Goal: Task Accomplishment & Management: Manage account settings

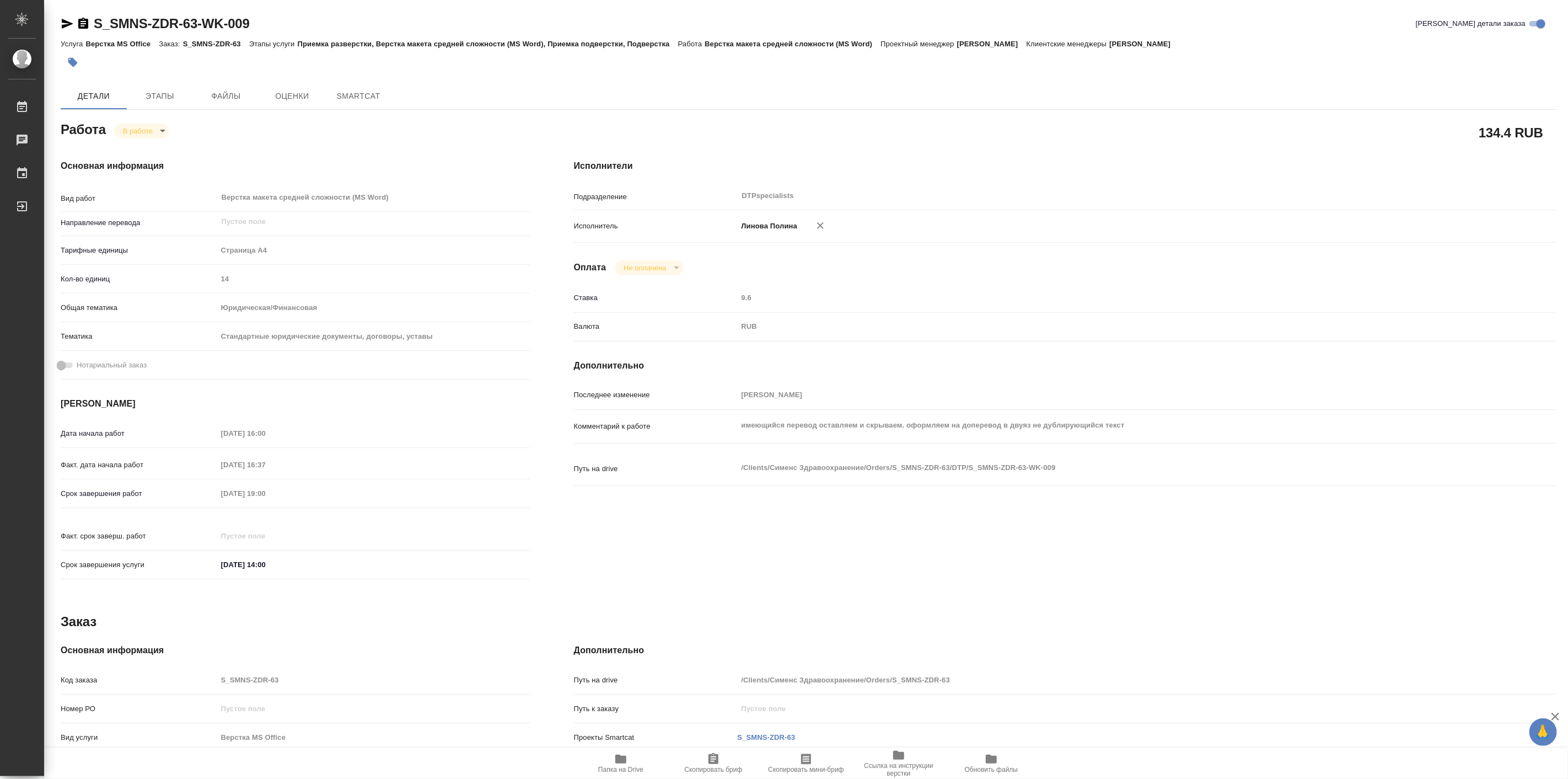
type textarea "x"
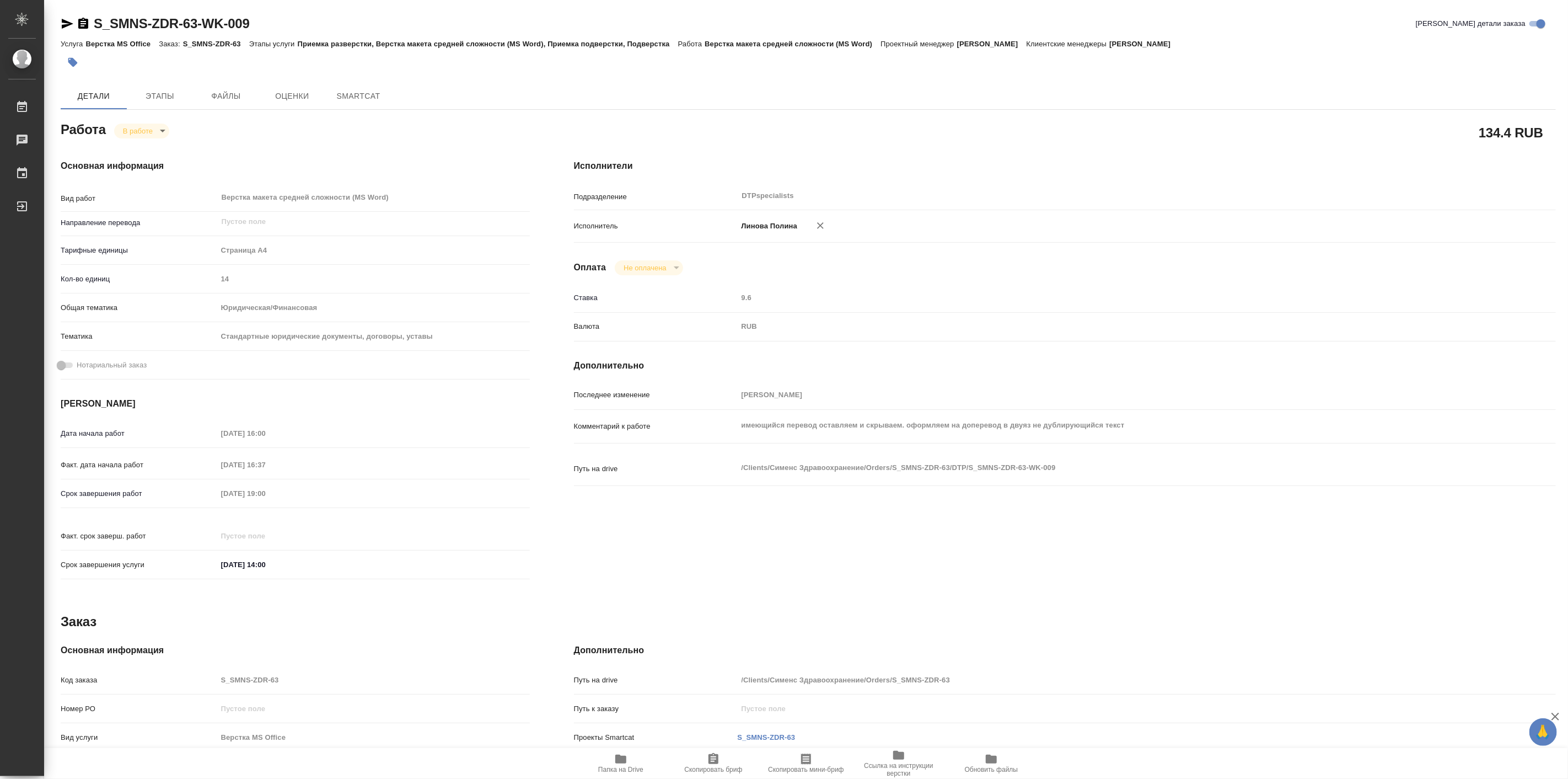
type textarea "x"
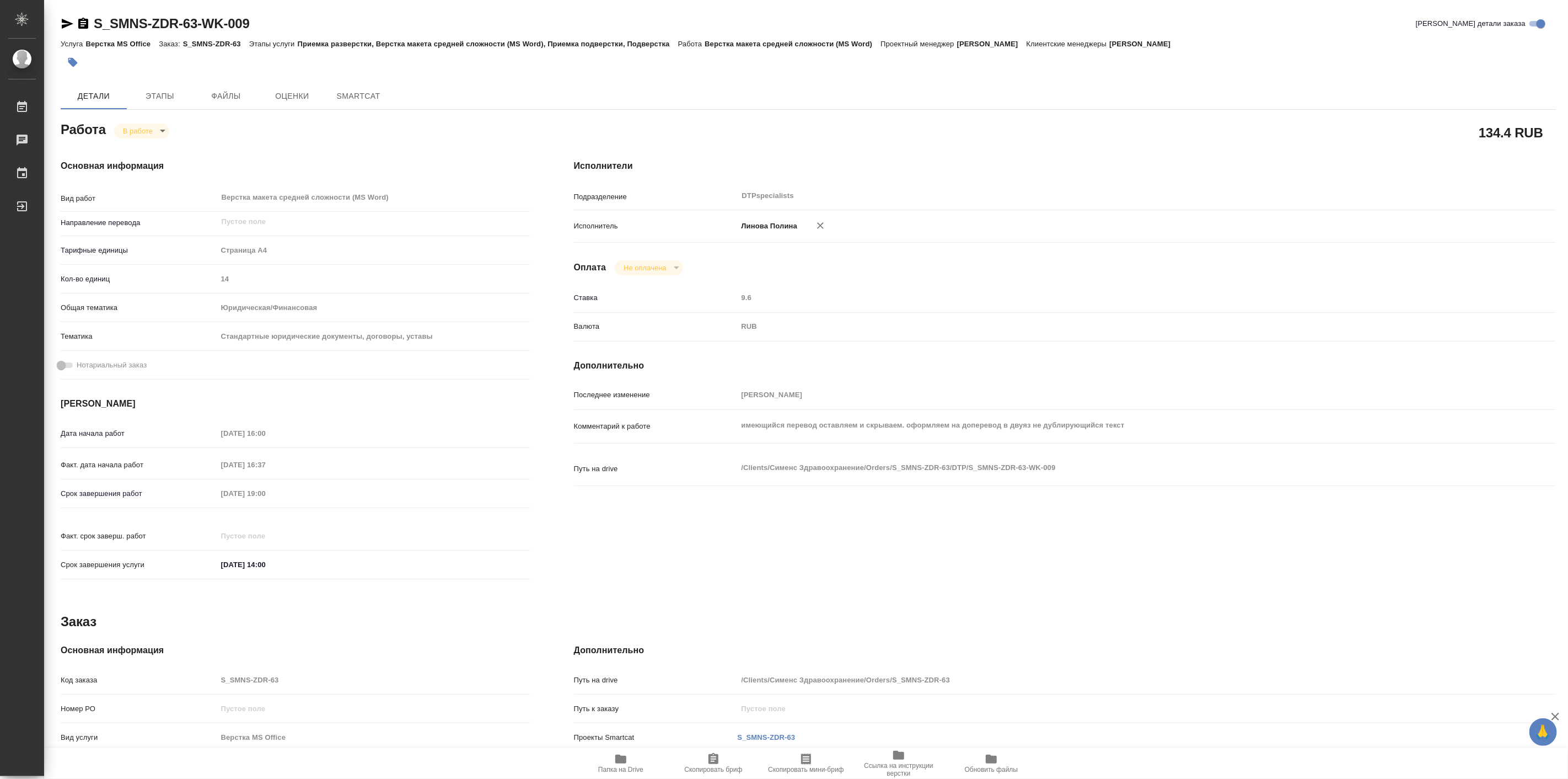
type textarea "x"
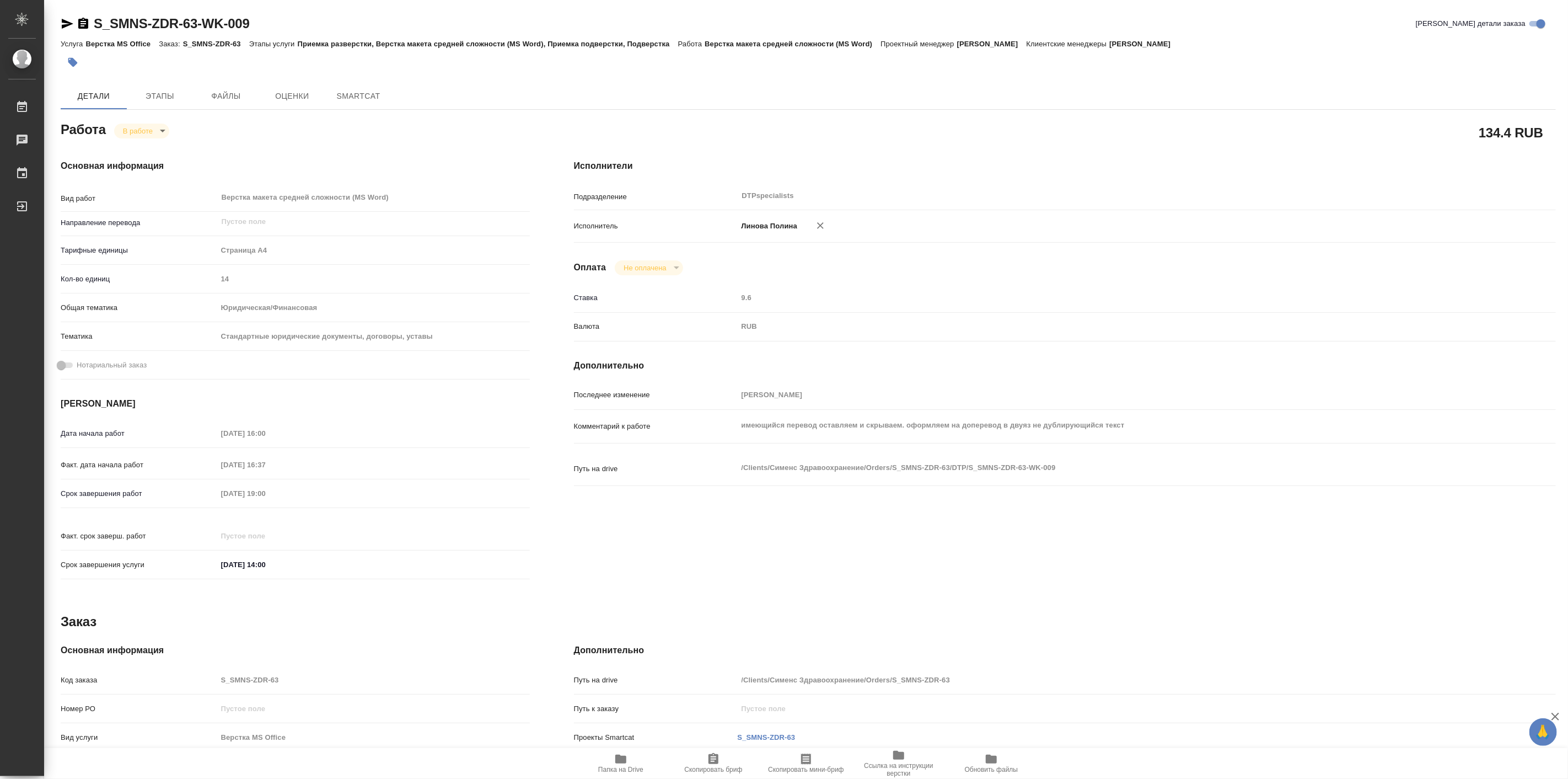
type textarea "x"
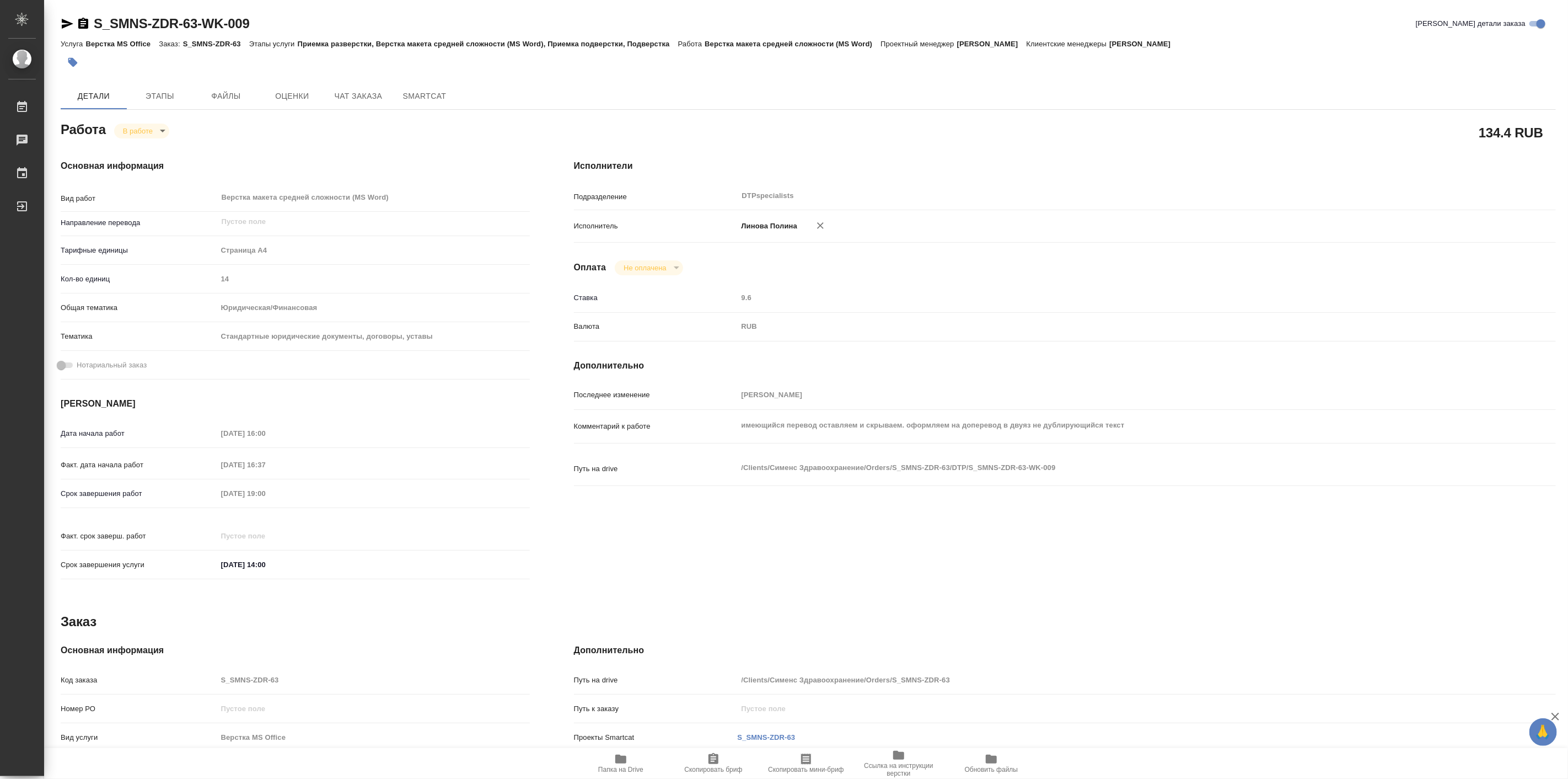
click at [629, 763] on span "Папка на Drive" at bounding box center [620, 763] width 79 height 21
type textarea "x"
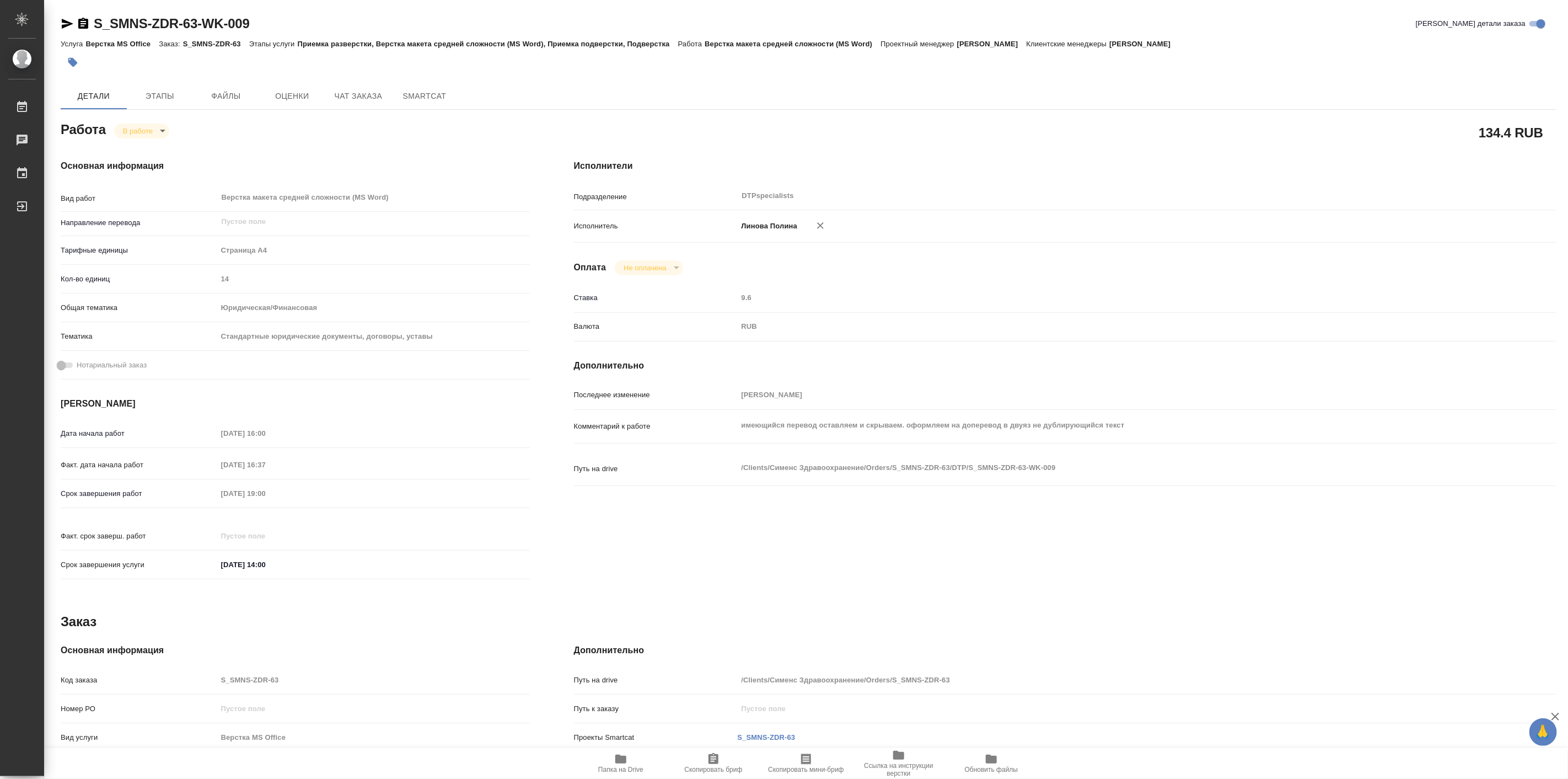
type textarea "x"
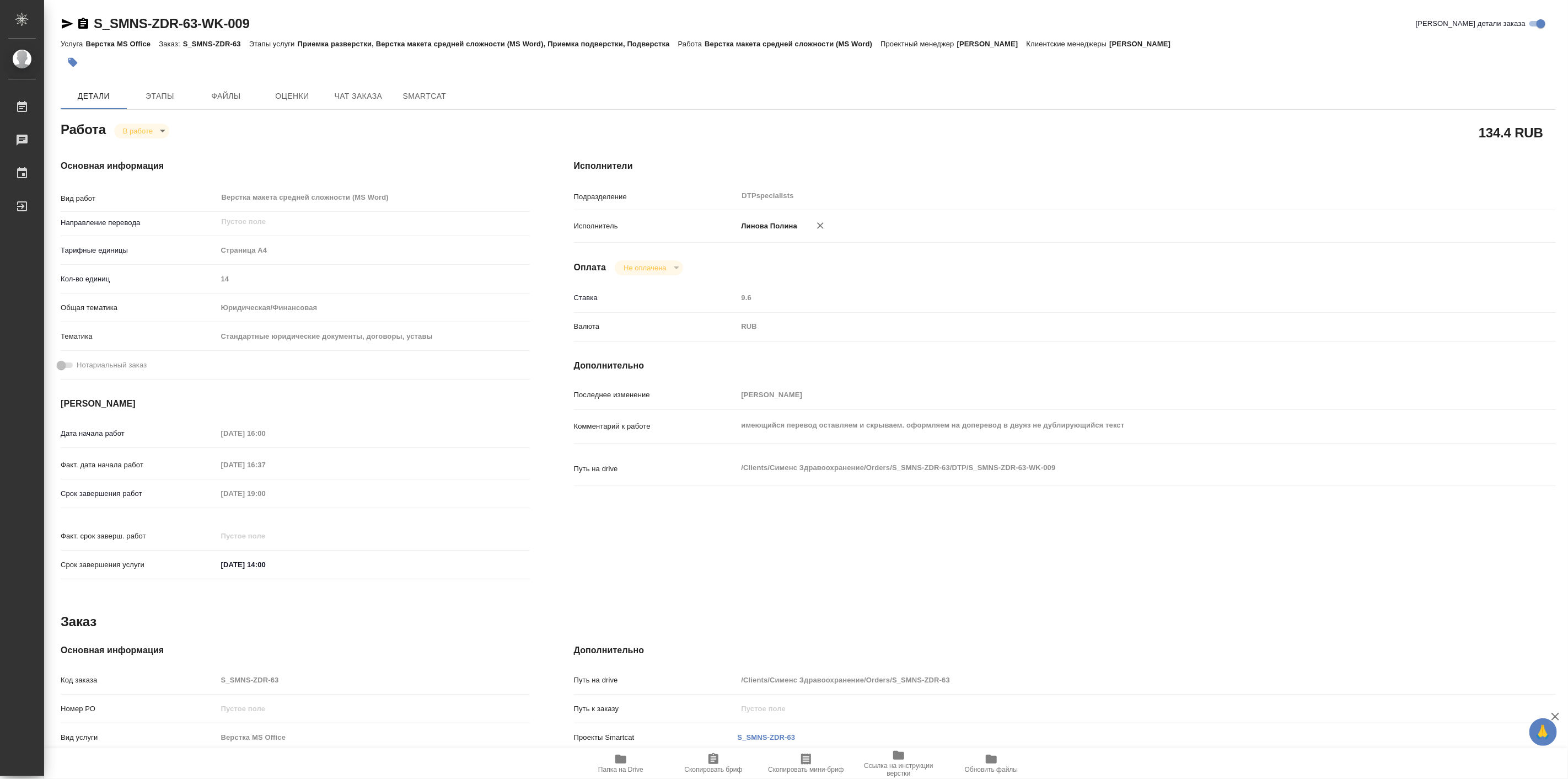
type textarea "x"
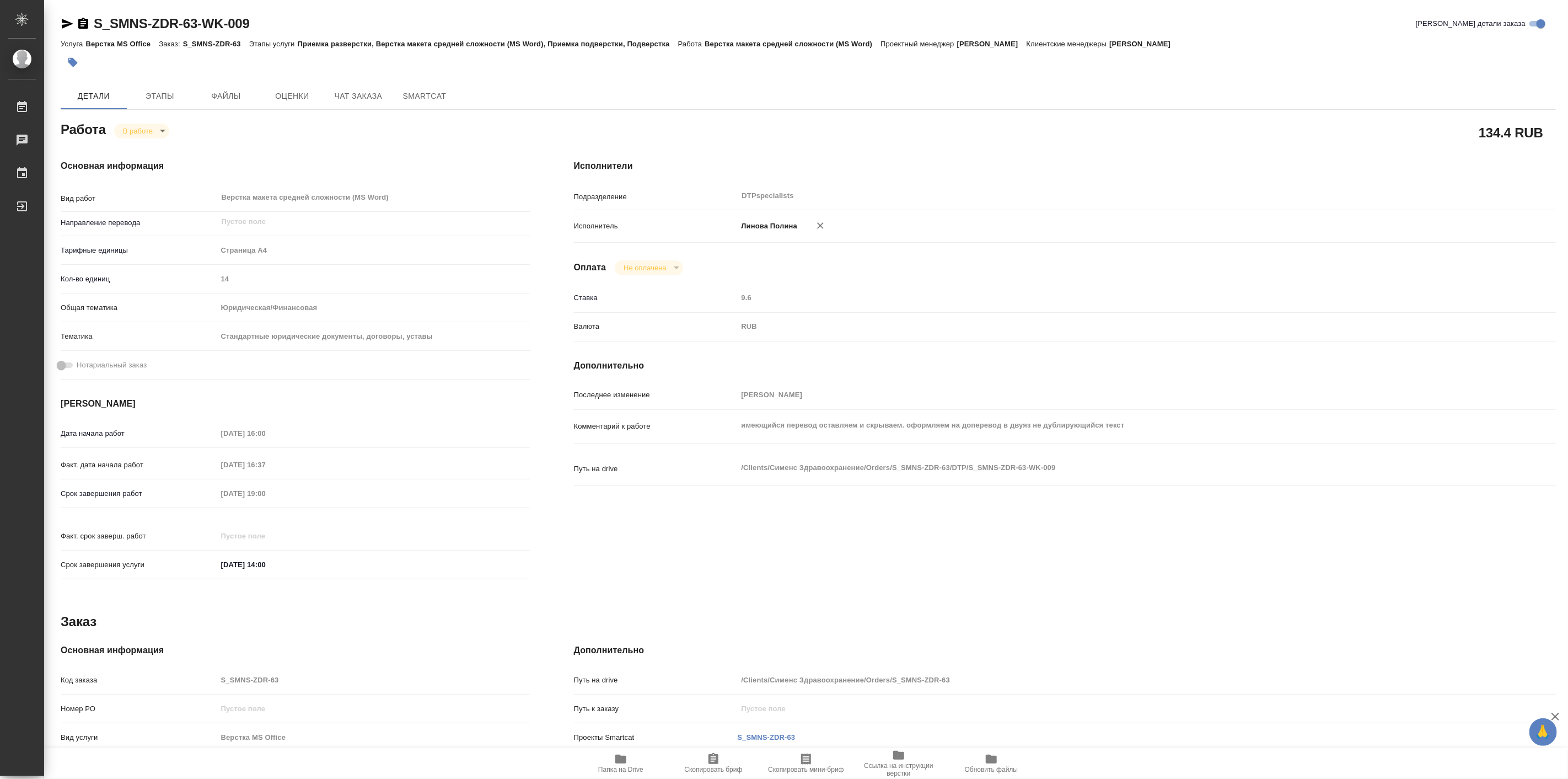
type textarea "x"
click at [127, 134] on body "🙏 .cls-1 fill:#fff; AWATERA Linova Polina Работы 0 Чаты График Выйти S_SMNS-ZDR…" at bounding box center [784, 390] width 1568 height 779
click at [158, 151] on button "Выполнен" at bounding box center [142, 150] width 40 height 12
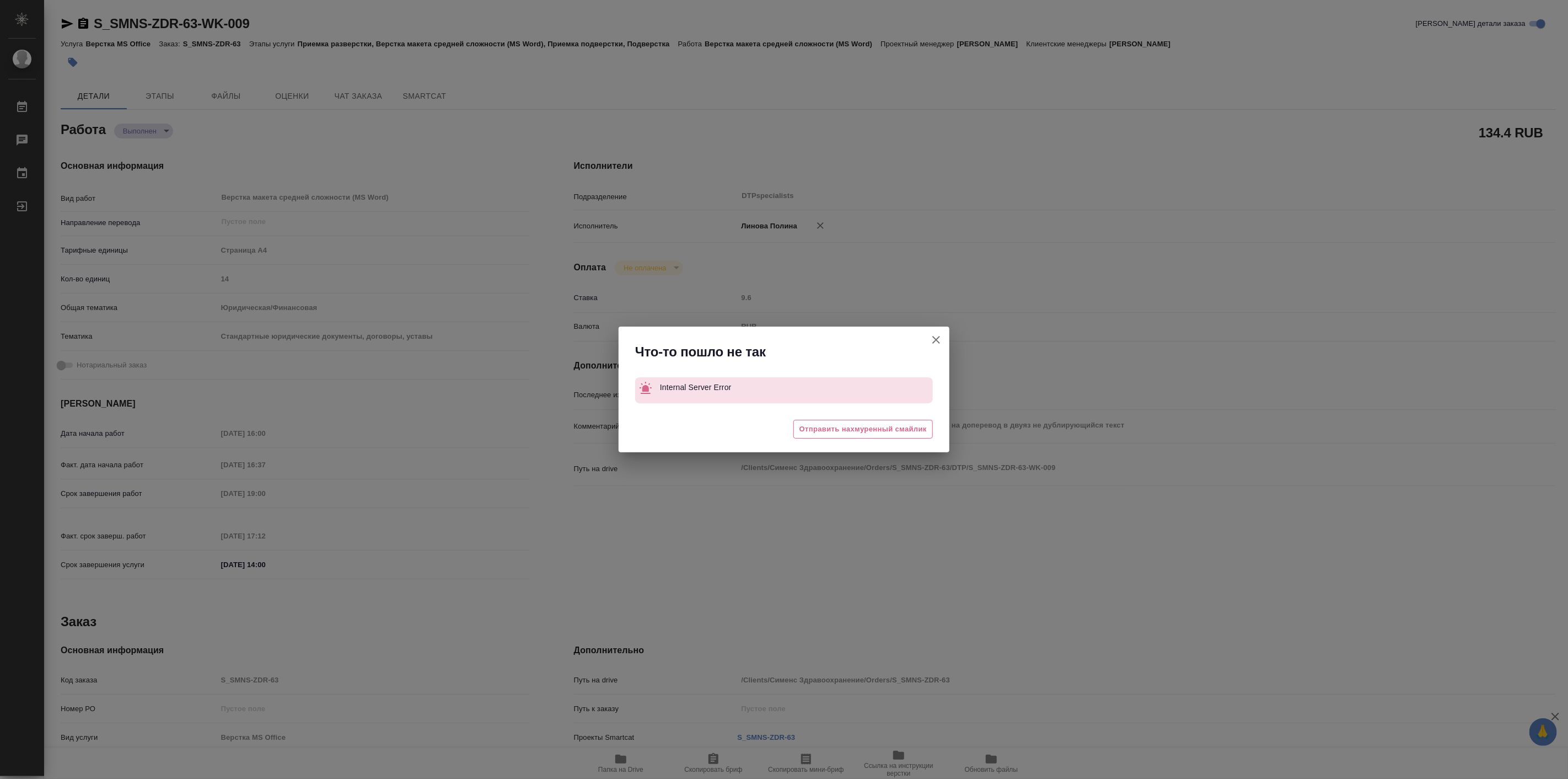
type textarea "x"
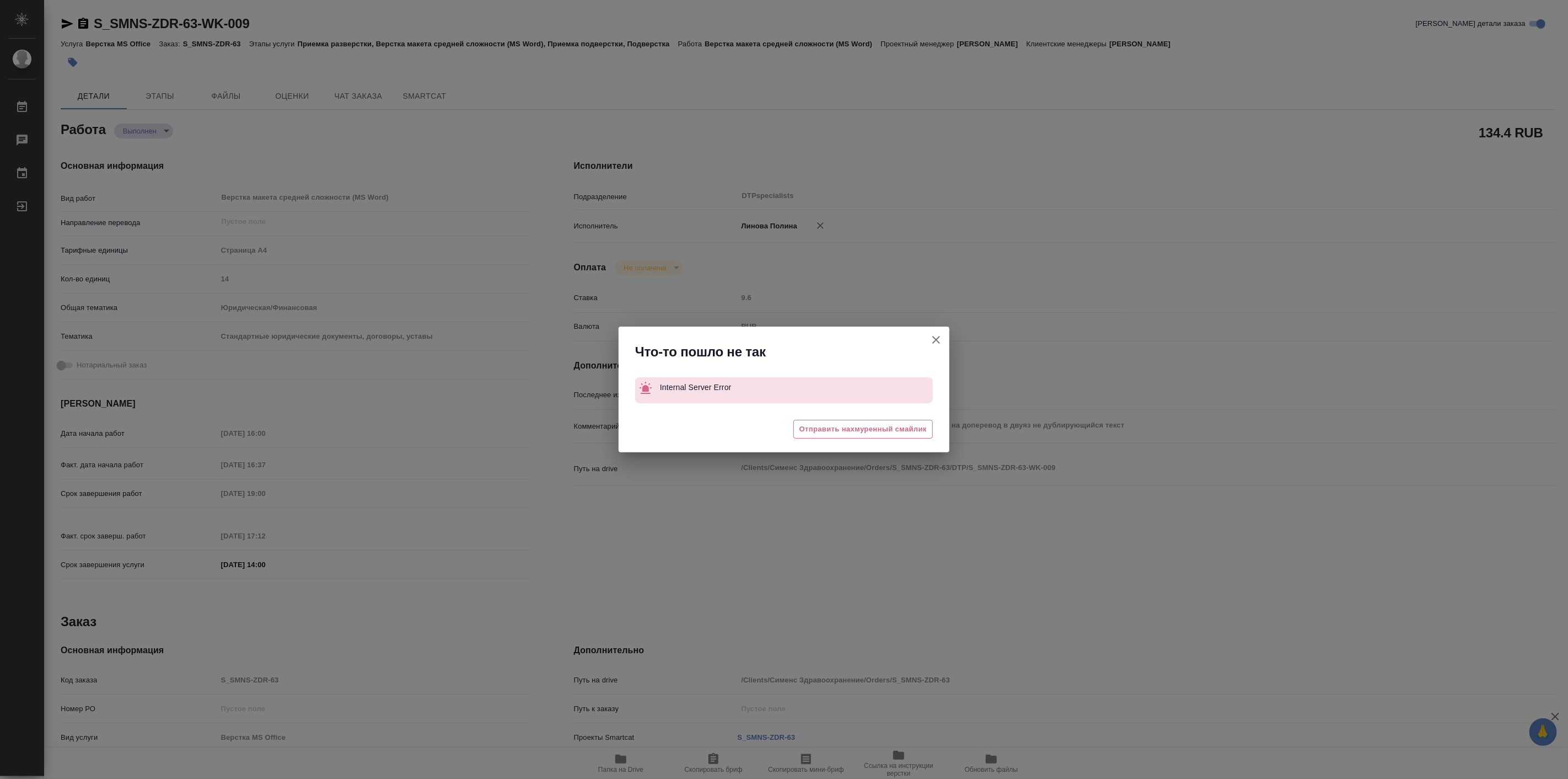
type textarea "x"
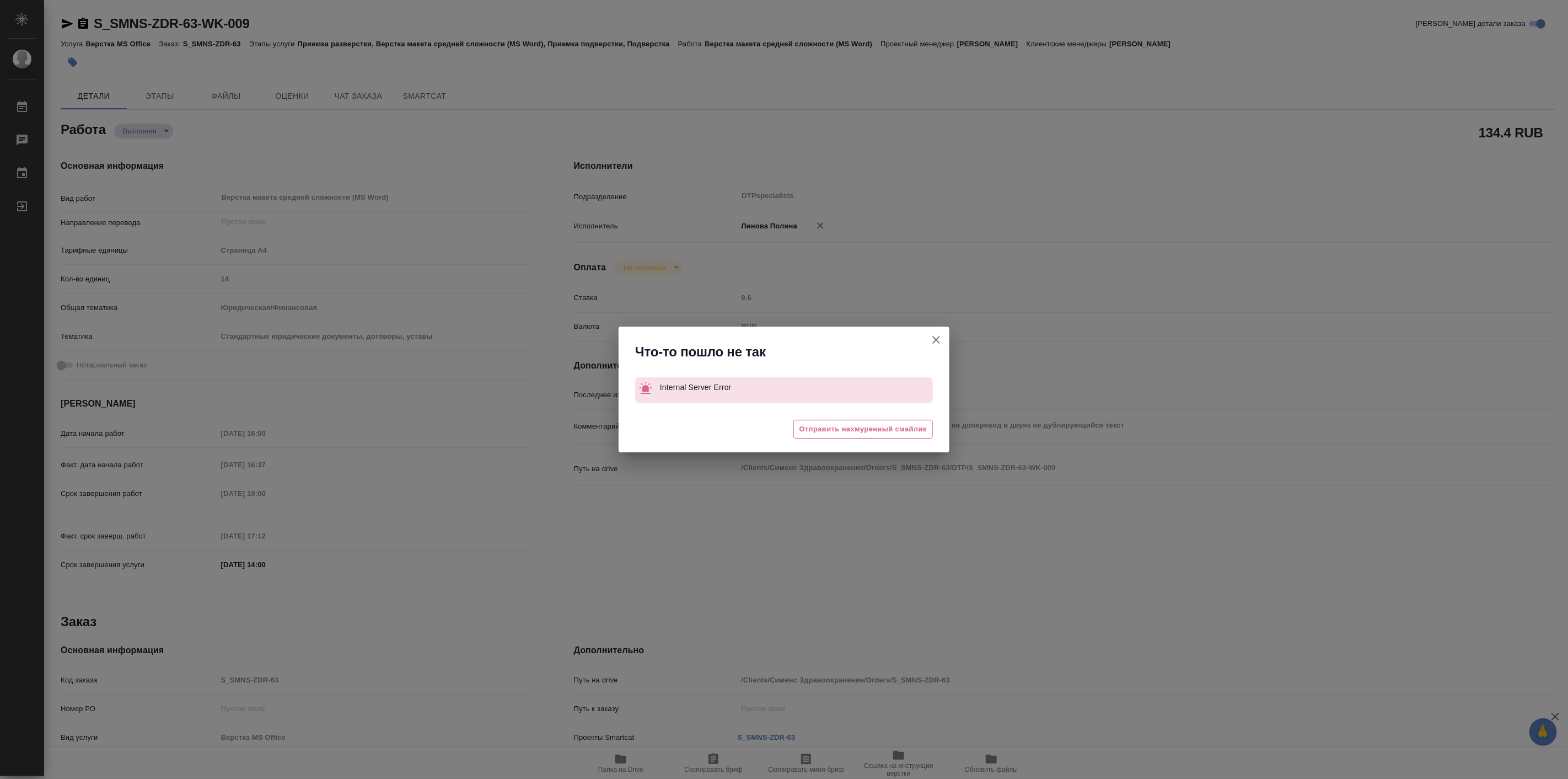
type textarea "x"
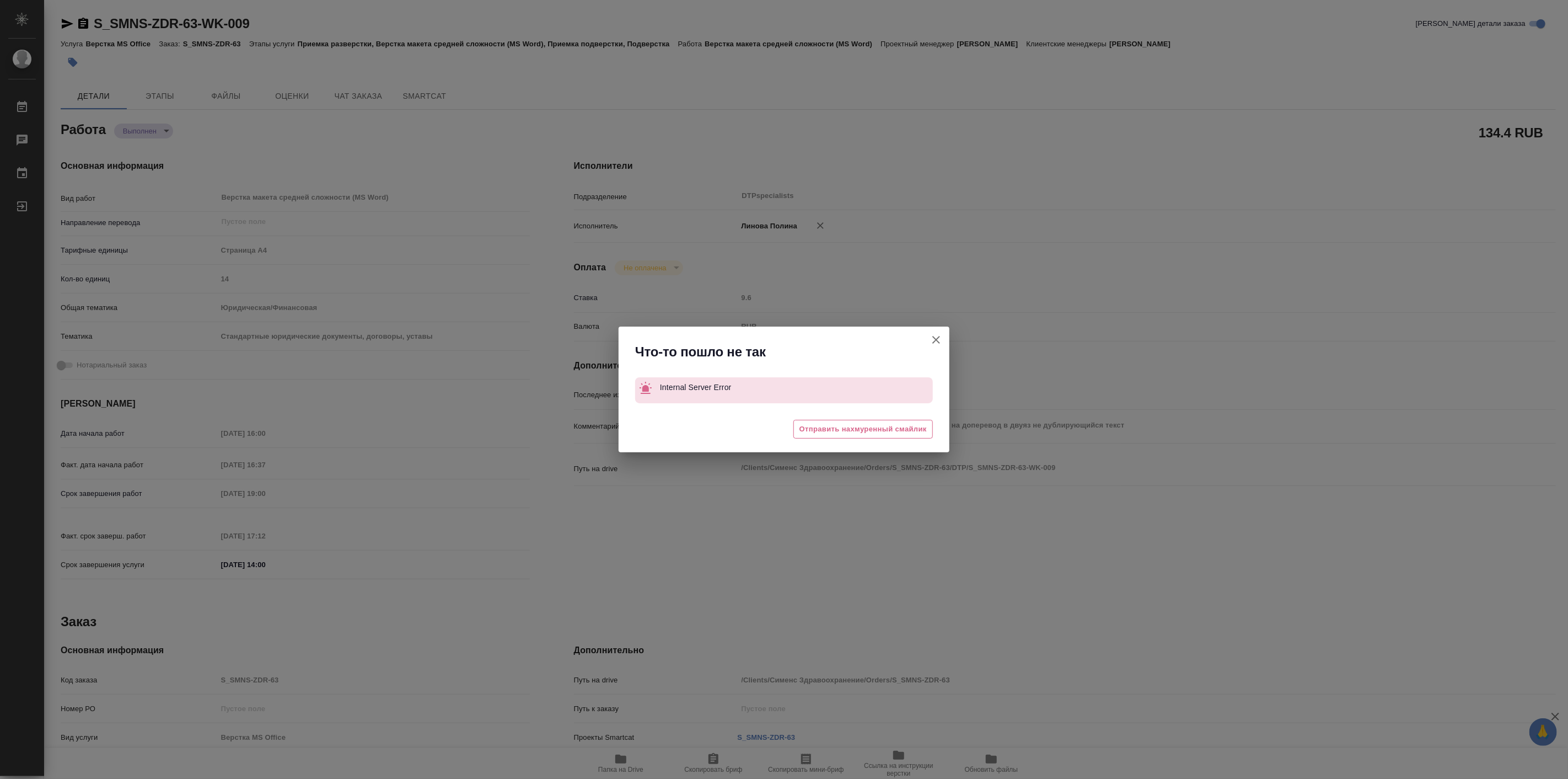
click at [940, 340] on icon "button" at bounding box center [936, 340] width 13 height 13
type textarea "x"
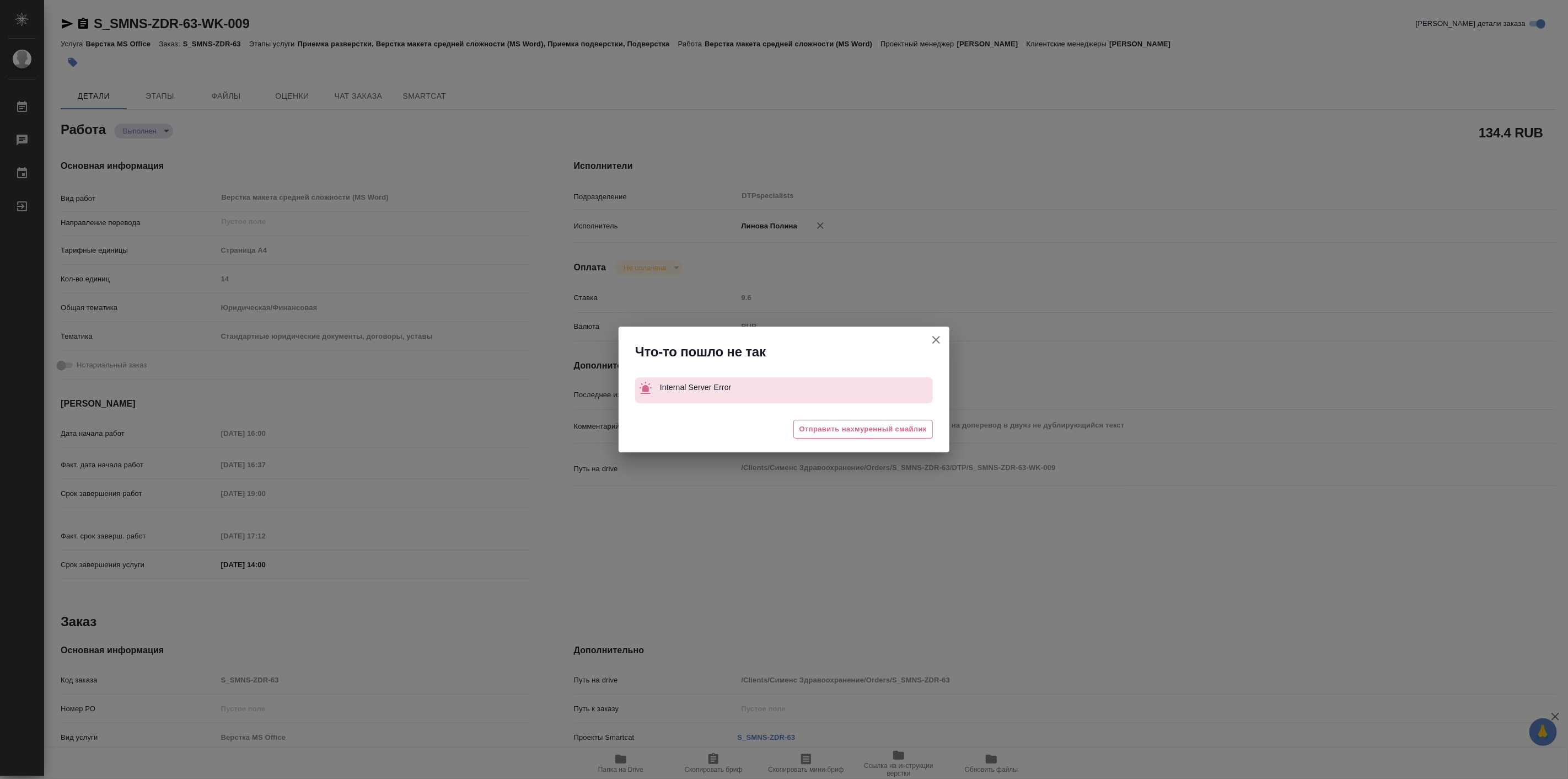
type textarea "x"
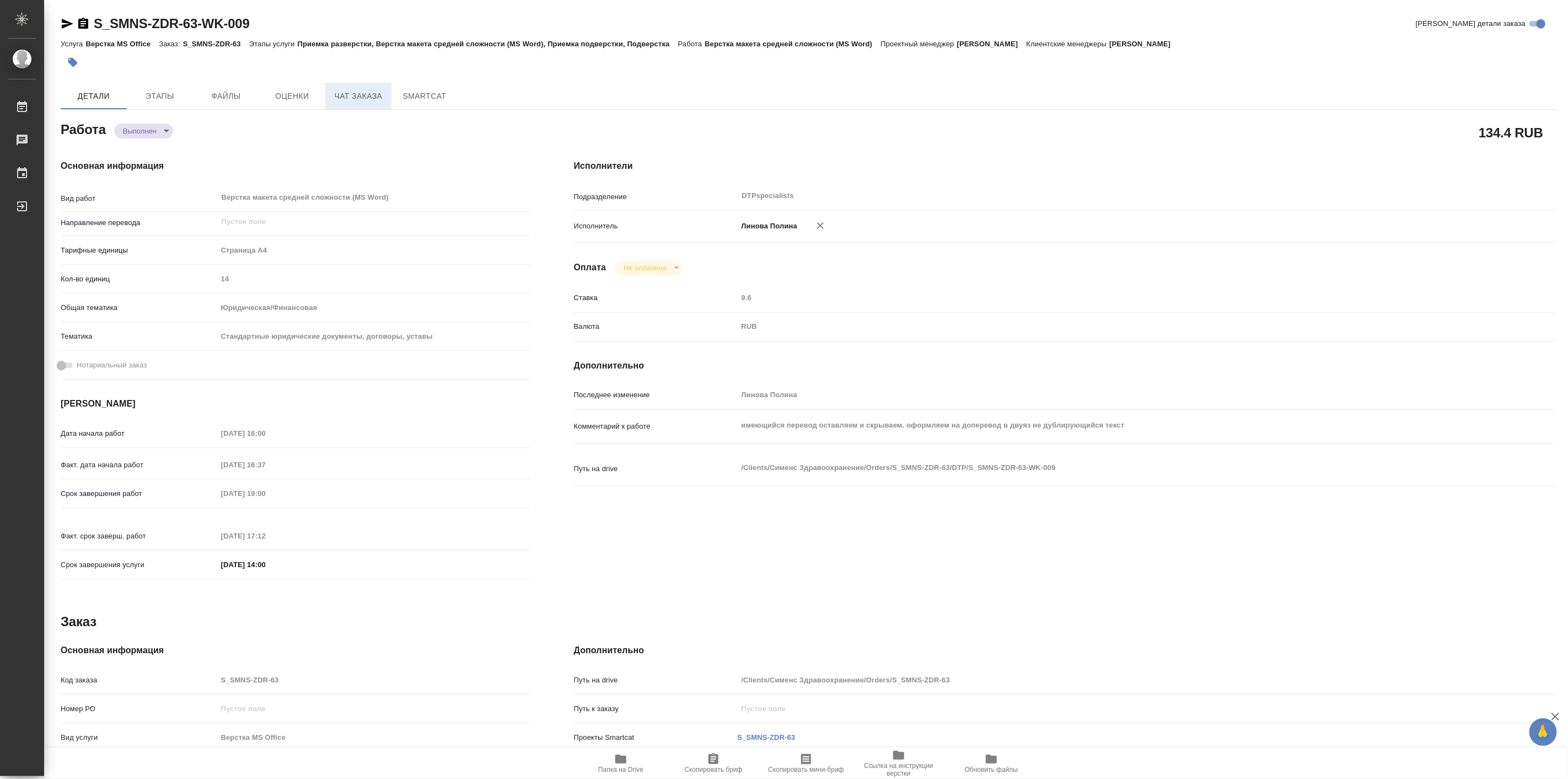
click at [363, 96] on span "Чат заказа" at bounding box center [358, 97] width 53 height 14
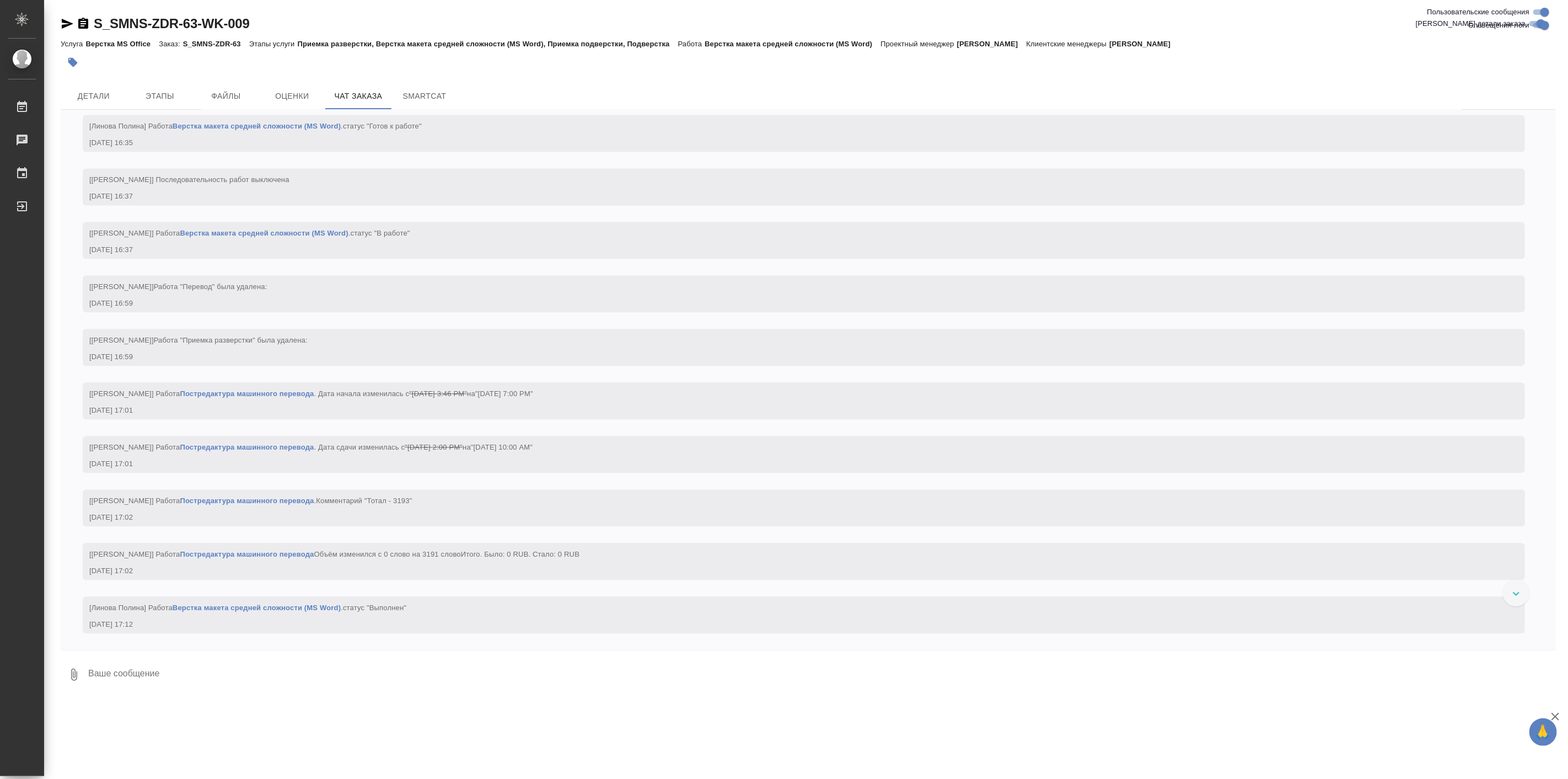
scroll to position [2026, 0]
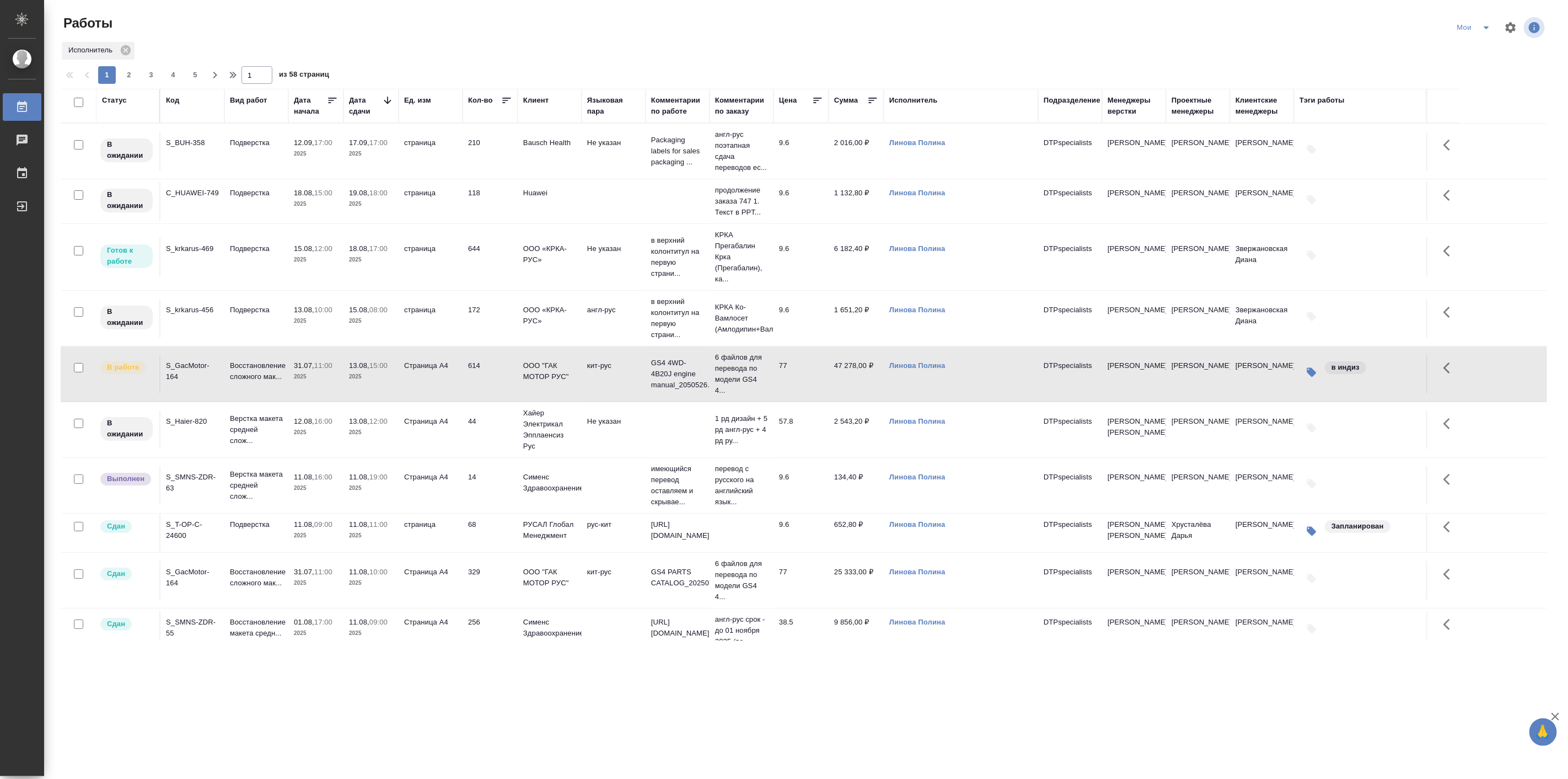
click at [174, 101] on div "Код" at bounding box center [172, 101] width 13 height 11
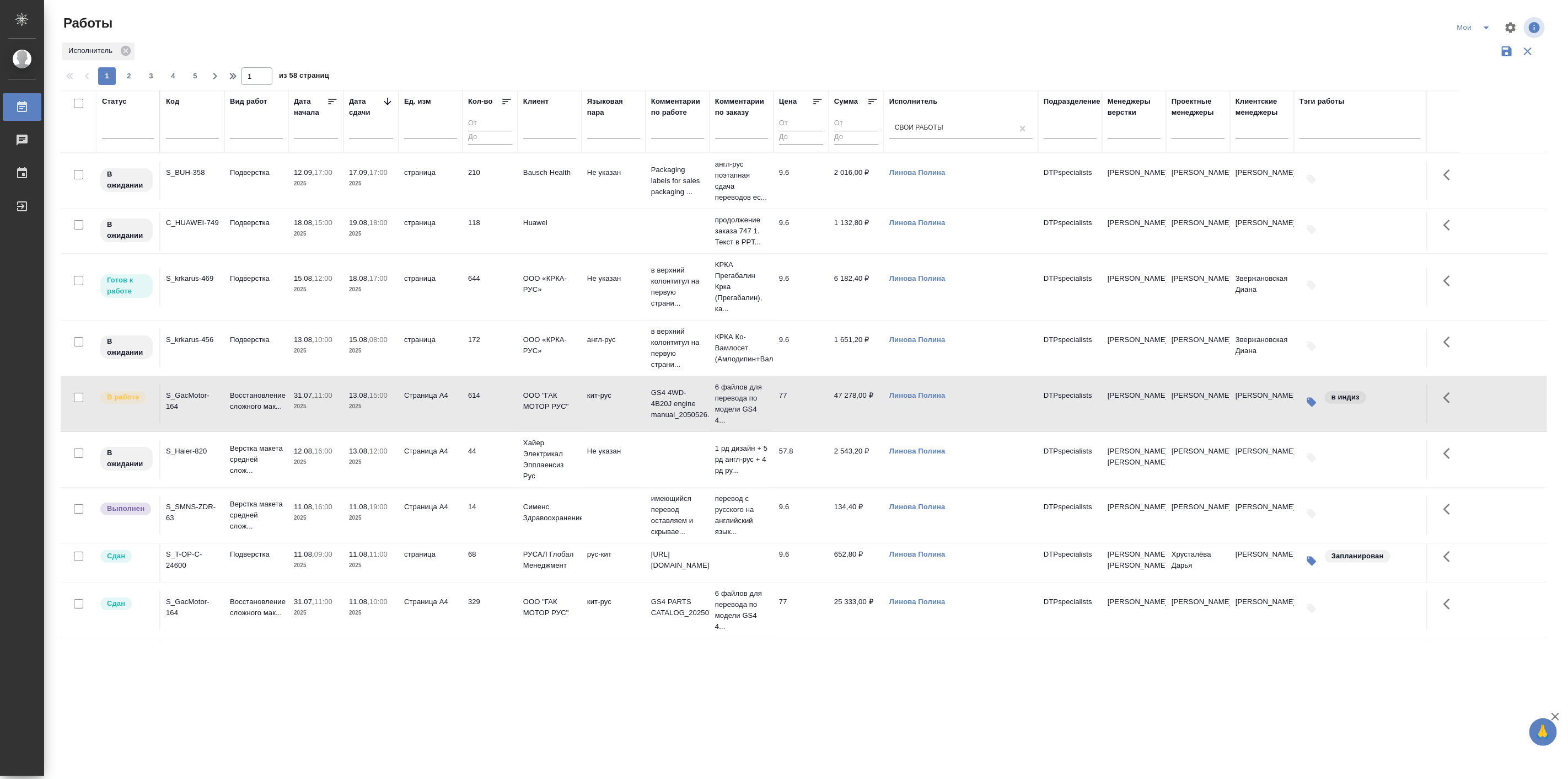
click at [185, 110] on div "Код" at bounding box center [192, 121] width 53 height 51
click at [195, 140] on div at bounding box center [192, 133] width 53 height 27
click at [190, 136] on input "text" at bounding box center [192, 132] width 53 height 14
paste input "S_JNJ-827"
click at [169, 135] on input "S_JNJ-827" at bounding box center [192, 132] width 53 height 14
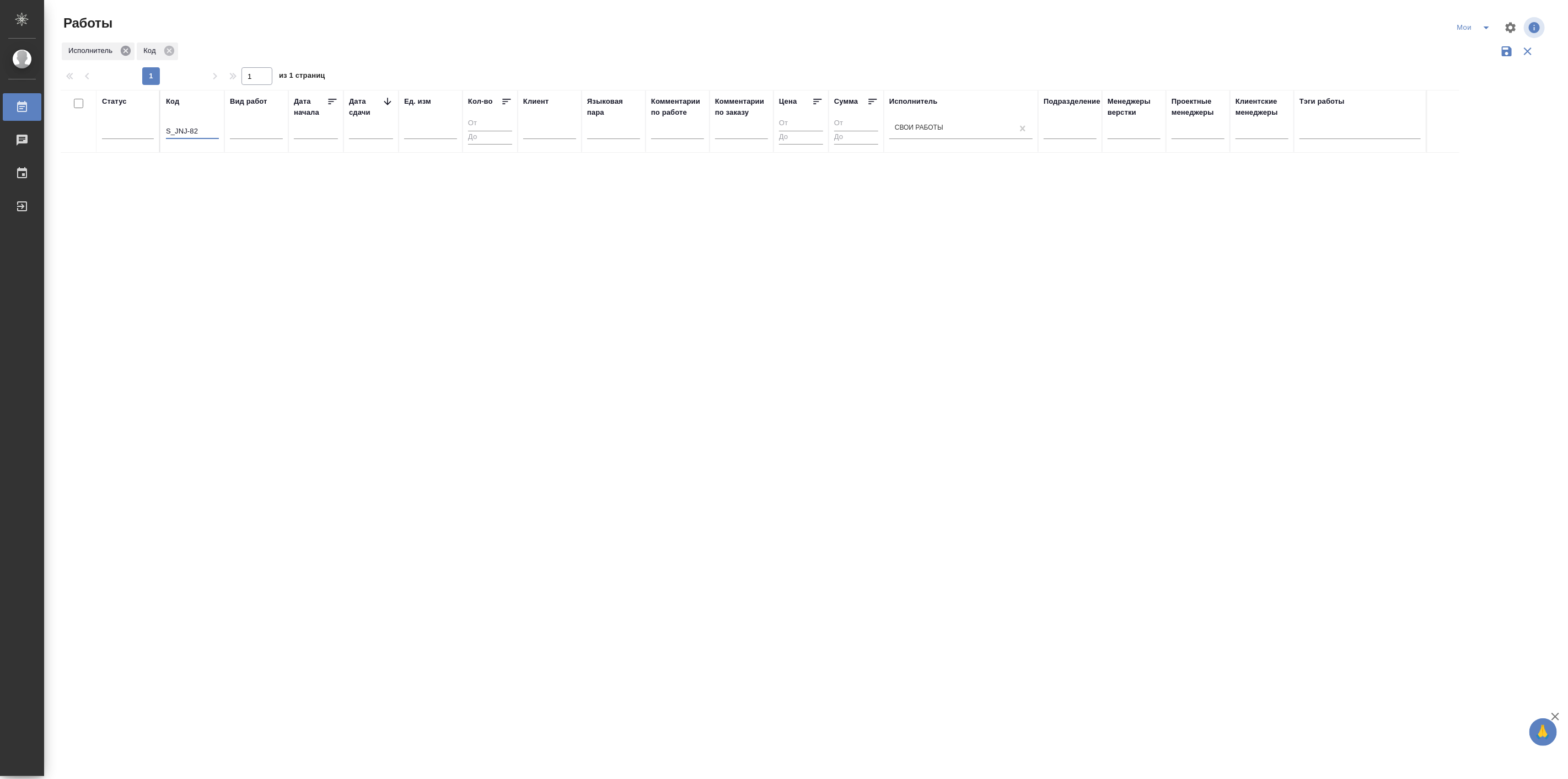
type input "S_JNJ-82"
click at [130, 53] on icon at bounding box center [125, 51] width 10 height 10
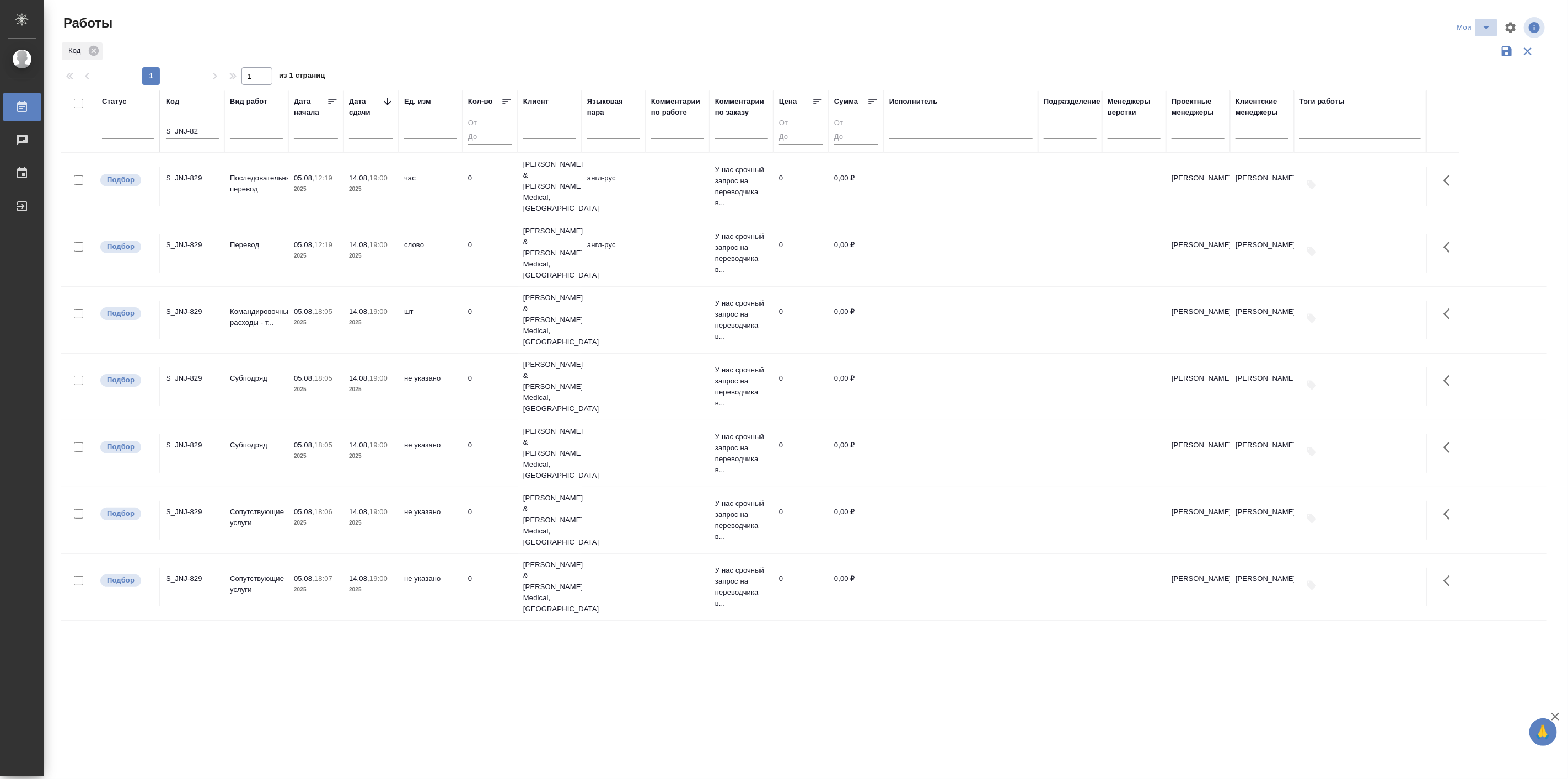
click at [1487, 32] on icon "split button" at bounding box center [1486, 27] width 13 height 13
click at [1471, 86] on li "Подбор" at bounding box center [1476, 85] width 62 height 18
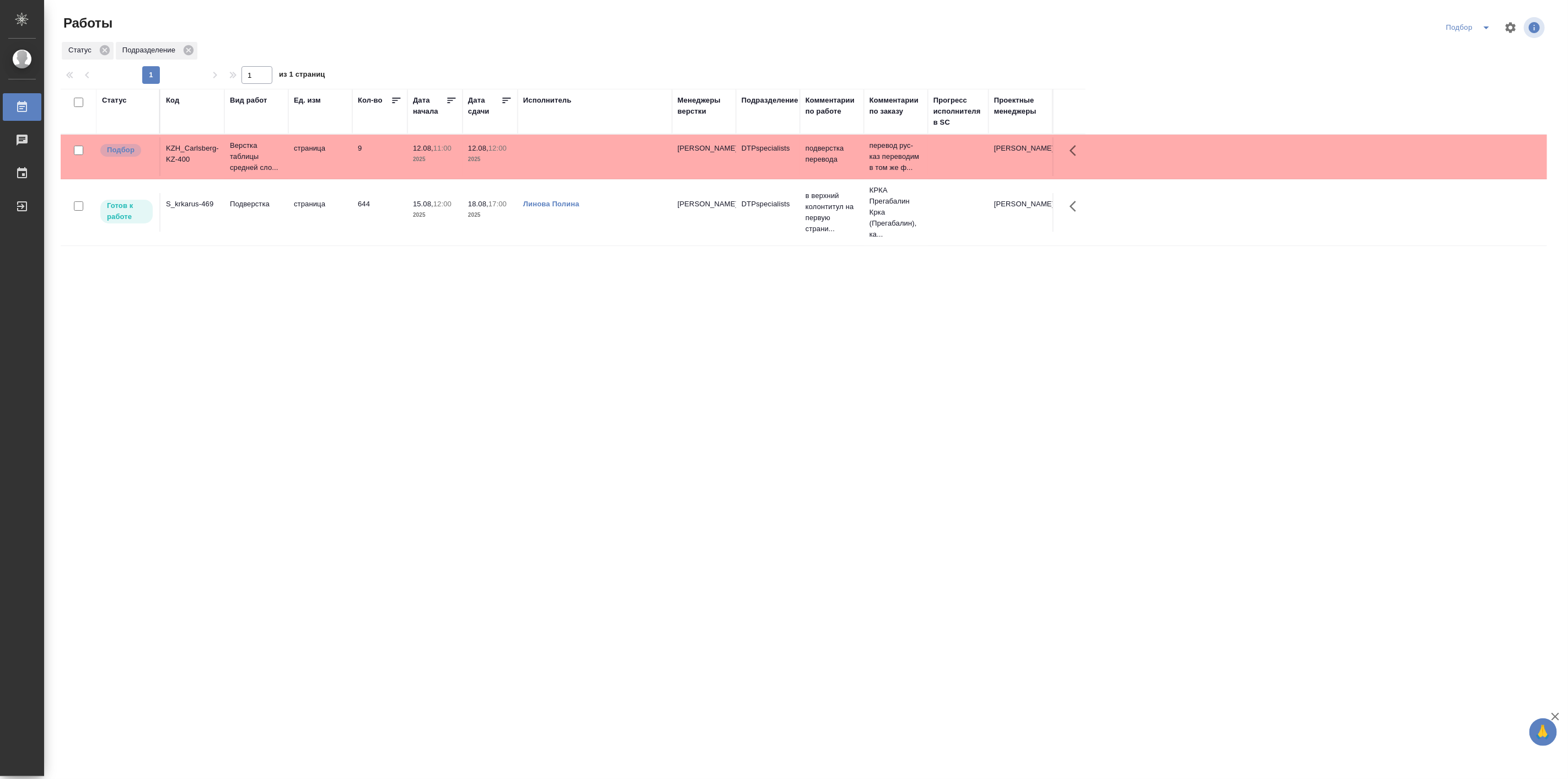
click at [300, 176] on td "страница" at bounding box center [319, 157] width 64 height 38
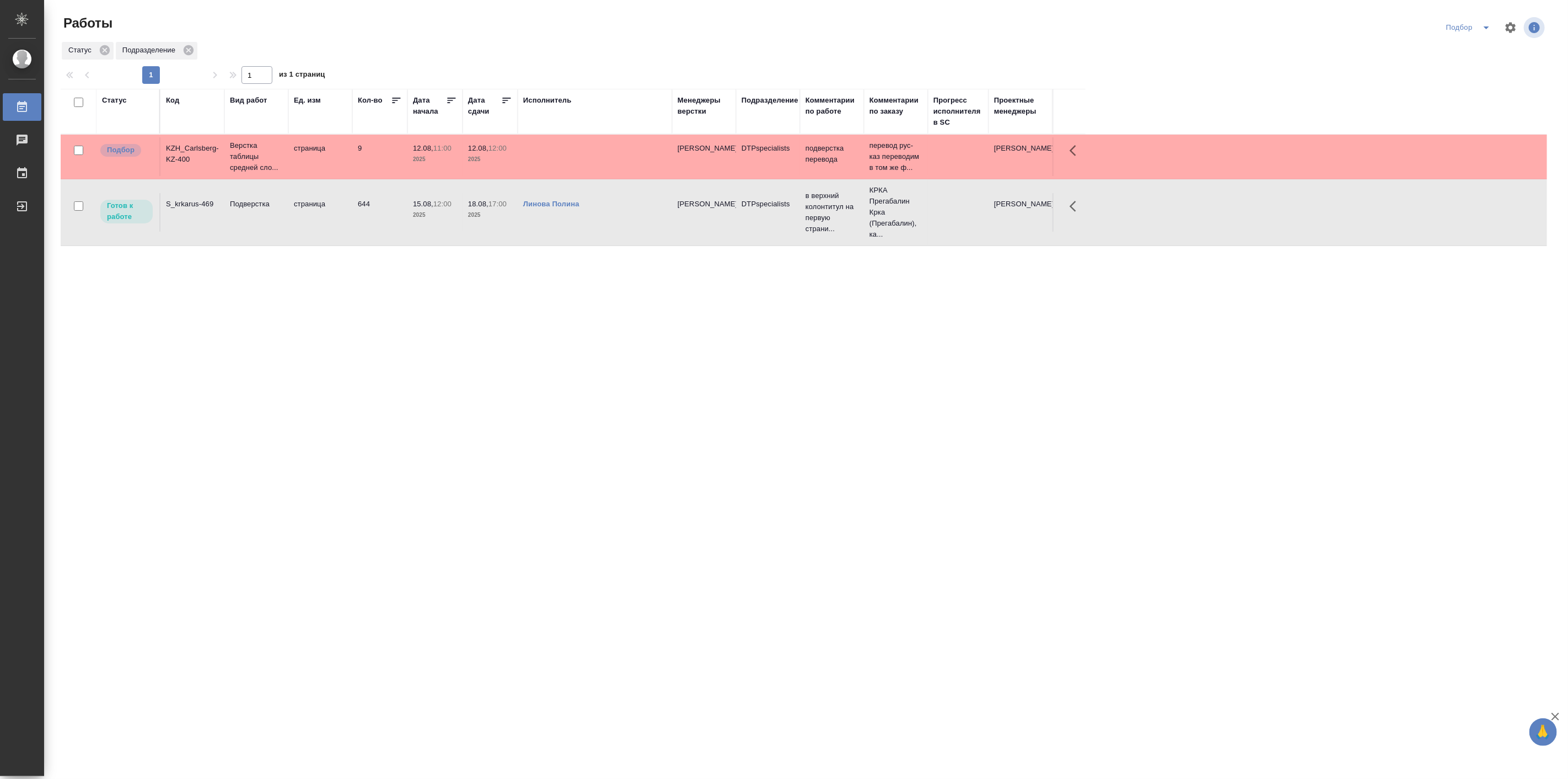
click at [300, 176] on td "страница" at bounding box center [319, 157] width 64 height 38
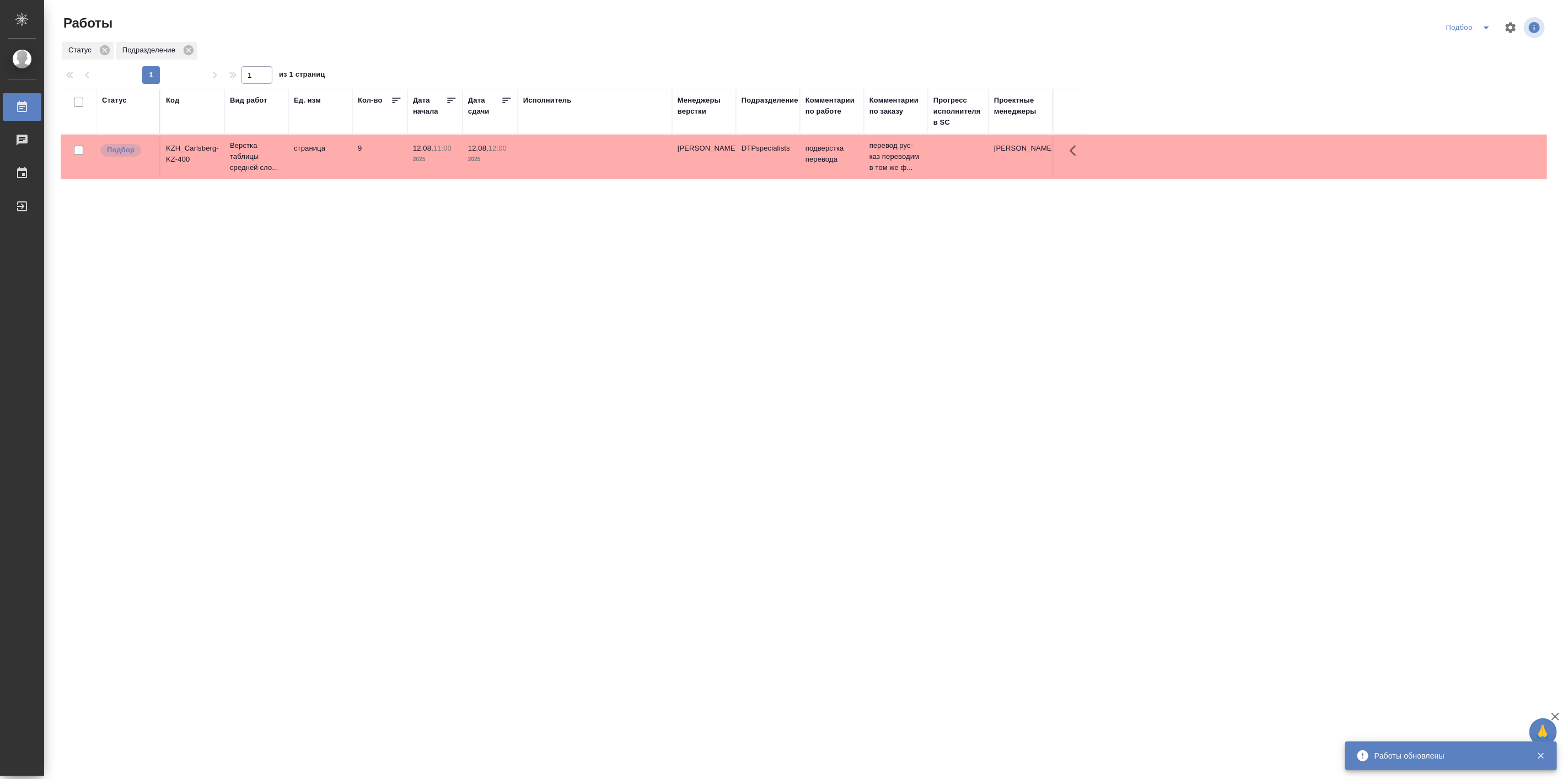
click at [1487, 29] on icon "split button" at bounding box center [1486, 27] width 13 height 13
click at [1475, 49] on li "в поиске" at bounding box center [1470, 50] width 62 height 18
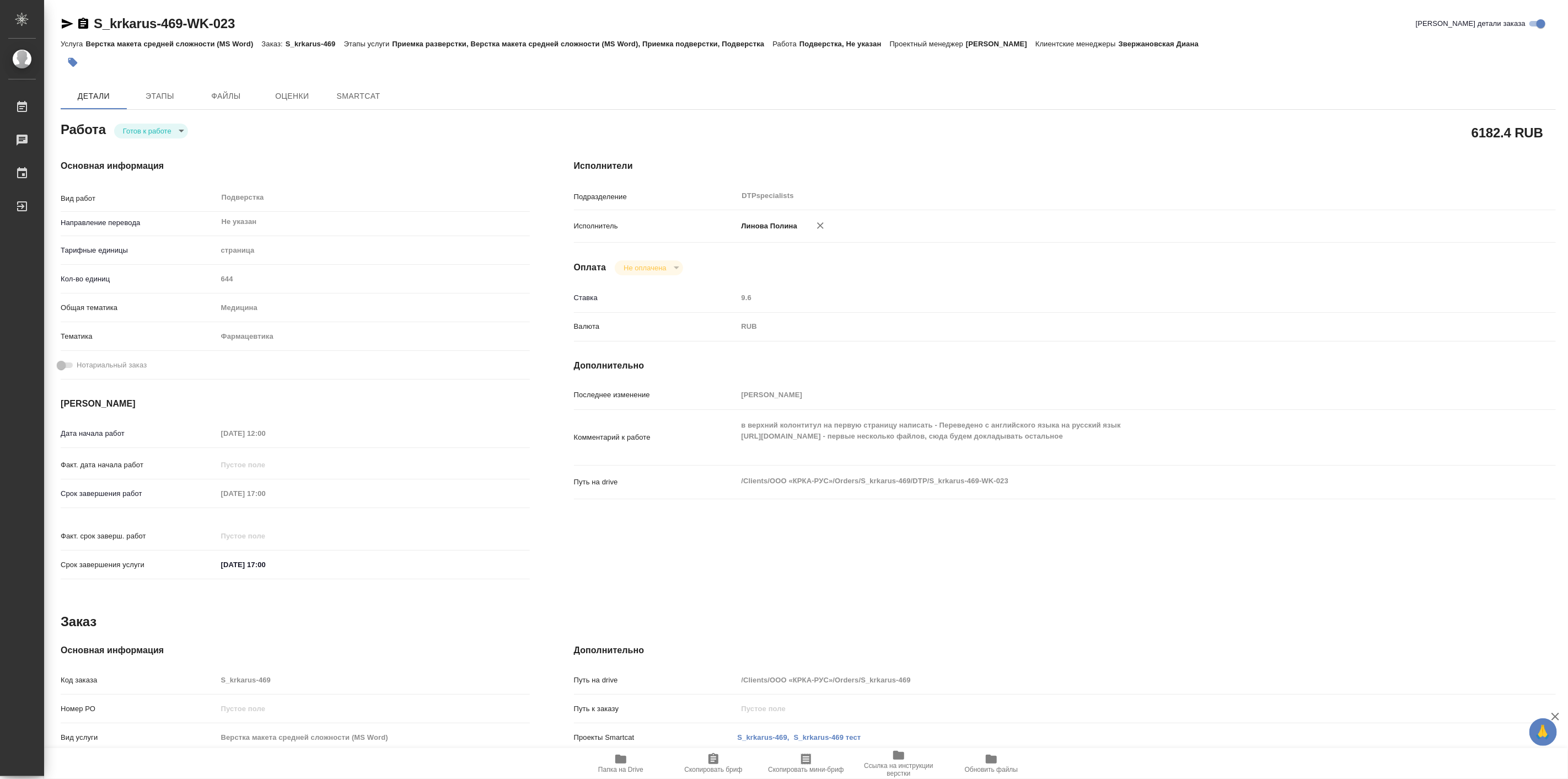
type textarea "x"
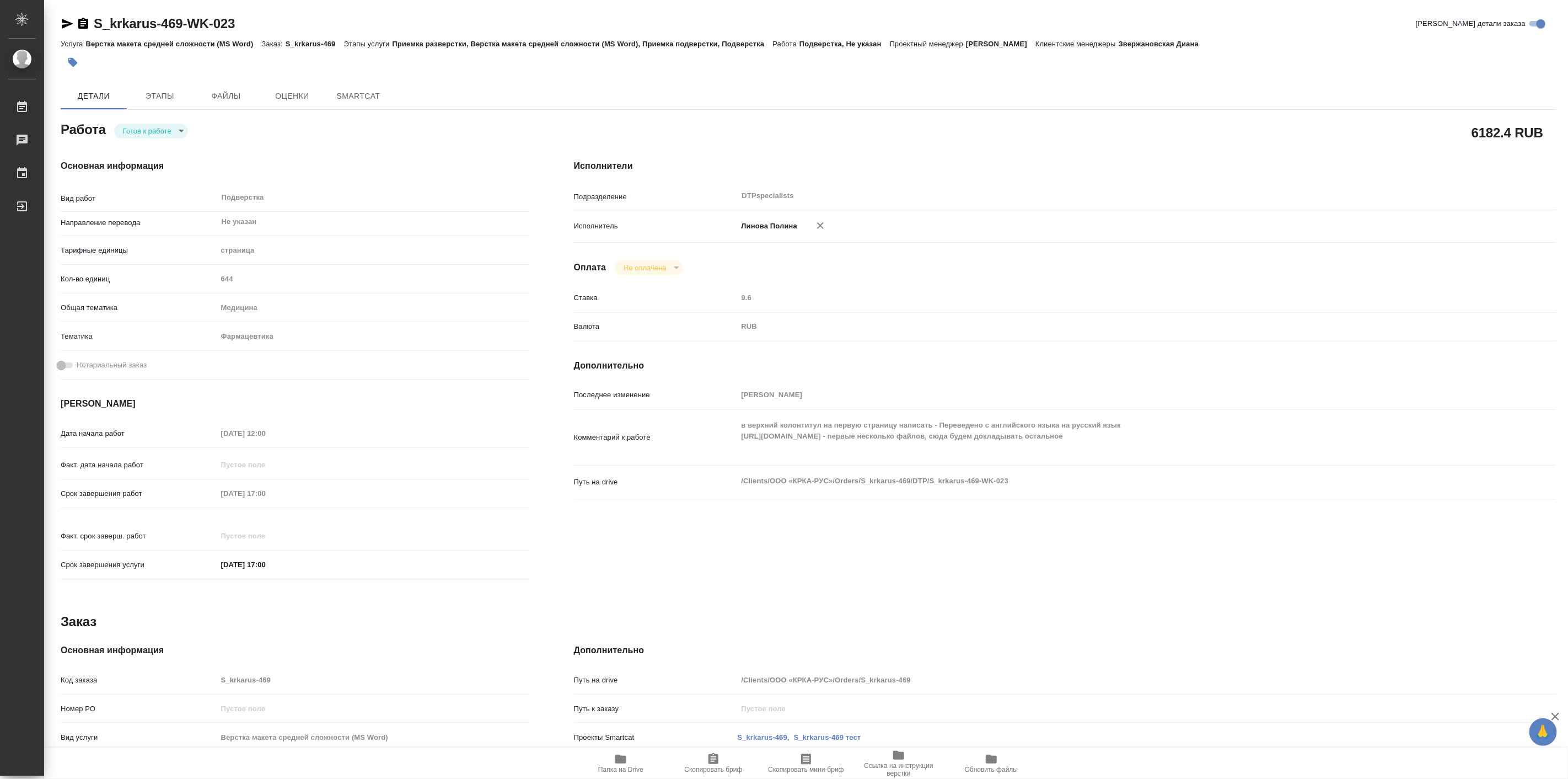
type textarea "x"
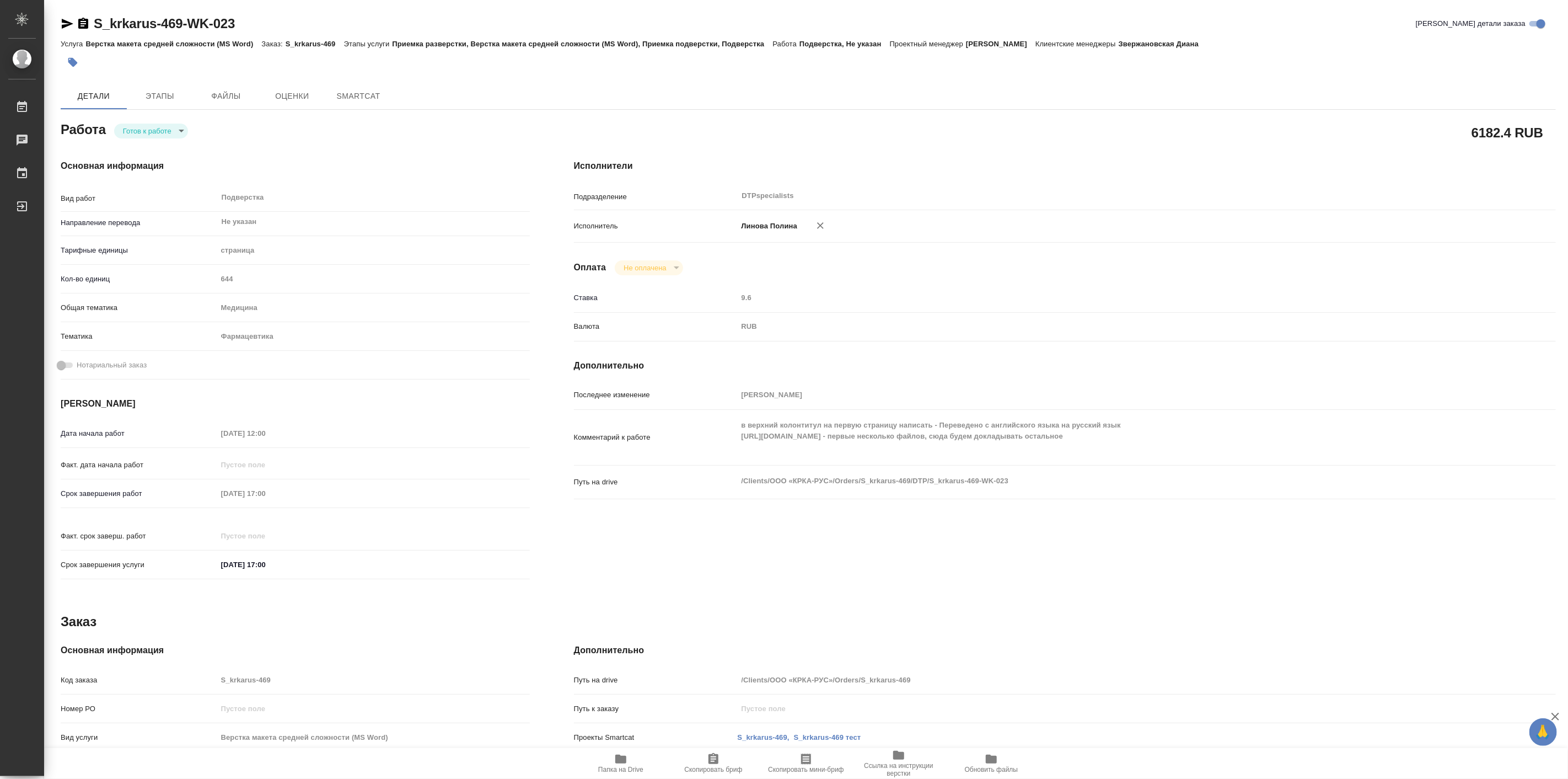
type textarea "x"
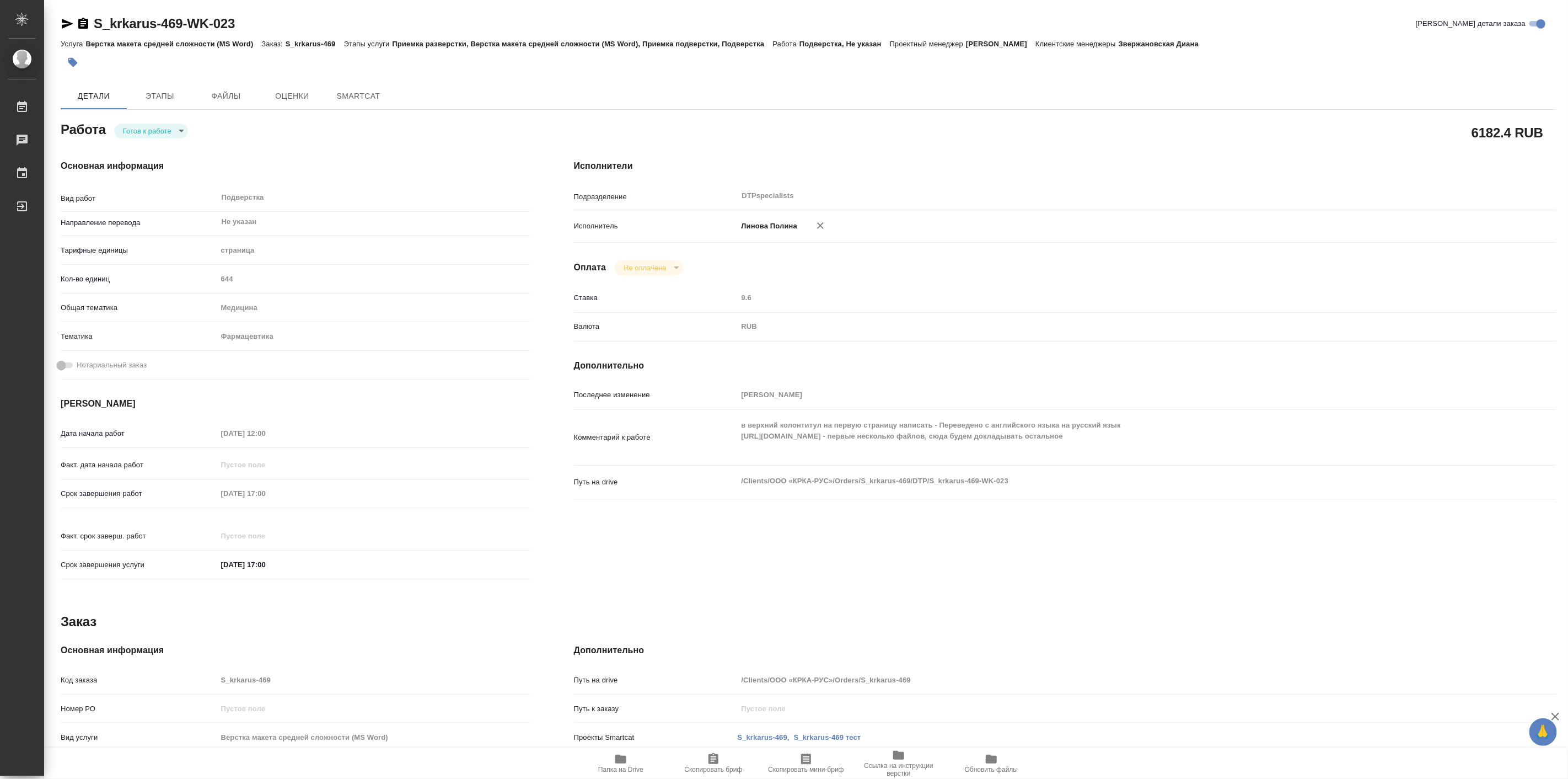
type textarea "x"
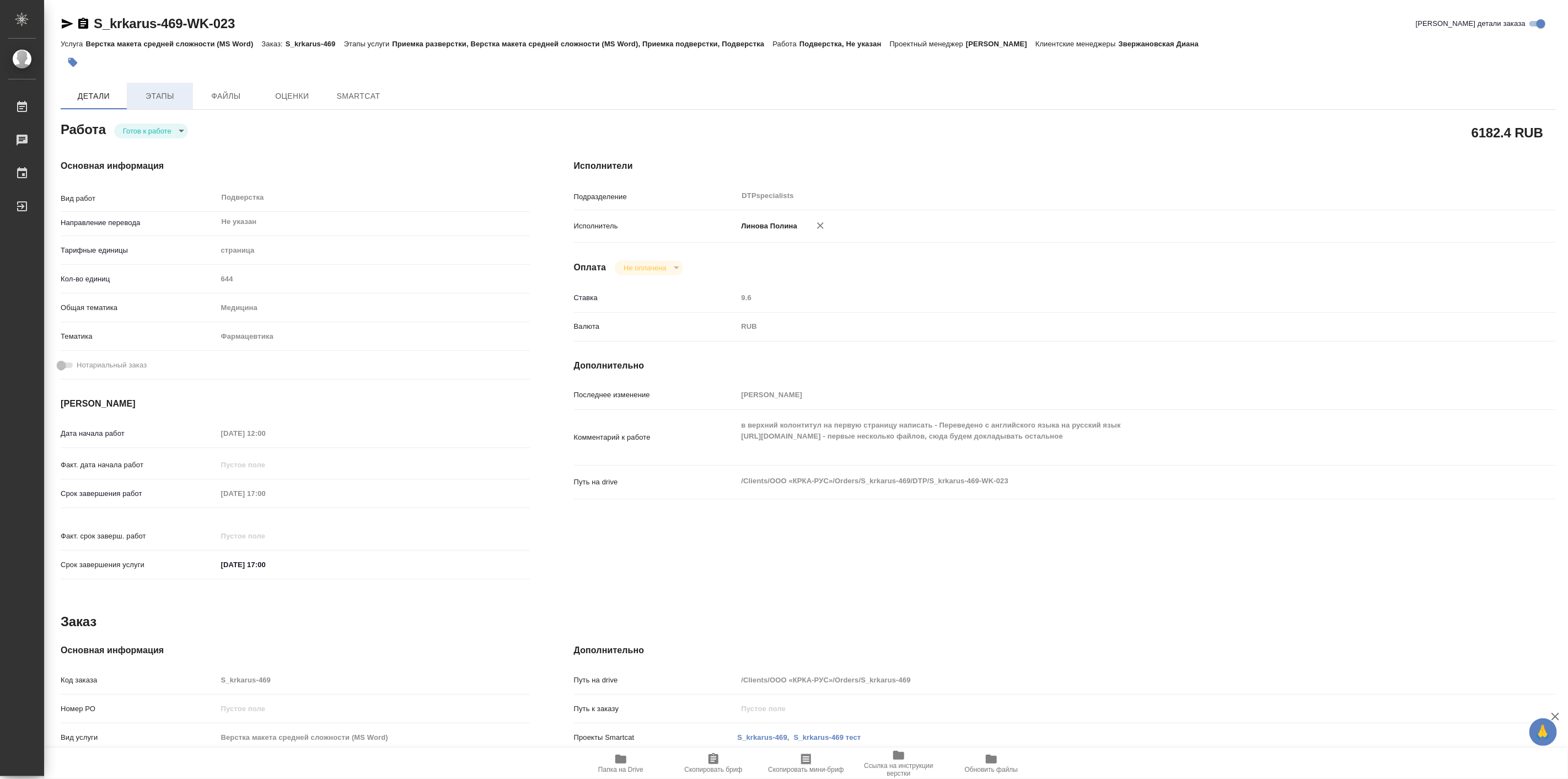
type textarea "x"
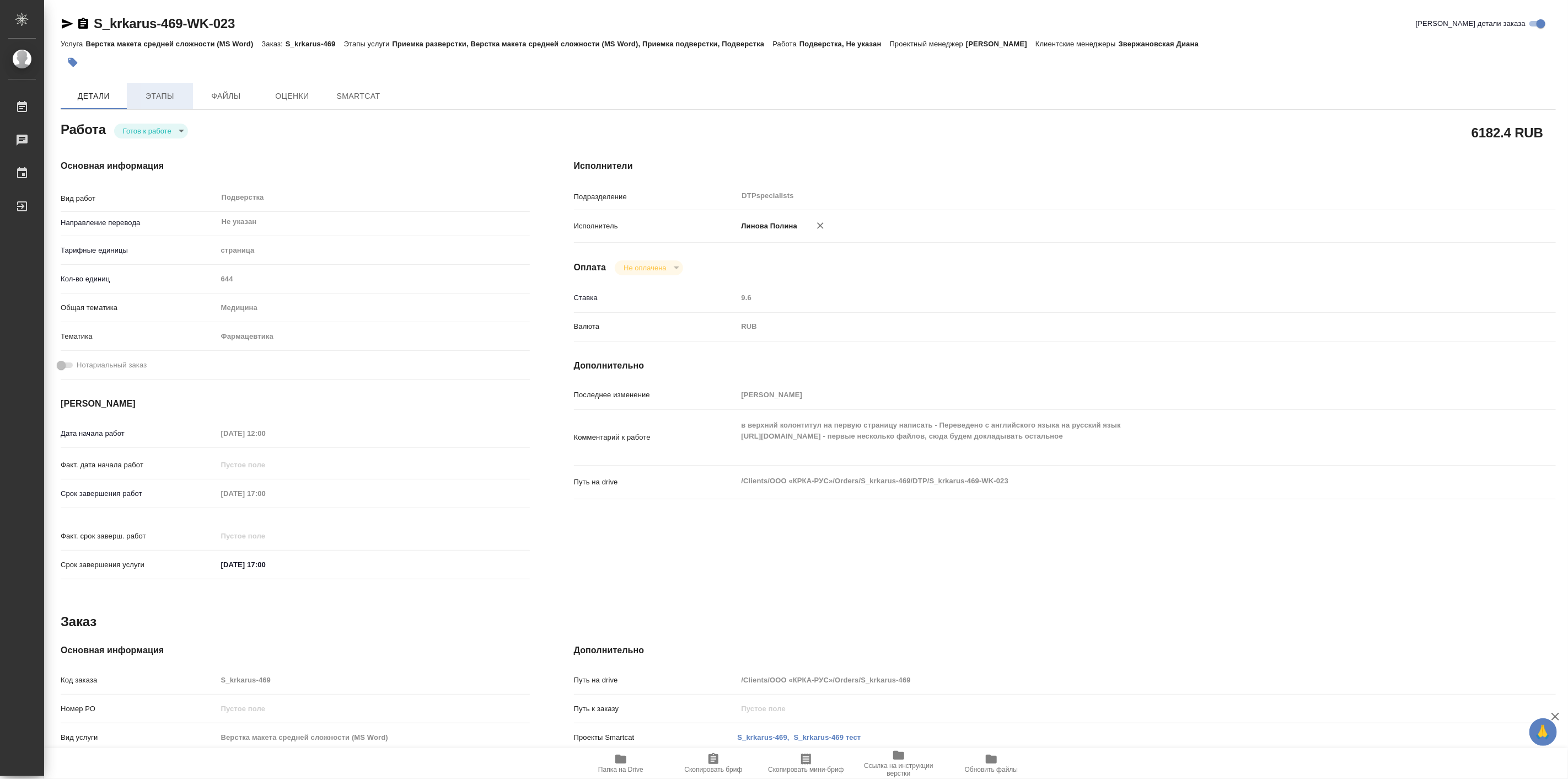
type textarea "x"
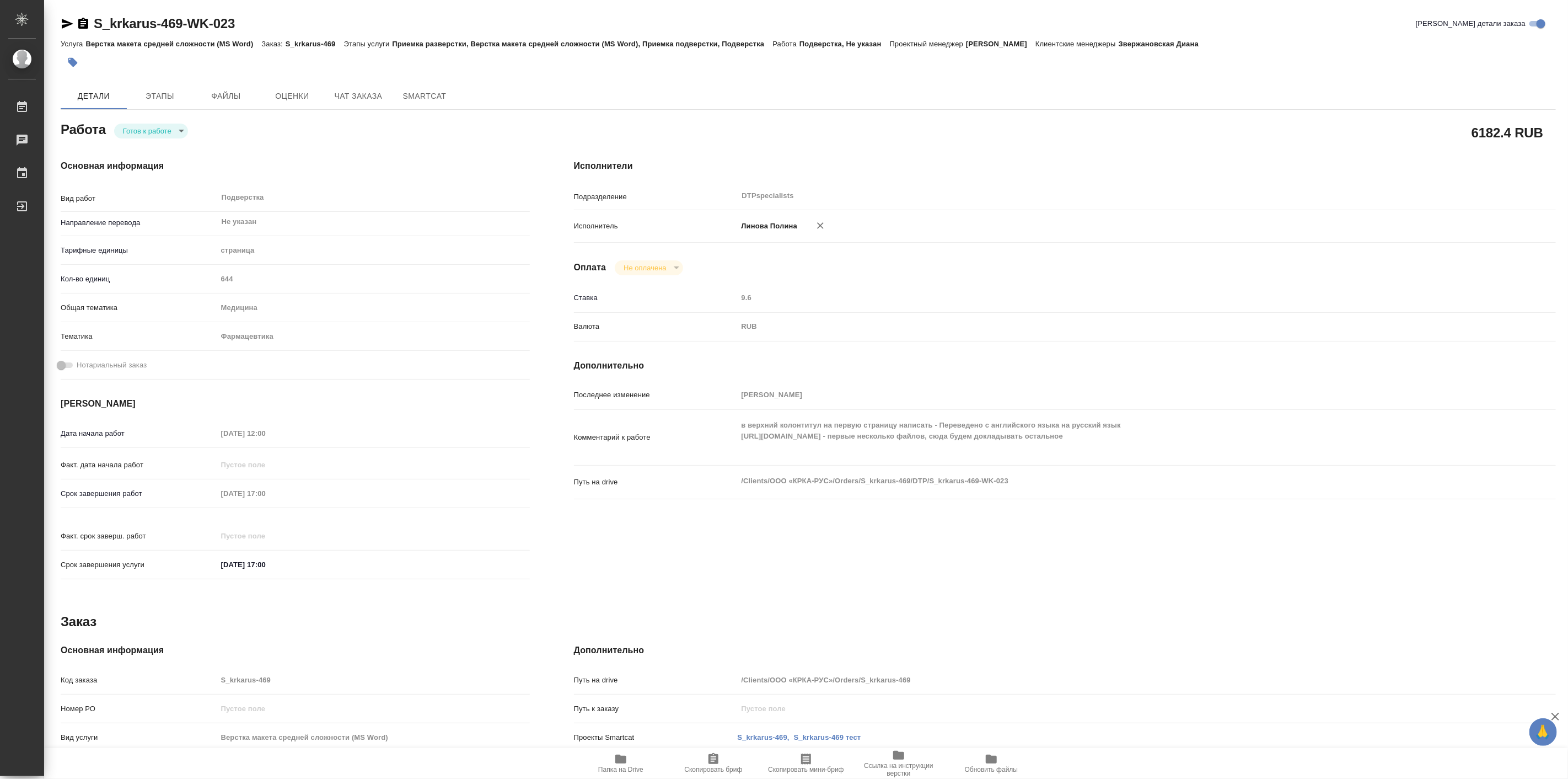
type textarea "x"
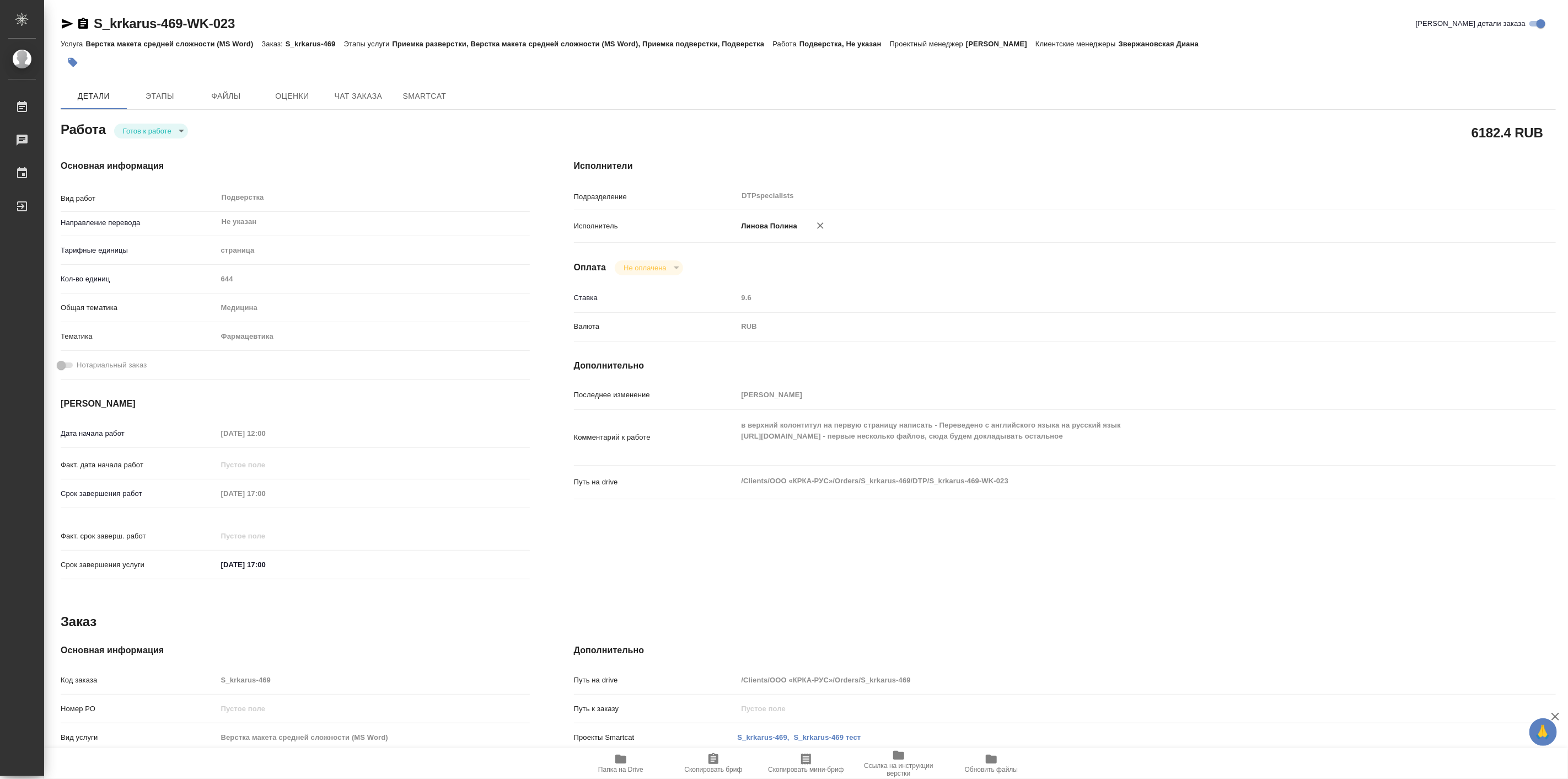
click at [151, 139] on div "Основная информация Вид работ Подверстка x ​ Направление перевода Не указан ​ Т…" at bounding box center [295, 373] width 513 height 471
click at [149, 130] on body "🙏 .cls-1 fill:#fff; AWATERA [PERSON_NAME] Работы Чаты График Выйти S_krkarus-46…" at bounding box center [784, 390] width 1568 height 779
type textarea "x"
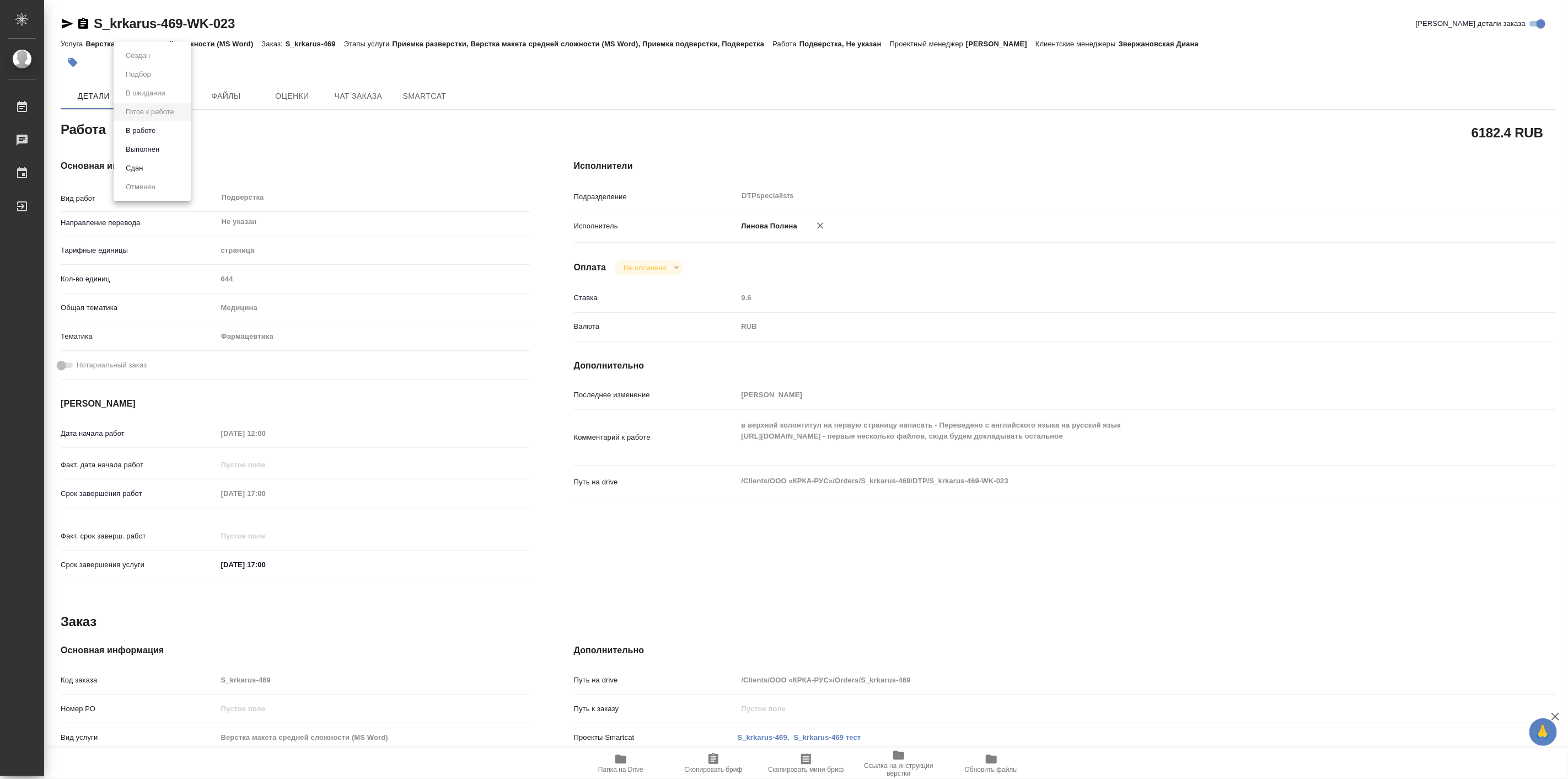
type textarea "x"
click at [155, 134] on button "В работе" at bounding box center [140, 131] width 36 height 12
type textarea "x"
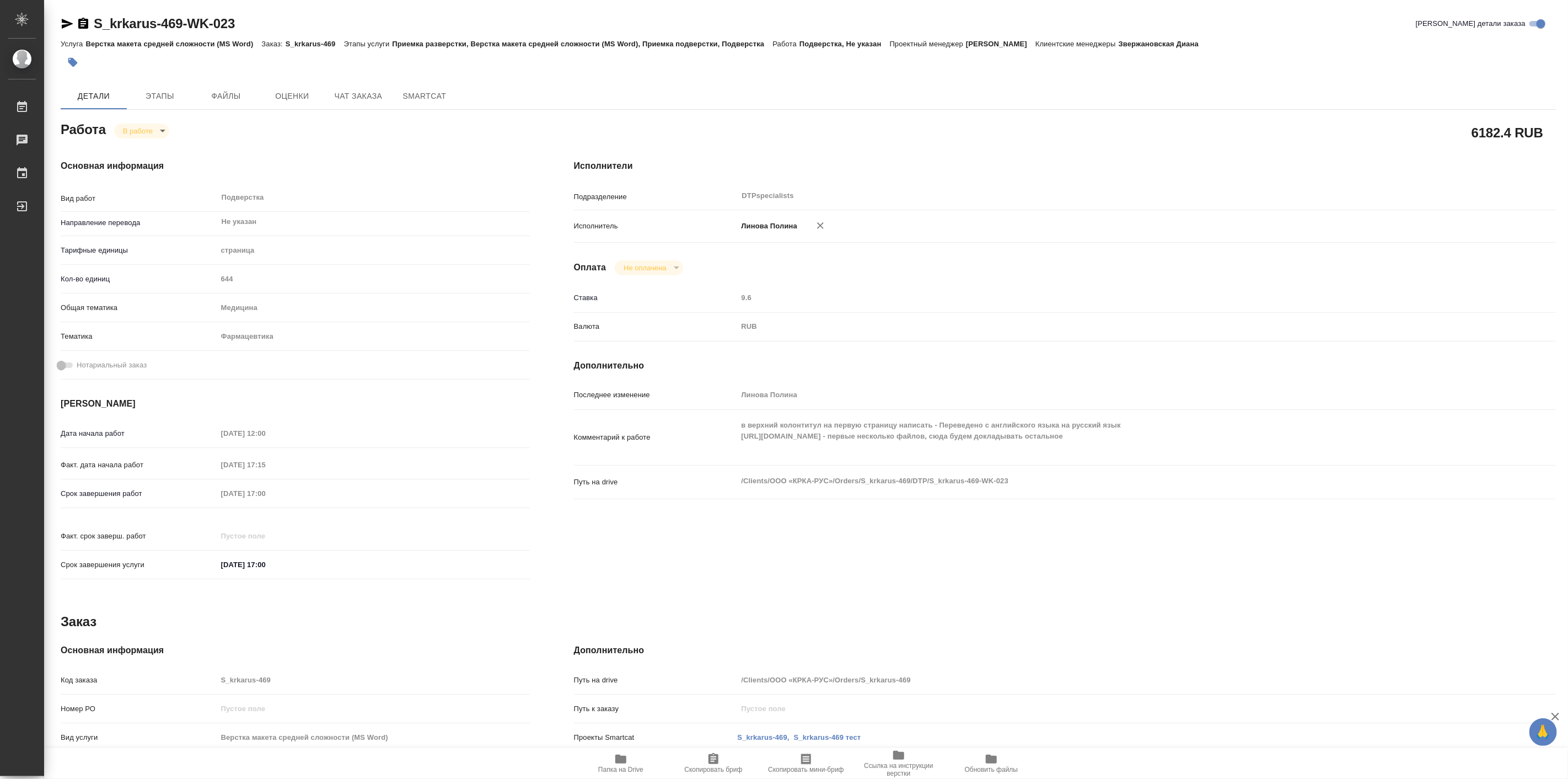
type textarea "x"
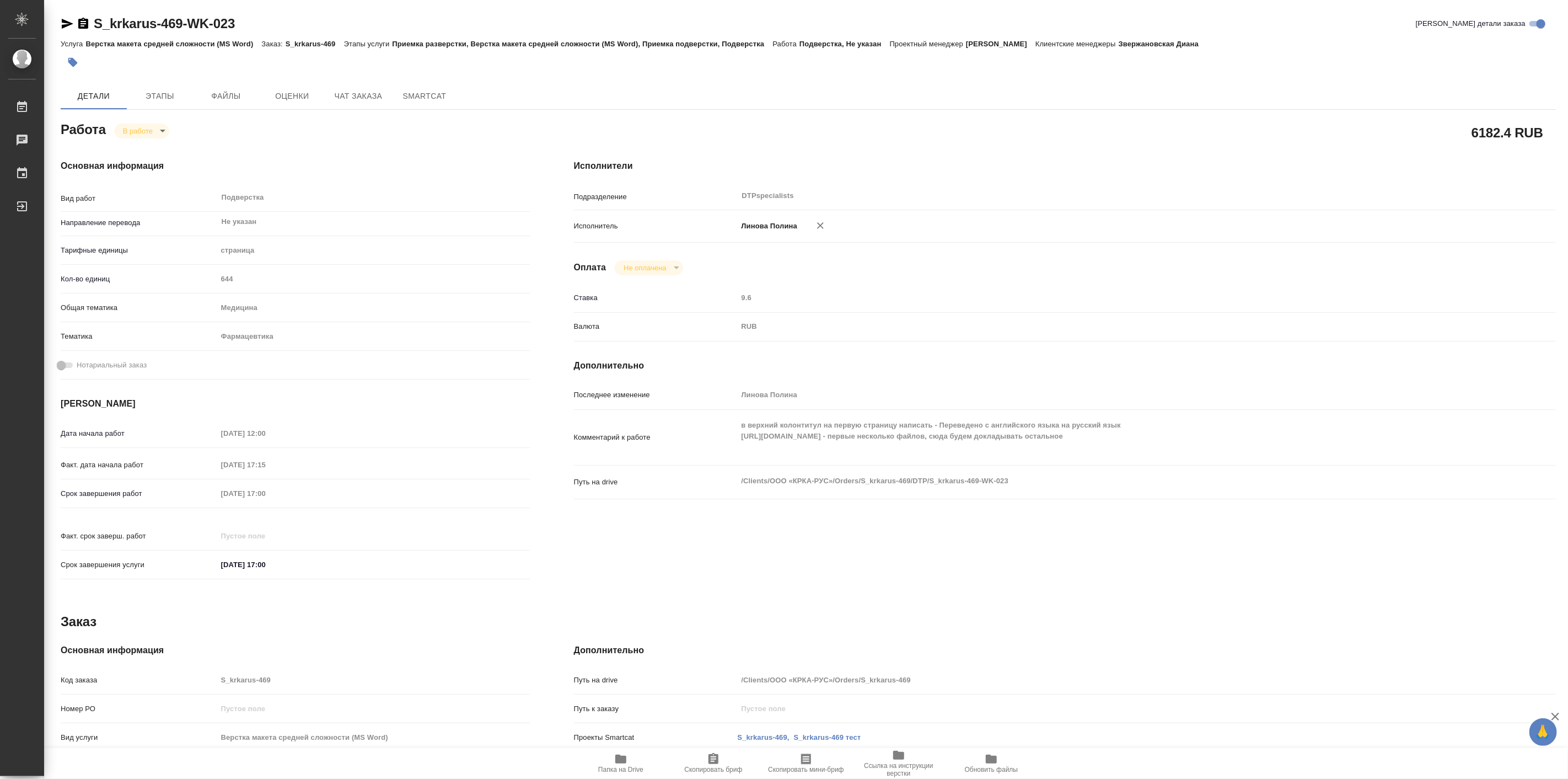
type textarea "x"
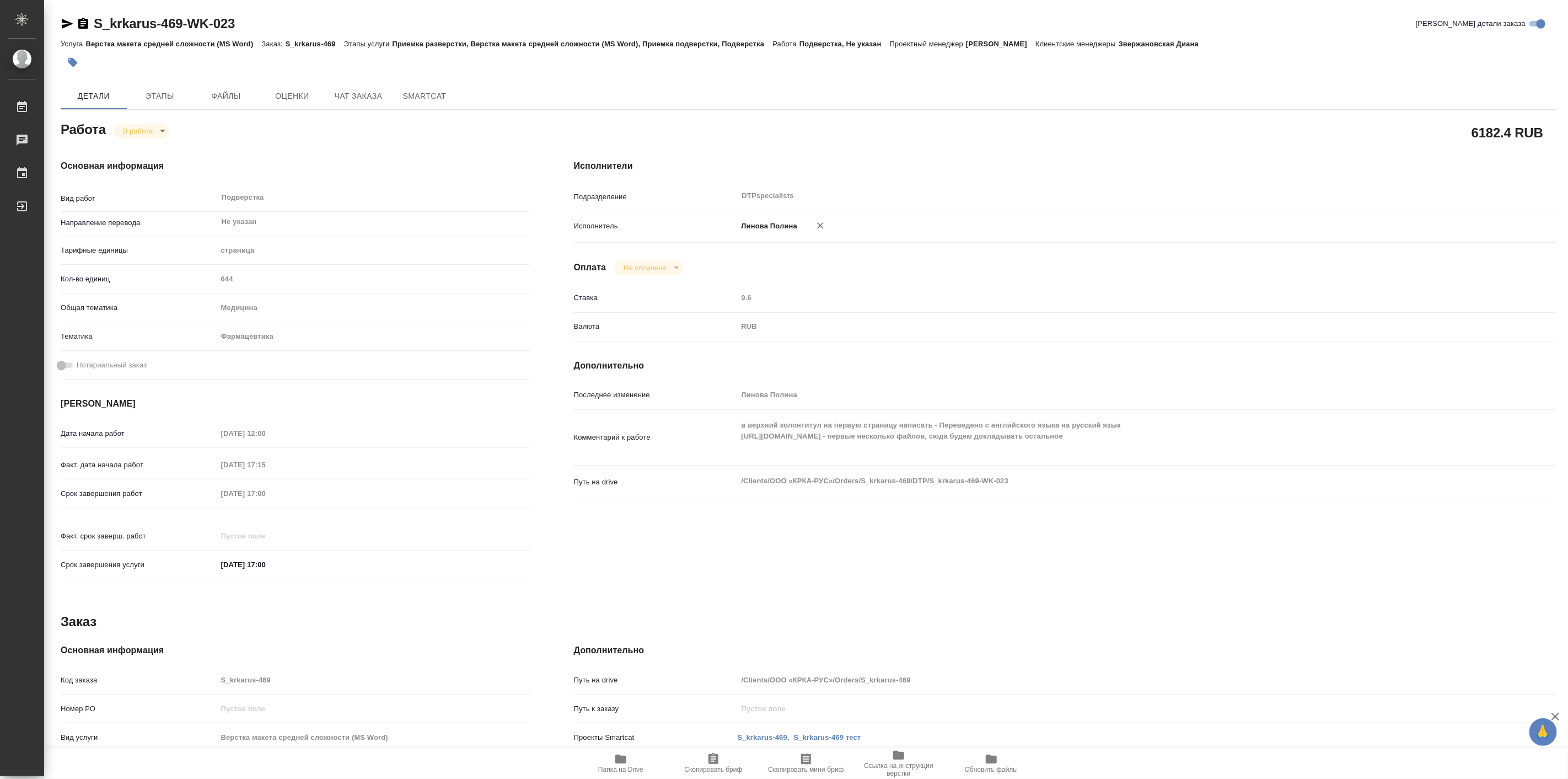
type textarea "x"
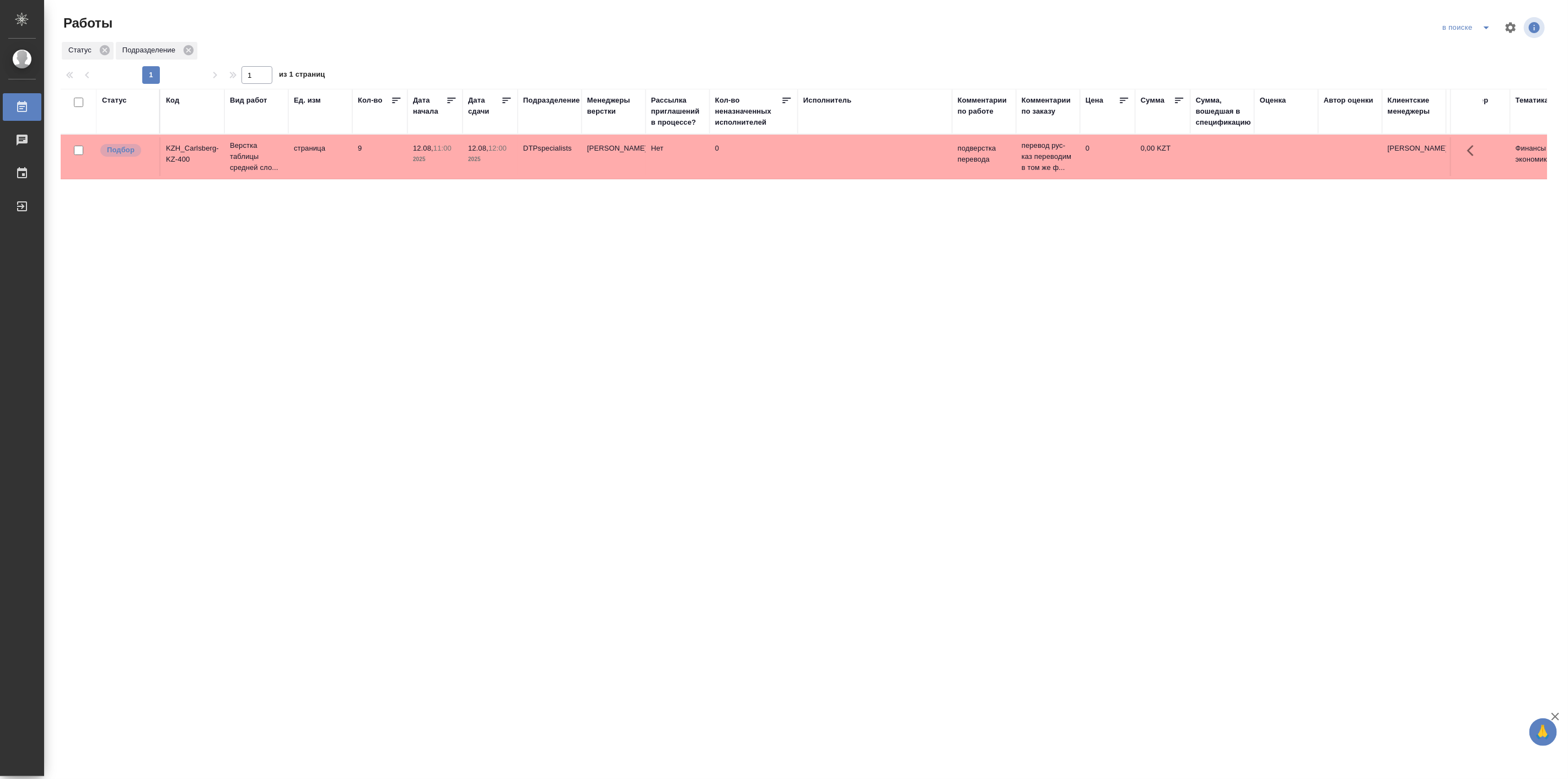
click at [448, 626] on div ".cls-1 fill:#fff; AWATERA Linova Polina Работы 0 Чаты График Выйти Работы в пои…" at bounding box center [784, 390] width 1568 height 779
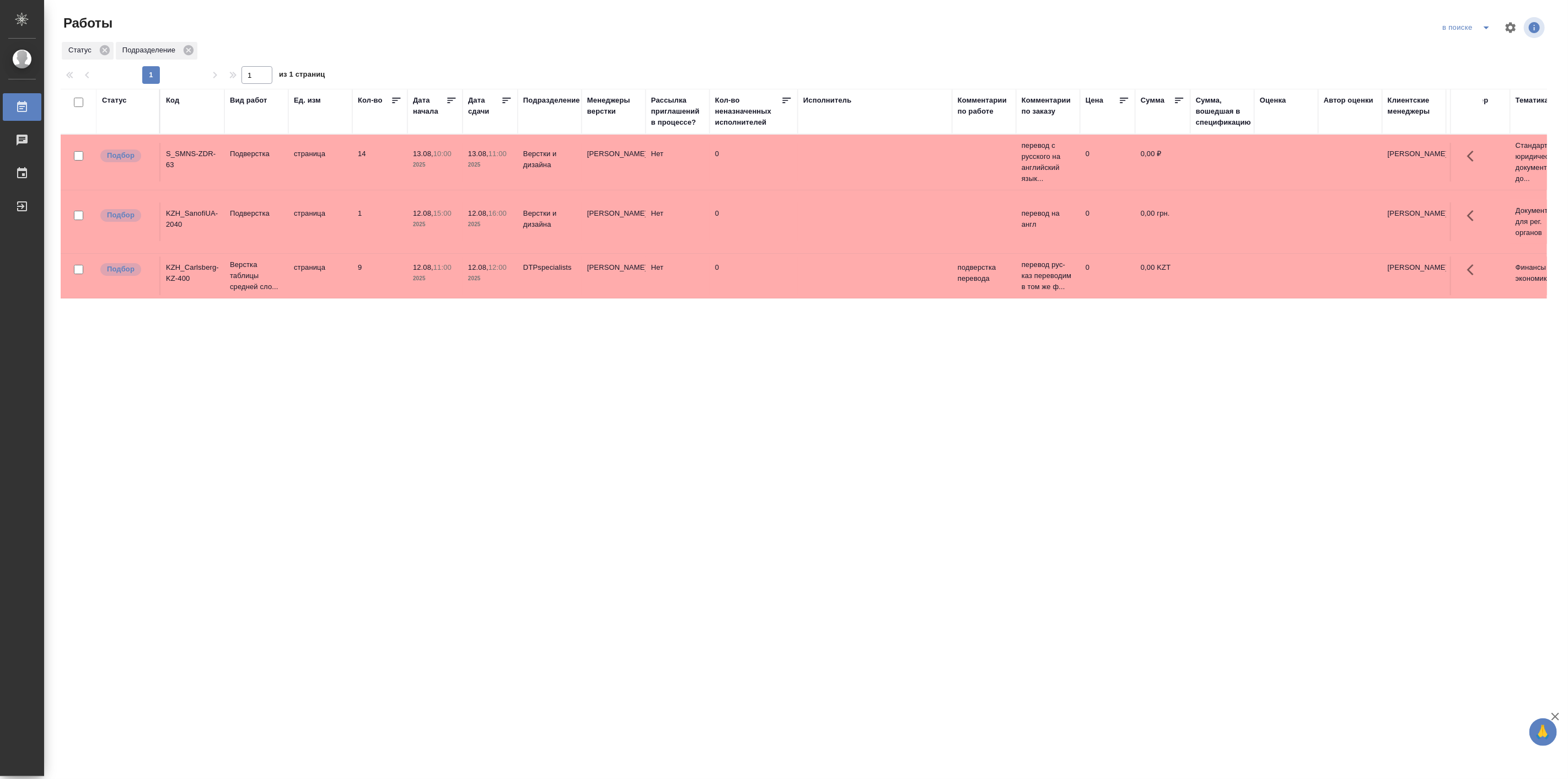
click at [462, 357] on div "Статус Код Вид работ Ед. изм Кол-во Дата начала Дата сдачи Подразделение Менедж…" at bounding box center [804, 288] width 1487 height 397
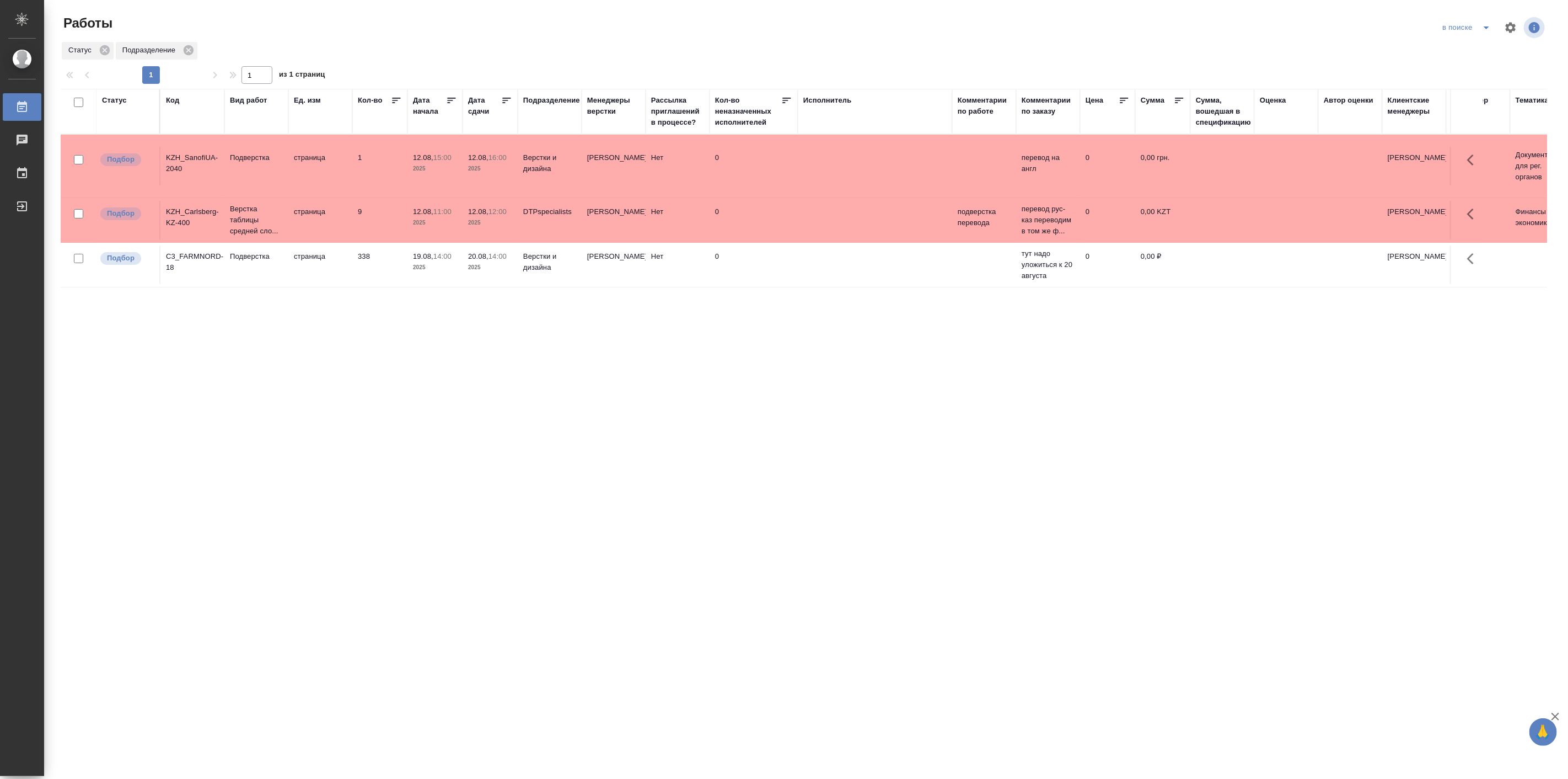
click at [169, 381] on div "Статус Код Вид работ Ед. изм Кол-во Дата начала Дата сдачи Подразделение Менедж…" at bounding box center [804, 288] width 1487 height 397
click at [1491, 30] on icon "split button" at bounding box center [1486, 27] width 13 height 13
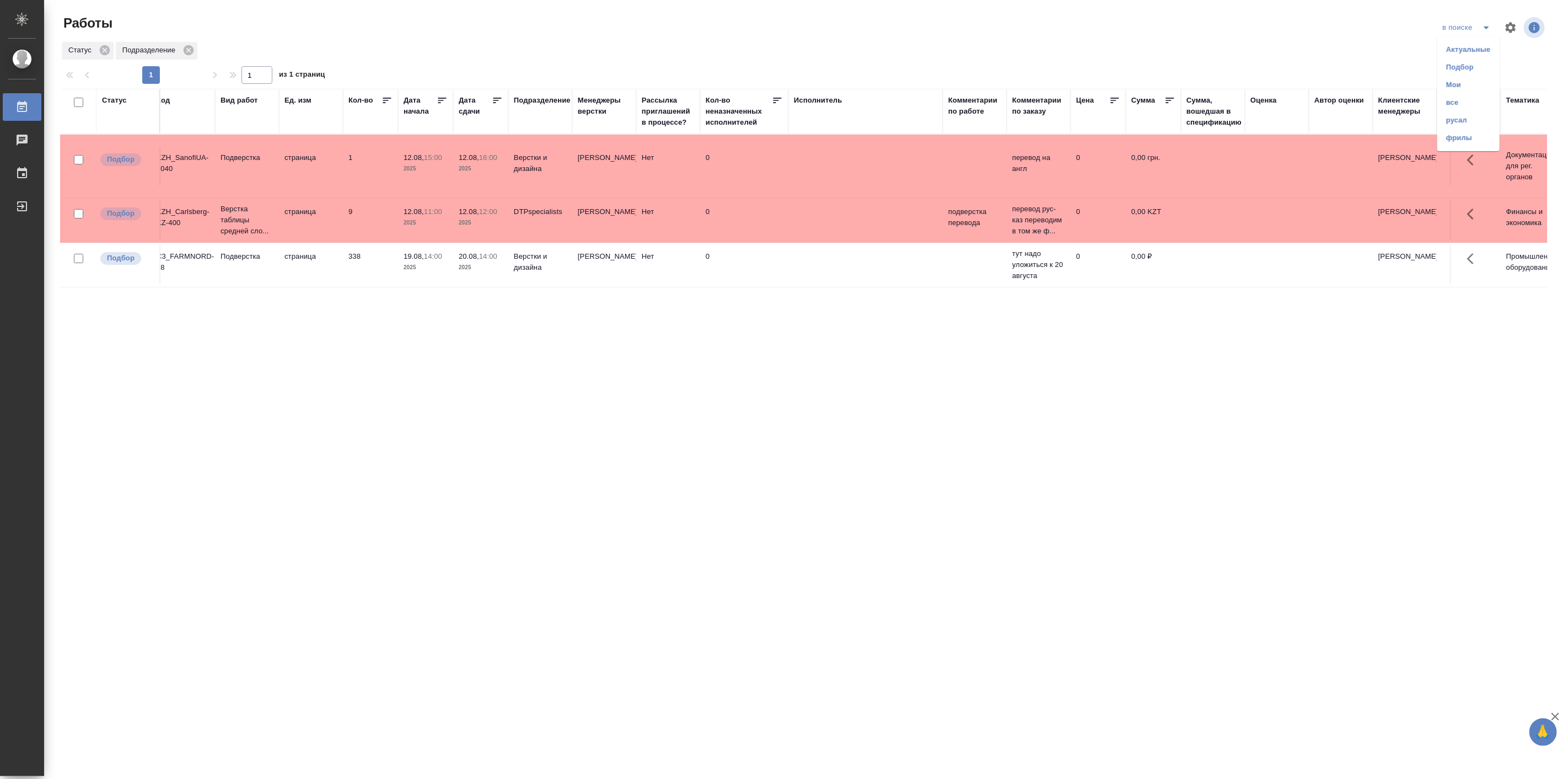
click at [1467, 84] on li "Мои" at bounding box center [1468, 85] width 62 height 18
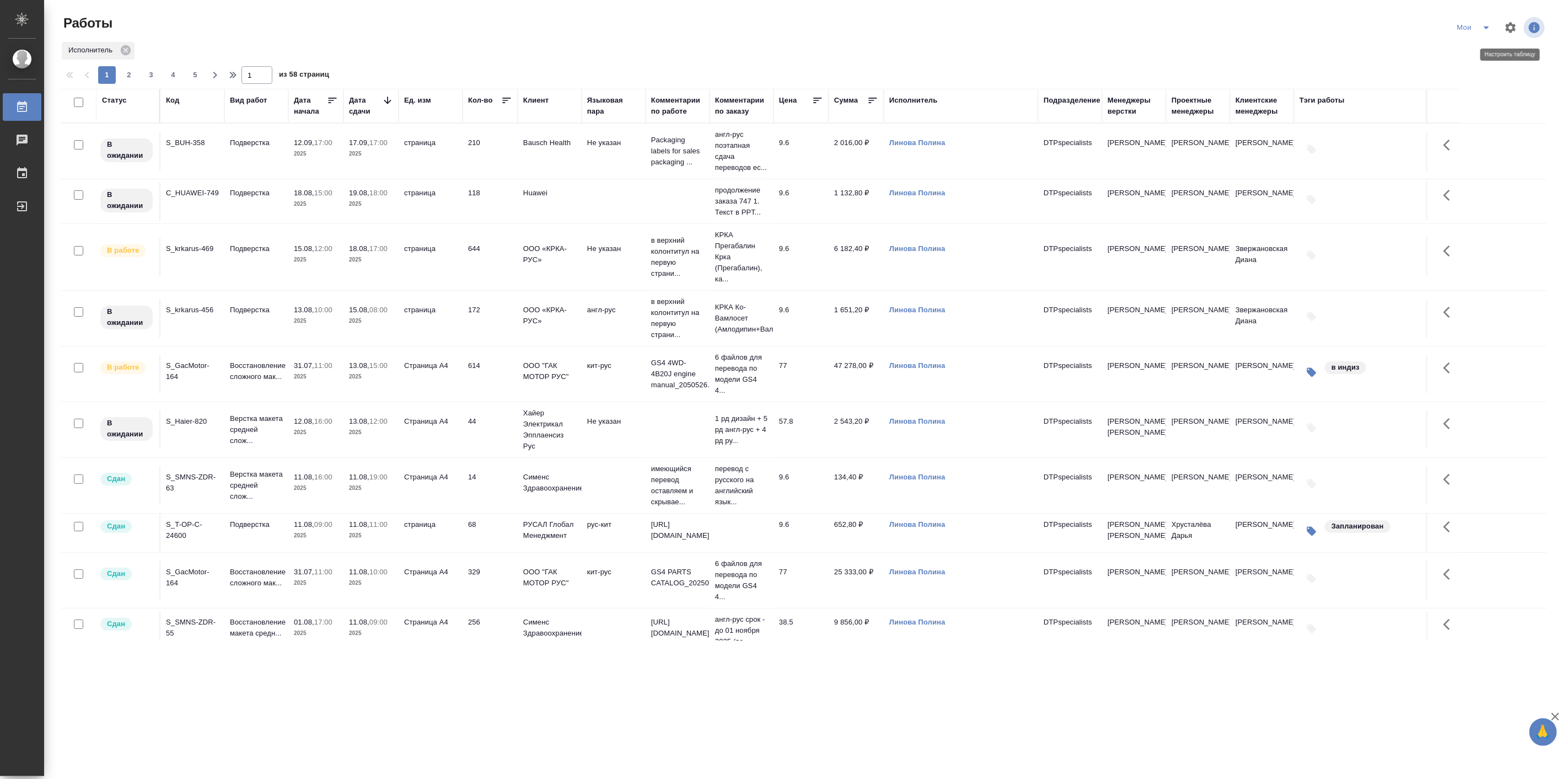
click at [1513, 21] on icon "button" at bounding box center [1510, 27] width 13 height 13
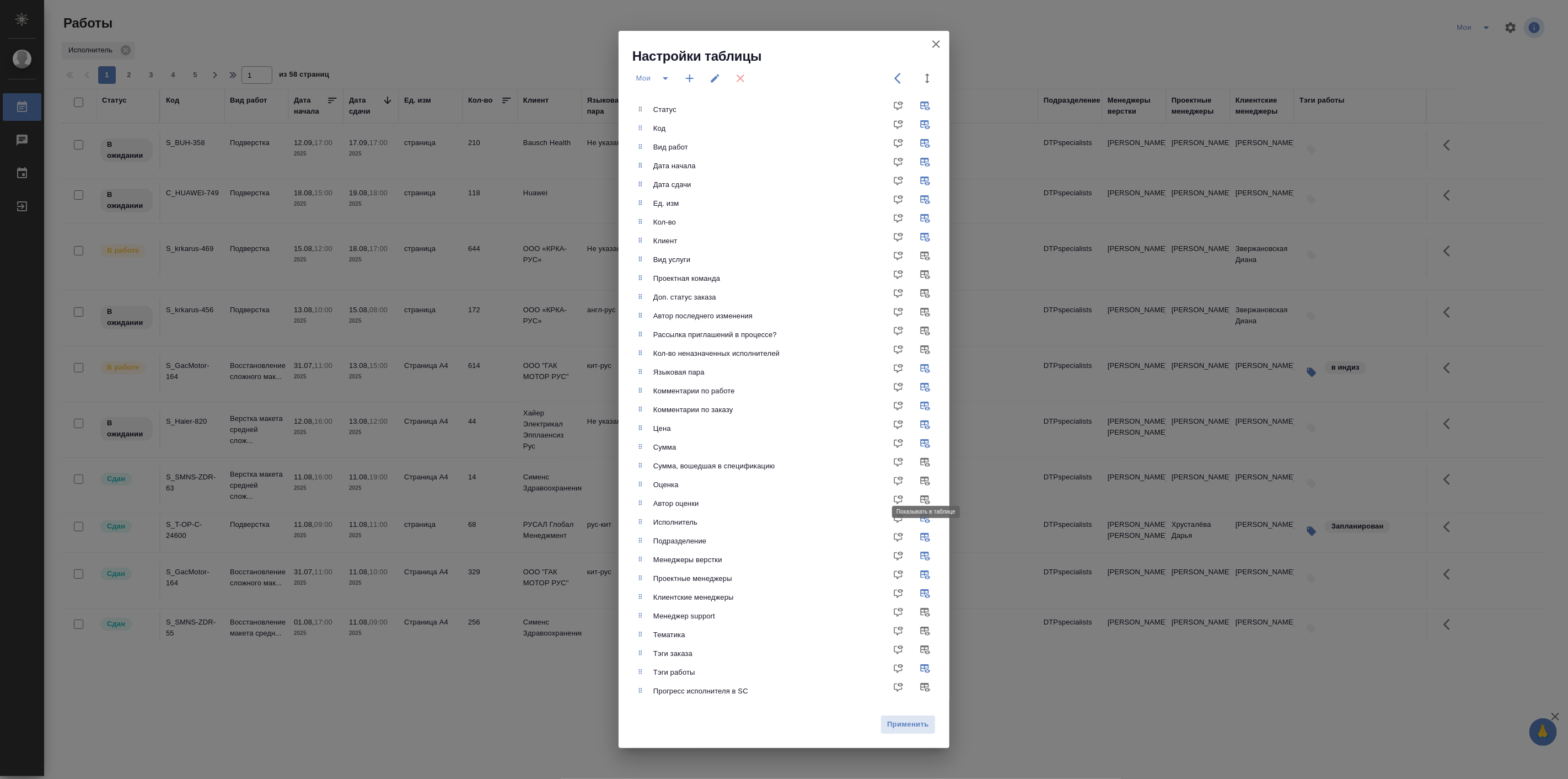
click at [923, 483] on input "checkbox" at bounding box center [927, 485] width 27 height 27
checkbox input "true"
click at [900, 727] on span "Применить" at bounding box center [908, 724] width 43 height 13
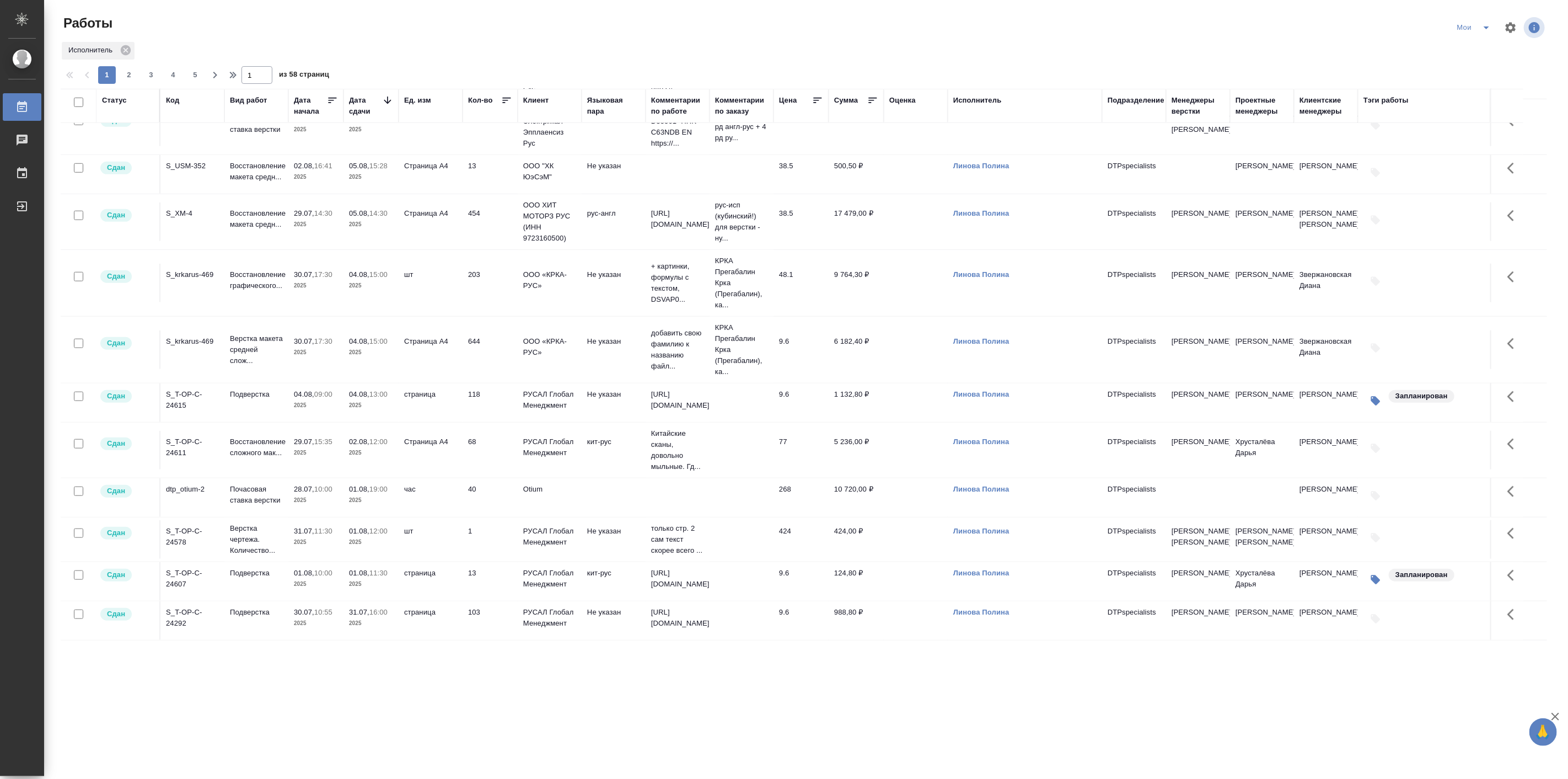
scroll to position [828, 0]
click at [128, 80] on span "2" at bounding box center [129, 75] width 18 height 11
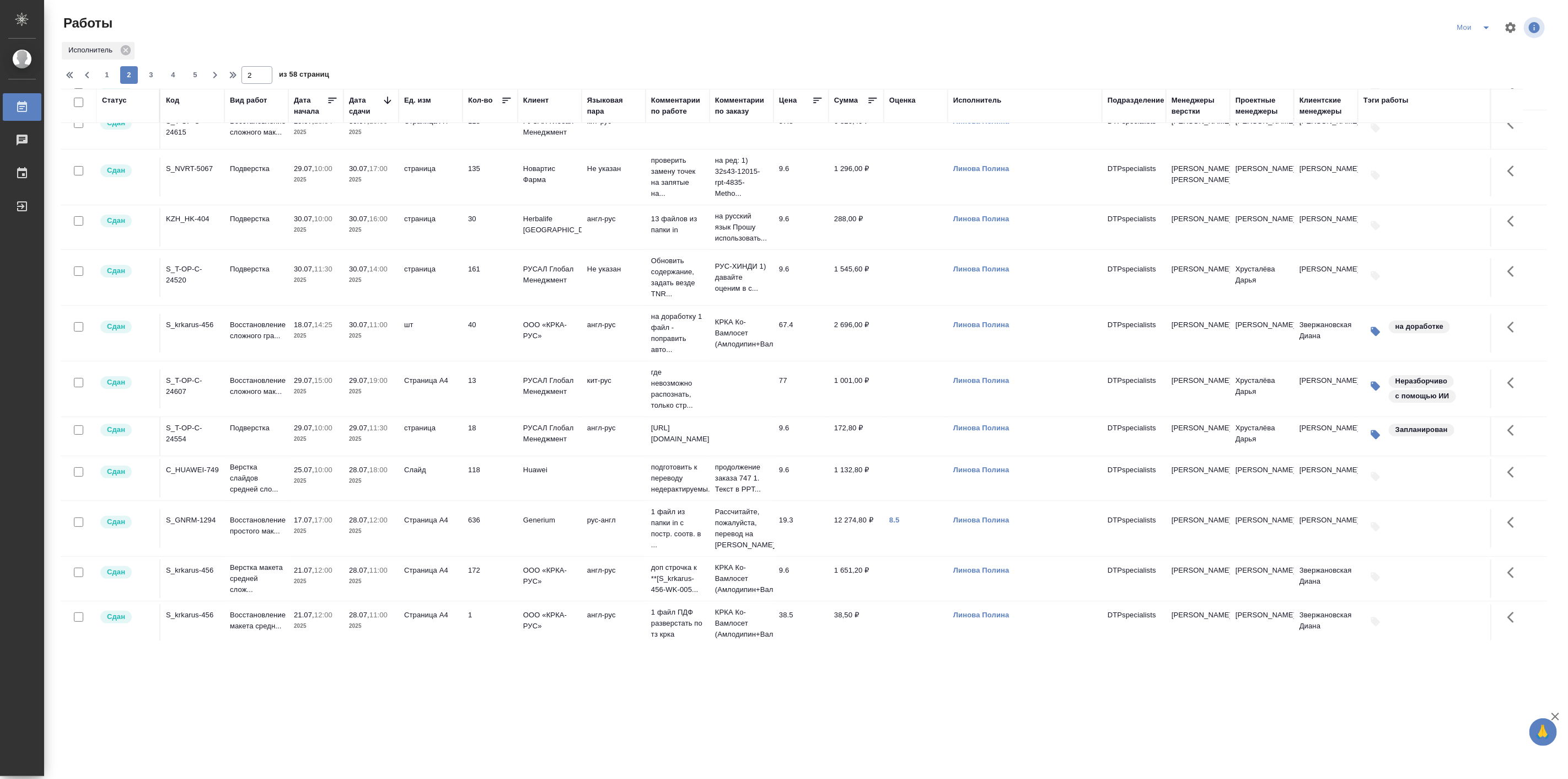
scroll to position [102, 0]
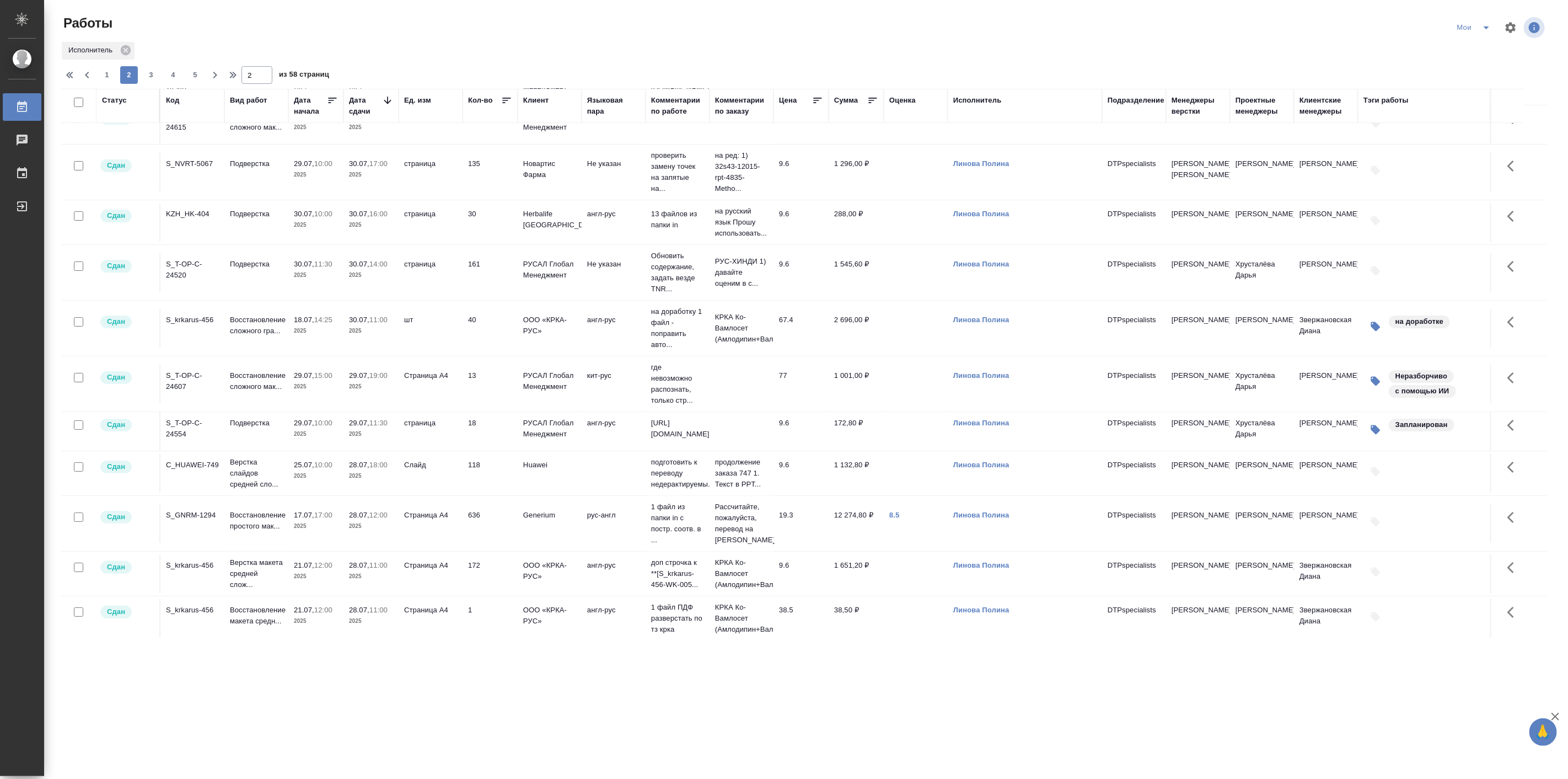
click at [892, 519] on link "8.5" at bounding box center [894, 515] width 10 height 8
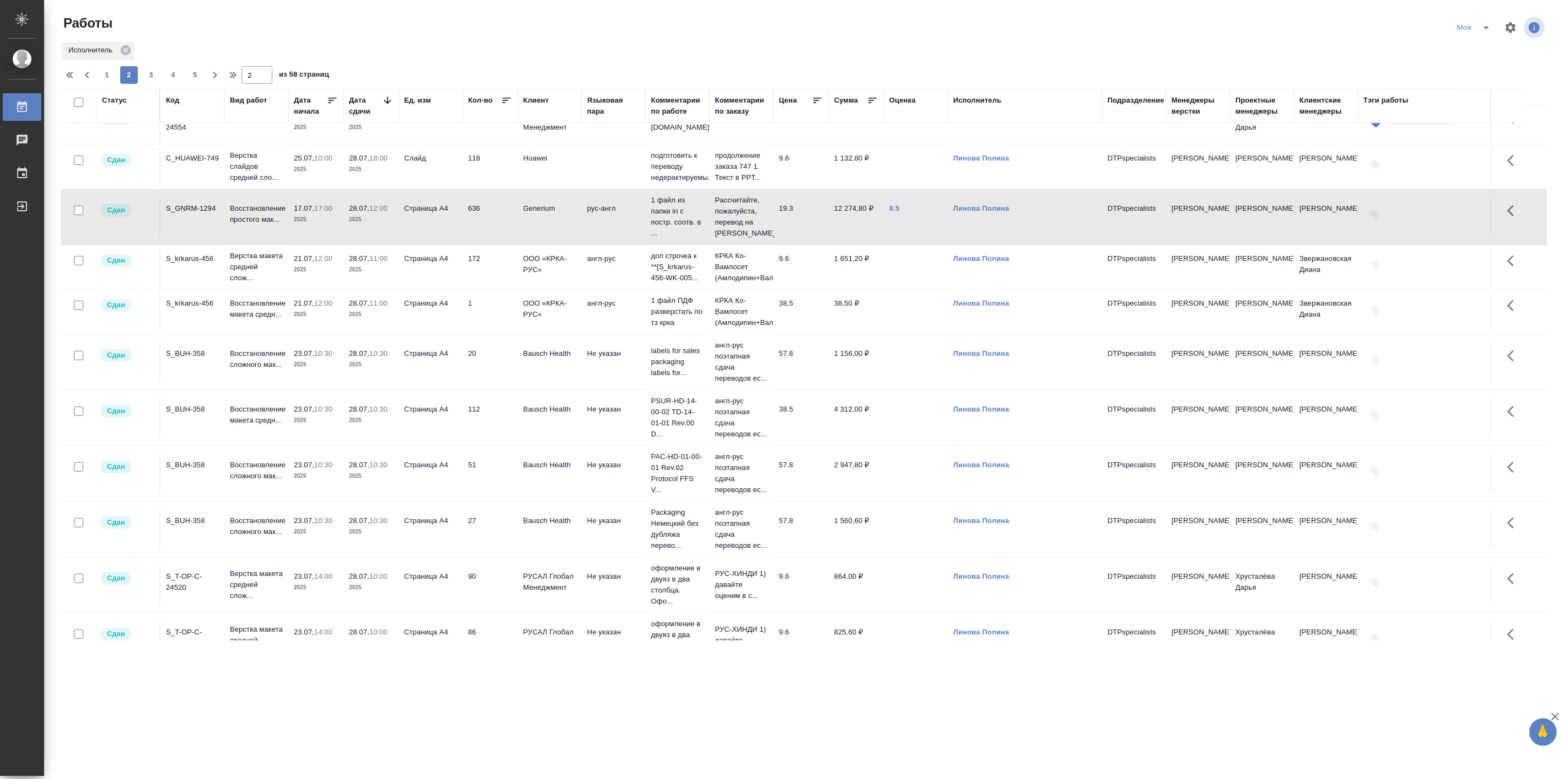
scroll to position [795, 0]
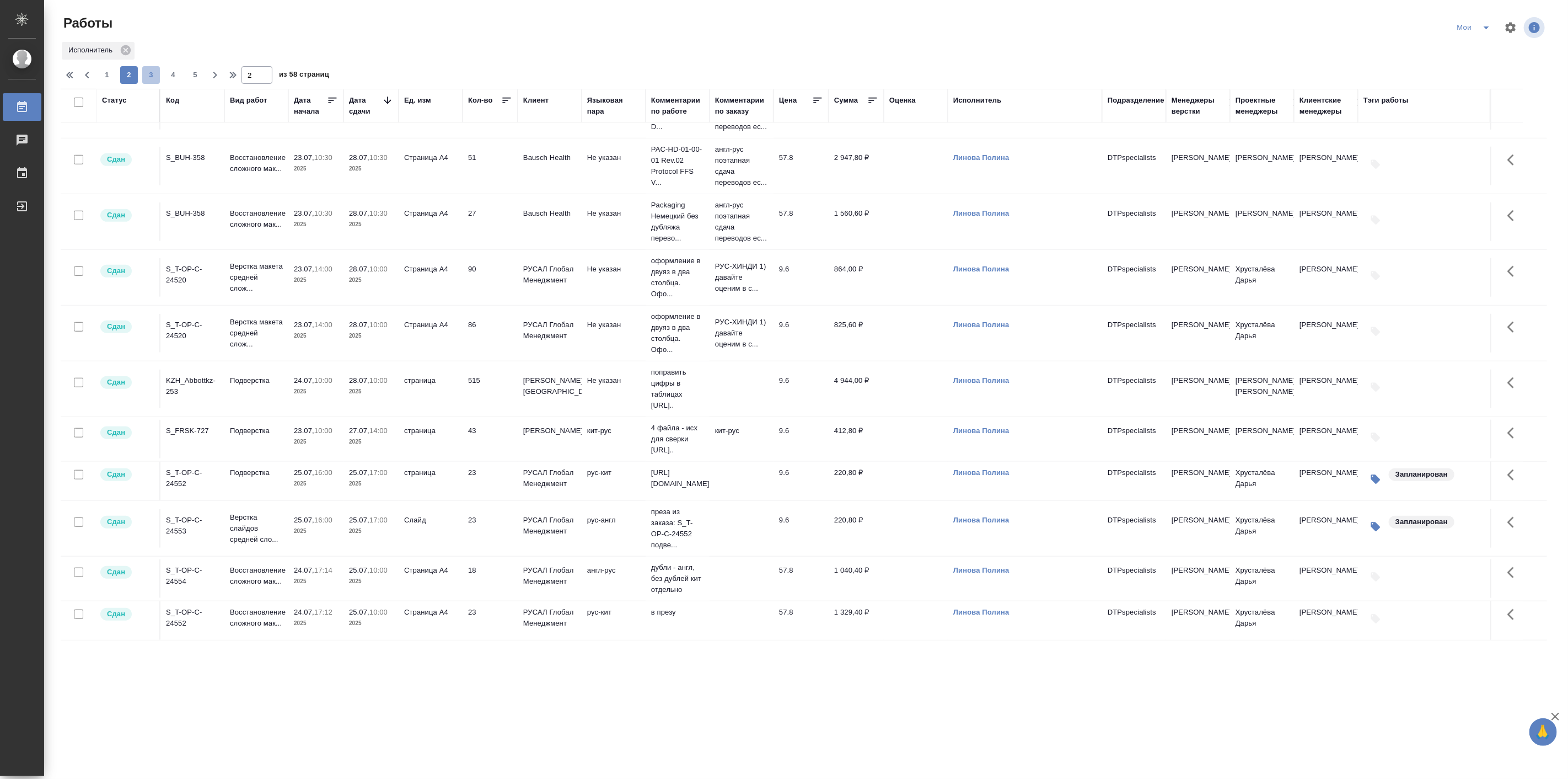
click at [148, 78] on span "3" at bounding box center [151, 75] width 18 height 11
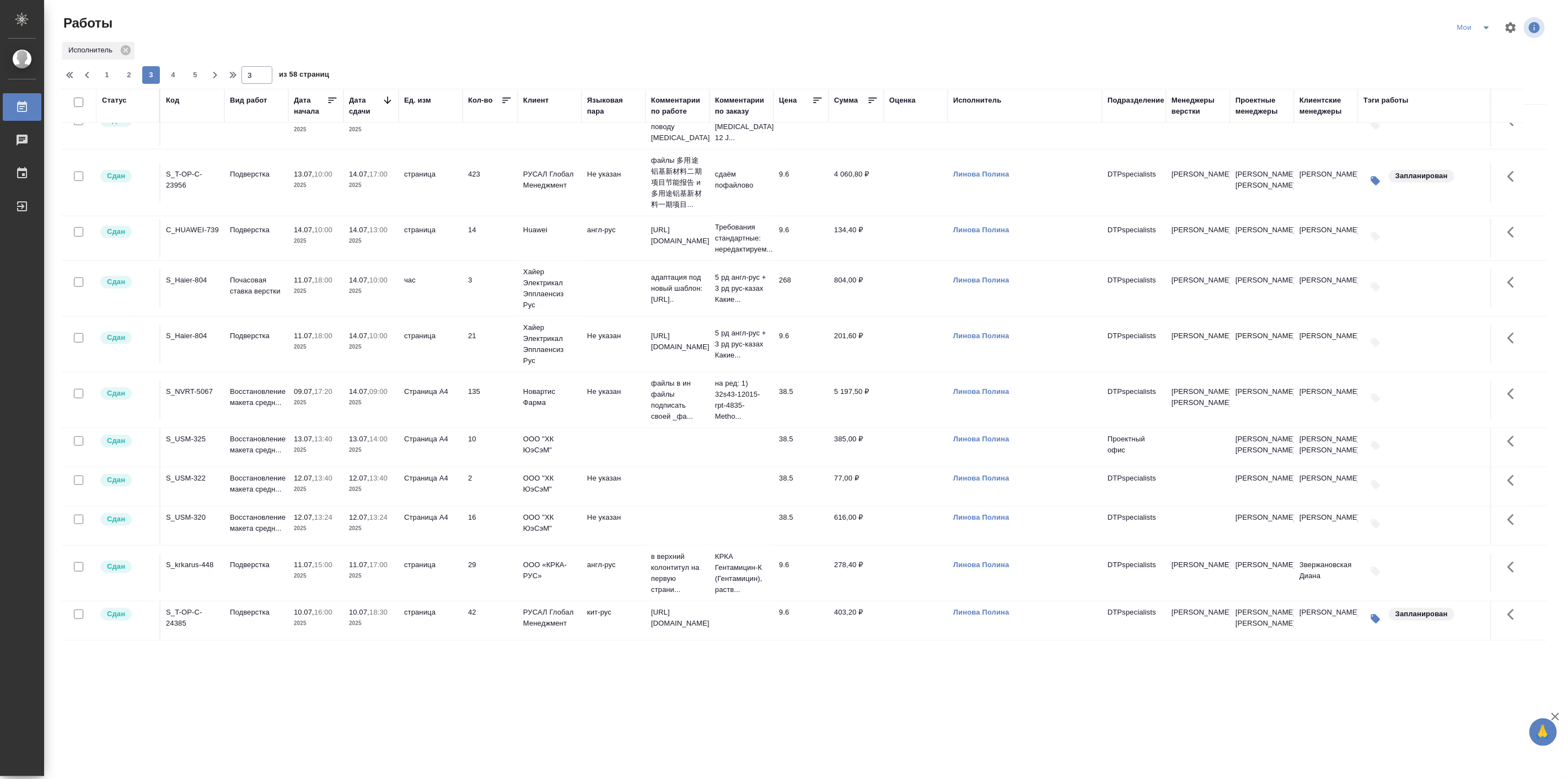
scroll to position [800, 0]
click at [167, 73] on span "4" at bounding box center [173, 75] width 18 height 11
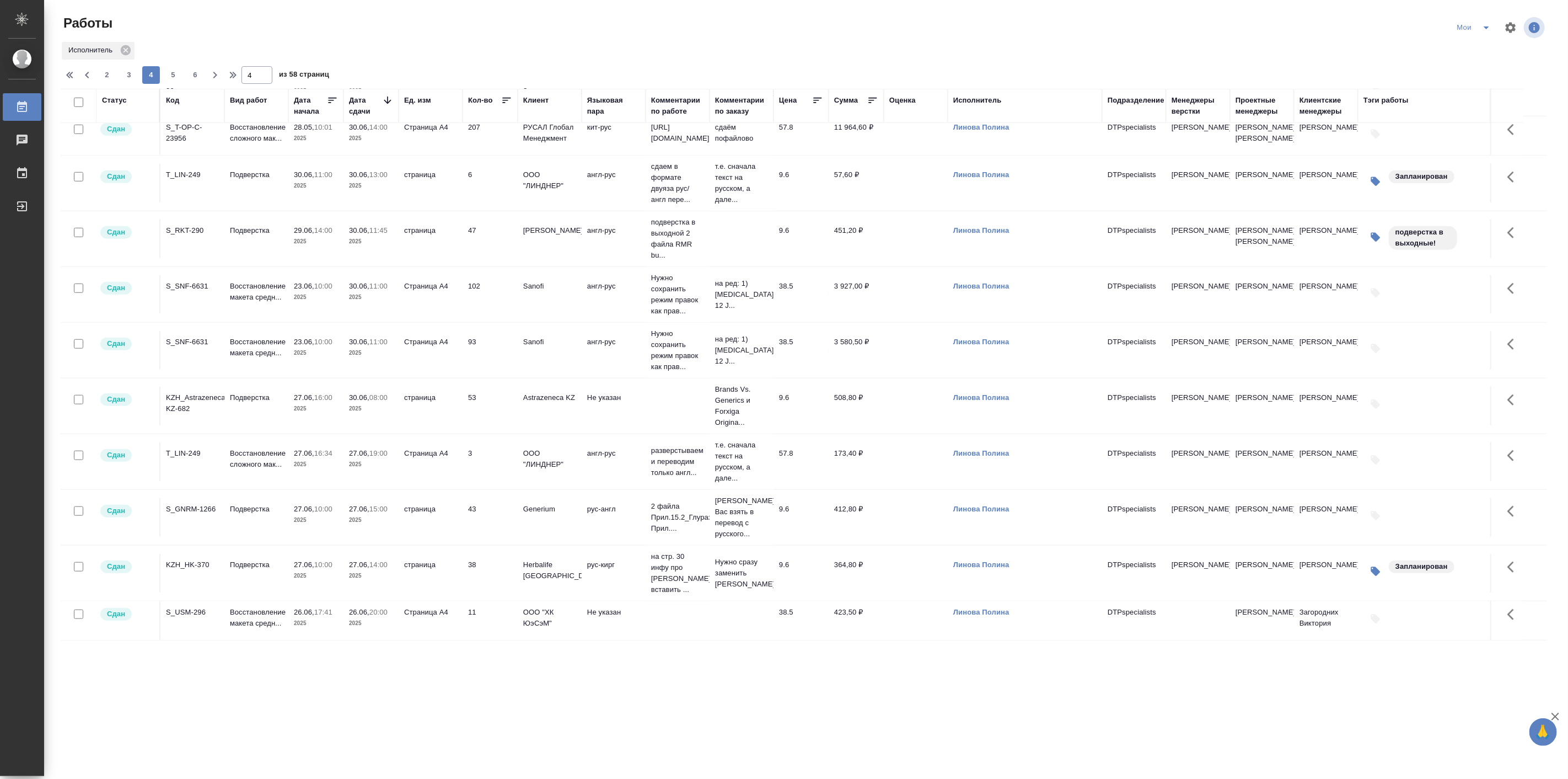
scroll to position [841, 0]
click at [174, 81] on button "5" at bounding box center [173, 75] width 18 height 18
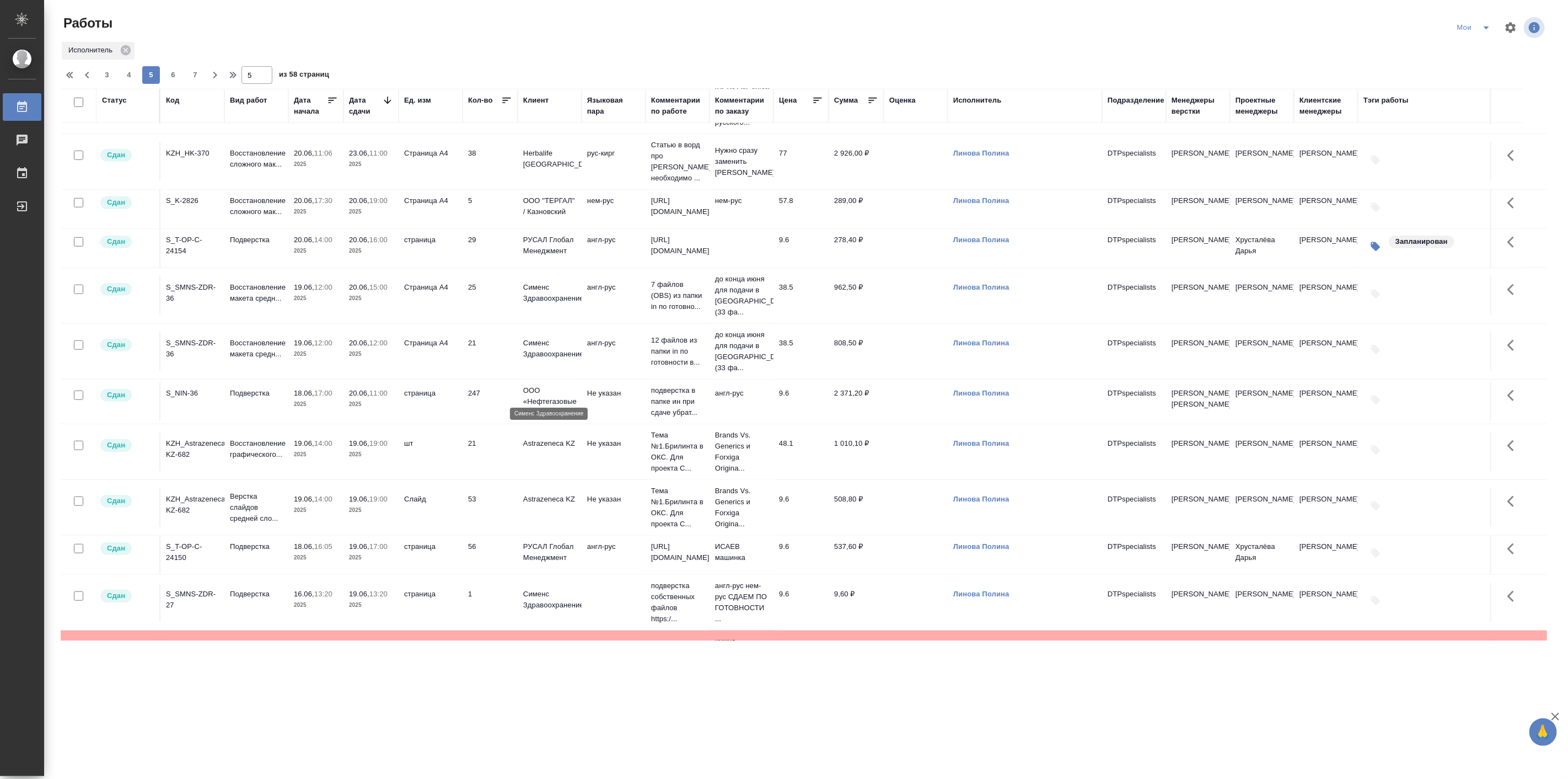
scroll to position [773, 0]
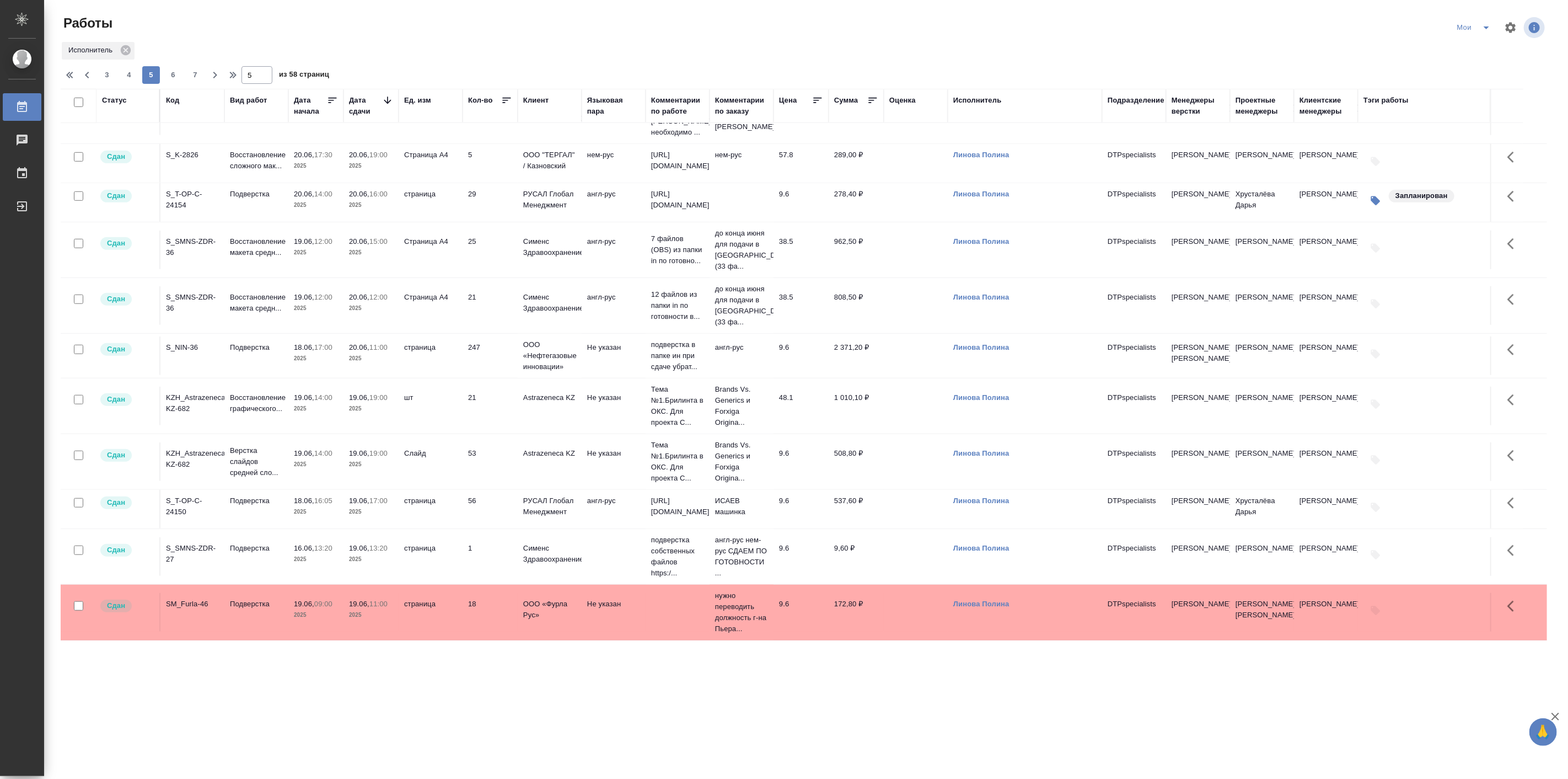
click at [224, 648] on div ".cls-1 fill:#fff; AWATERA Linova Polina Работы 0 Чаты График Выйти Работы Мои И…" at bounding box center [784, 390] width 1568 height 779
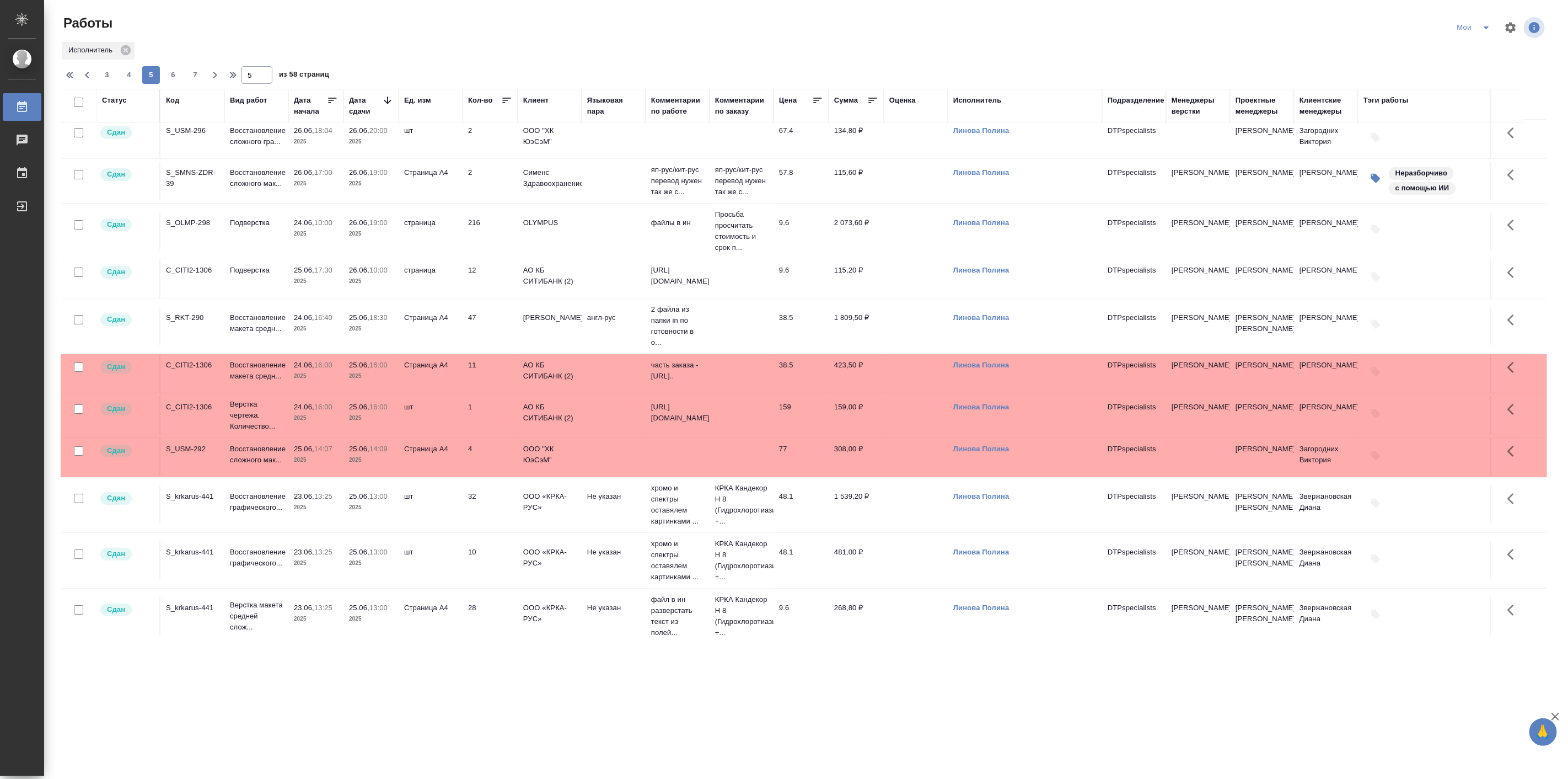
scroll to position [0, 0]
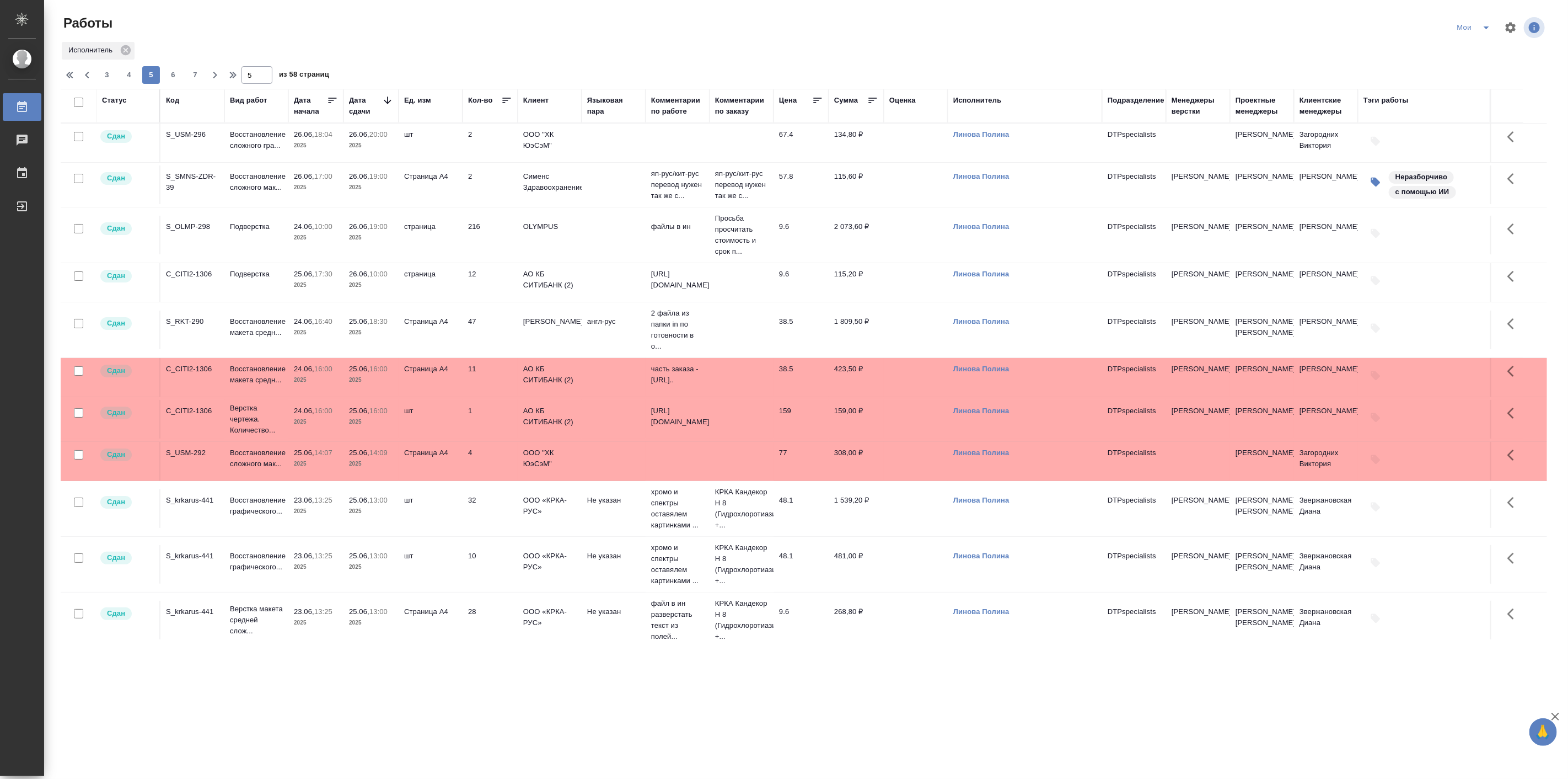
click at [989, 138] on link "Линова Полина" at bounding box center [981, 134] width 56 height 8
click at [906, 100] on div "Оценка" at bounding box center [902, 101] width 27 height 11
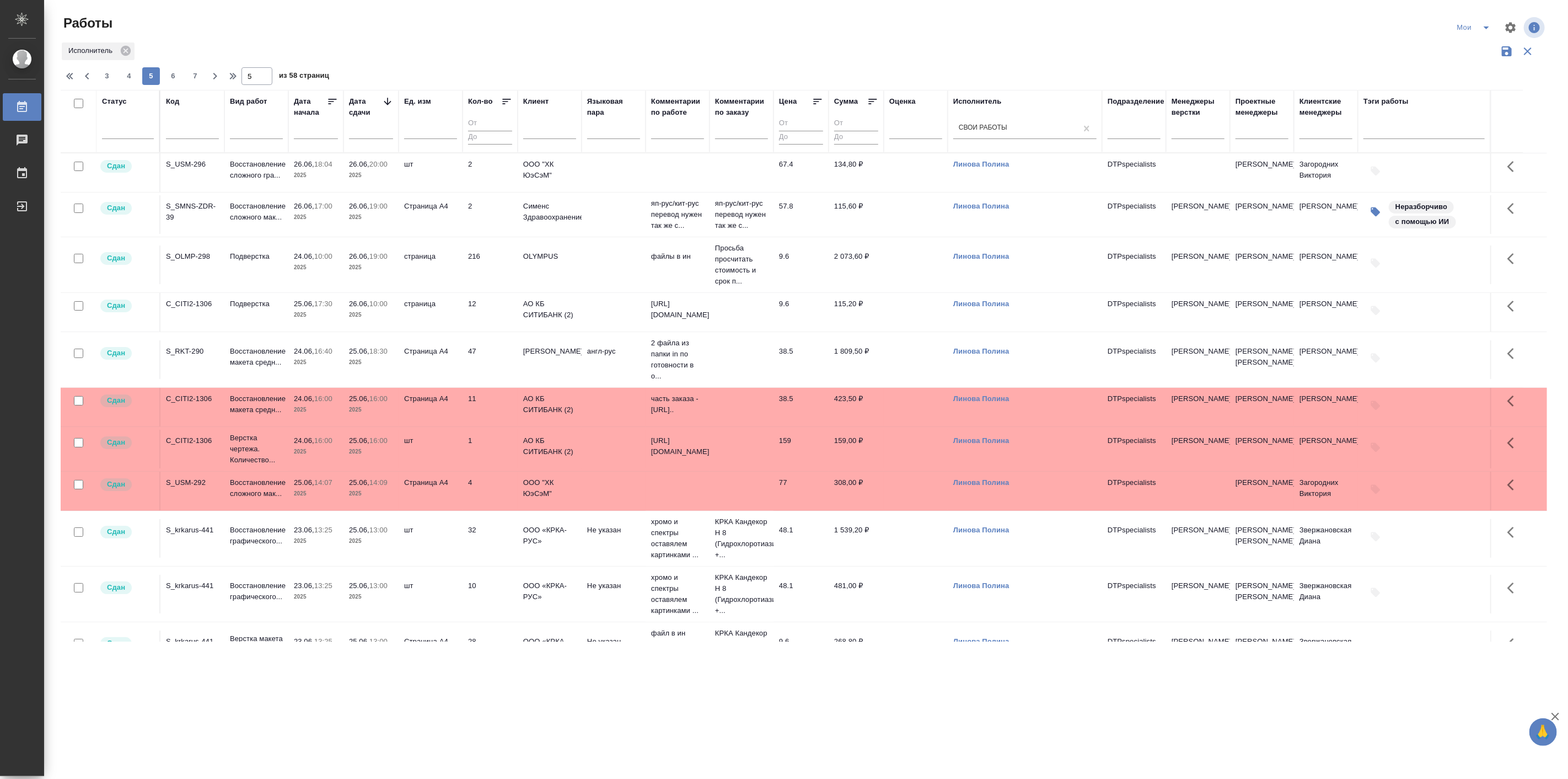
click at [915, 140] on div at bounding box center [915, 132] width 53 height 29
click at [913, 132] on div at bounding box center [915, 127] width 53 height 16
click at [941, 167] on div "Не менее одной оценки" at bounding box center [972, 163] width 166 height 20
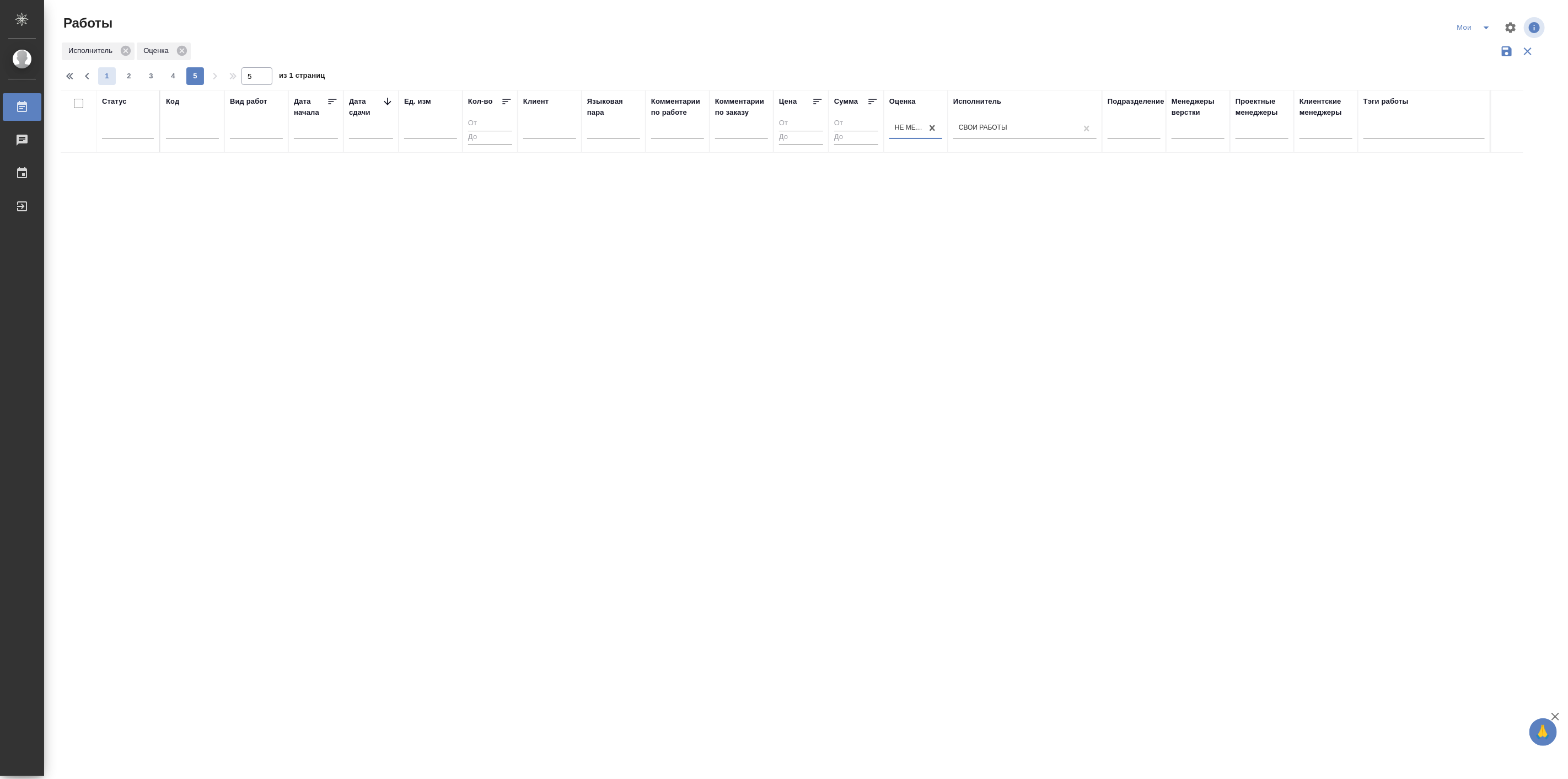
click at [103, 75] on span "1" at bounding box center [107, 76] width 18 height 11
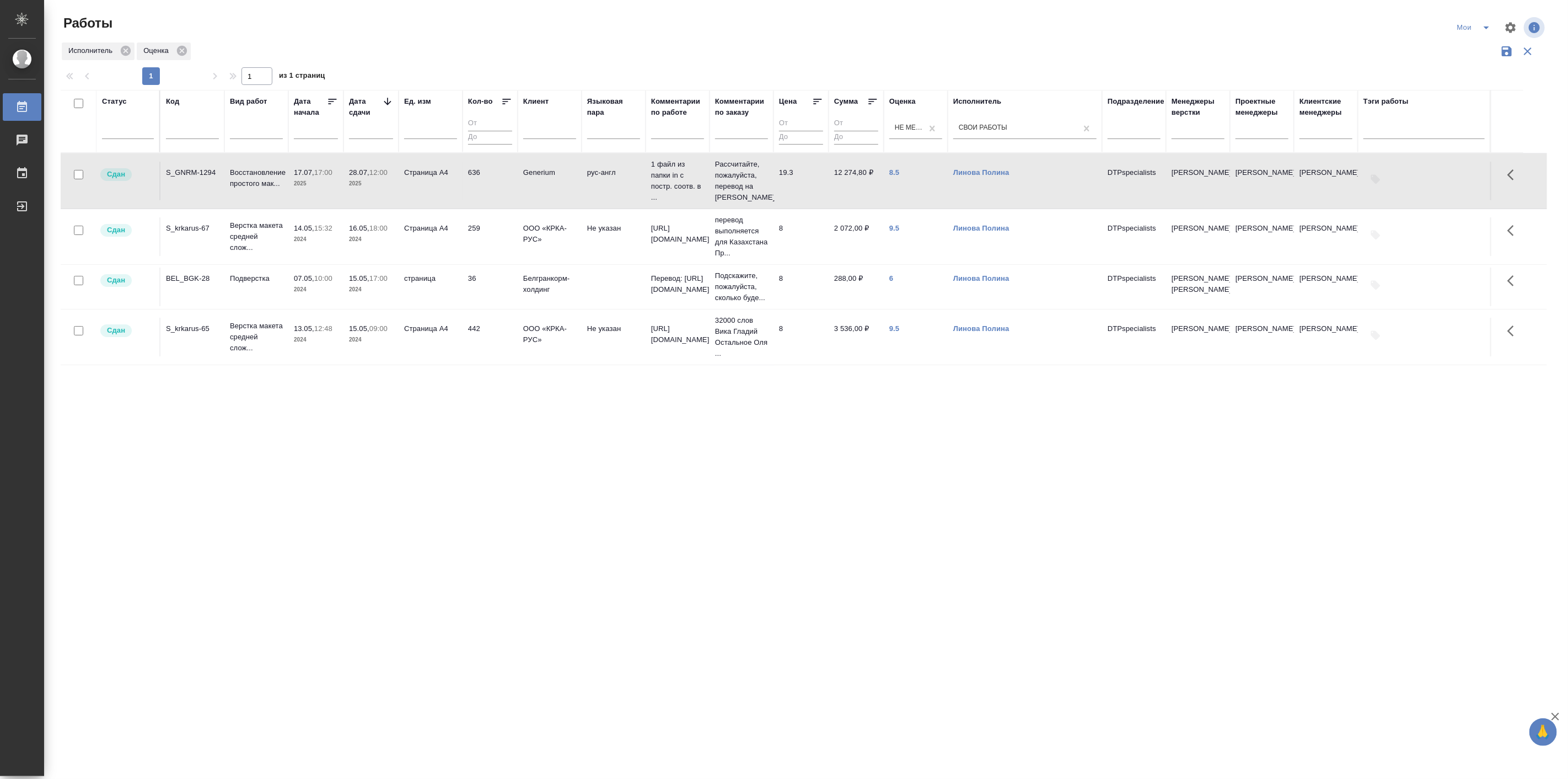
click at [239, 396] on div "Статус Код Вид работ Дата начала Дата сдачи Ед. изм Кол-во Клиент Языковая пара…" at bounding box center [804, 366] width 1487 height 552
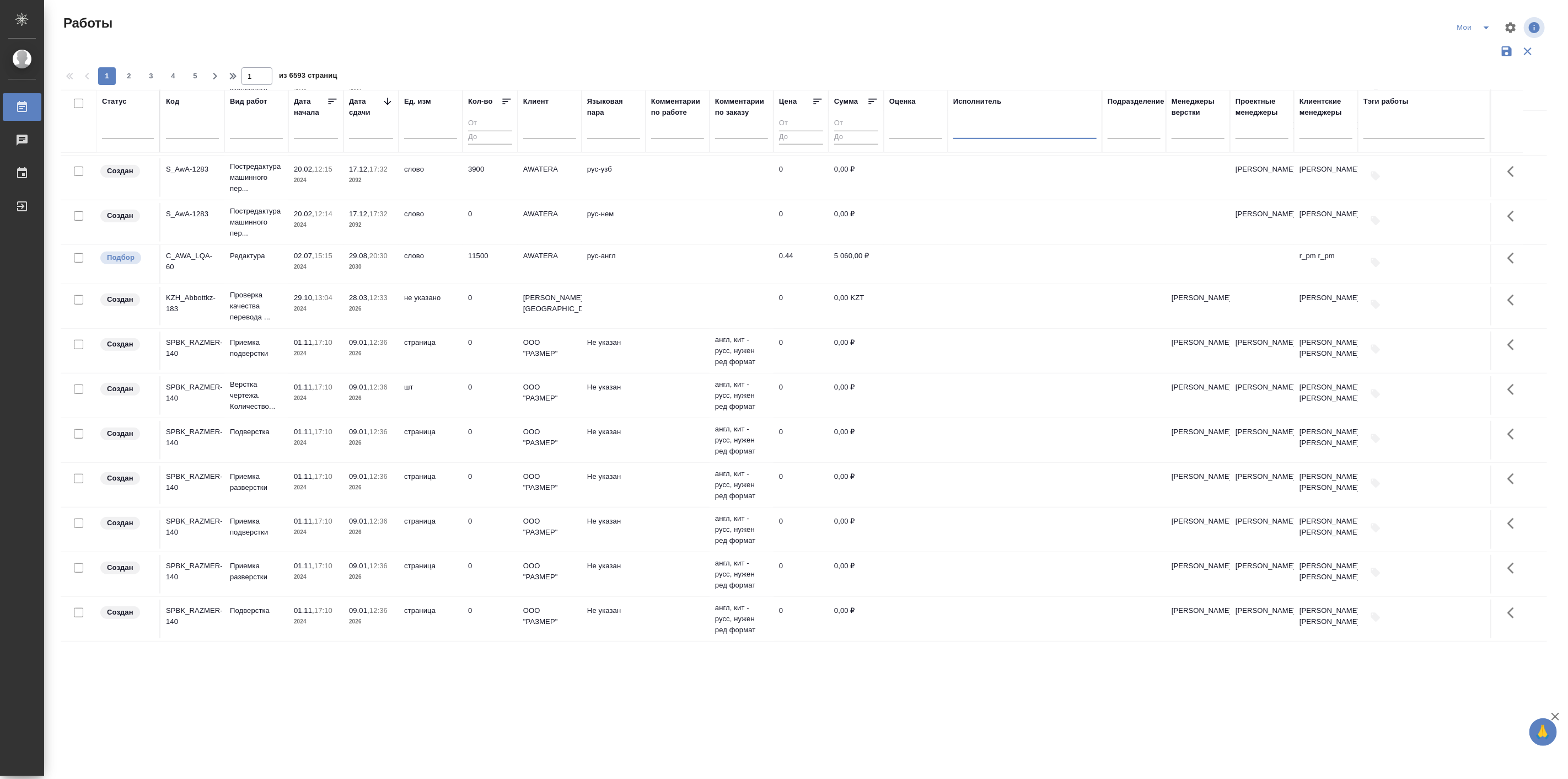
scroll to position [591, 0]
click at [134, 81] on span "2" at bounding box center [129, 76] width 18 height 11
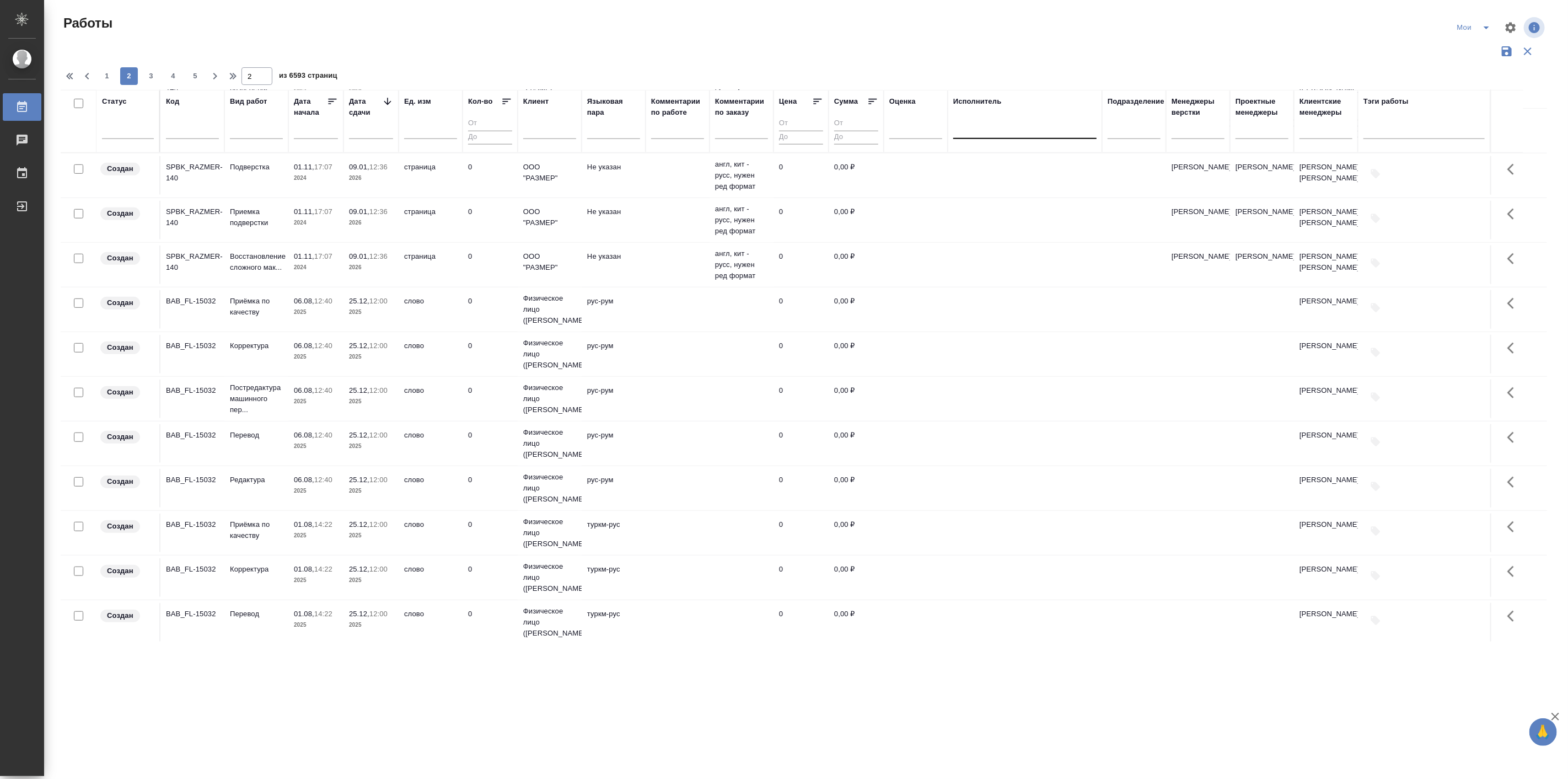
scroll to position [630, 0]
click at [194, 79] on span "5" at bounding box center [195, 76] width 18 height 11
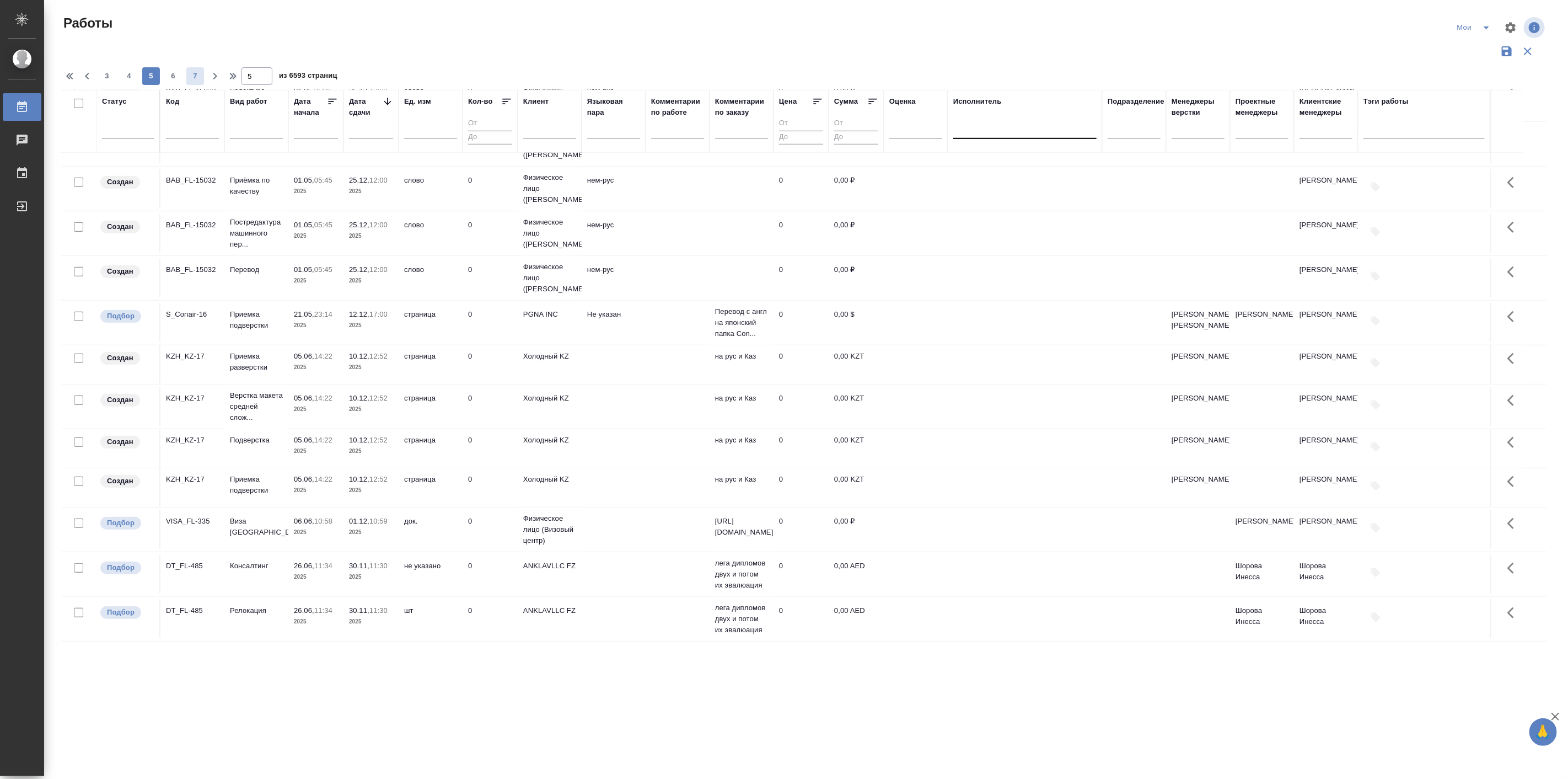
click at [198, 75] on span "7" at bounding box center [195, 76] width 18 height 11
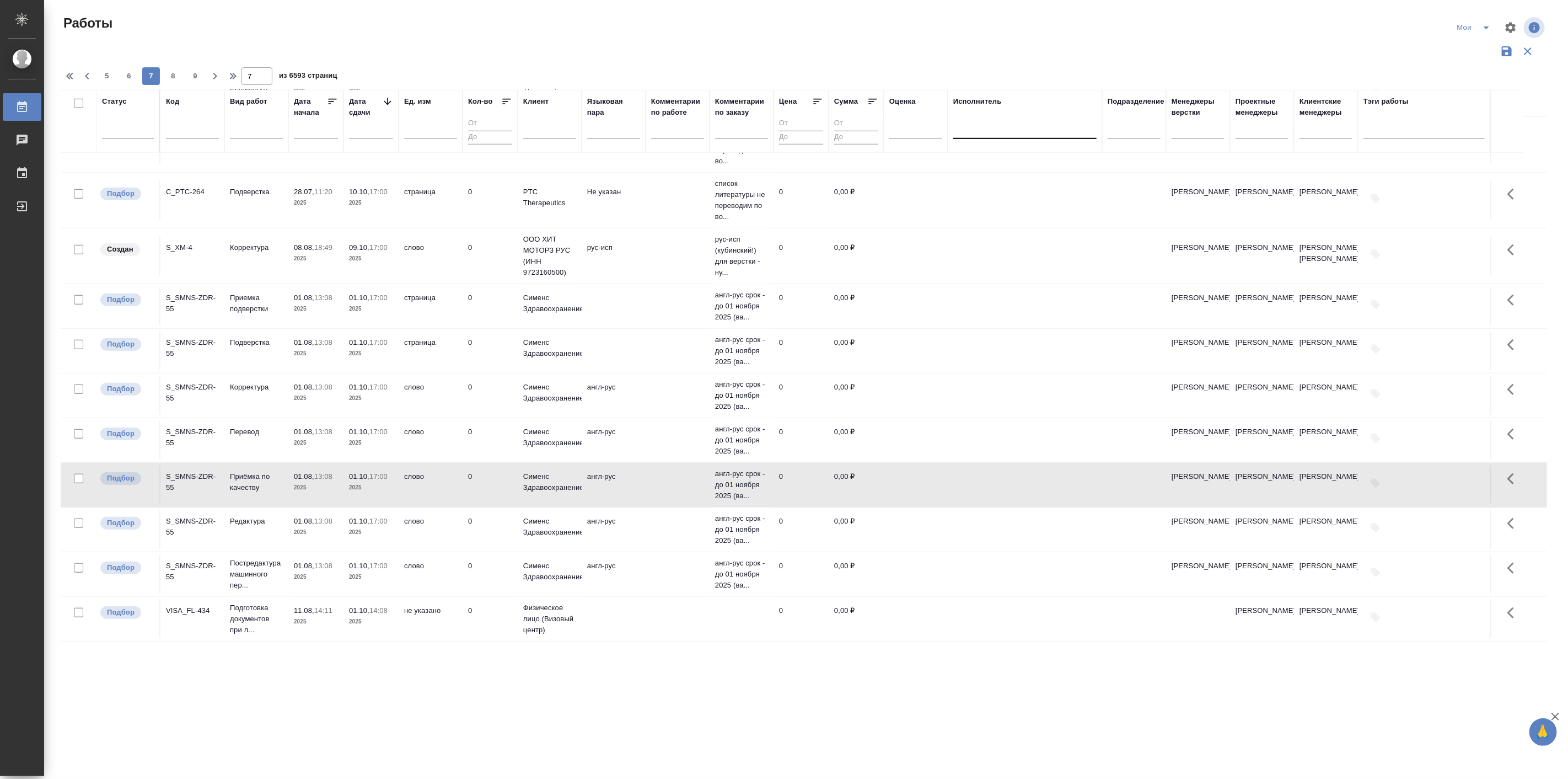
scroll to position [718, 0]
click at [174, 75] on span "8" at bounding box center [173, 76] width 18 height 11
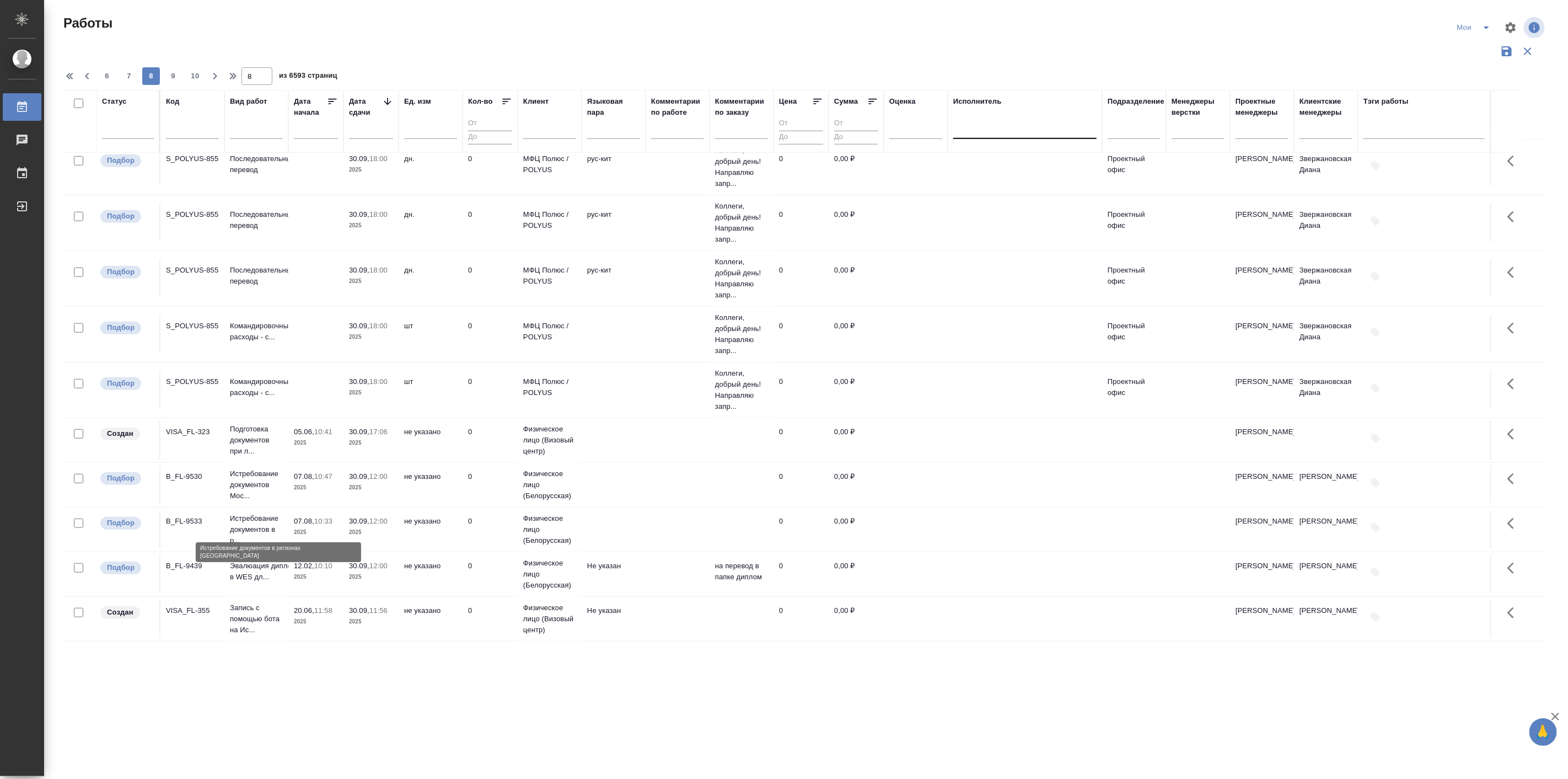
scroll to position [713, 0]
click at [167, 71] on span "9" at bounding box center [173, 76] width 18 height 11
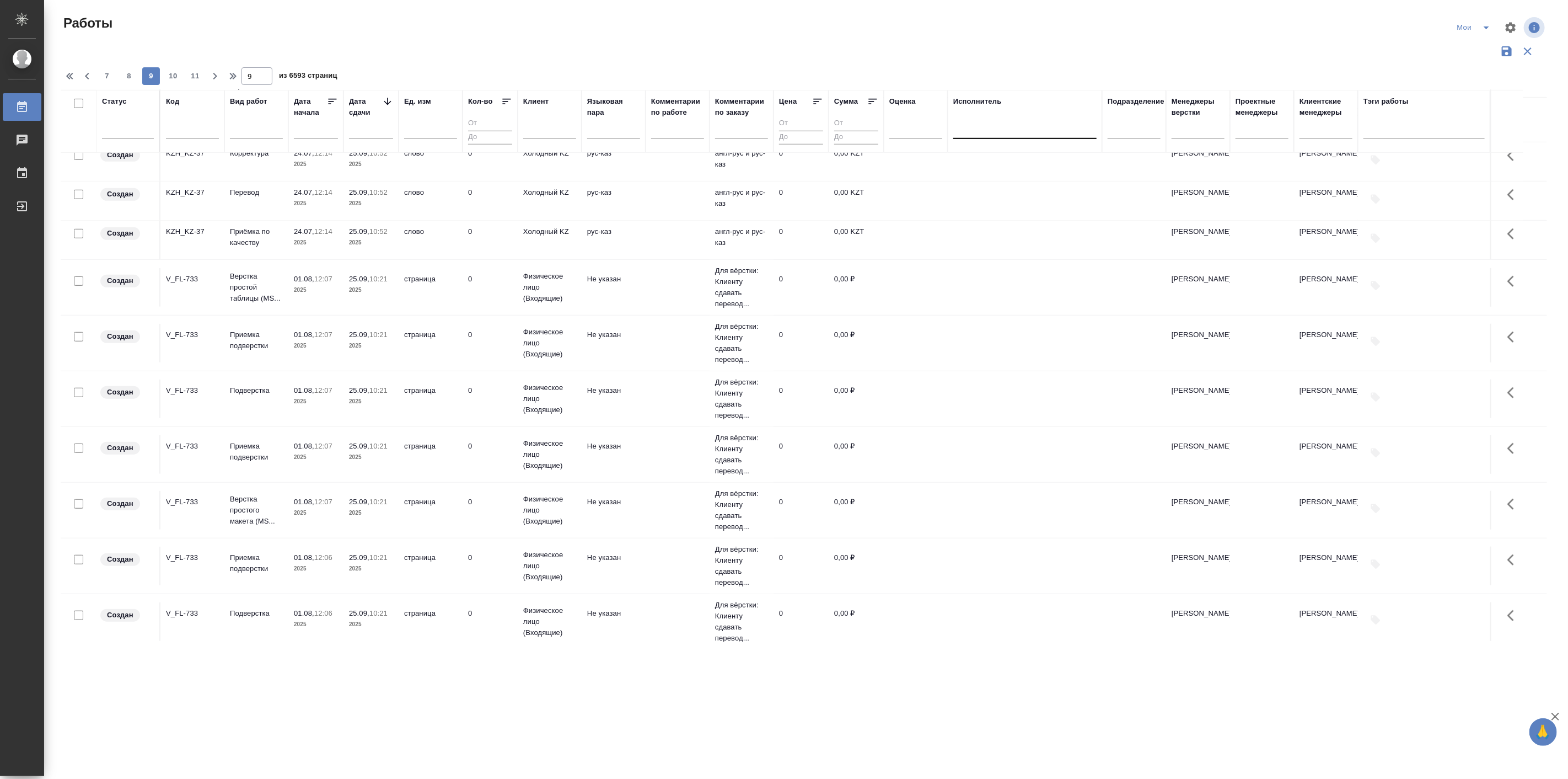
scroll to position [621, 0]
click at [246, 253] on p "Приёмка по качеству" at bounding box center [256, 242] width 53 height 22
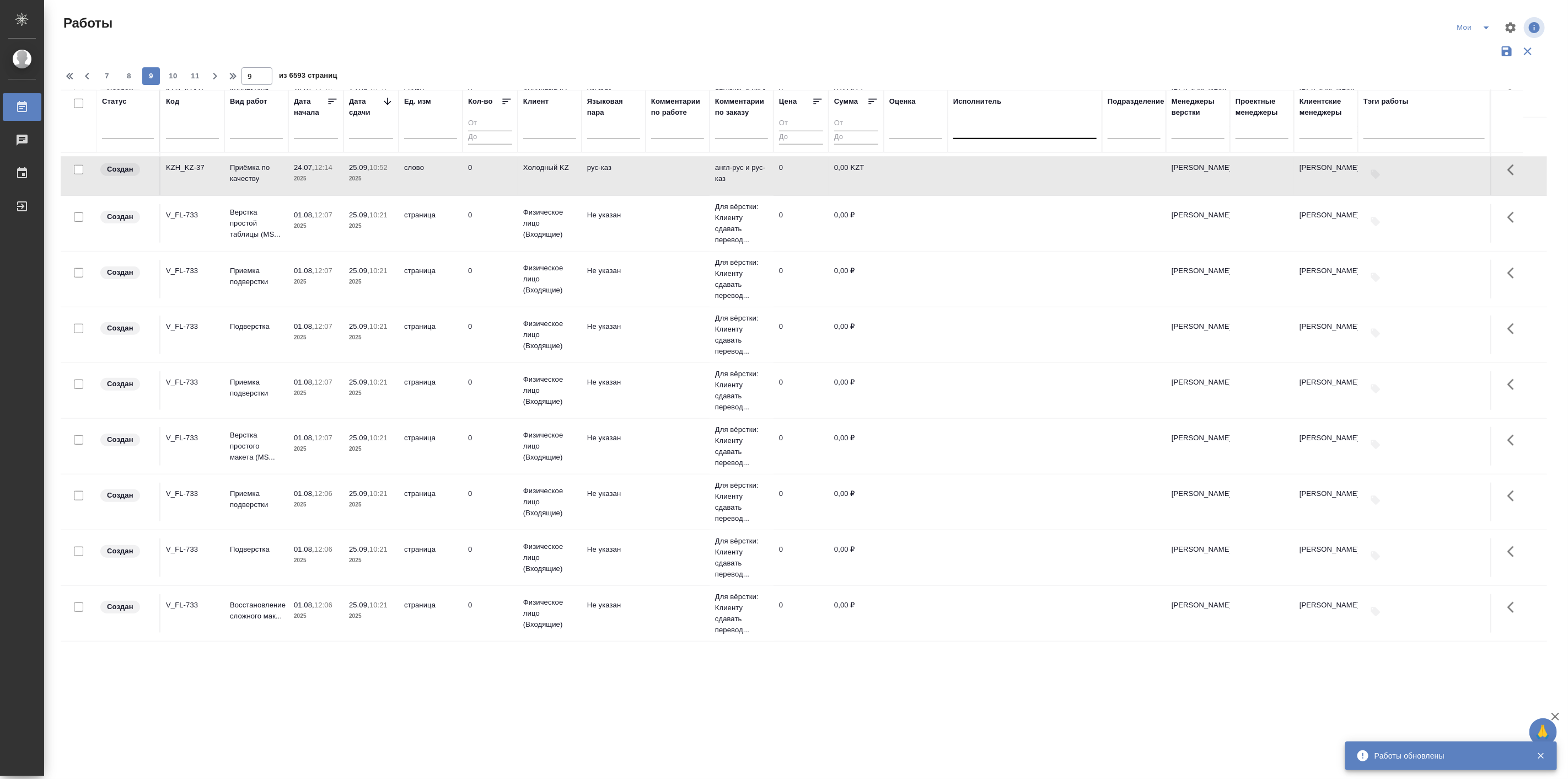
scroll to position [724, 0]
click at [200, 73] on span "11" at bounding box center [195, 76] width 18 height 11
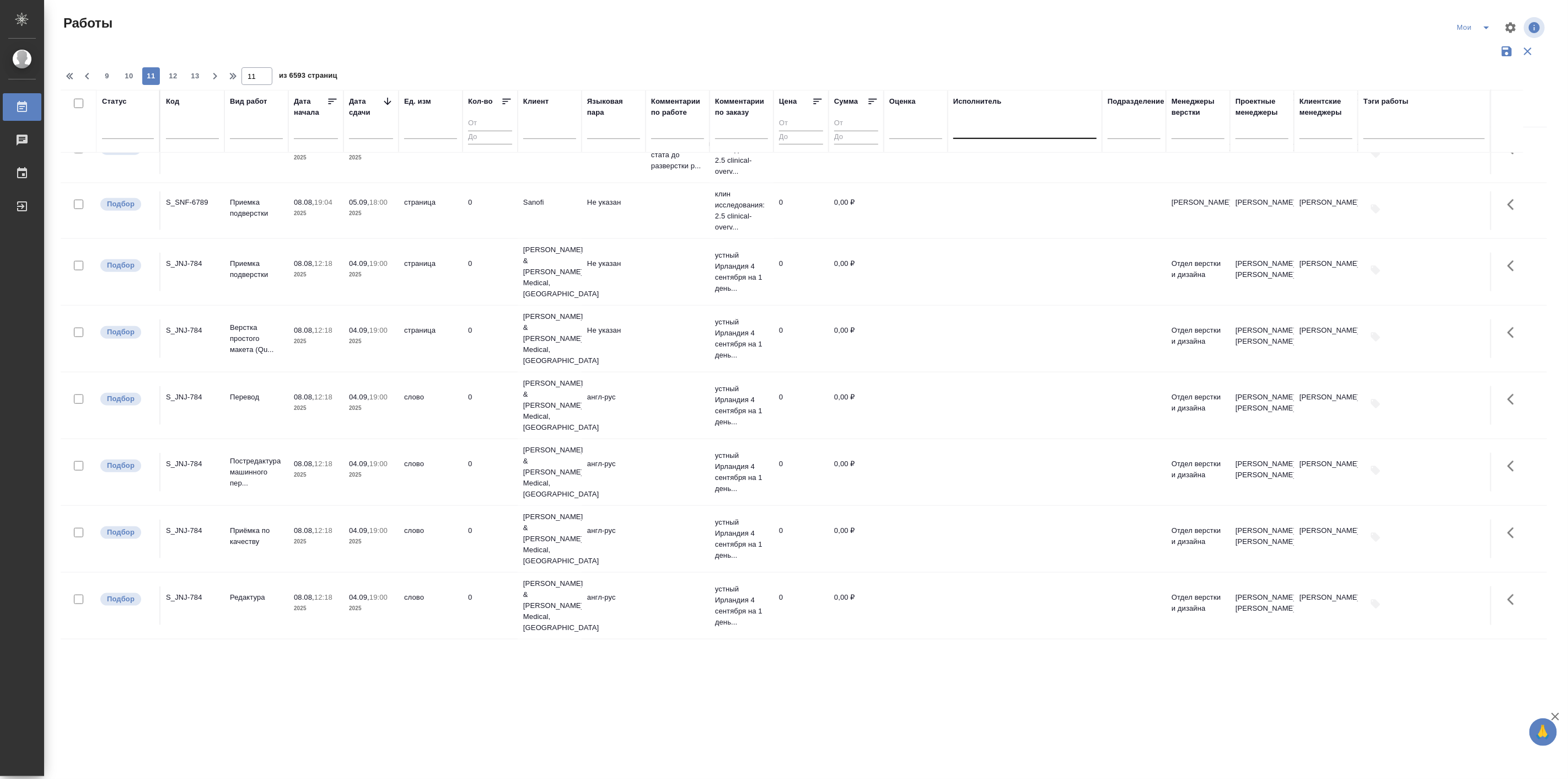
scroll to position [895, 0]
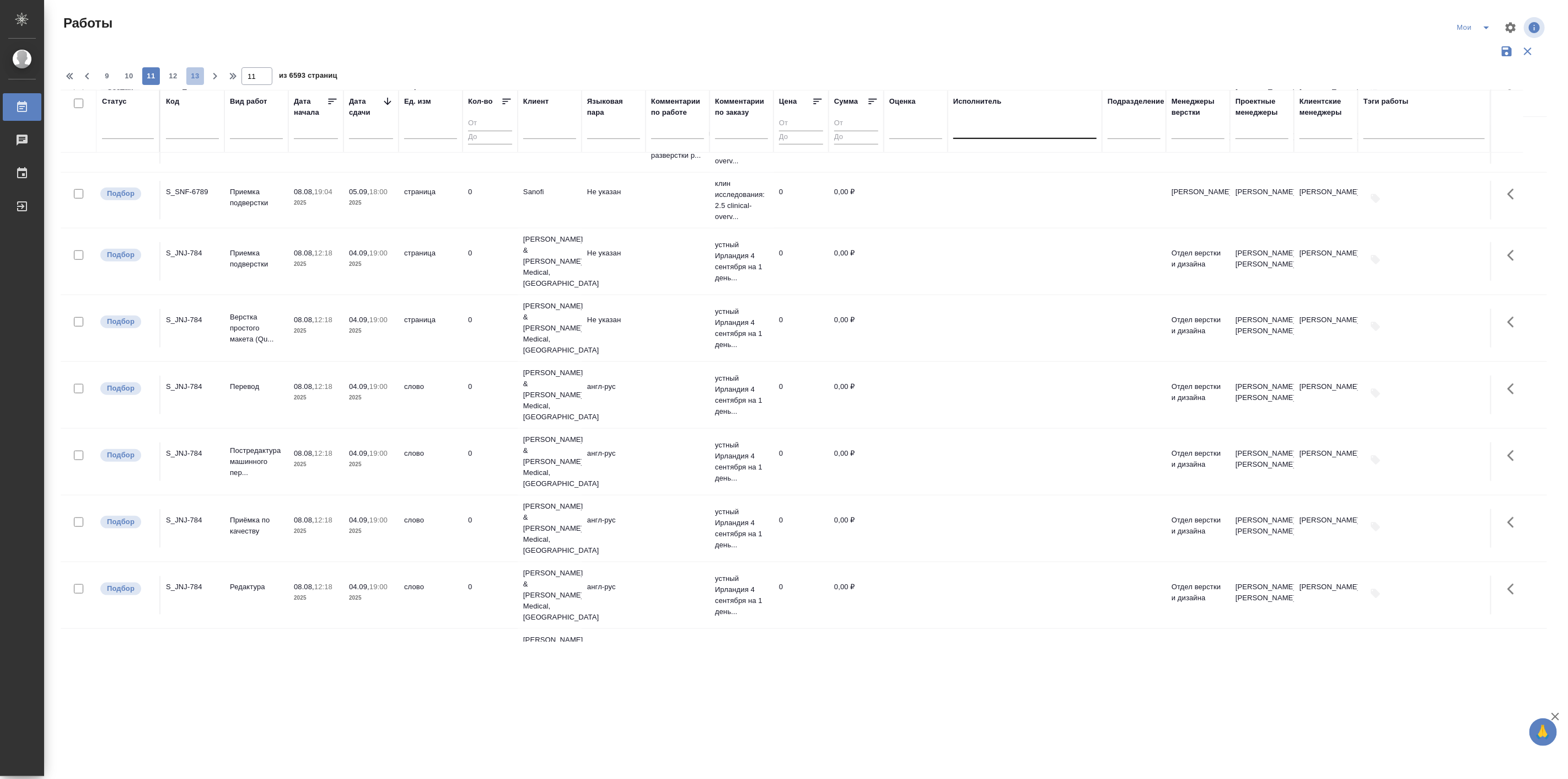
click at [190, 79] on span "13" at bounding box center [195, 76] width 18 height 11
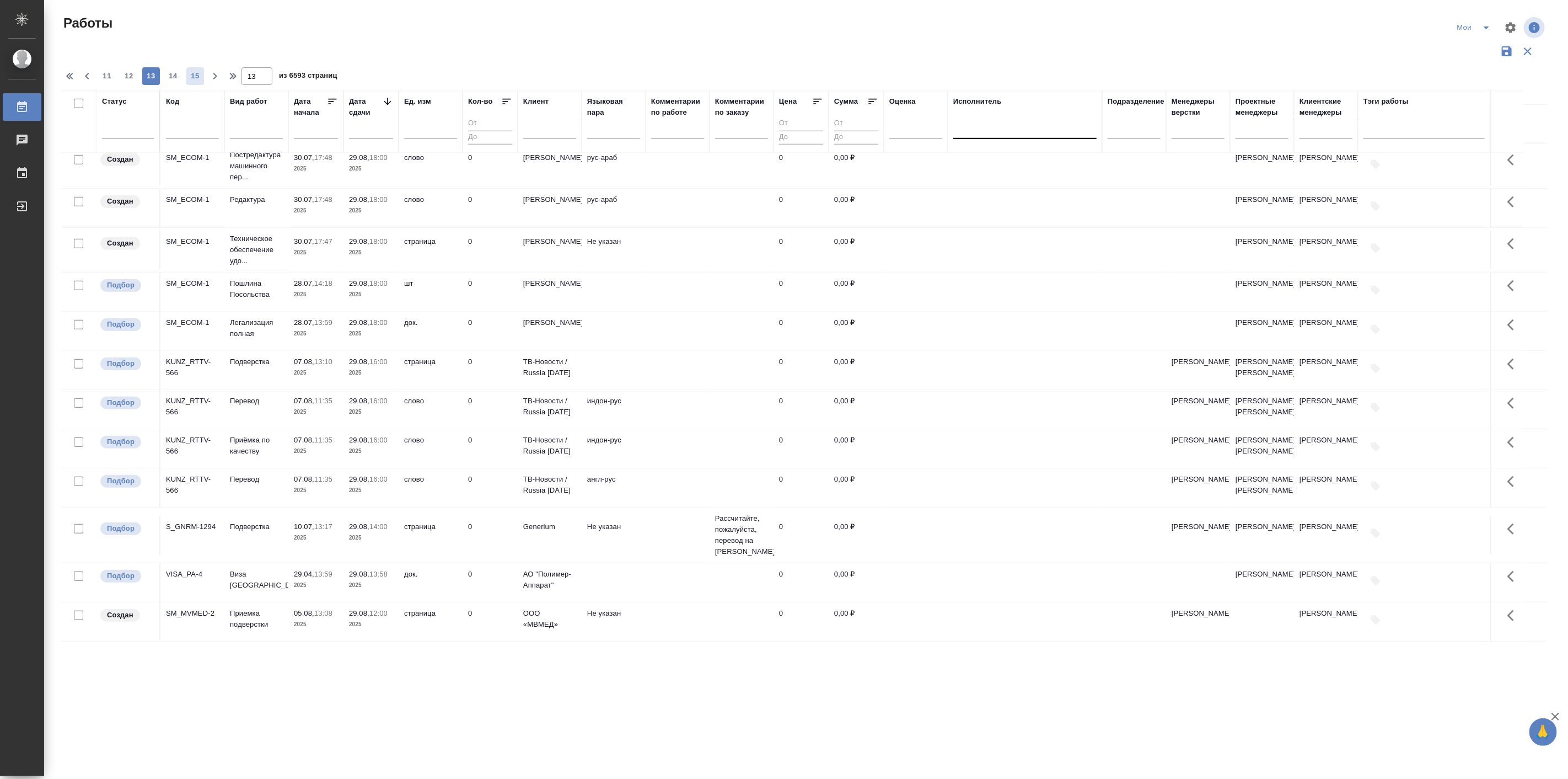
scroll to position [630, 0]
click at [197, 73] on span "15" at bounding box center [195, 76] width 18 height 11
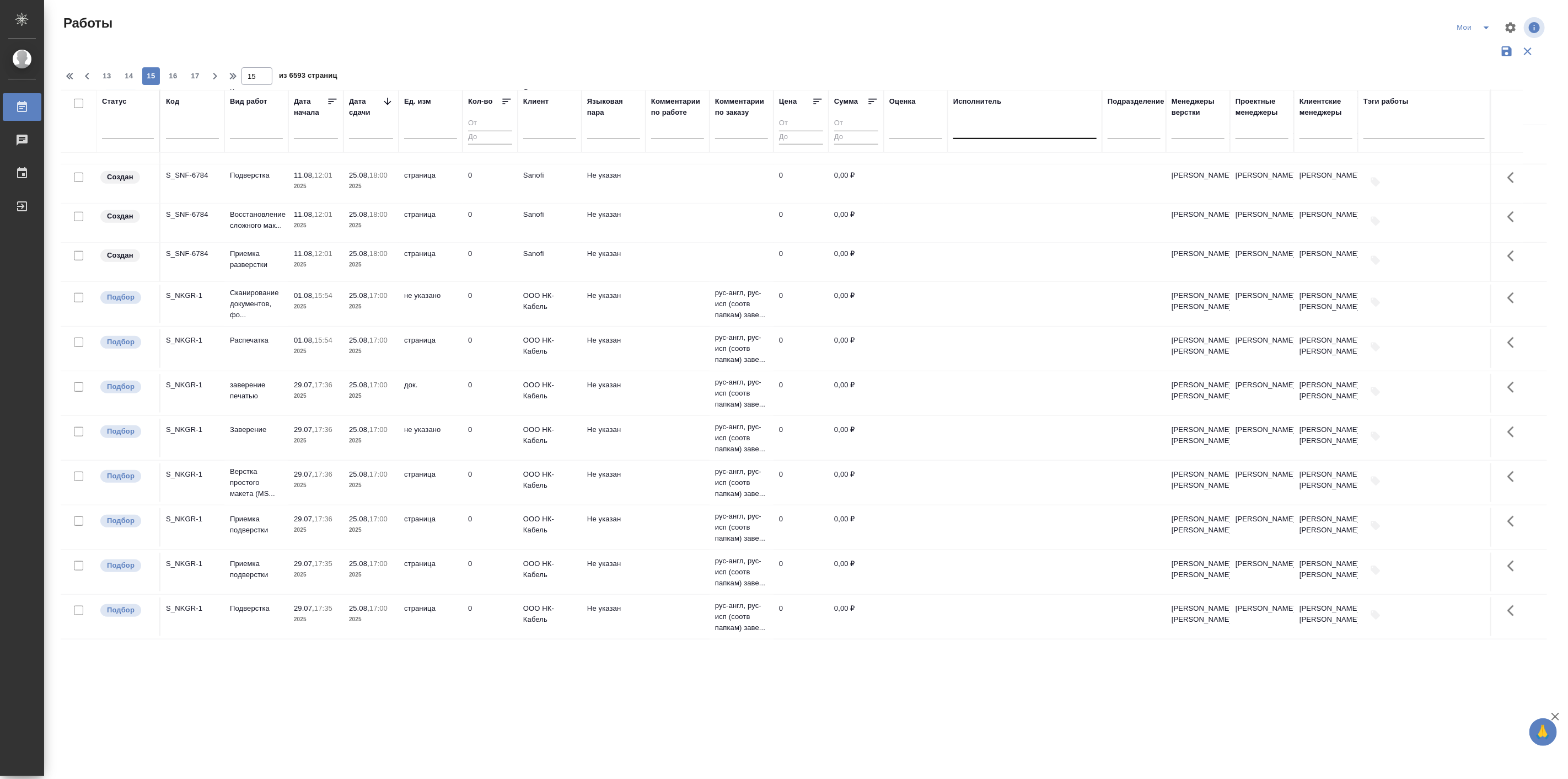
scroll to position [791, 0]
click at [200, 75] on span "17" at bounding box center [195, 76] width 18 height 11
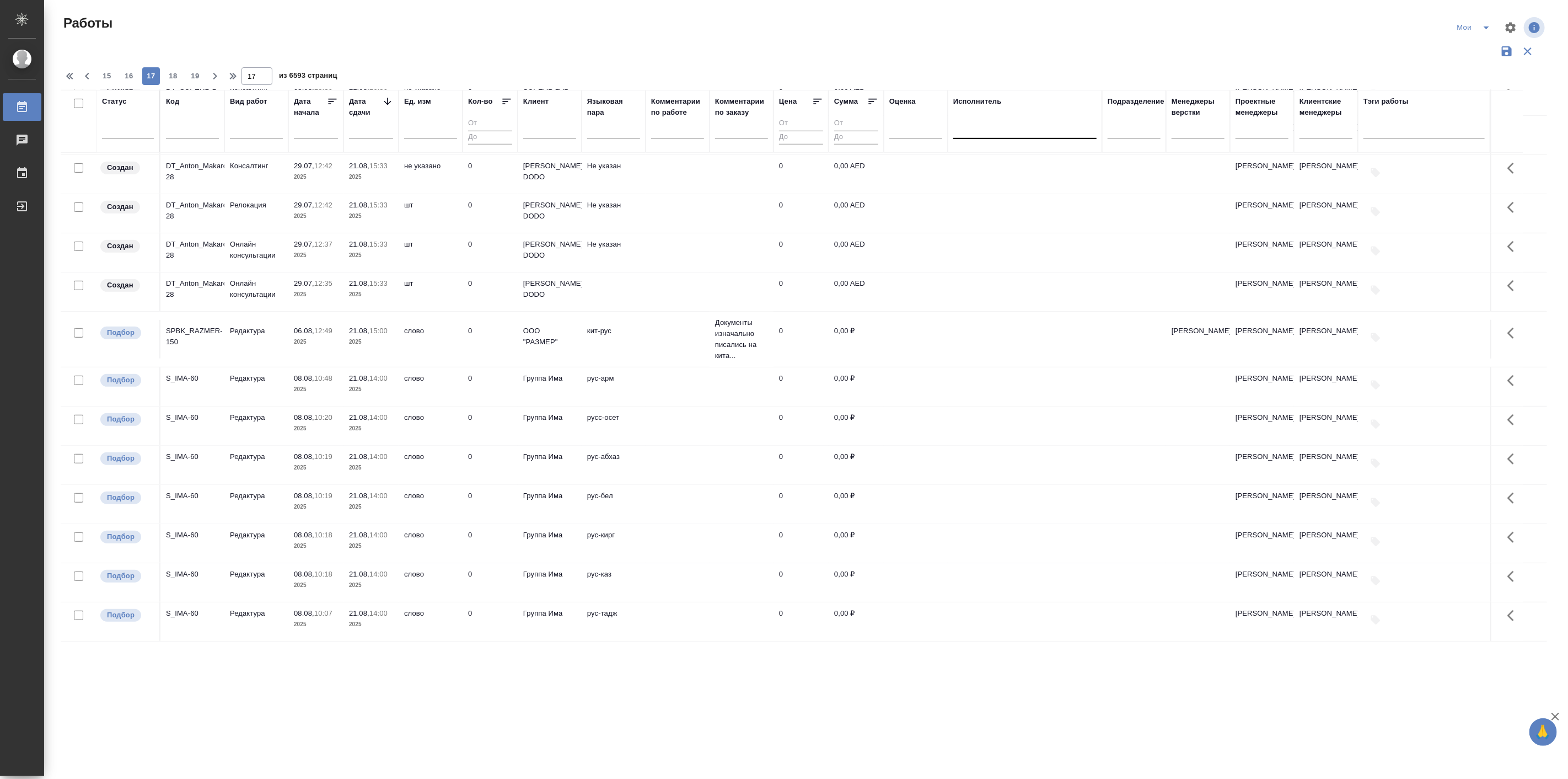
scroll to position [603, 0]
click at [232, 383] on p "Редактура" at bounding box center [256, 379] width 53 height 11
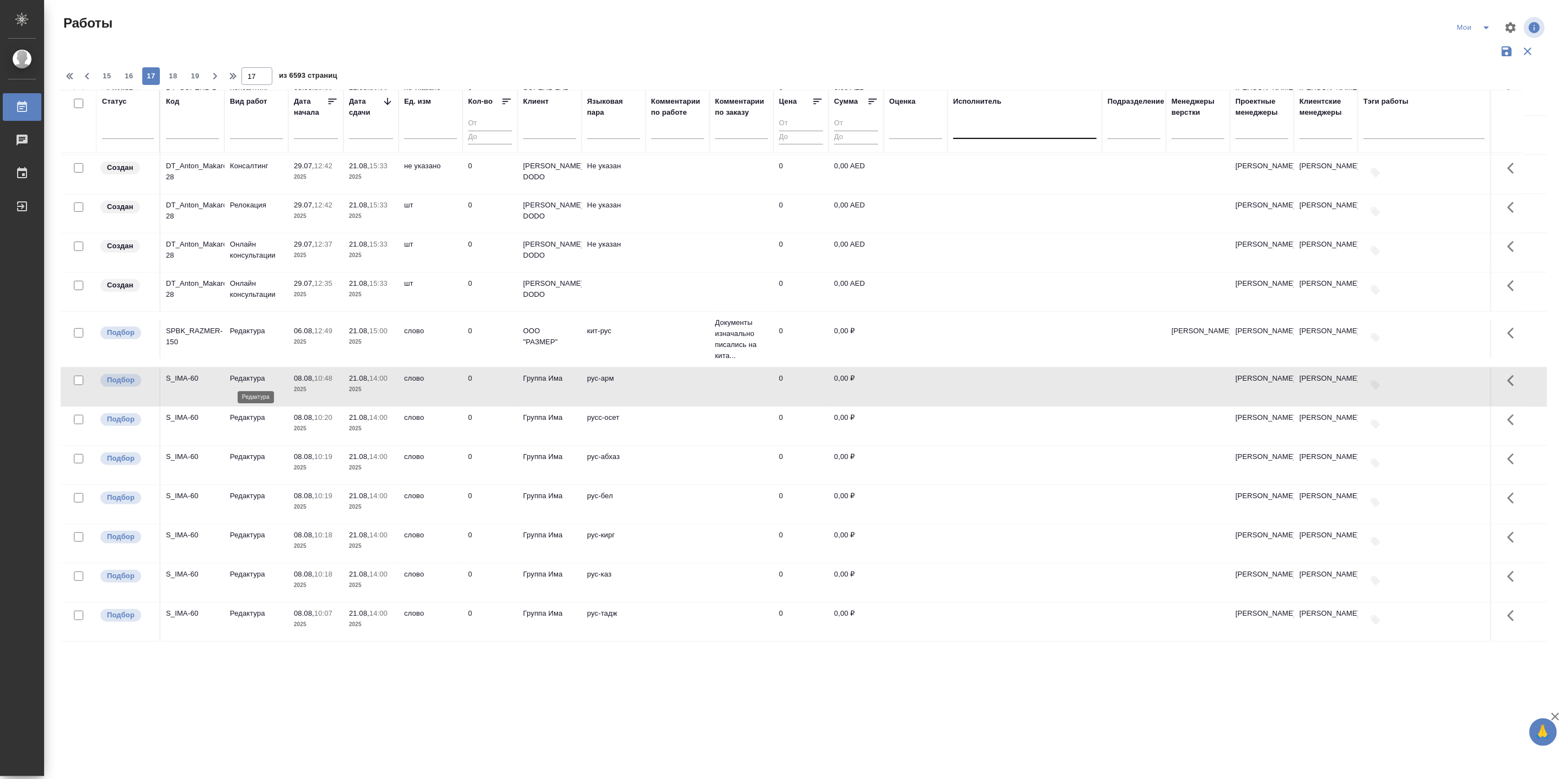
click at [232, 383] on p "Редактура" at bounding box center [256, 379] width 53 height 11
click at [175, 79] on span "18" at bounding box center [173, 76] width 18 height 11
type input "18"
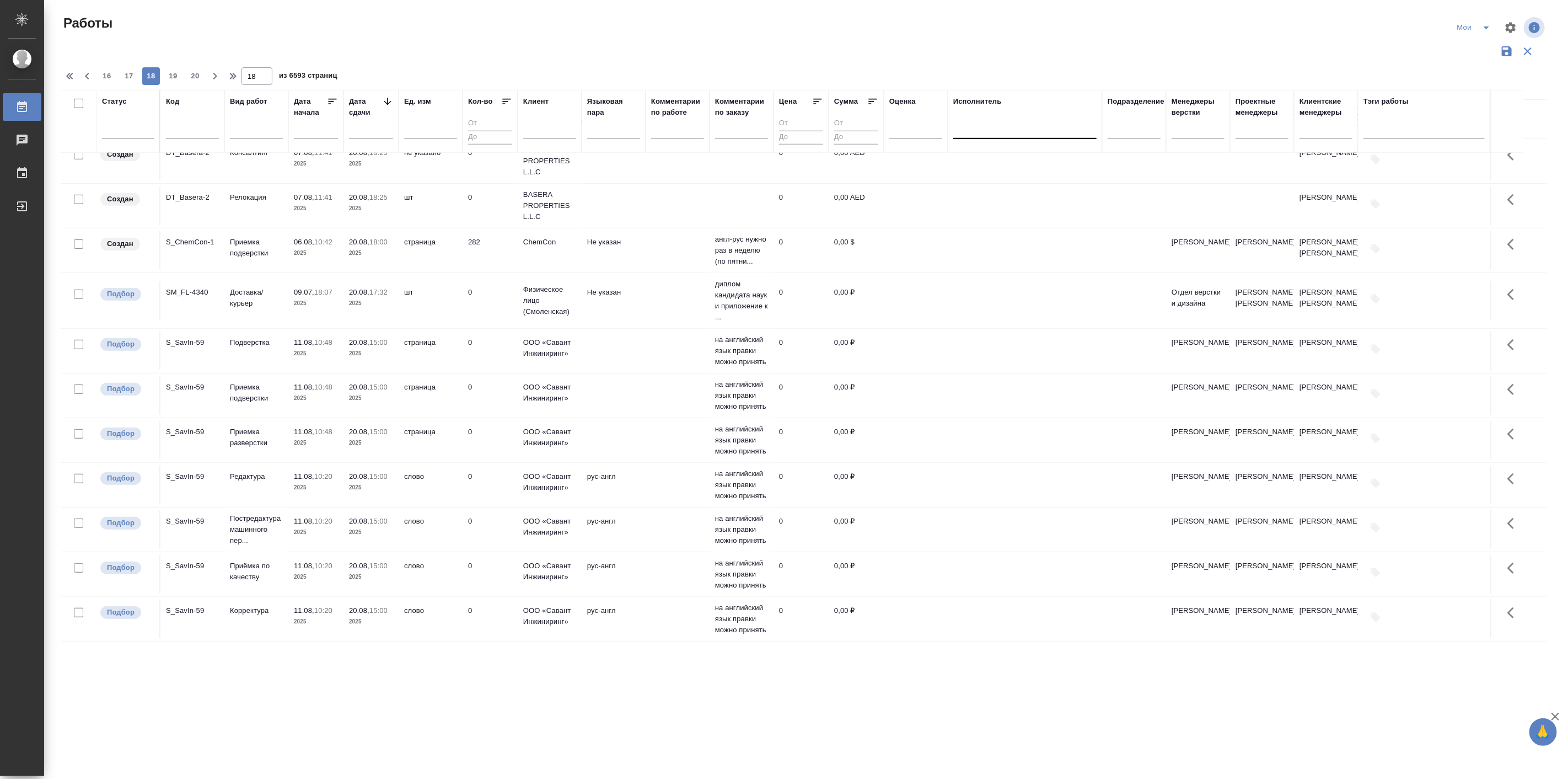
scroll to position [769, 0]
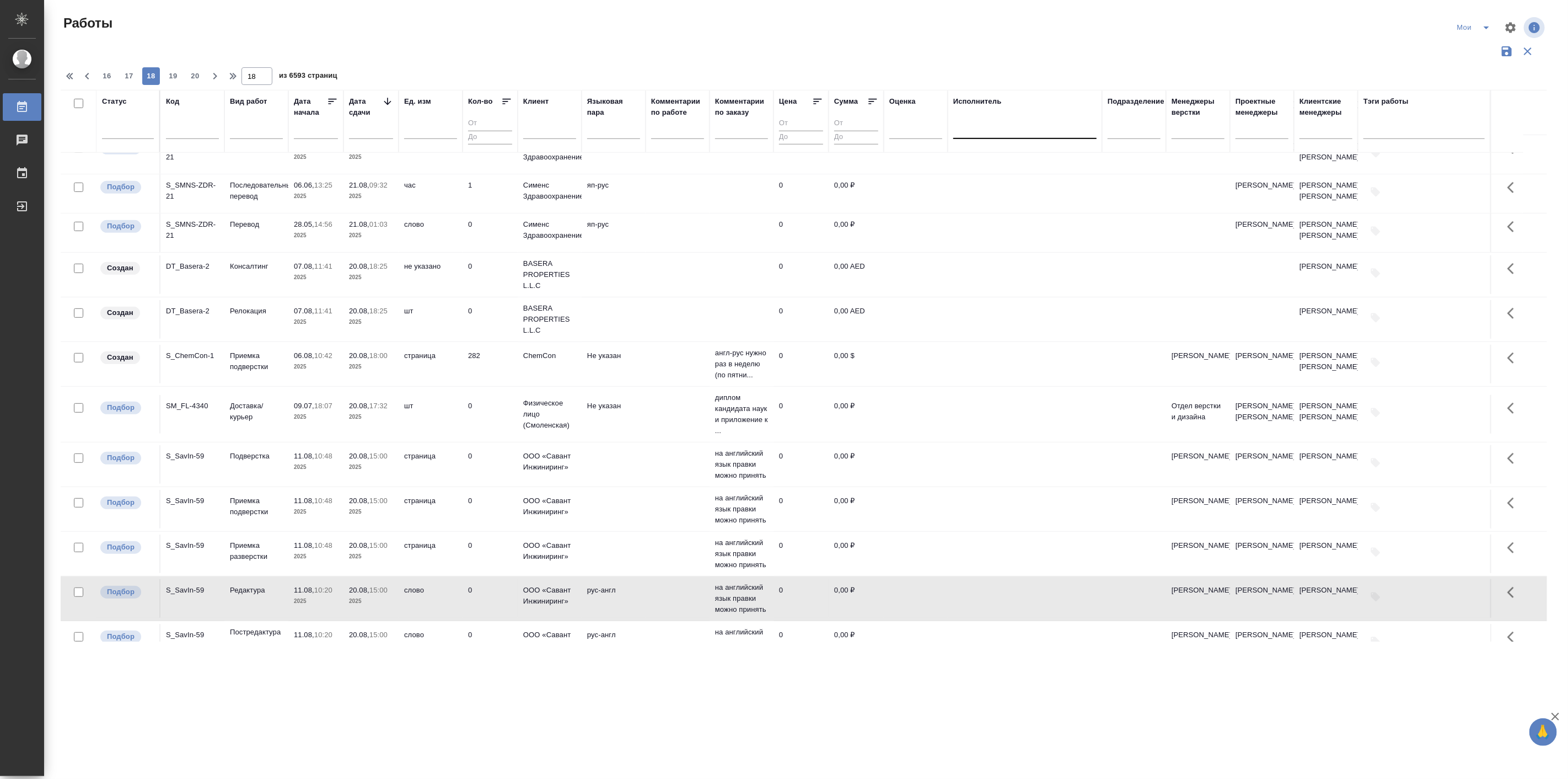
scroll to position [359, 0]
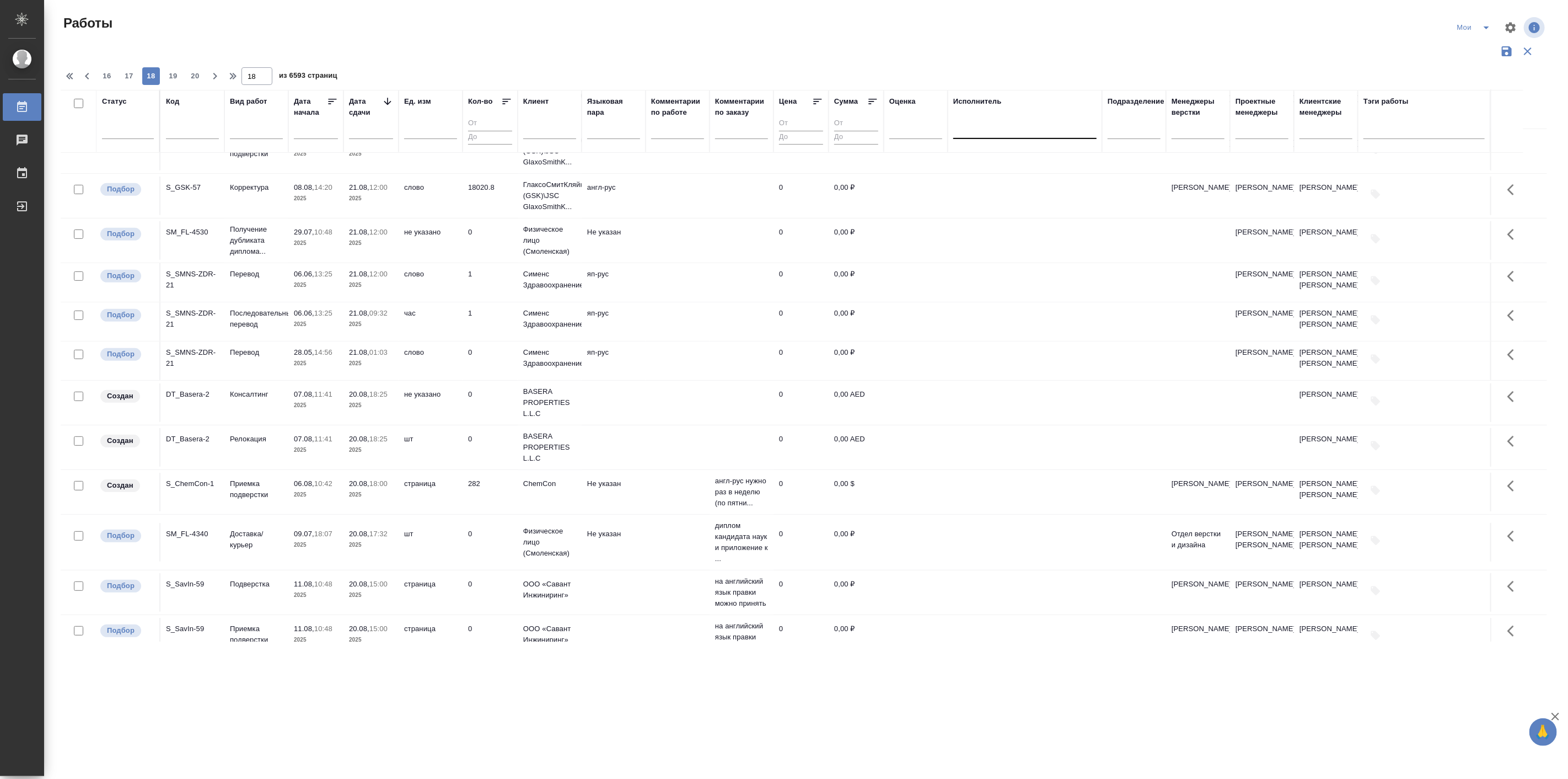
click at [1134, 94] on th "Подразделение" at bounding box center [1134, 121] width 64 height 63
click at [1137, 120] on div at bounding box center [1134, 128] width 53 height 21
type input "d"
type input "qa"
click at [1144, 166] on div "DTPqa" at bounding box center [1190, 163] width 166 height 20
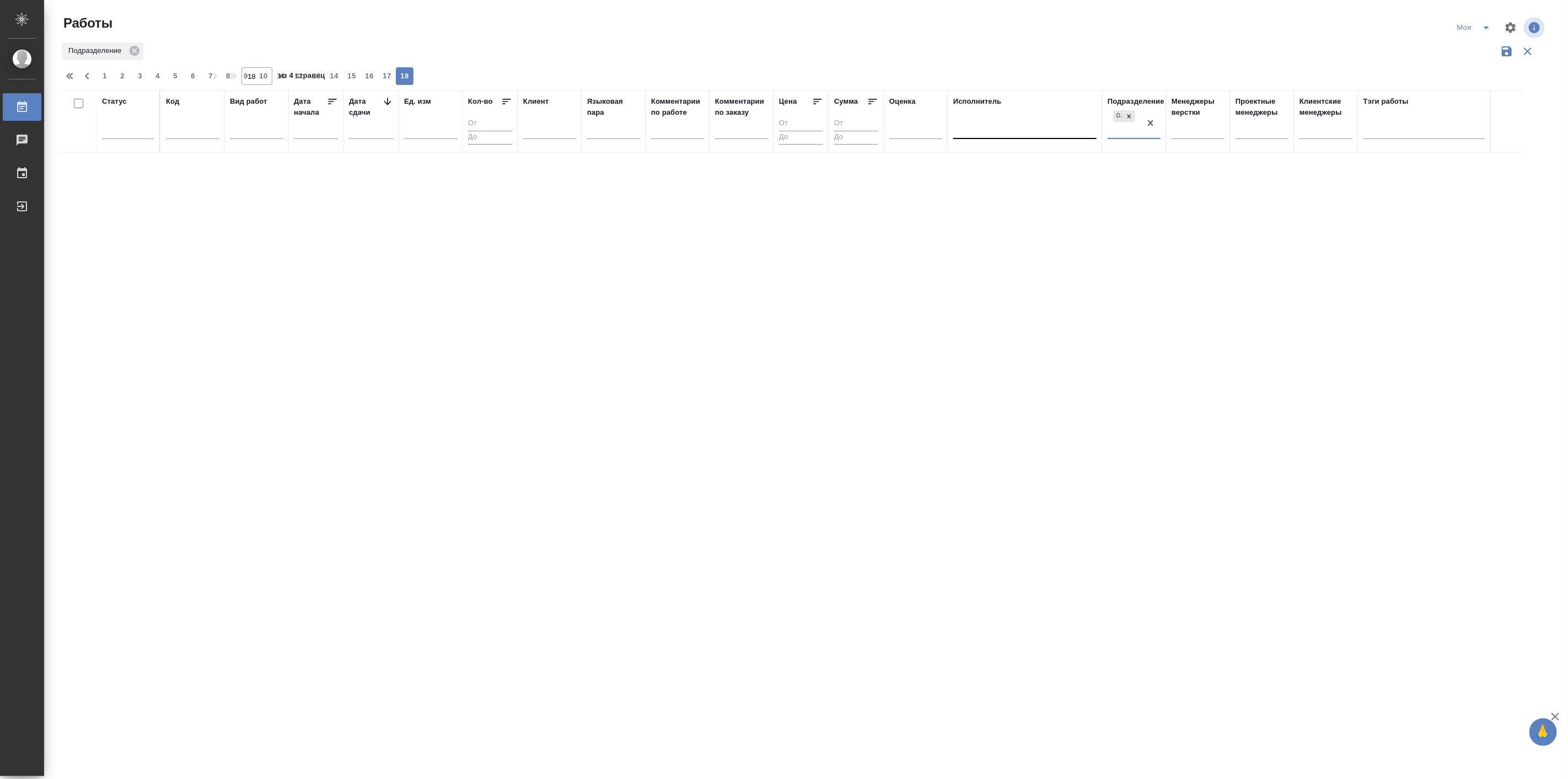
scroll to position [0, 0]
click at [103, 78] on span "1" at bounding box center [105, 76] width 18 height 11
type input "1"
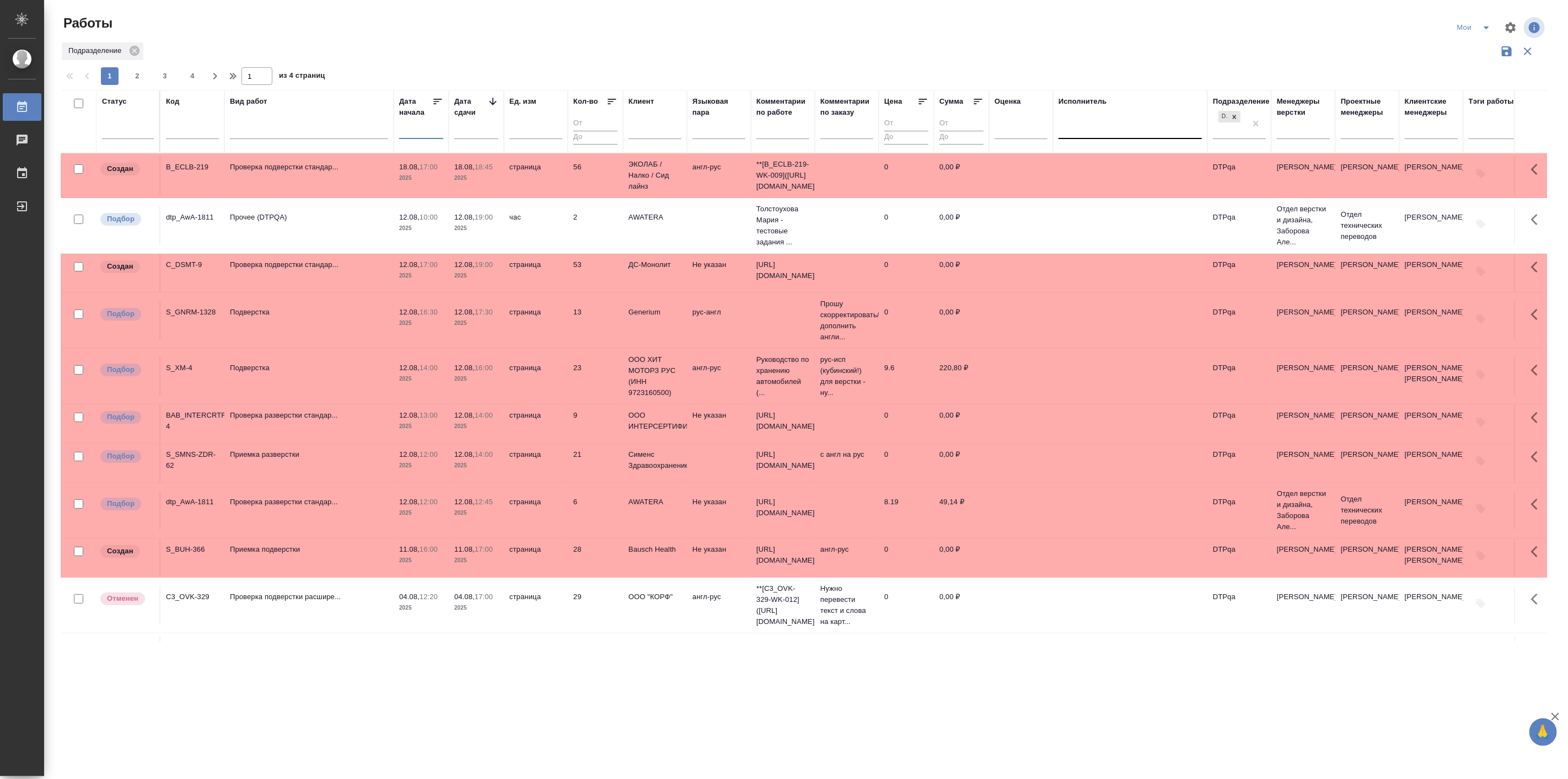
drag, startPoint x: 287, startPoint y: 108, endPoint x: 652, endPoint y: 126, distance: 365.4
click at [393, 137] on div at bounding box center [394, 121] width 1 height 62
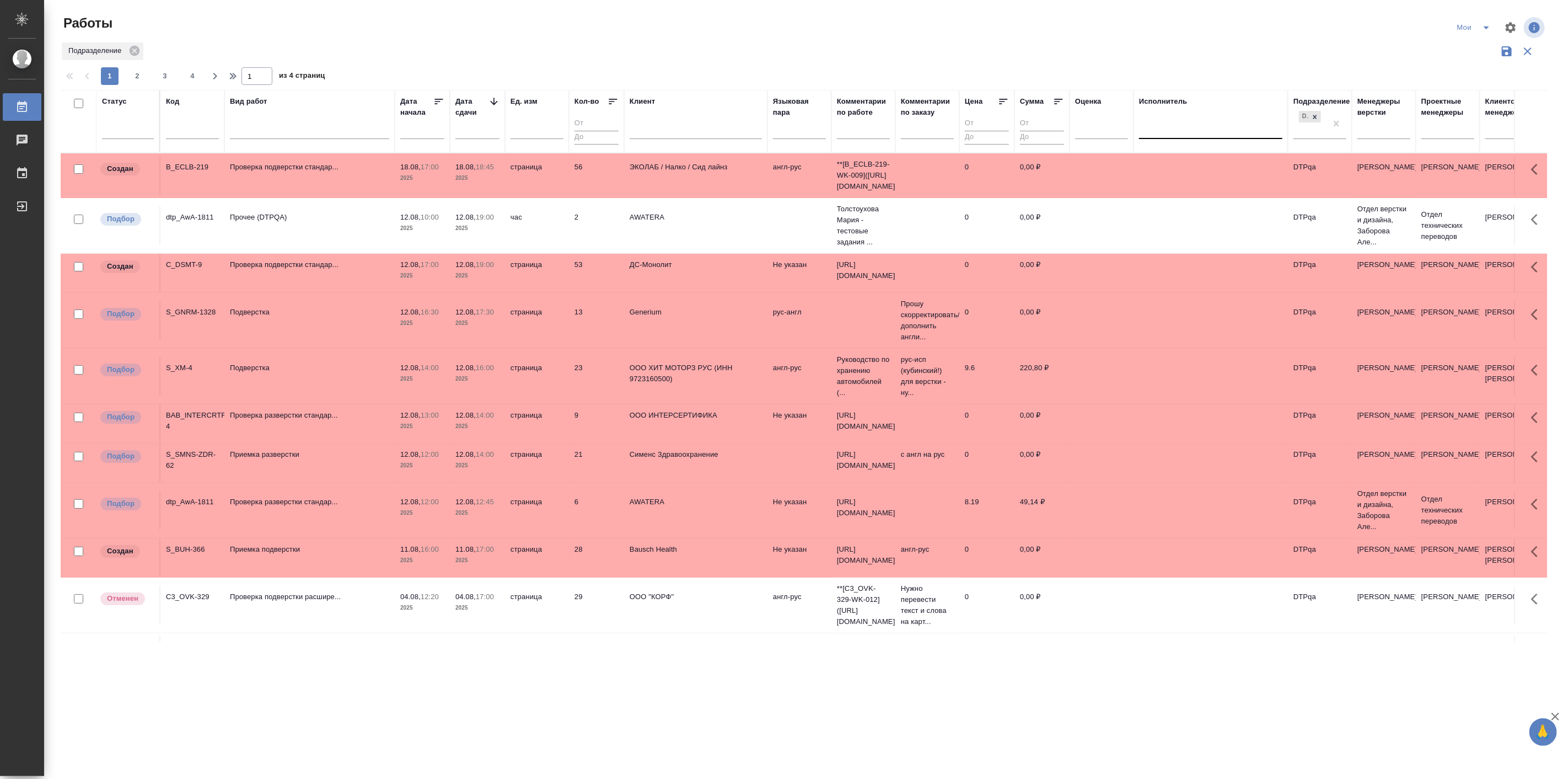
drag, startPoint x: 687, startPoint y: 114, endPoint x: 713, endPoint y: 215, distance: 104.3
click at [767, 138] on div at bounding box center [768, 121] width 1 height 62
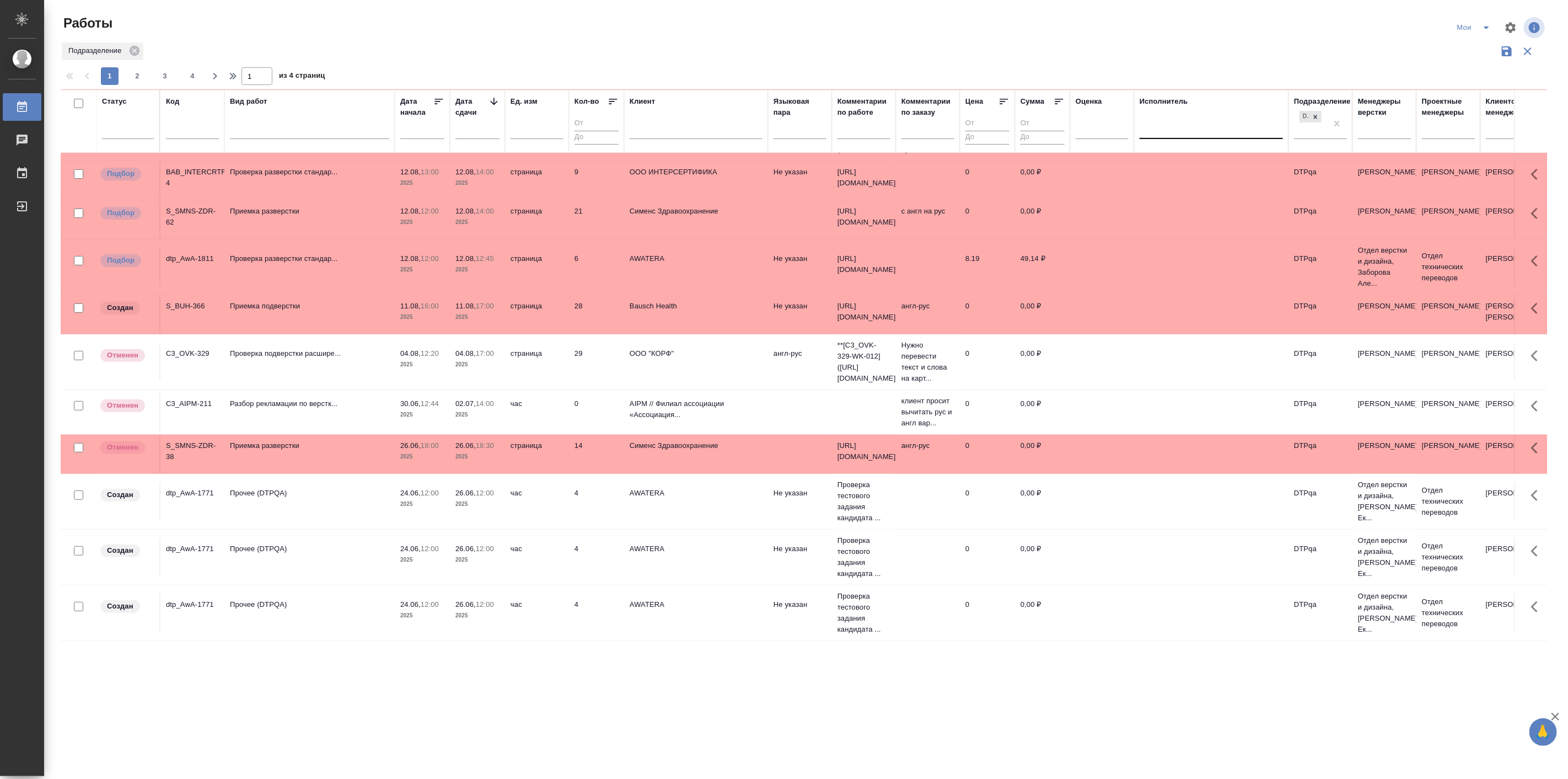
scroll to position [306, 0]
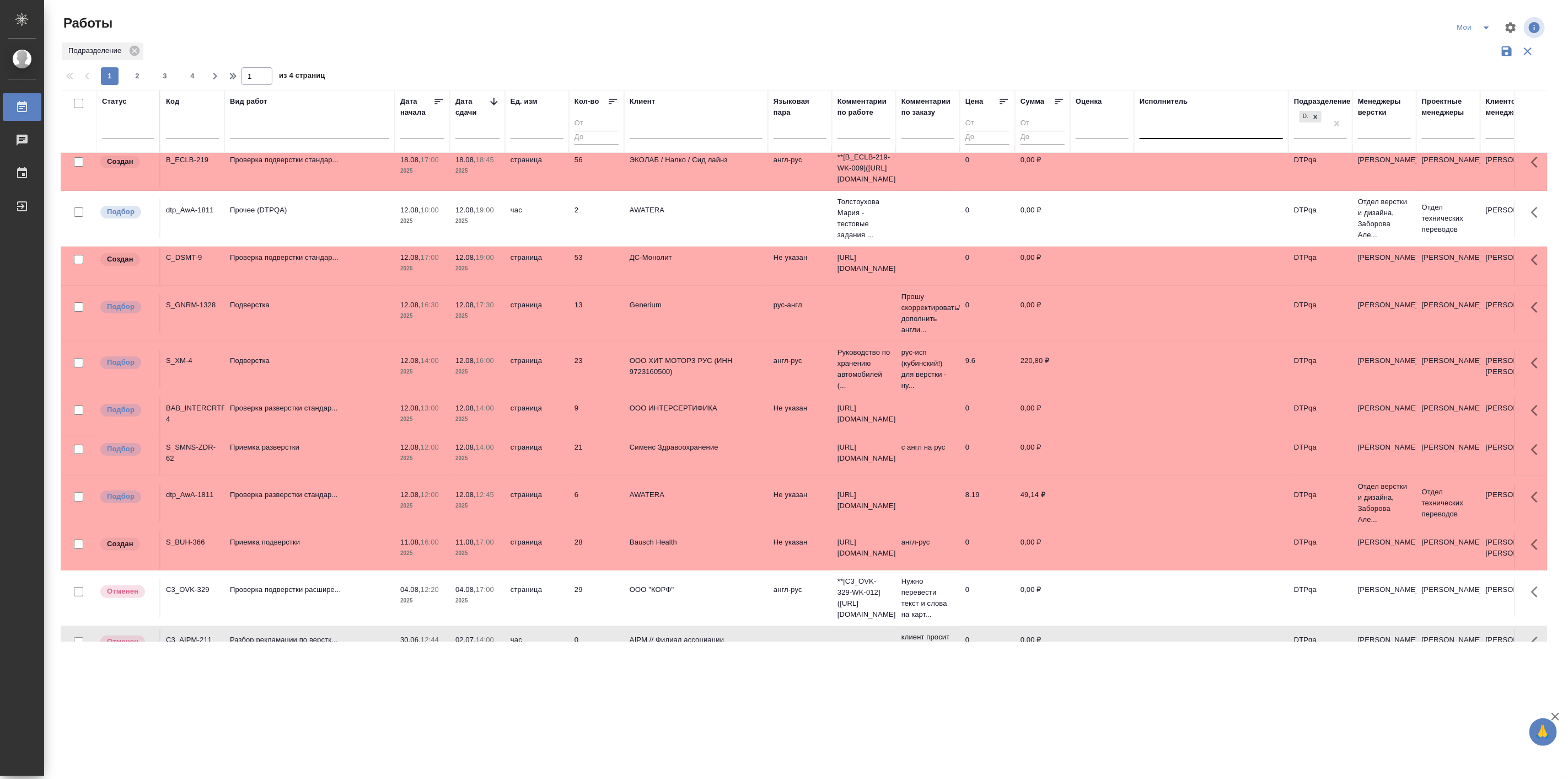
scroll to position [0, 0]
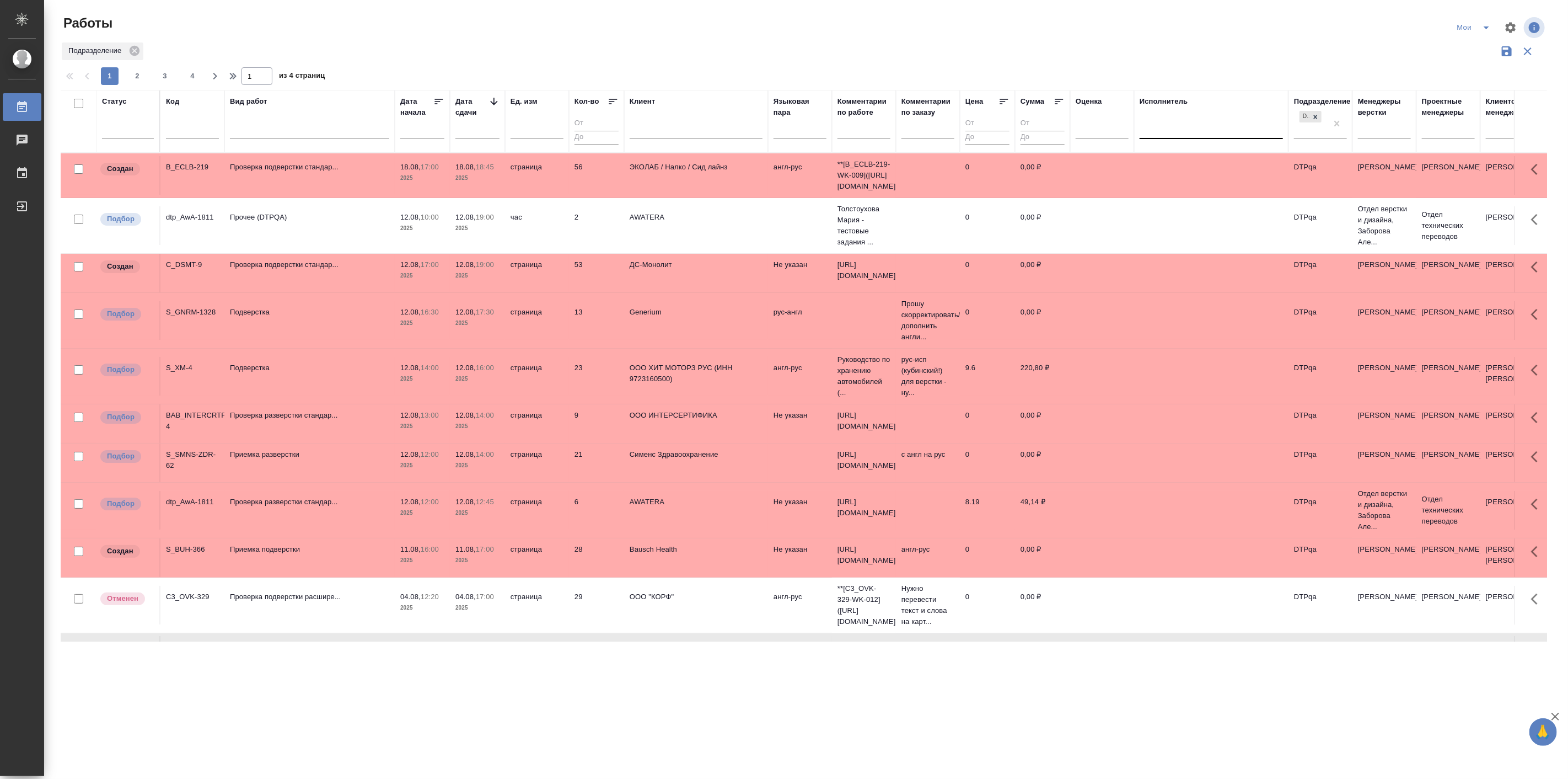
click at [261, 173] on p "Подверстка" at bounding box center [309, 167] width 159 height 11
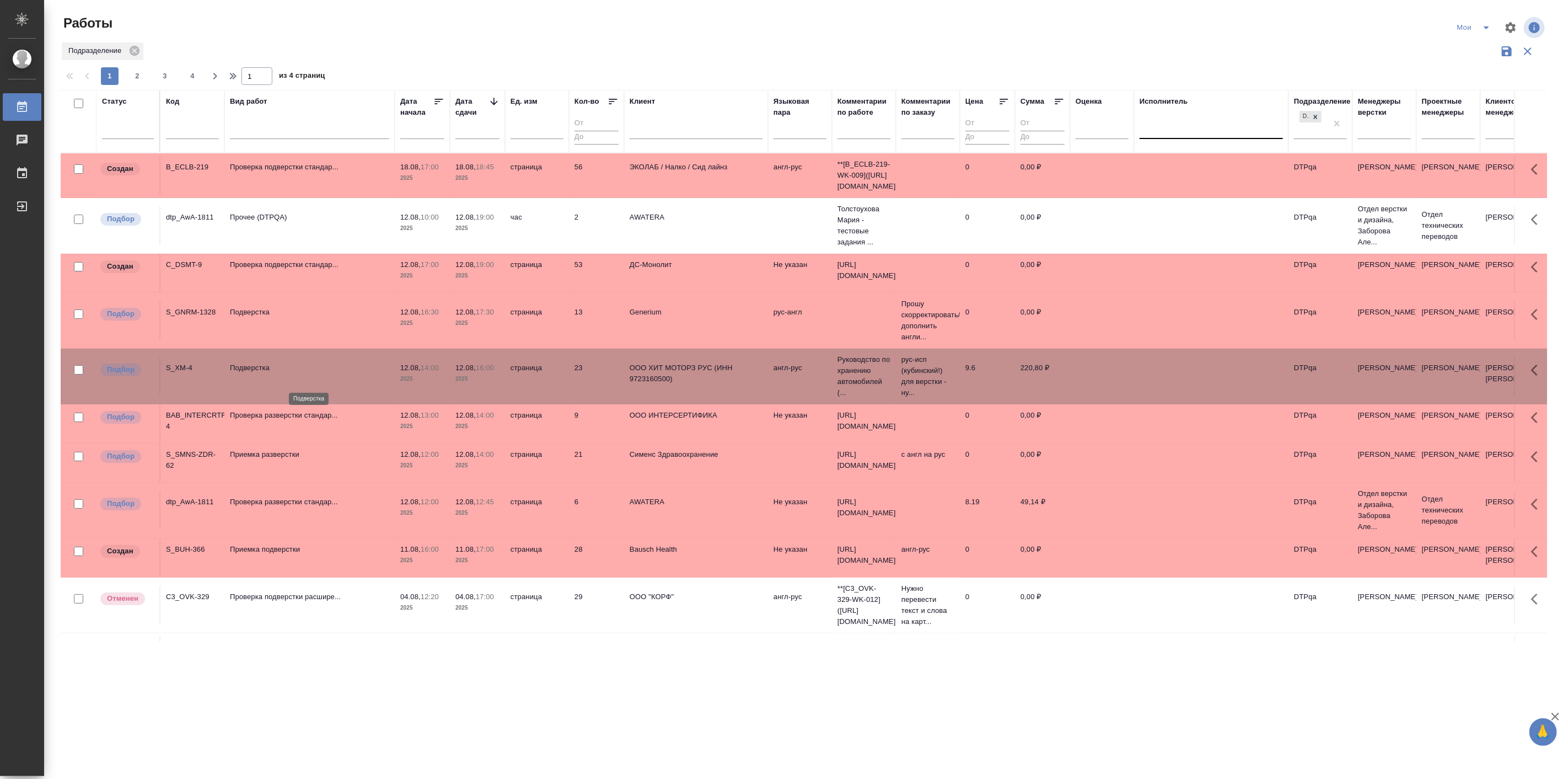
click at [261, 373] on p "Подверстка" at bounding box center [309, 368] width 159 height 11
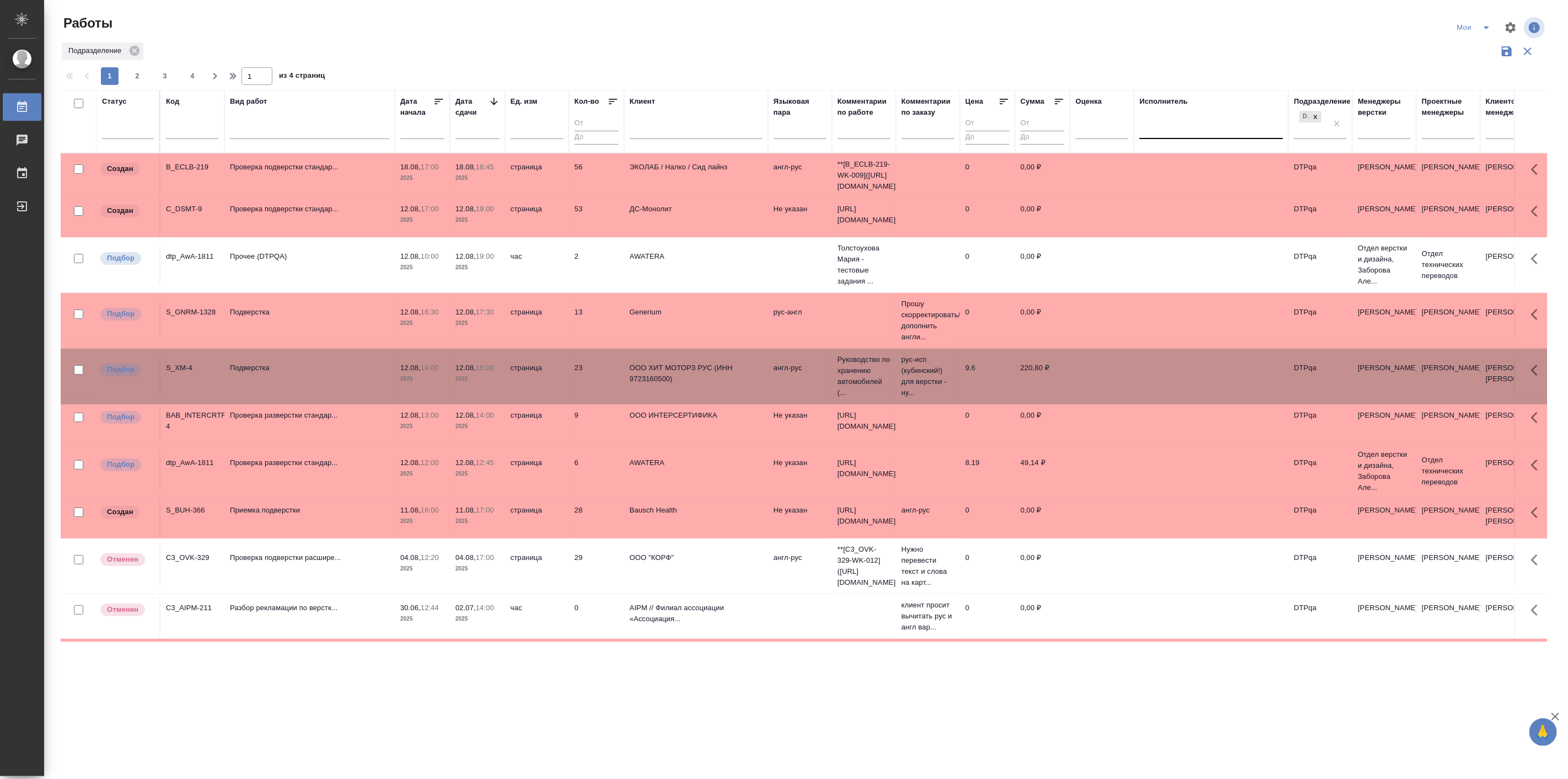
click at [447, 696] on div ".cls-1 fill:#fff; AWATERA Linova Polina Работы 0 Чаты График Выйти Работы Мои П…" at bounding box center [784, 390] width 1568 height 779
click at [1485, 25] on icon "split button" at bounding box center [1486, 27] width 13 height 13
click at [1474, 87] on li "Подбор" at bounding box center [1476, 85] width 62 height 18
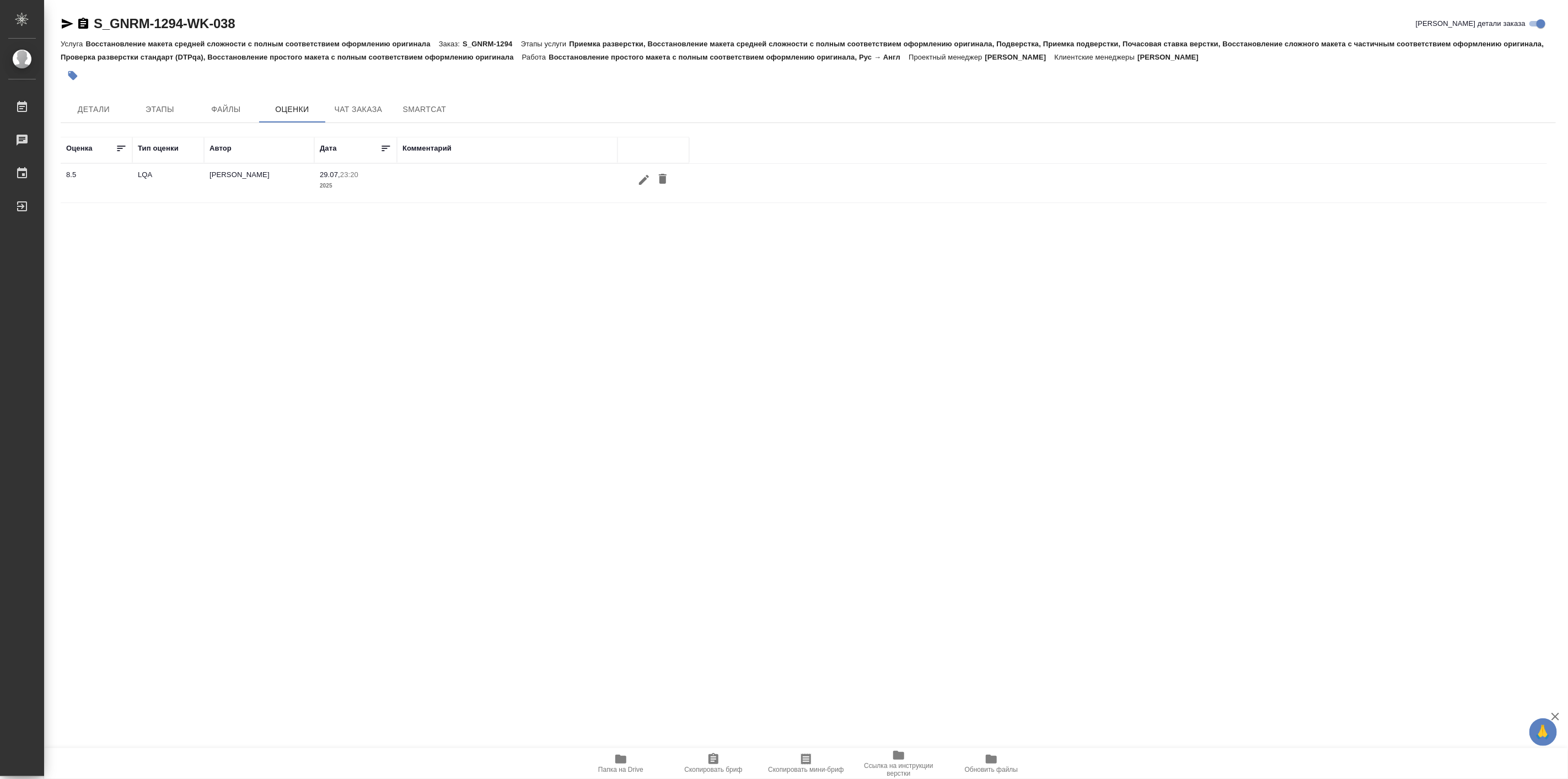
click at [321, 181] on p "2025" at bounding box center [355, 186] width 72 height 11
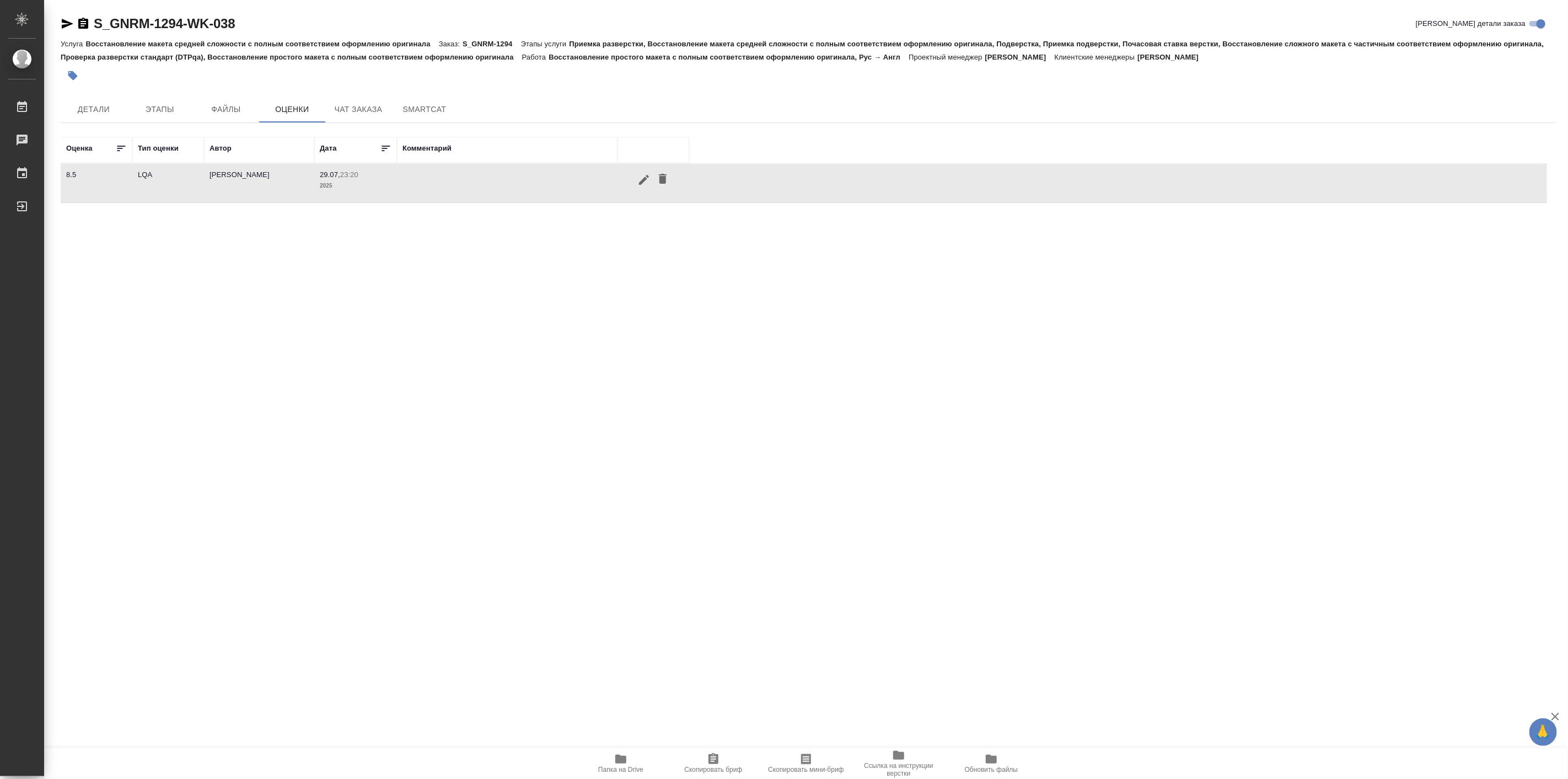
click at [321, 181] on p "2025" at bounding box center [355, 186] width 72 height 11
click at [215, 171] on div "[PERSON_NAME]" at bounding box center [239, 175] width 60 height 11
click at [135, 183] on td "LQA" at bounding box center [168, 183] width 72 height 38
click at [105, 112] on span "Детали" at bounding box center [93, 110] width 53 height 14
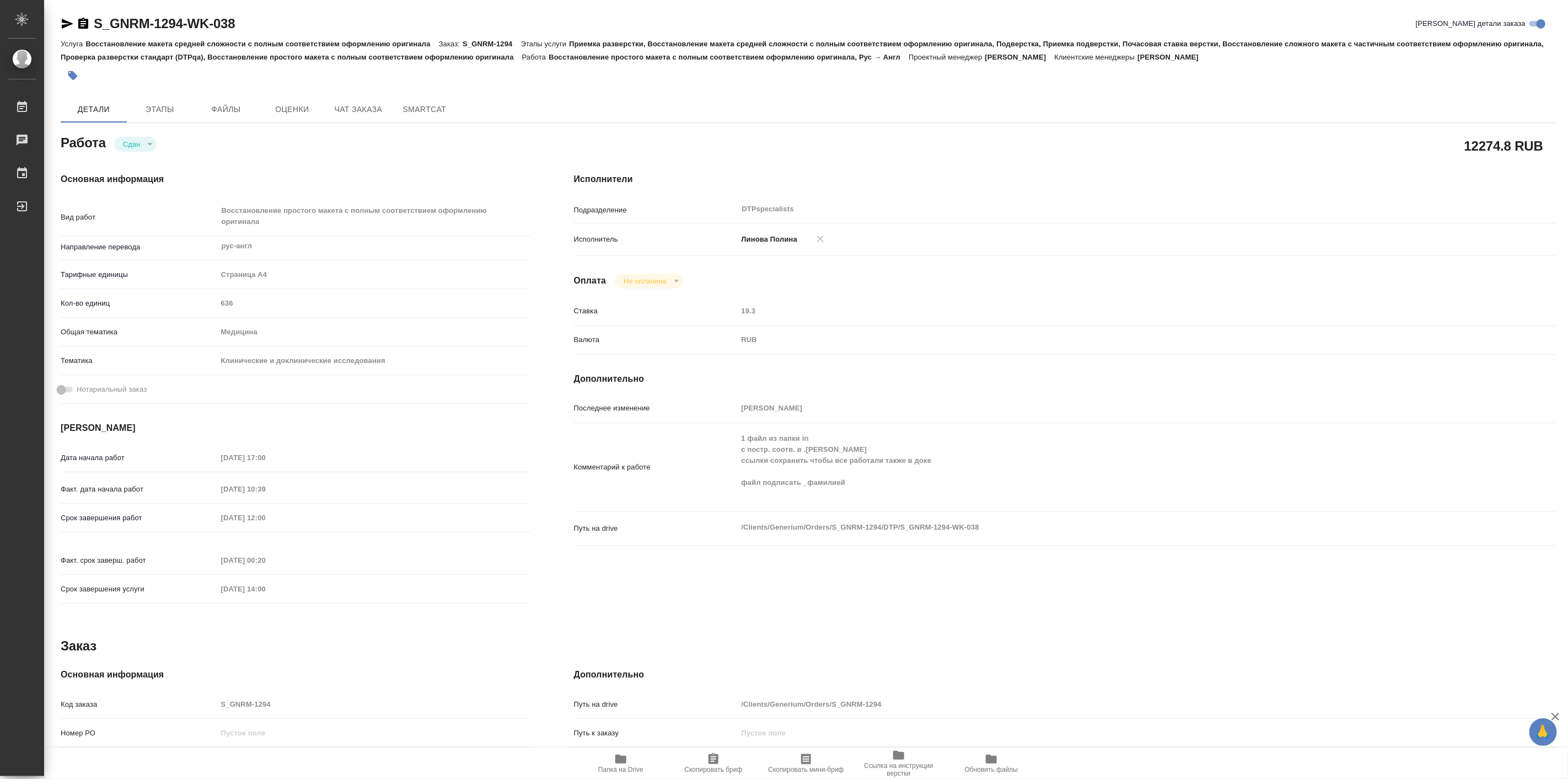
type textarea "x"
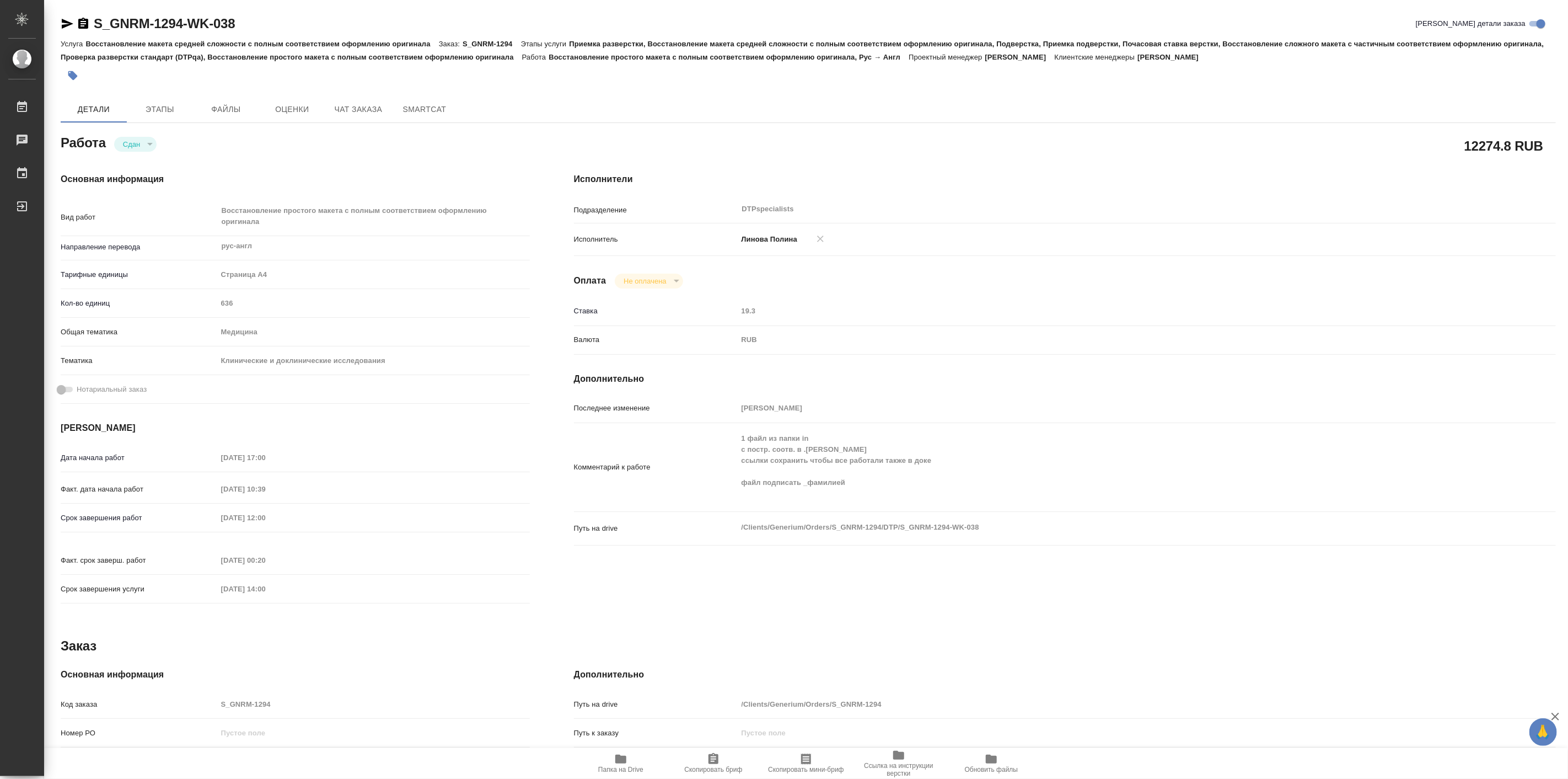
type textarea "x"
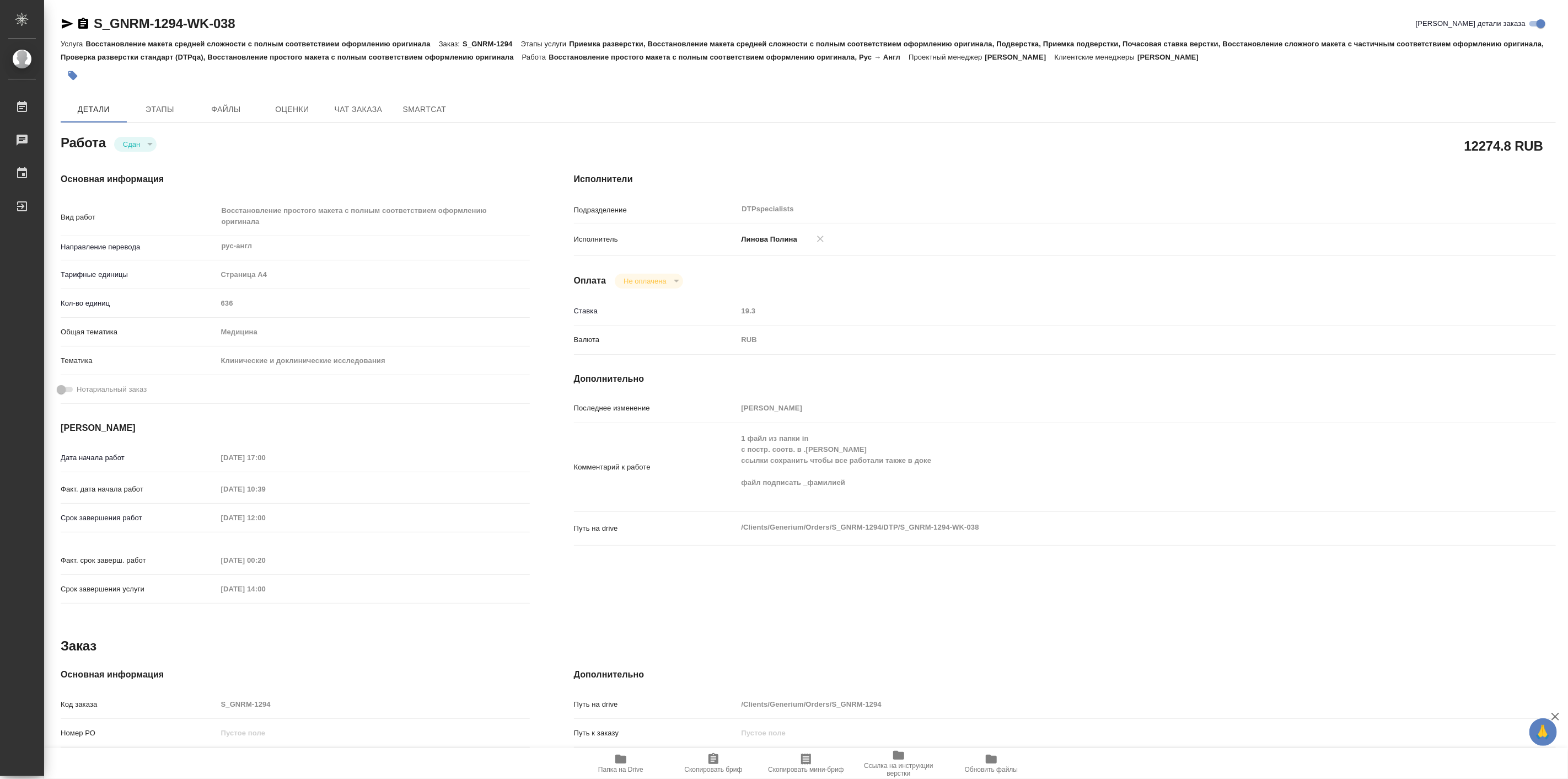
type textarea "x"
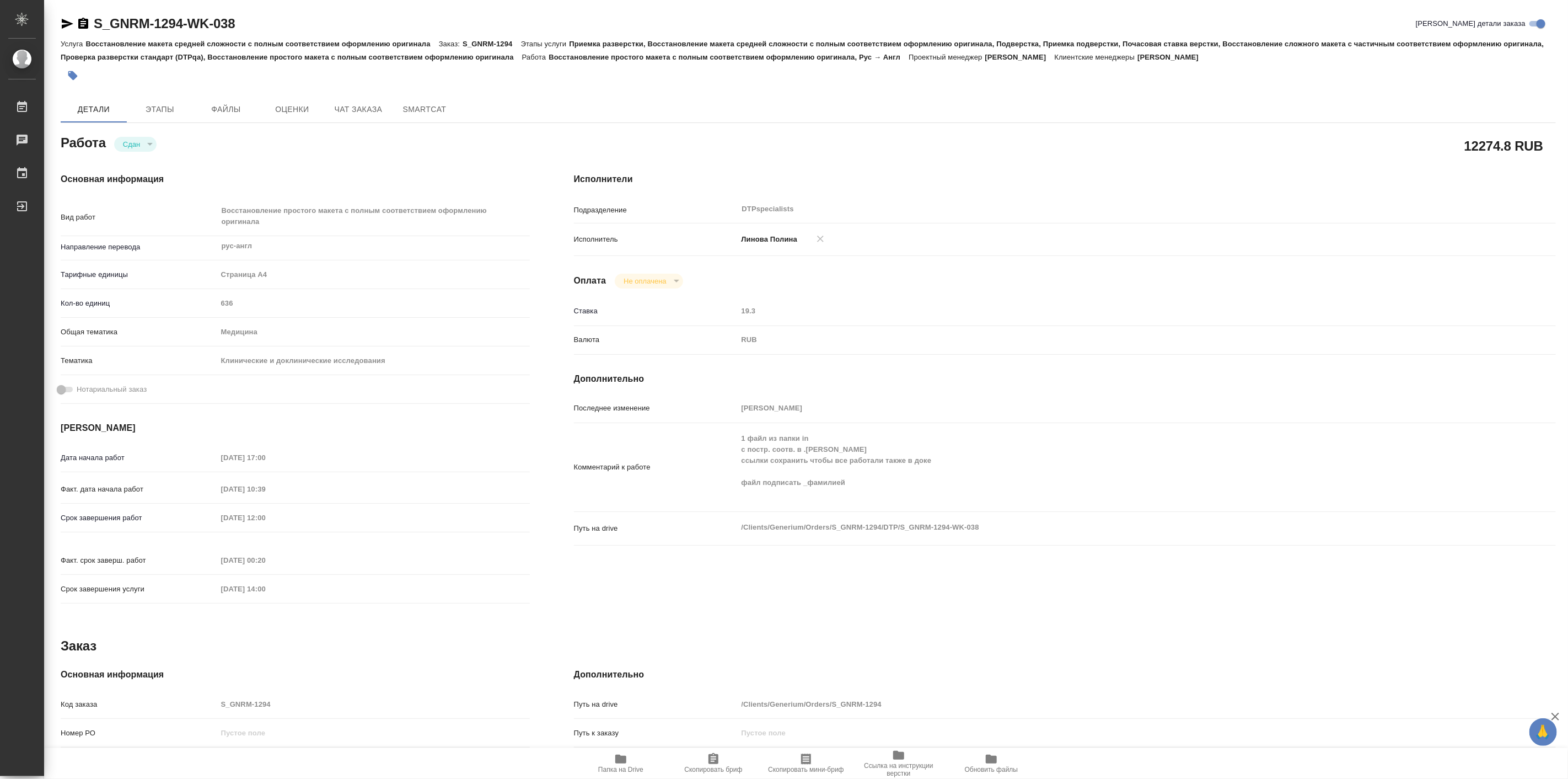
type textarea "x"
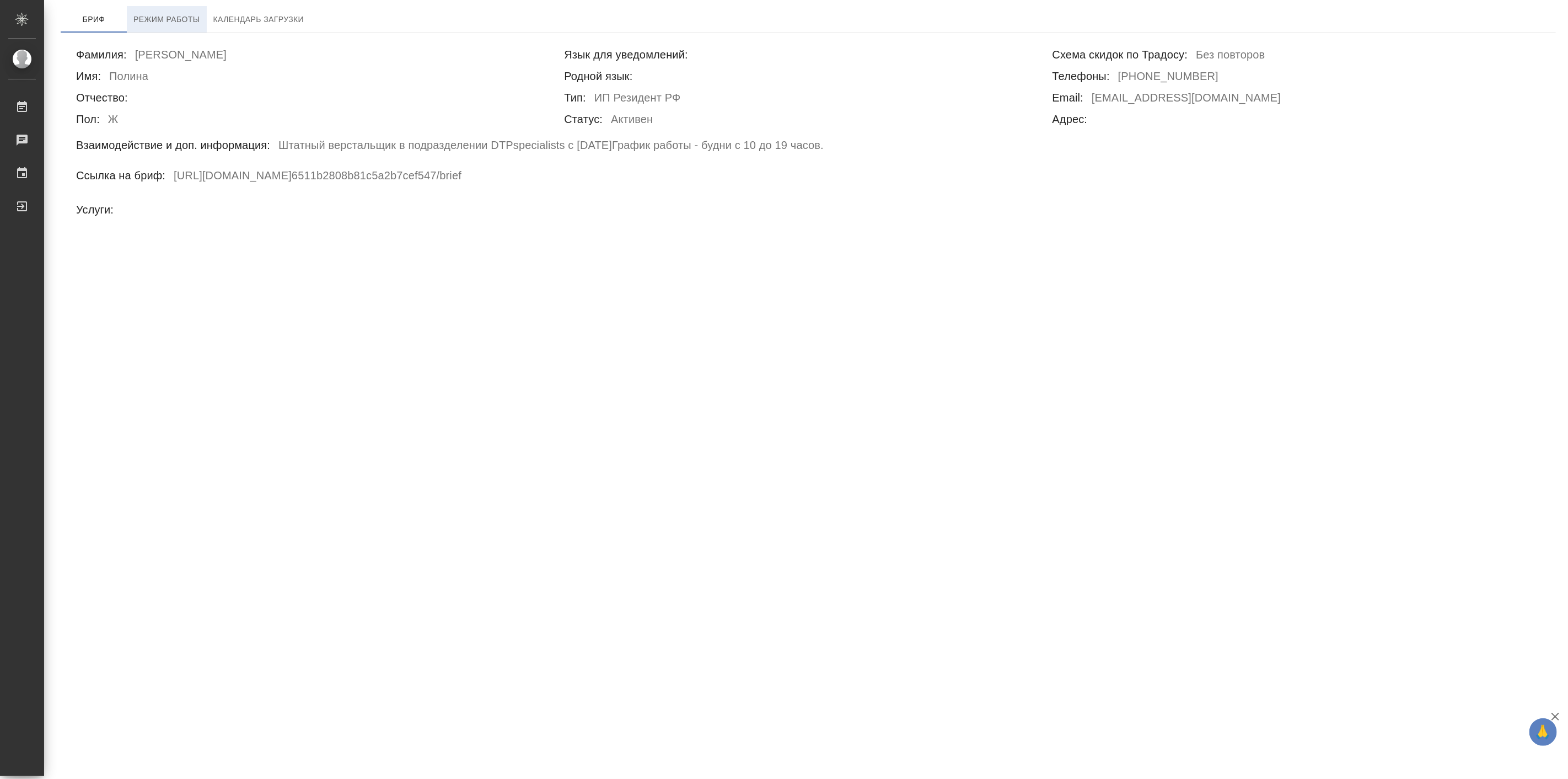
click at [189, 18] on span "Режим работы" at bounding box center [167, 20] width 67 height 14
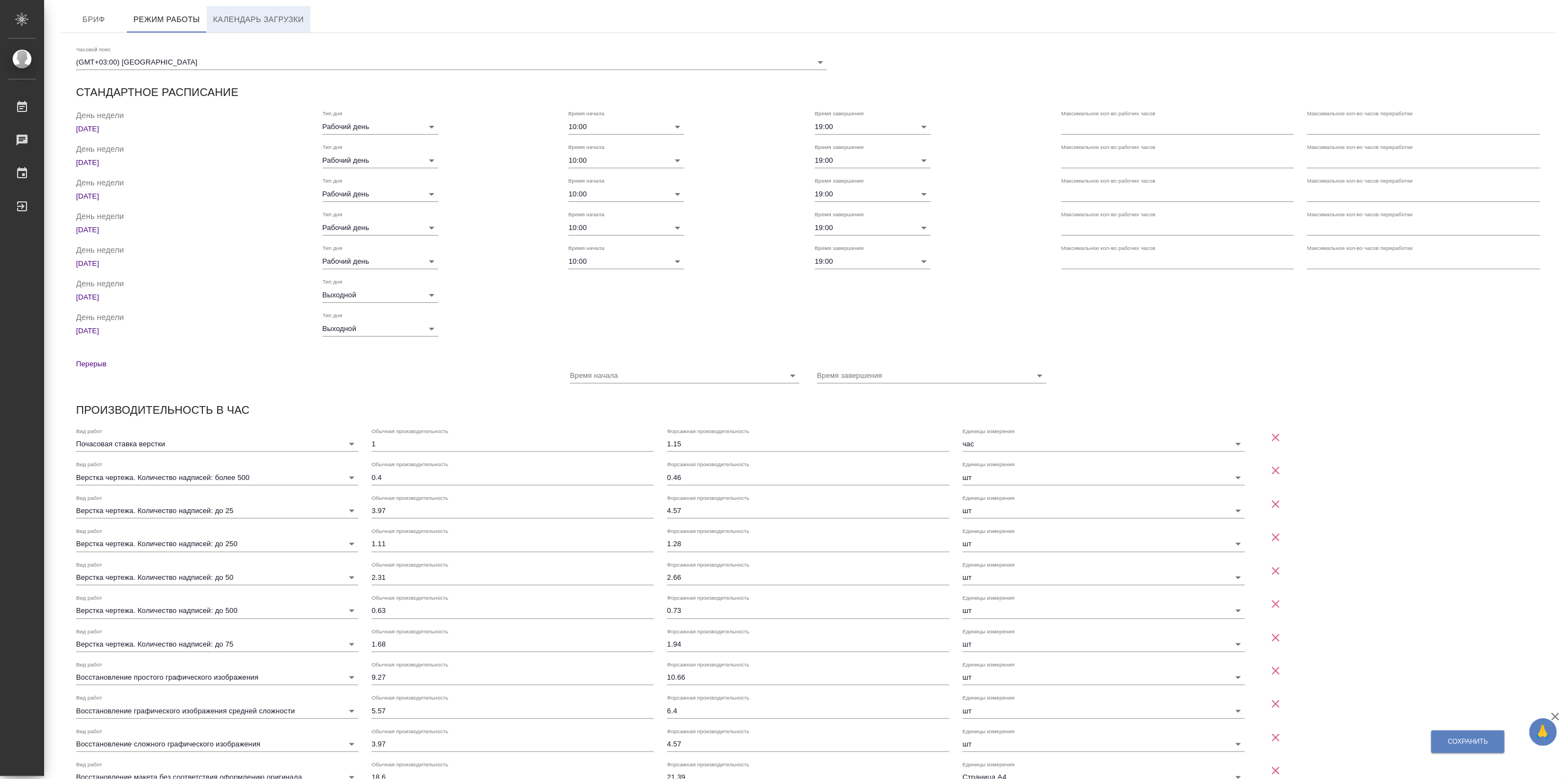
checkbox input "true"
click at [250, 18] on span "Календарь загрузки" at bounding box center [259, 20] width 91 height 14
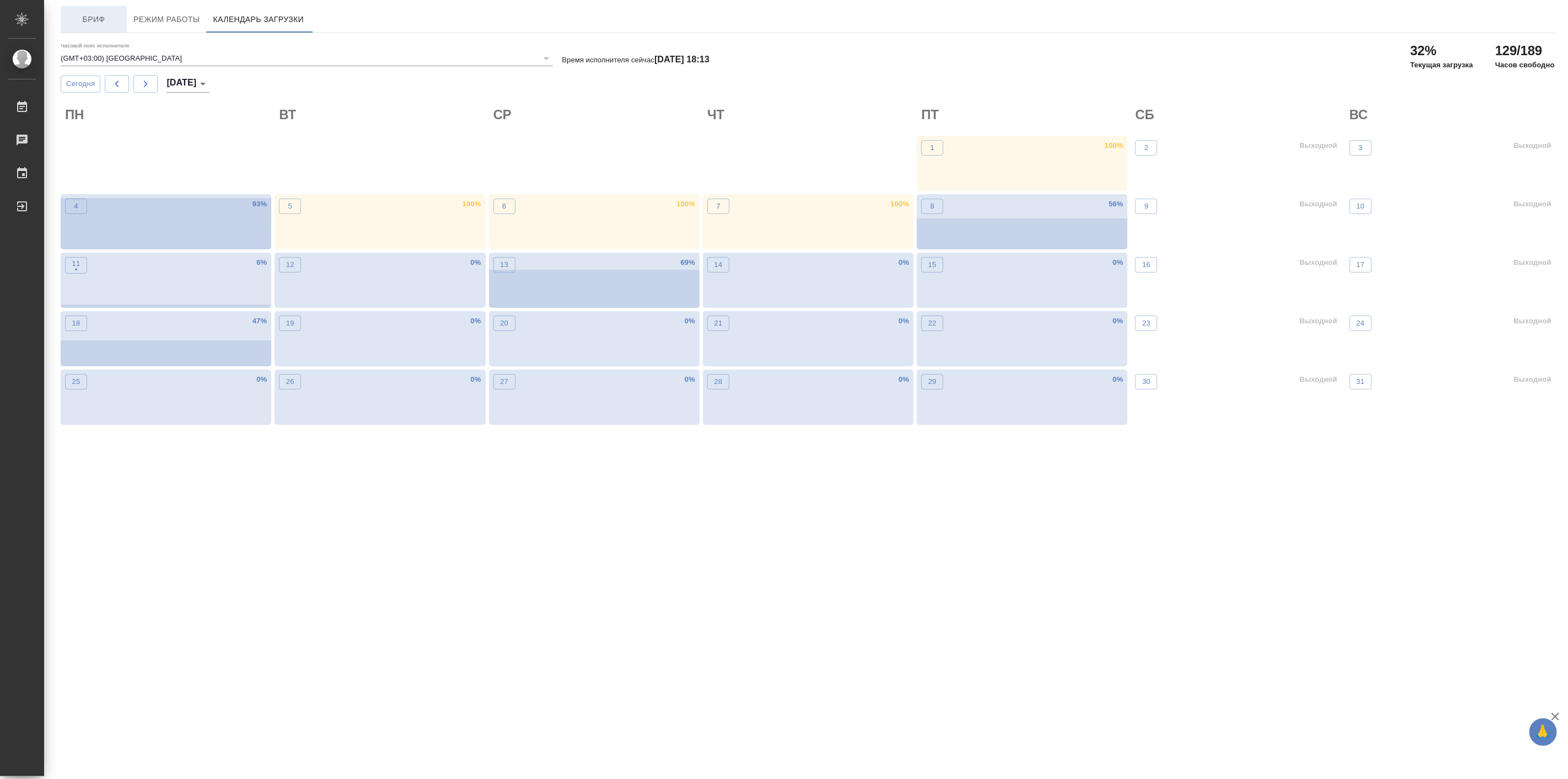
click at [90, 21] on span "Бриф" at bounding box center [93, 20] width 53 height 14
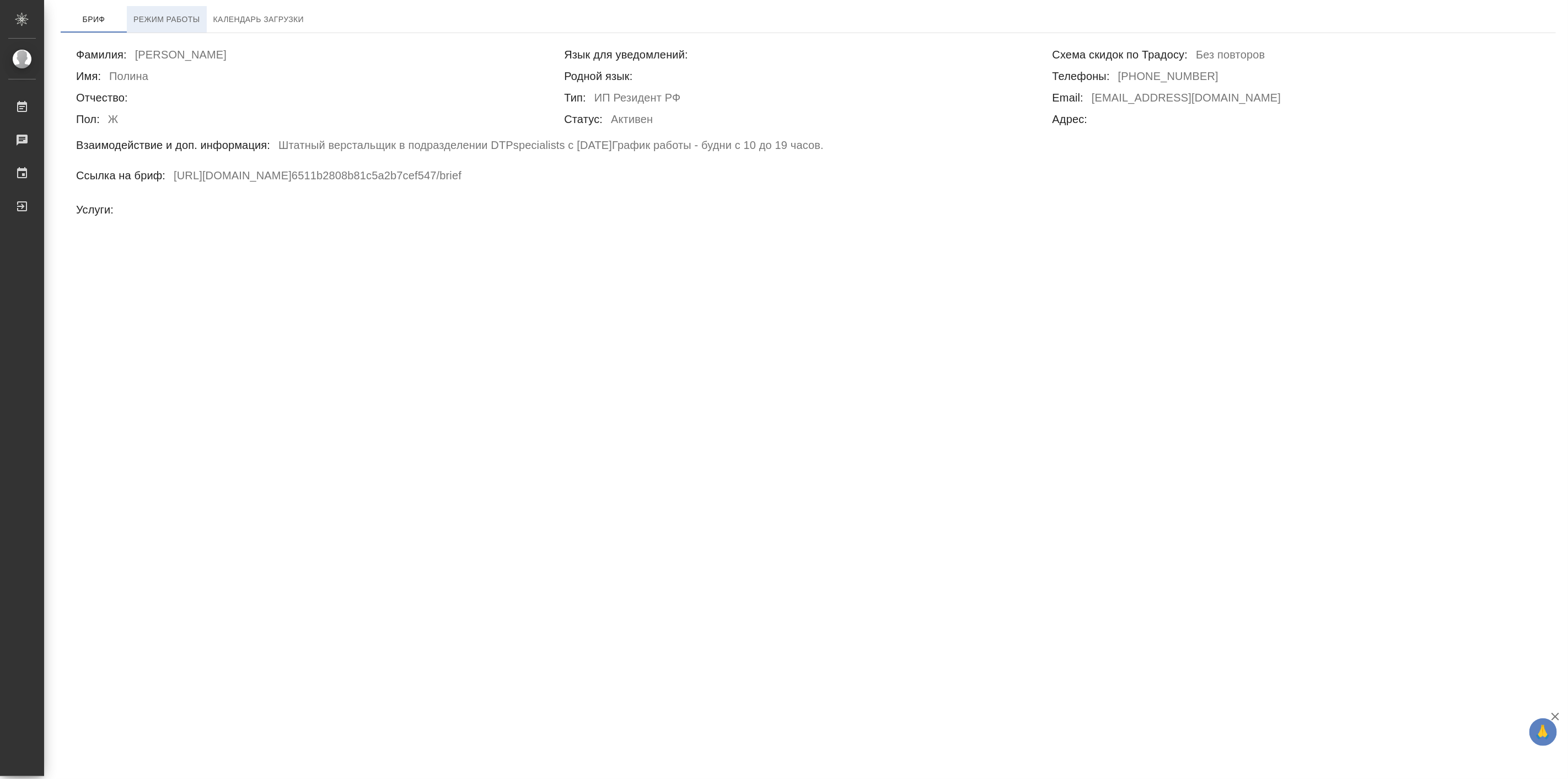
click at [152, 14] on span "Режим работы" at bounding box center [167, 20] width 67 height 14
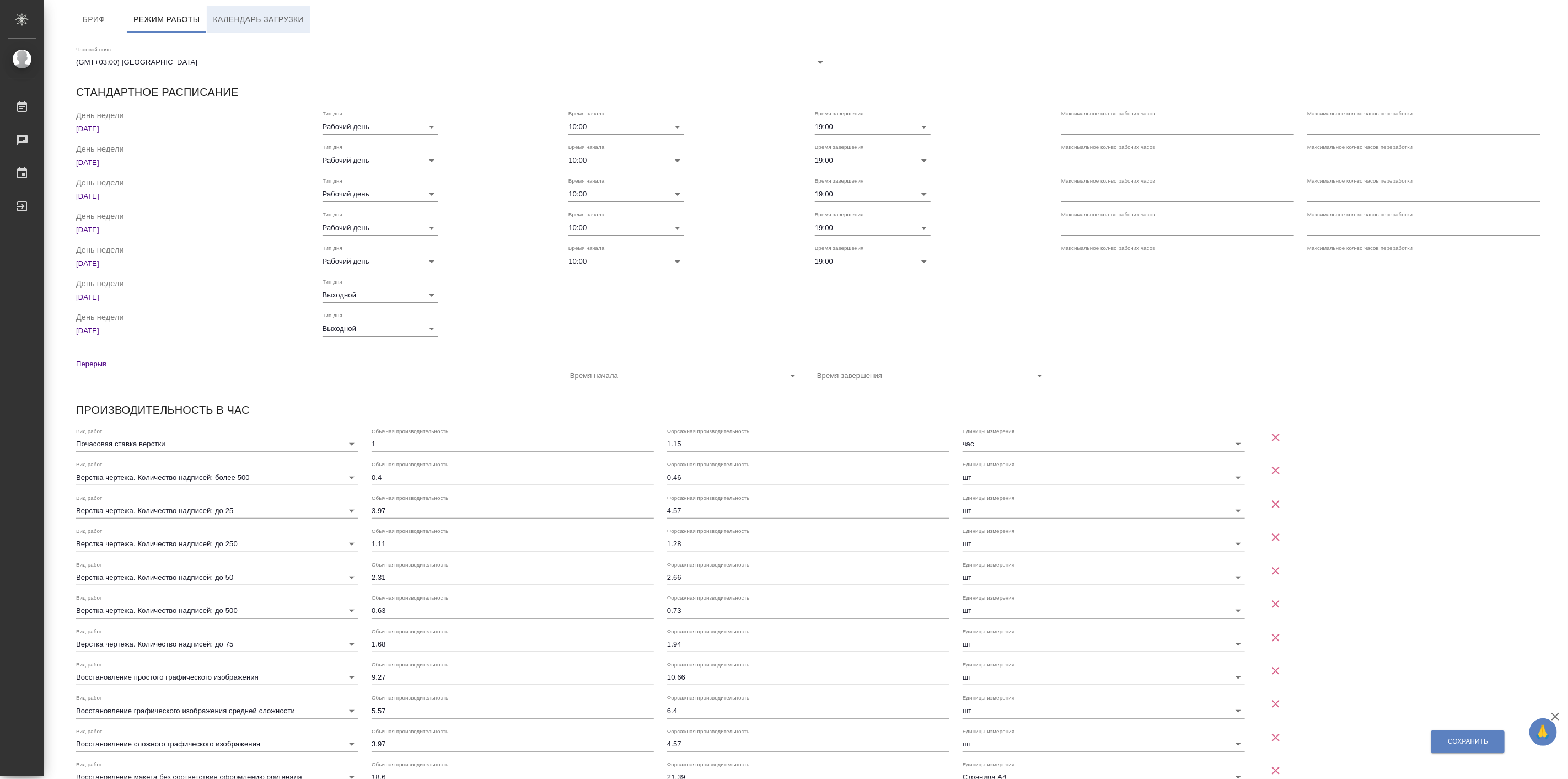
checkbox input "true"
click at [229, 24] on span "Календарь загрузки" at bounding box center [259, 20] width 91 height 14
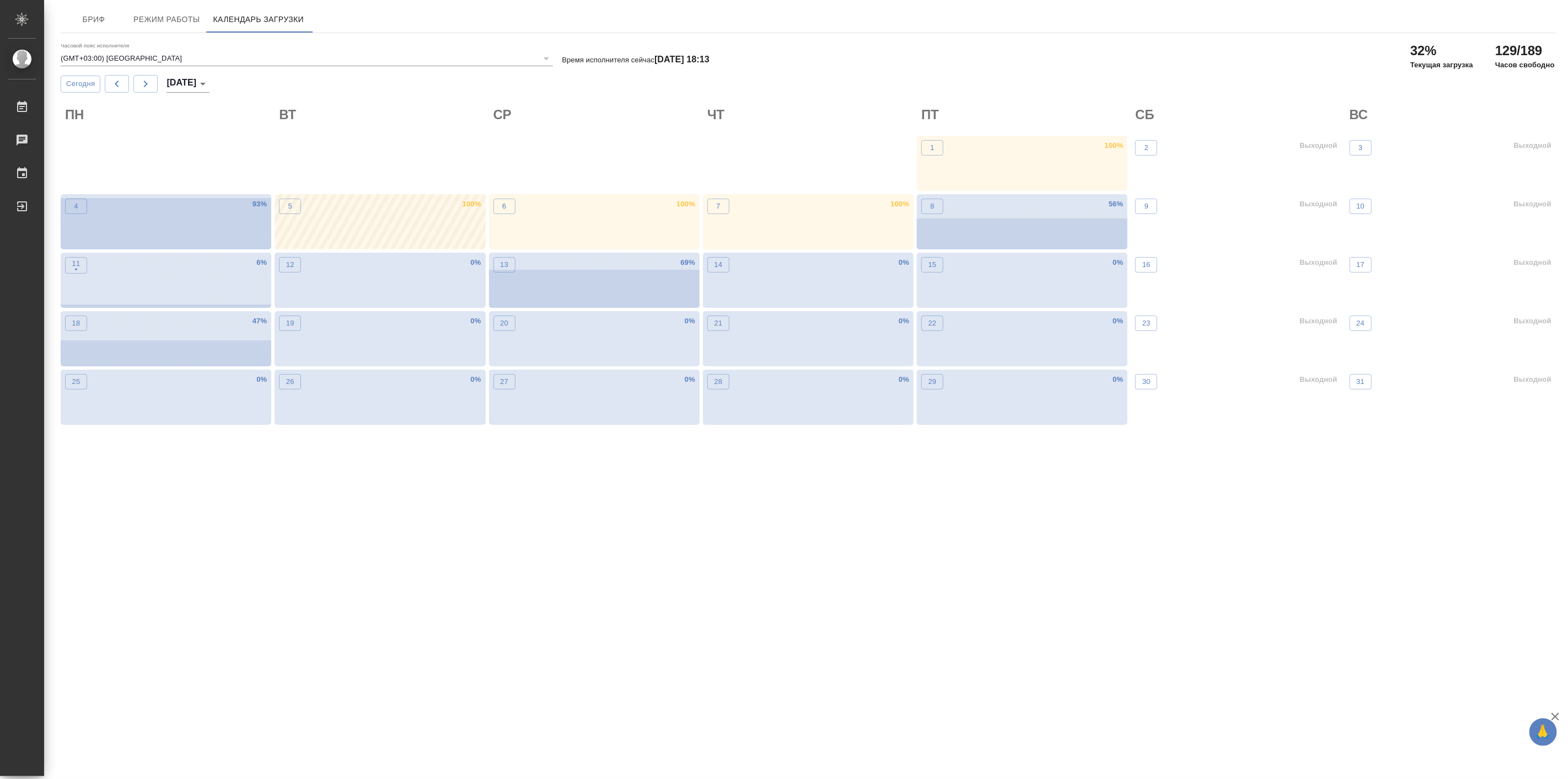
click at [401, 215] on div "5 100 %" at bounding box center [380, 222] width 211 height 55
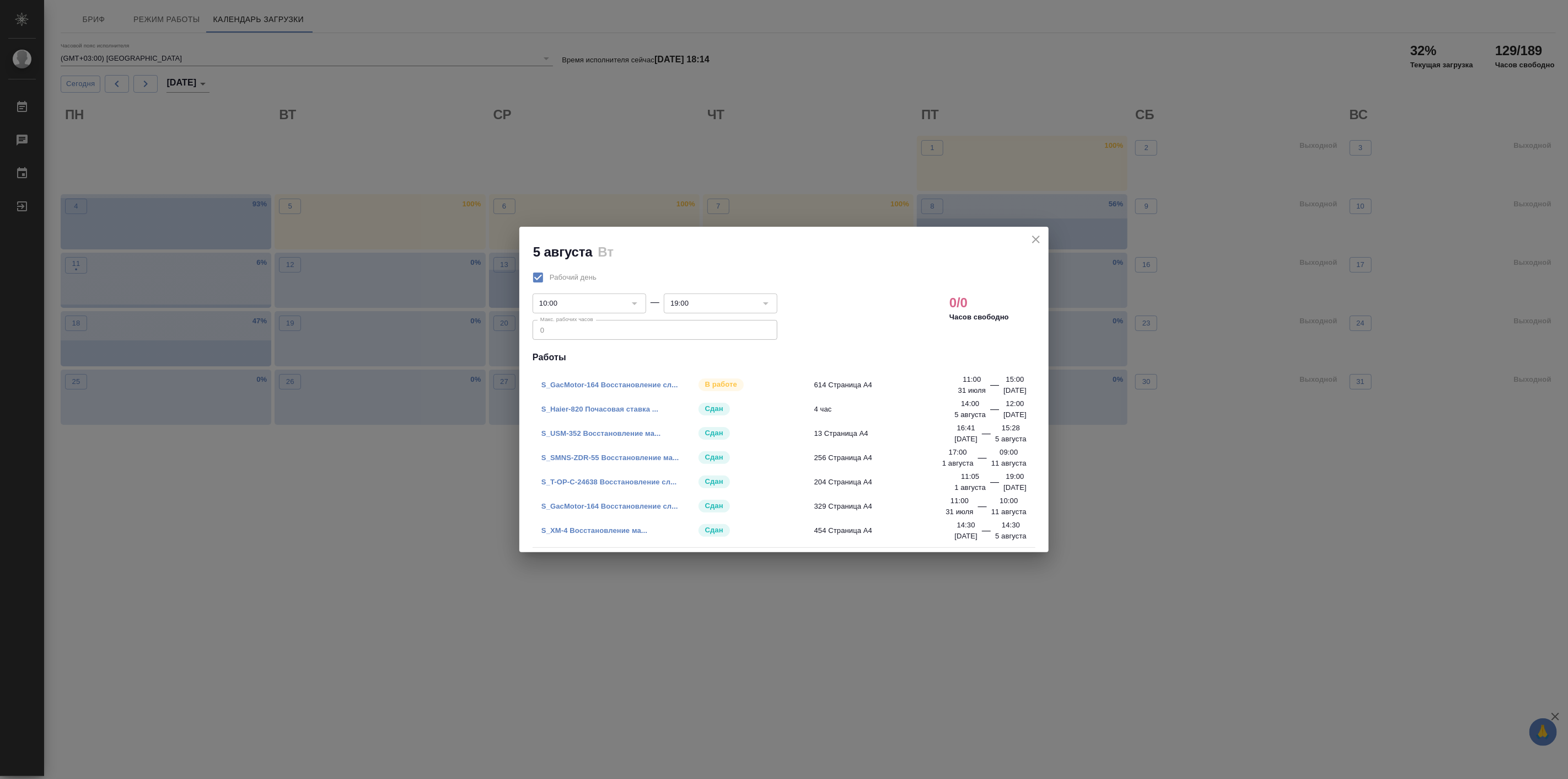
click at [1034, 235] on icon "close" at bounding box center [1036, 239] width 13 height 13
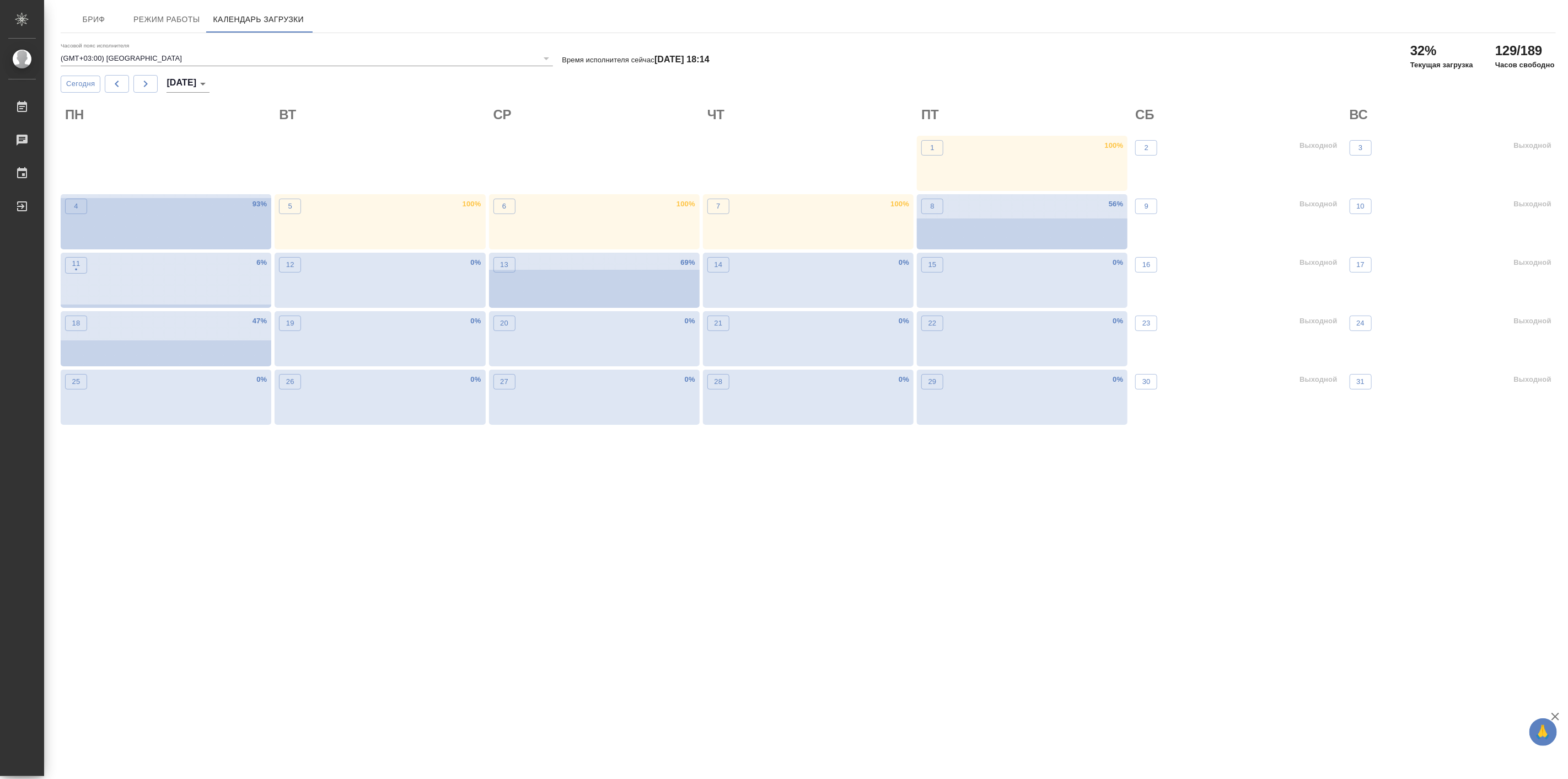
click at [1034, 235] on div "8 56 %" at bounding box center [1022, 222] width 211 height 55
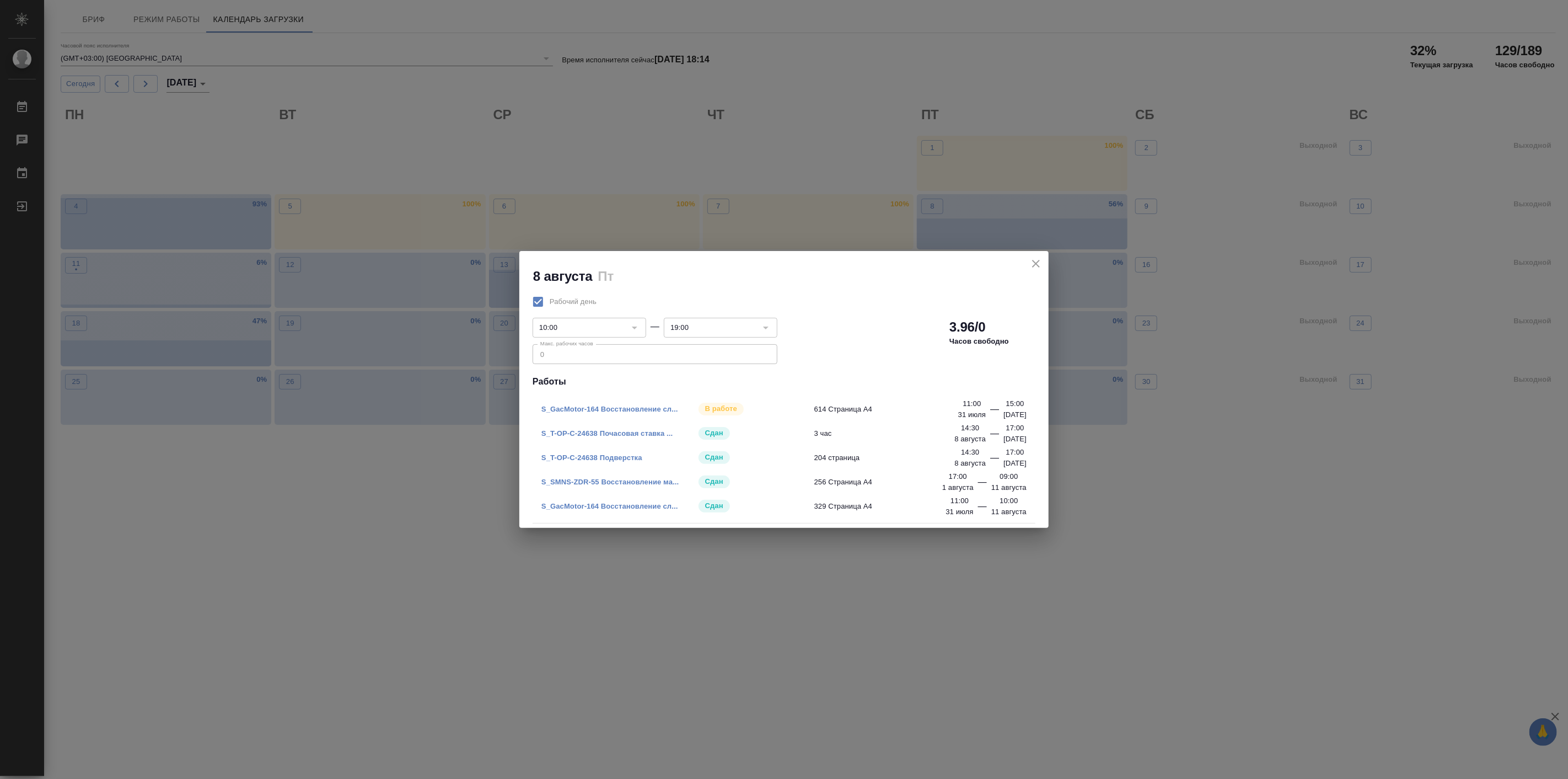
click at [1035, 263] on icon "close" at bounding box center [1036, 264] width 8 height 8
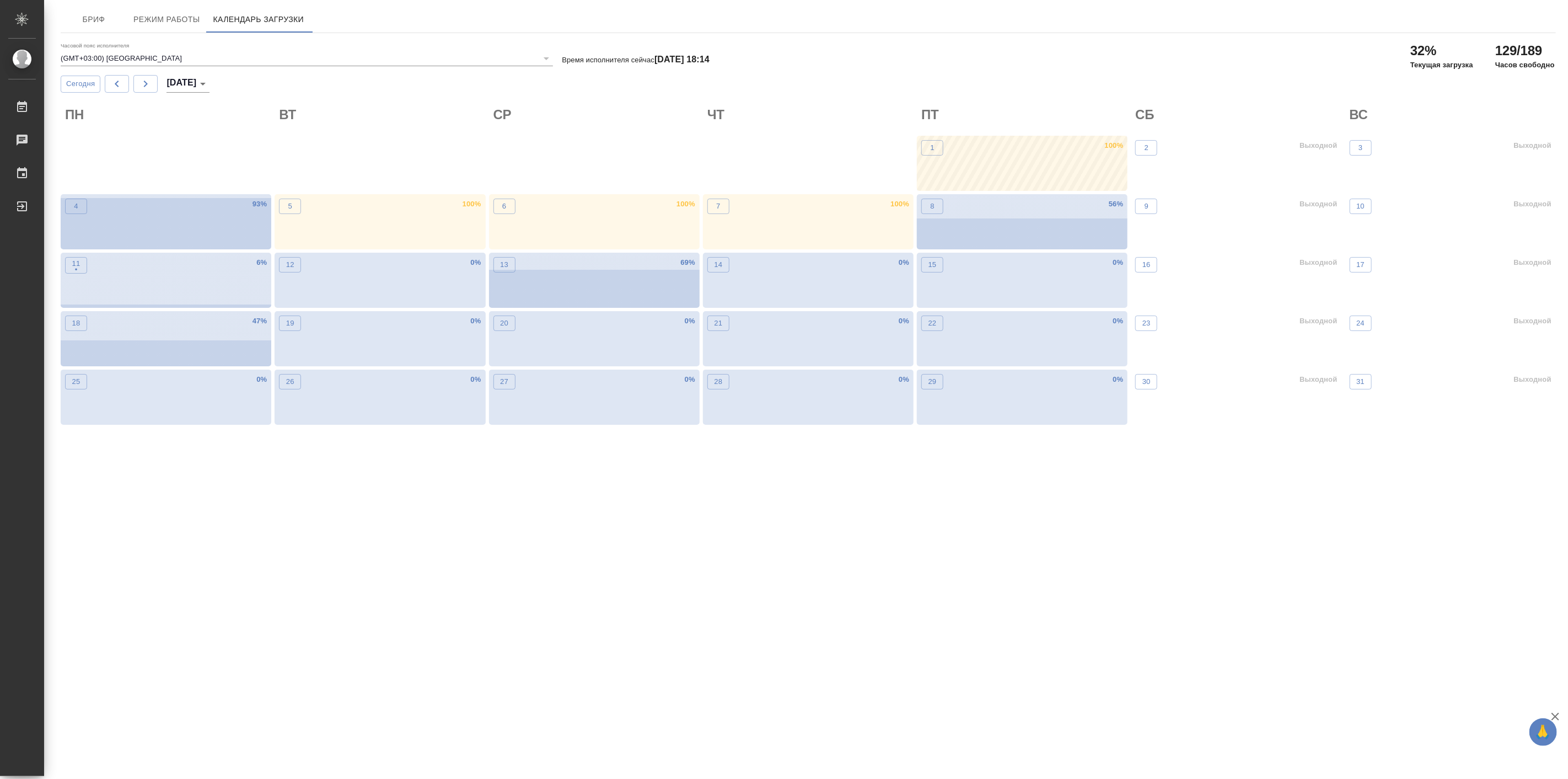
click at [1058, 162] on div "1 100 %" at bounding box center [1022, 163] width 211 height 55
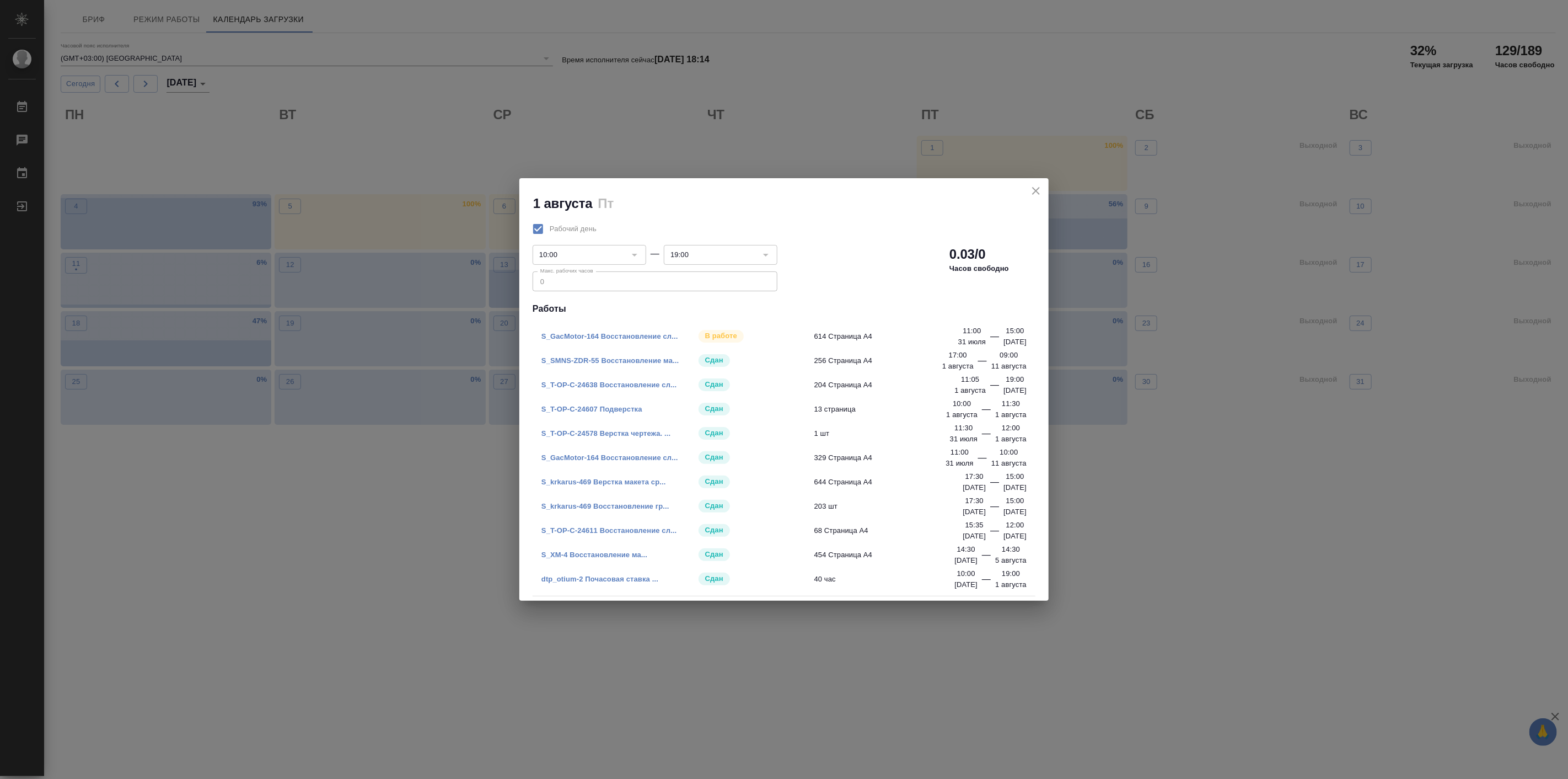
click at [1035, 195] on icon "close" at bounding box center [1036, 190] width 13 height 13
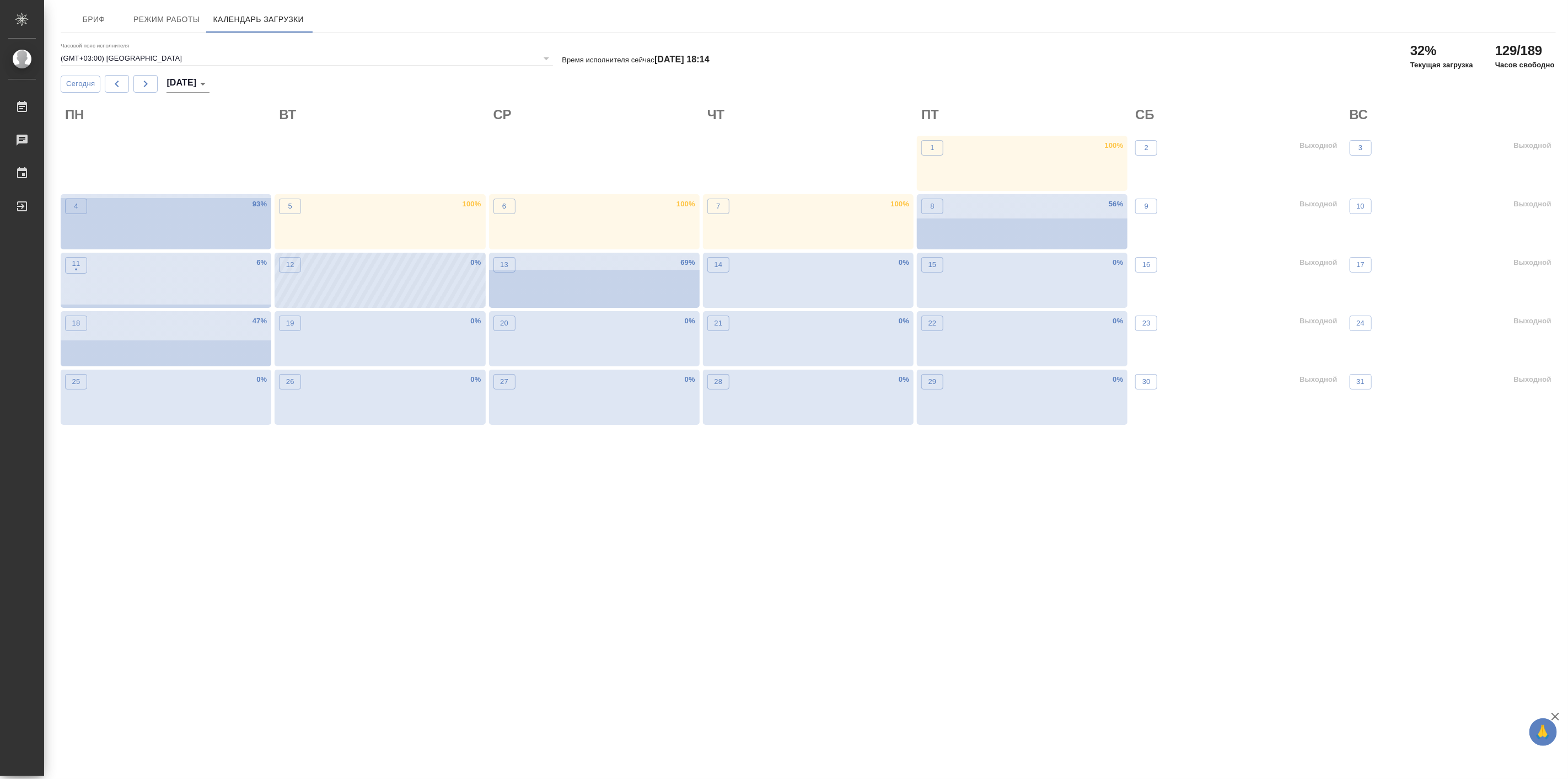
click at [357, 283] on div "12 0 %" at bounding box center [380, 280] width 211 height 55
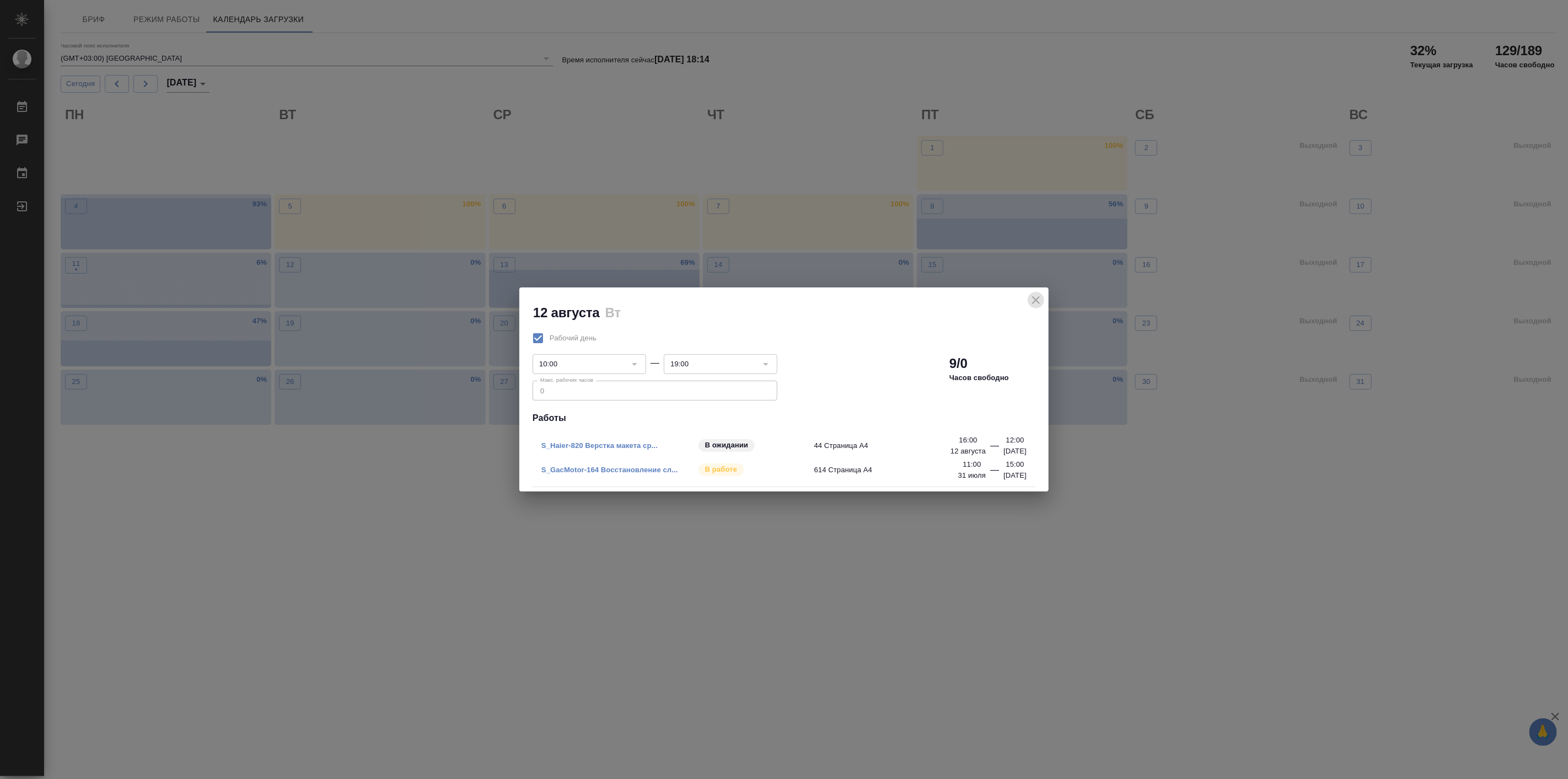
click at [1039, 300] on icon "close" at bounding box center [1036, 300] width 13 height 13
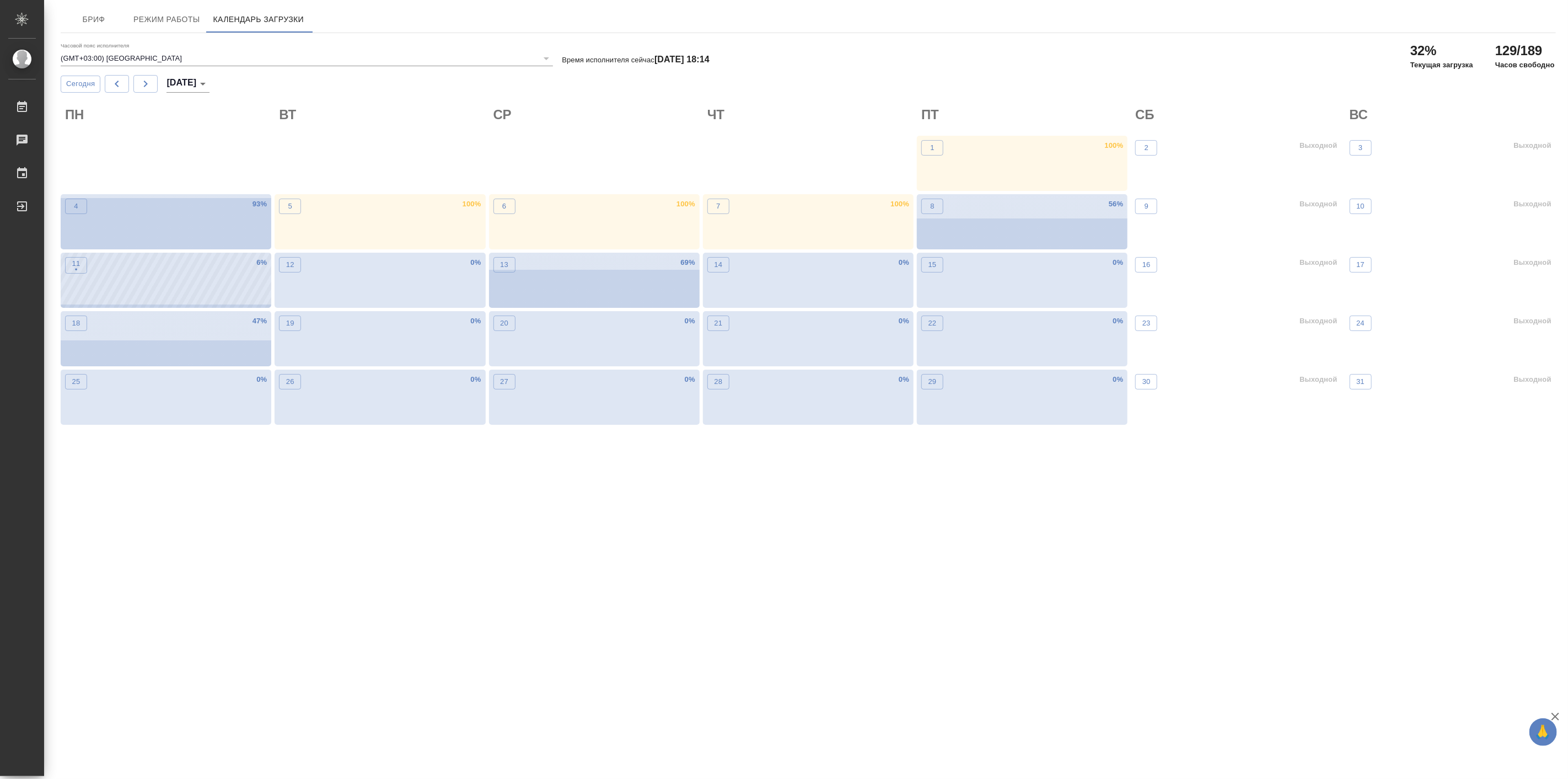
click at [175, 277] on div "11 • 6 %" at bounding box center [166, 280] width 211 height 55
click at [410, 563] on div ".cls-1 fill:#fff; AWATERA Linova Polina Работы 0 Чаты График Выйти Бриф Режим р…" at bounding box center [784, 390] width 1568 height 779
click at [180, 24] on span "Режим работы" at bounding box center [167, 20] width 67 height 14
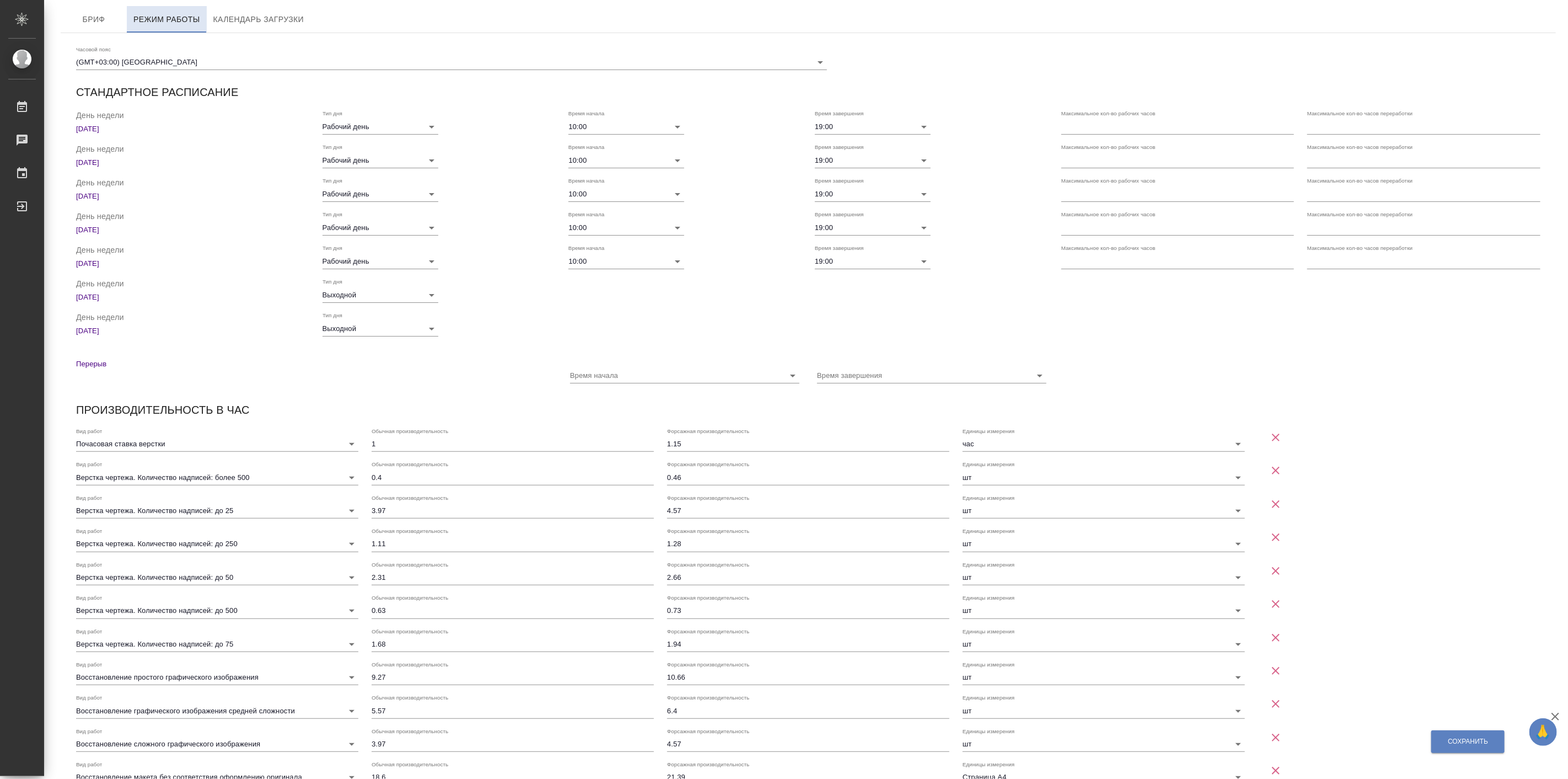
checkbox input "true"
click at [271, 11] on button "Календарь загрузки" at bounding box center [259, 19] width 104 height 27
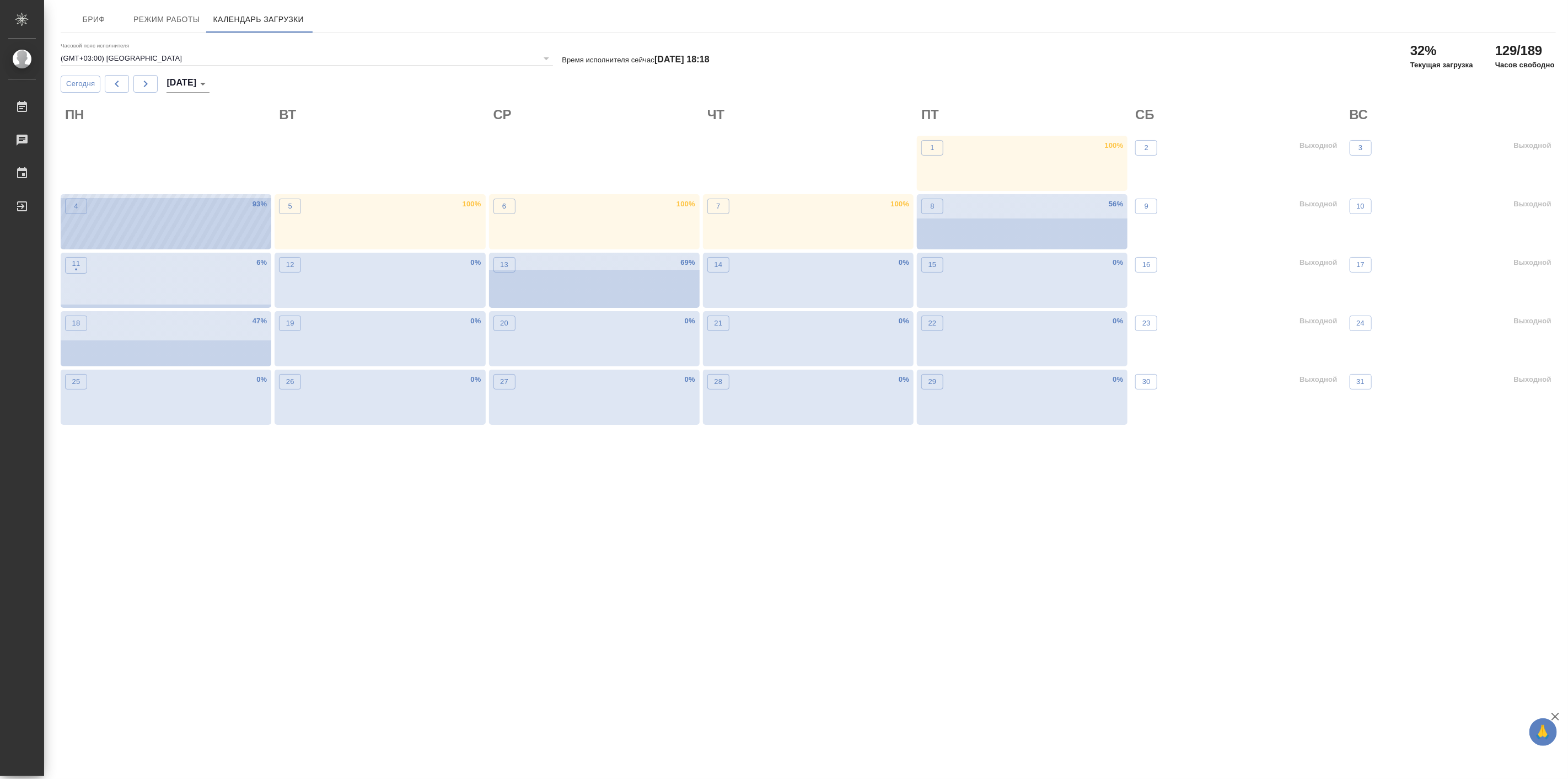
click at [207, 223] on div "4 93 %" at bounding box center [166, 222] width 211 height 55
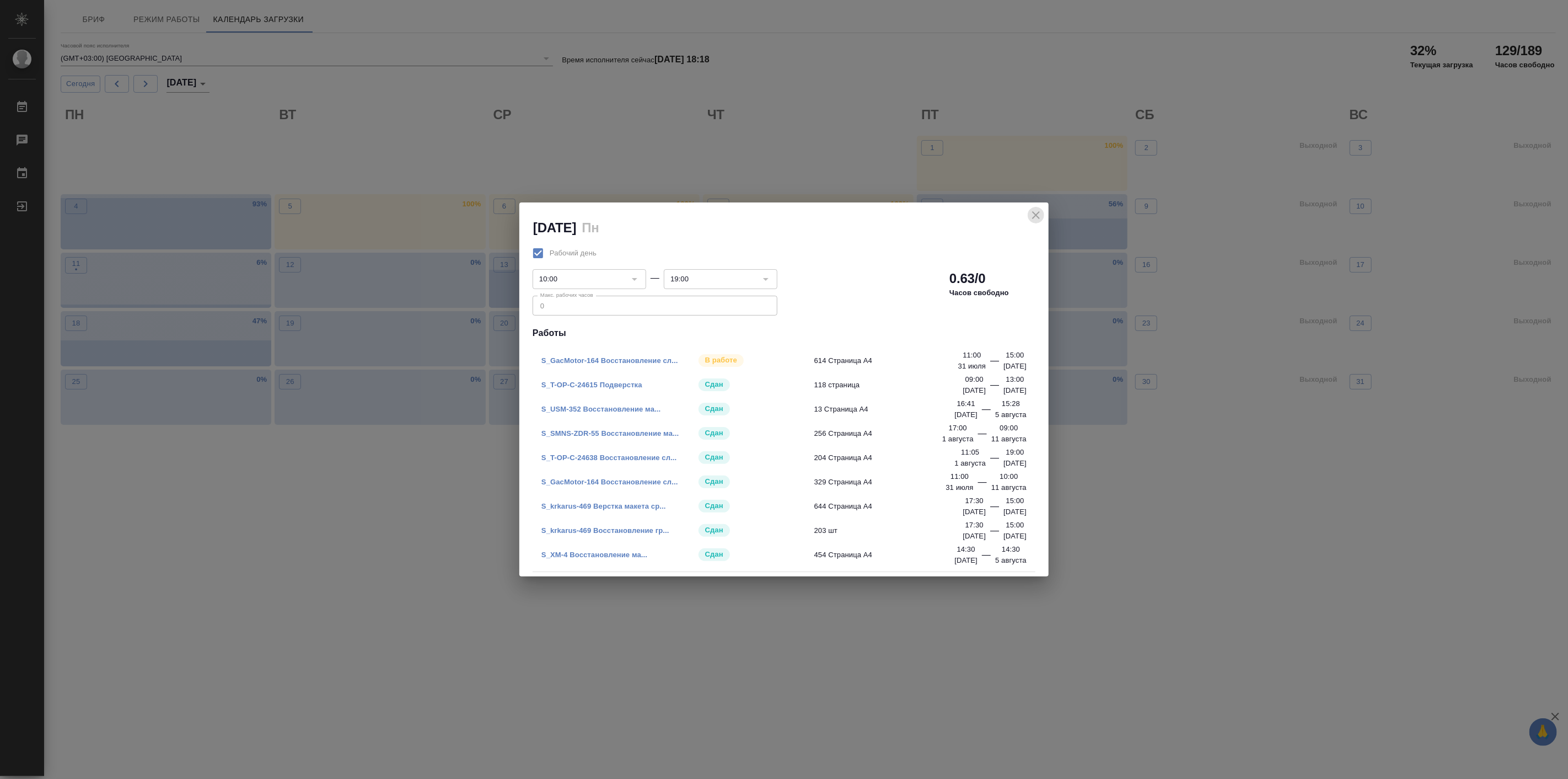
click at [1038, 209] on icon "close" at bounding box center [1036, 215] width 13 height 13
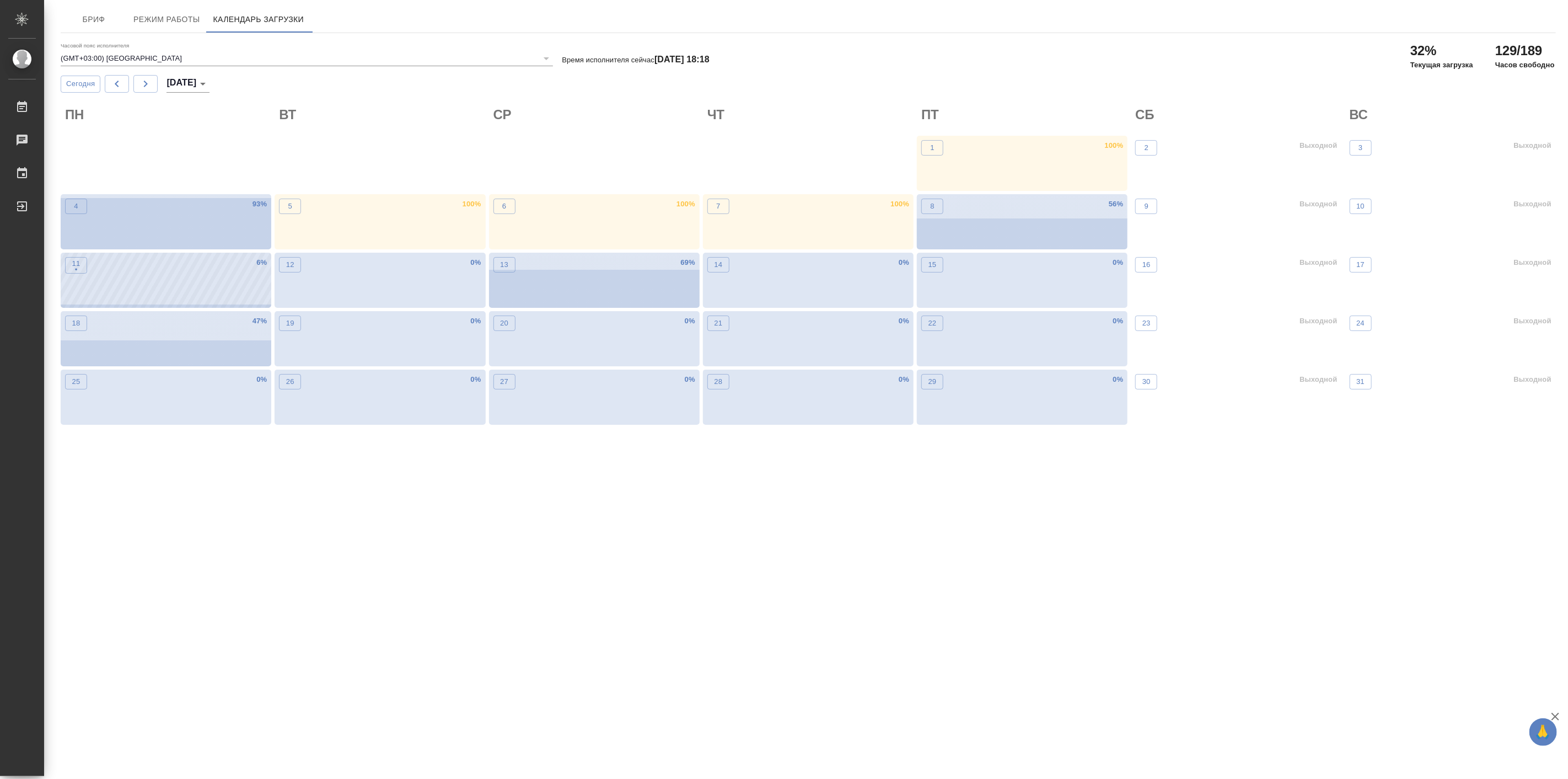
click at [200, 302] on div "11 • 6 %" at bounding box center [166, 280] width 211 height 55
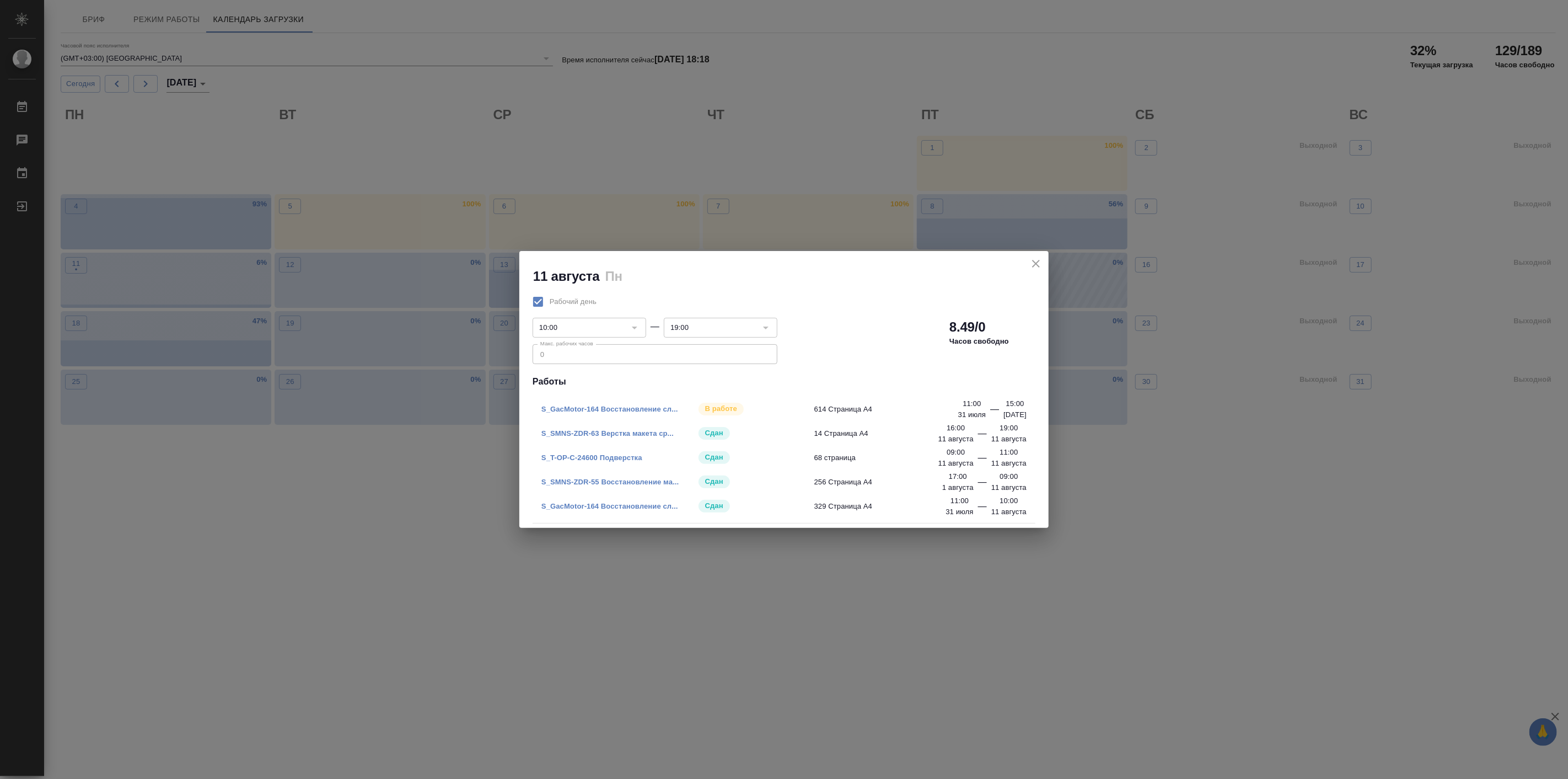
drag, startPoint x: 1034, startPoint y: 264, endPoint x: 1023, endPoint y: 266, distance: 11.2
click at [1034, 264] on icon "close" at bounding box center [1036, 264] width 13 height 13
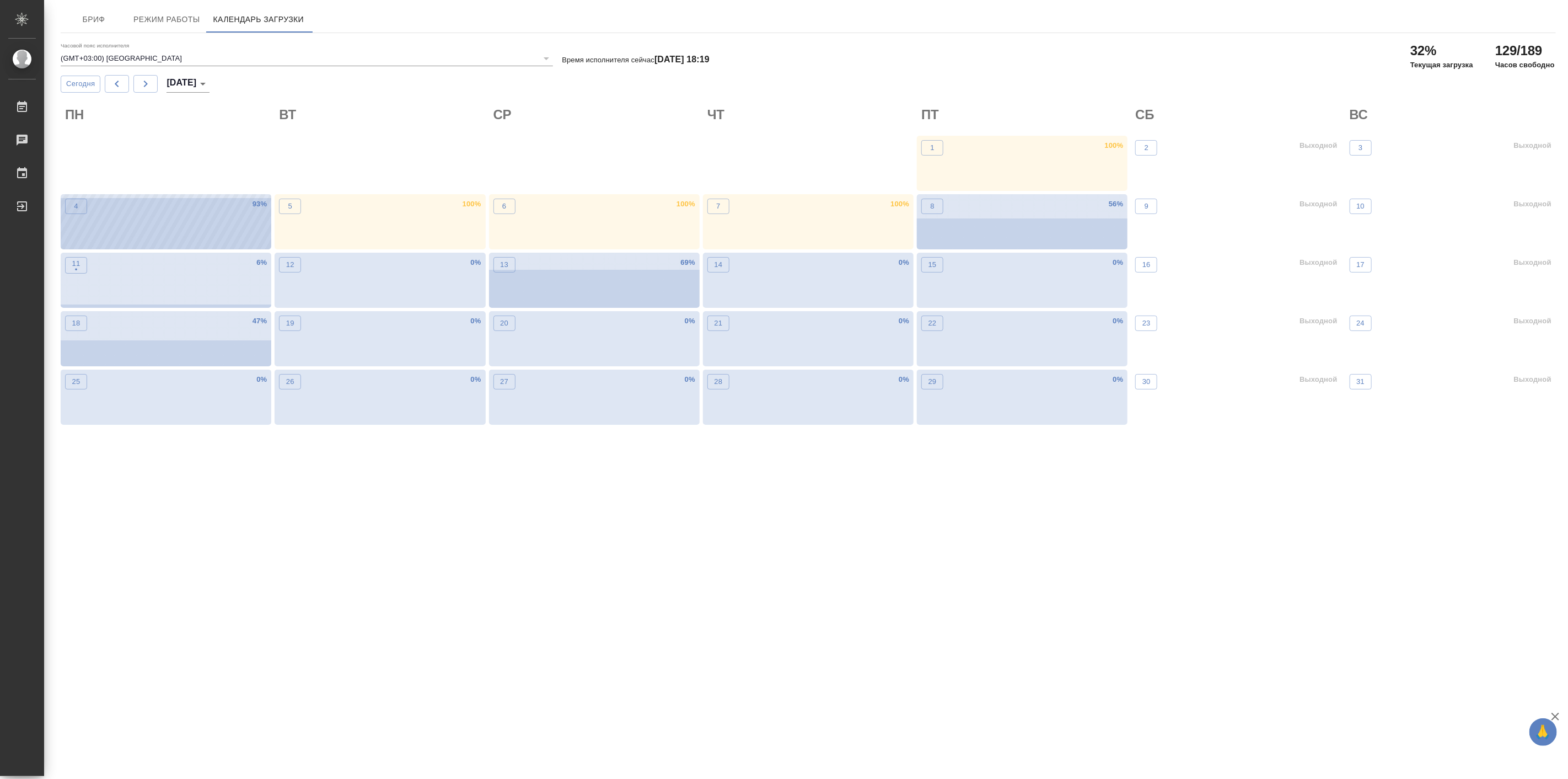
click at [198, 236] on div "4 93 %" at bounding box center [166, 222] width 211 height 55
drag, startPoint x: 256, startPoint y: 81, endPoint x: 246, endPoint y: 86, distance: 11.2
click at [254, 81] on div "Сегодня Август 2025 август 2025" at bounding box center [808, 84] width 1495 height 18
click at [205, 83] on body "🙏 .cls-1 fill:#fff; AWATERA Linova Polina Работы 0 Чаты График Выйти Бриф Режим…" at bounding box center [784, 390] width 1568 height 779
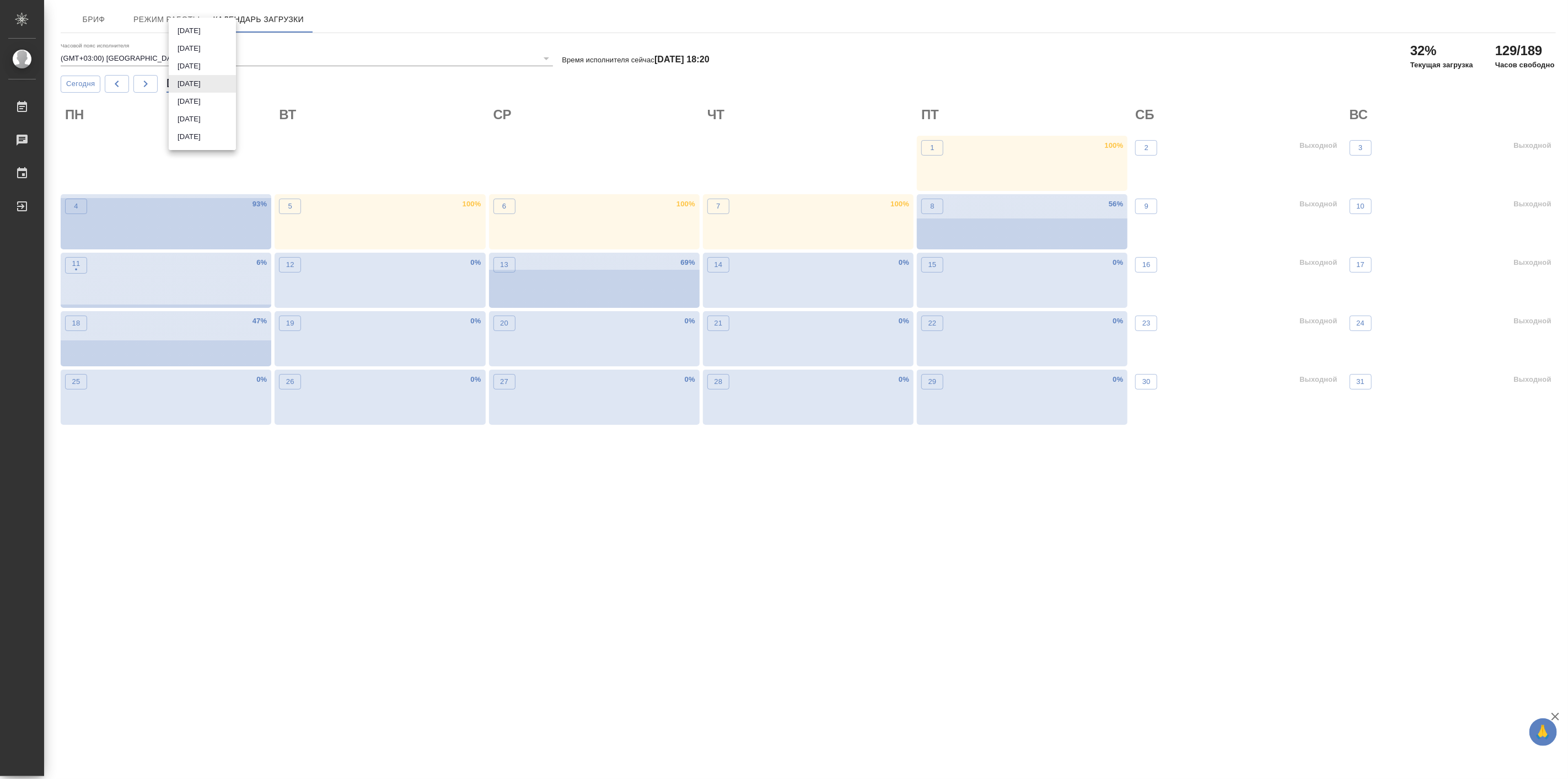
click at [207, 68] on li "Июль 2025" at bounding box center [202, 66] width 67 height 18
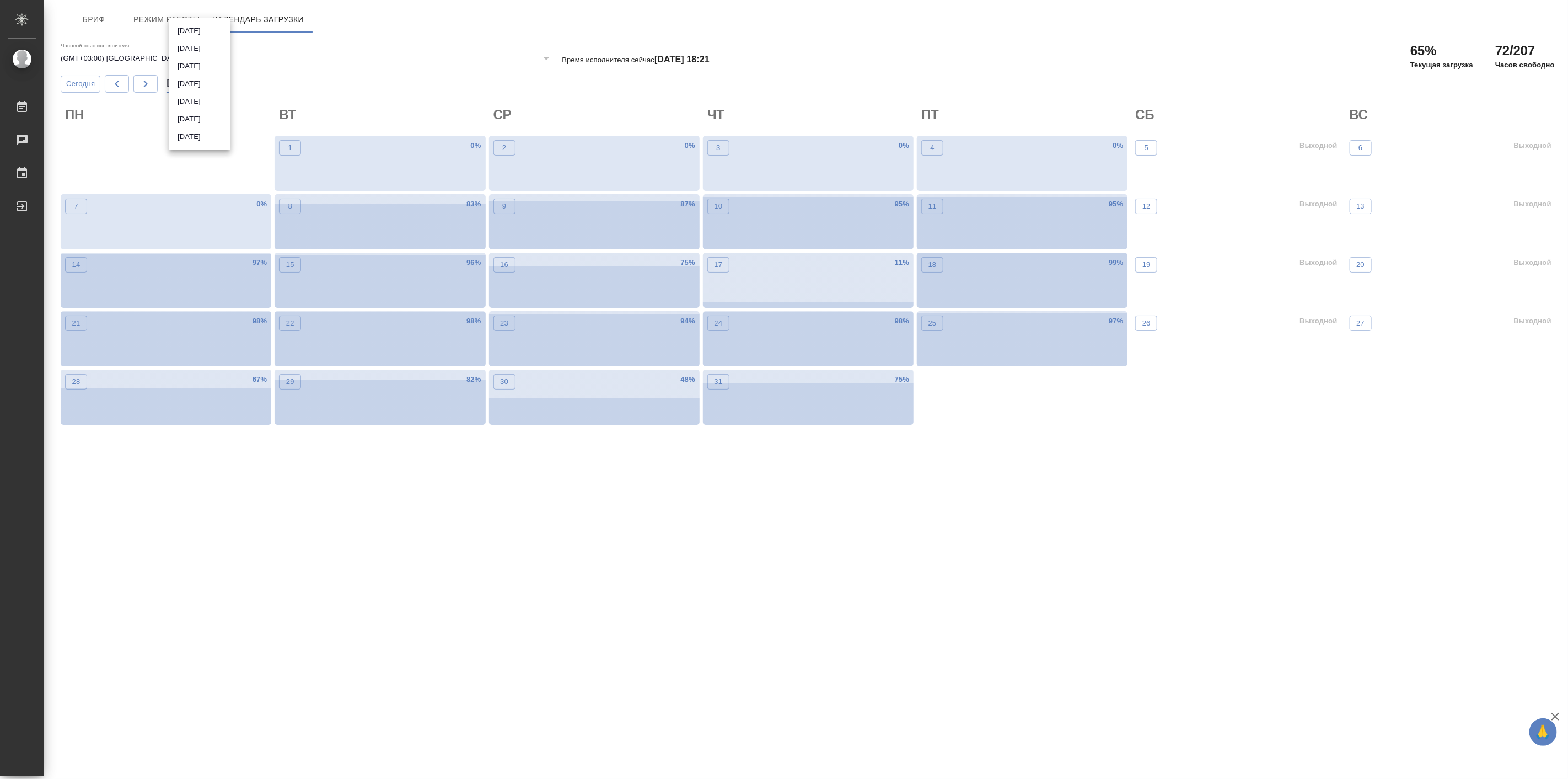
scroll to position [246, 0]
click at [211, 88] on body "🙏 .cls-1 fill:#fff; AWATERA Linova Polina Работы 0 Чаты График Выйти Бриф Режим…" at bounding box center [784, 390] width 1568 height 779
click at [209, 67] on li "Июнь 2025" at bounding box center [200, 67] width 62 height 18
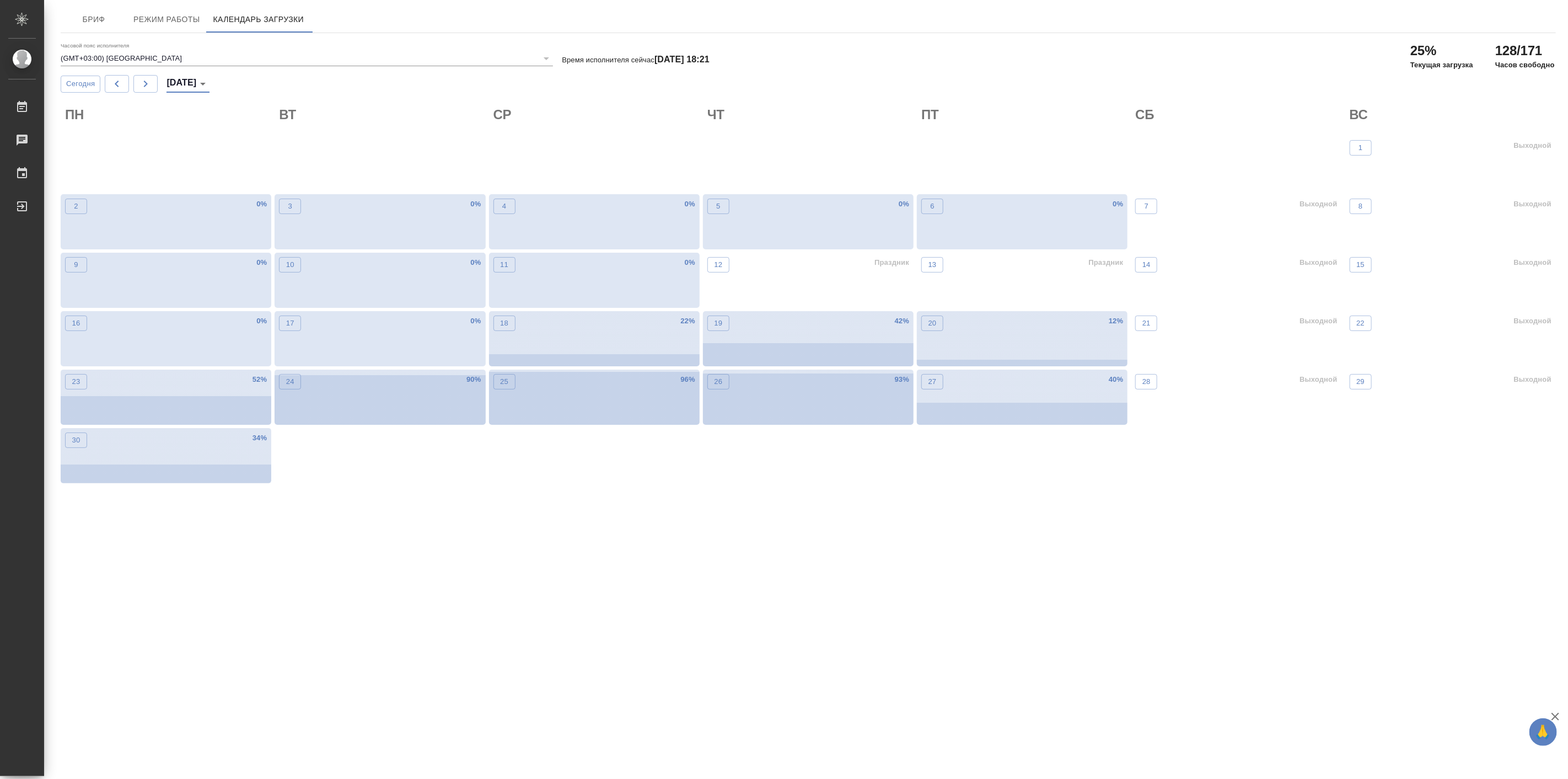
click at [194, 79] on body "🙏 .cls-1 fill:#fff; AWATERA Linova Polina Работы 0 Чаты График Выйти Бриф Режим…" at bounding box center [784, 390] width 1568 height 779
click at [202, 65] on li "Май 2025" at bounding box center [200, 67] width 62 height 18
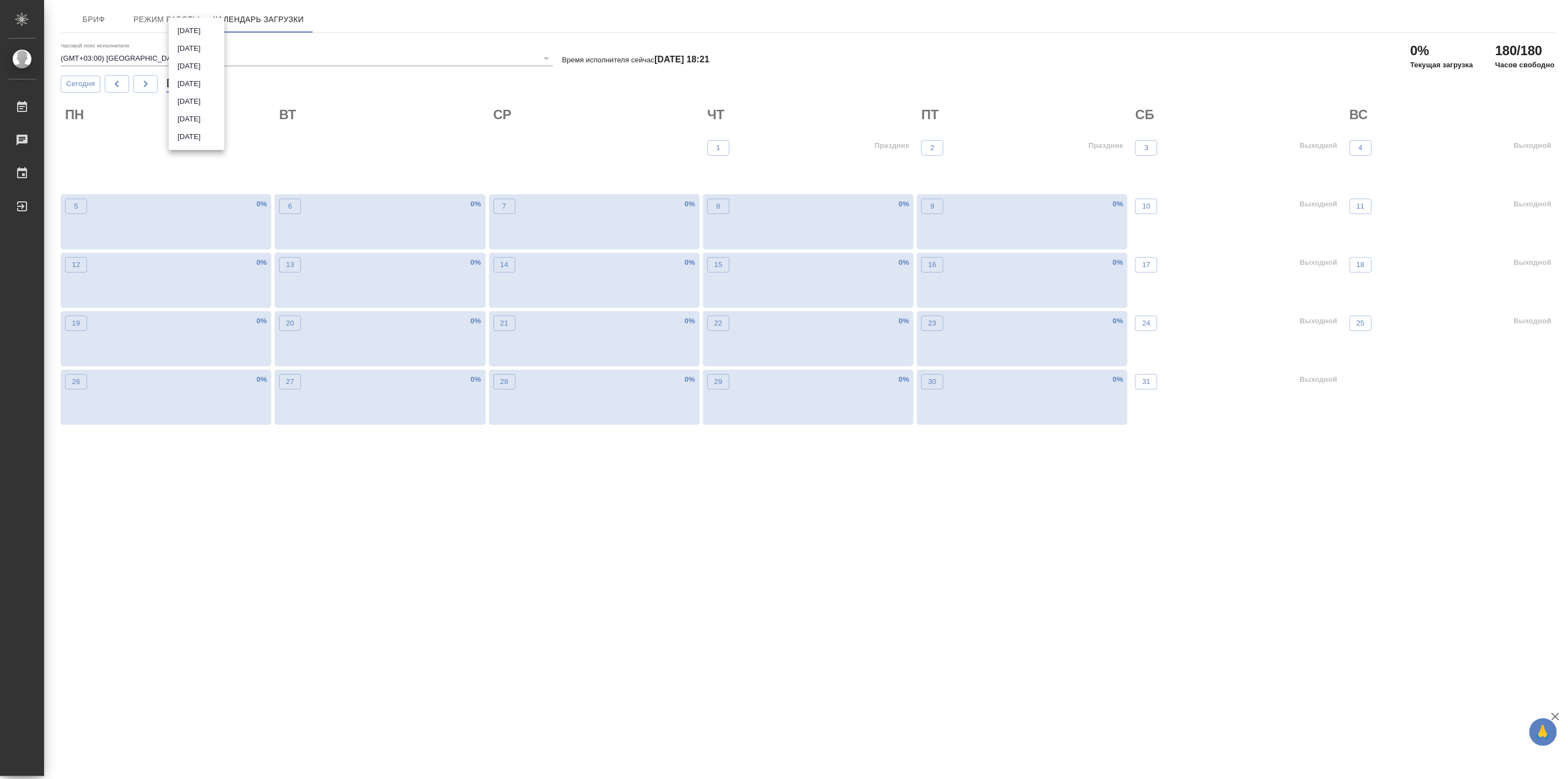
click at [197, 79] on body "🙏 .cls-1 fill:#fff; AWATERA Linova Polina Работы 0 Чаты График Выйти Бриф Режим…" at bounding box center [784, 390] width 1568 height 779
click at [200, 67] on li "Апрель 2025" at bounding box center [196, 67] width 55 height 18
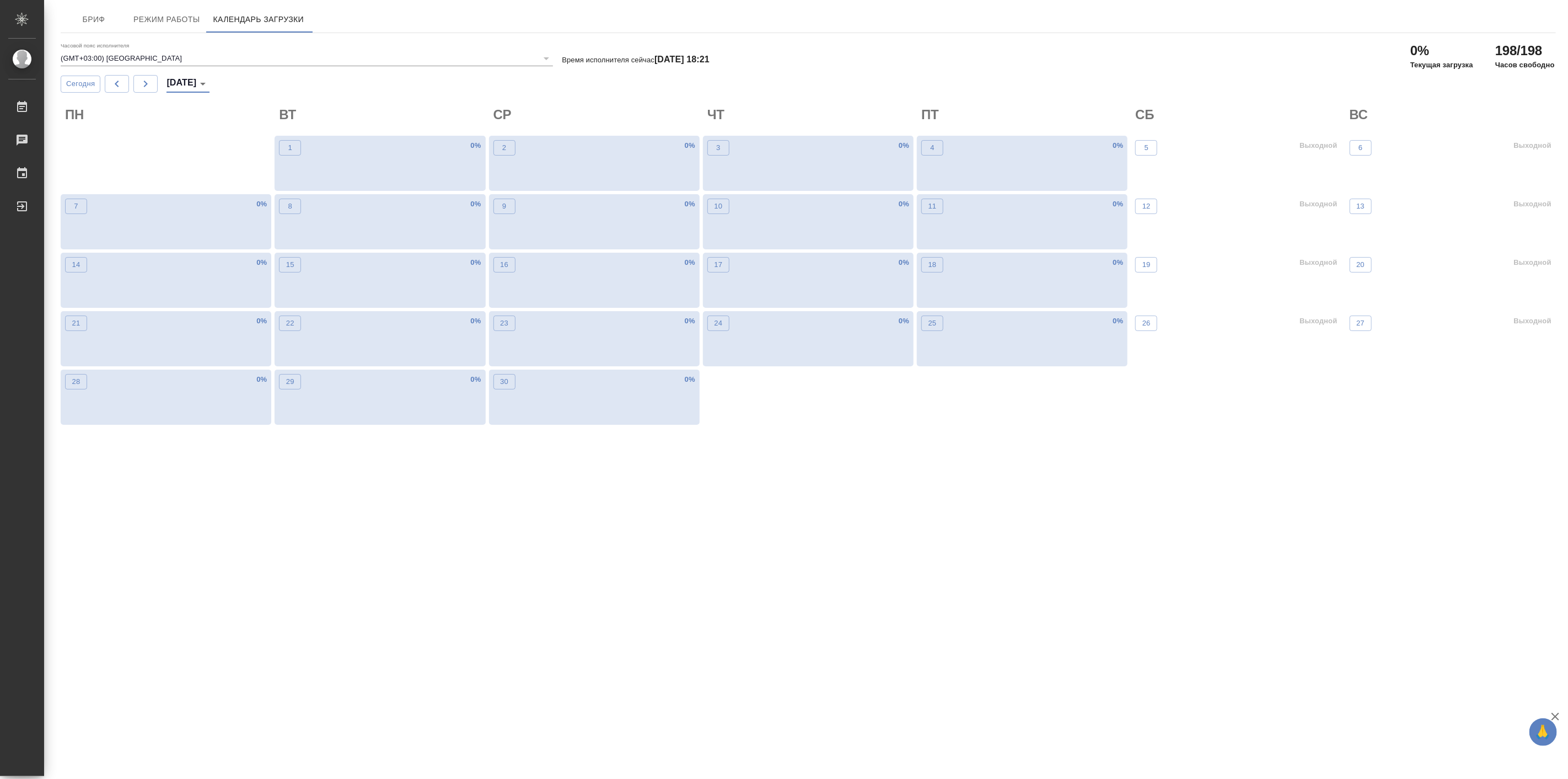
click at [202, 84] on body "🙏 .cls-1 fill:#fff; AWATERA Linova Polina Работы 0 Чаты График Выйти Бриф Режим…" at bounding box center [784, 390] width 1568 height 779
click at [210, 135] on li "Июль 2025" at bounding box center [204, 138] width 70 height 18
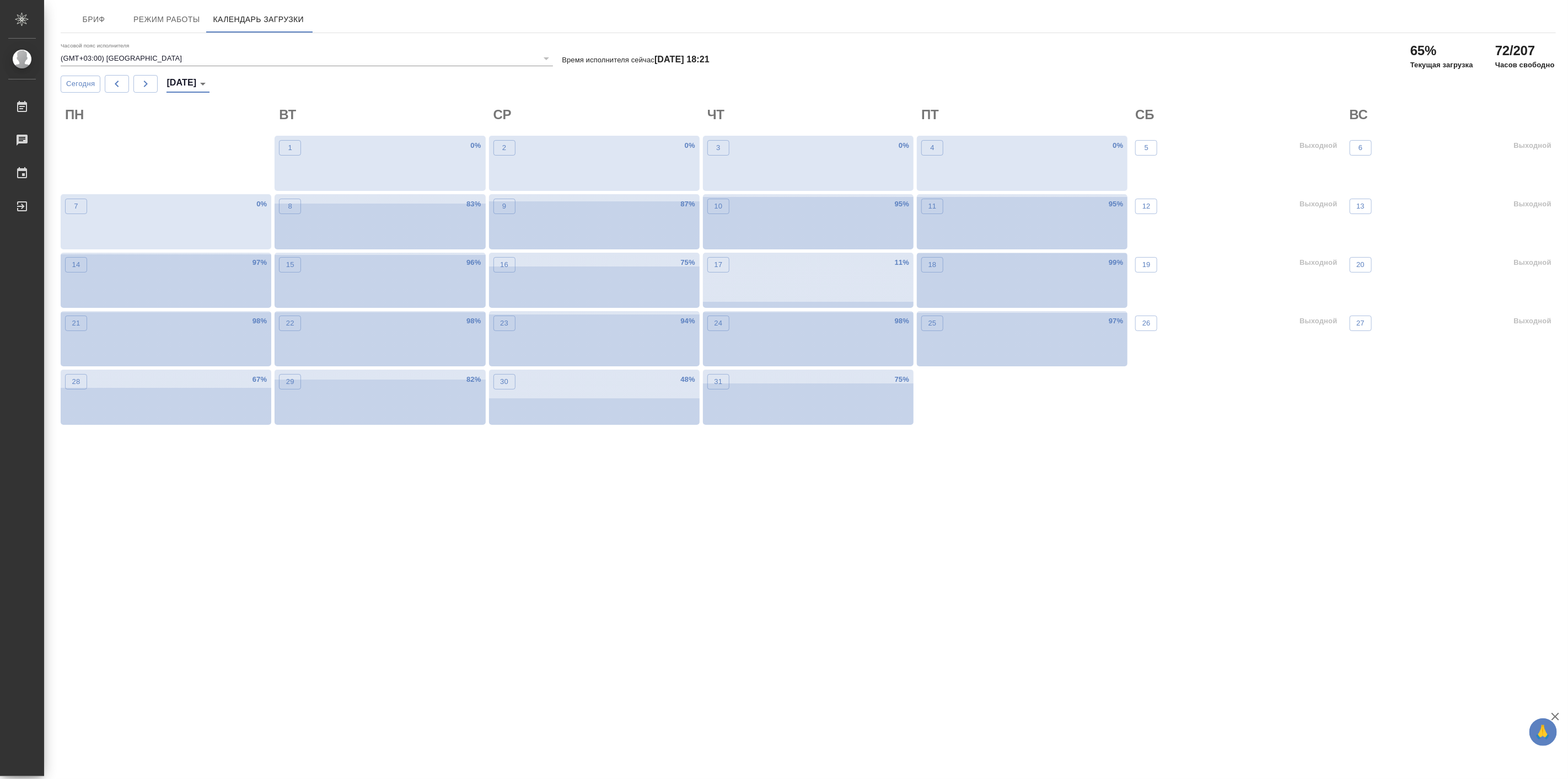
click at [209, 79] on body "🙏 .cls-1 fill:#fff; AWATERA Linova Polina Работы 0 Чаты График Выйти Бриф Режим…" at bounding box center [784, 390] width 1568 height 779
click at [216, 103] on li "Август 2025" at bounding box center [200, 102] width 62 height 18
type input "август 2025"
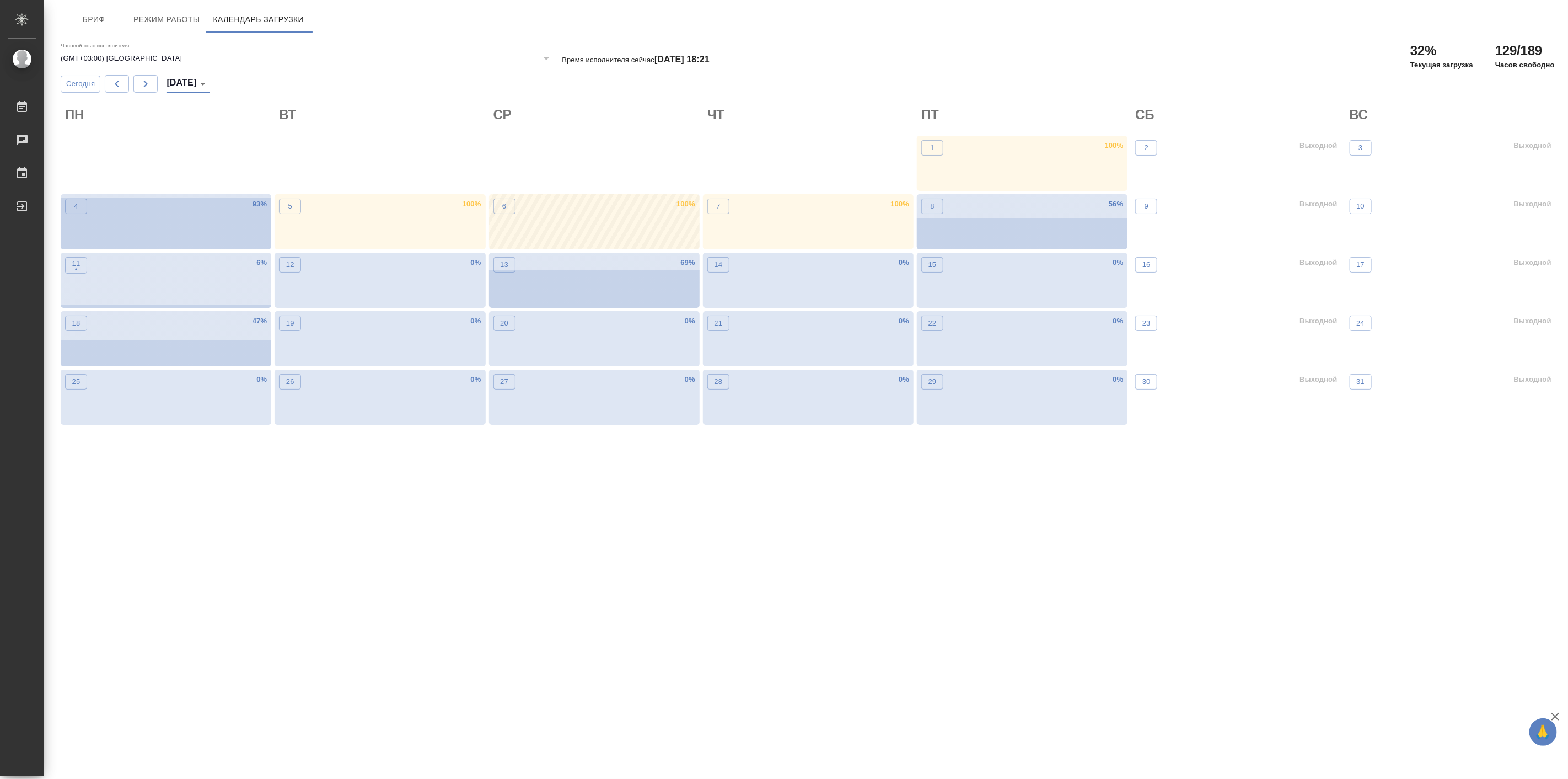
click at [612, 215] on div "6 100 %" at bounding box center [594, 222] width 211 height 55
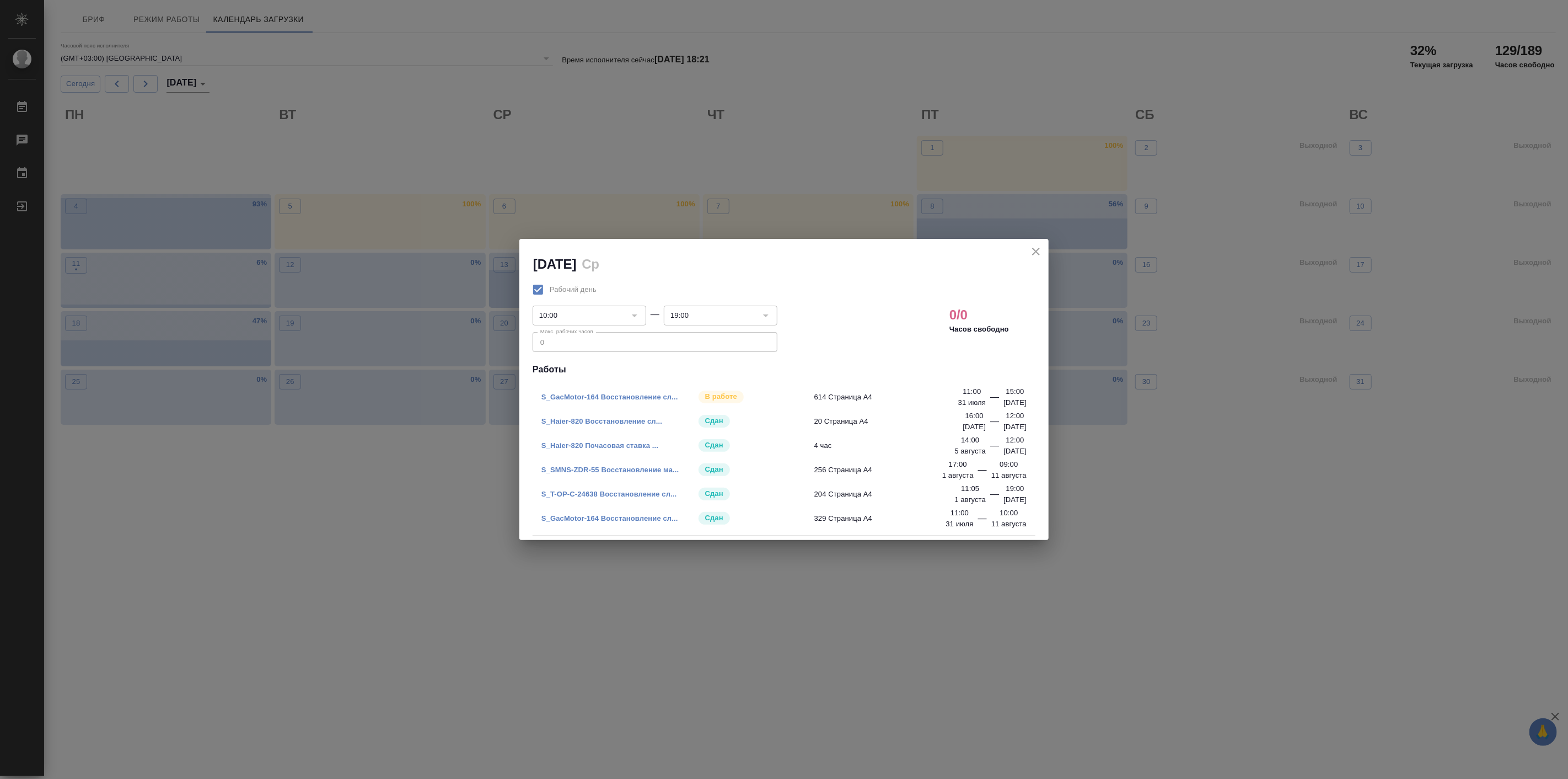
click at [1037, 247] on icon "close" at bounding box center [1036, 251] width 13 height 13
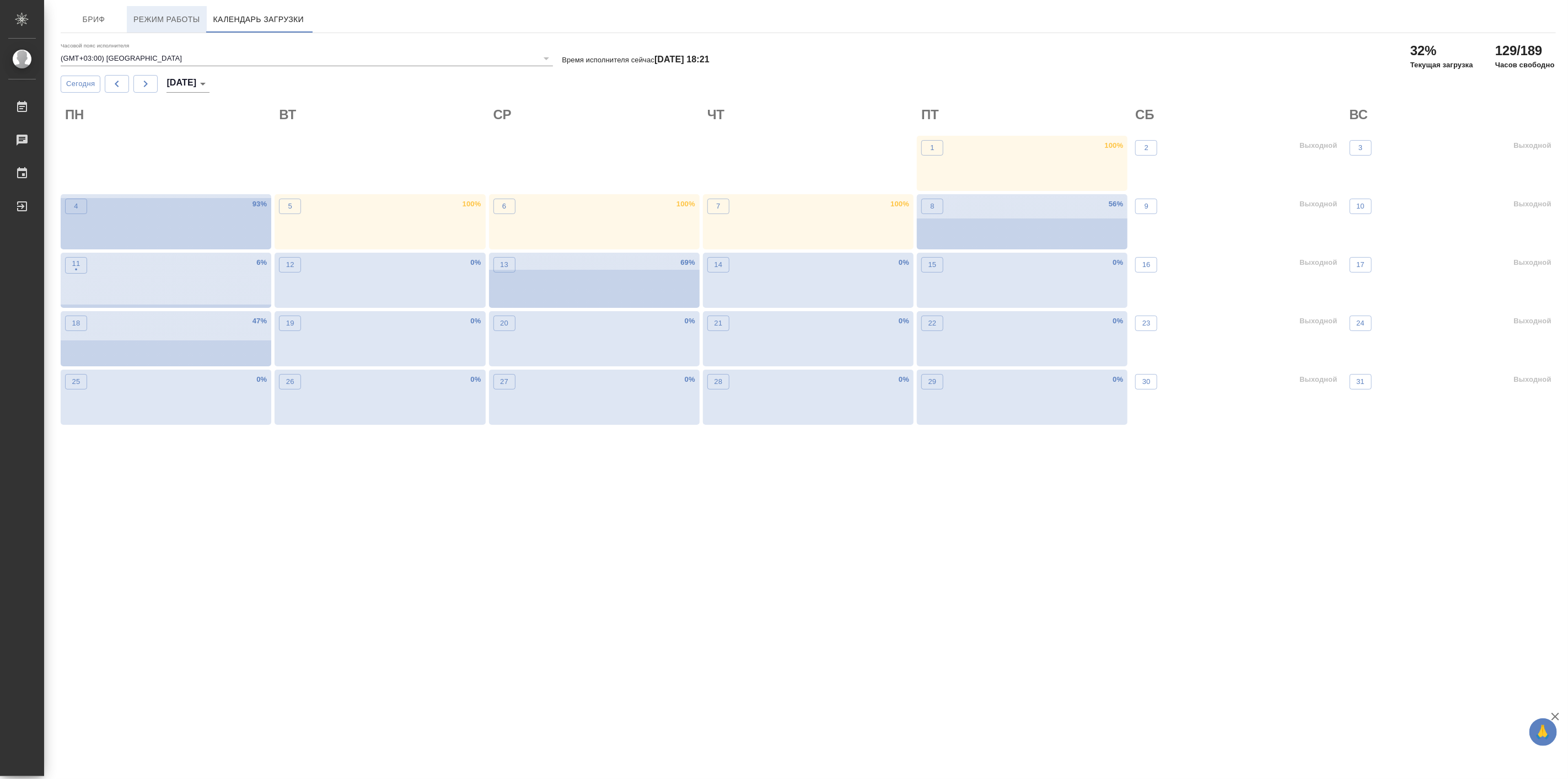
click at [175, 12] on button "Режим работы" at bounding box center [166, 19] width 80 height 27
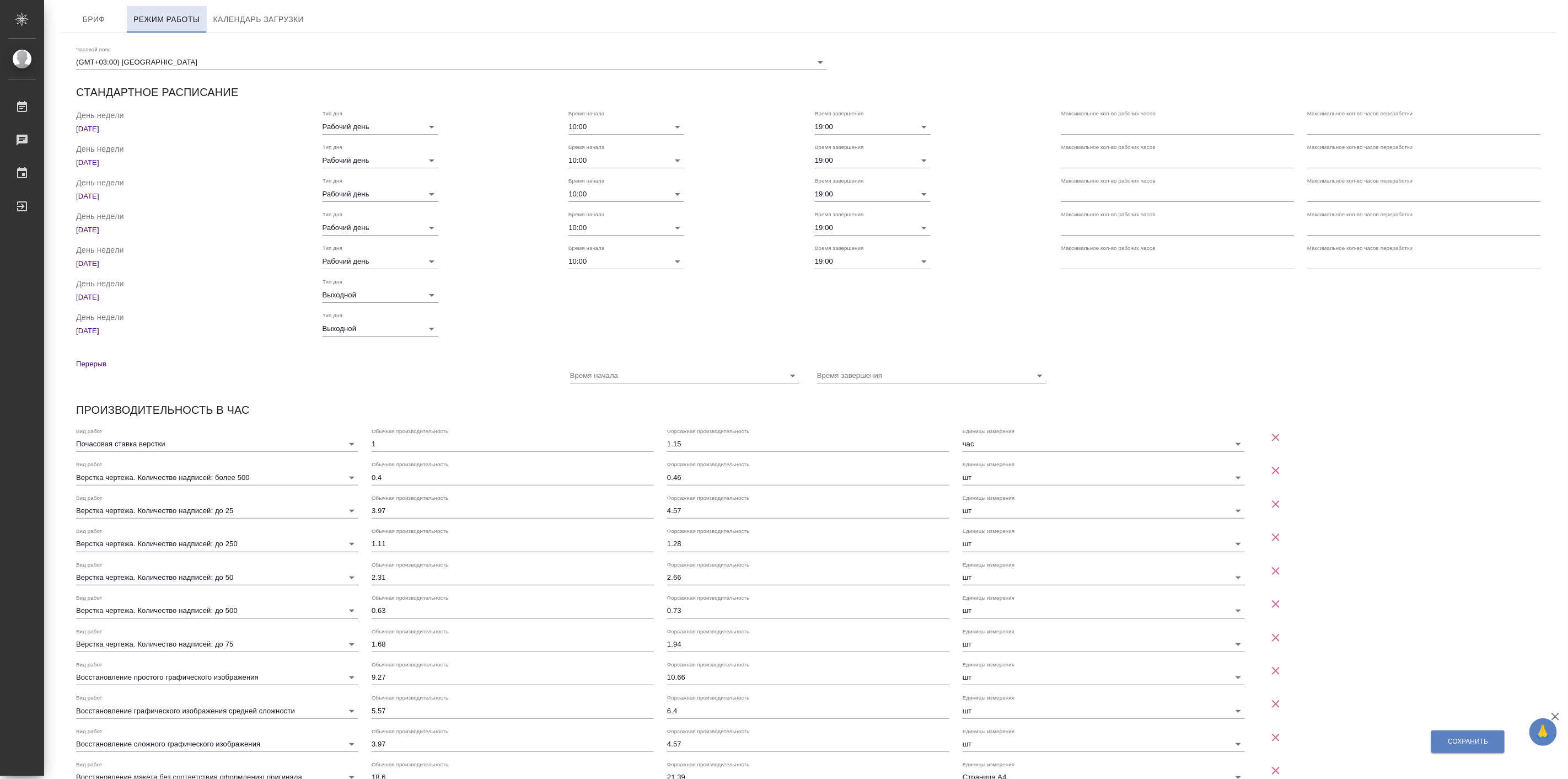
checkbox input "true"
click at [1107, 130] on input "number" at bounding box center [1177, 126] width 233 height 16
click at [1282, 124] on input "1" at bounding box center [1177, 126] width 233 height 16
click at [1280, 122] on input "2" at bounding box center [1177, 126] width 233 height 16
click at [1280, 122] on input "3" at bounding box center [1177, 126] width 233 height 16
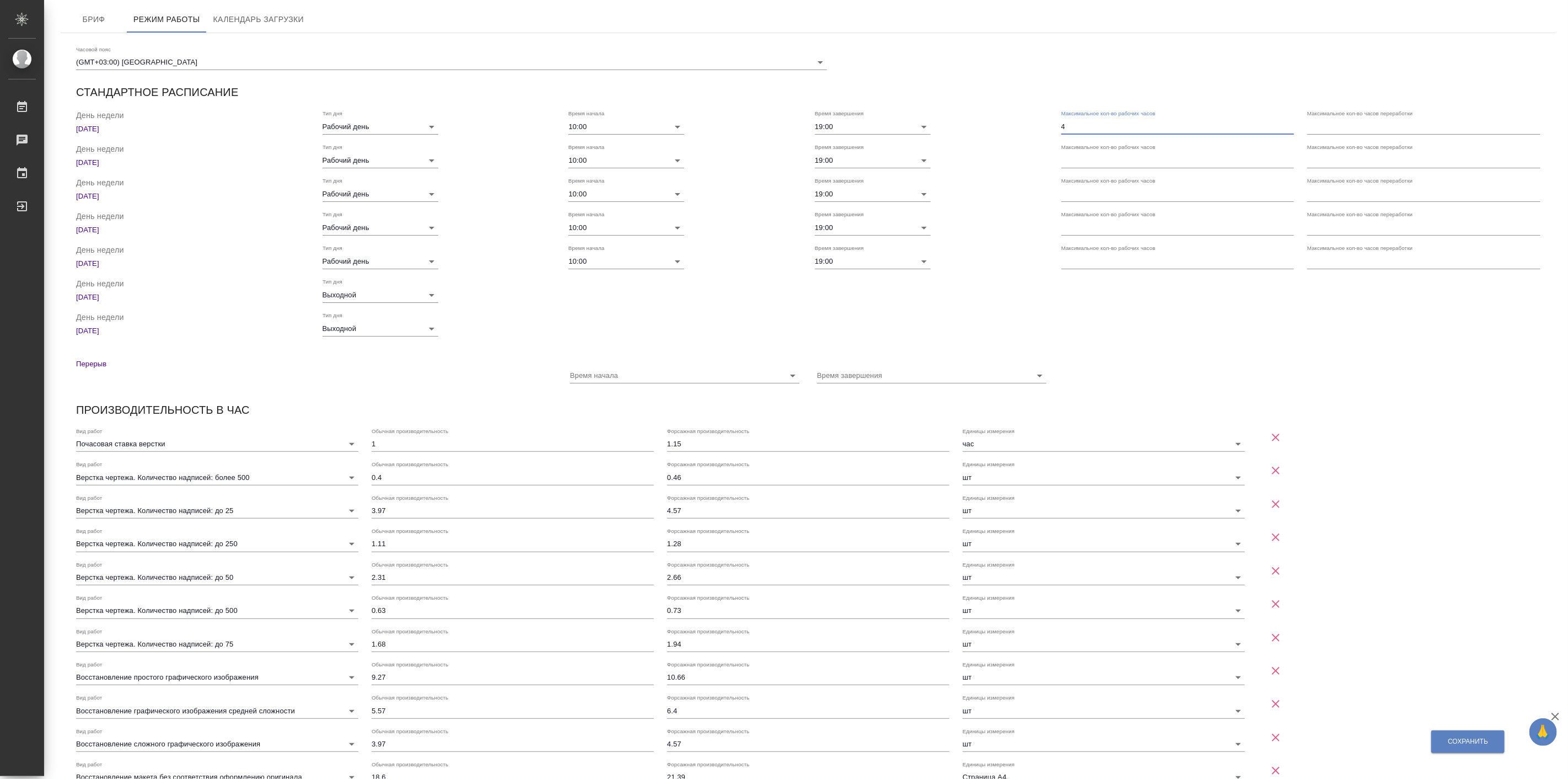
click at [1280, 122] on input "4" at bounding box center [1177, 126] width 233 height 16
click at [1280, 122] on input "5" at bounding box center [1177, 126] width 233 height 16
click at [1280, 122] on input "6" at bounding box center [1177, 126] width 233 height 16
click at [1280, 122] on input "7" at bounding box center [1177, 126] width 233 height 16
click at [1280, 122] on input "8" at bounding box center [1177, 126] width 233 height 16
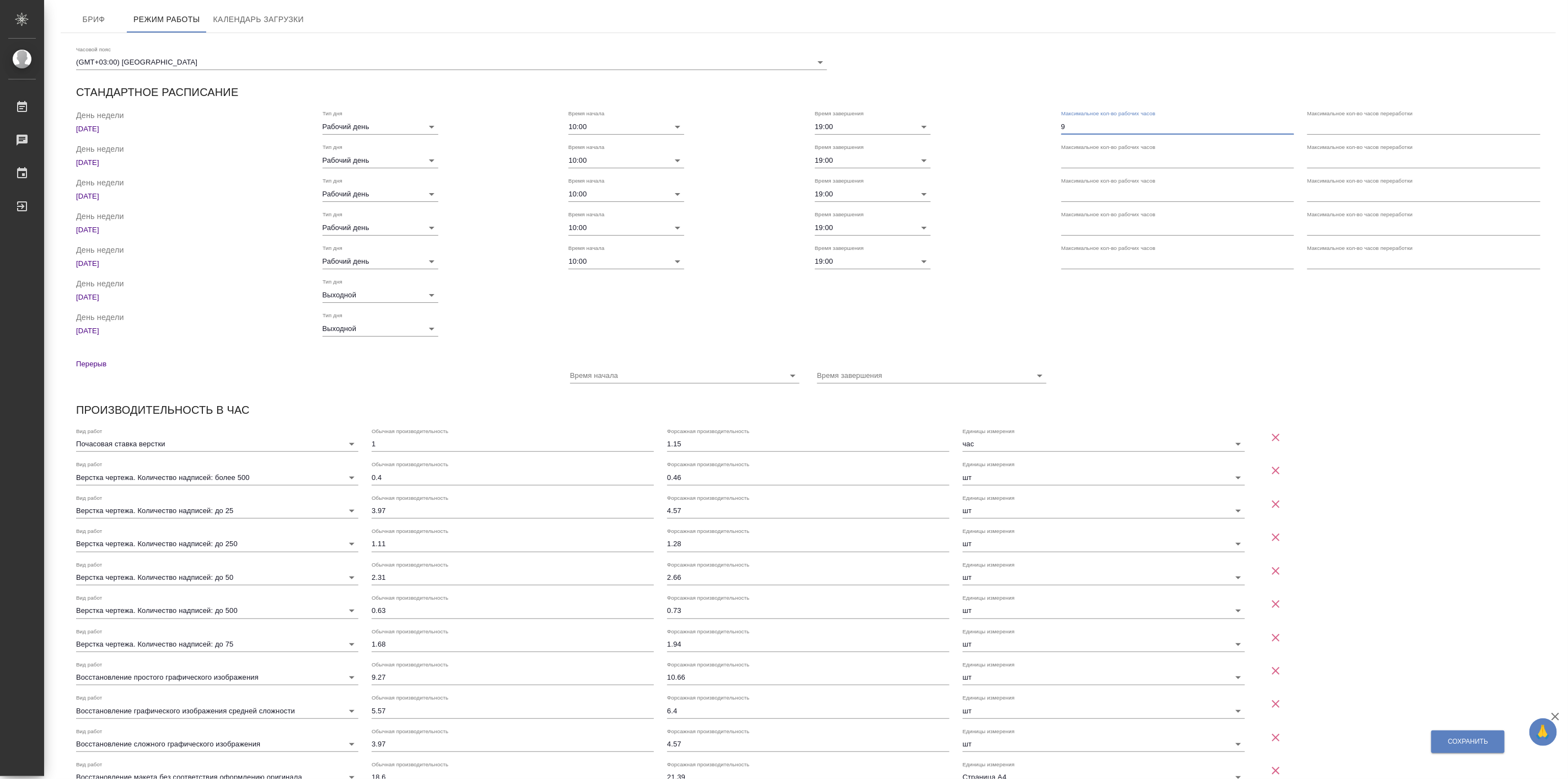
click at [1280, 122] on input "9" at bounding box center [1177, 126] width 233 height 16
click at [1280, 122] on input "10" at bounding box center [1177, 126] width 233 height 16
type input "9"
click at [1282, 129] on input "9" at bounding box center [1177, 126] width 233 height 16
click at [1166, 168] on div "Максимальное кол-во рабочих часов" at bounding box center [1178, 156] width 246 height 38
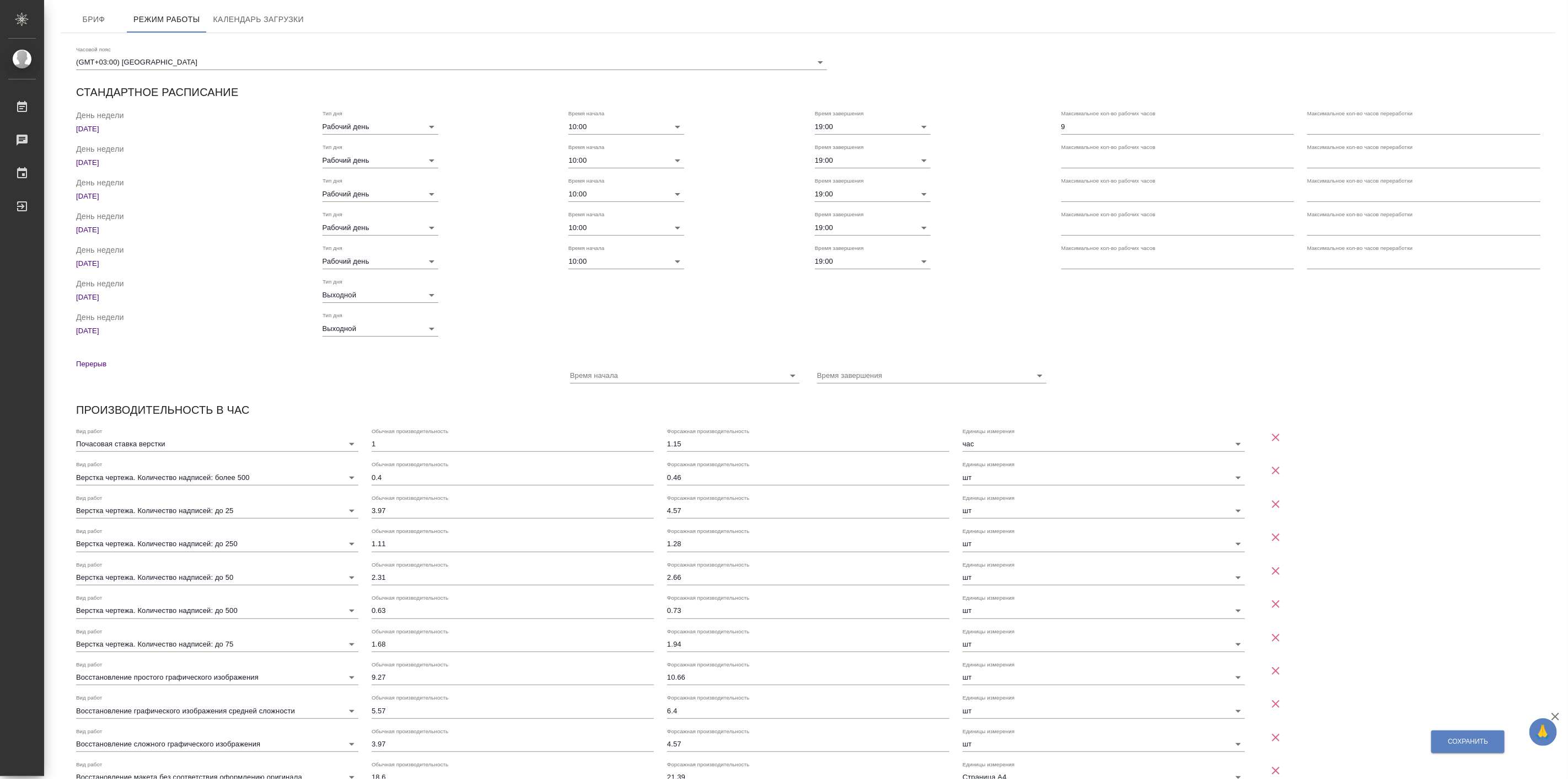
click at [1162, 164] on input "number" at bounding box center [1177, 159] width 233 height 16
type input "9"
click at [1077, 199] on input "number" at bounding box center [1177, 194] width 233 height 16
type input "9"
click at [1072, 224] on input "number" at bounding box center [1177, 227] width 233 height 16
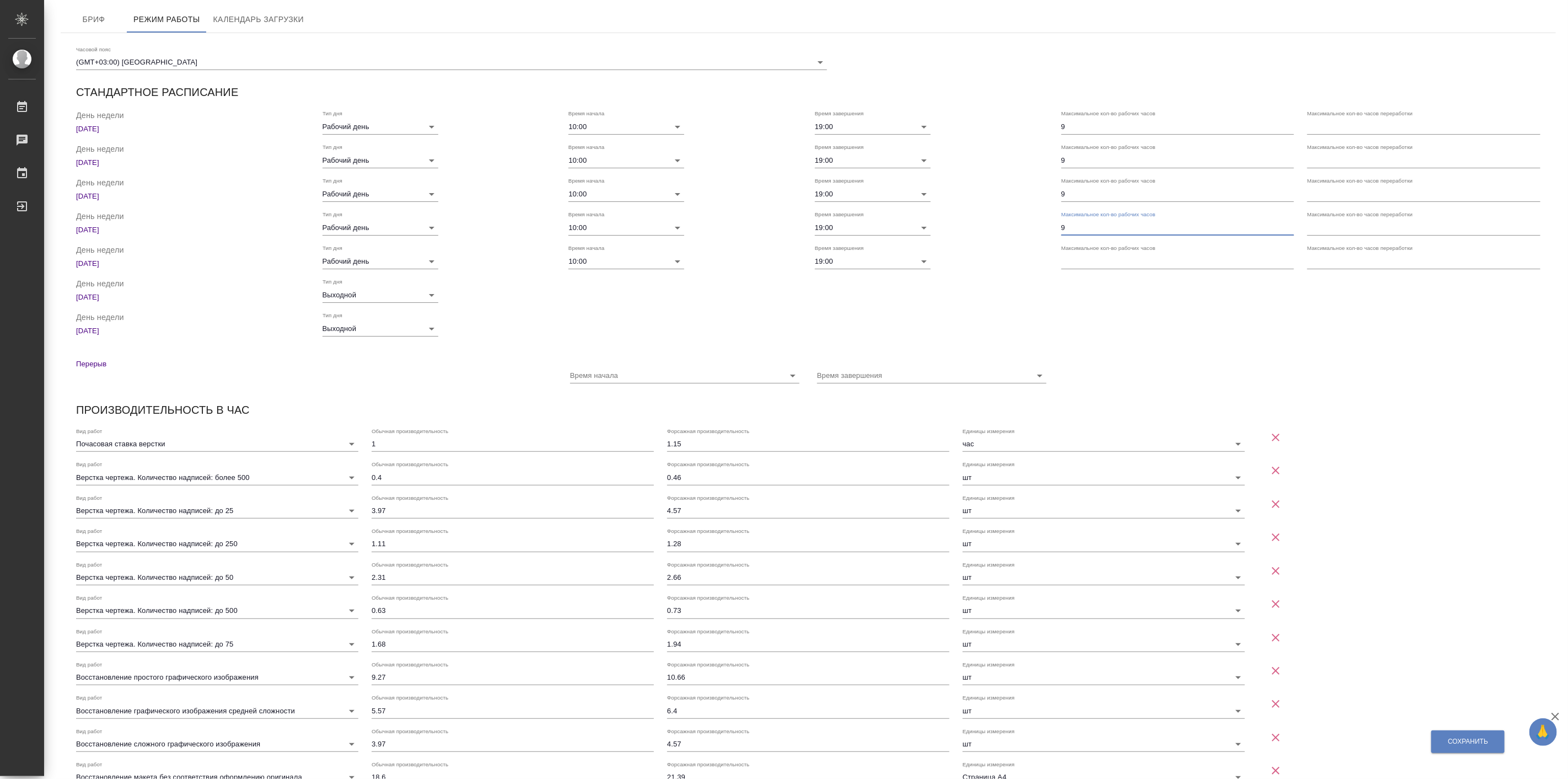
type input "9"
click at [1065, 261] on input "number" at bounding box center [1177, 261] width 233 height 16
type input "9"
click at [1324, 127] on input "number" at bounding box center [1424, 126] width 233 height 16
type input "5"
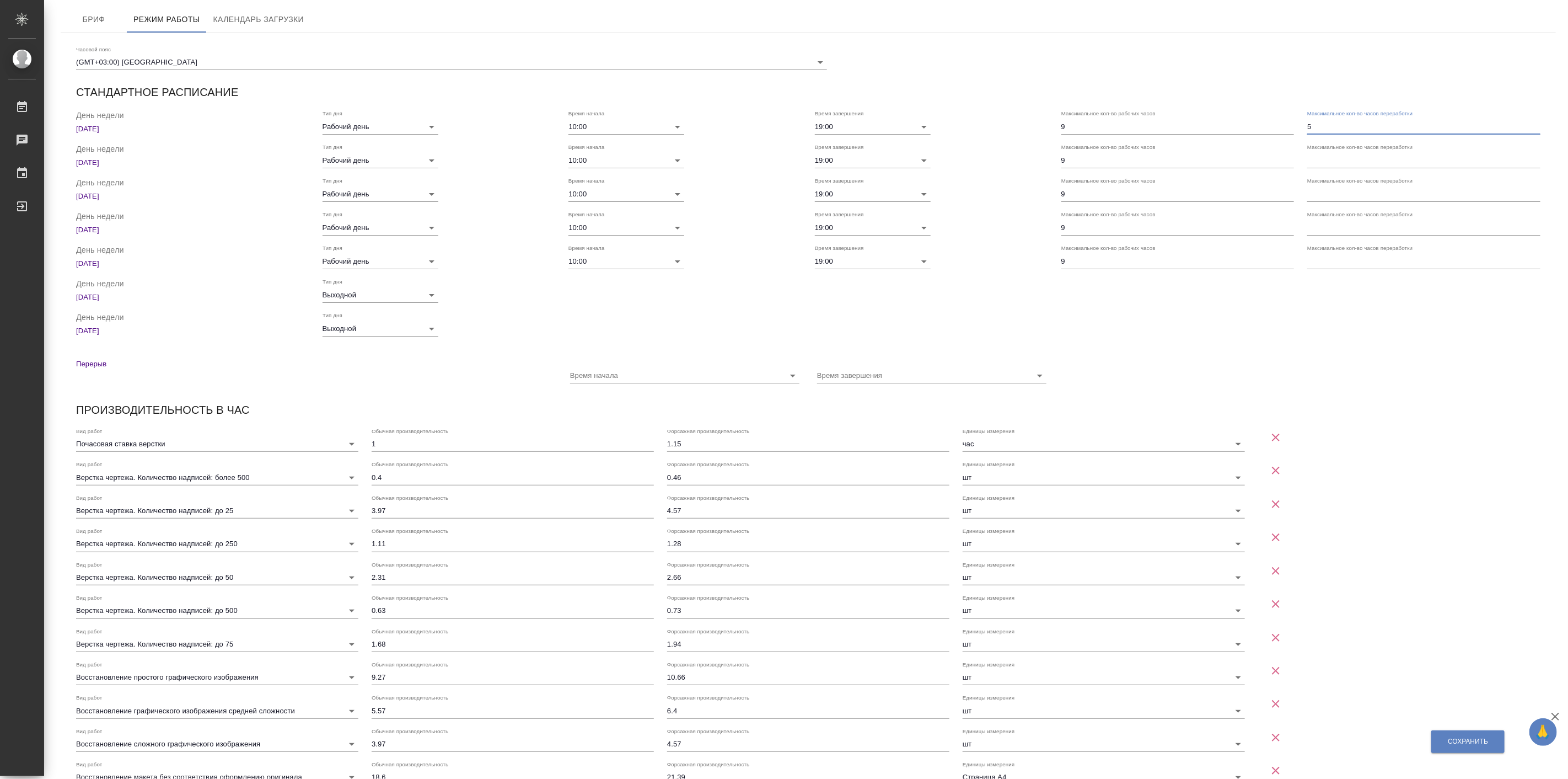
click at [1314, 162] on input "number" at bounding box center [1424, 159] width 233 height 16
type input "5"
click at [1307, 192] on input "number" at bounding box center [1424, 194] width 233 height 16
type input "5"
click at [1318, 223] on input "number" at bounding box center [1424, 227] width 233 height 16
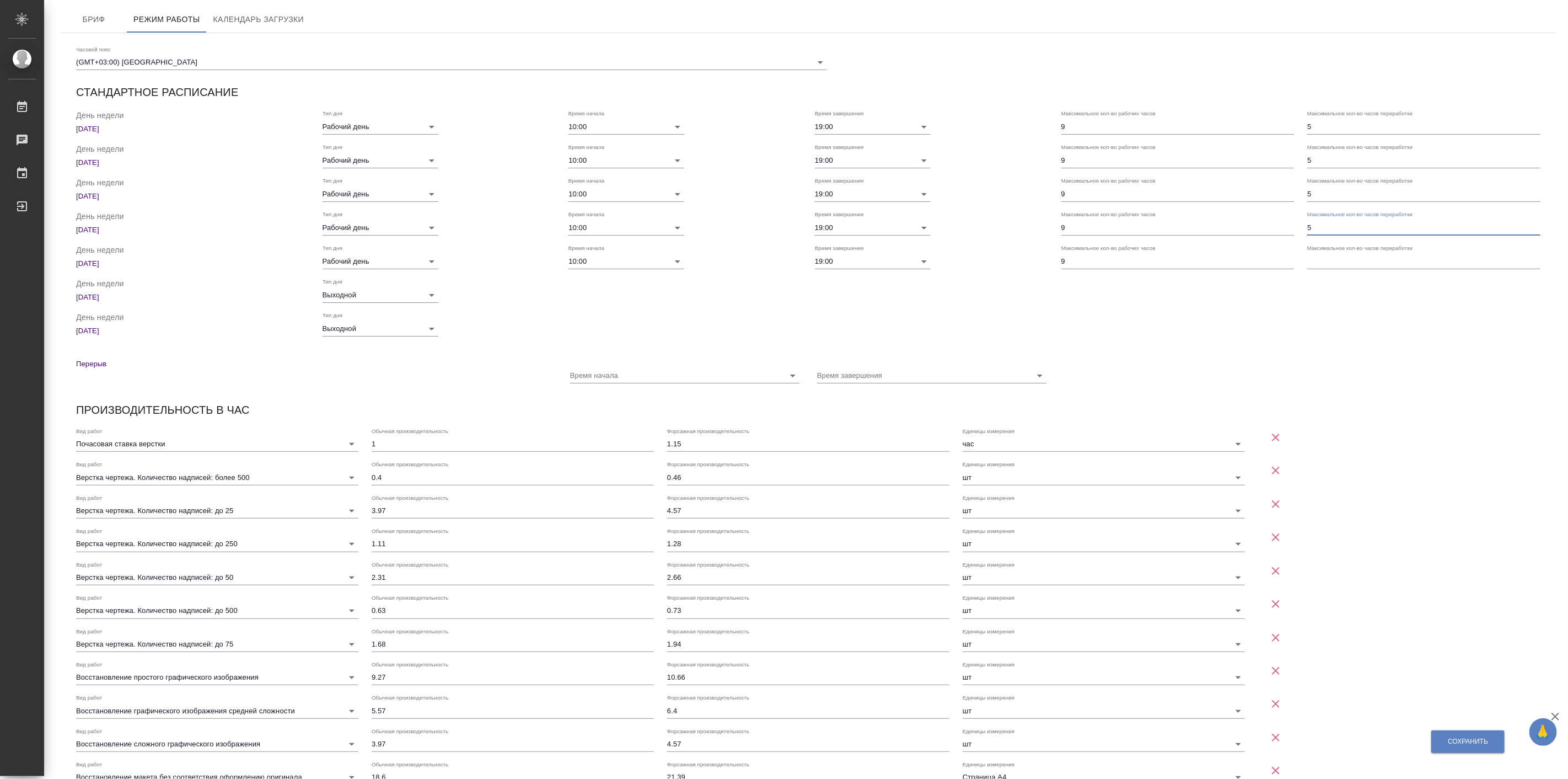
type input "5"
click at [1322, 260] on input "number" at bounding box center [1424, 261] width 233 height 16
type input "5"
click at [519, 337] on div "Тип дня Выходной" at bounding box center [439, 324] width 246 height 38
click at [239, 28] on button "Календарь загрузки" at bounding box center [259, 19] width 104 height 27
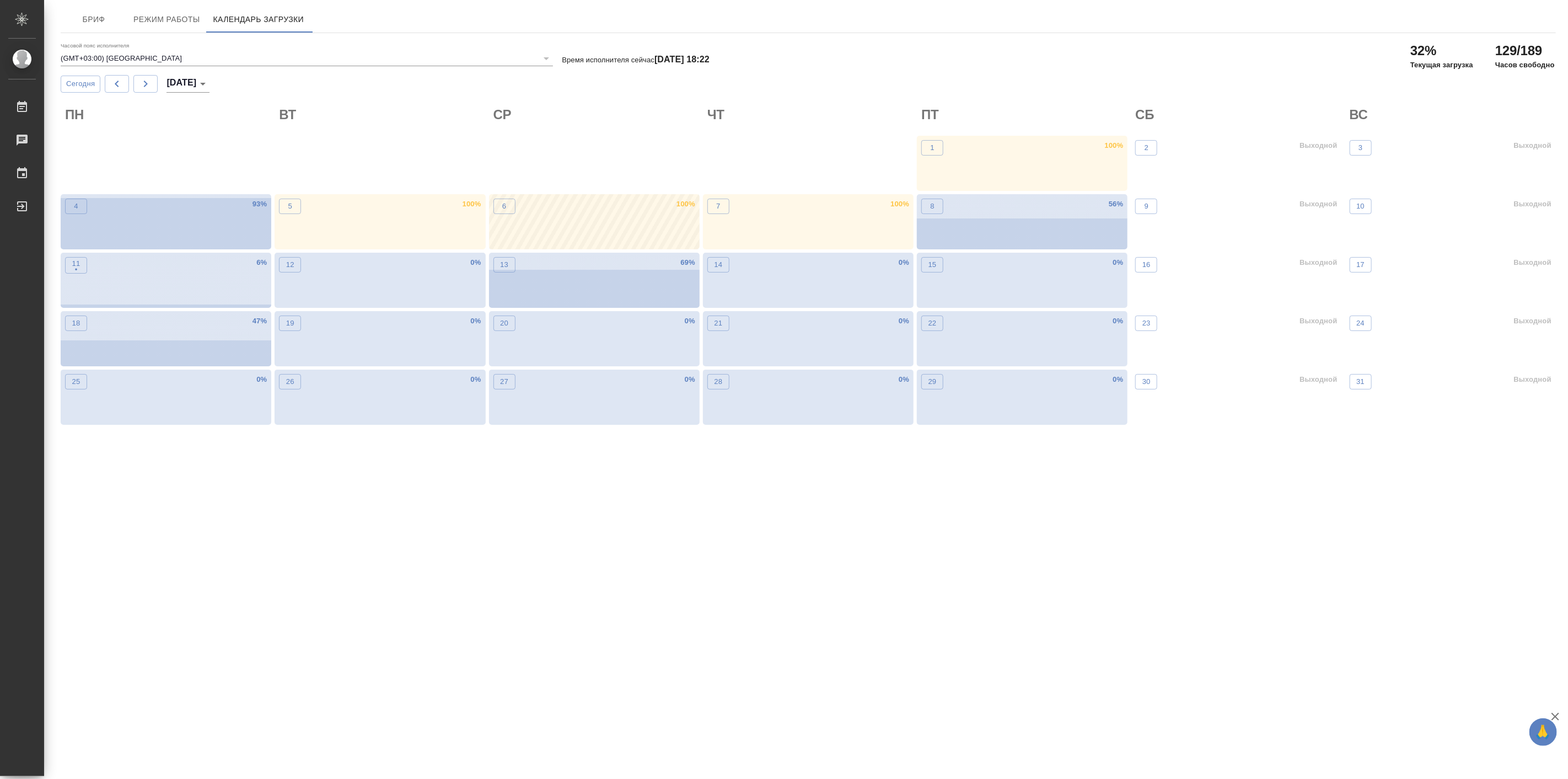
click at [635, 217] on div "6 100 %" at bounding box center [594, 222] width 211 height 55
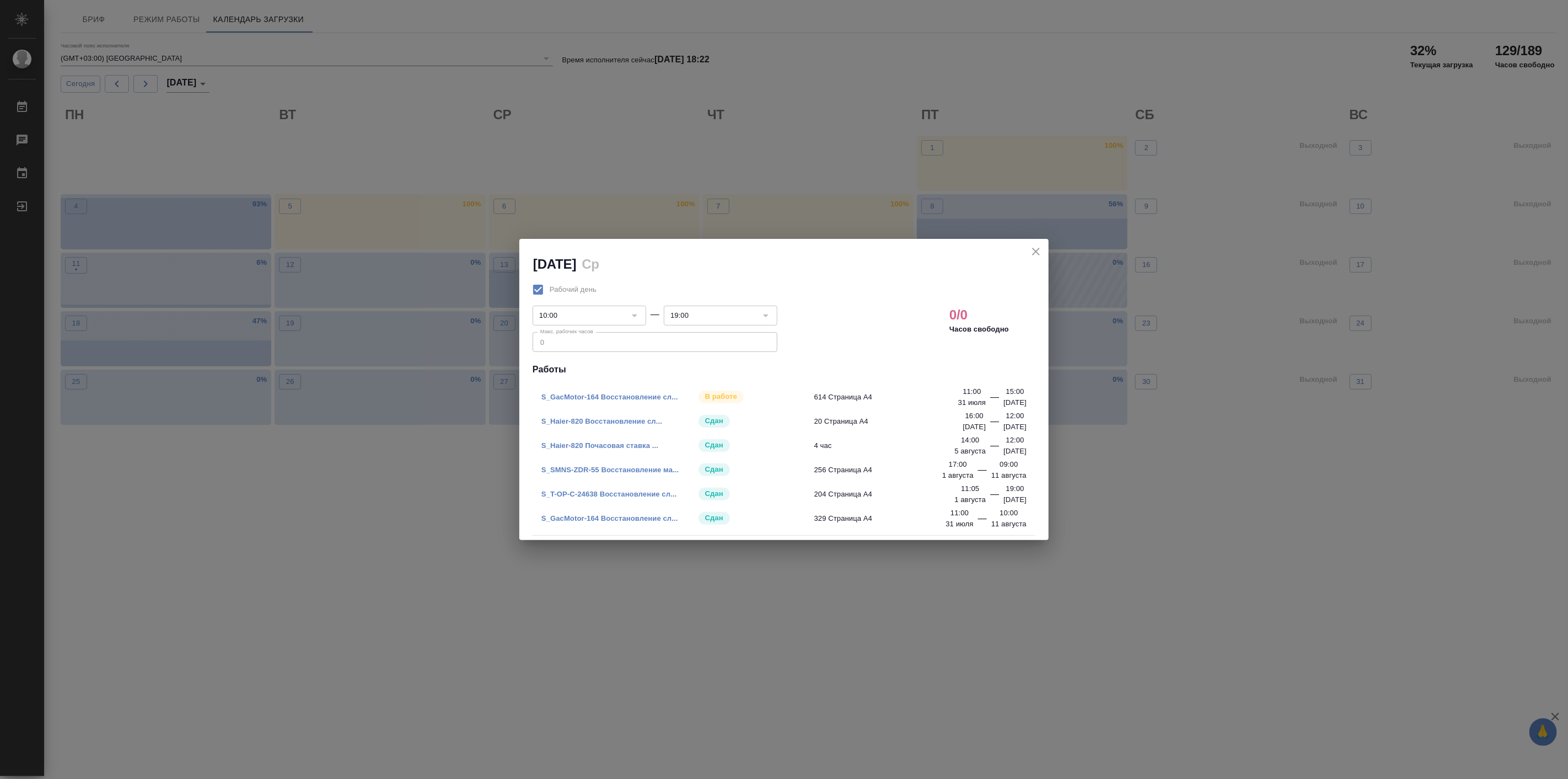
drag, startPoint x: 1035, startPoint y: 251, endPoint x: 1036, endPoint y: 256, distance: 5.1
click at [1035, 251] on icon "close" at bounding box center [1036, 251] width 8 height 8
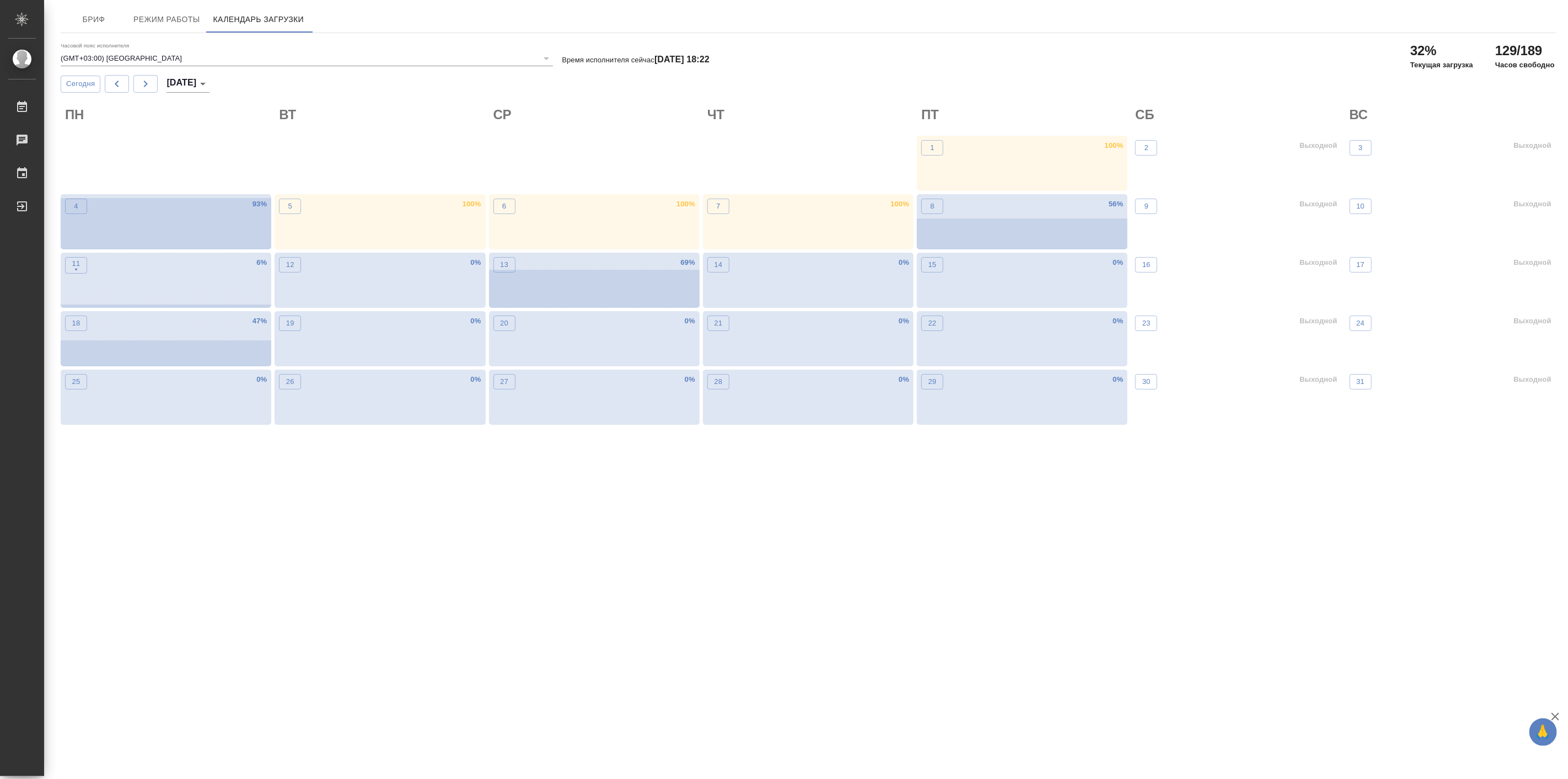
click at [192, 81] on body "🙏 .cls-1 fill:#fff; AWATERA Linova Polina Работы 0 Чаты График Выйти Бриф Режим…" at bounding box center [784, 390] width 1568 height 779
click at [205, 58] on li "Июль 2025" at bounding box center [202, 66] width 67 height 18
type input "июль 2025"
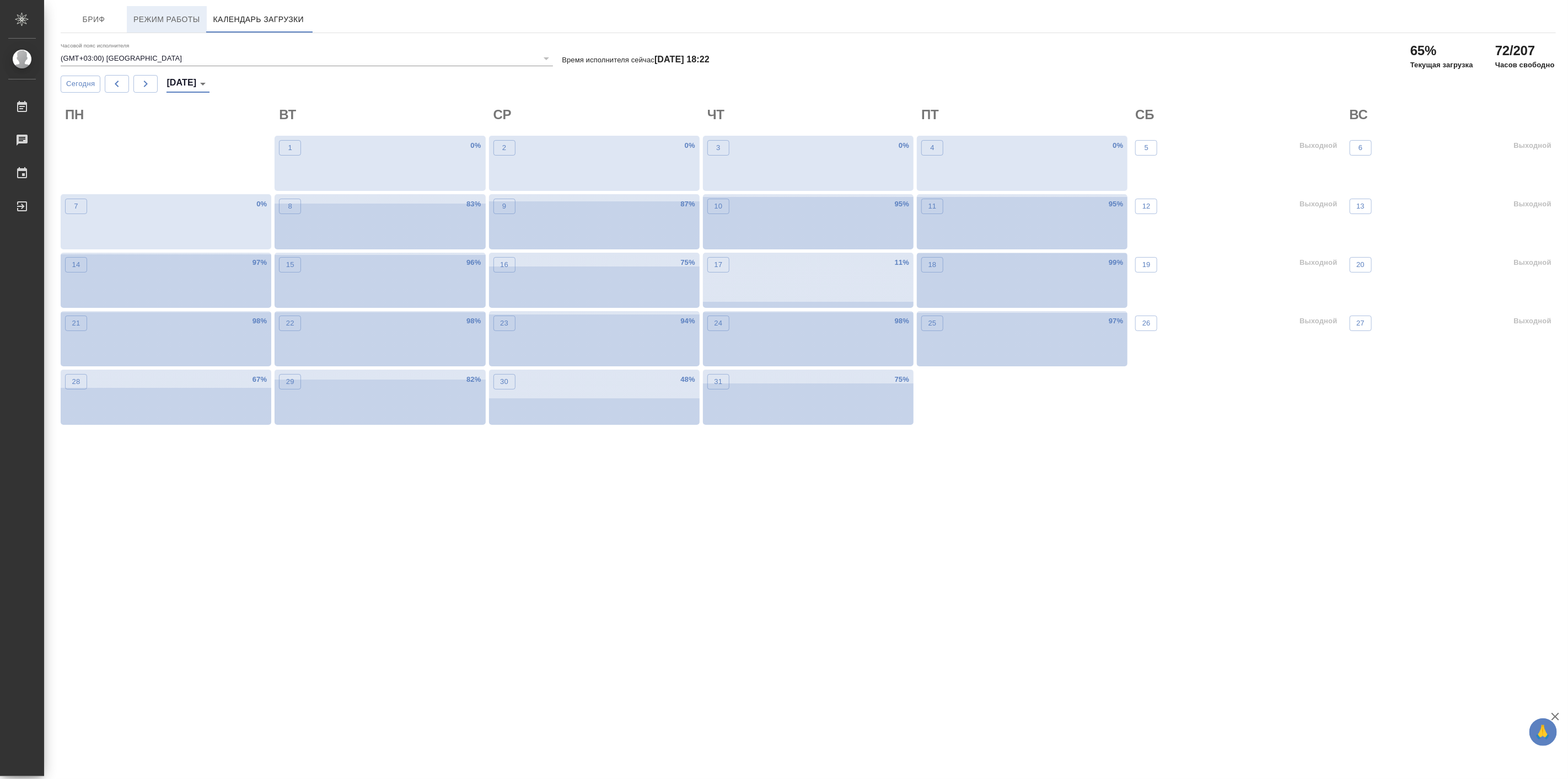
click at [153, 17] on span "Режим работы" at bounding box center [167, 20] width 67 height 14
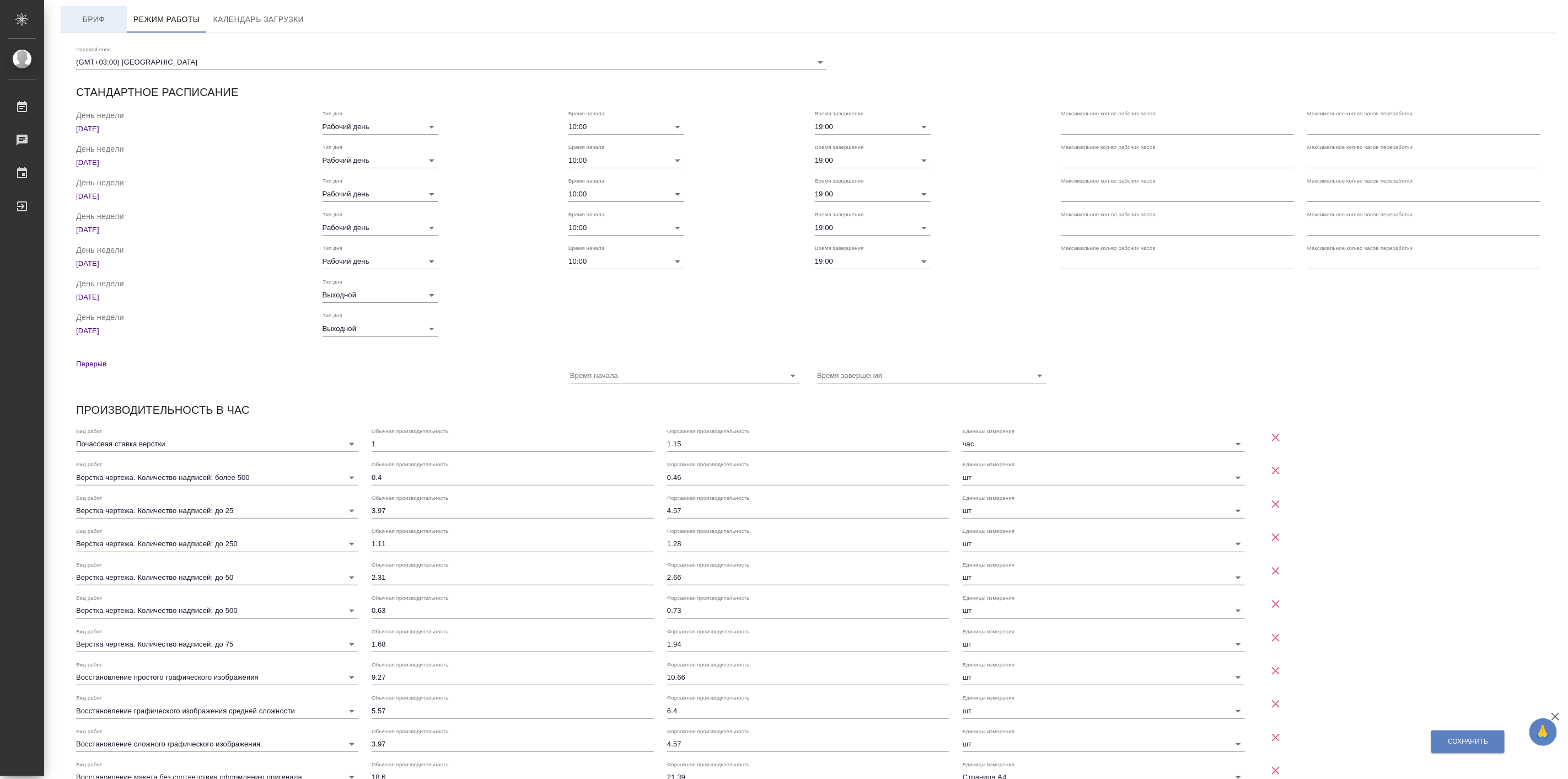
checkbox input "true"
click at [390, 382] on div "Перерыв" at bounding box center [314, 370] width 494 height 42
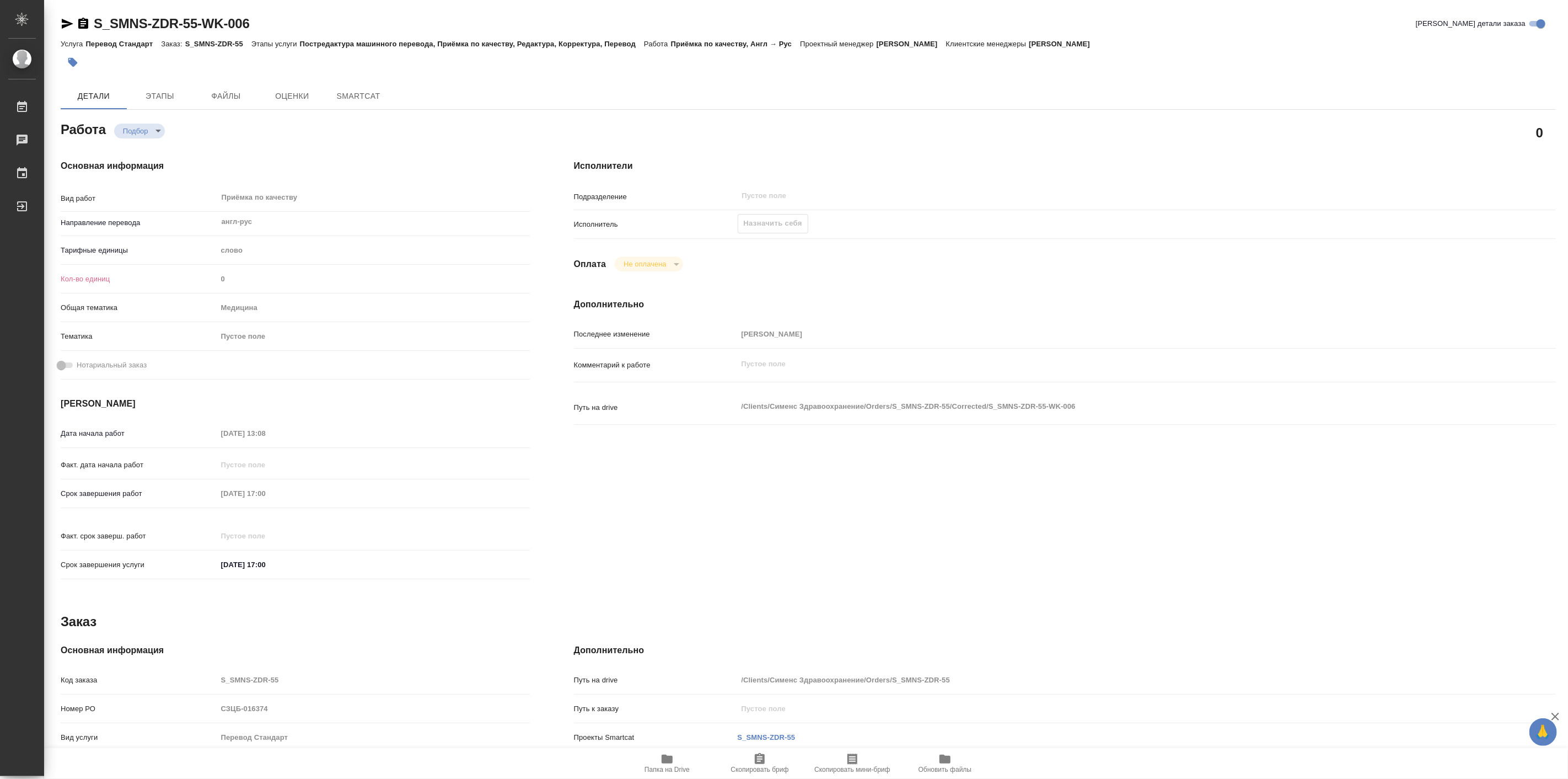
type textarea "x"
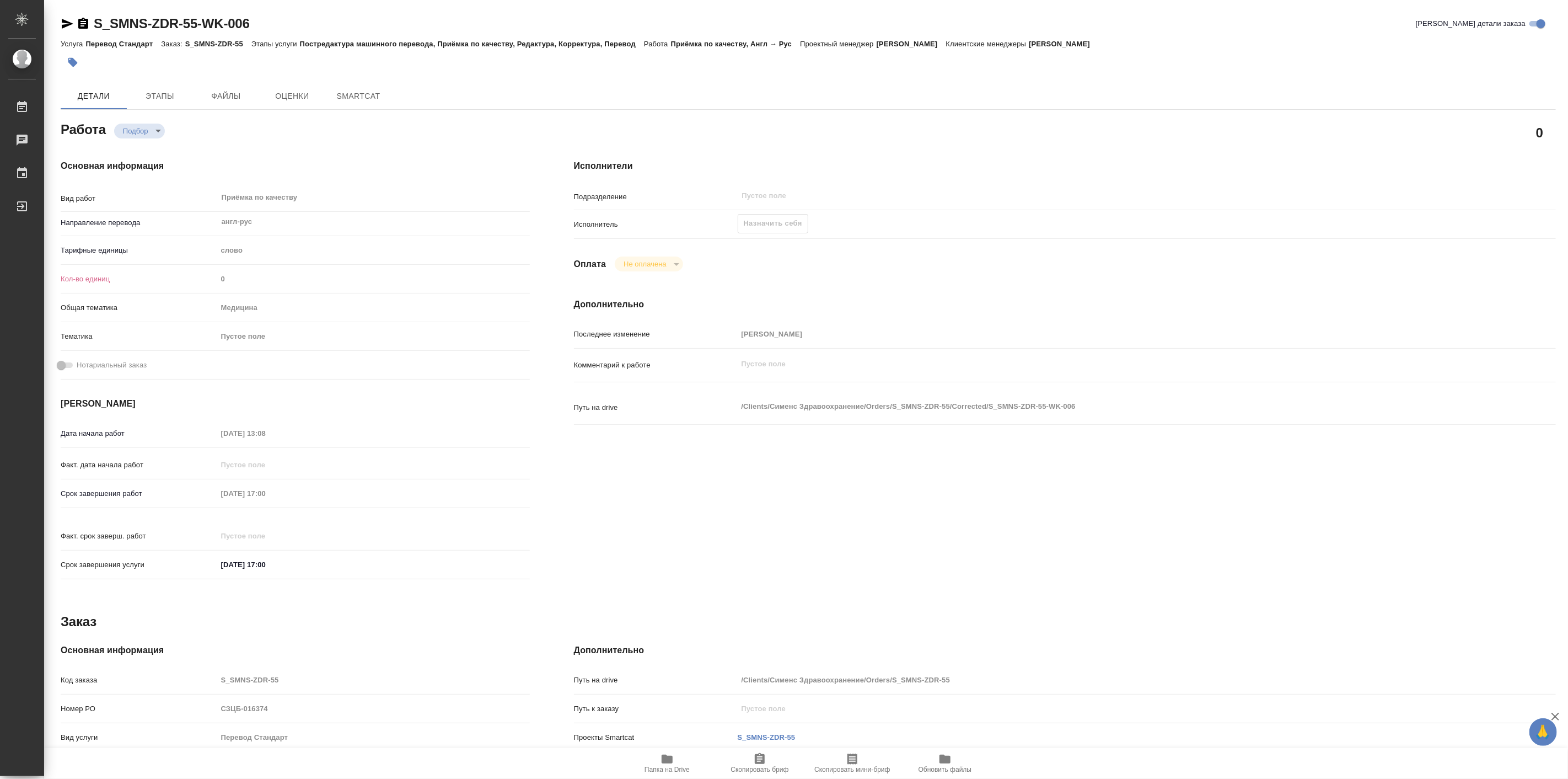
type textarea "x"
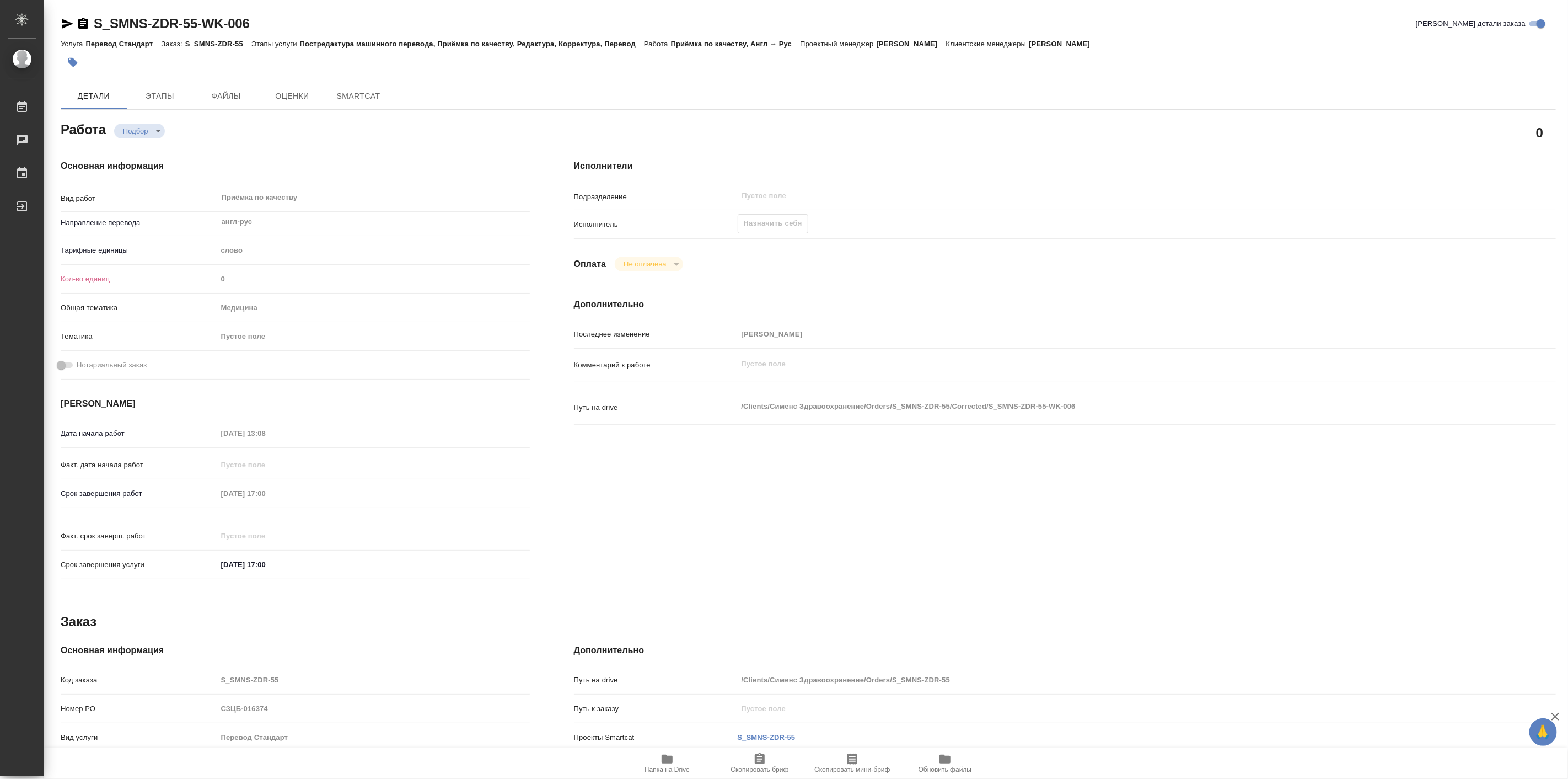
type textarea "x"
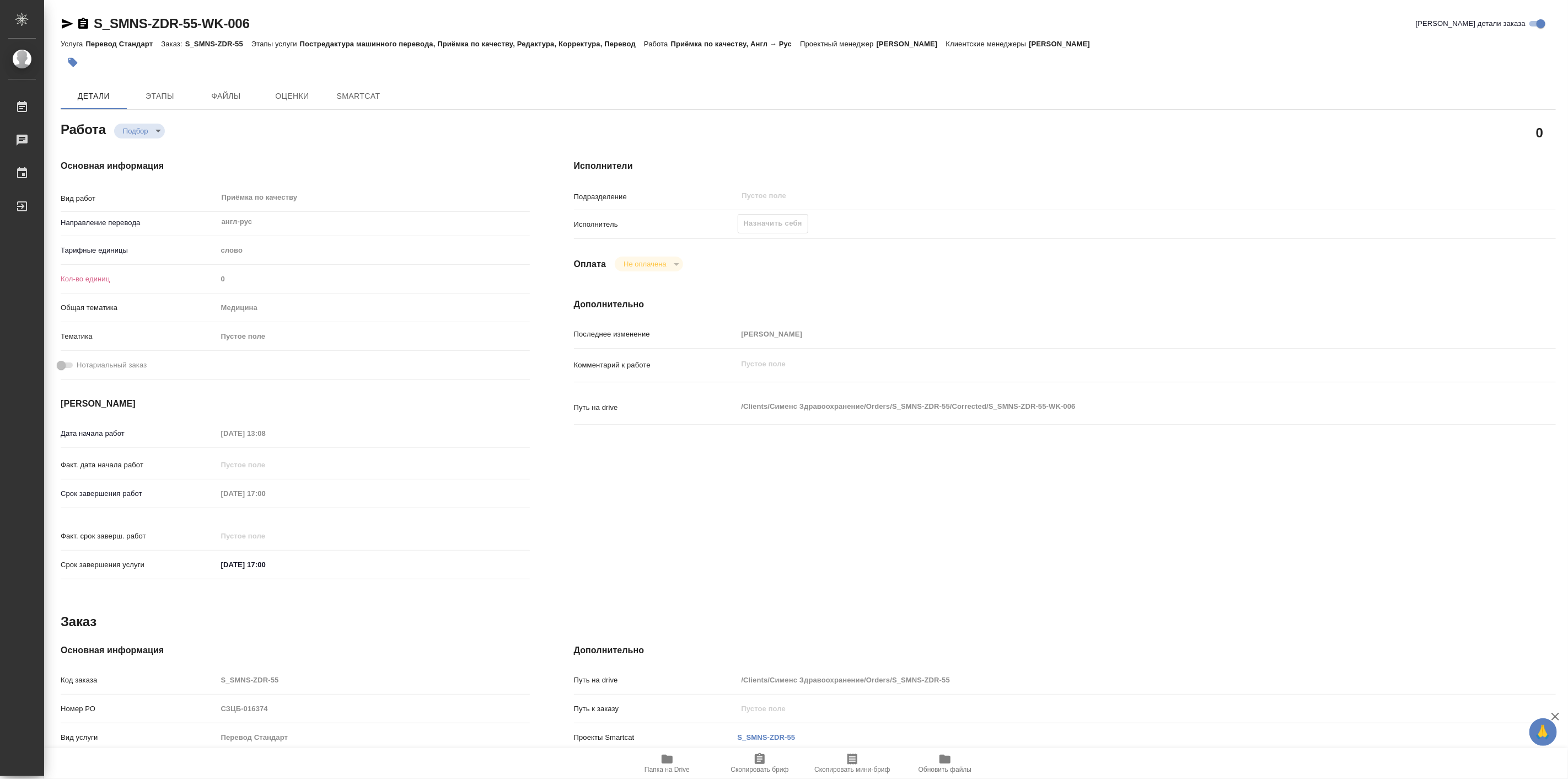
type textarea "x"
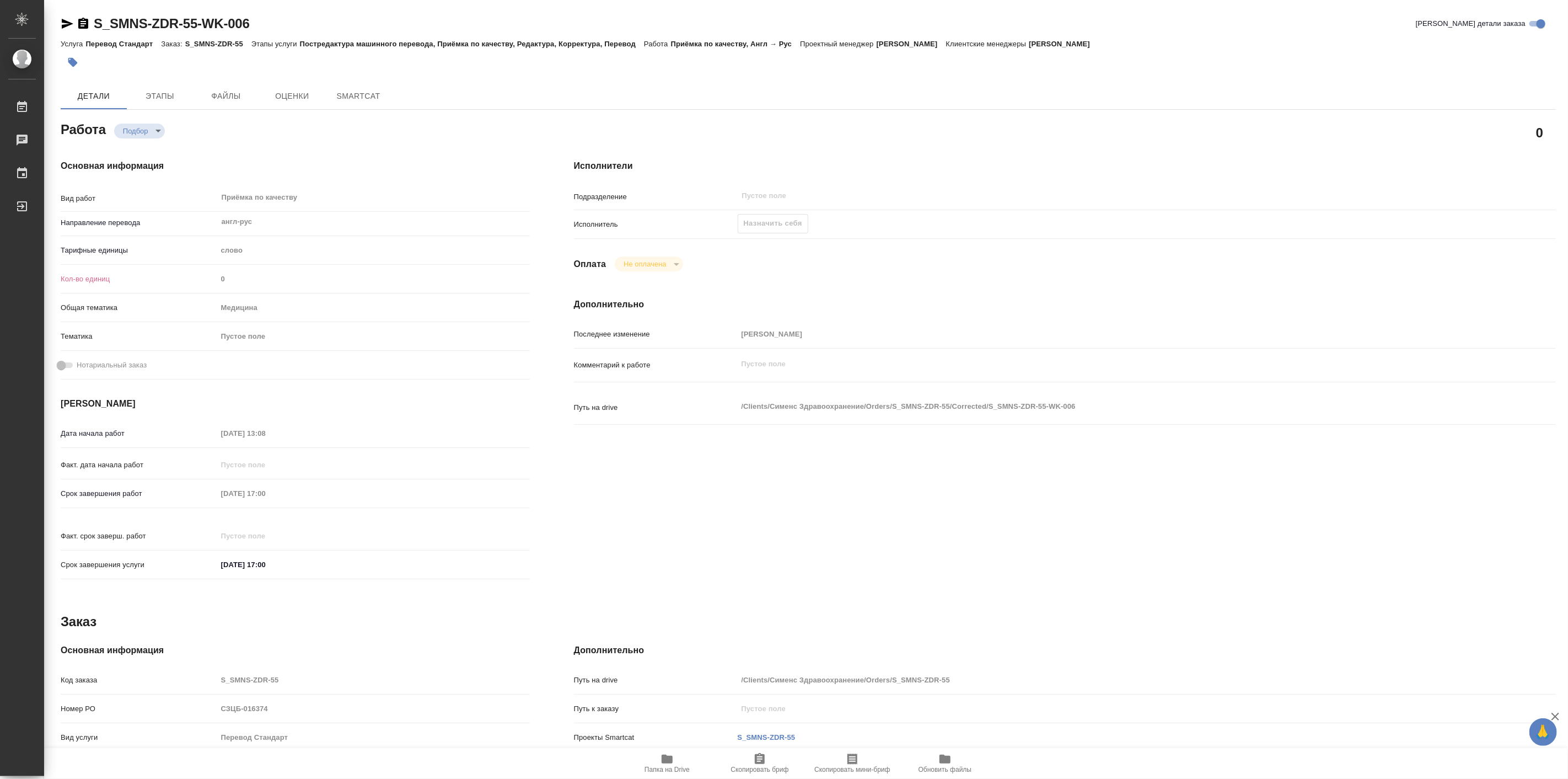
type textarea "x"
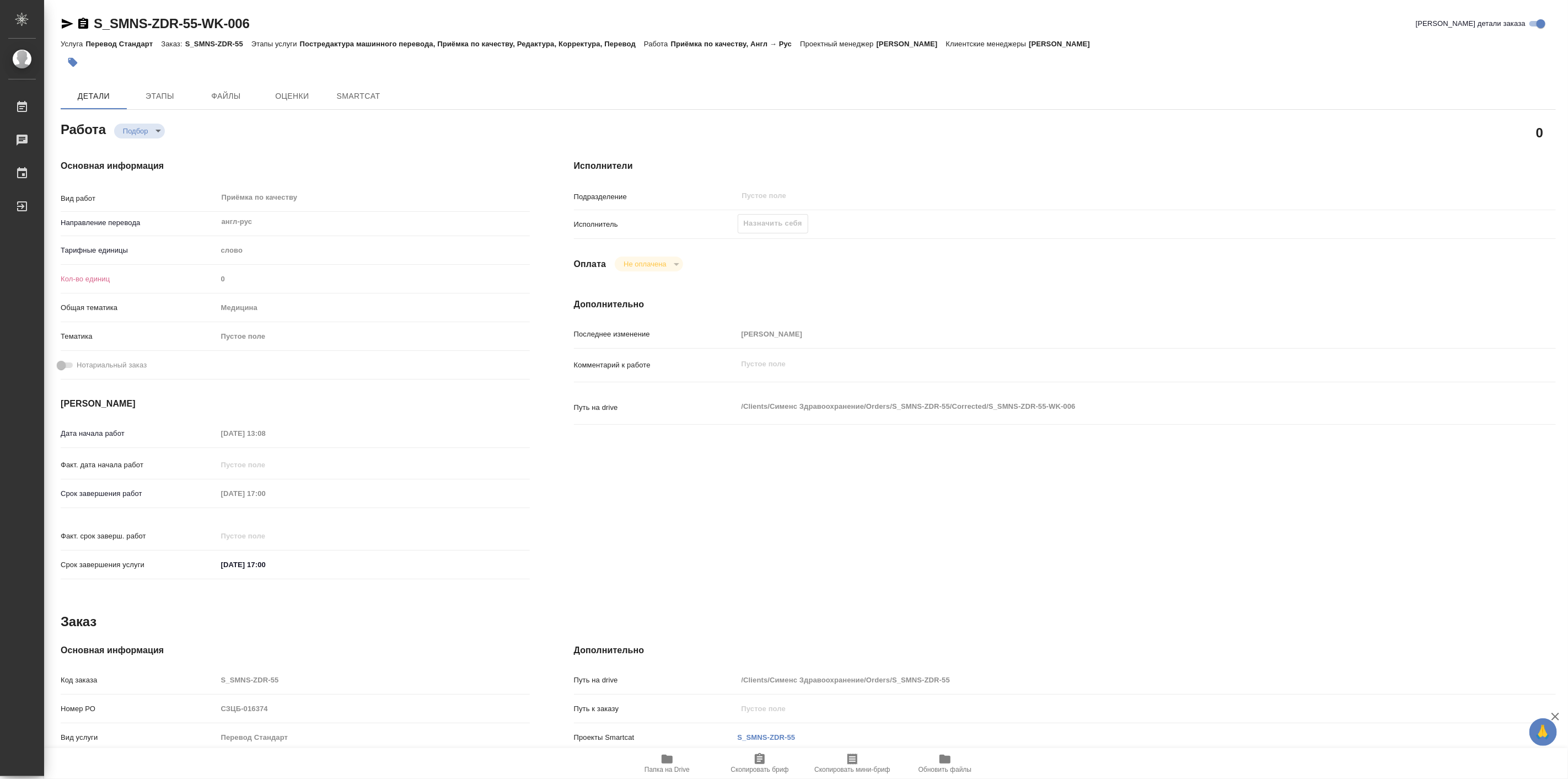
type textarea "x"
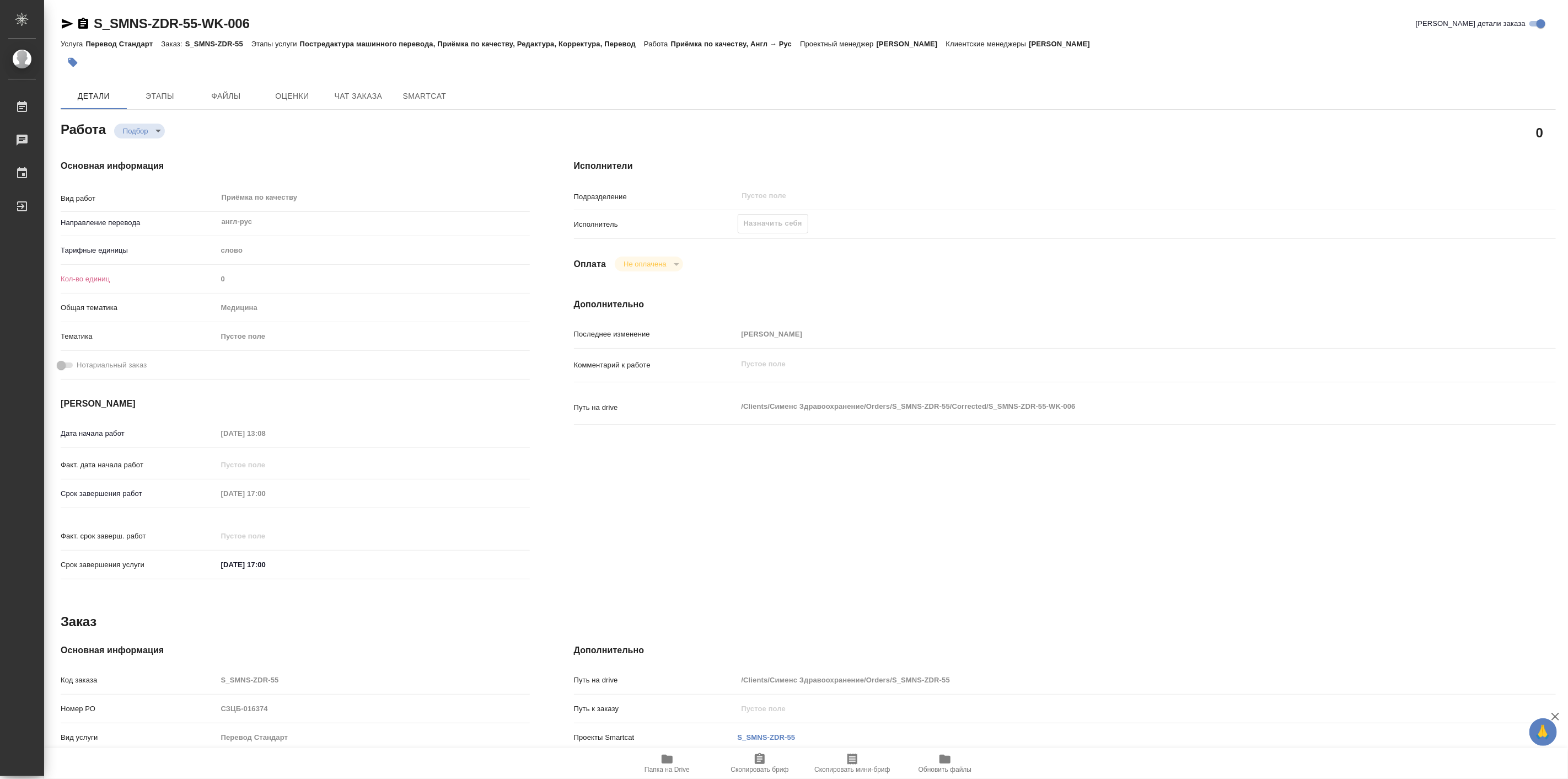
type textarea "x"
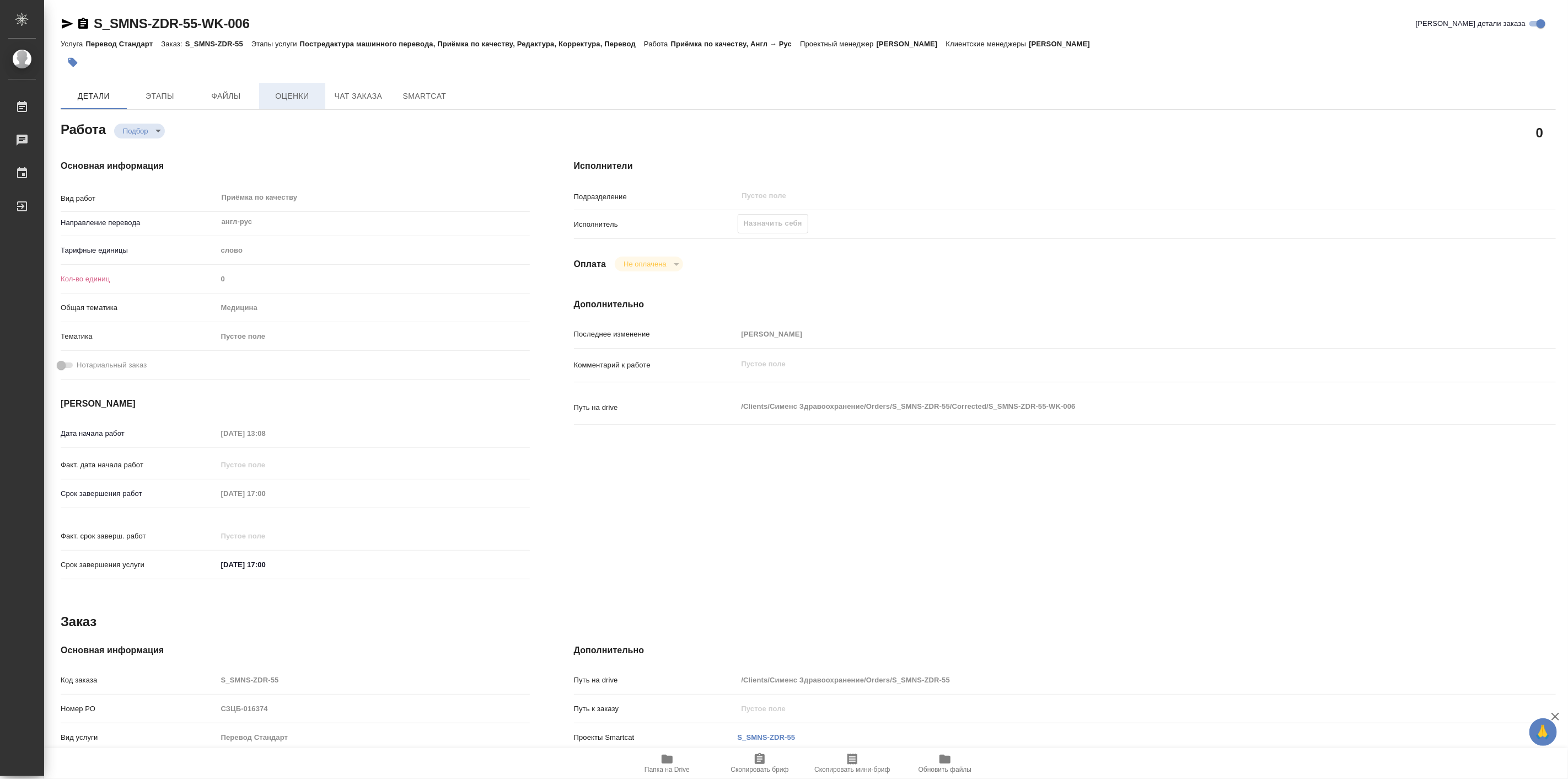
type textarea "x"
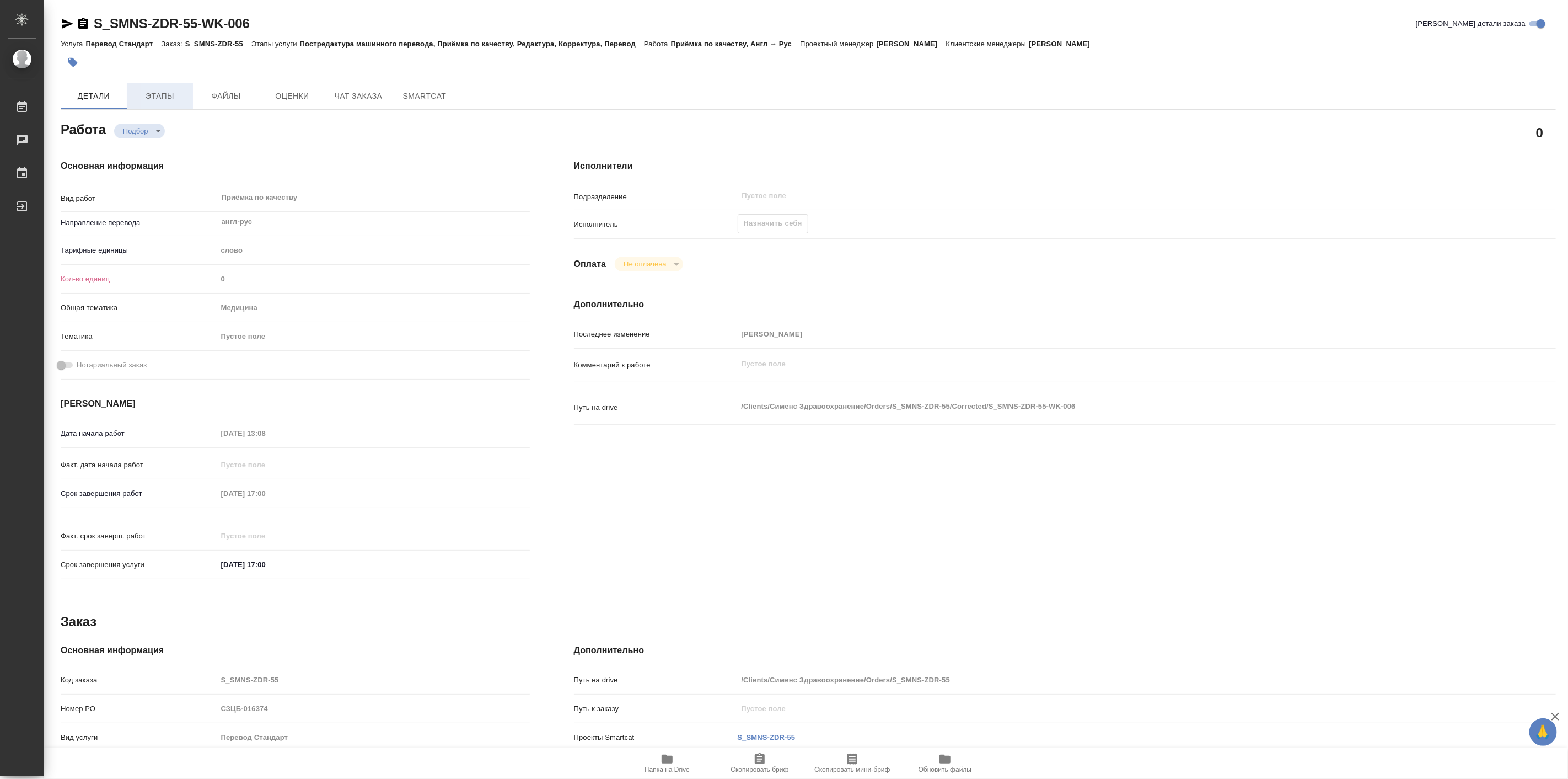
click at [171, 97] on span "Этапы" at bounding box center [159, 97] width 53 height 14
type textarea "x"
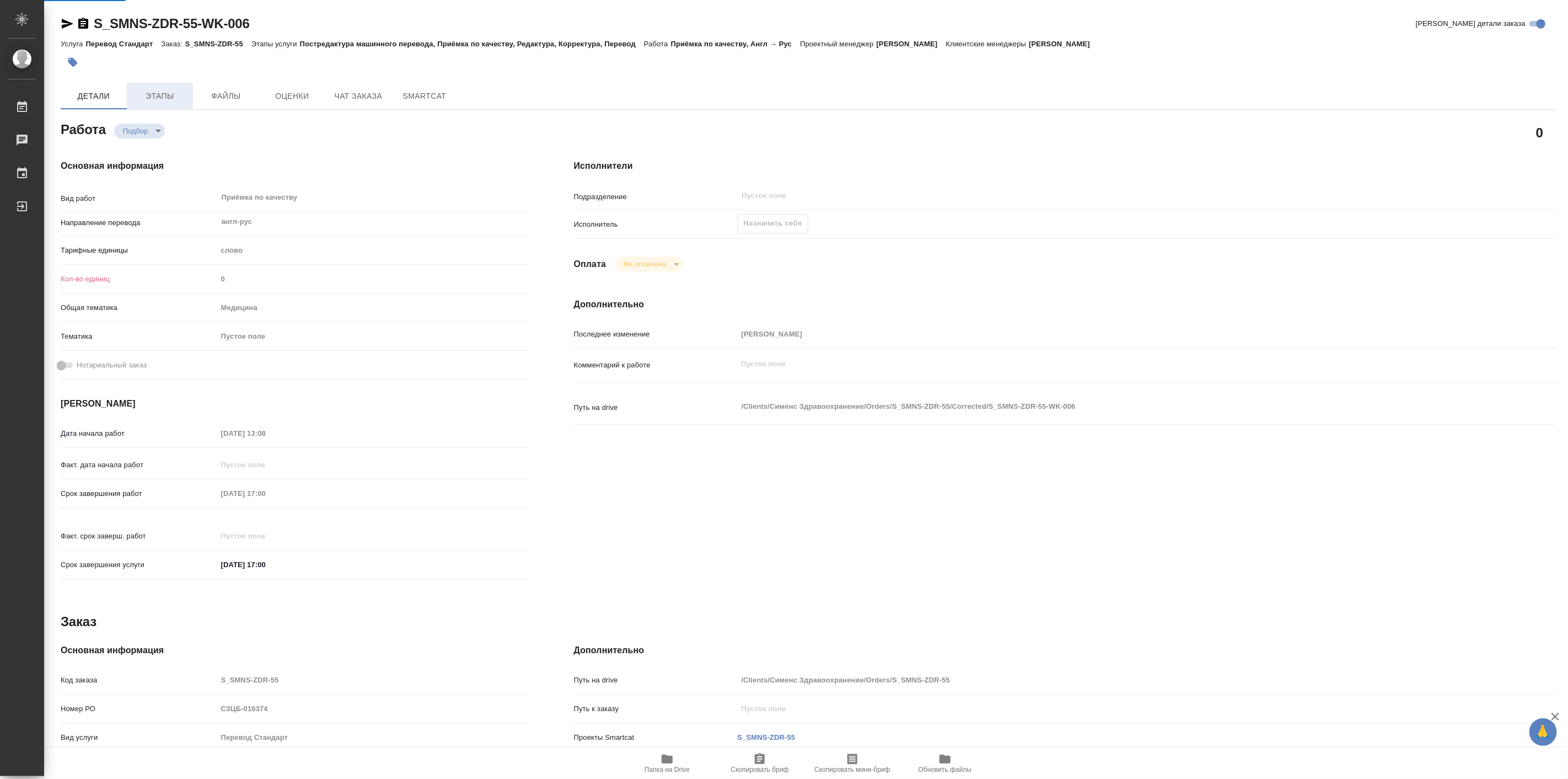
type textarea "x"
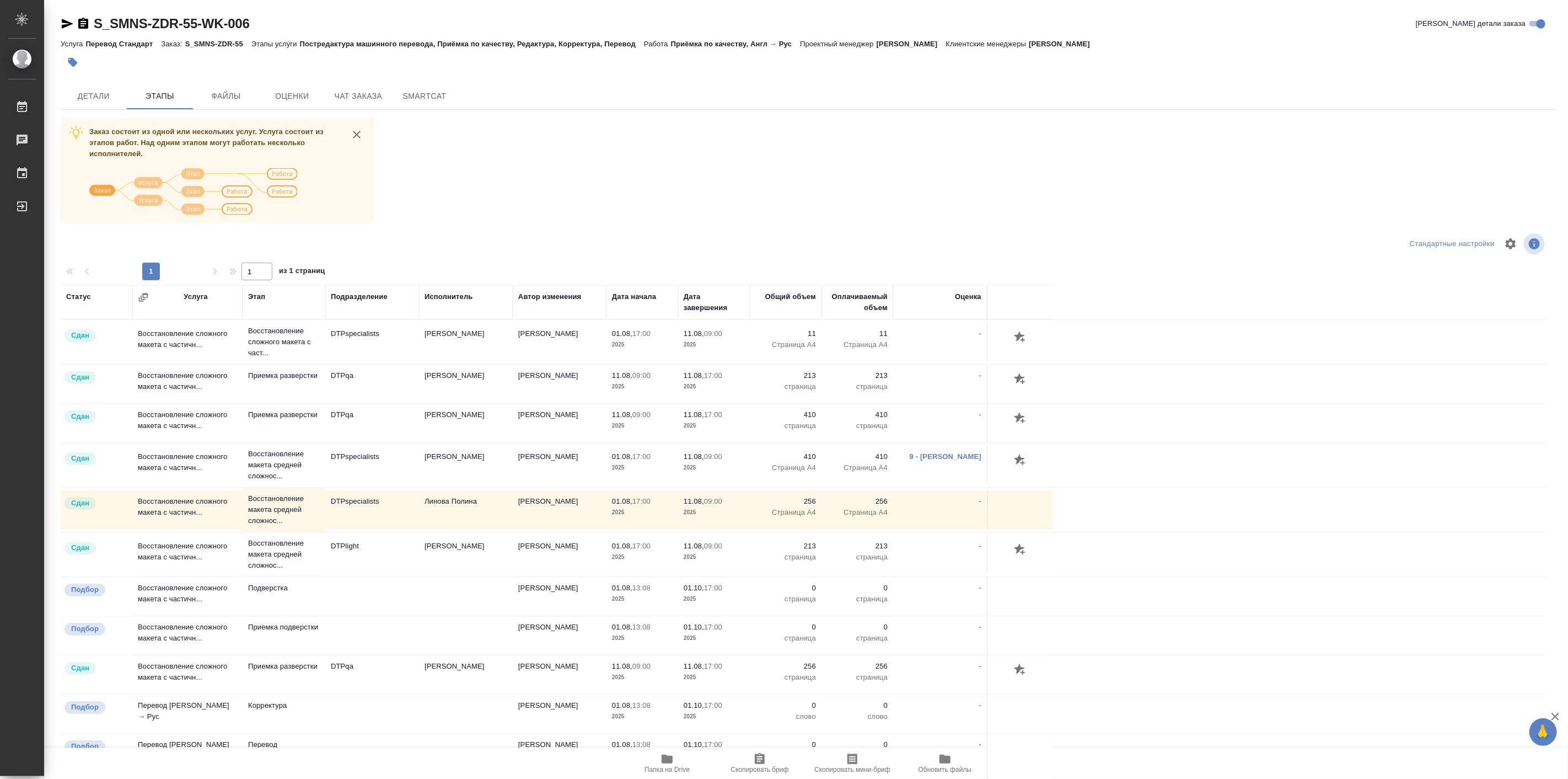
scroll to position [86, 0]
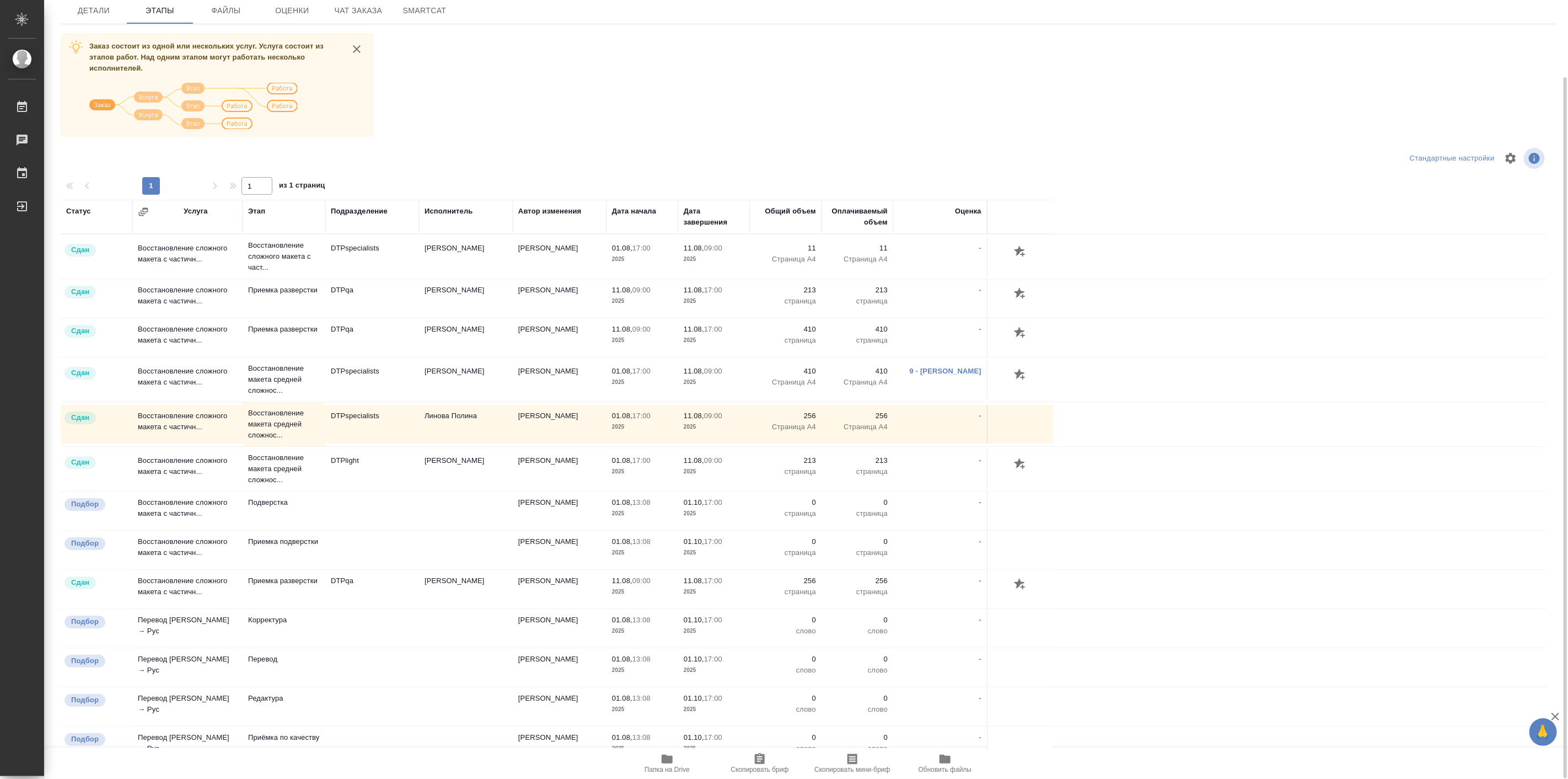
click at [458, 276] on td "Чулец Елена Сергеевна" at bounding box center [465, 257] width 94 height 38
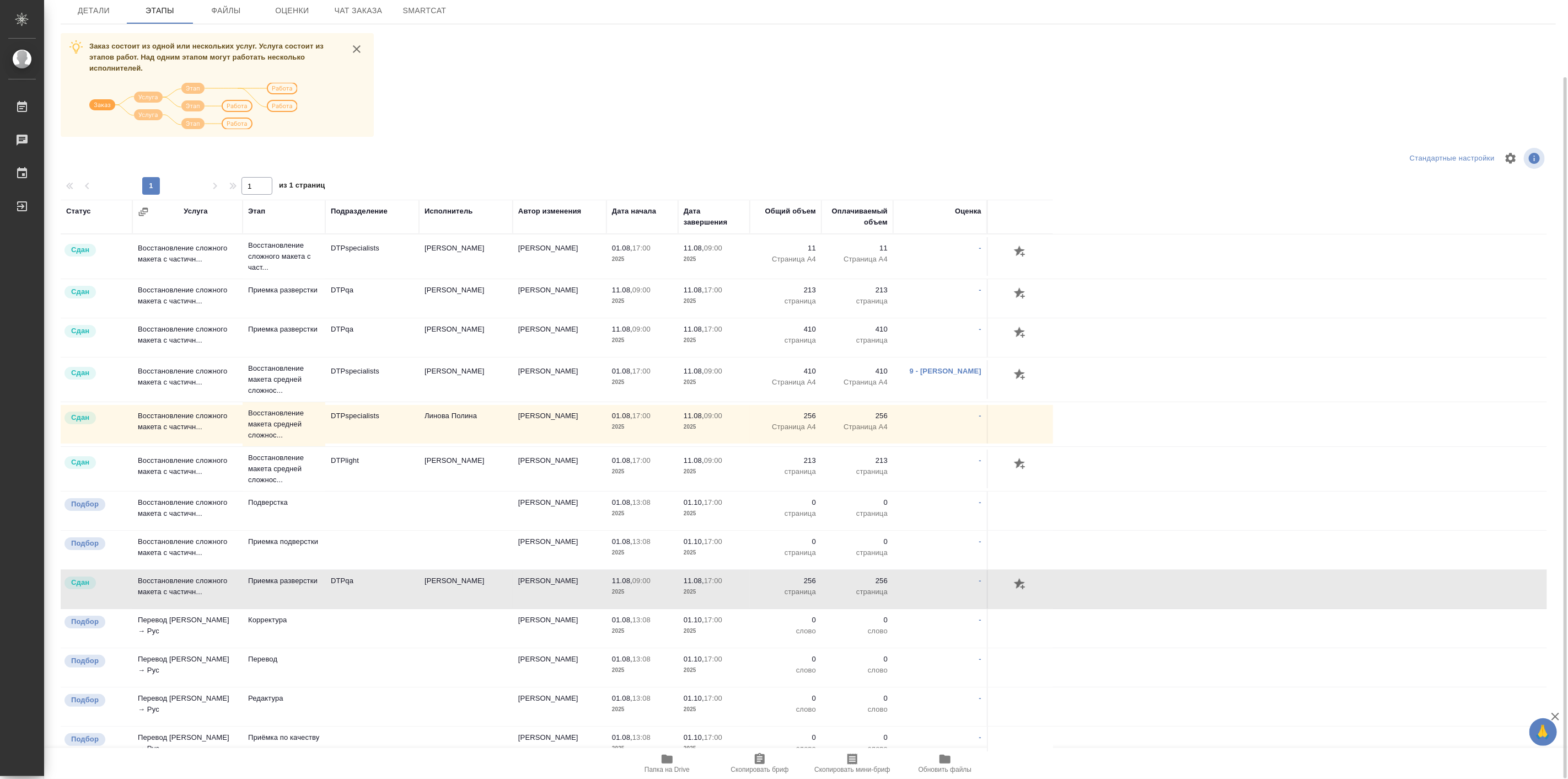
click at [458, 276] on td "Чулец Елена Сергеевна" at bounding box center [465, 257] width 94 height 38
click at [408, 276] on td at bounding box center [371, 257] width 94 height 38
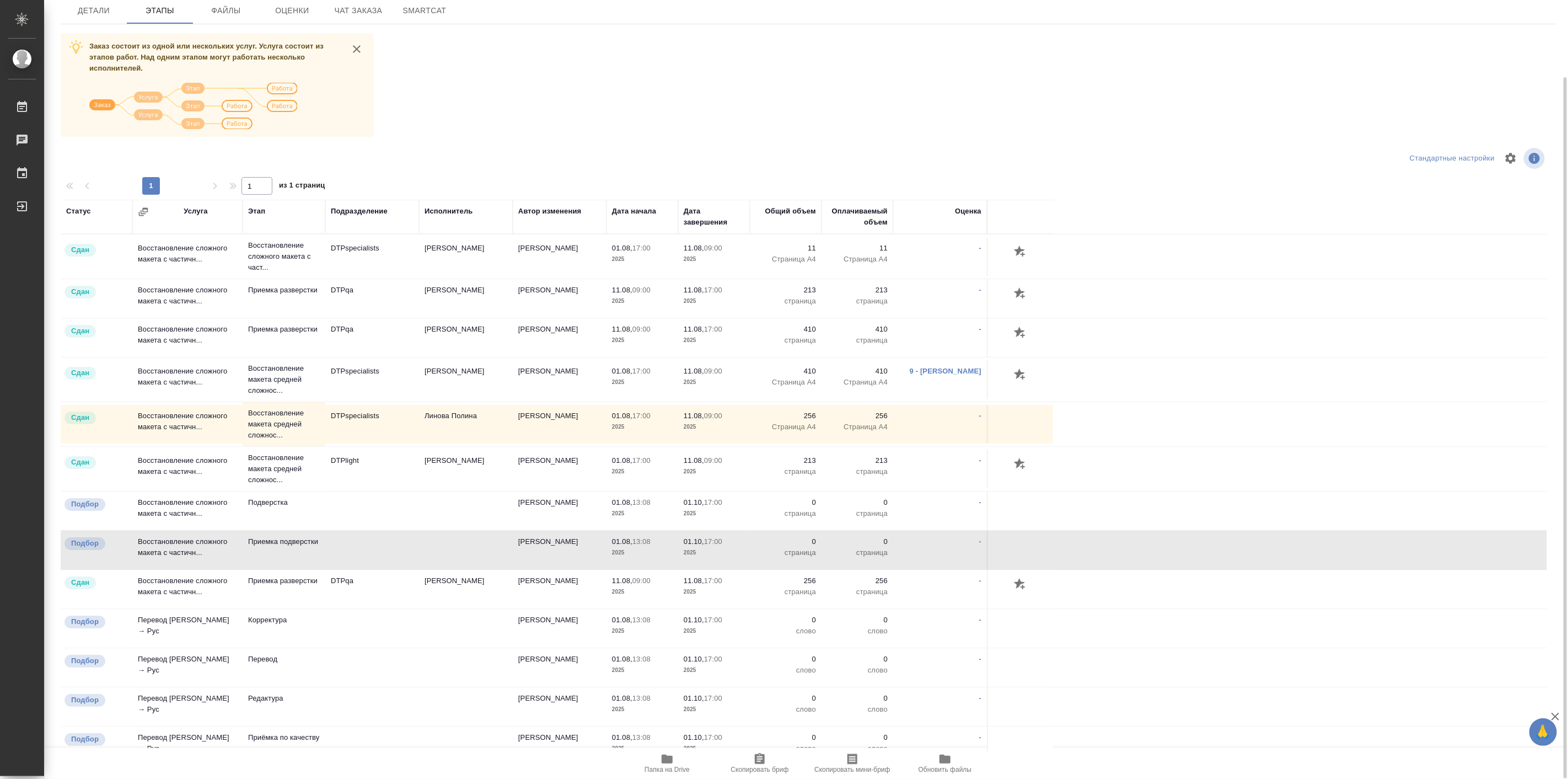
click at [129, 276] on td "Сдан" at bounding box center [96, 257] width 72 height 38
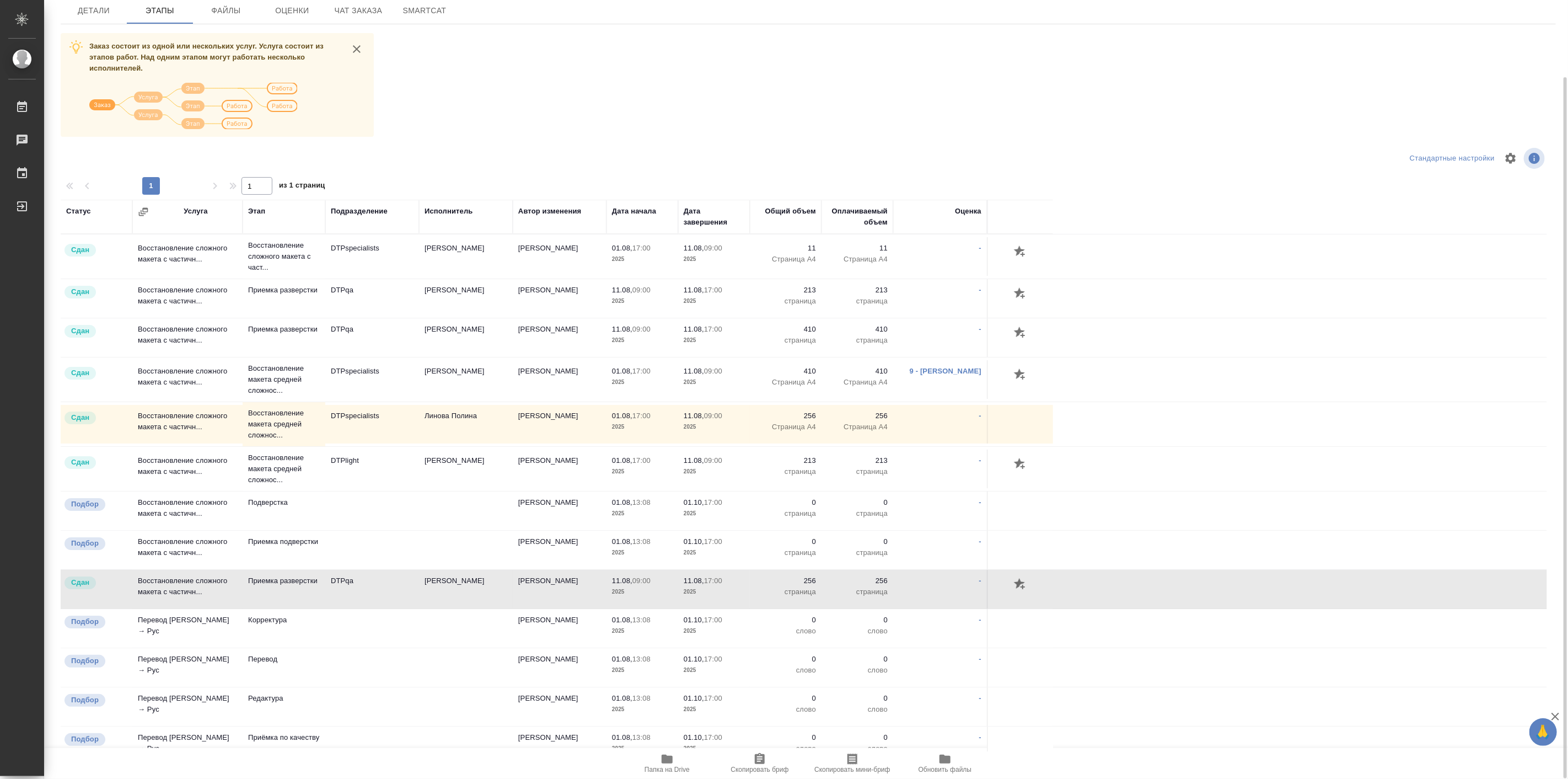
click at [83, 581] on p "Сдан" at bounding box center [80, 583] width 18 height 11
click at [92, 419] on span "Сдан" at bounding box center [80, 418] width 31 height 11
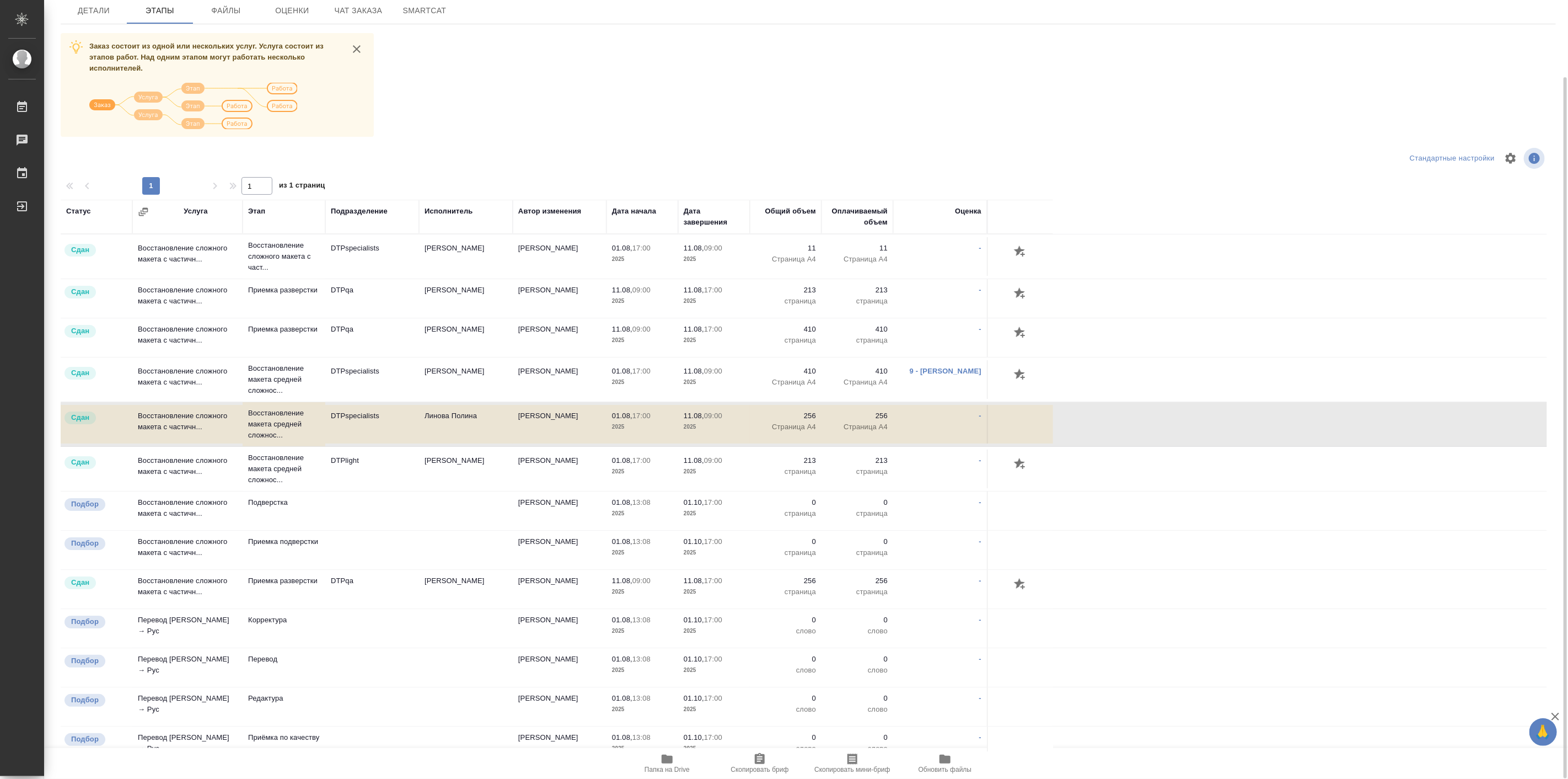
click at [240, 276] on td "Восстановление сложного макета с частичн..." at bounding box center [187, 257] width 110 height 38
click at [246, 279] on td "Восстановление макета средней сложнос..." at bounding box center [284, 256] width 83 height 44
click at [246, 279] on td "Восстановление макета средней сложнос..." at bounding box center [284, 256] width 83 height 44
click at [271, 248] on p "Восстановление сложного макета с част..." at bounding box center [284, 257] width 72 height 33
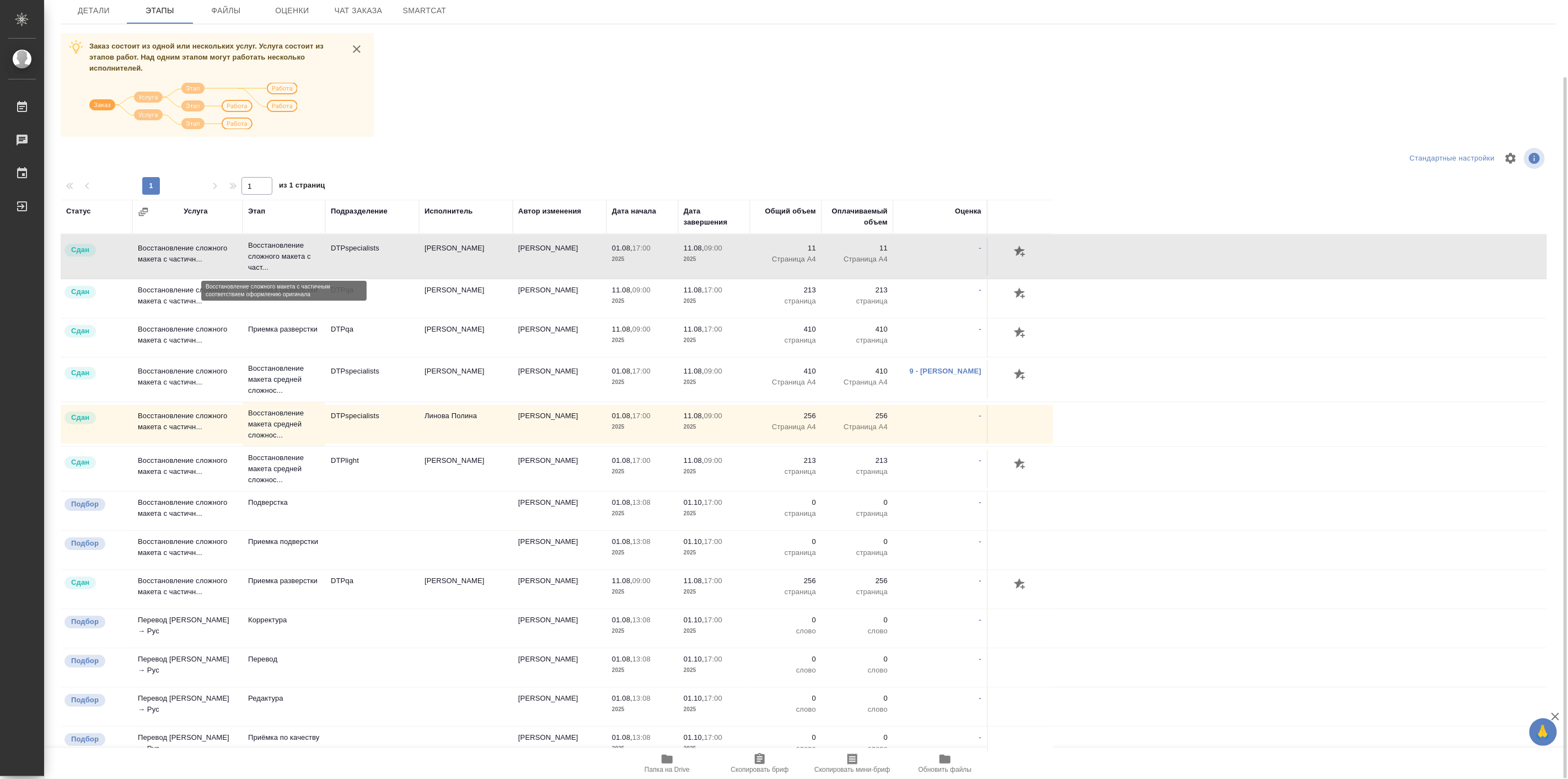
click at [271, 248] on p "Восстановление сложного макета с част..." at bounding box center [284, 257] width 72 height 33
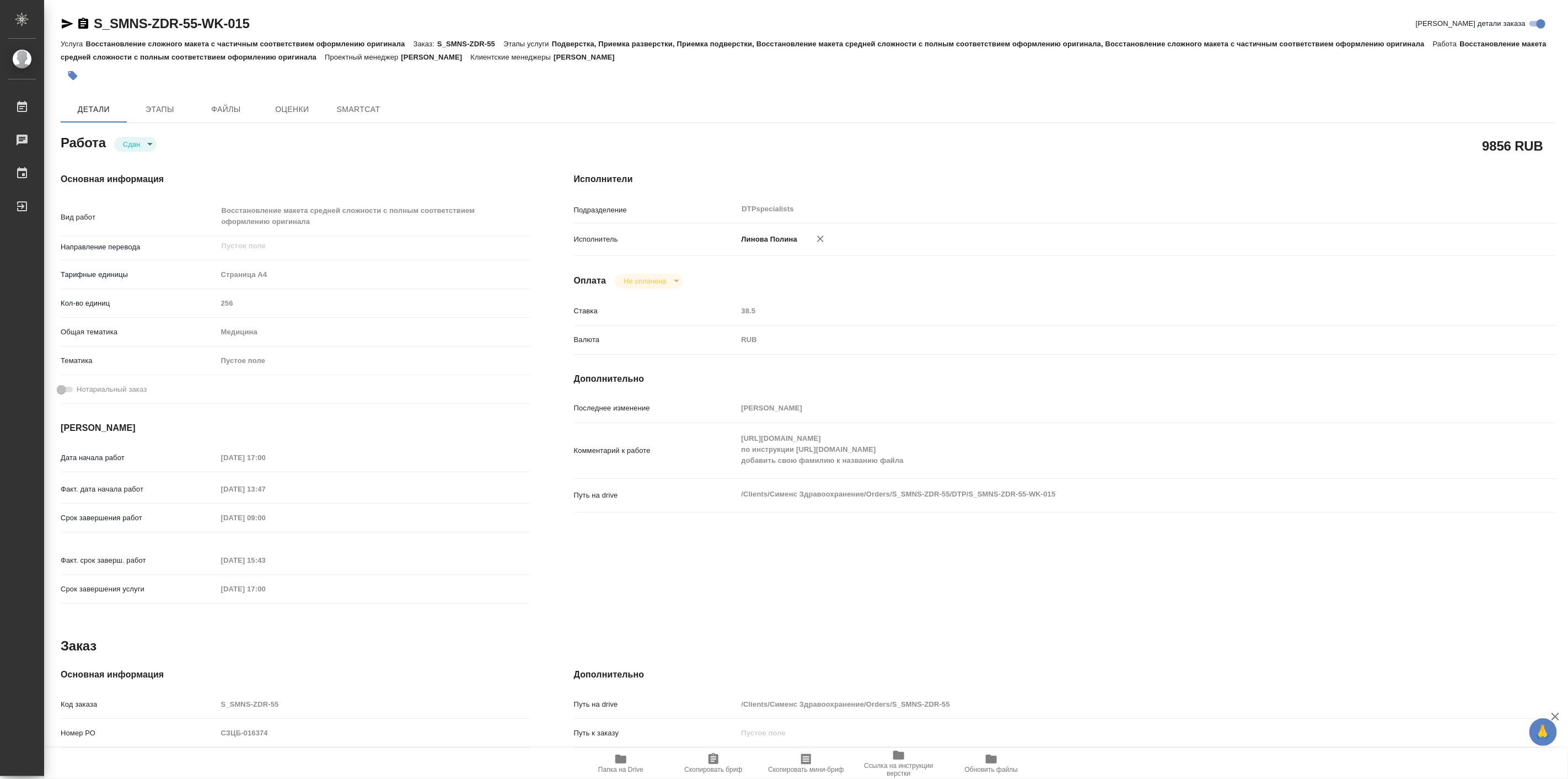
type textarea "x"
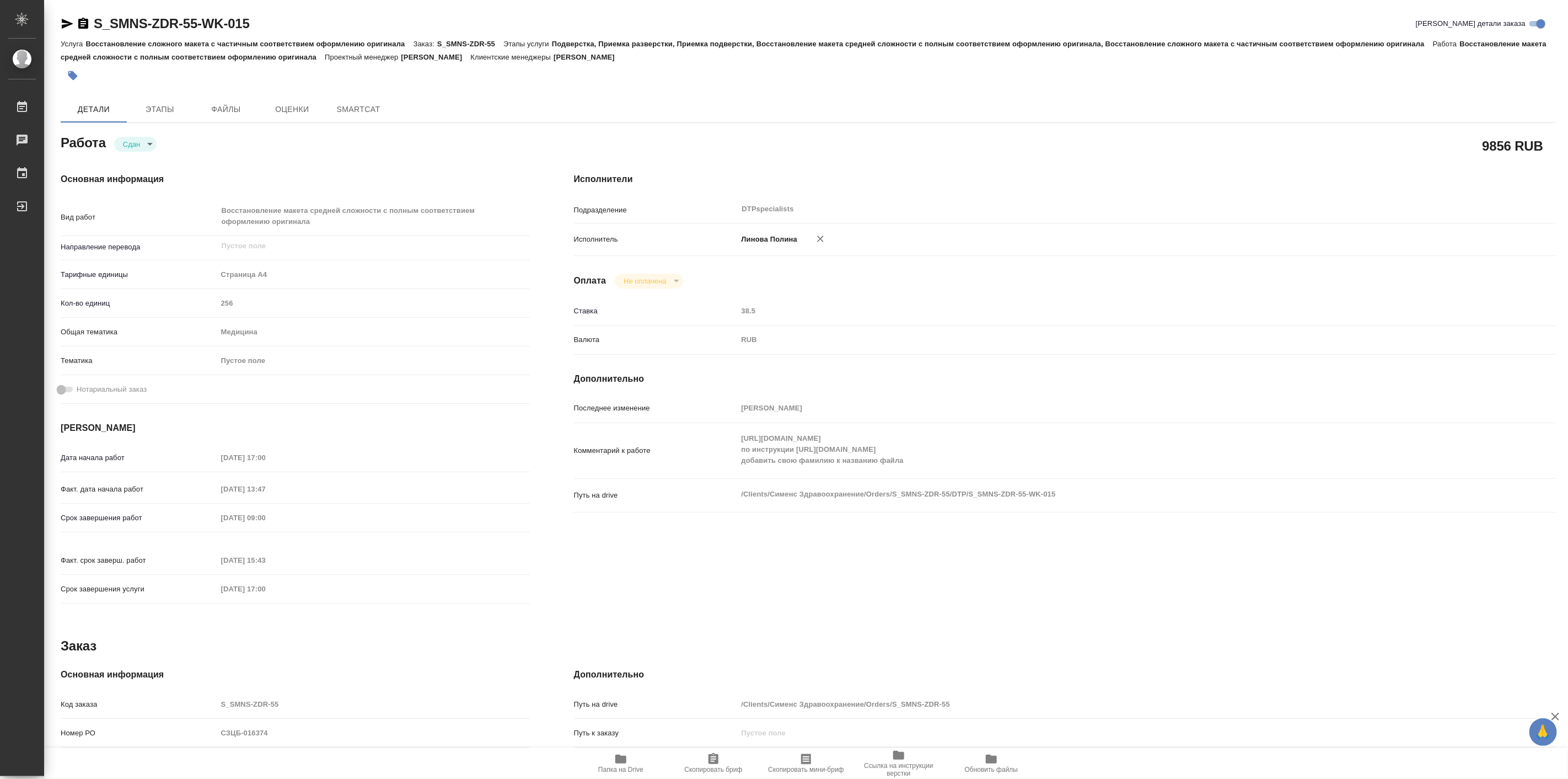
type textarea "x"
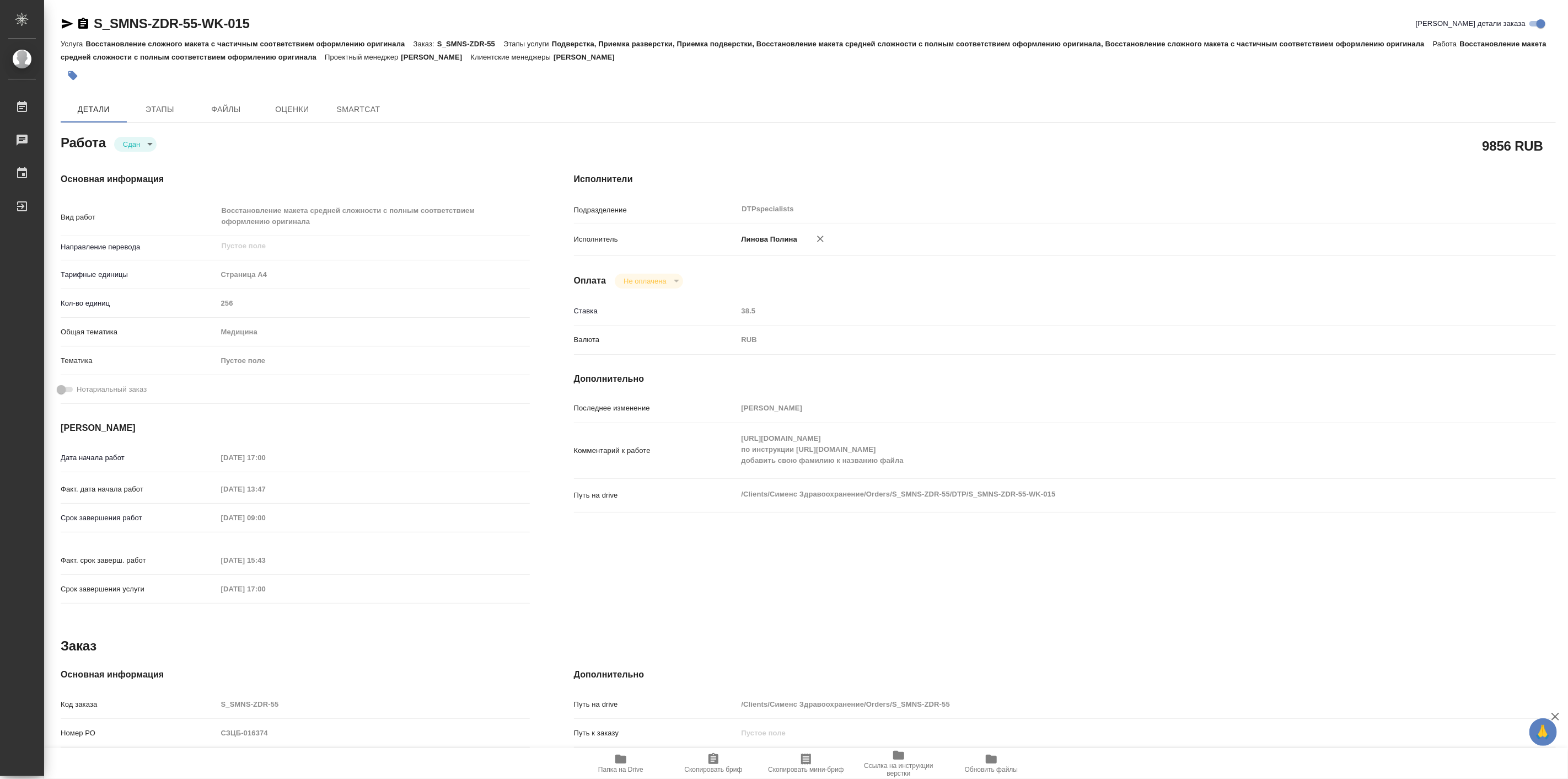
type textarea "x"
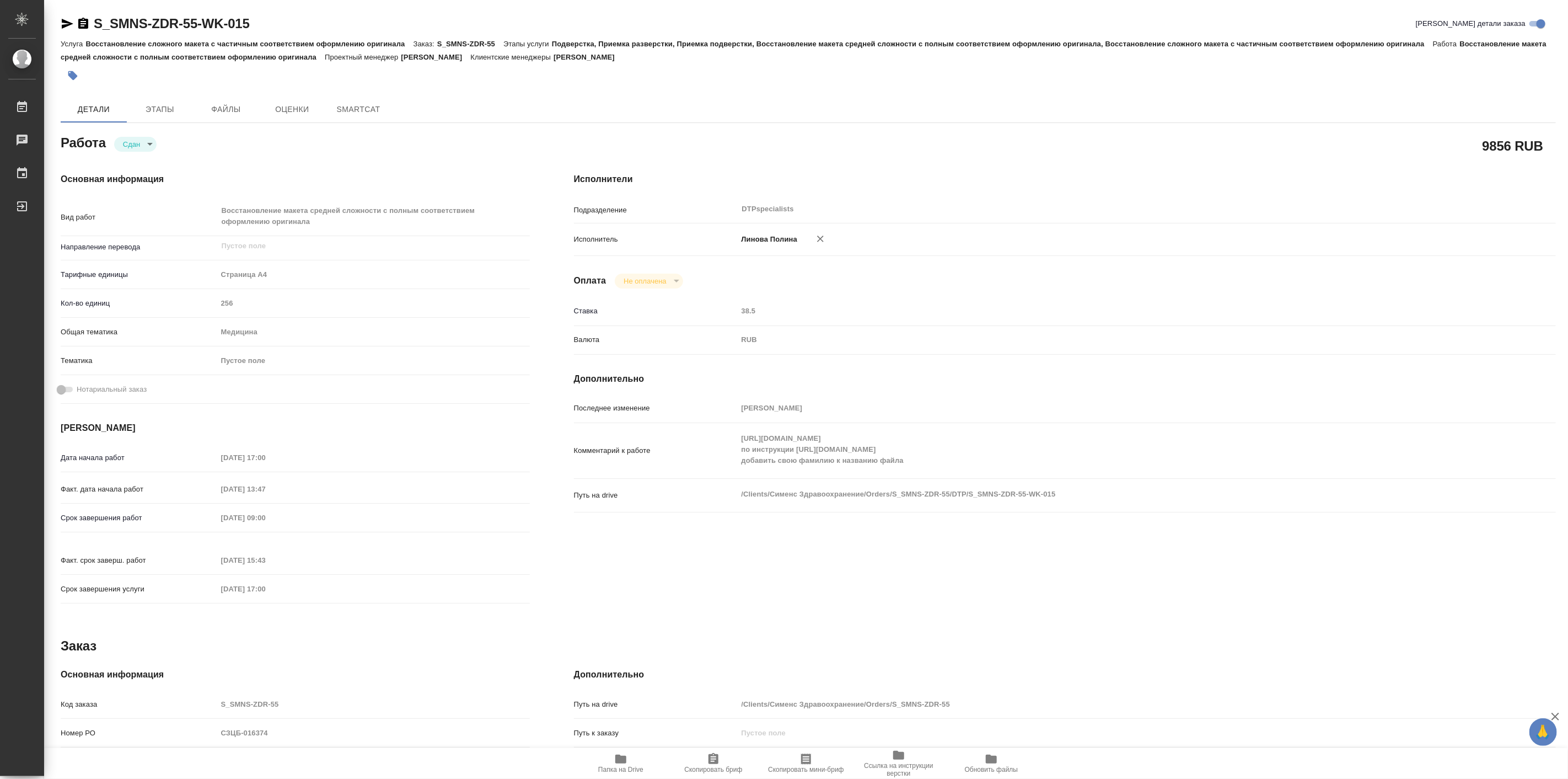
type textarea "x"
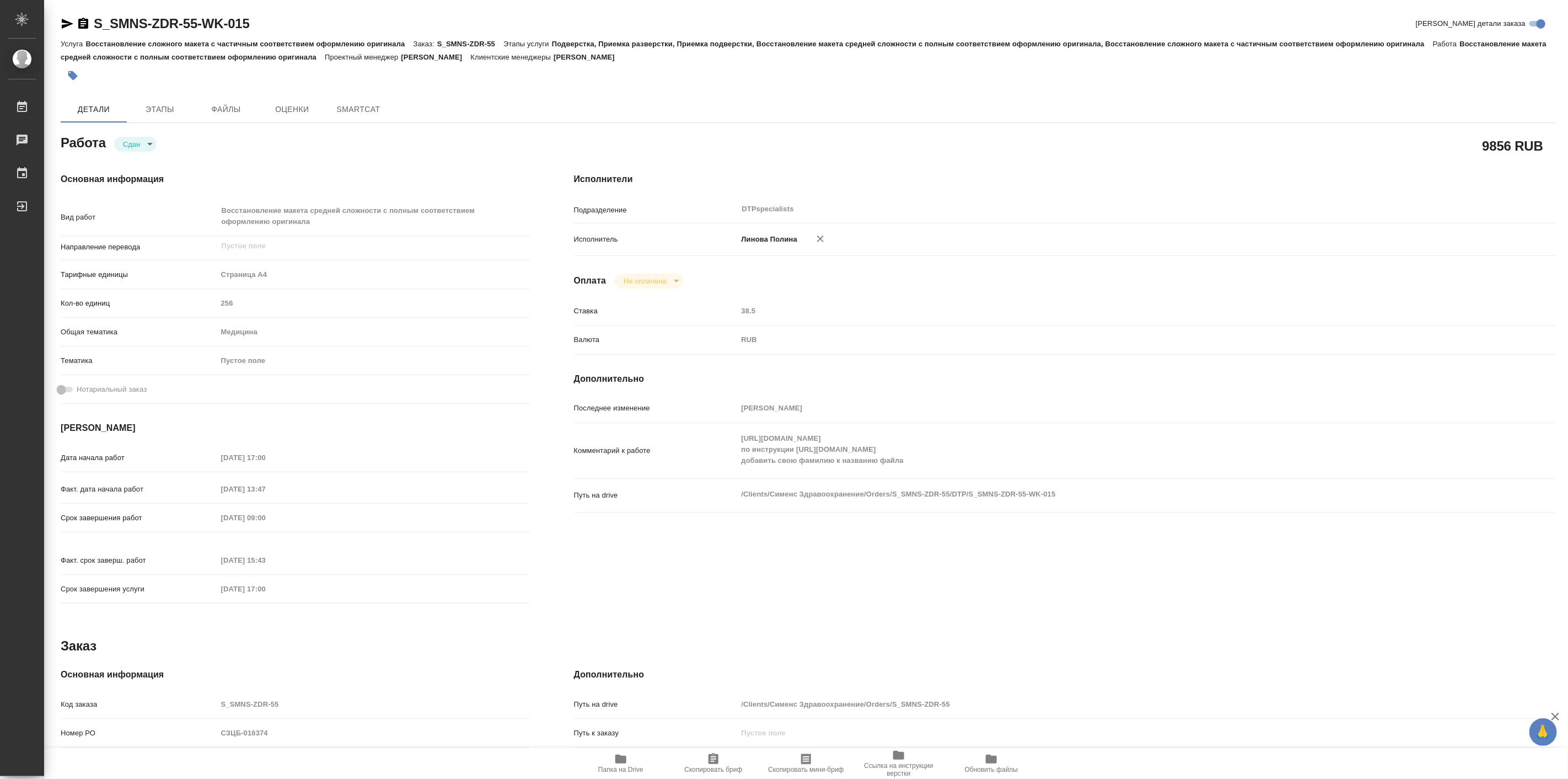
type textarea "x"
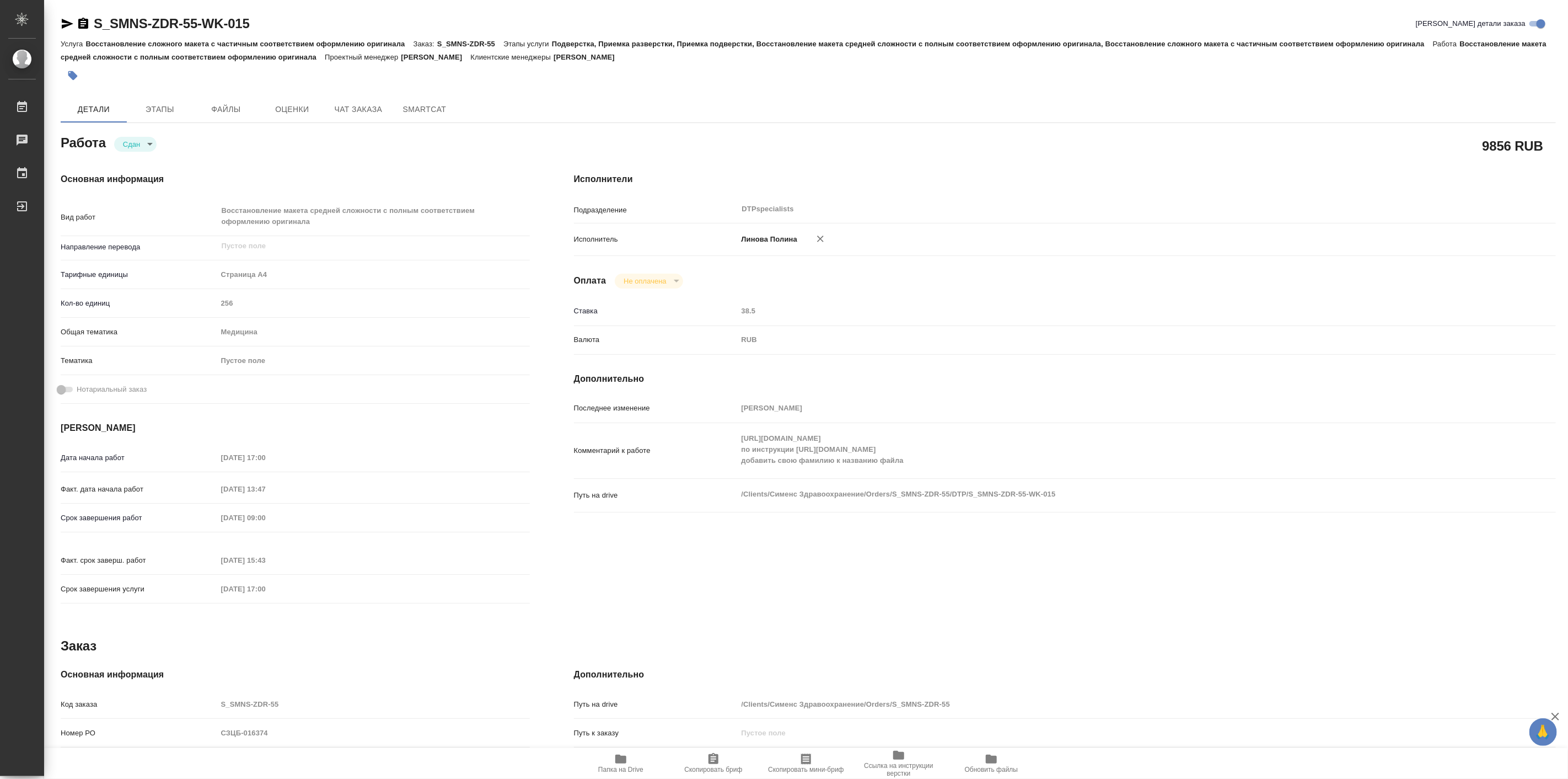
type textarea "x"
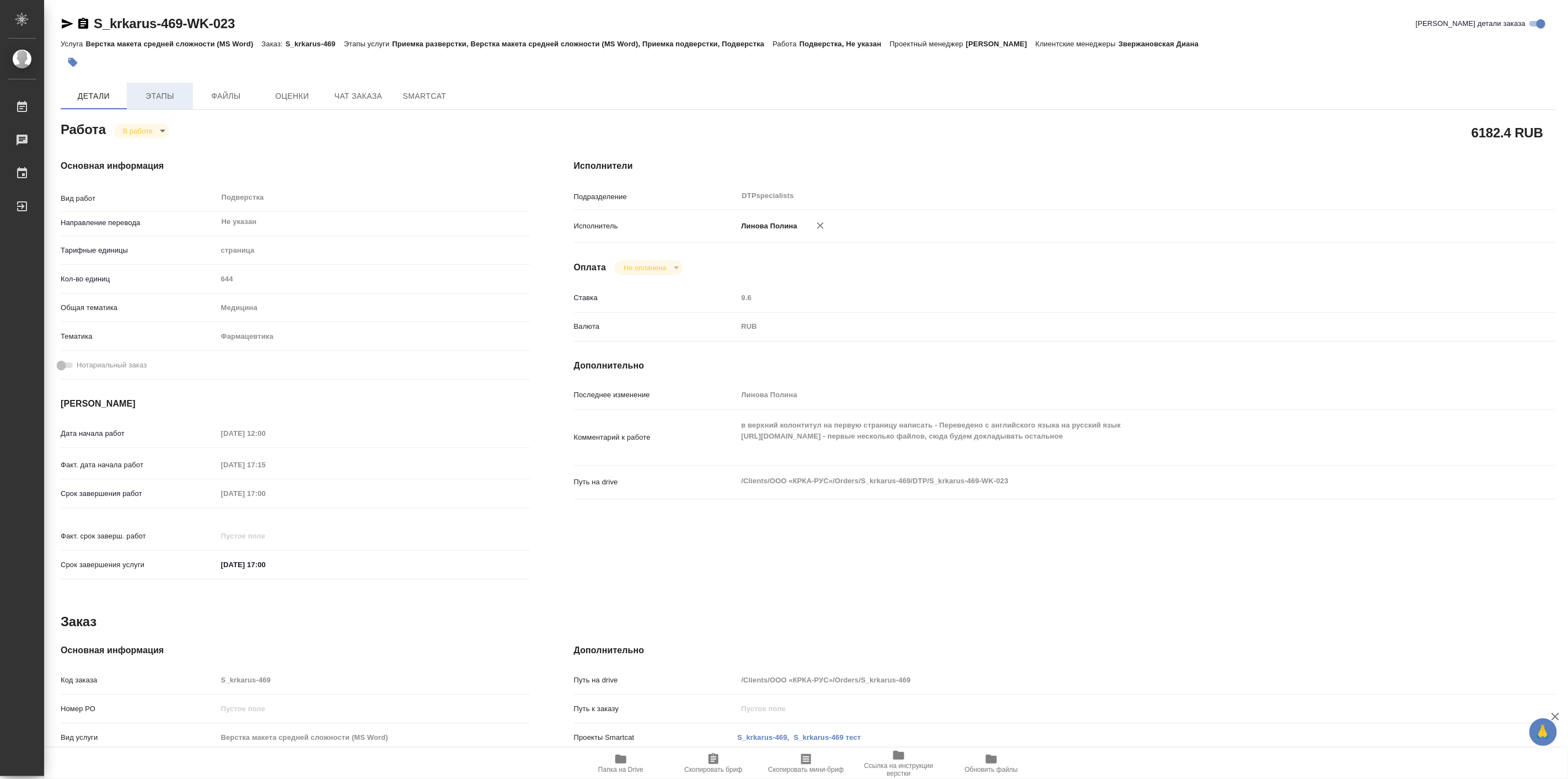
click at [169, 95] on span "Этапы" at bounding box center [159, 97] width 53 height 14
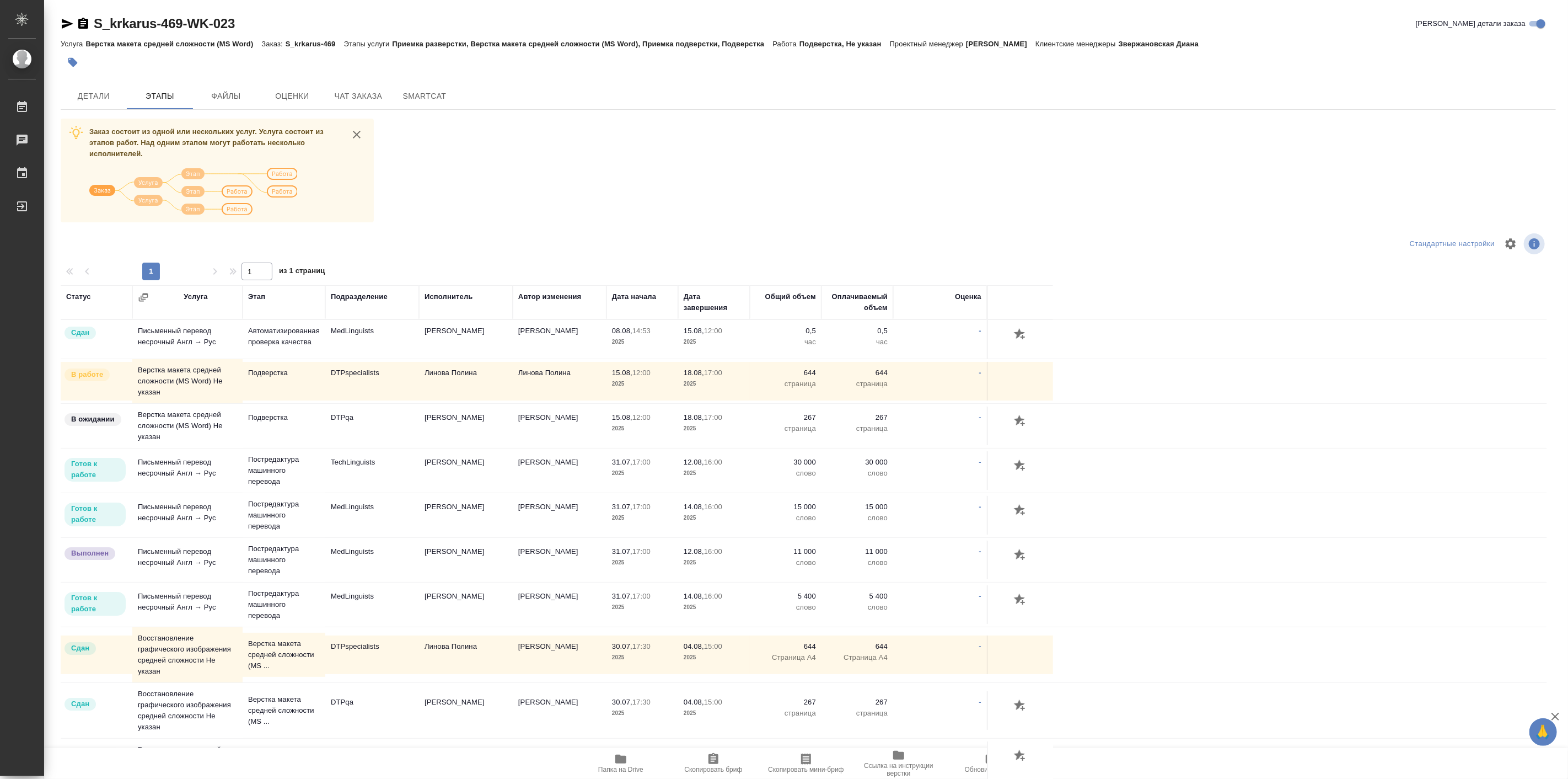
click at [391, 359] on td "DTPspecialists" at bounding box center [371, 339] width 94 height 38
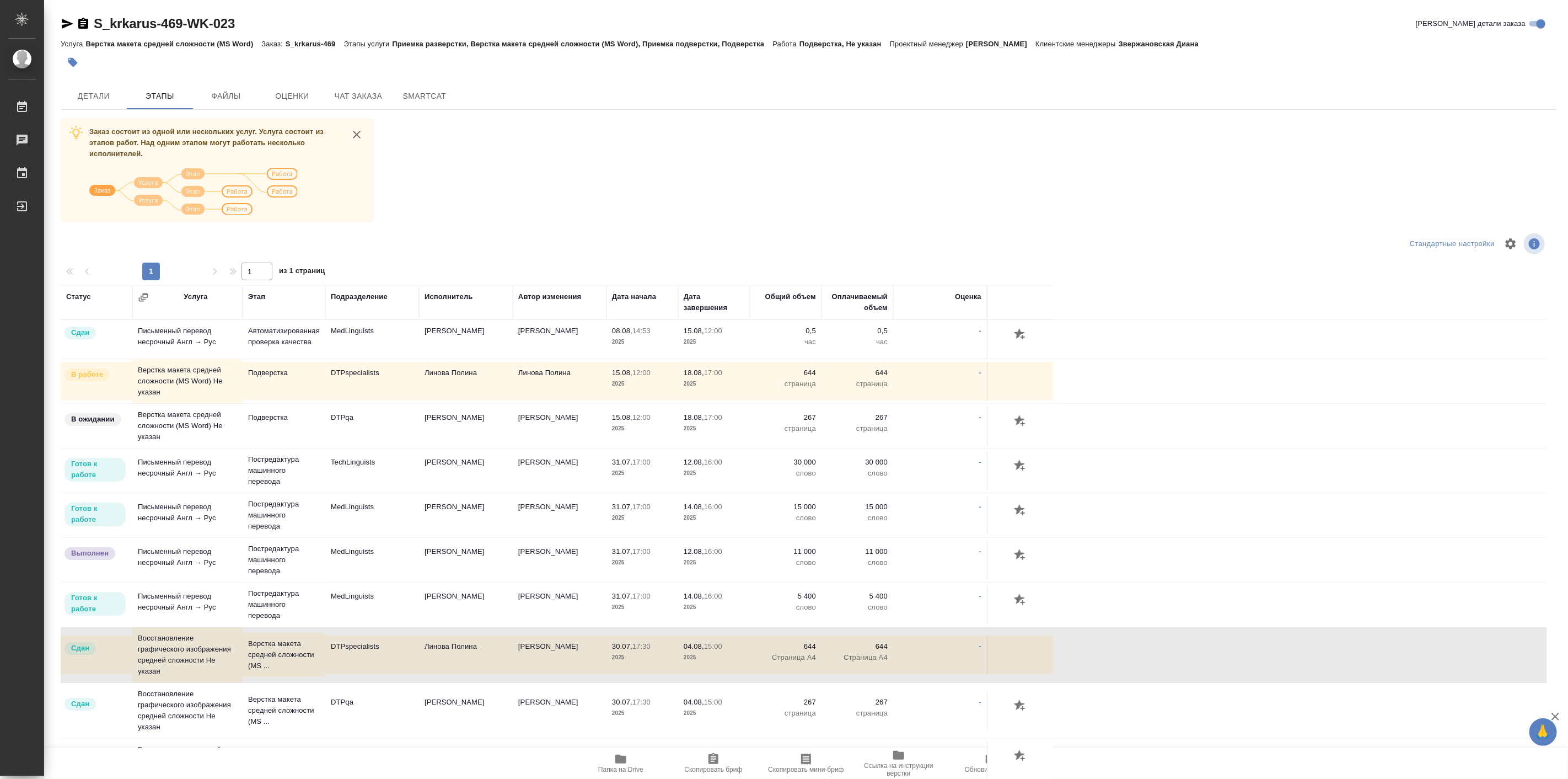
click at [391, 359] on td "DTPspecialists" at bounding box center [371, 339] width 94 height 38
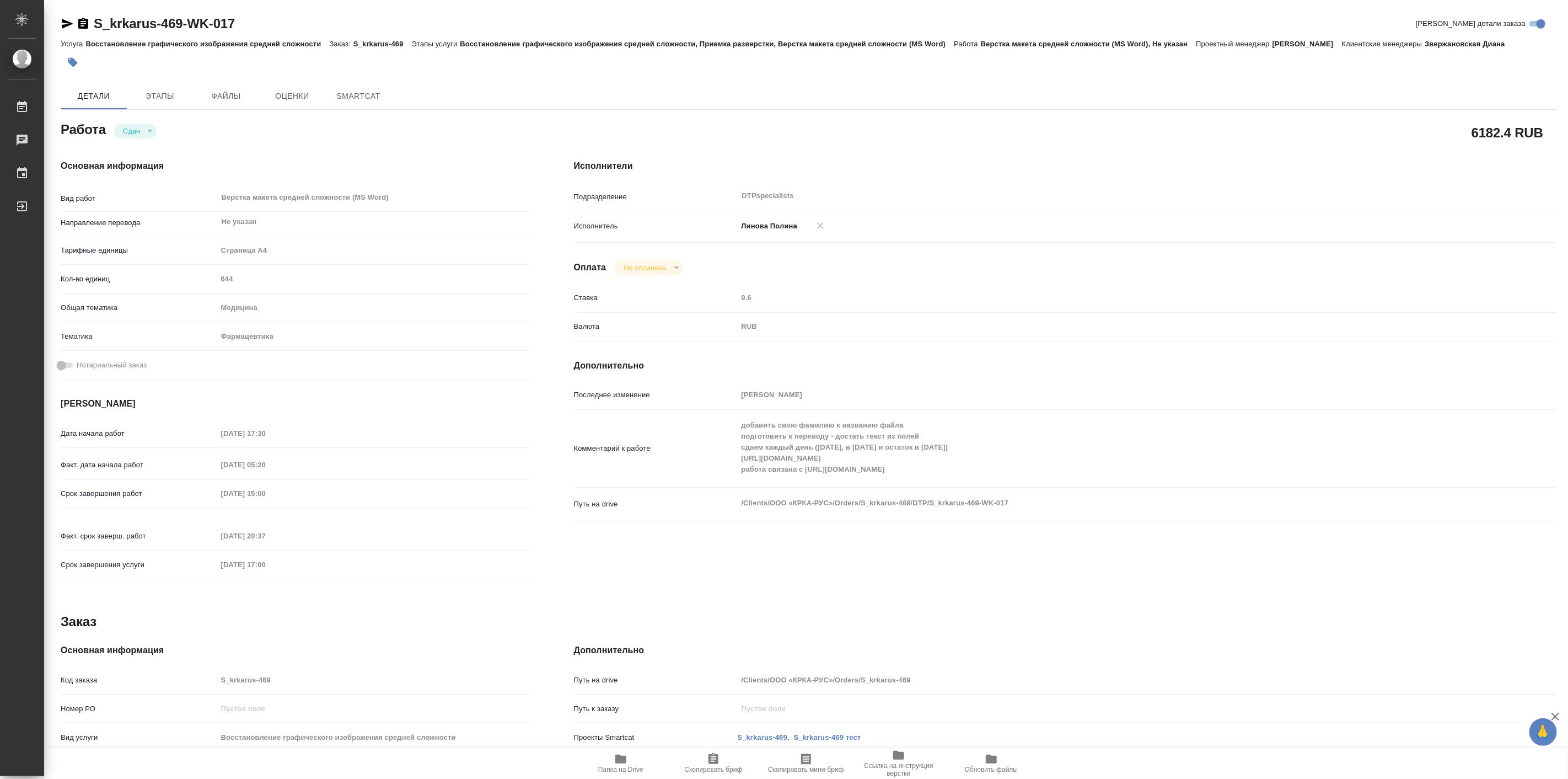
type textarea "x"
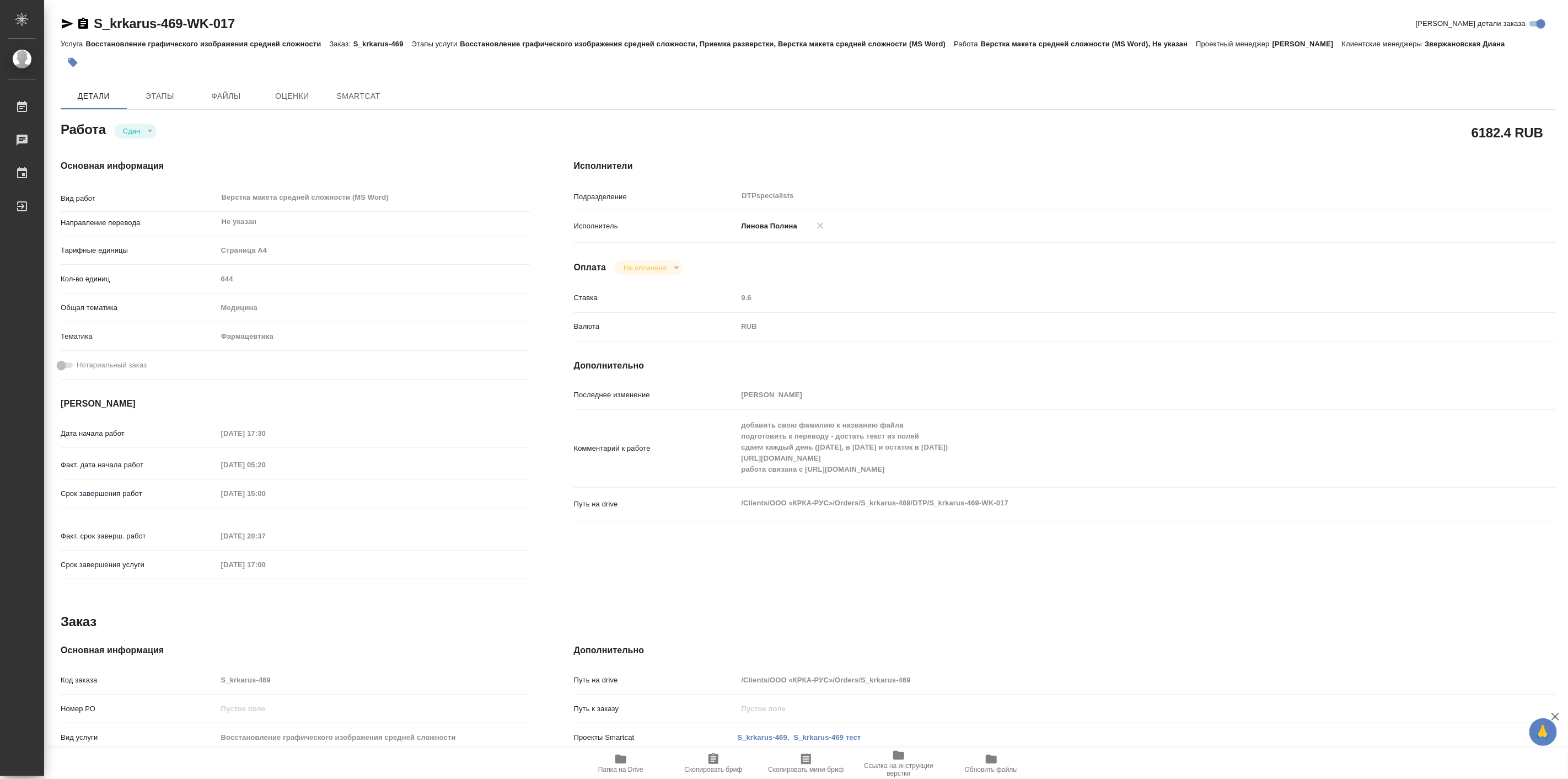
type textarea "x"
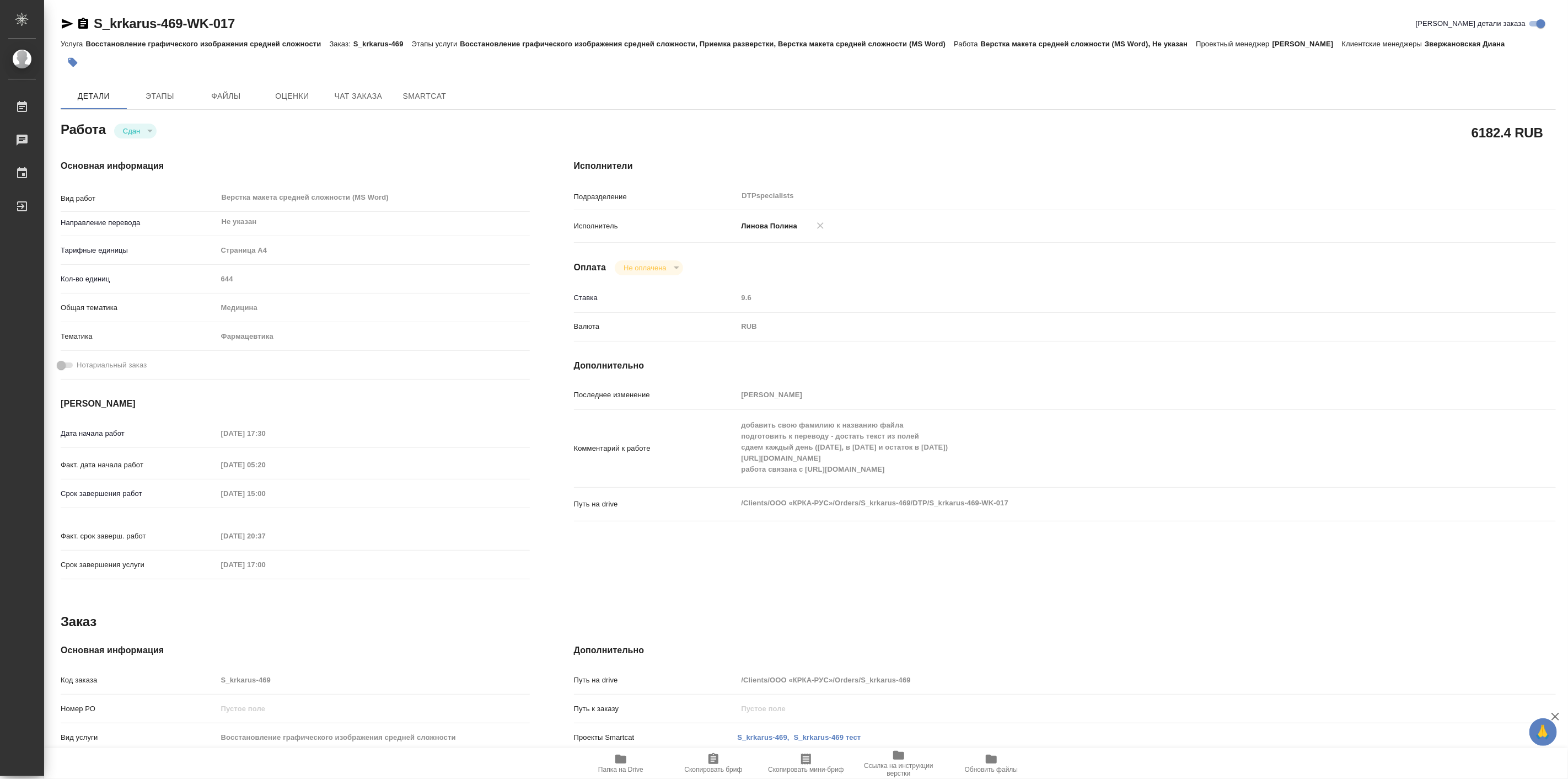
type textarea "x"
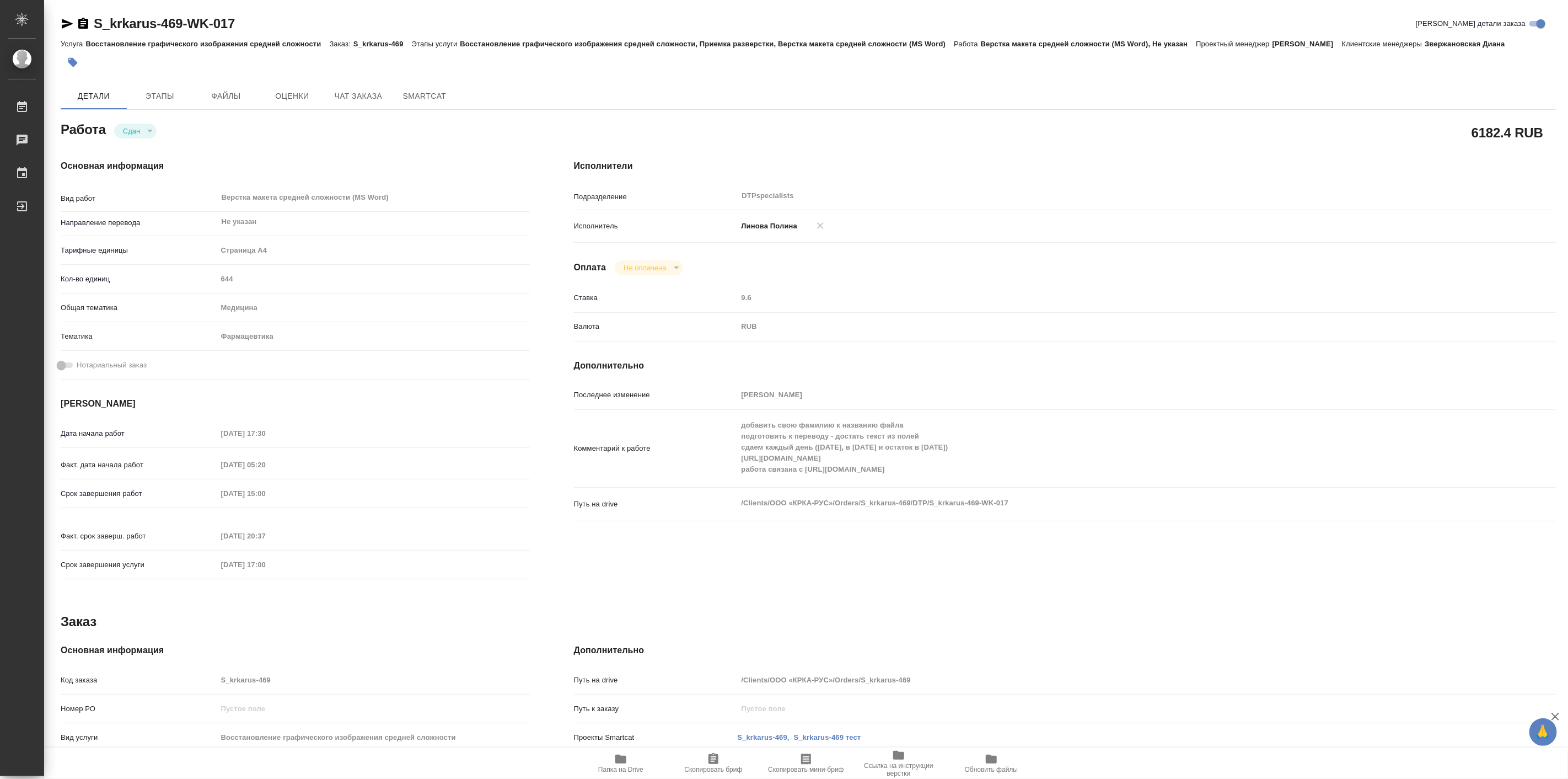
type textarea "x"
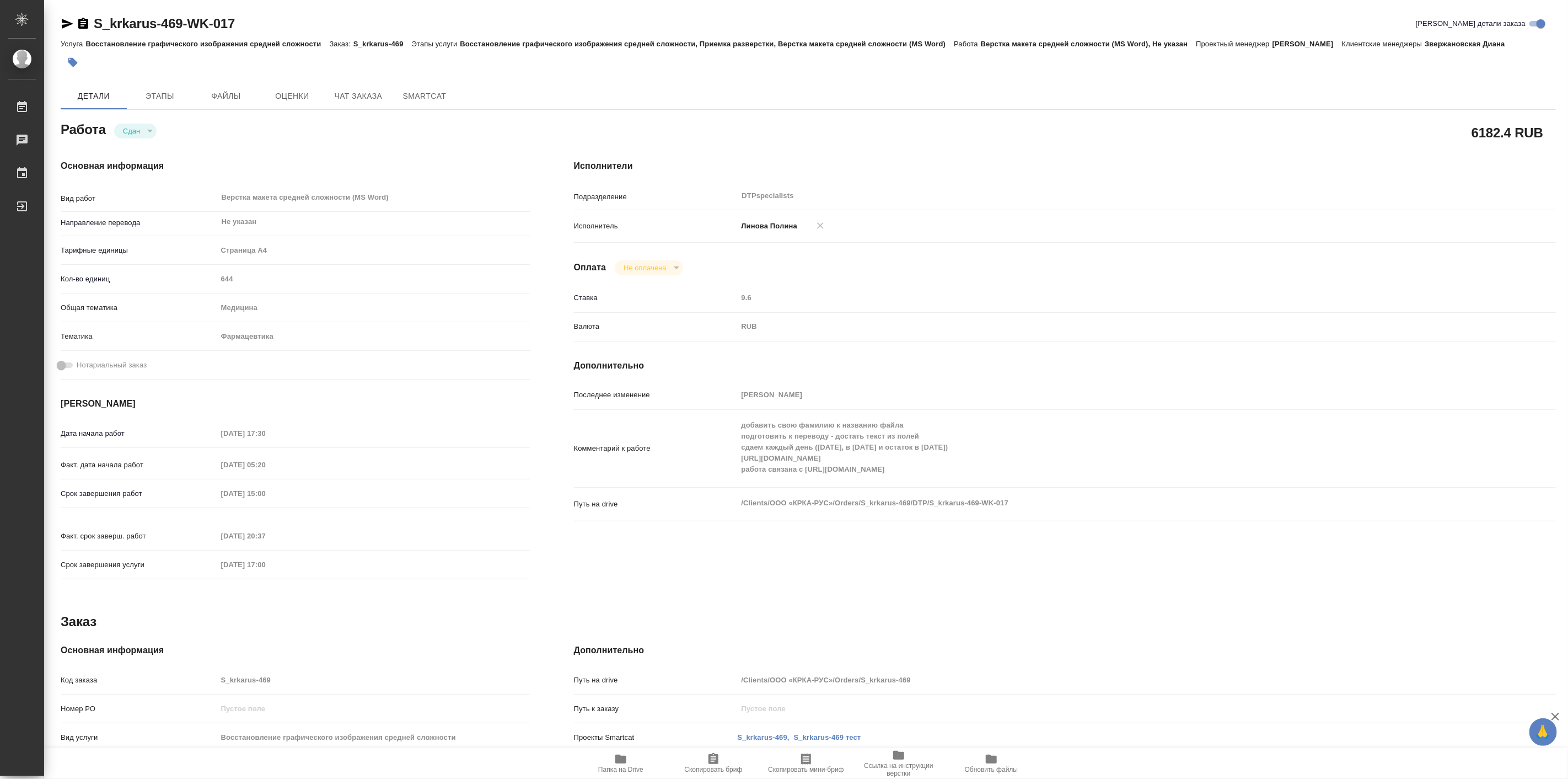
type textarea "x"
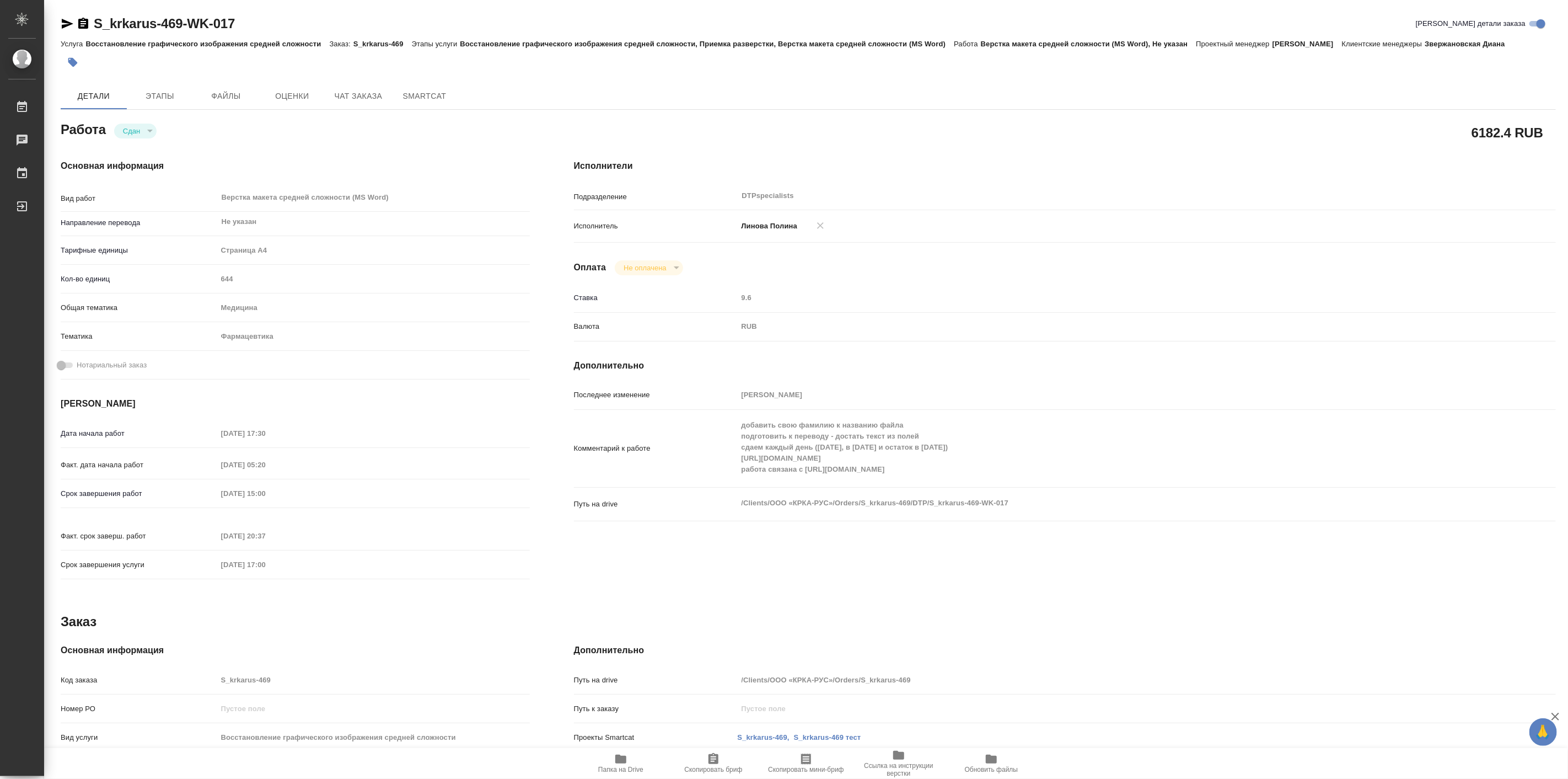
type textarea "x"
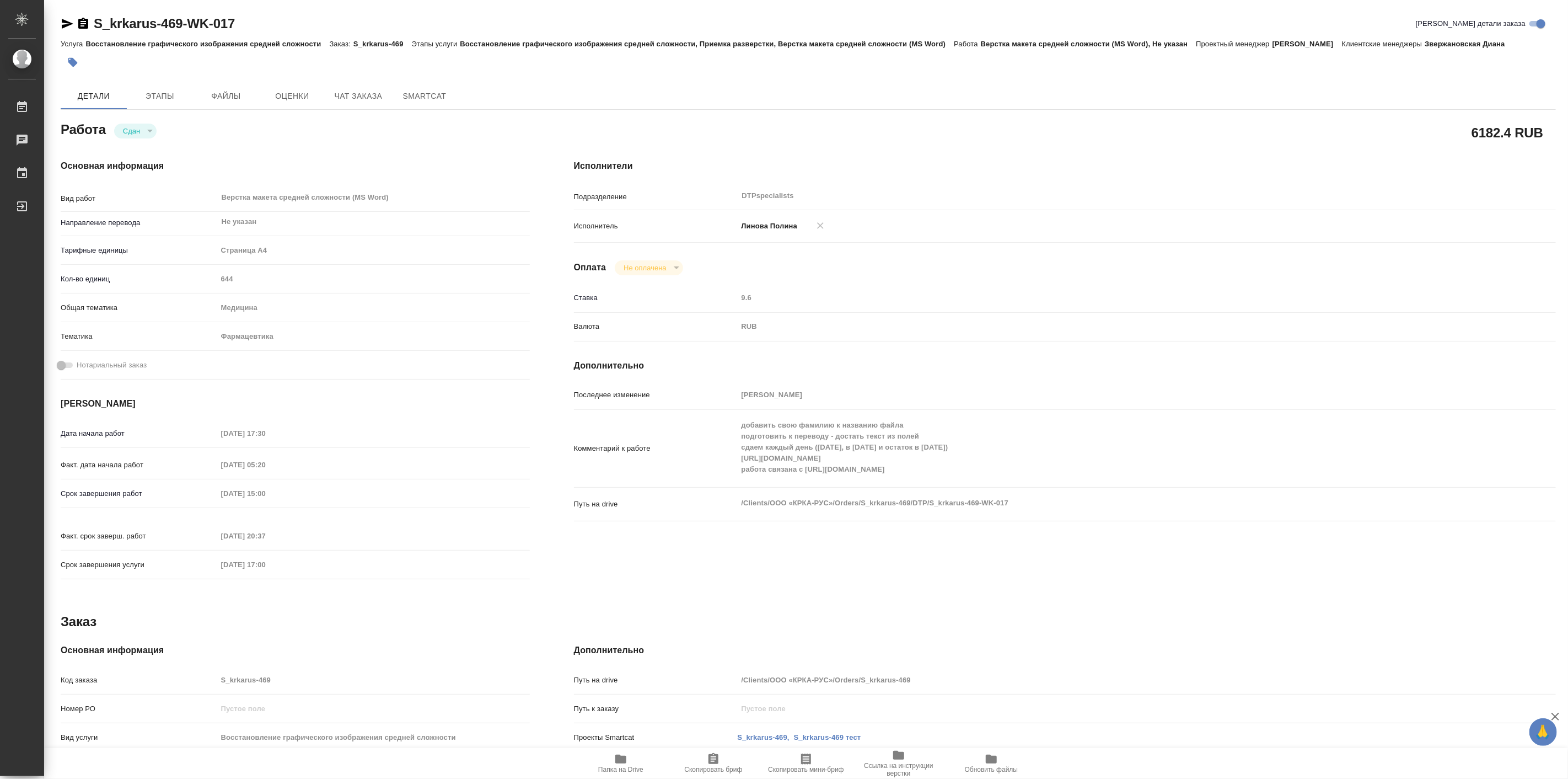
type textarea "x"
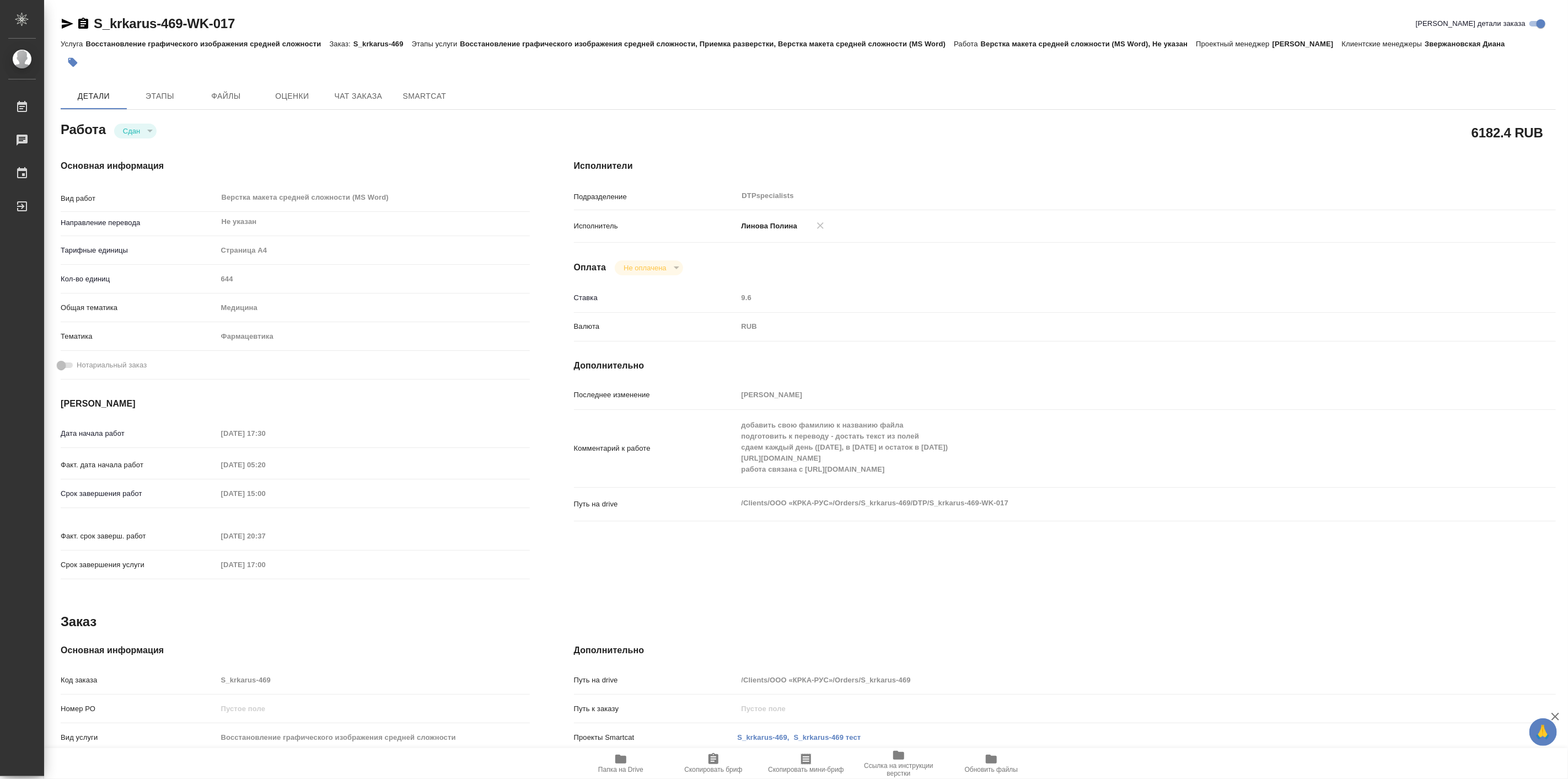
type textarea "x"
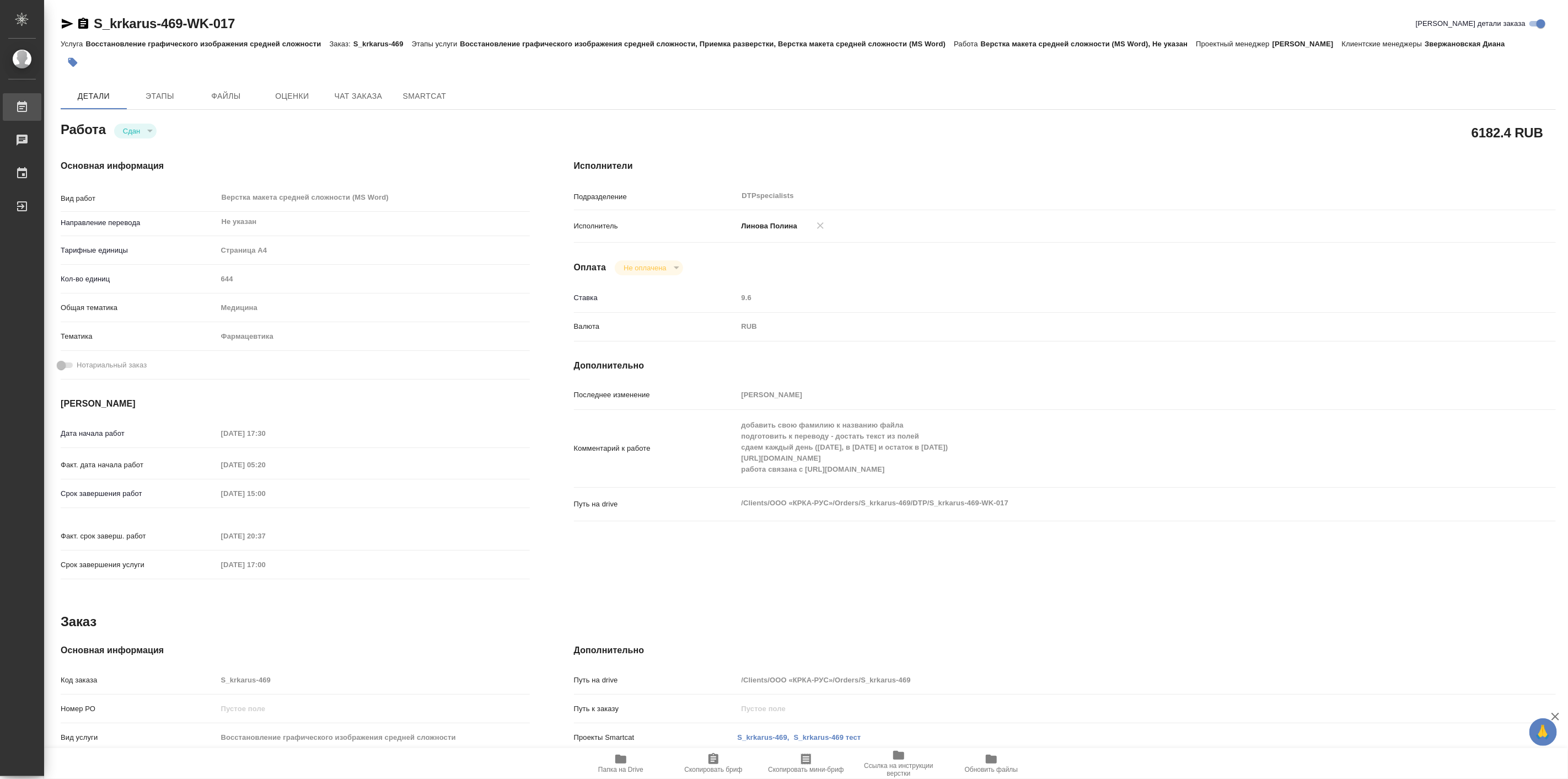
type textarea "x"
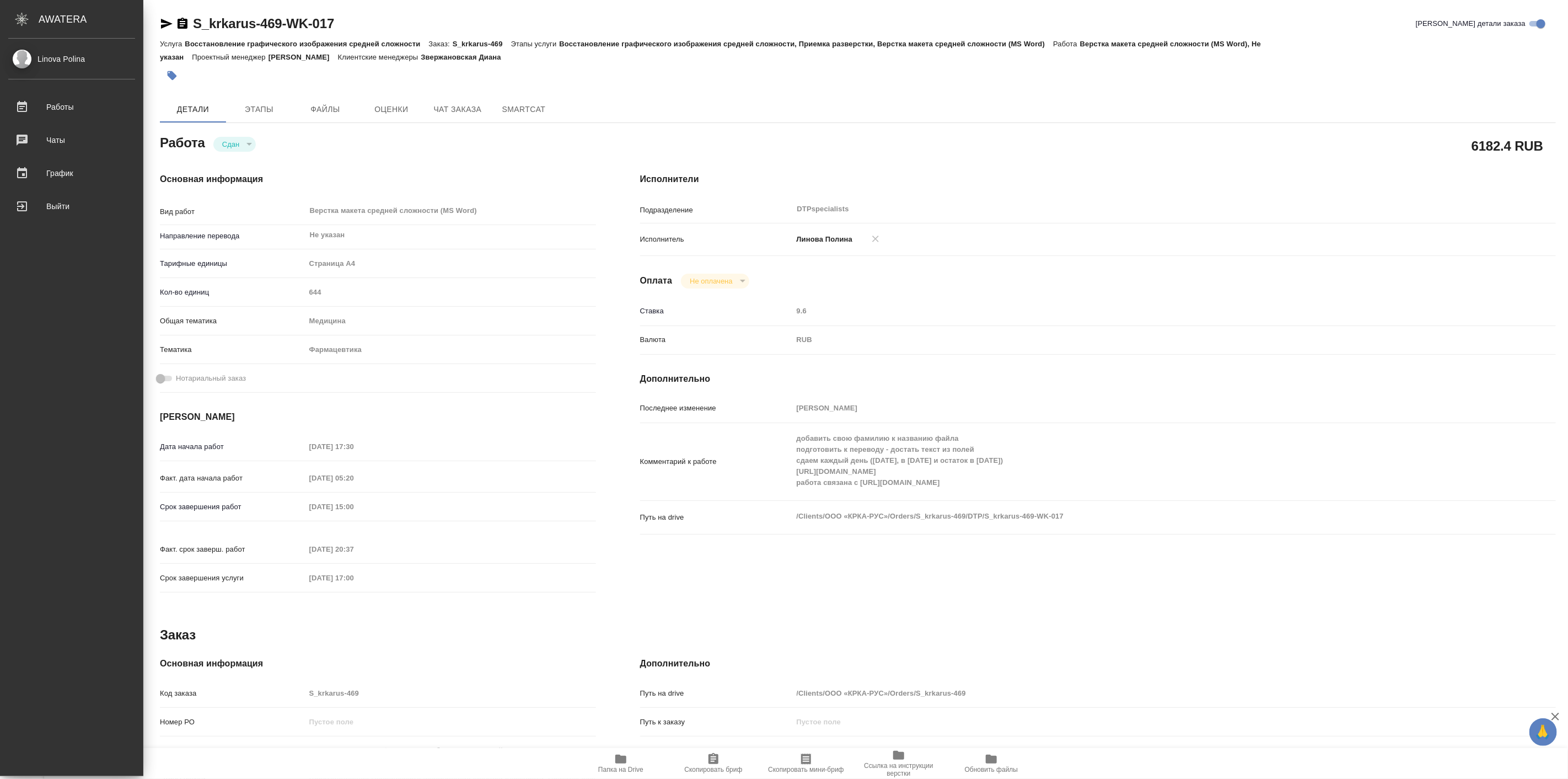
type textarea "x"
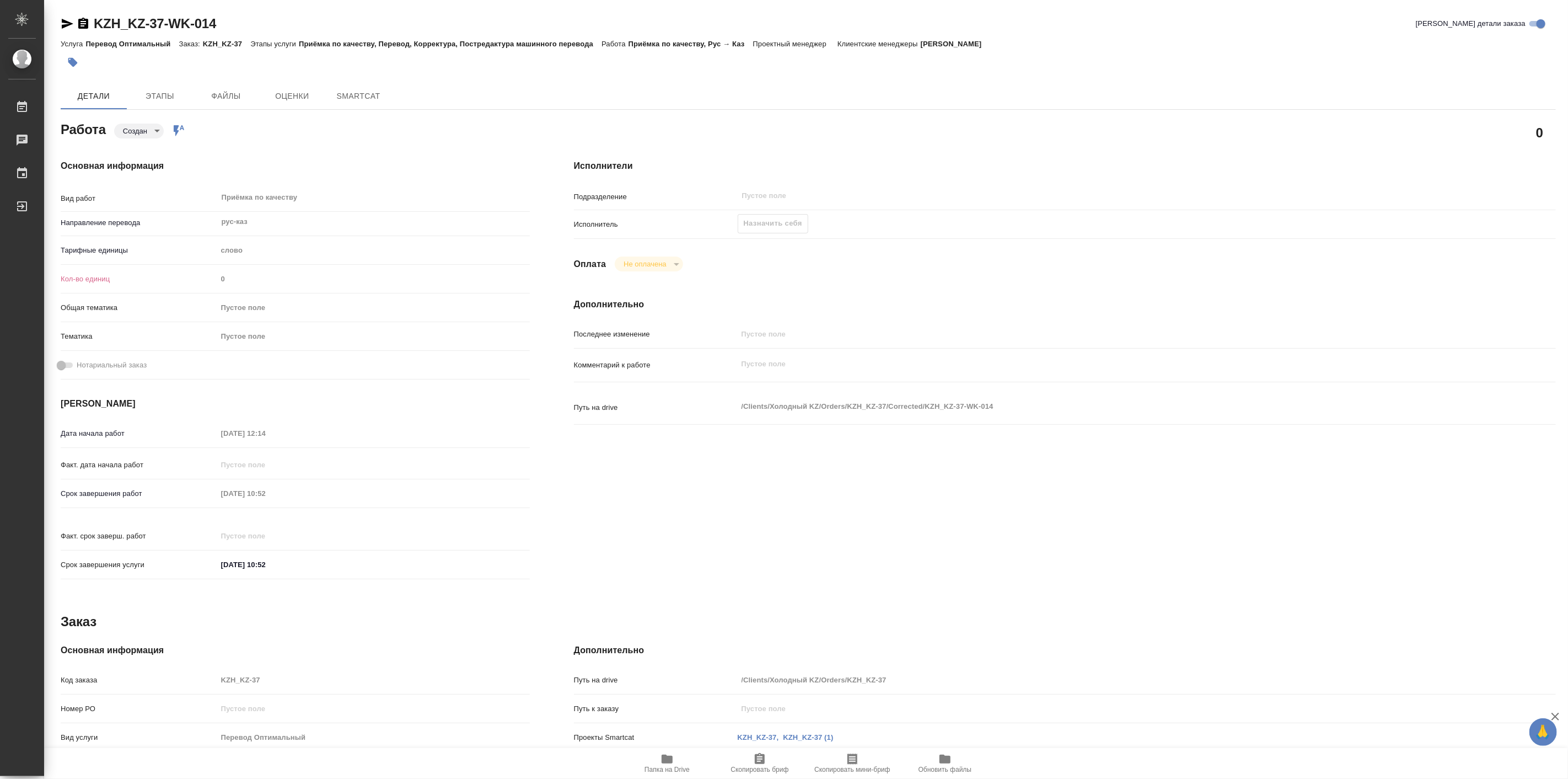
type textarea "x"
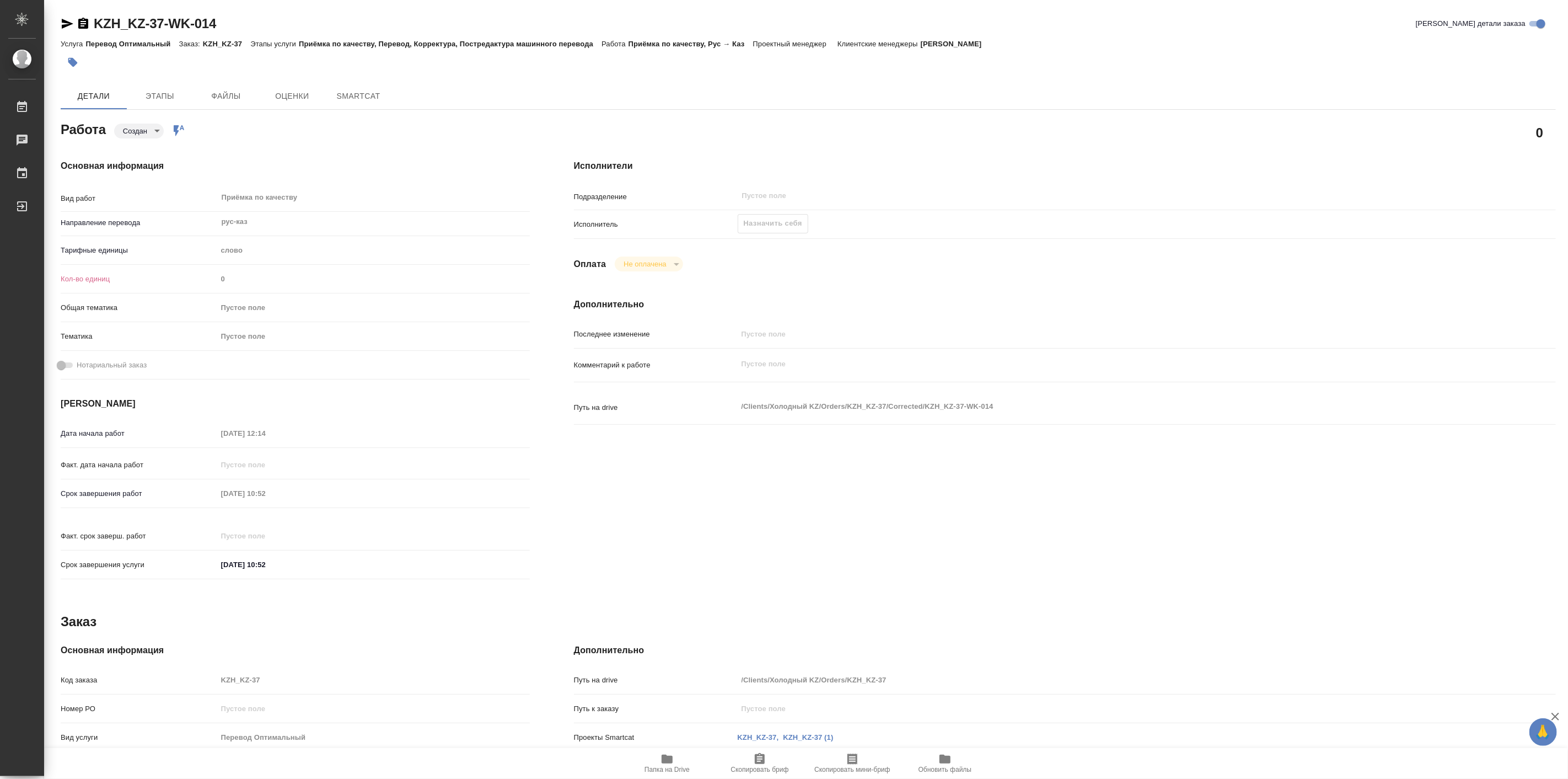
type textarea "x"
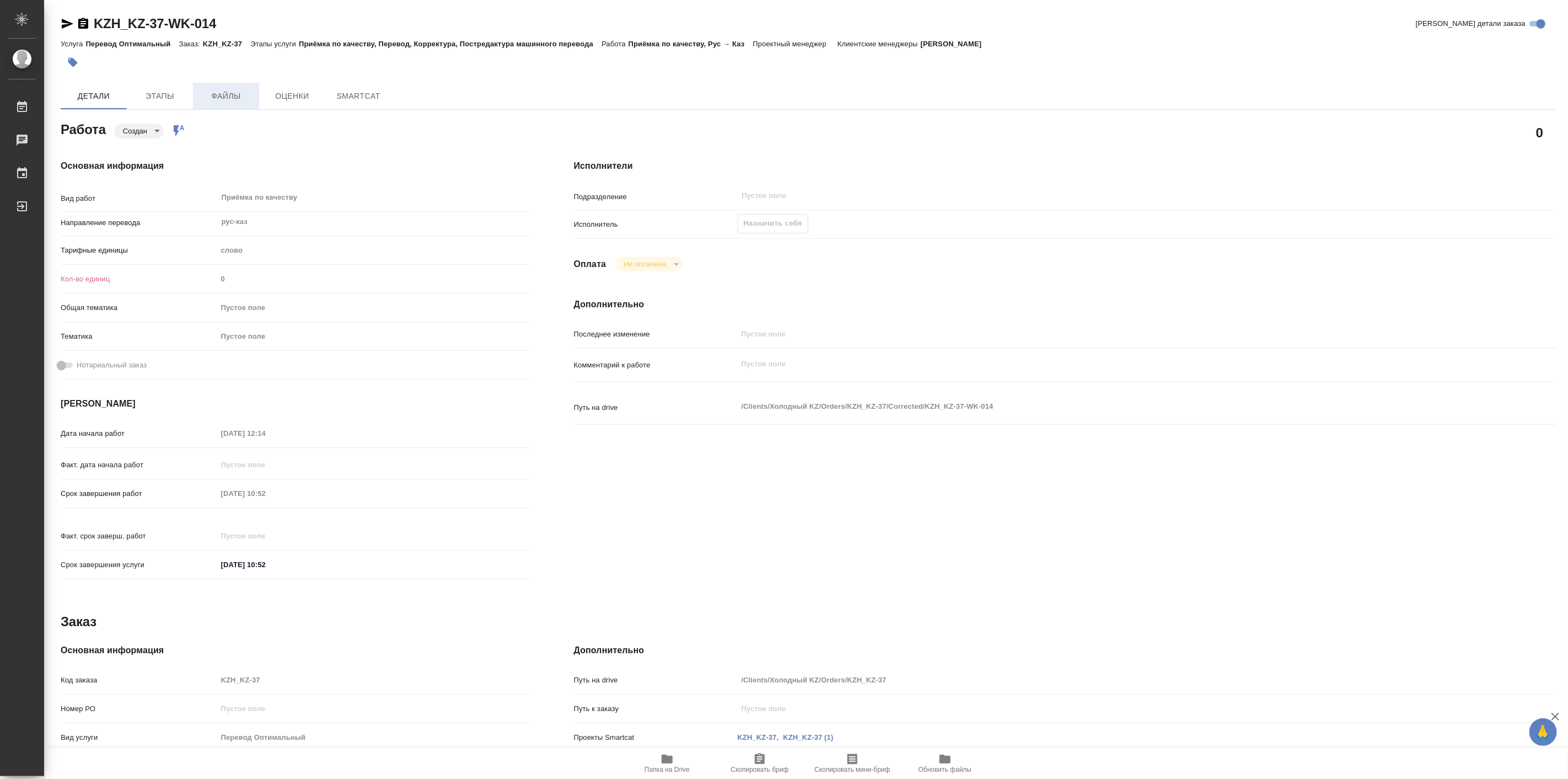
type textarea "x"
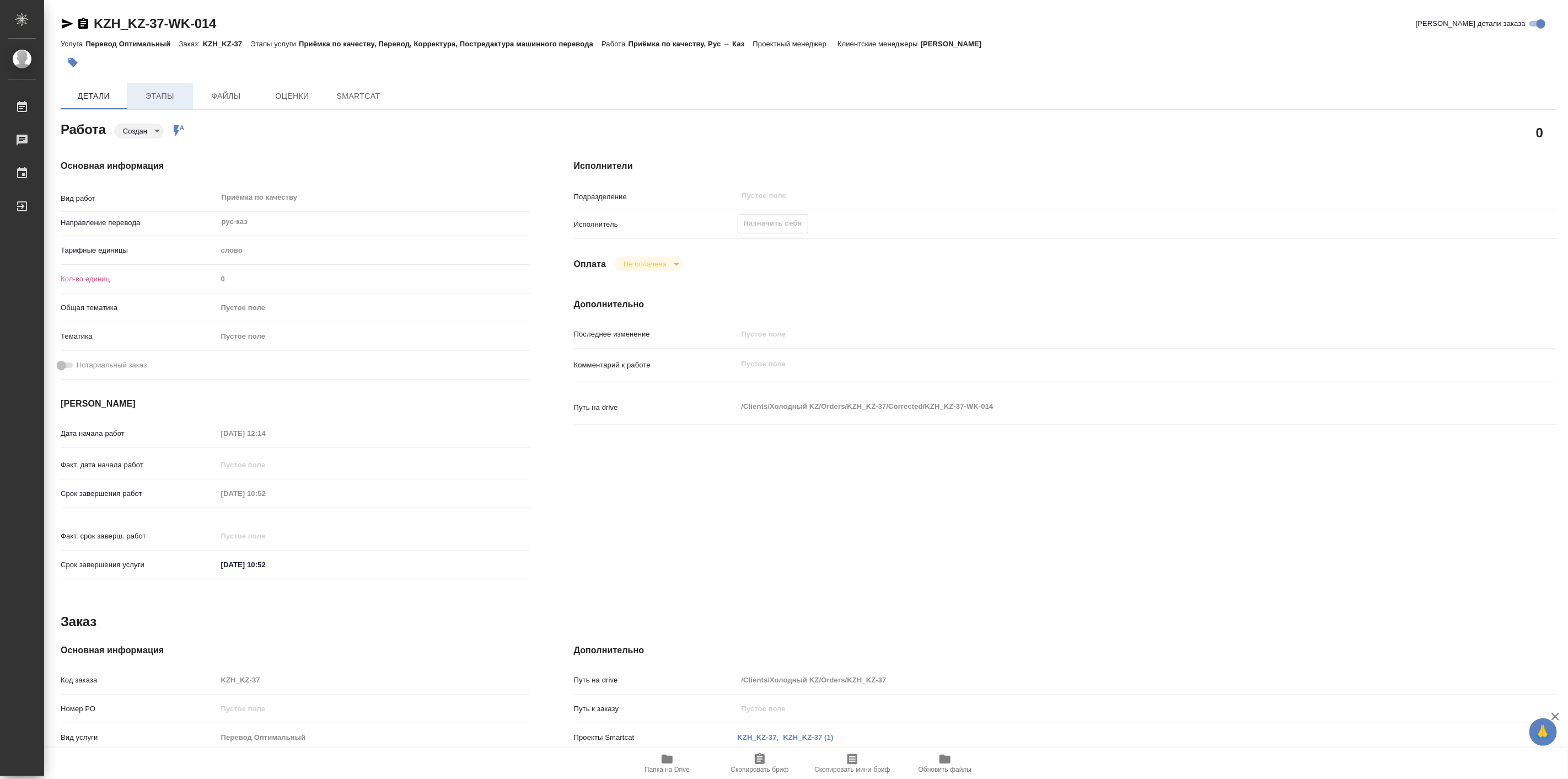
type textarea "x"
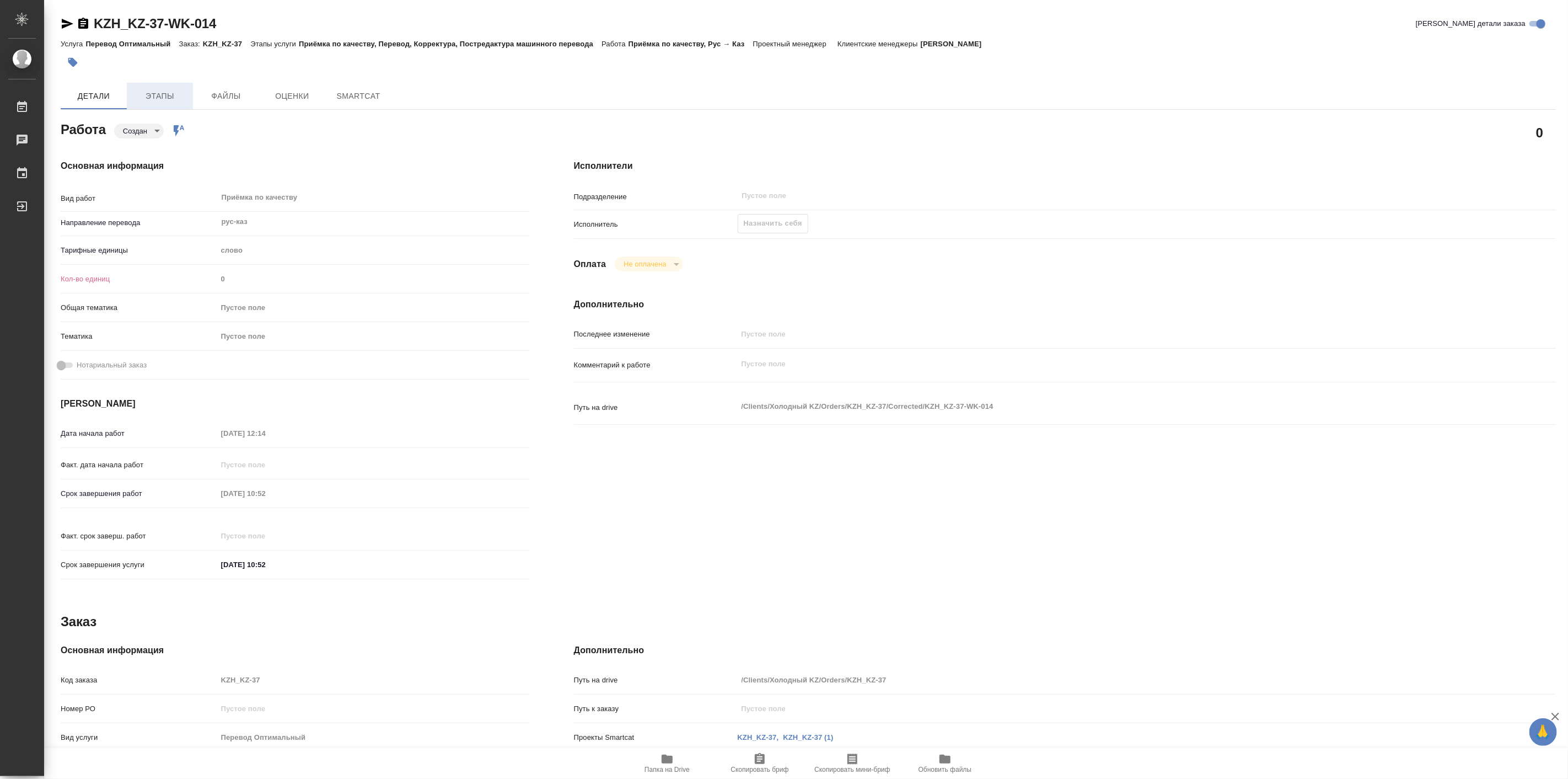
type textarea "x"
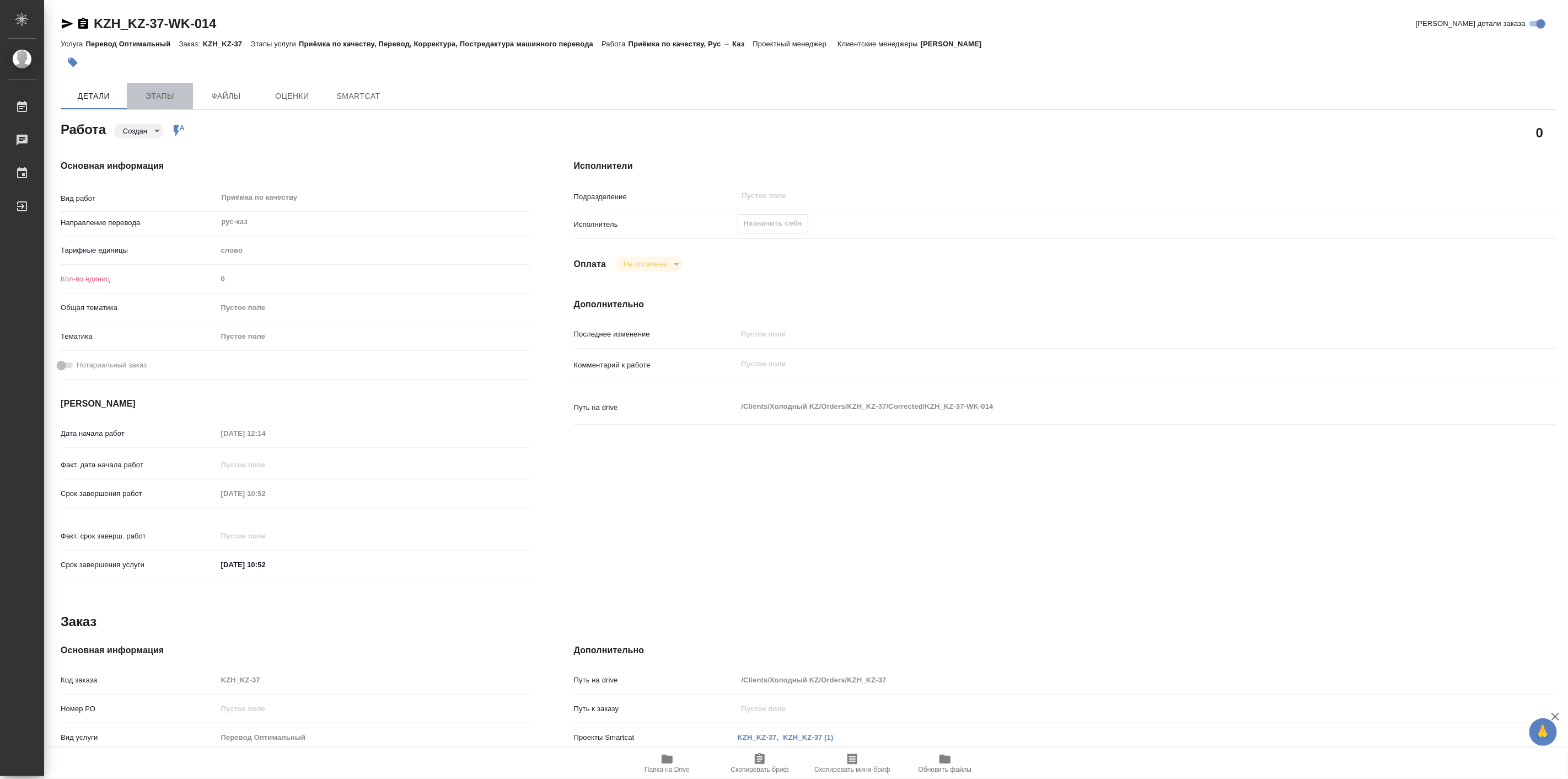
click at [160, 95] on span "Этапы" at bounding box center [159, 97] width 53 height 14
type textarea "x"
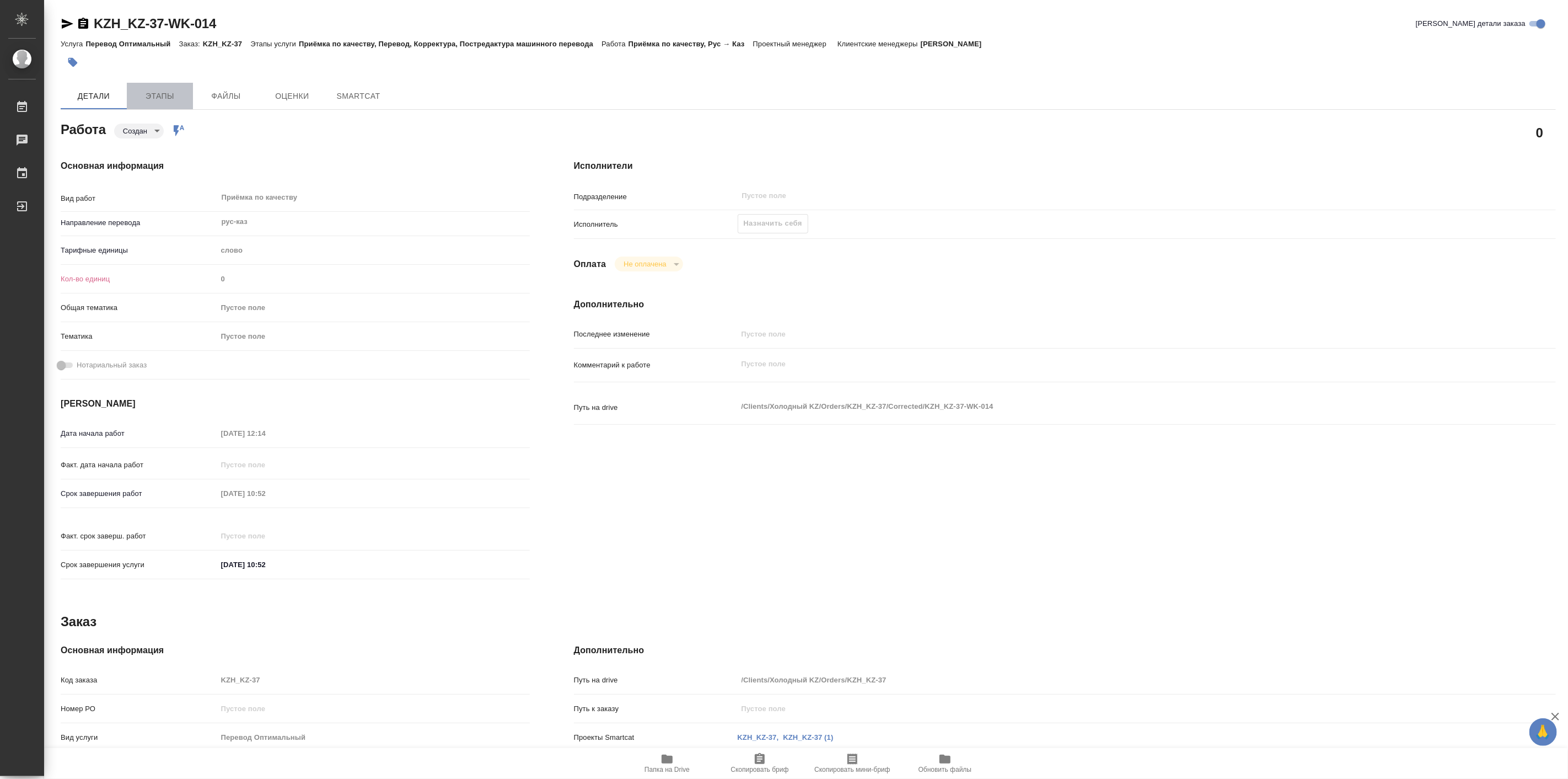
type textarea "x"
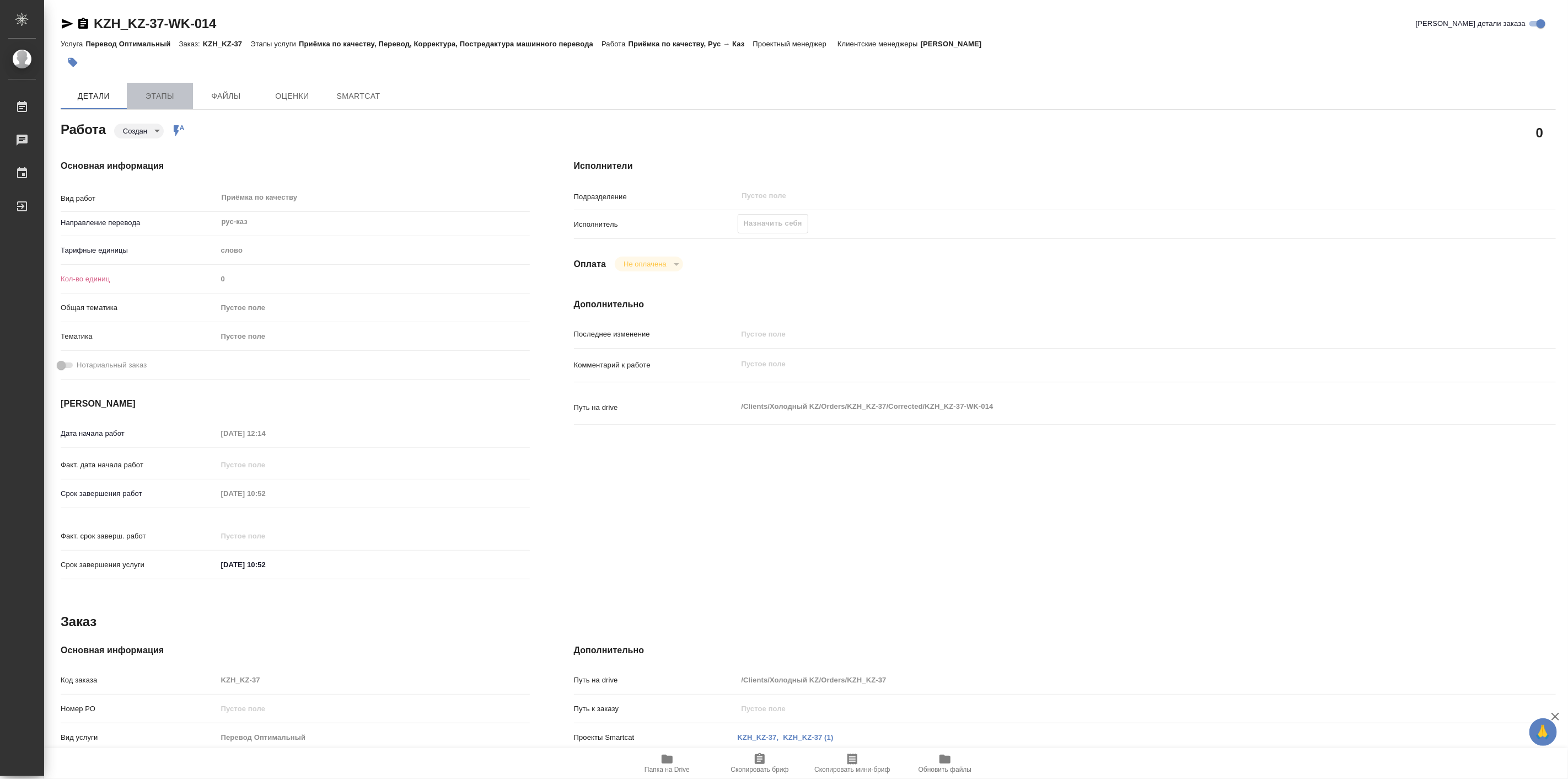
type textarea "x"
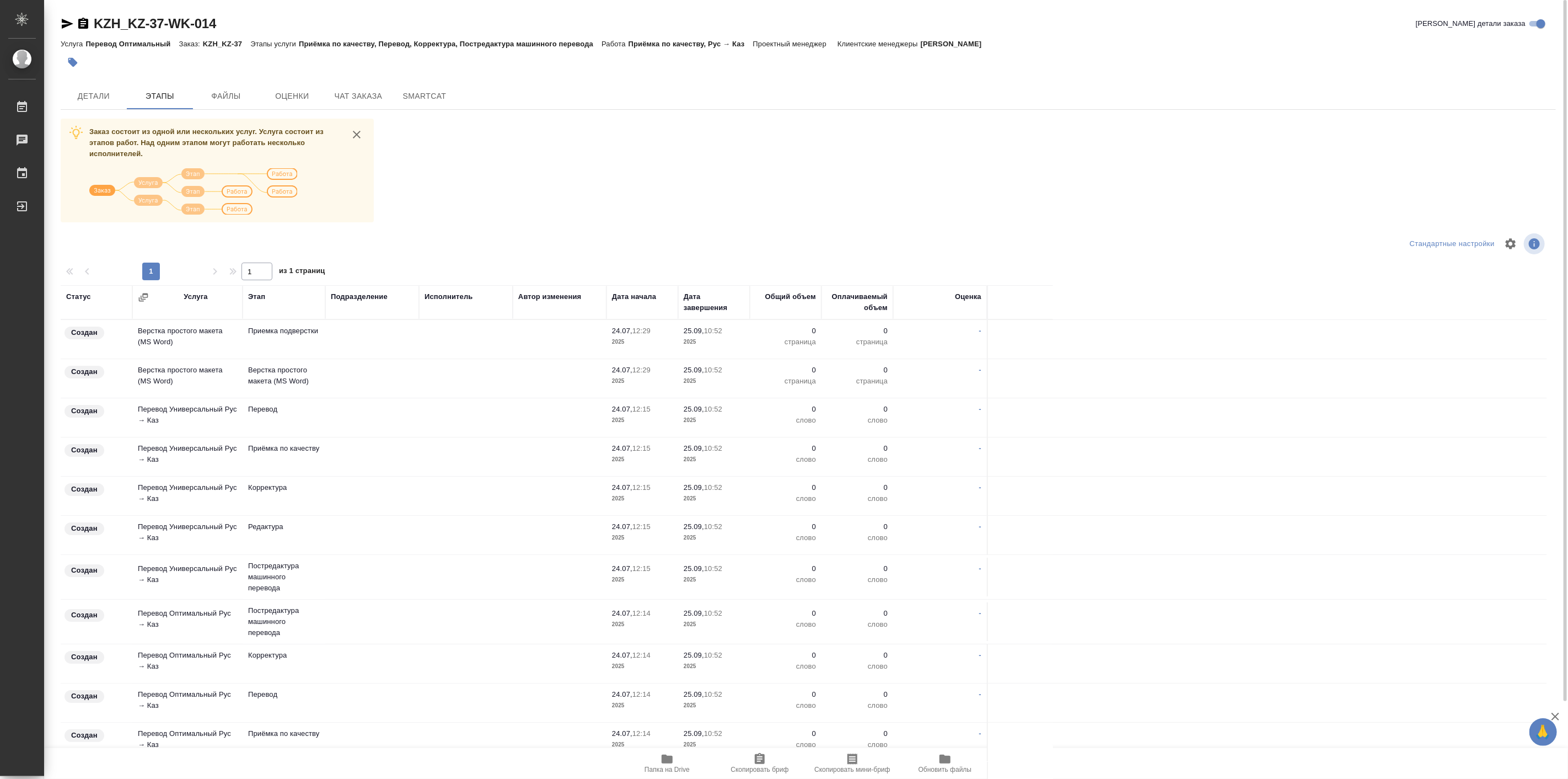
click at [350, 80] on div "KZH_KZ-37-WK-014 Кратко детали заказа Услуга Перевод Оптимальный Заказ: KZH_KZ-…" at bounding box center [808, 433] width 1507 height 865
click at [350, 90] on span "Чат заказа" at bounding box center [358, 97] width 53 height 14
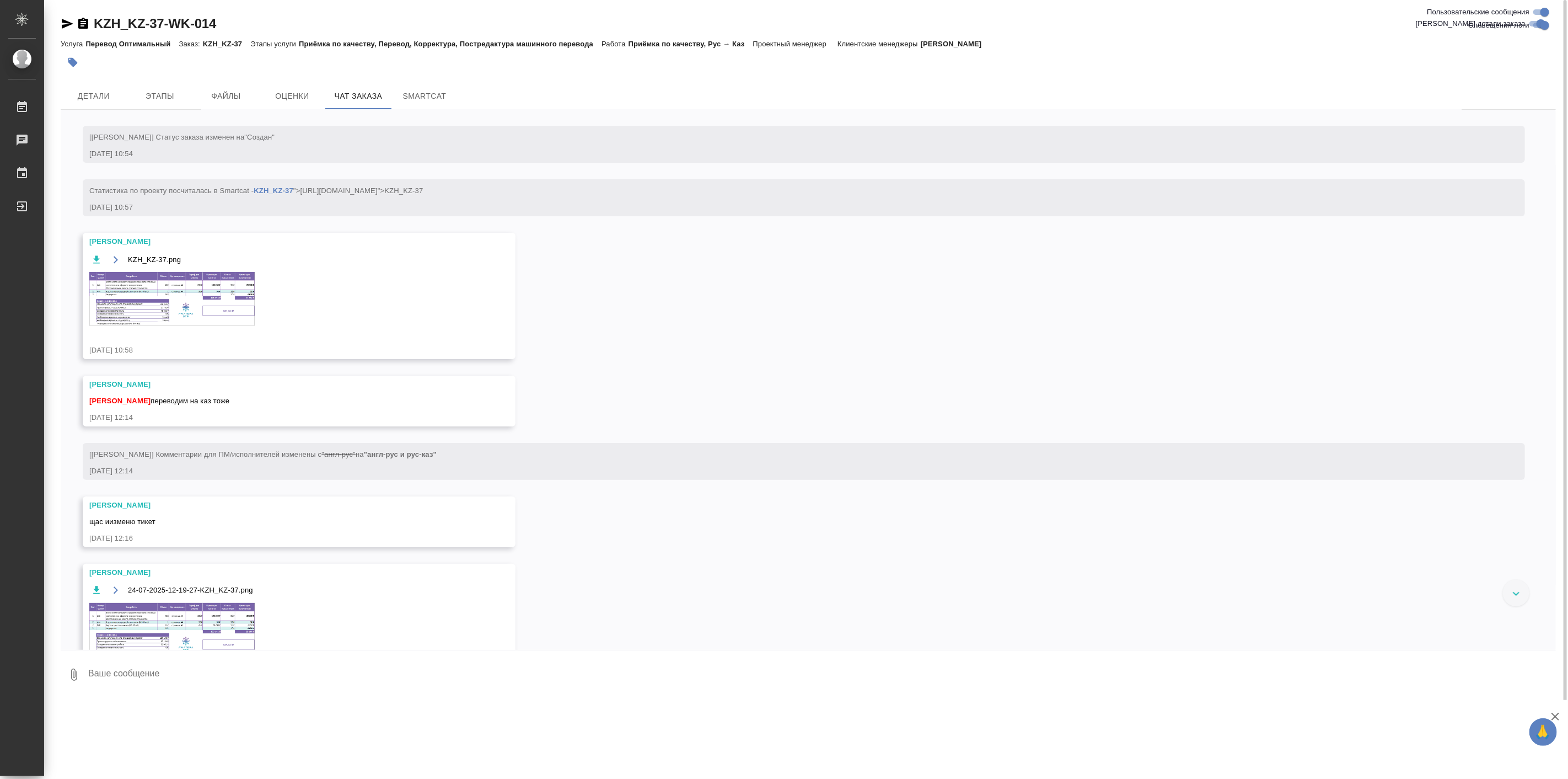
scroll to position [142, 0]
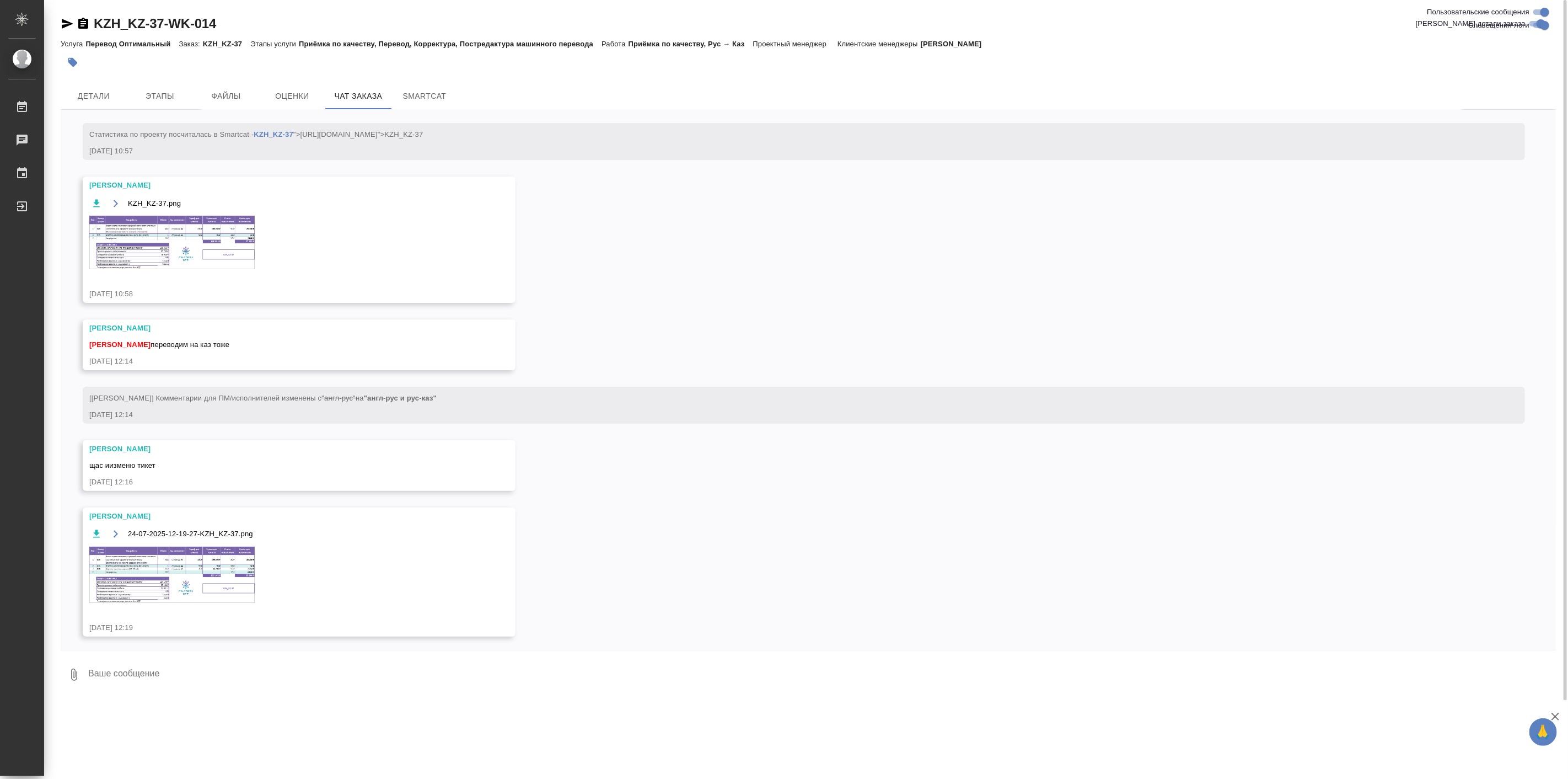
click at [139, 231] on img at bounding box center [172, 242] width 166 height 53
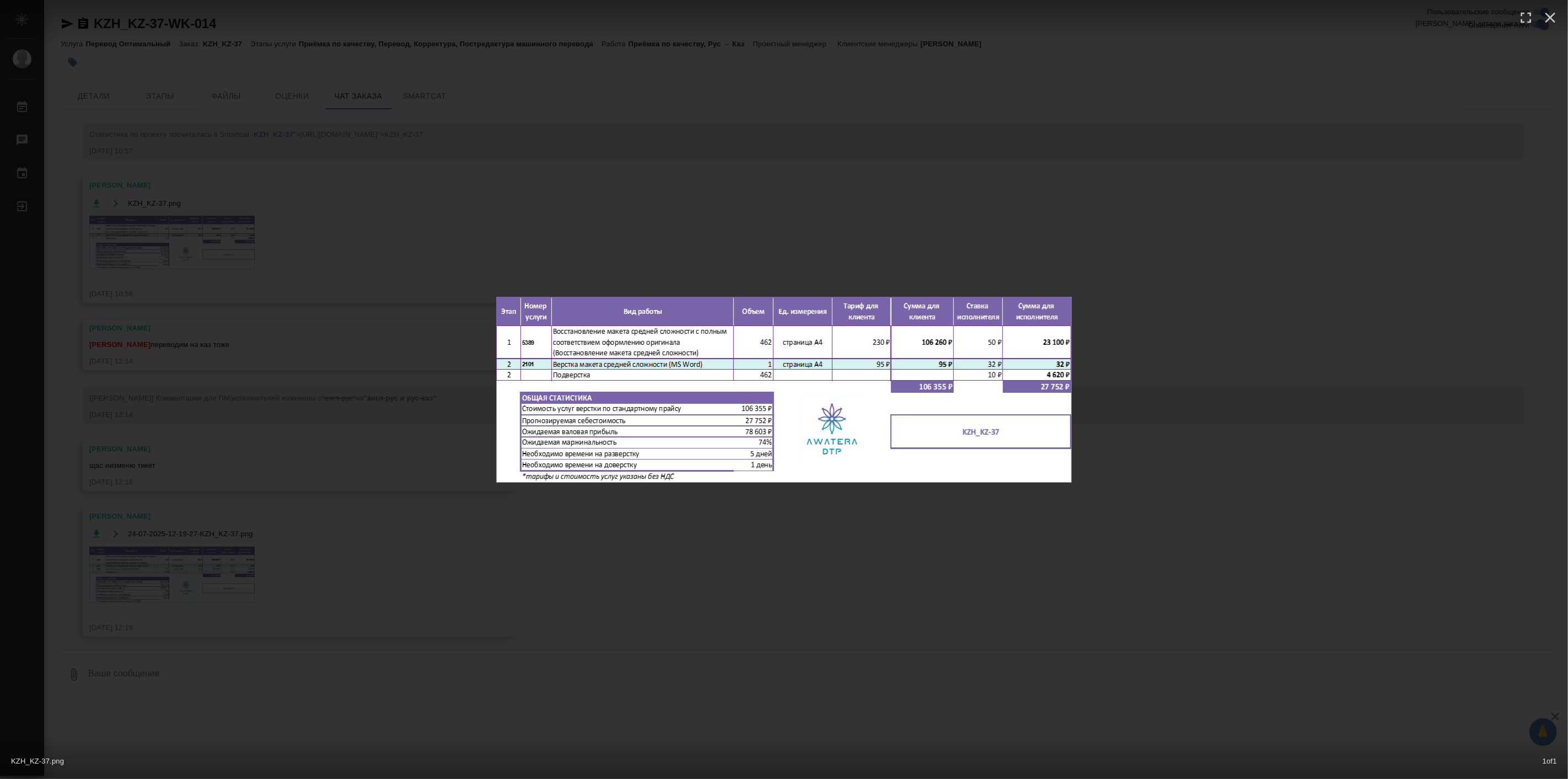
click at [1244, 498] on div "KZH_KZ-37.png 1 of 1" at bounding box center [784, 390] width 1568 height 779
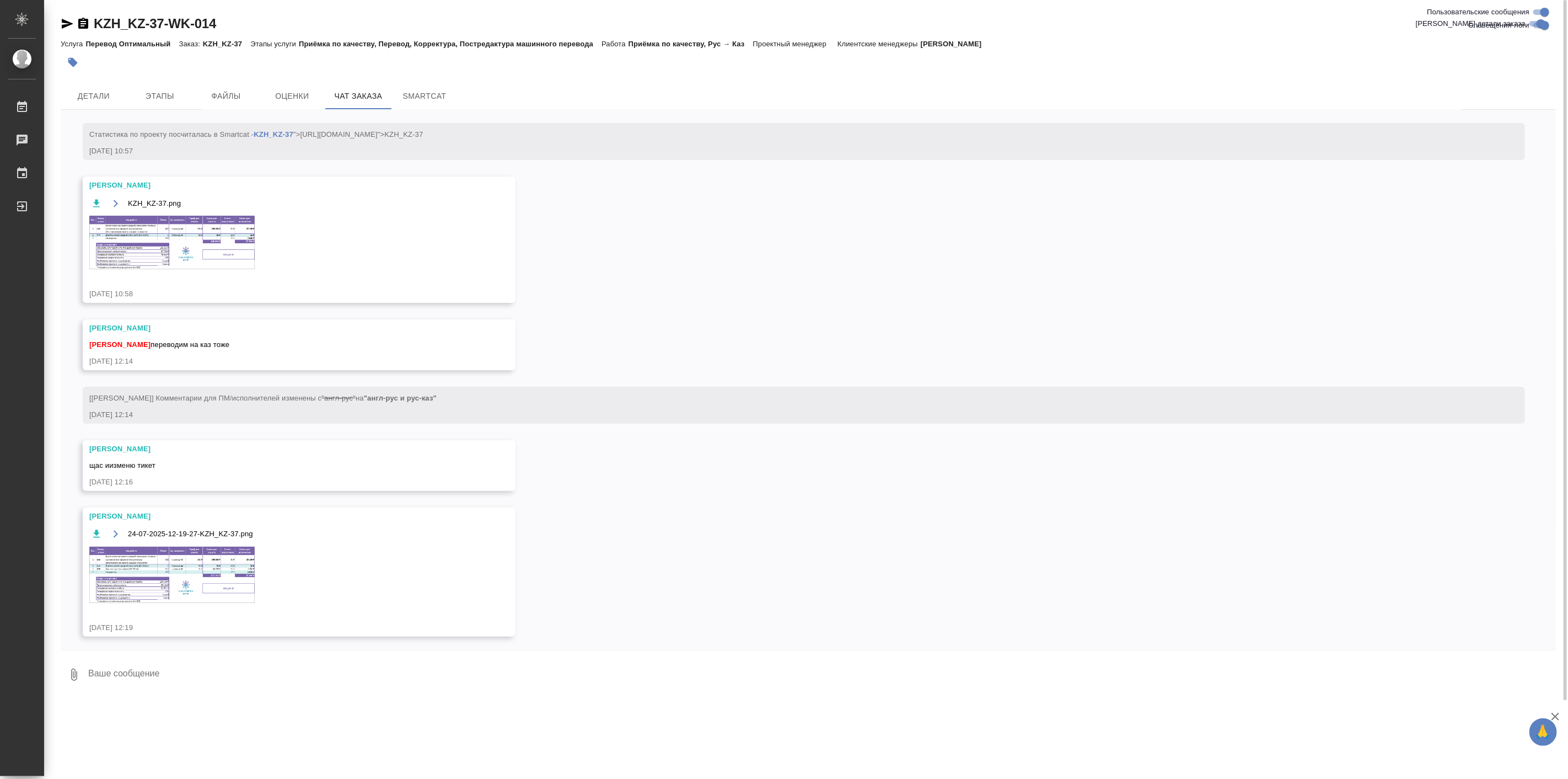
click at [224, 561] on img at bounding box center [172, 575] width 166 height 57
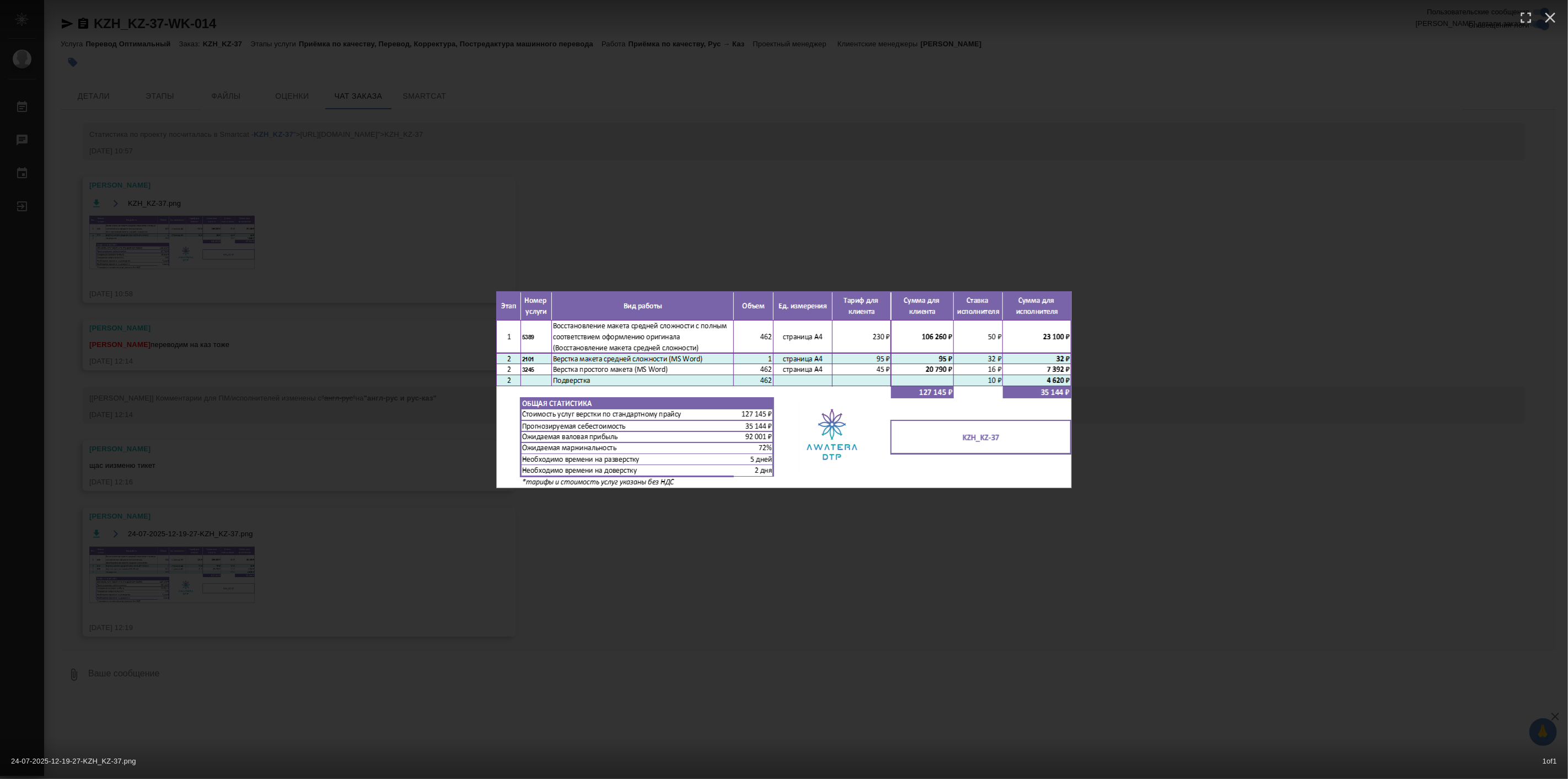
click at [1191, 541] on div "24-07-2025-12-19-27-KZH_KZ-37.png 1 of 1" at bounding box center [784, 390] width 1568 height 779
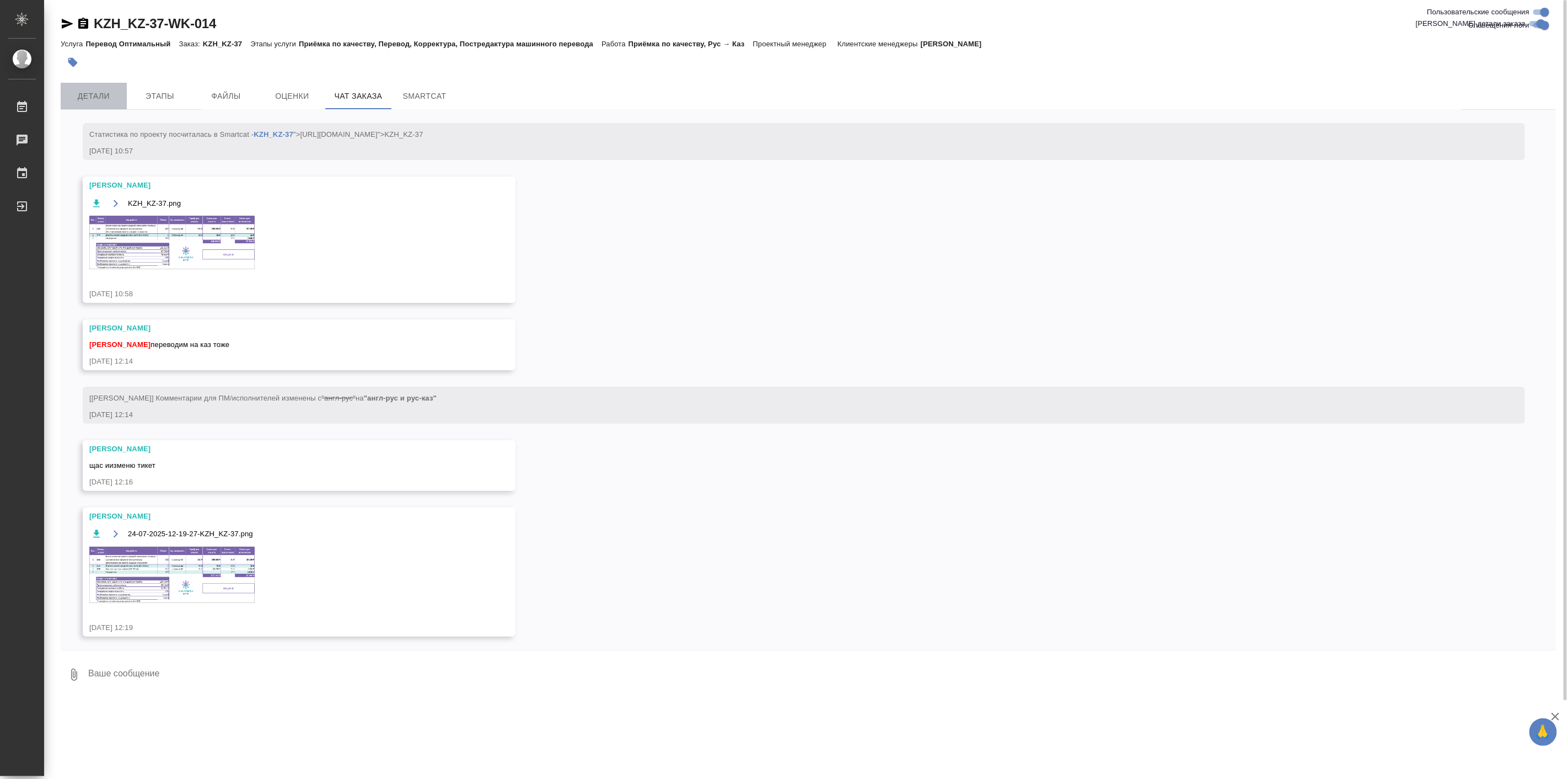
click at [108, 98] on span "Детали" at bounding box center [93, 97] width 53 height 14
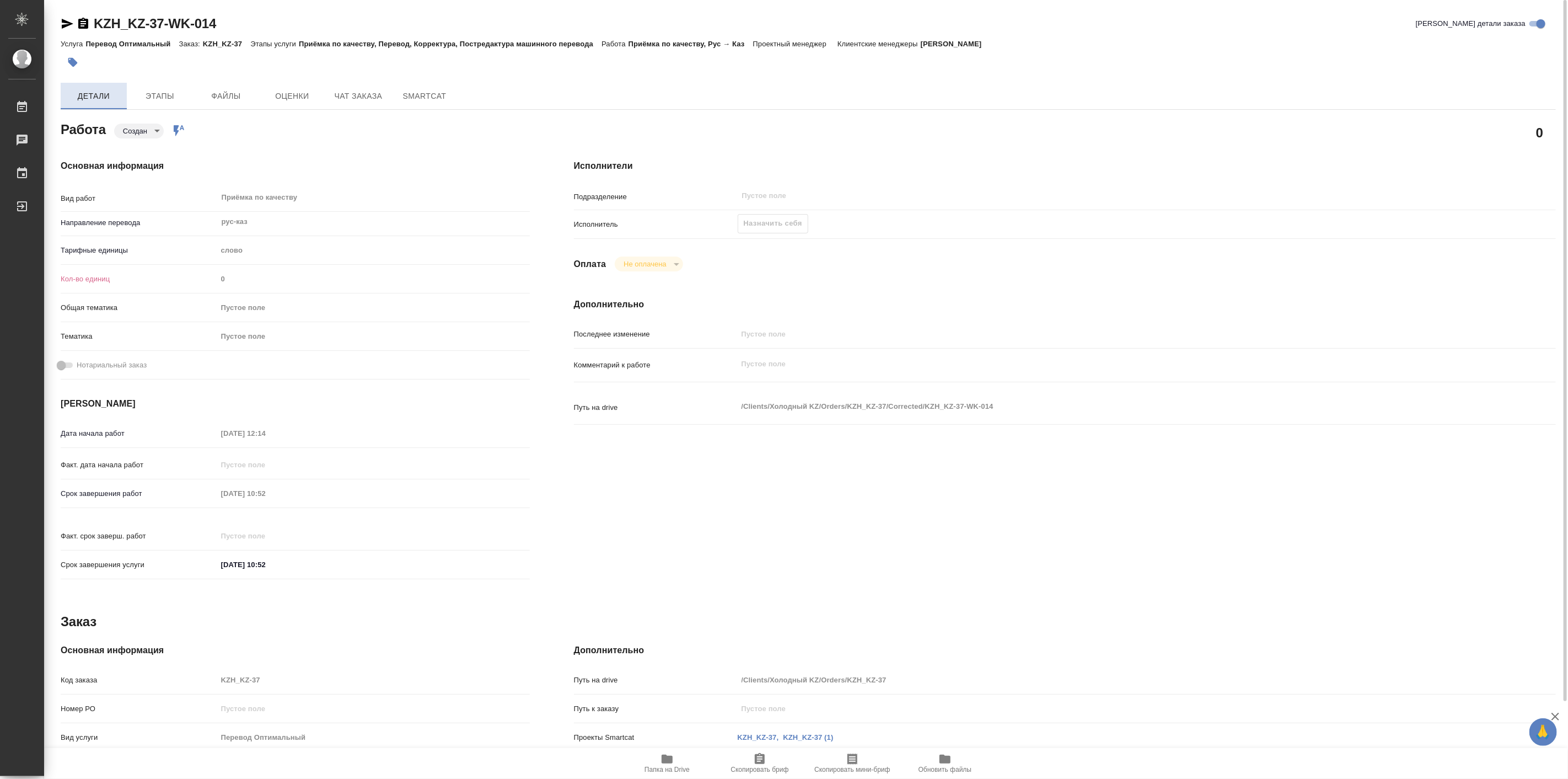
type textarea "x"
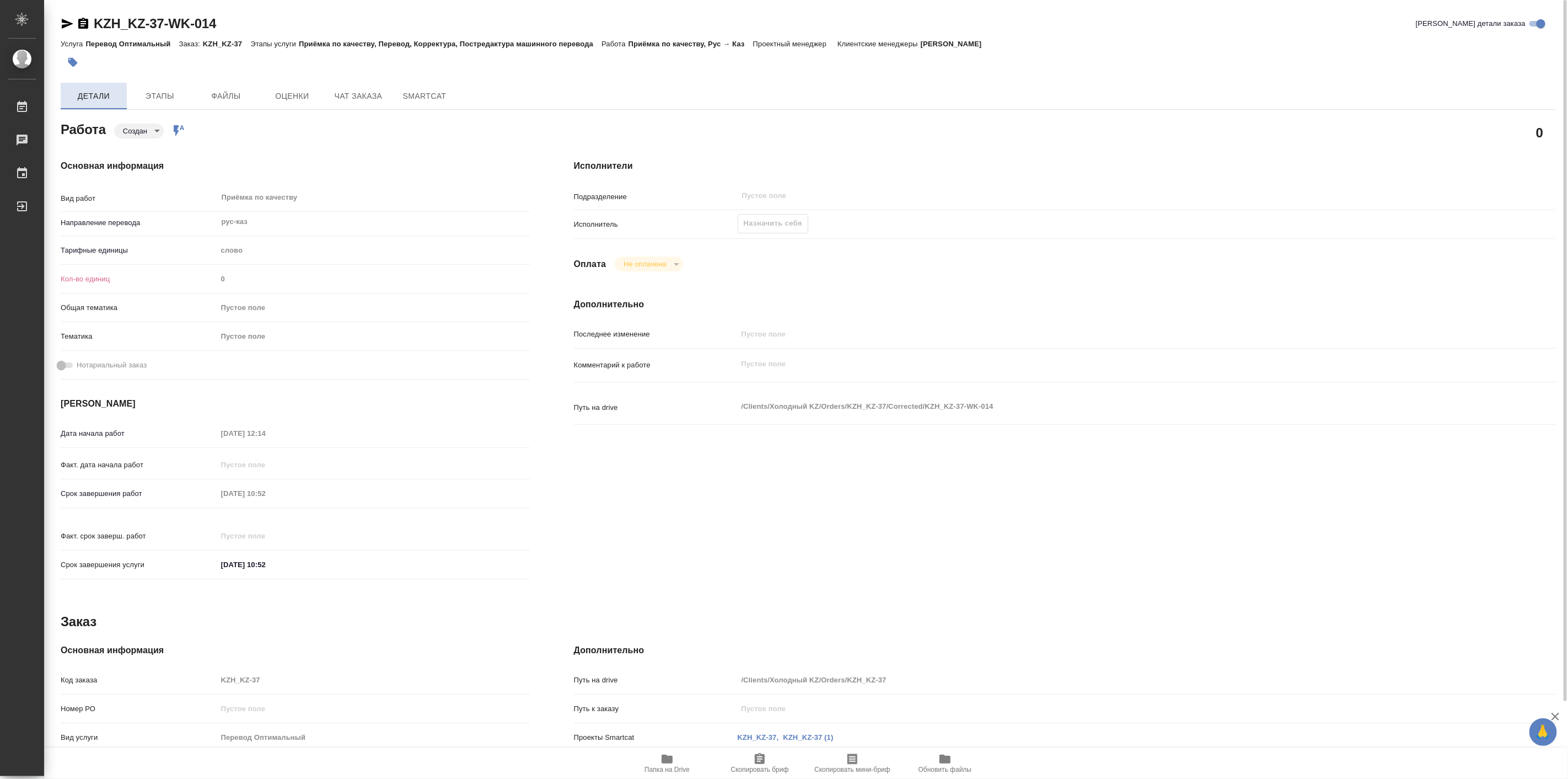
type textarea "x"
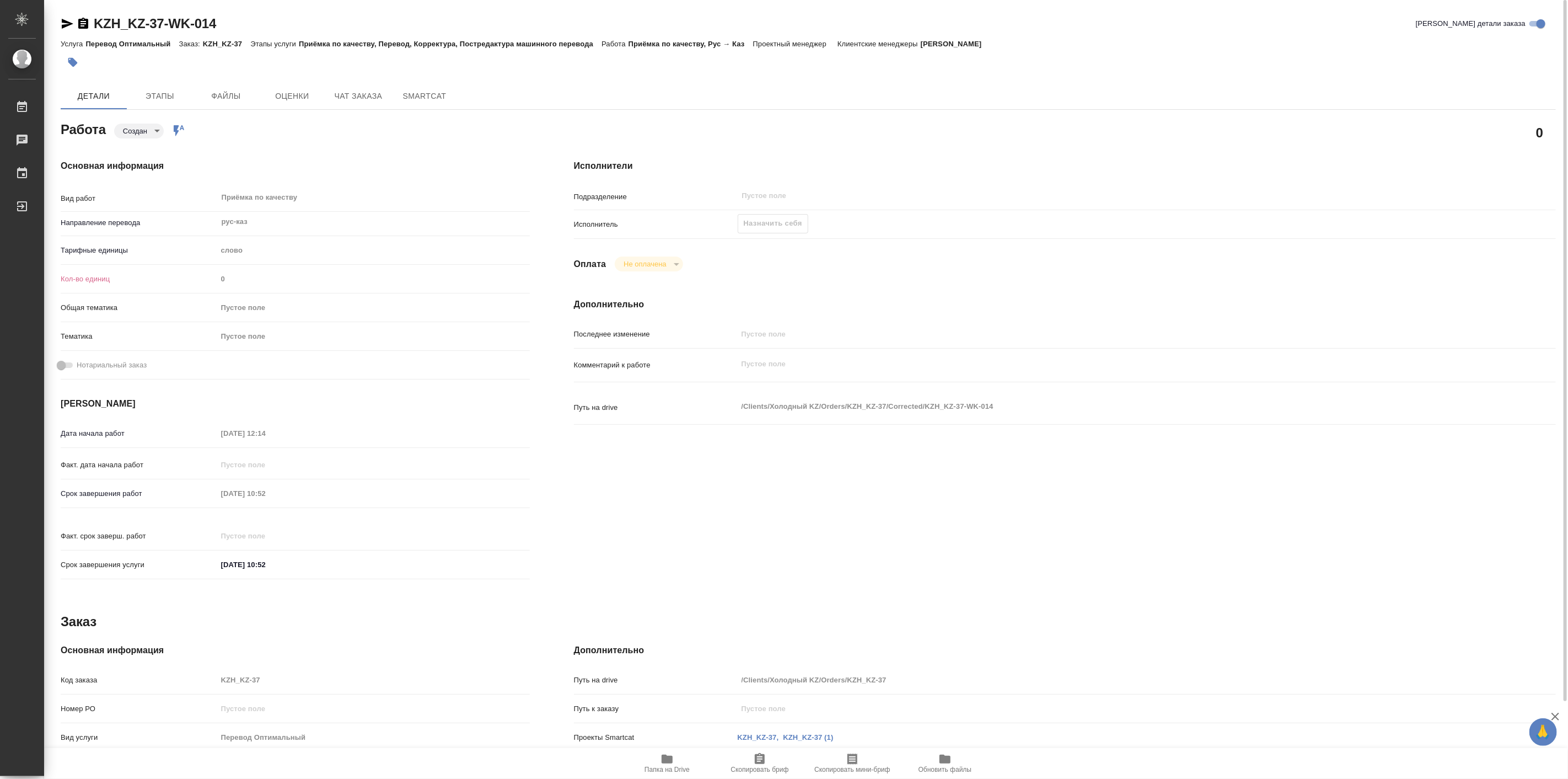
type textarea "x"
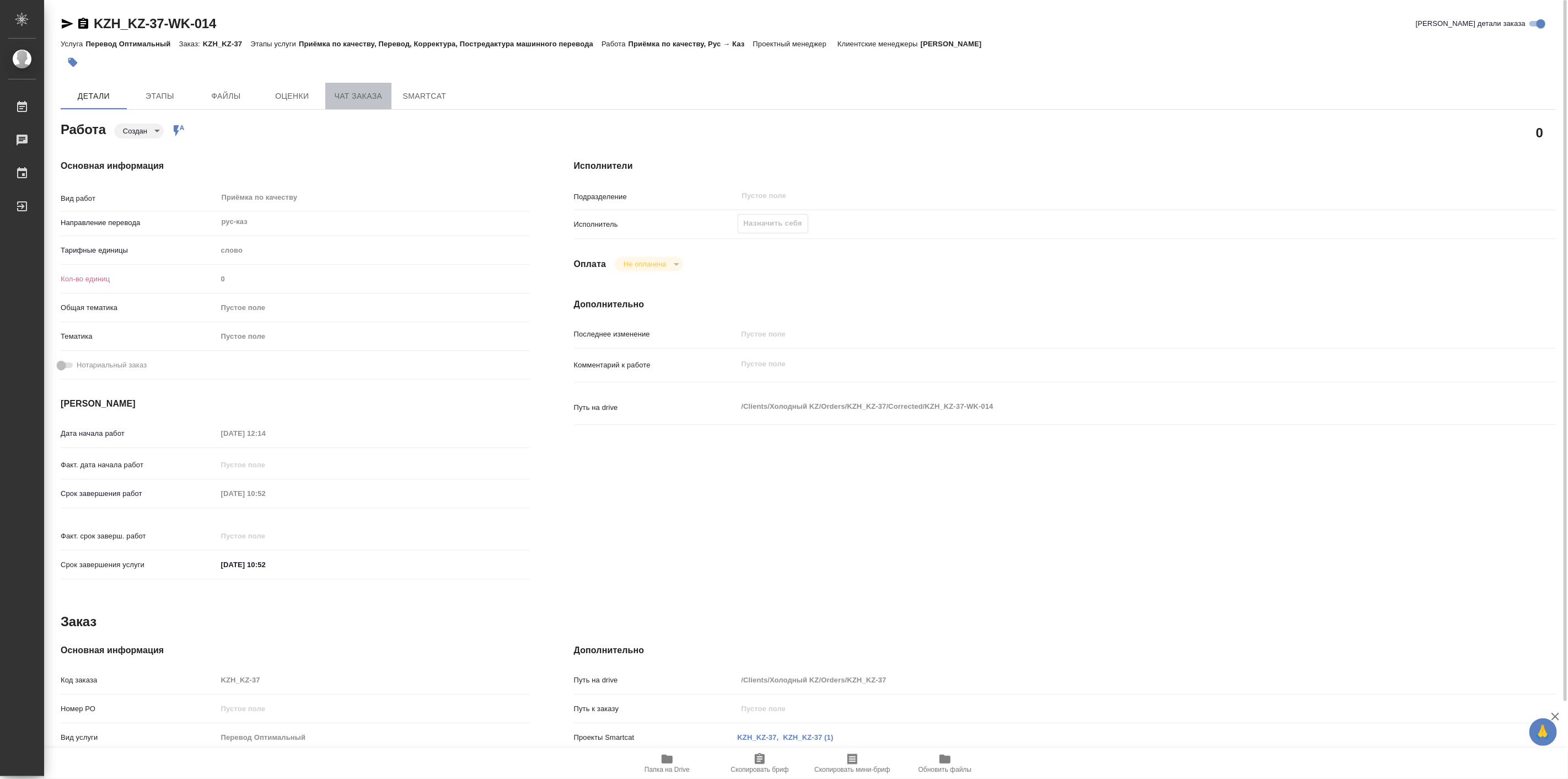
click at [367, 94] on span "Чат заказа" at bounding box center [358, 97] width 53 height 14
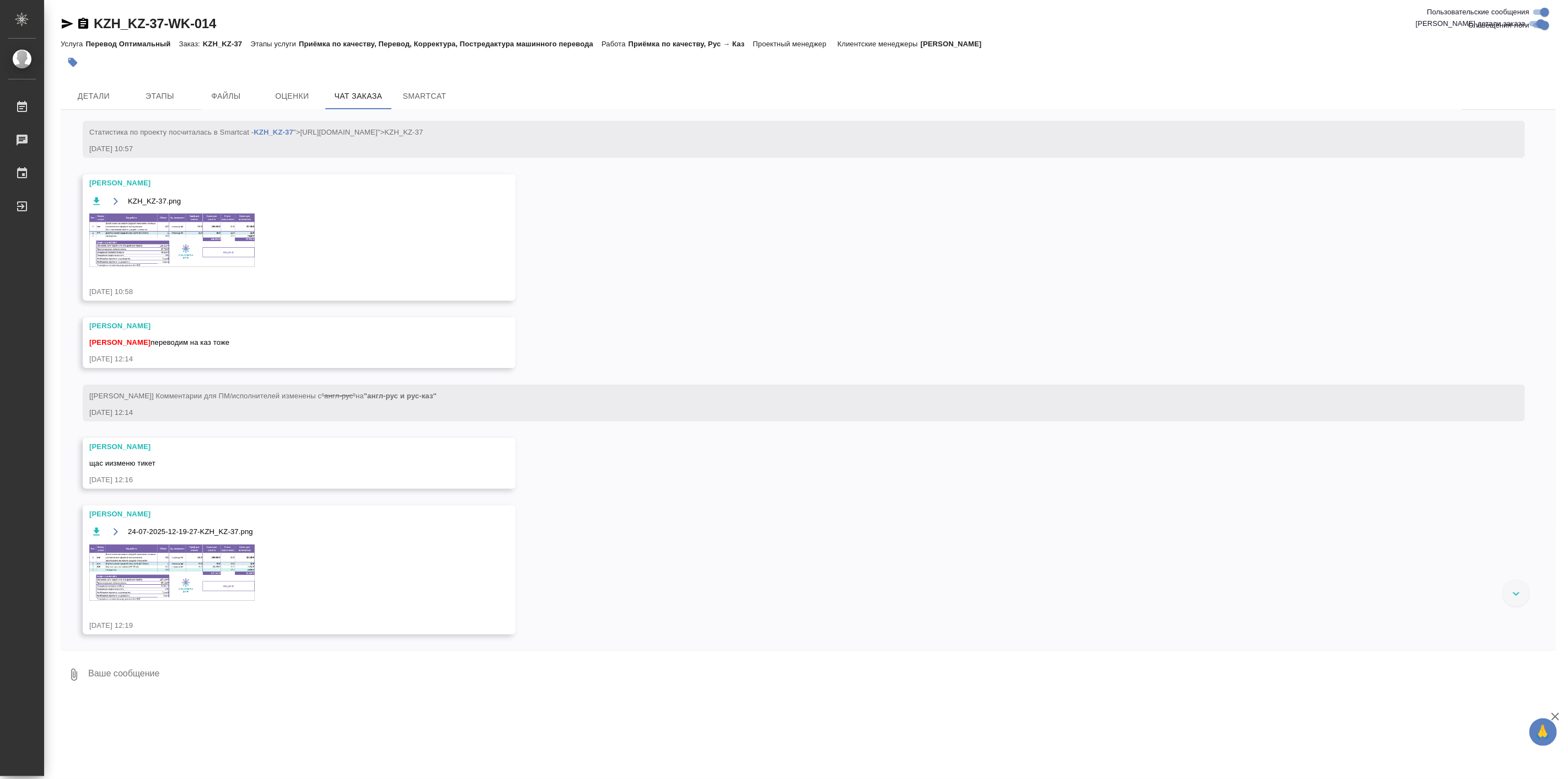
scroll to position [204, 0]
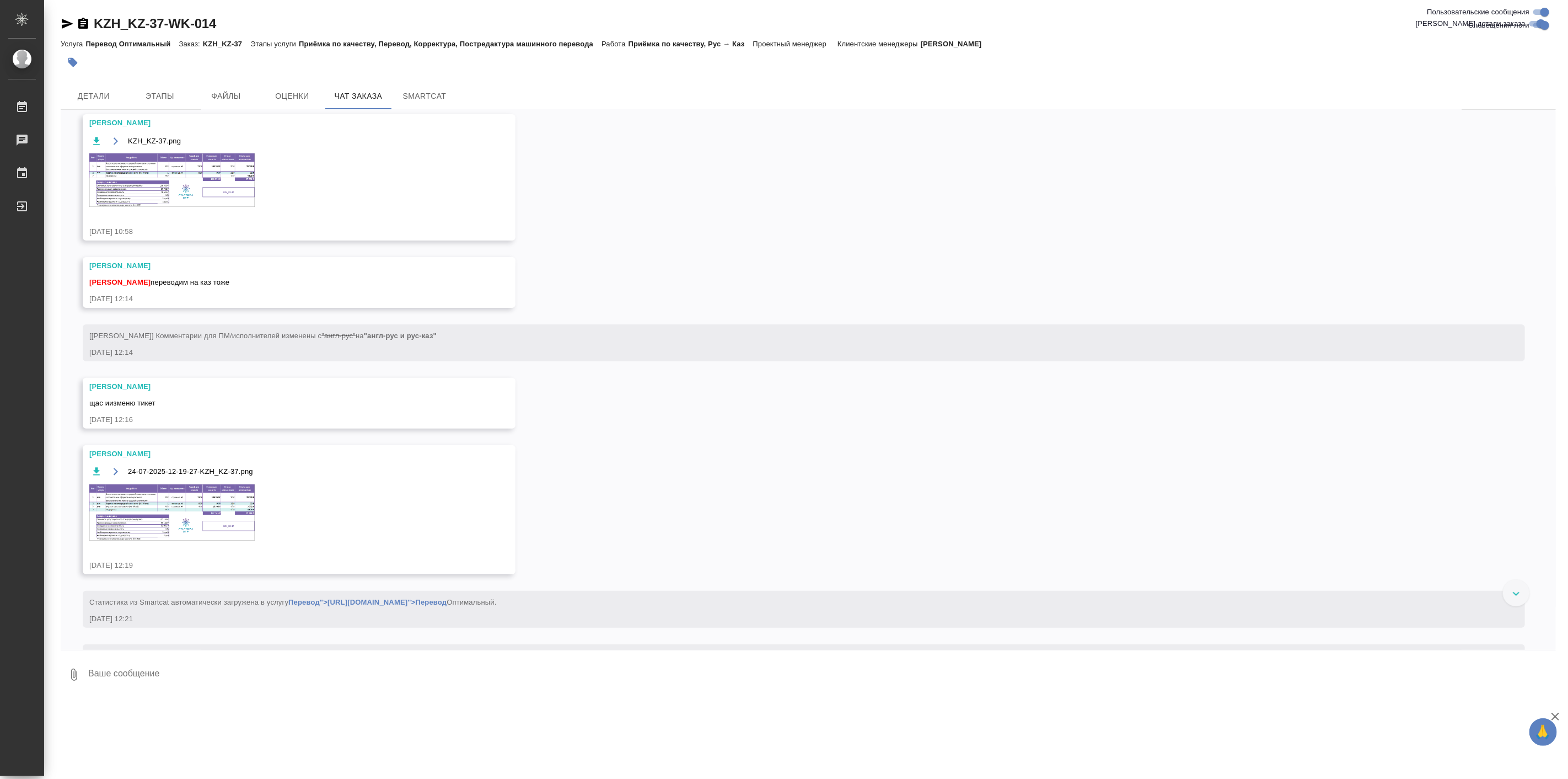
click at [211, 500] on img at bounding box center [172, 513] width 166 height 57
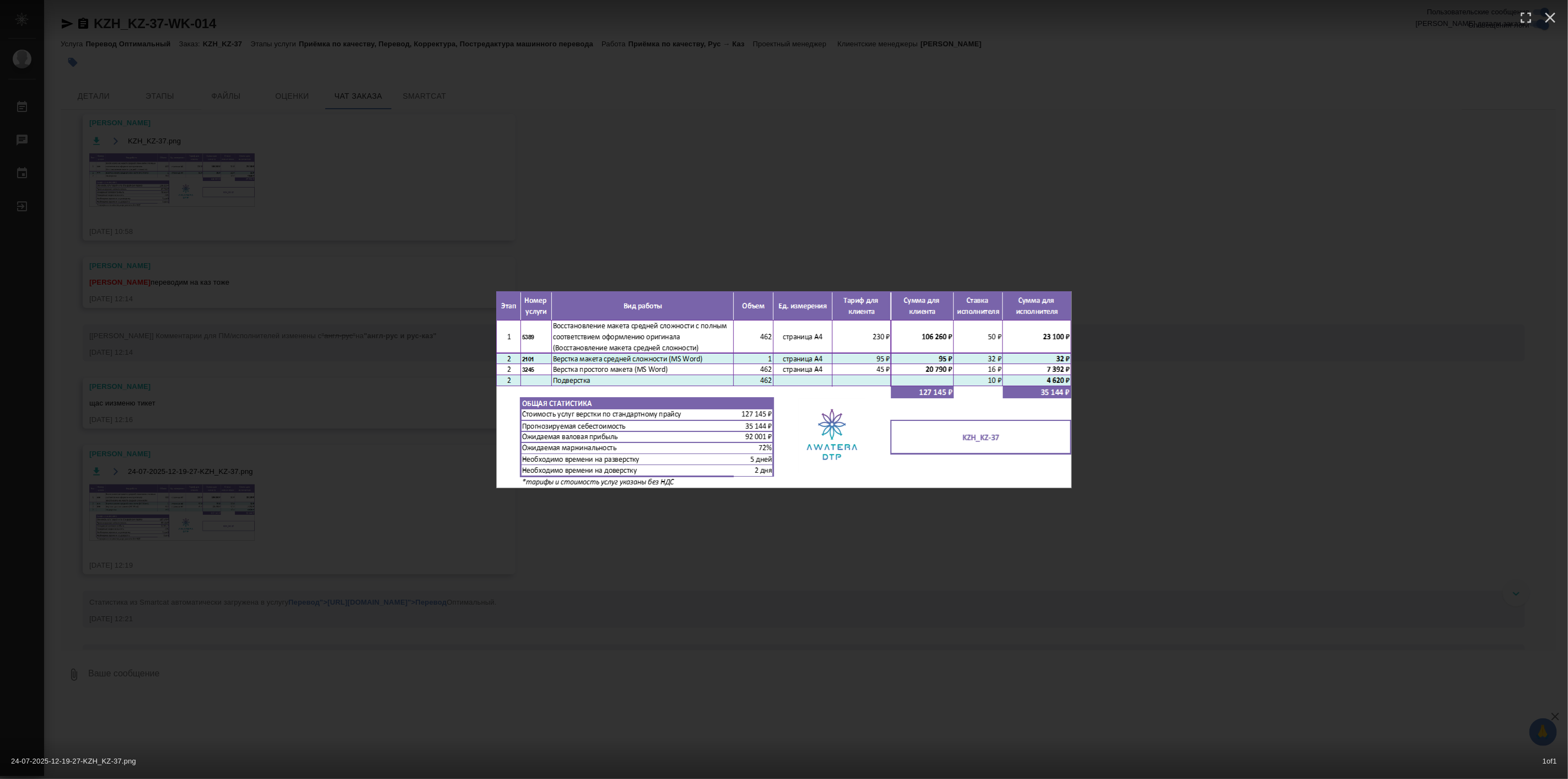
click at [888, 568] on div "24-07-2025-12-19-27-KZH_KZ-37.png 1 of 1" at bounding box center [784, 390] width 1568 height 779
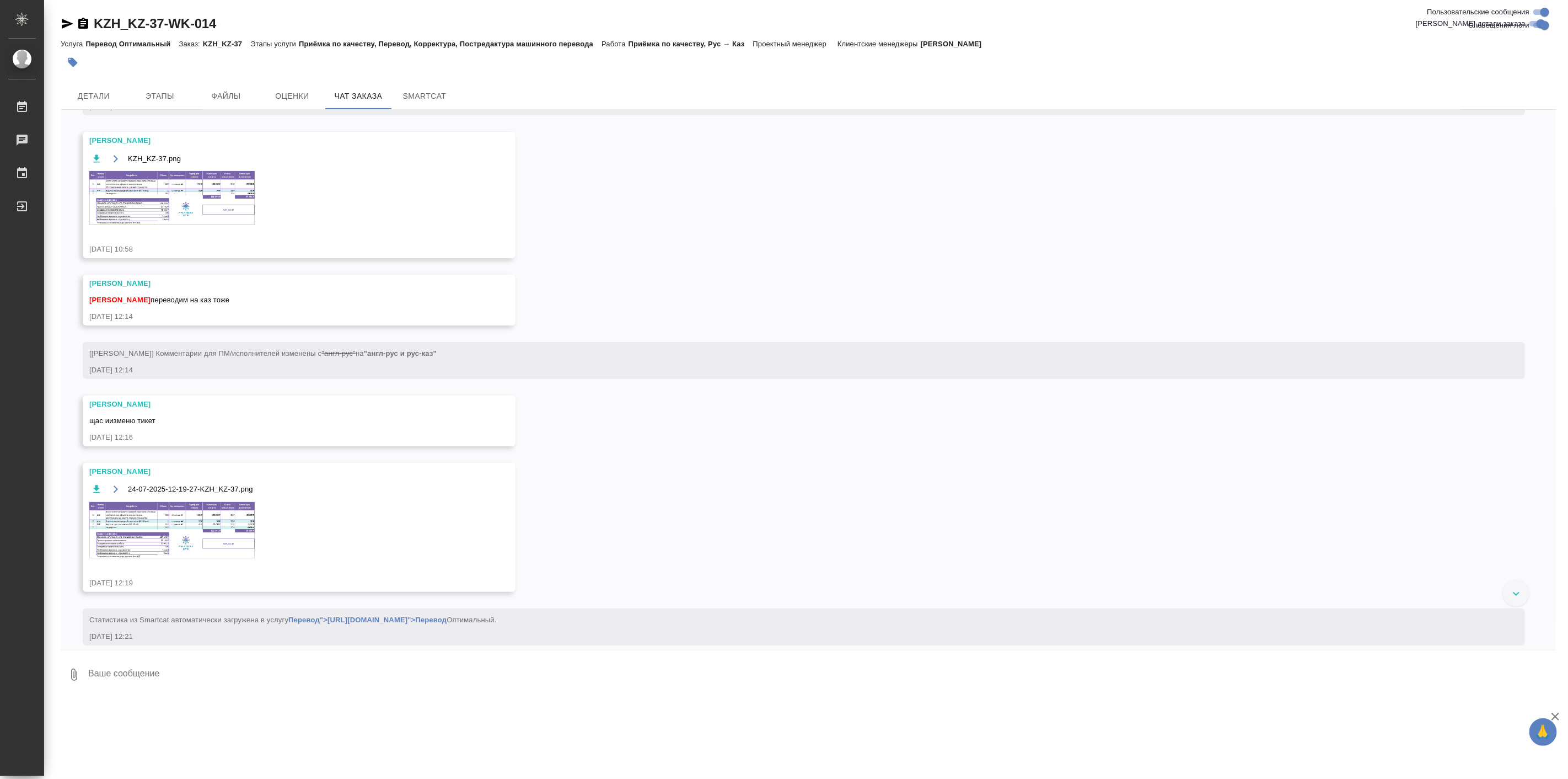
scroll to position [0, 0]
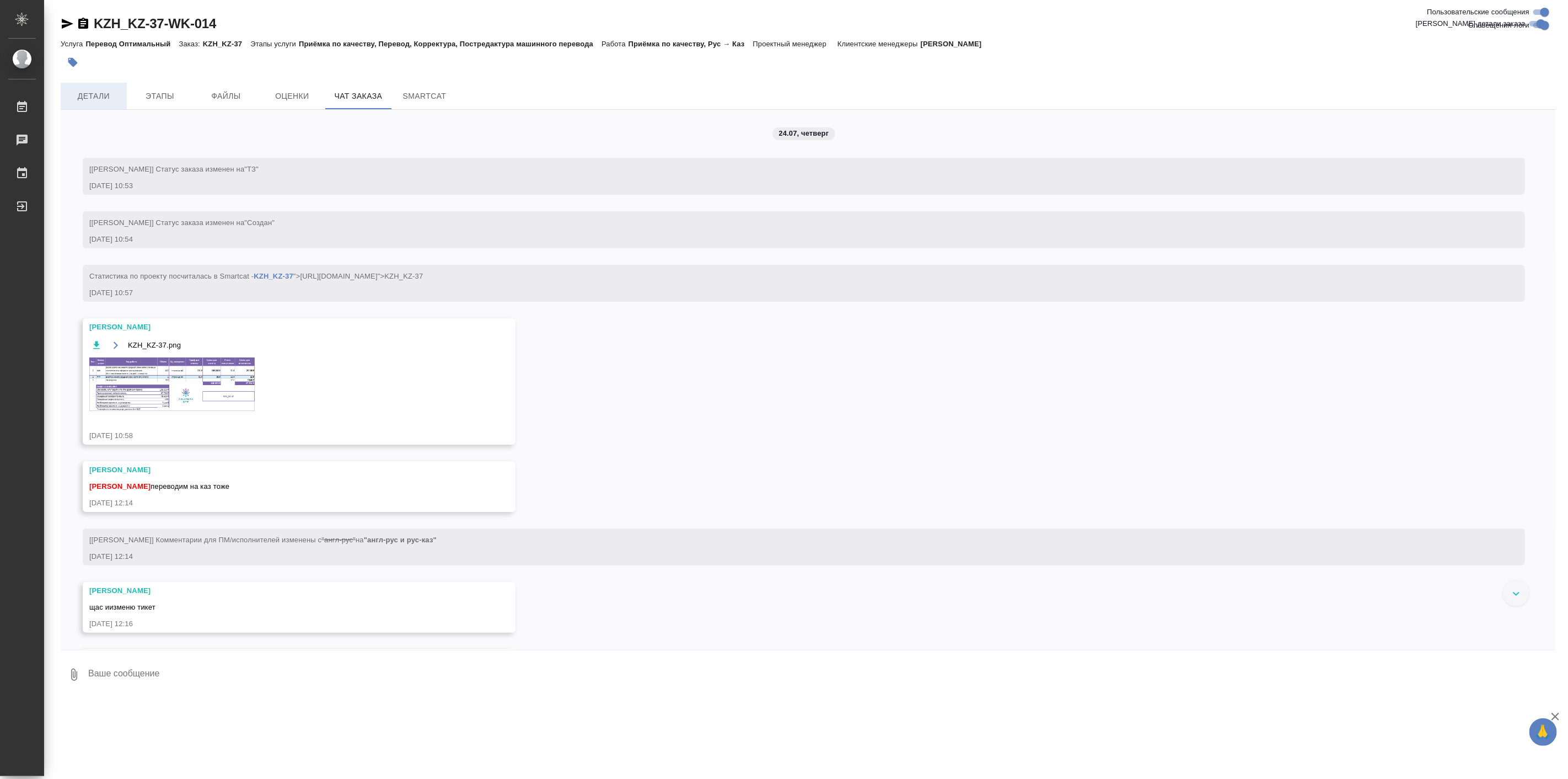
click at [87, 97] on span "Детали" at bounding box center [93, 97] width 53 height 14
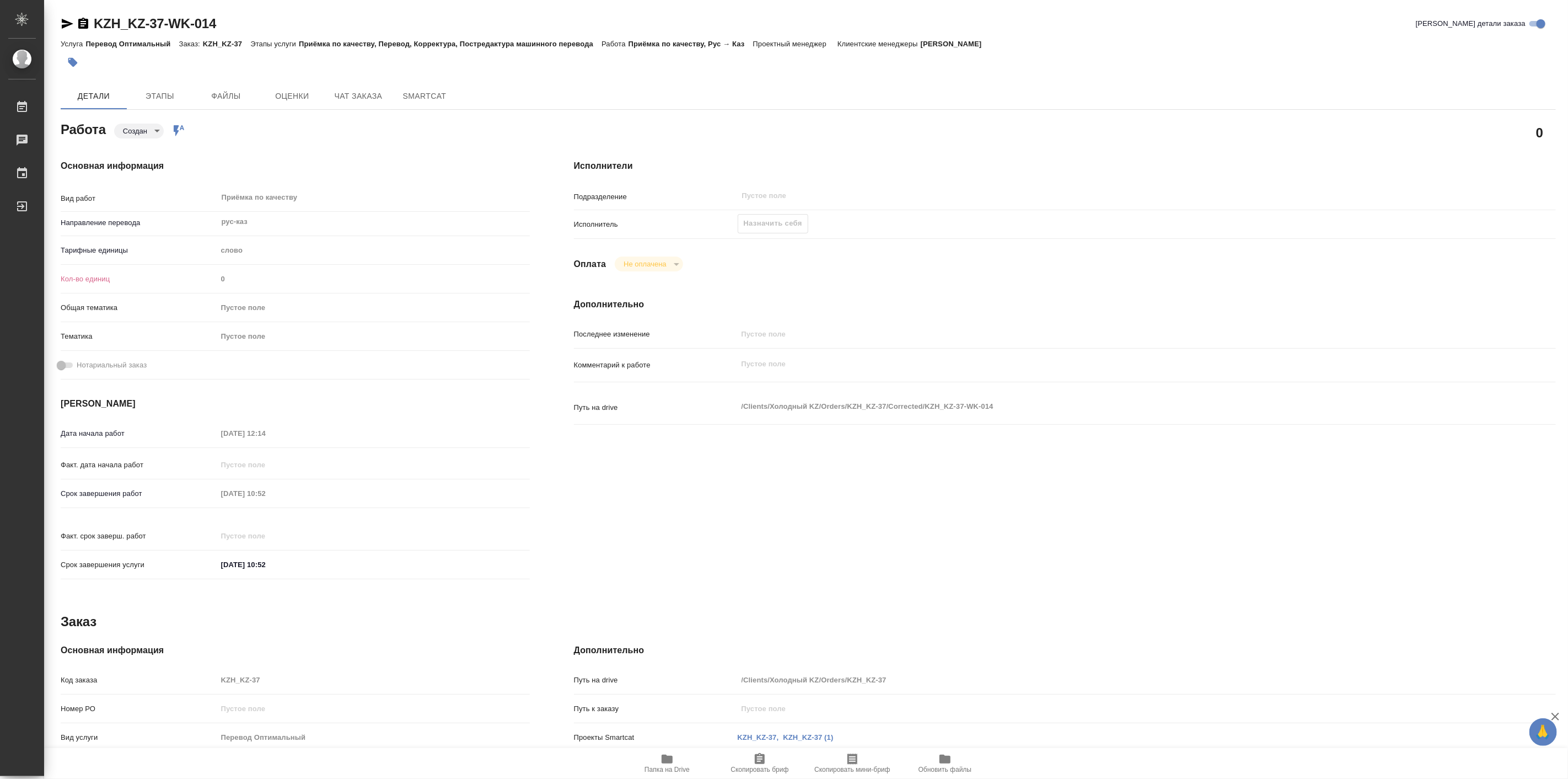
type textarea "x"
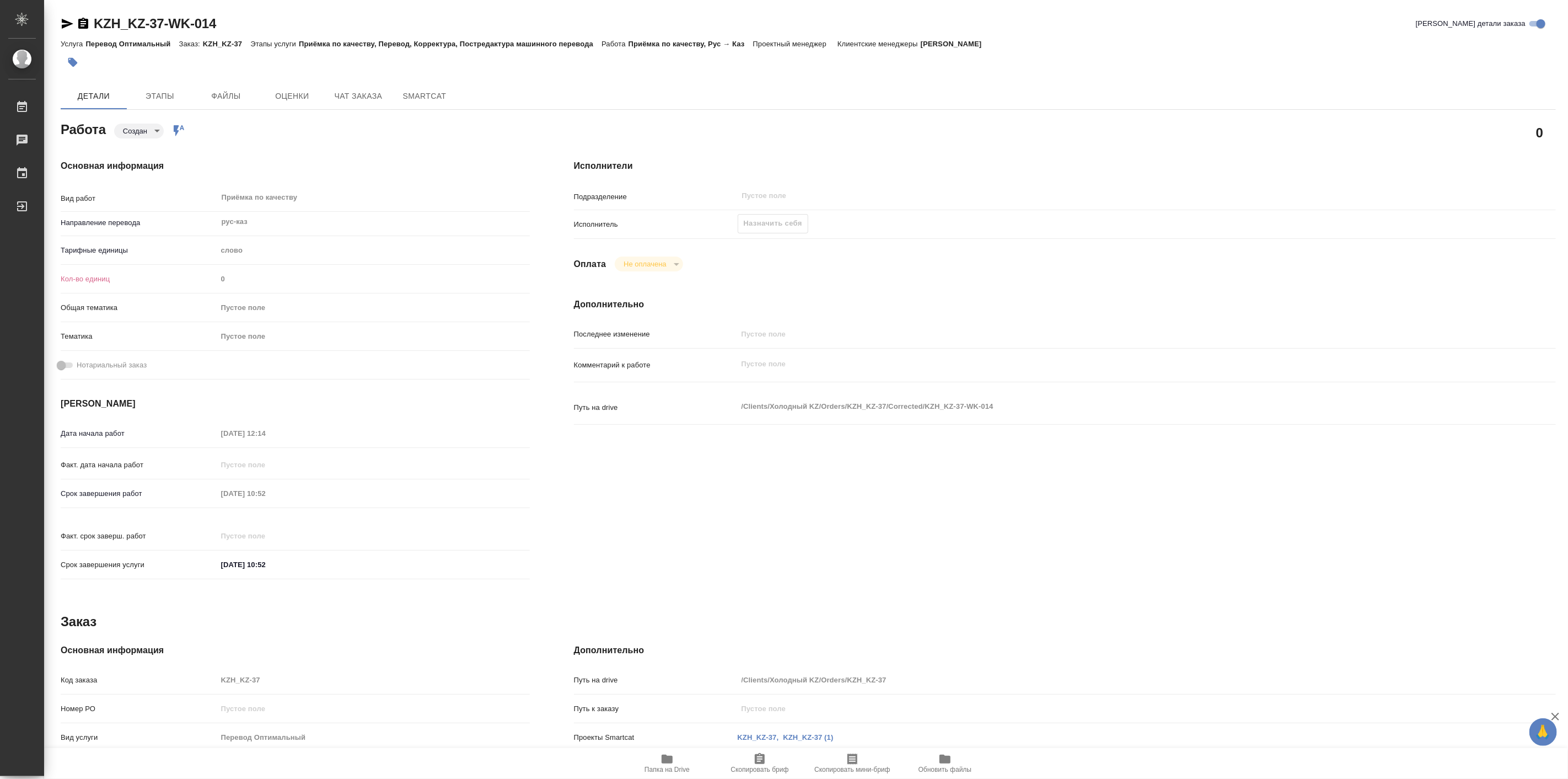
type textarea "x"
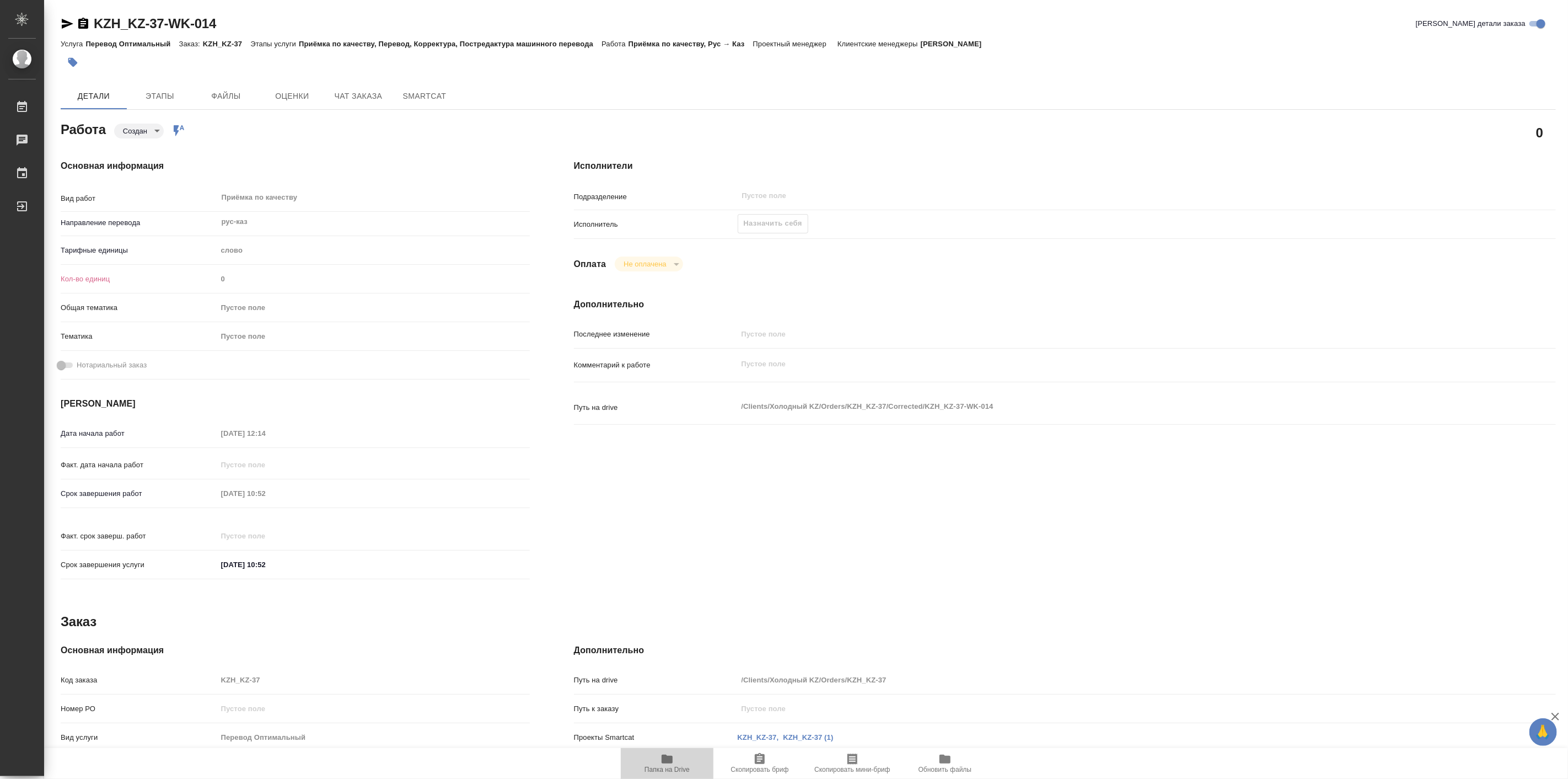
click at [653, 760] on span "Папка на Drive" at bounding box center [667, 763] width 79 height 21
type textarea "x"
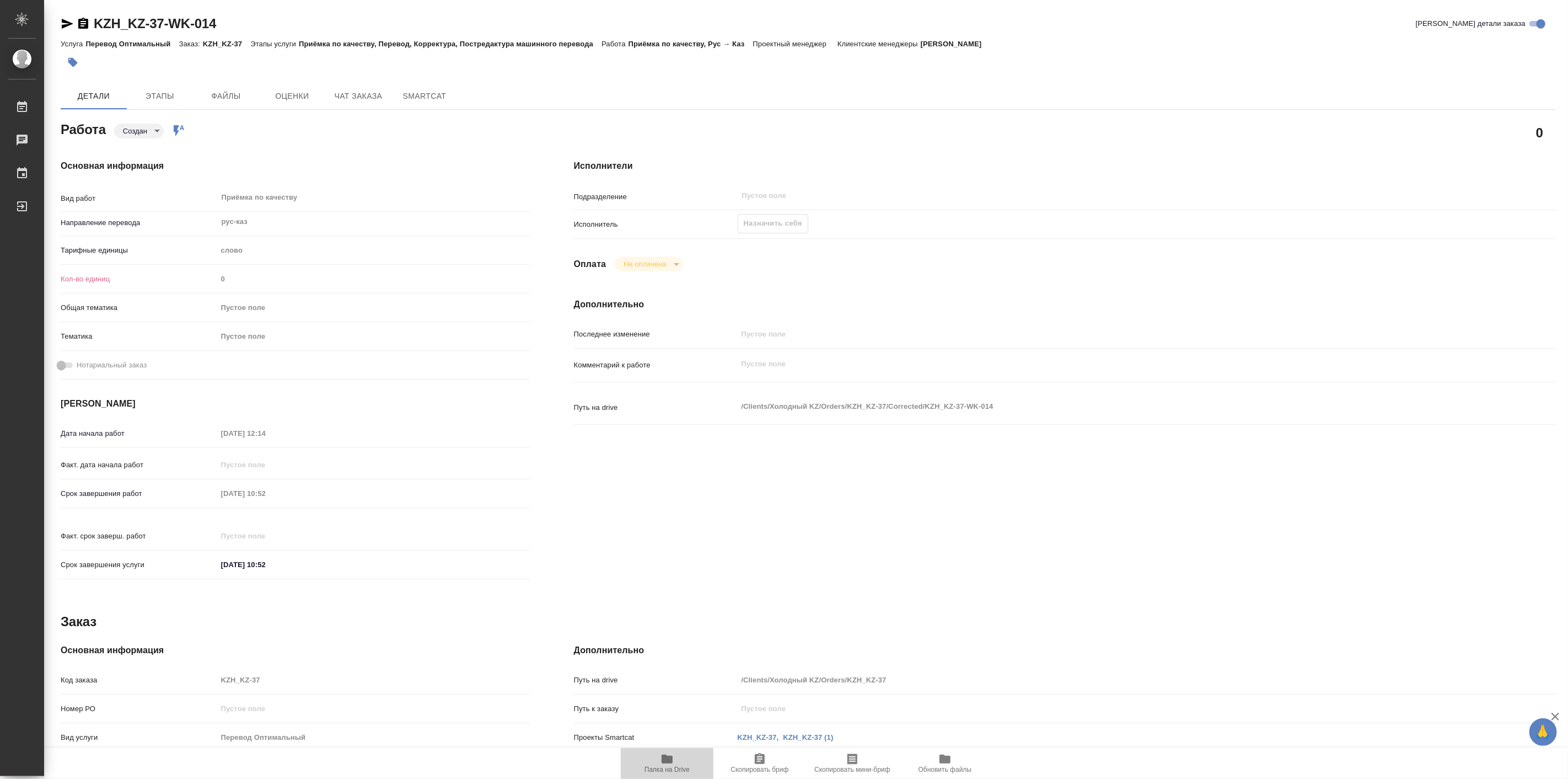
type textarea "x"
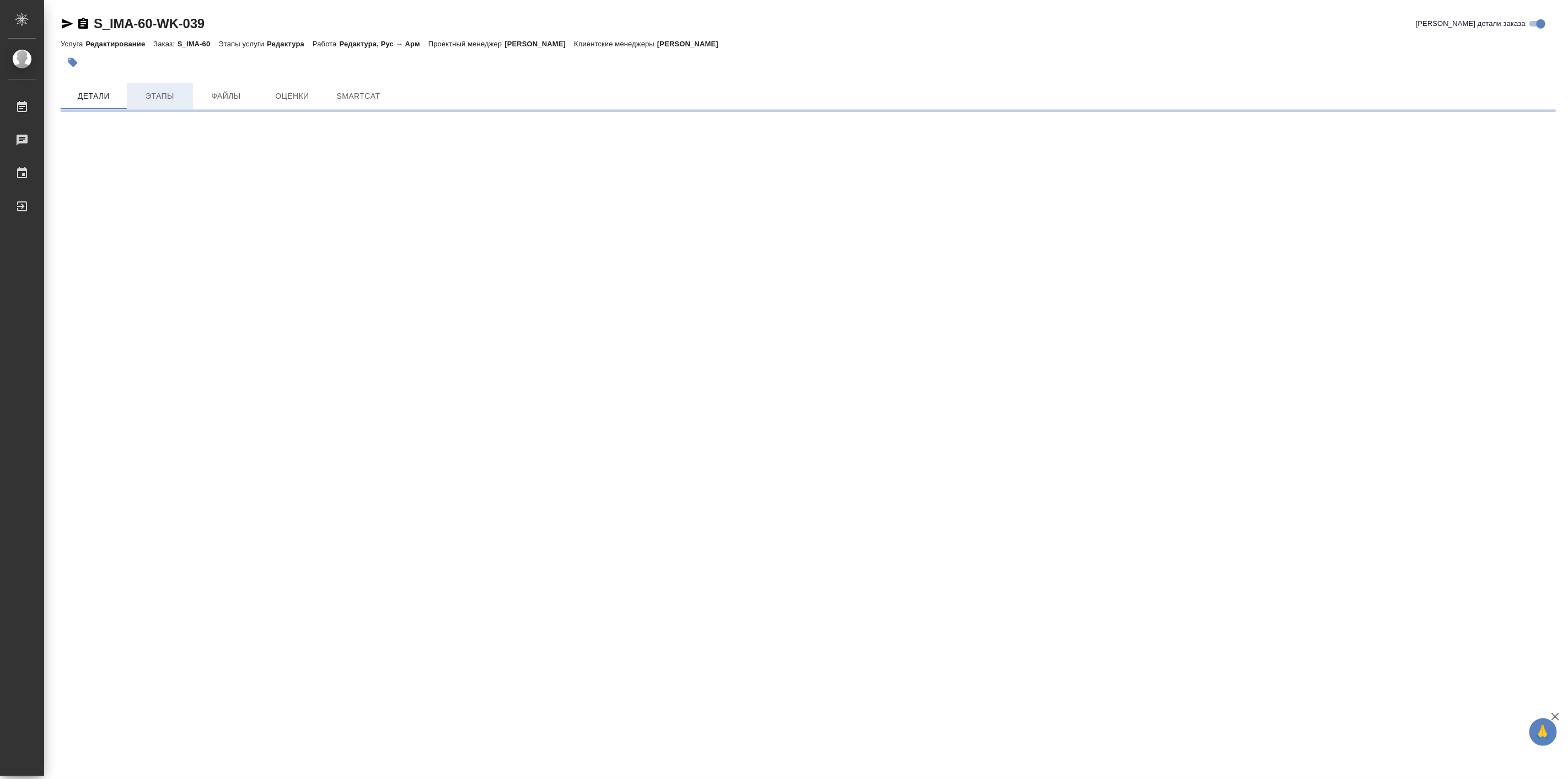
click at [164, 94] on span "Этапы" at bounding box center [159, 97] width 53 height 14
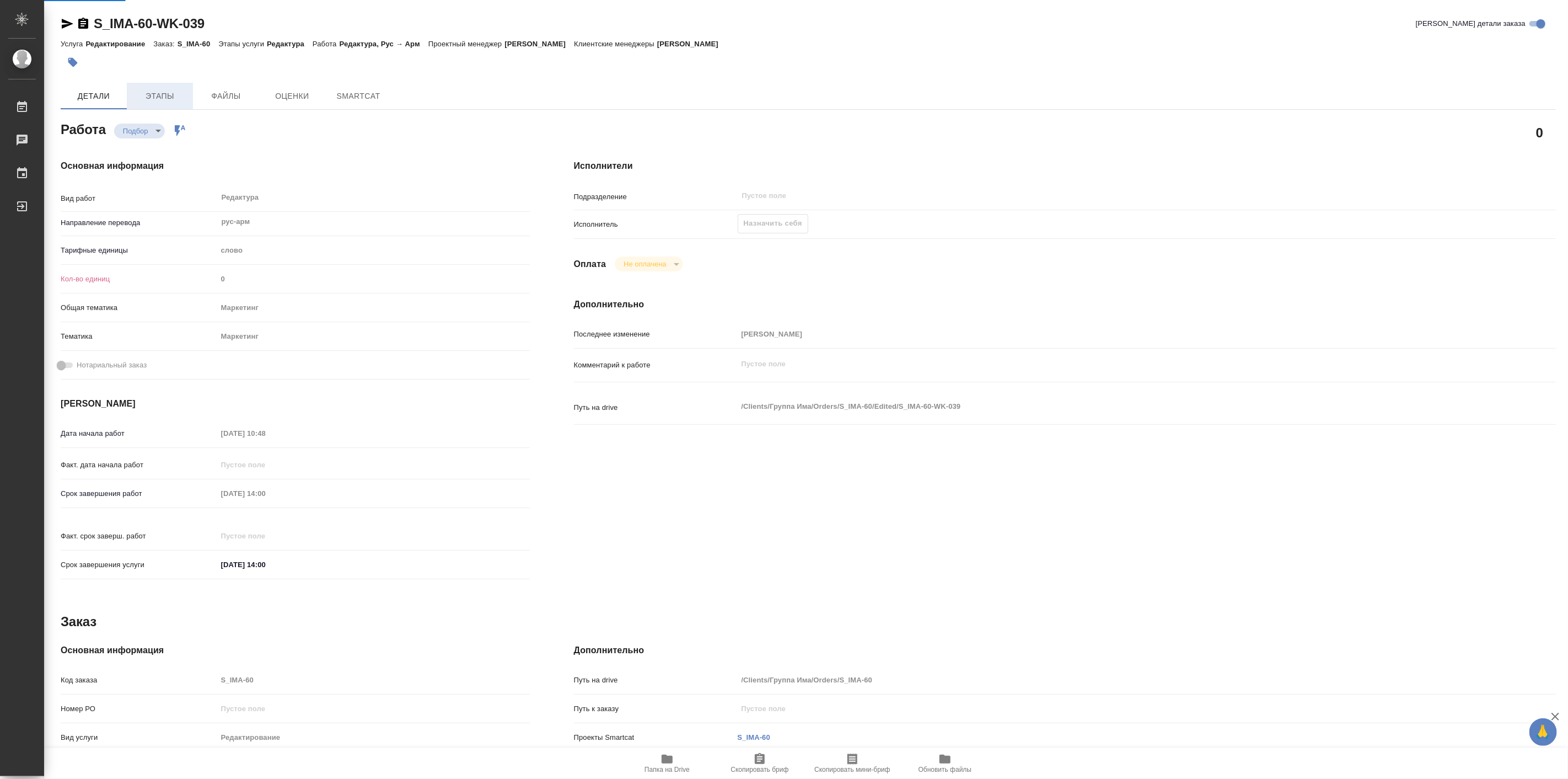
type textarea "x"
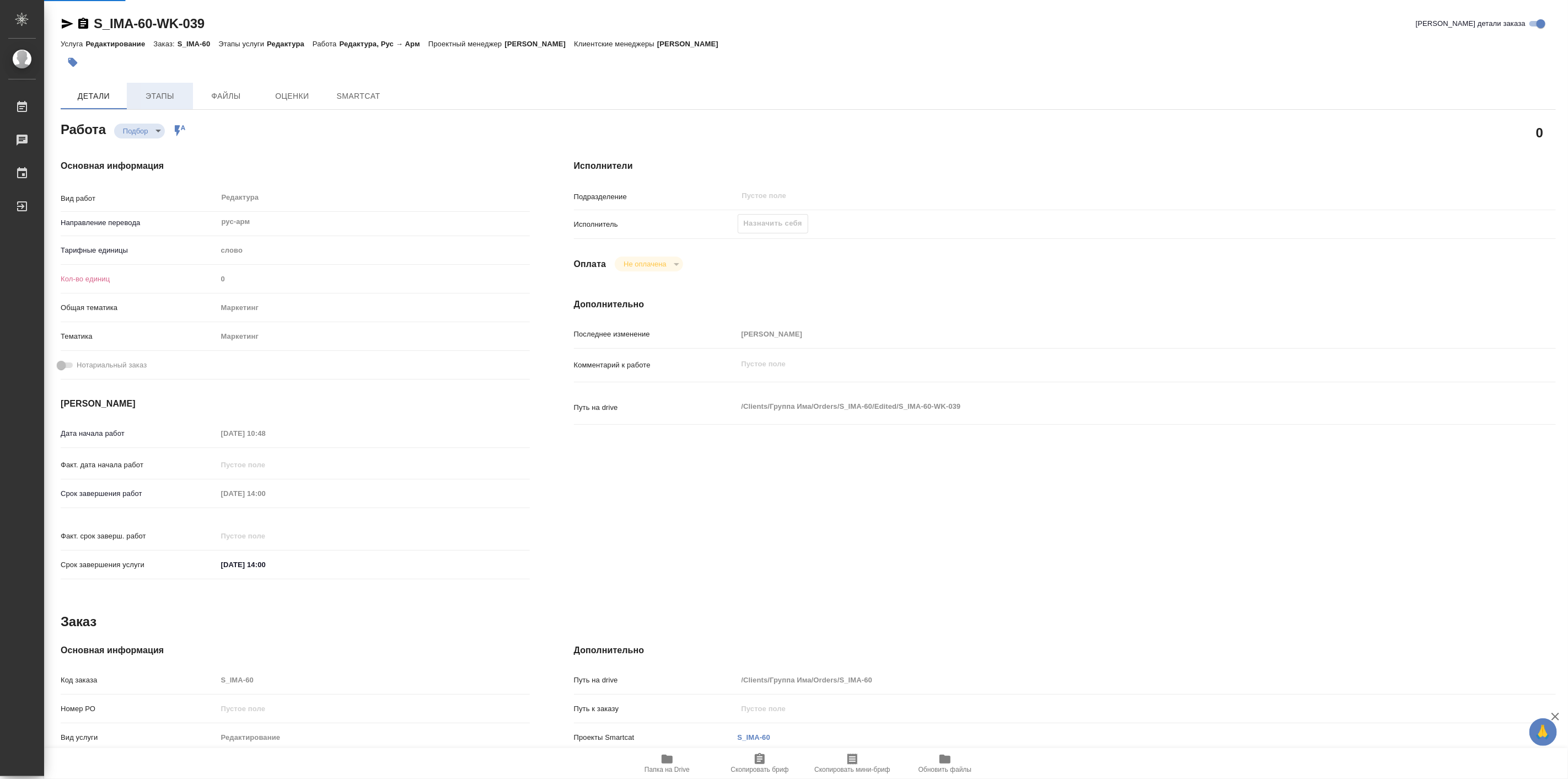
type textarea "x"
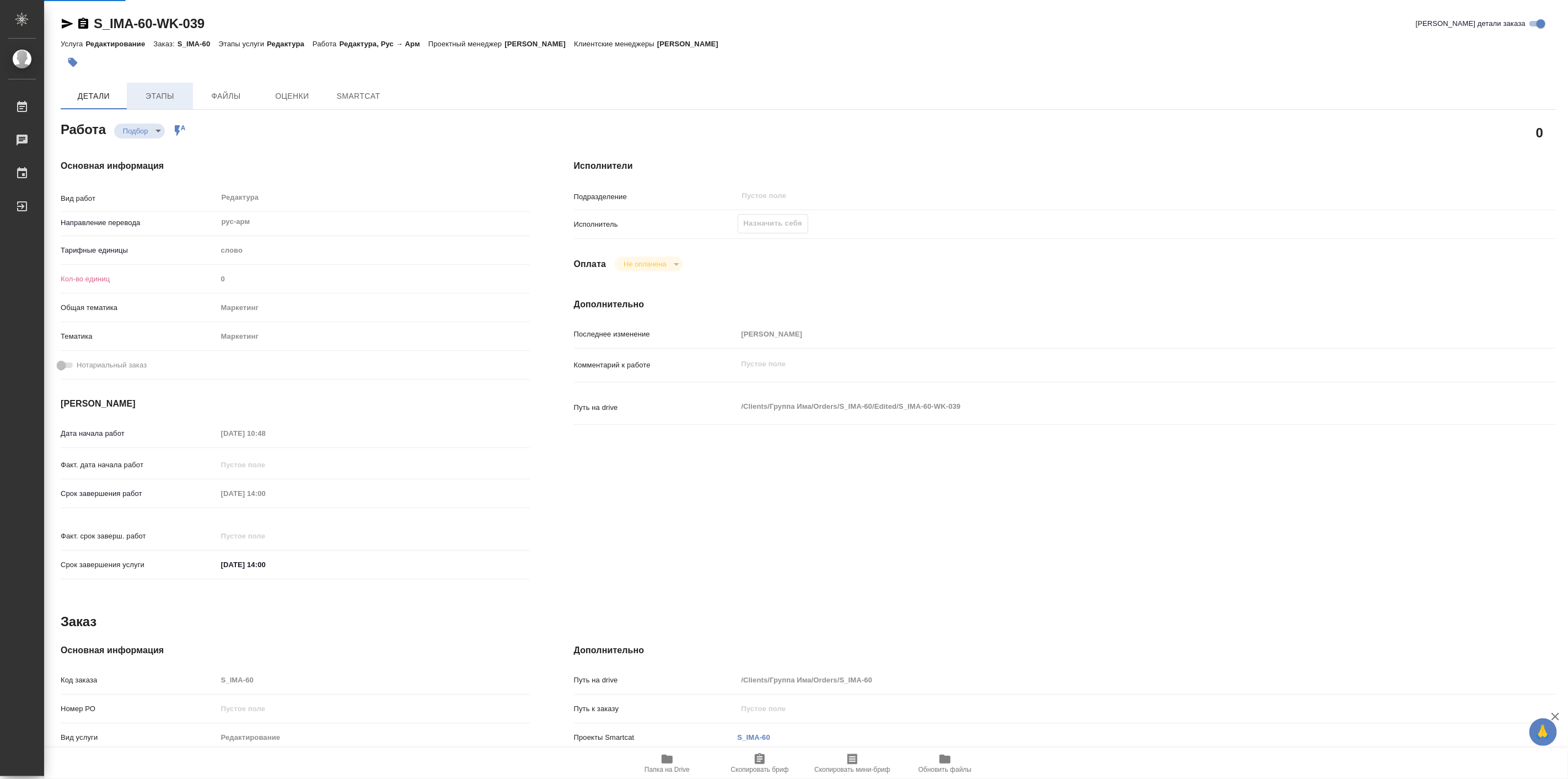
type textarea "x"
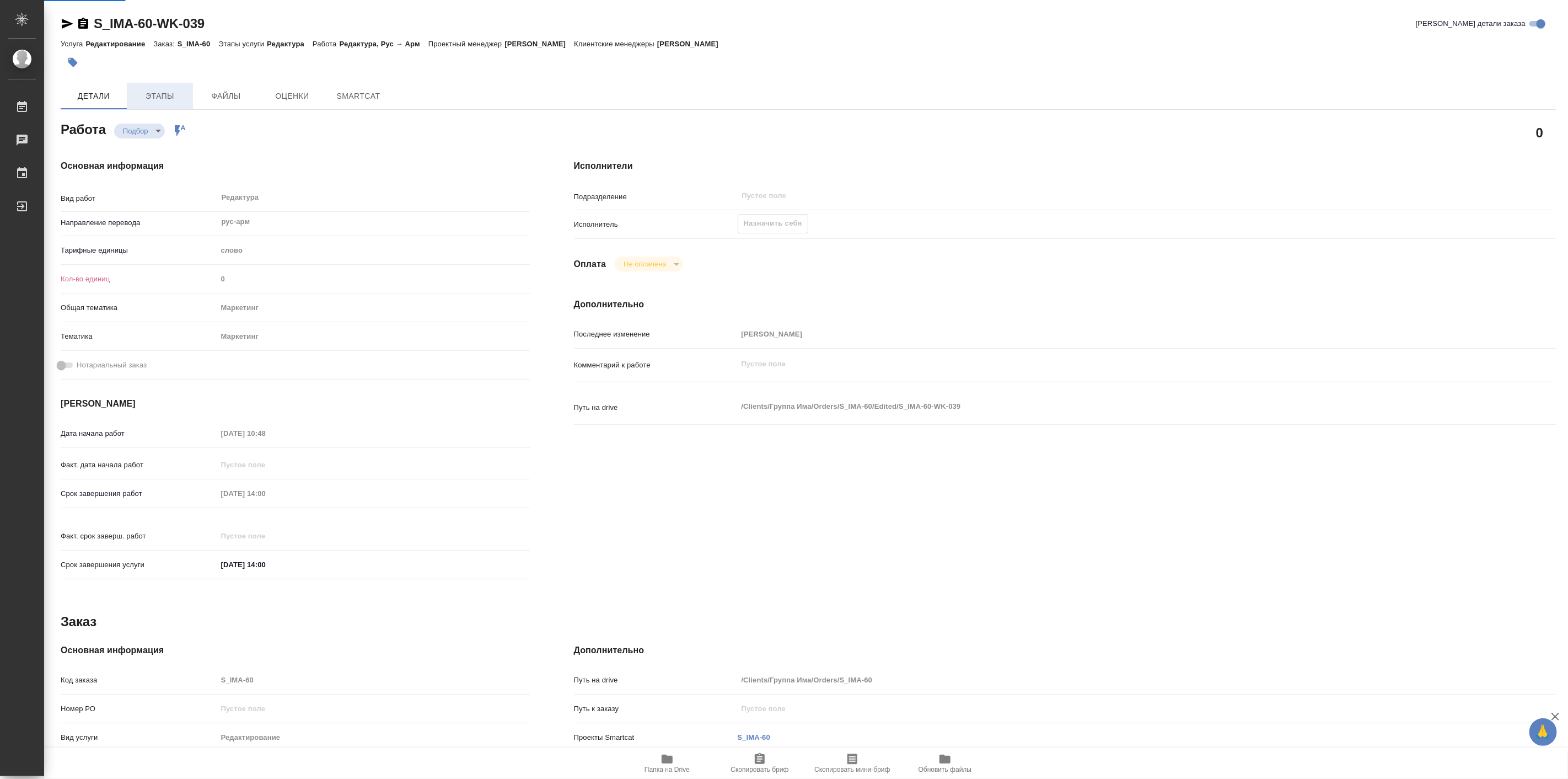
type textarea "x"
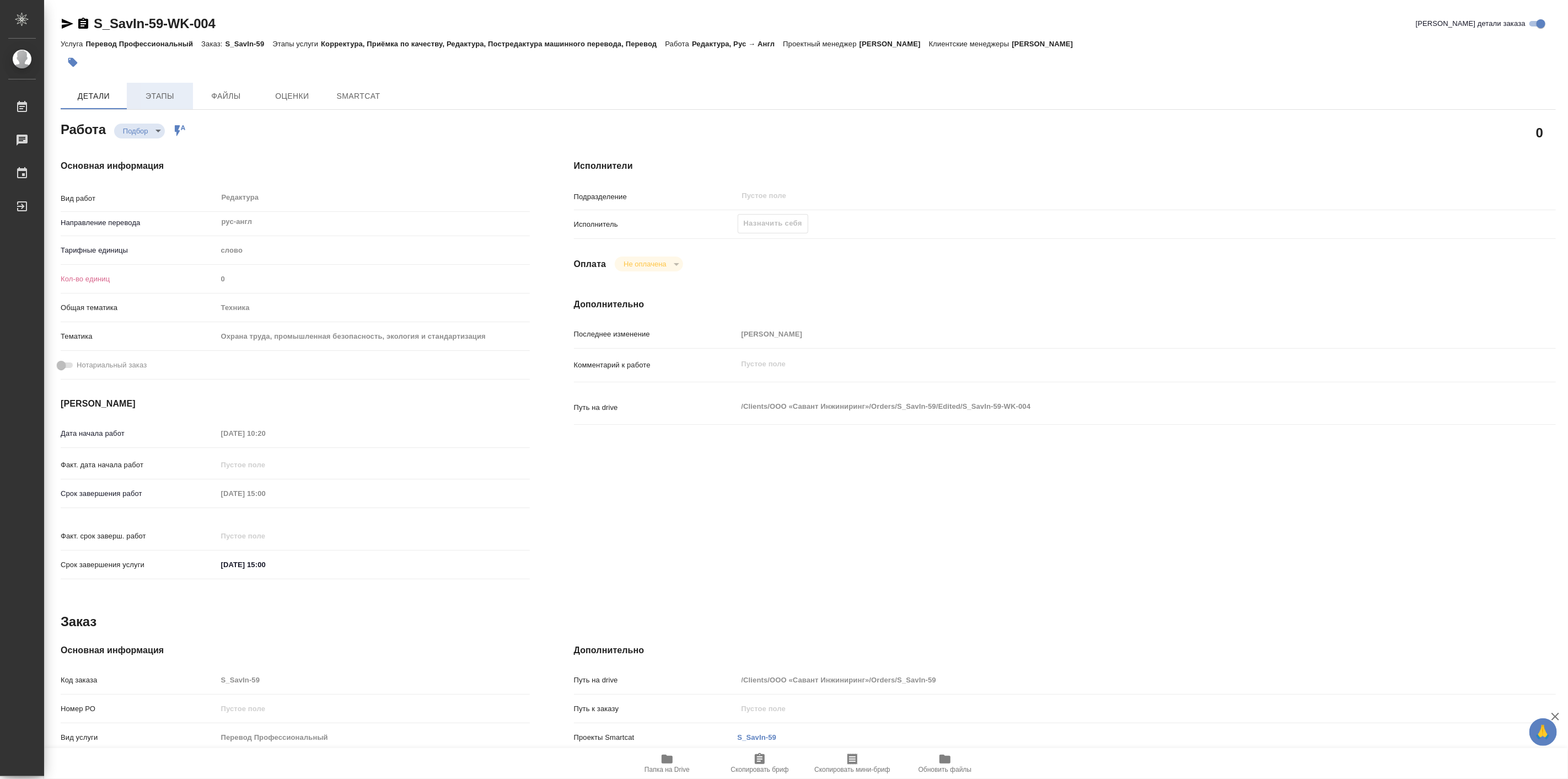
type textarea "x"
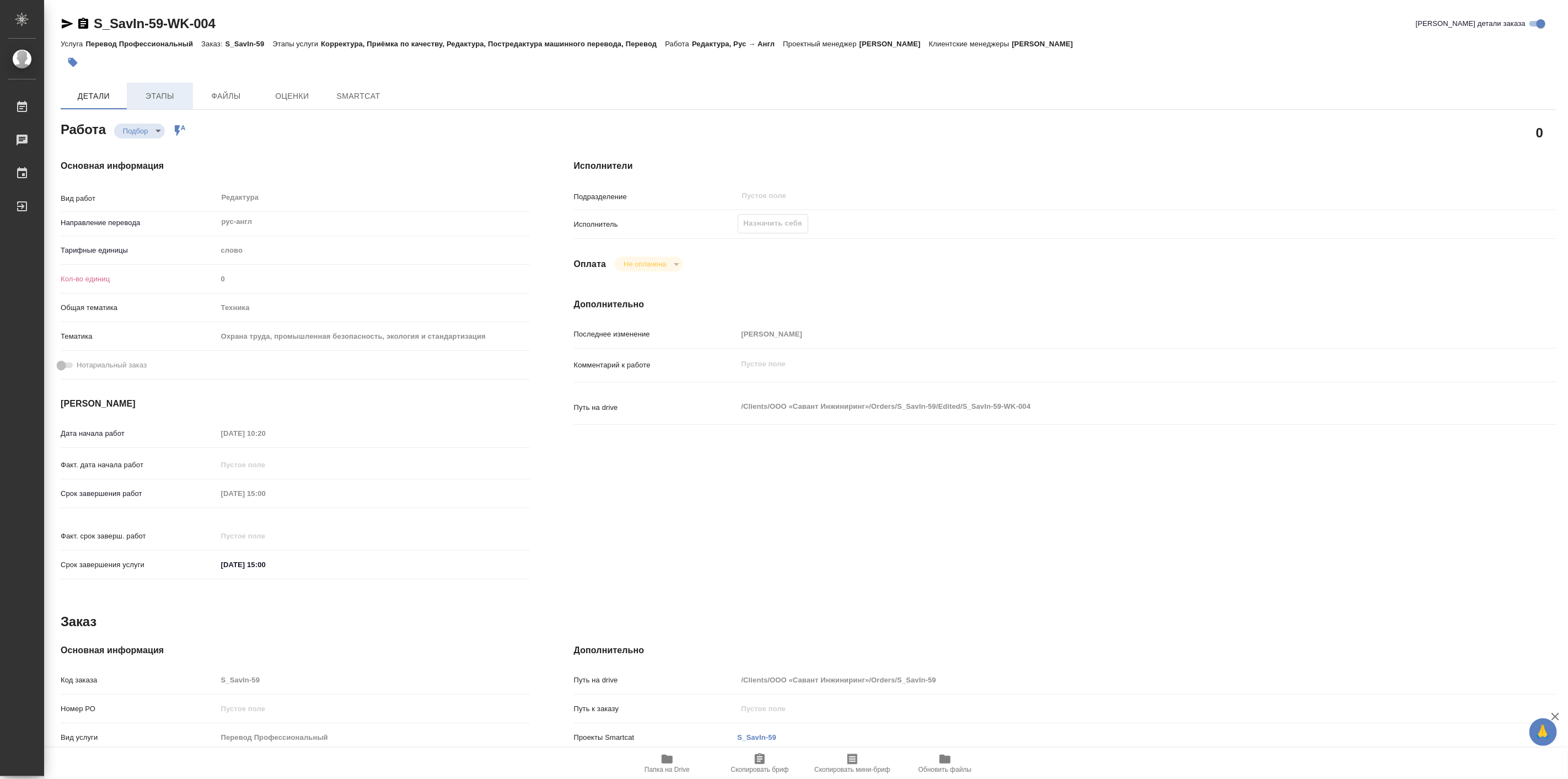
type textarea "x"
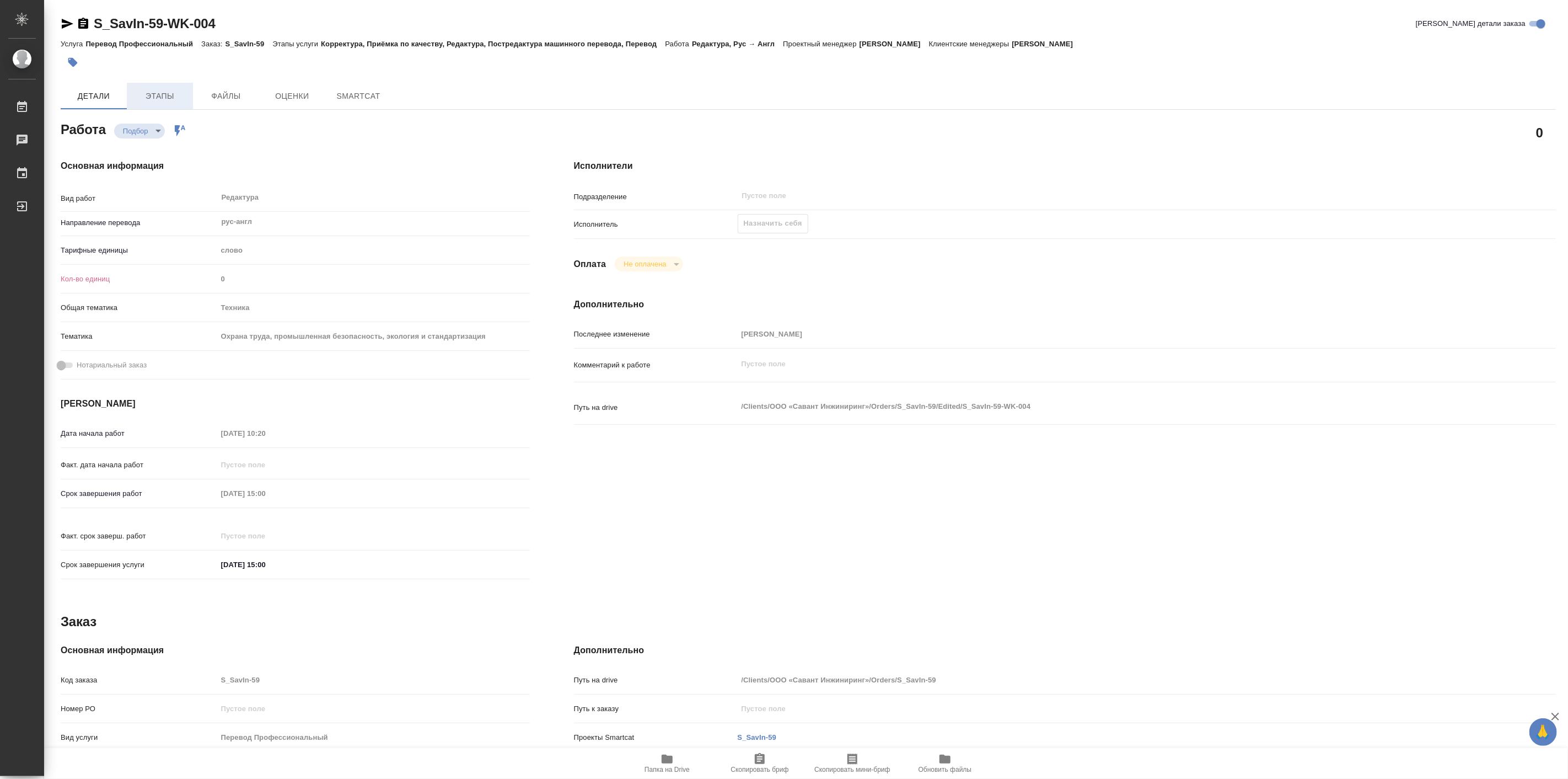
type textarea "x"
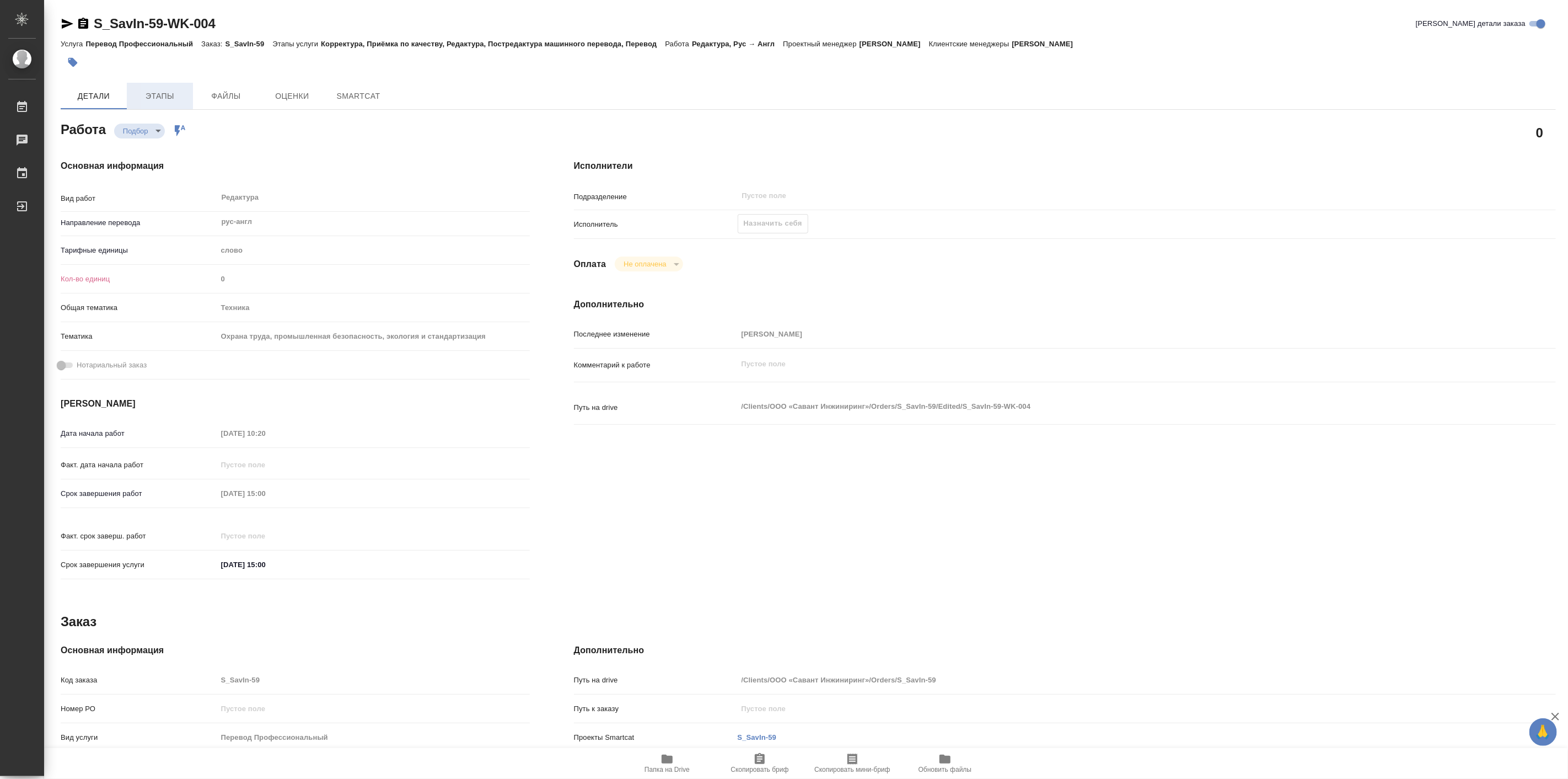
click at [175, 87] on button "Этапы" at bounding box center [159, 96] width 66 height 27
type textarea "x"
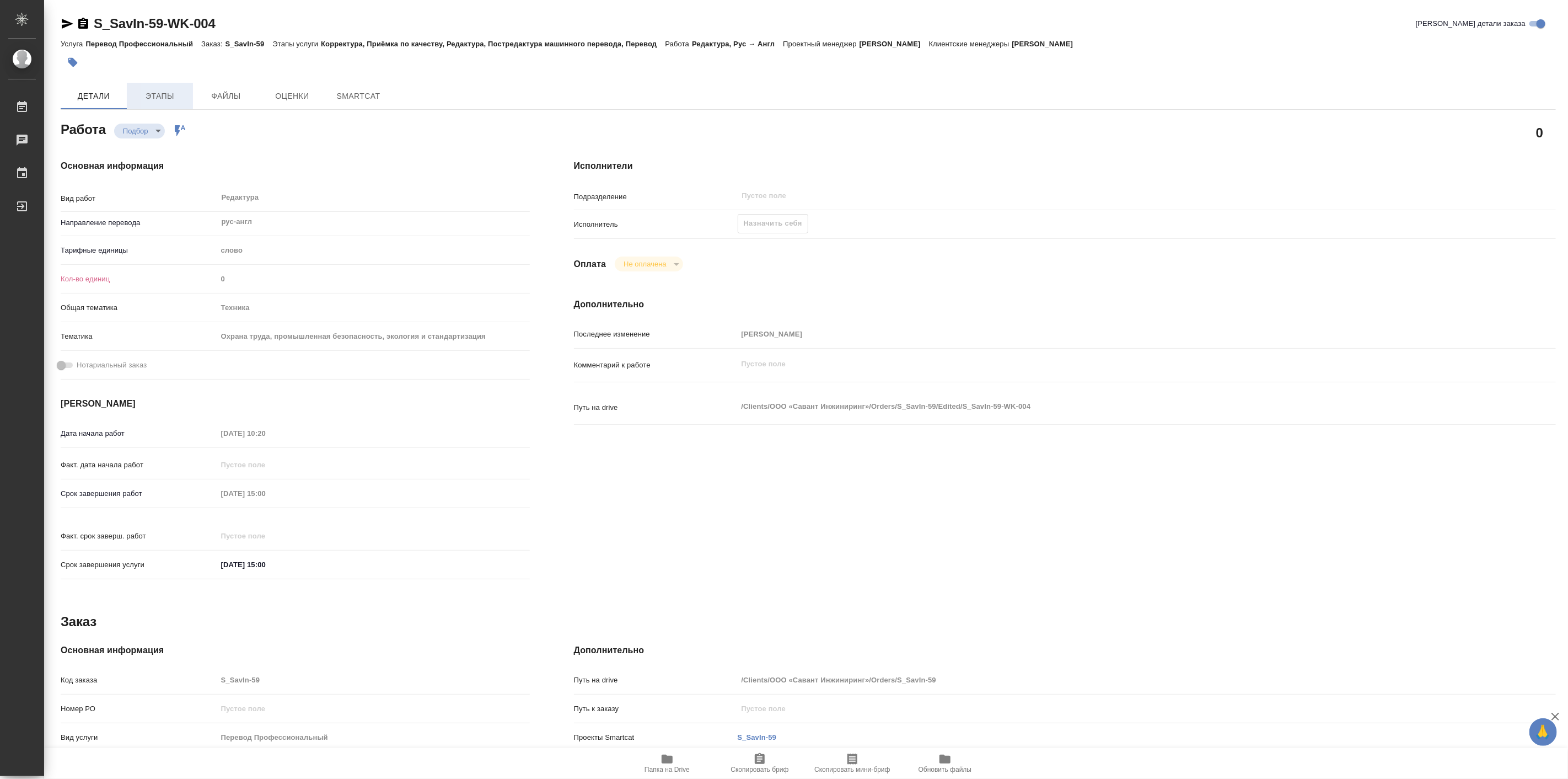
type textarea "x"
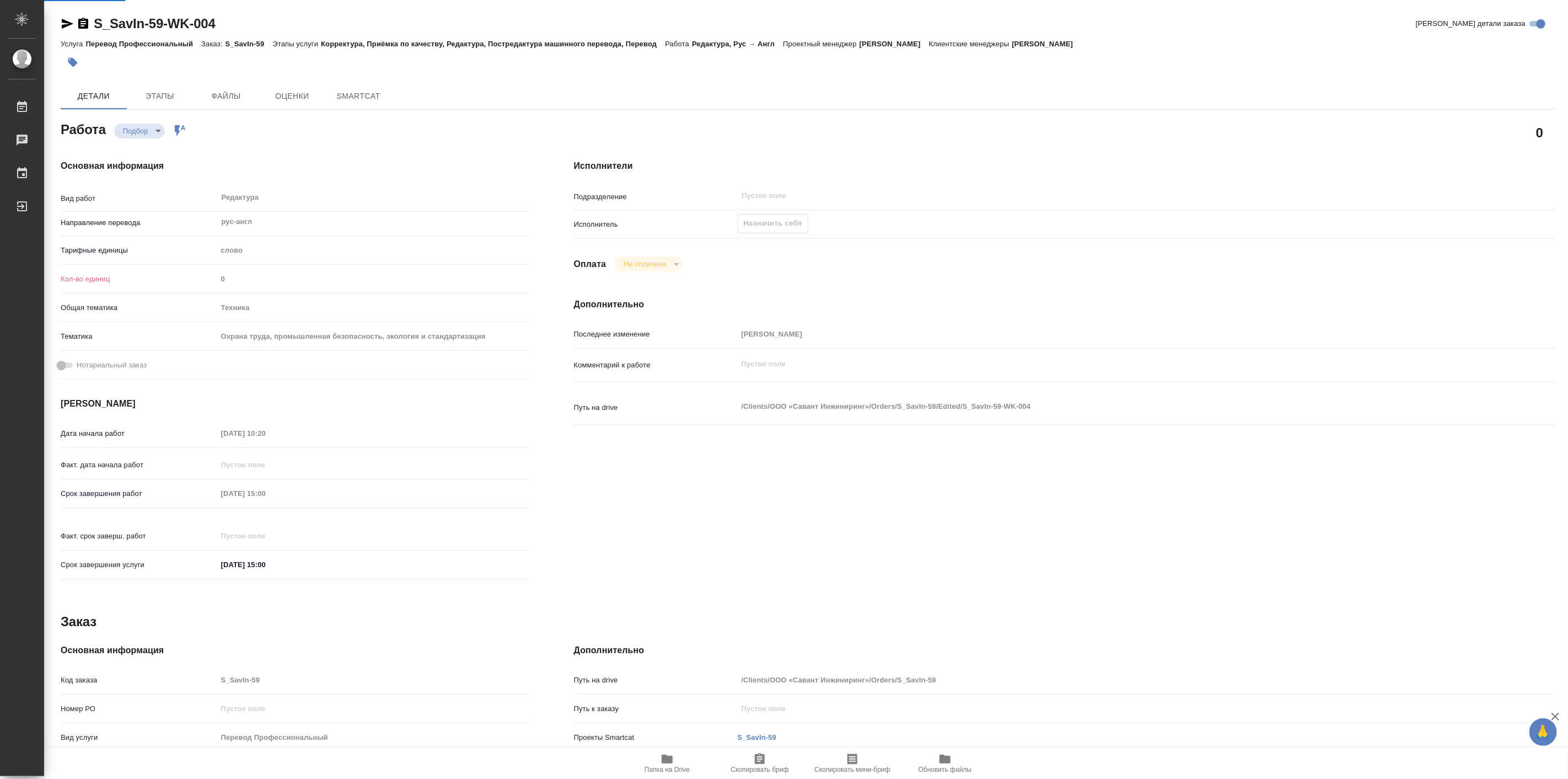
type textarea "x"
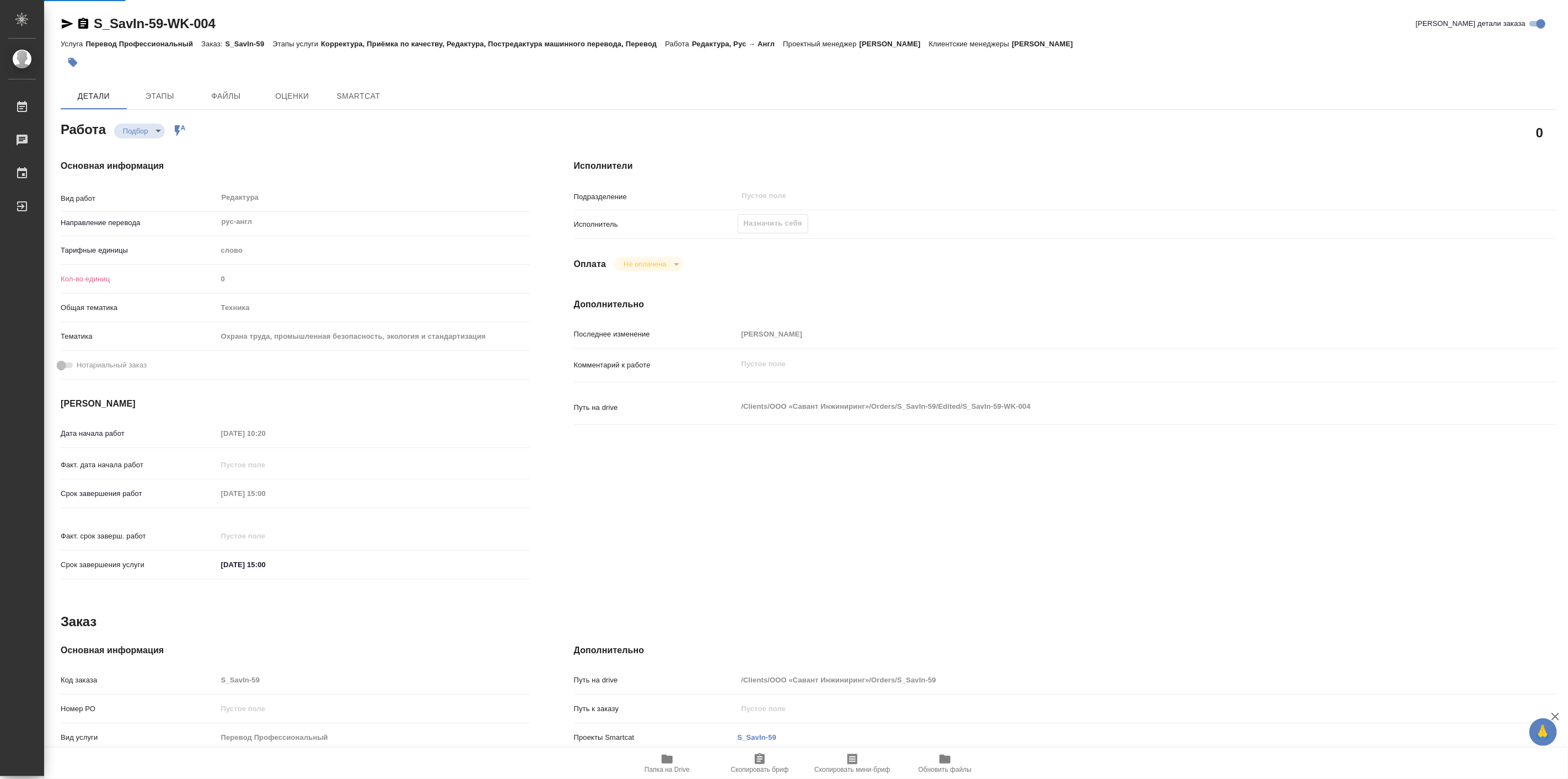
type textarea "x"
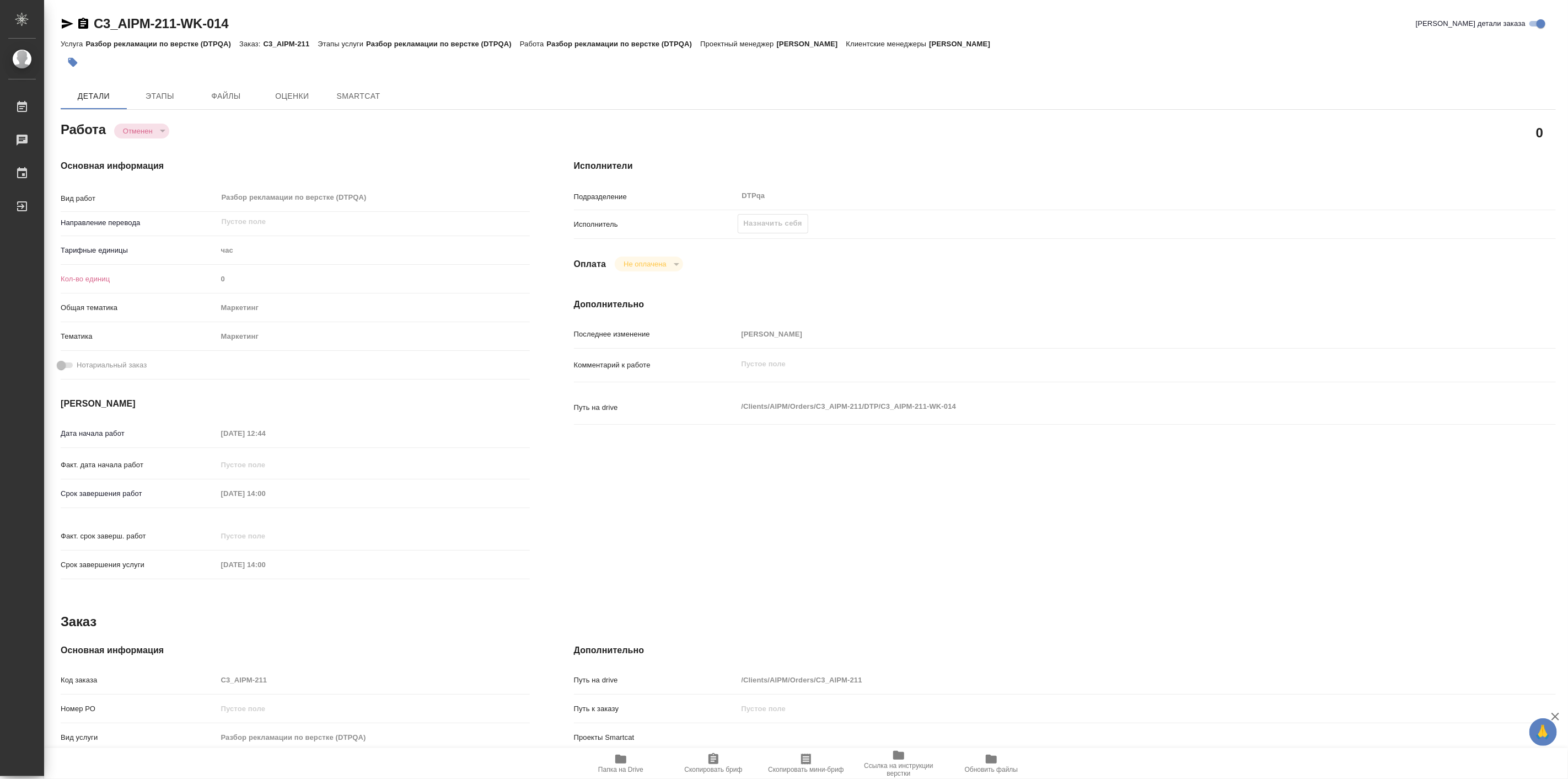
type textarea "x"
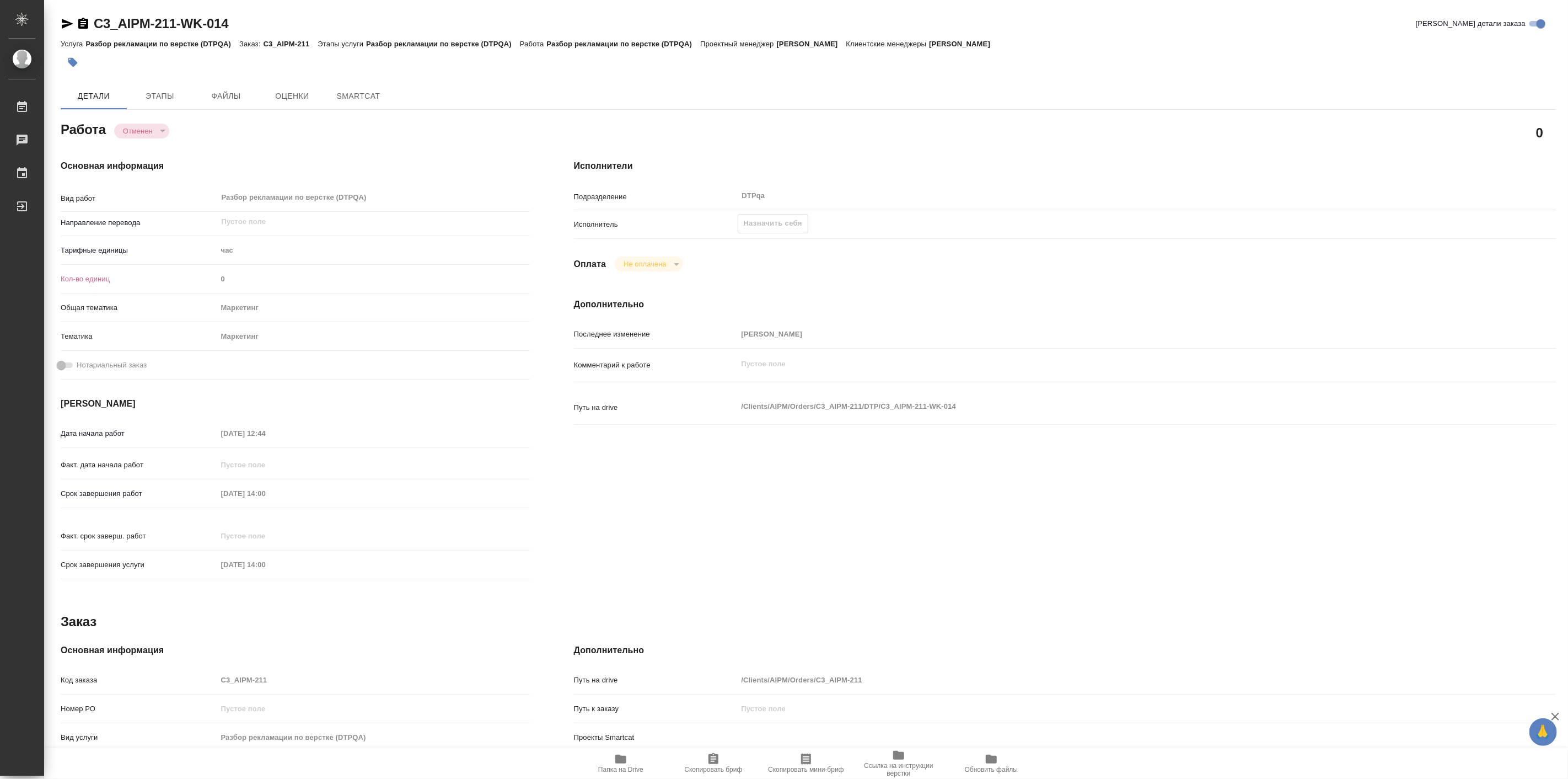
type textarea "x"
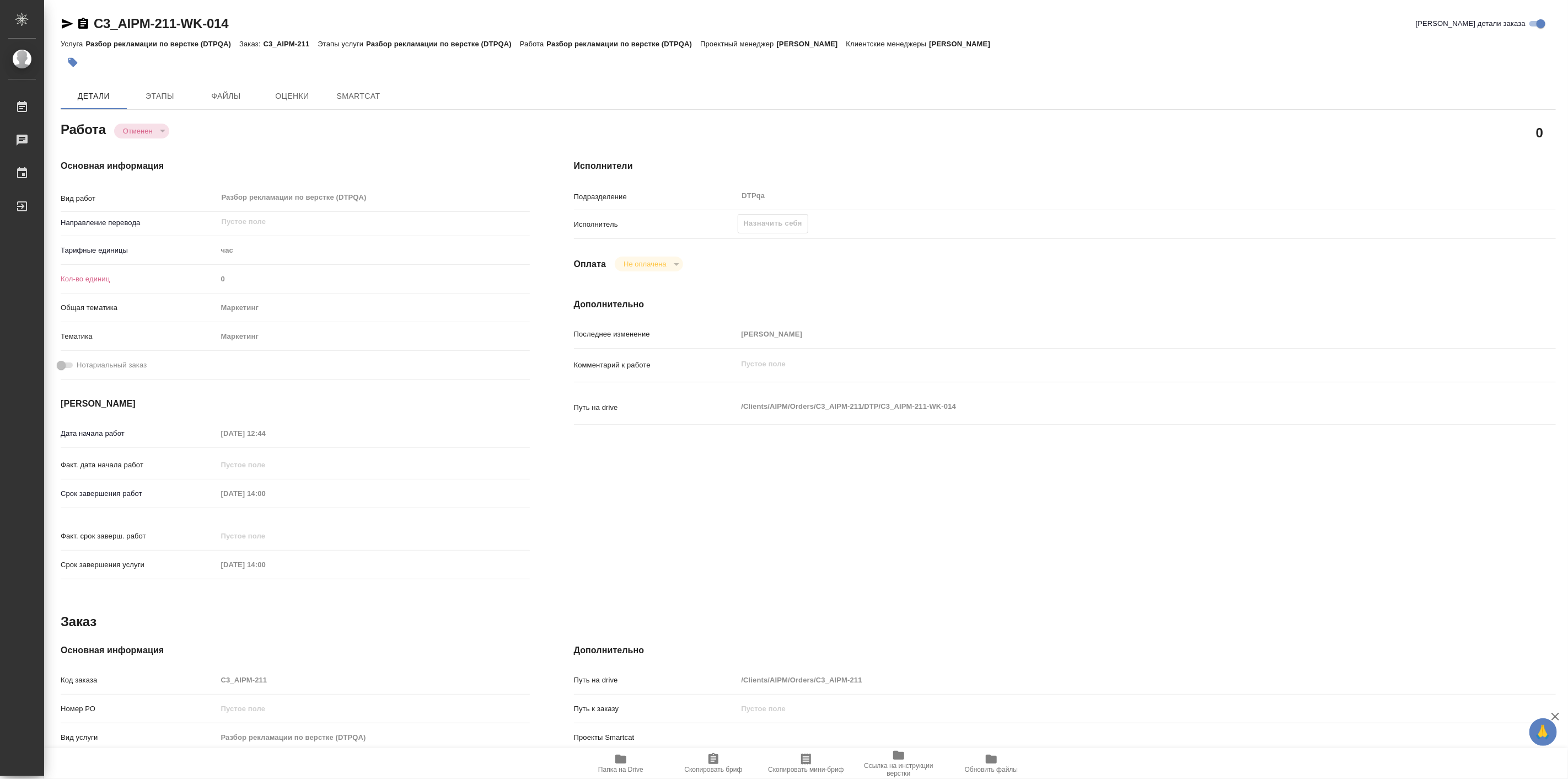
type textarea "x"
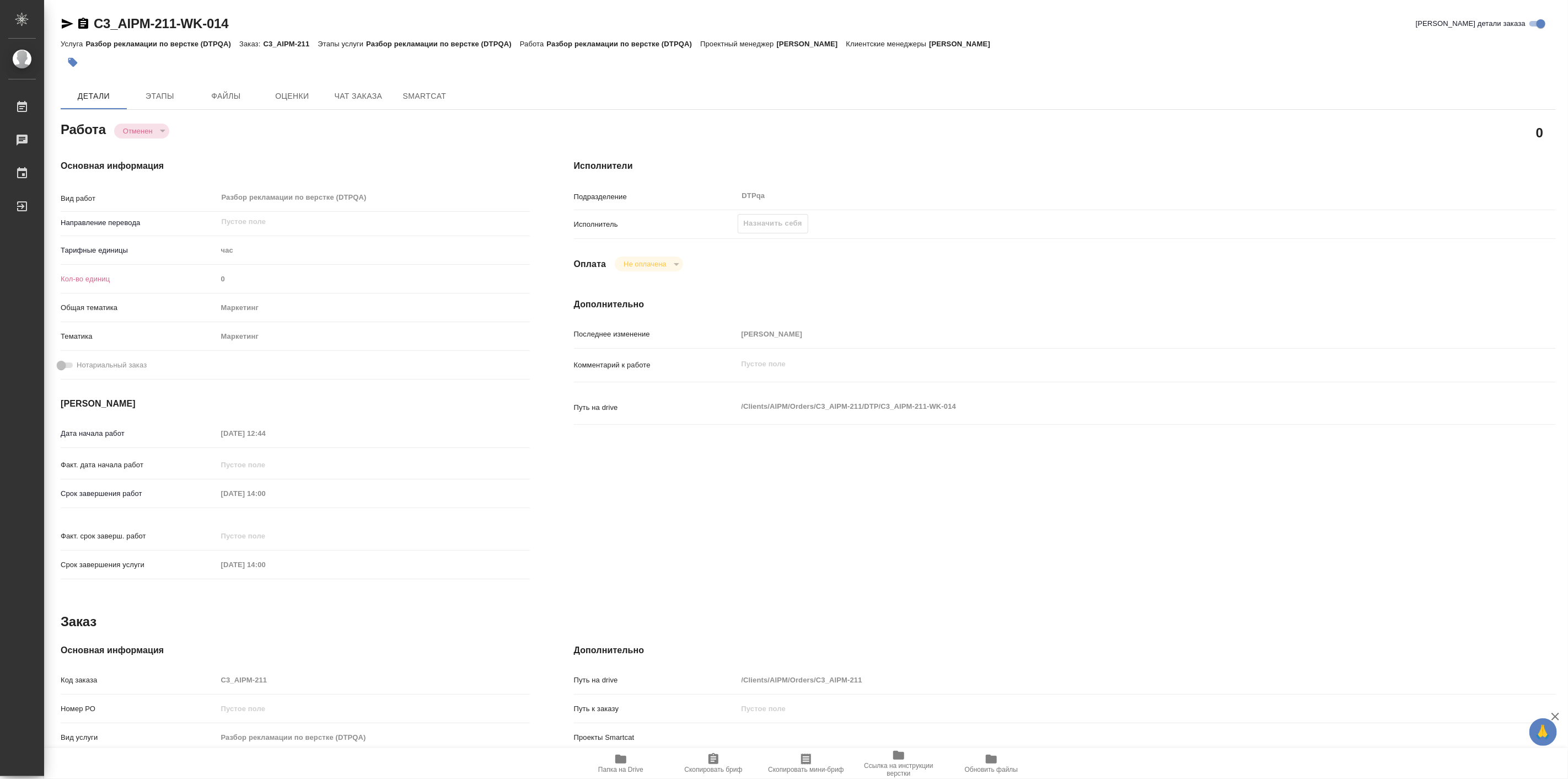
type textarea "x"
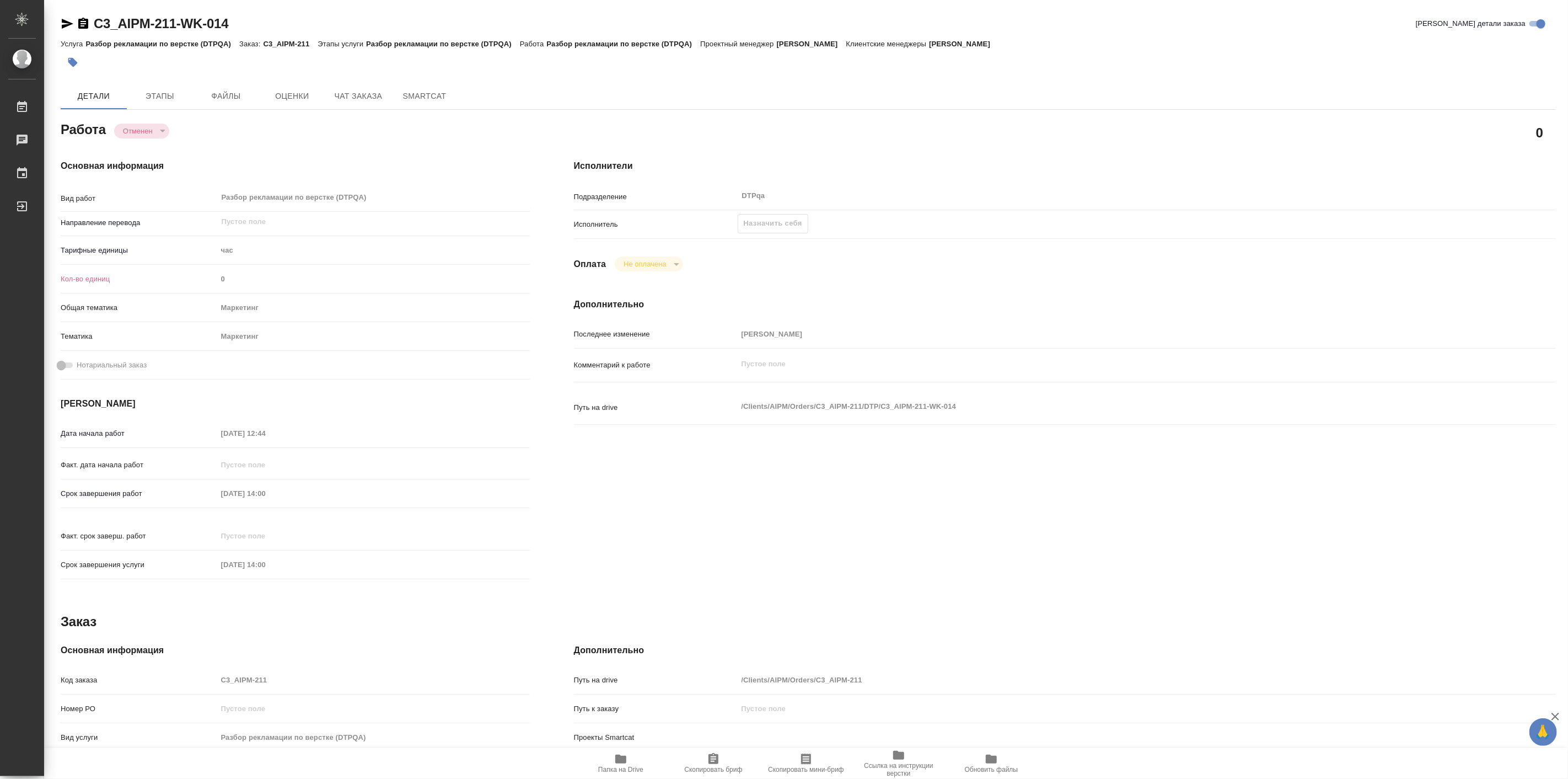
scroll to position [159, 0]
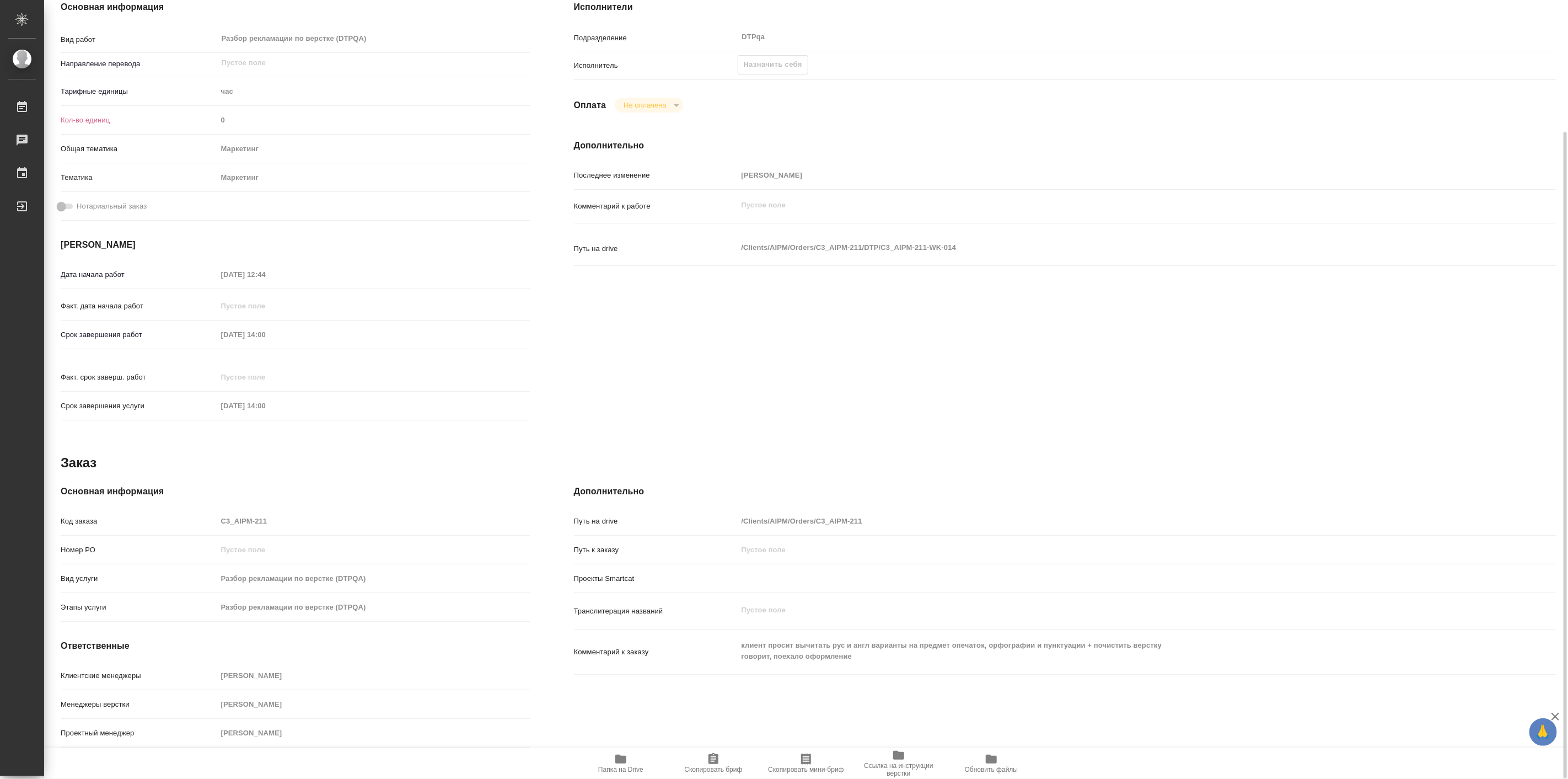
type textarea "x"
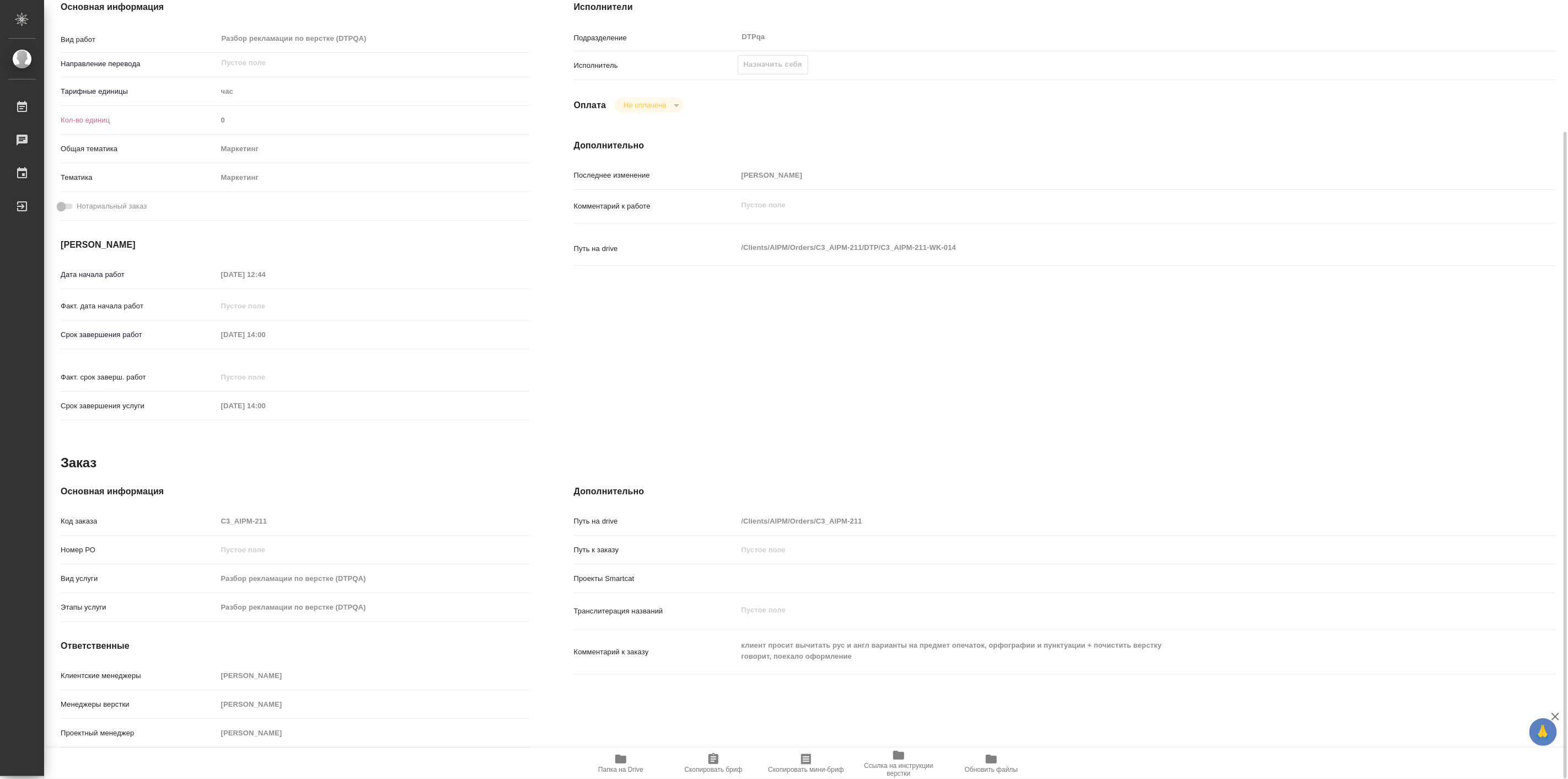
scroll to position [0, 0]
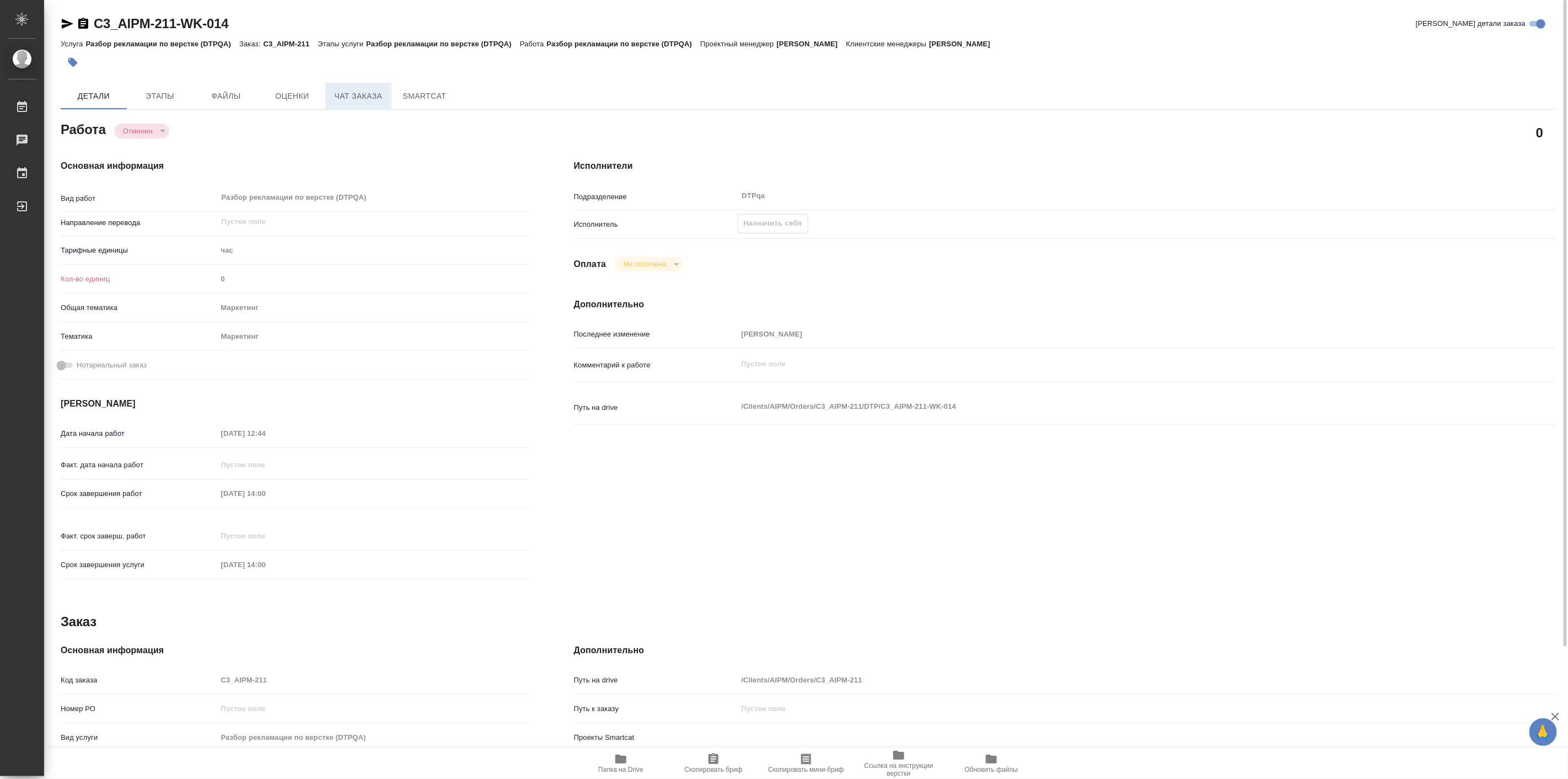
click at [357, 97] on span "Чат заказа" at bounding box center [358, 97] width 53 height 14
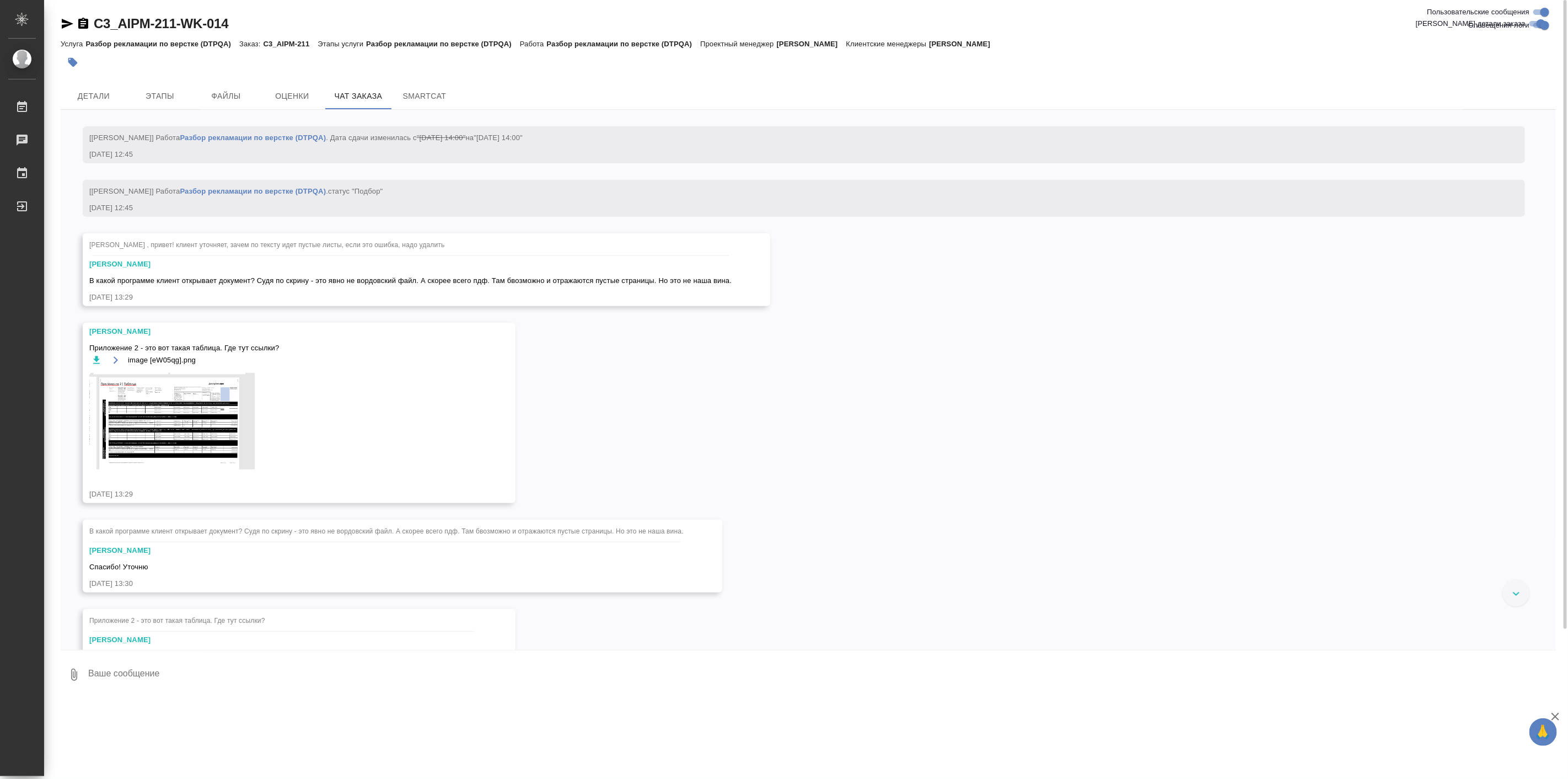
scroll to position [3909, 0]
click at [195, 459] on img at bounding box center [172, 425] width 166 height 97
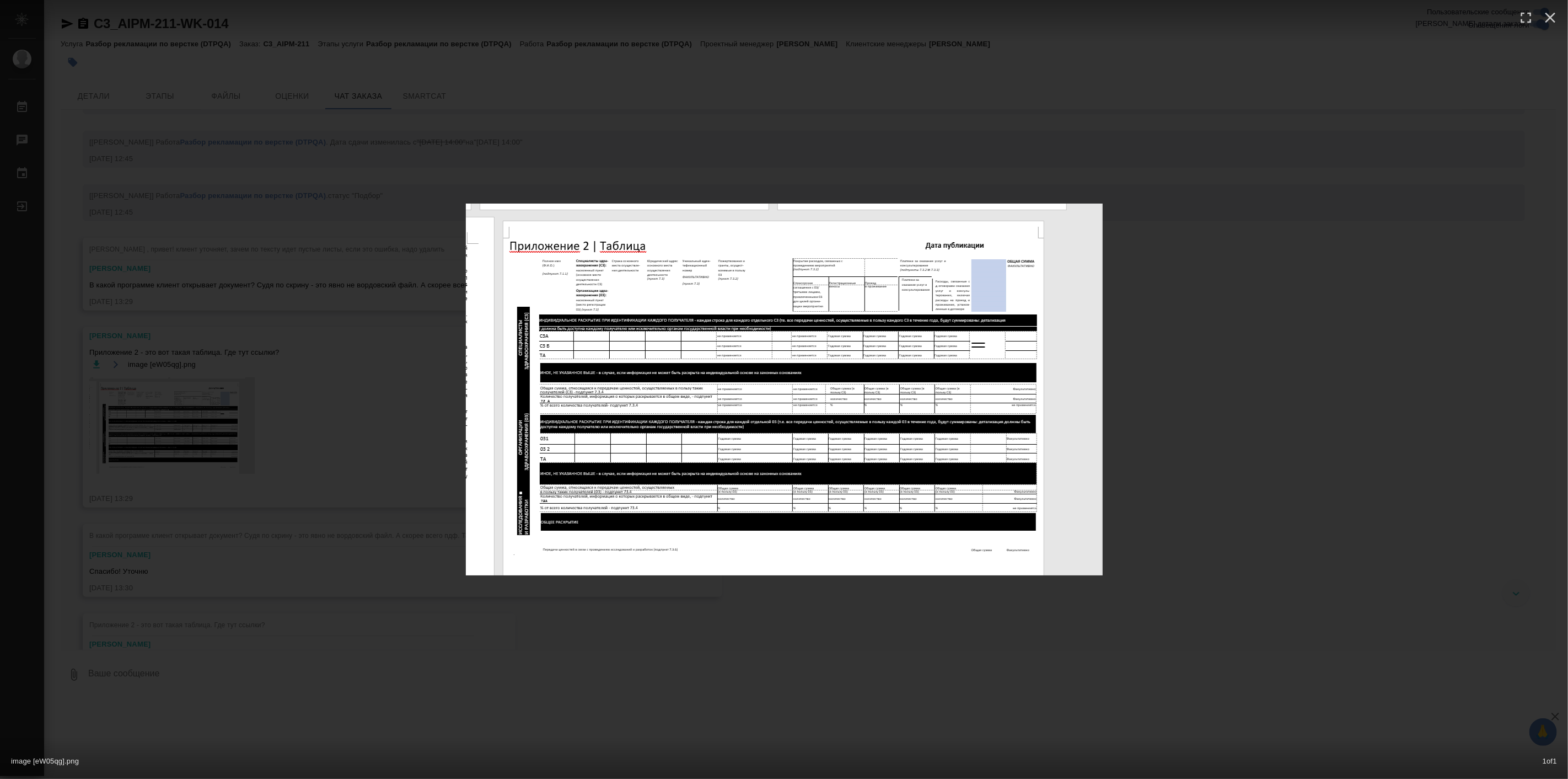
click at [781, 621] on div "image [eW05qg].png 1 of 1" at bounding box center [784, 390] width 1568 height 779
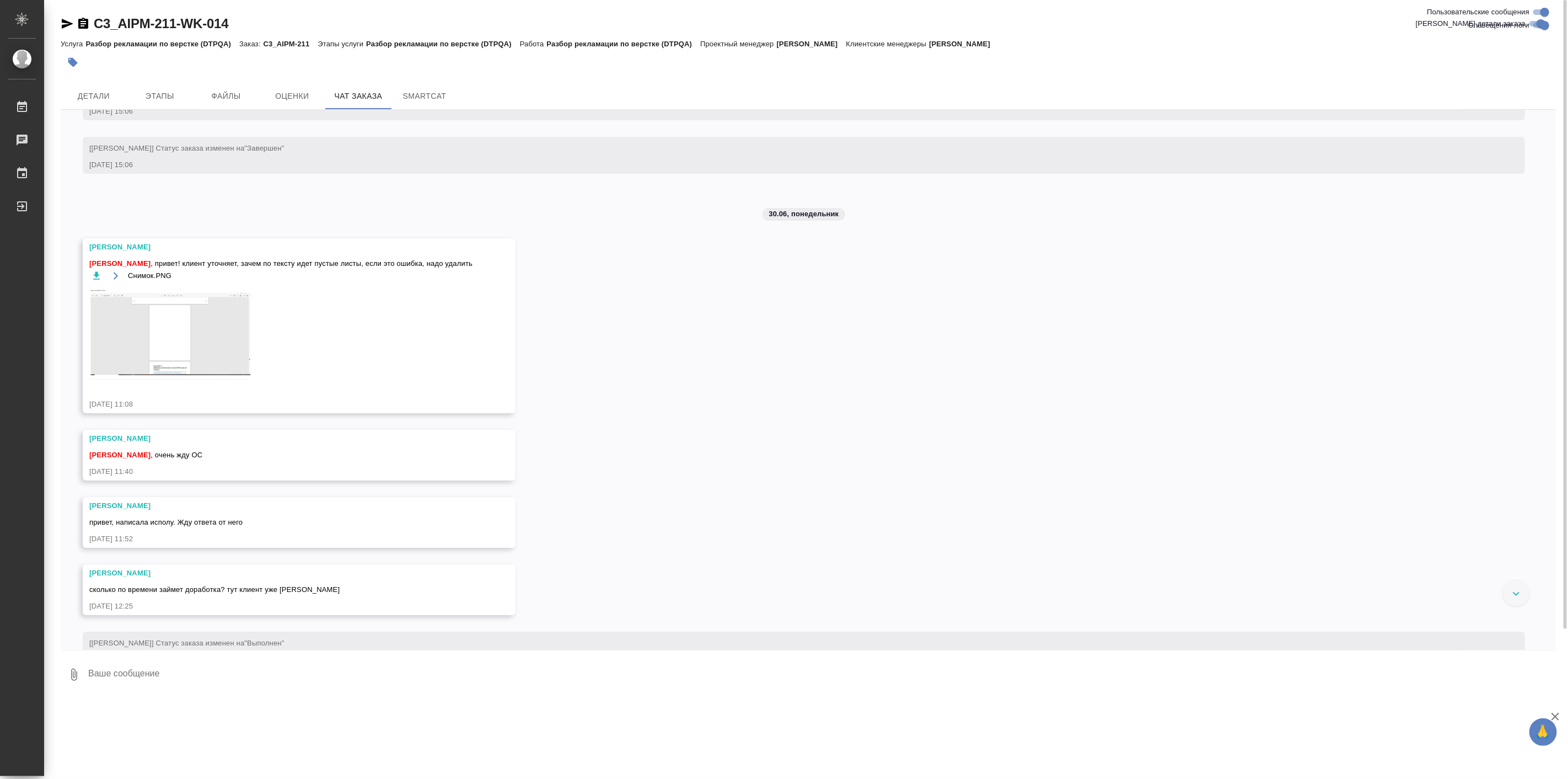
scroll to position [3297, 0]
click at [194, 362] on img at bounding box center [172, 339] width 166 height 91
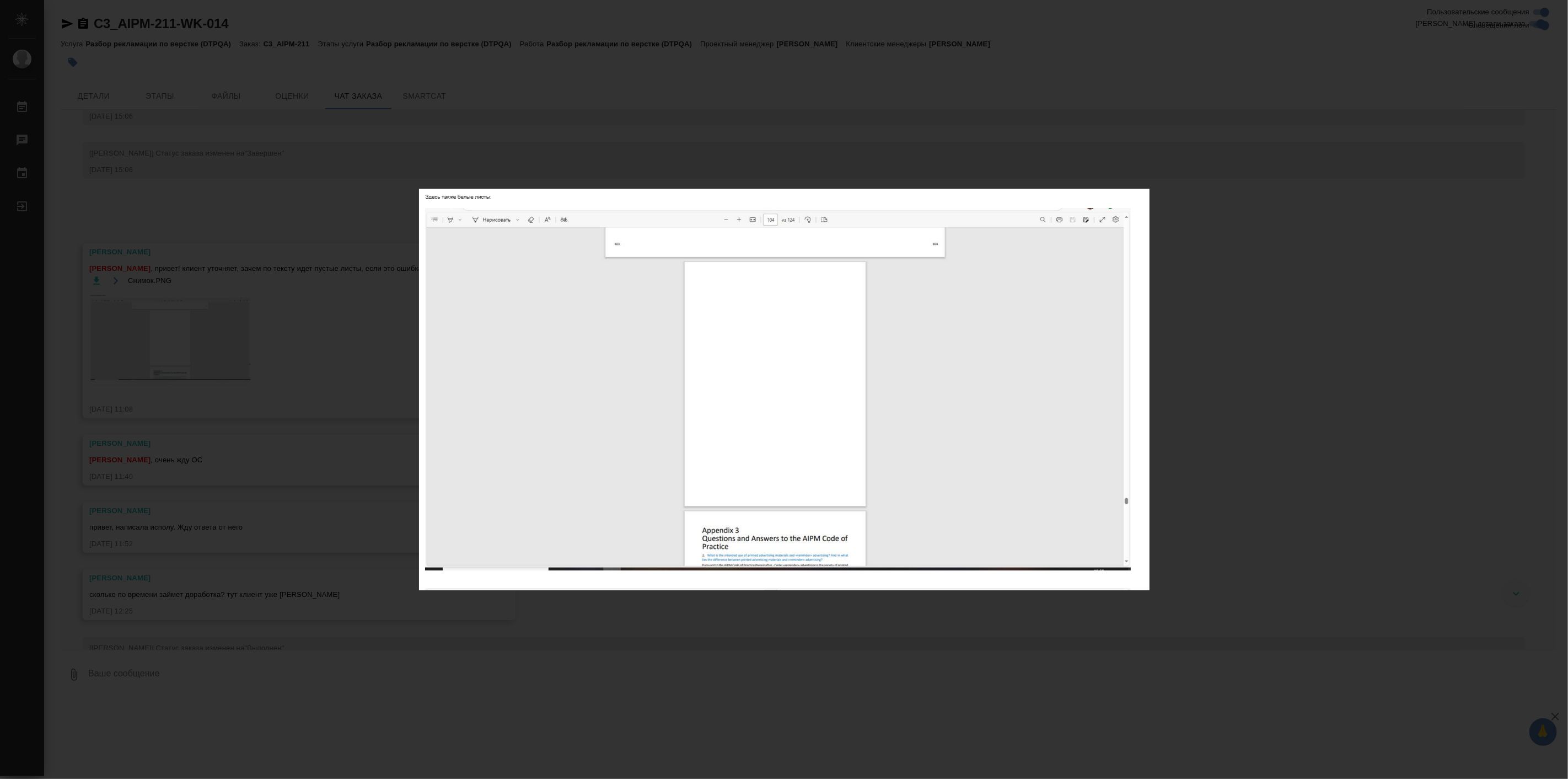
click at [889, 652] on div "Снимок.PNG 1 of 1" at bounding box center [784, 390] width 1568 height 779
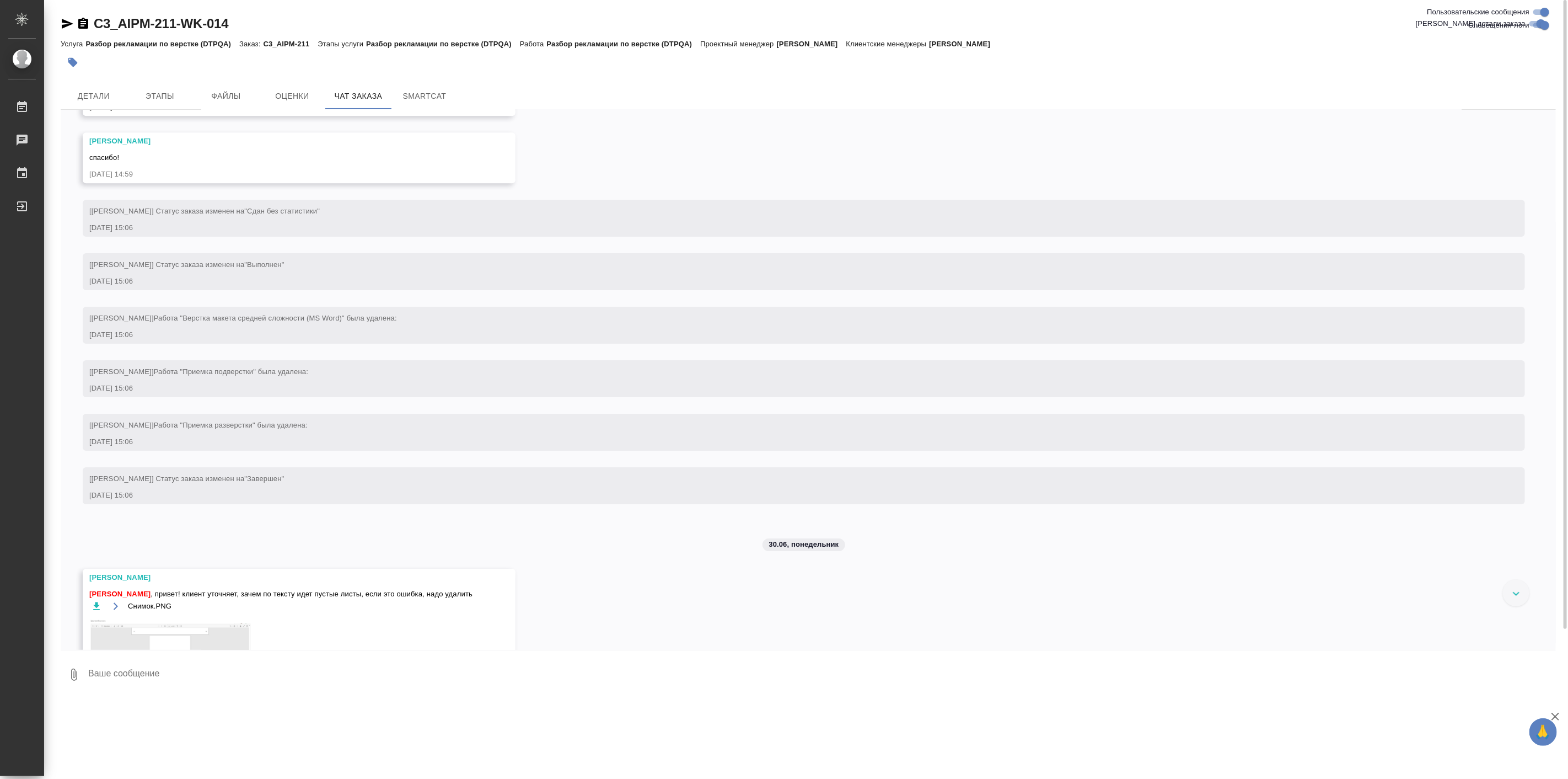
scroll to position [2888, 0]
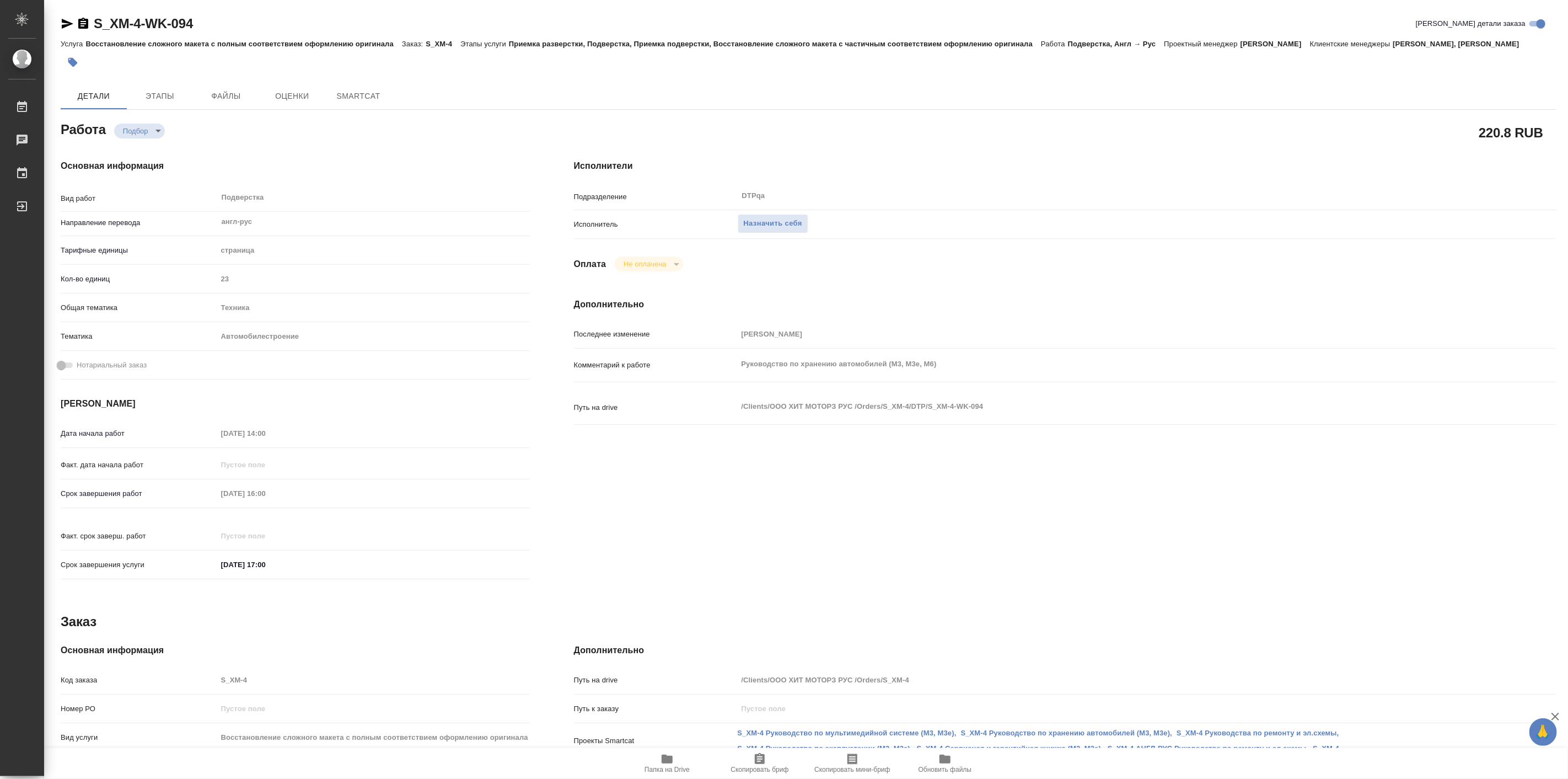
type textarea "x"
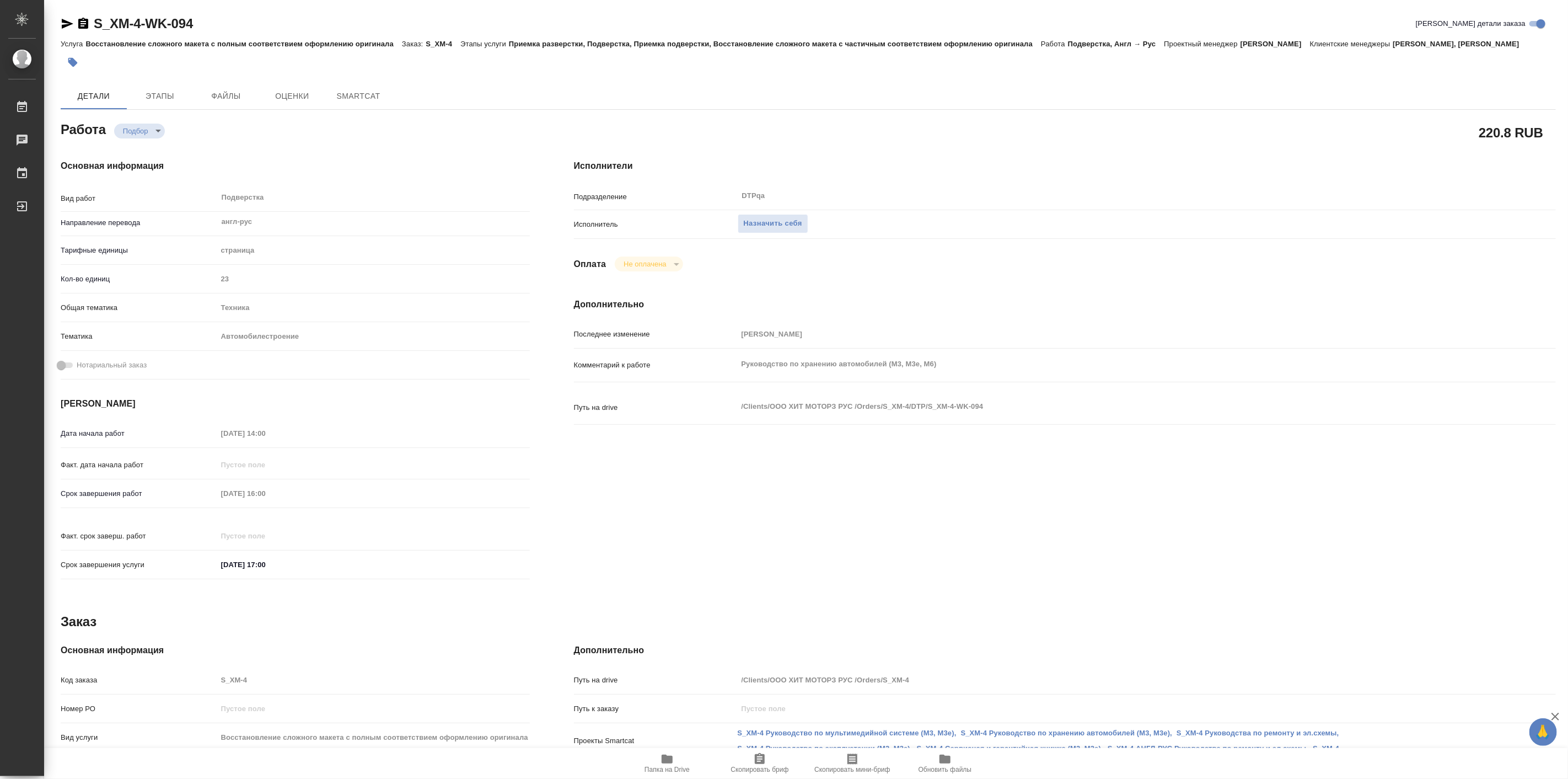
type textarea "x"
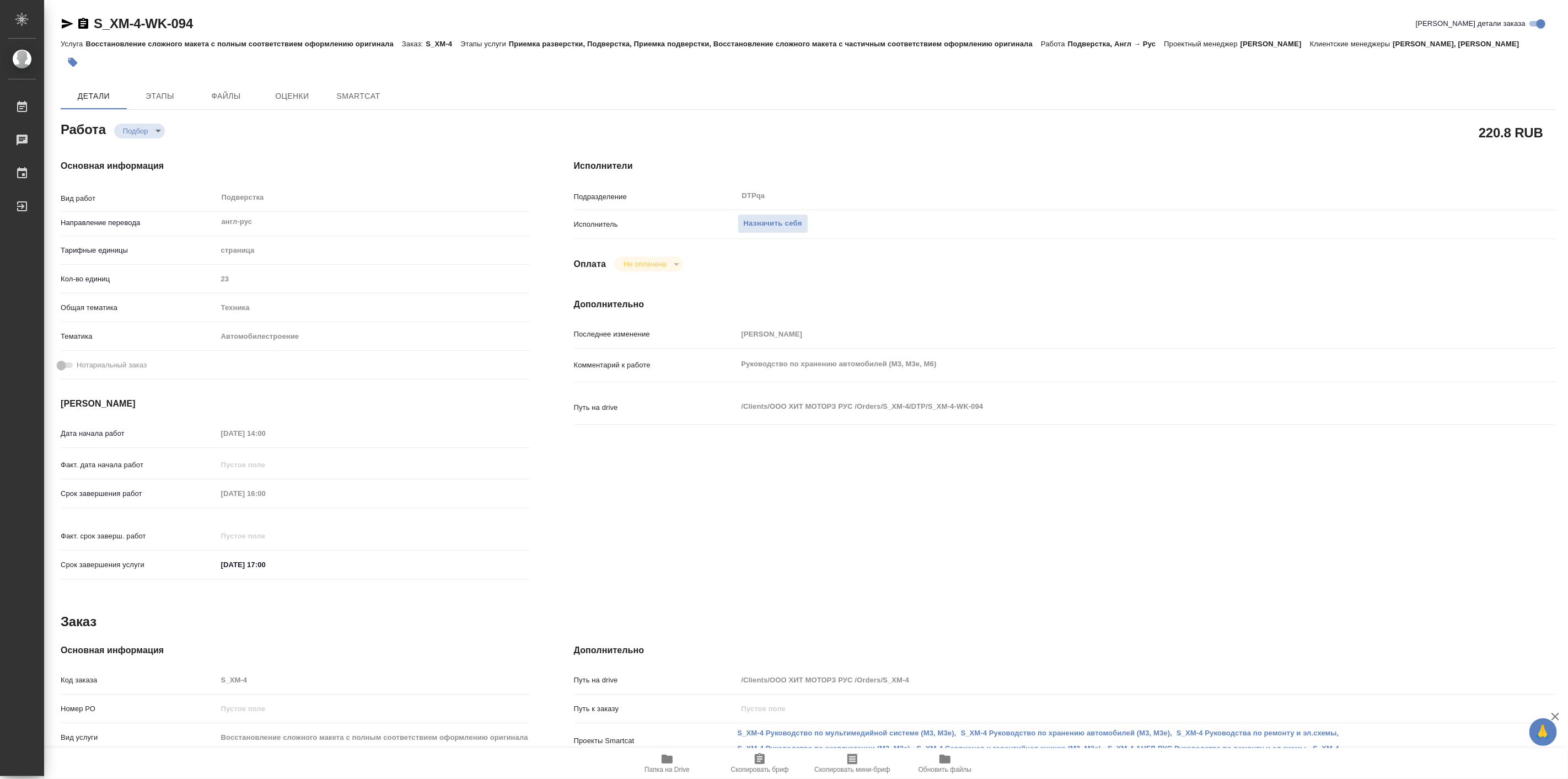
type textarea "x"
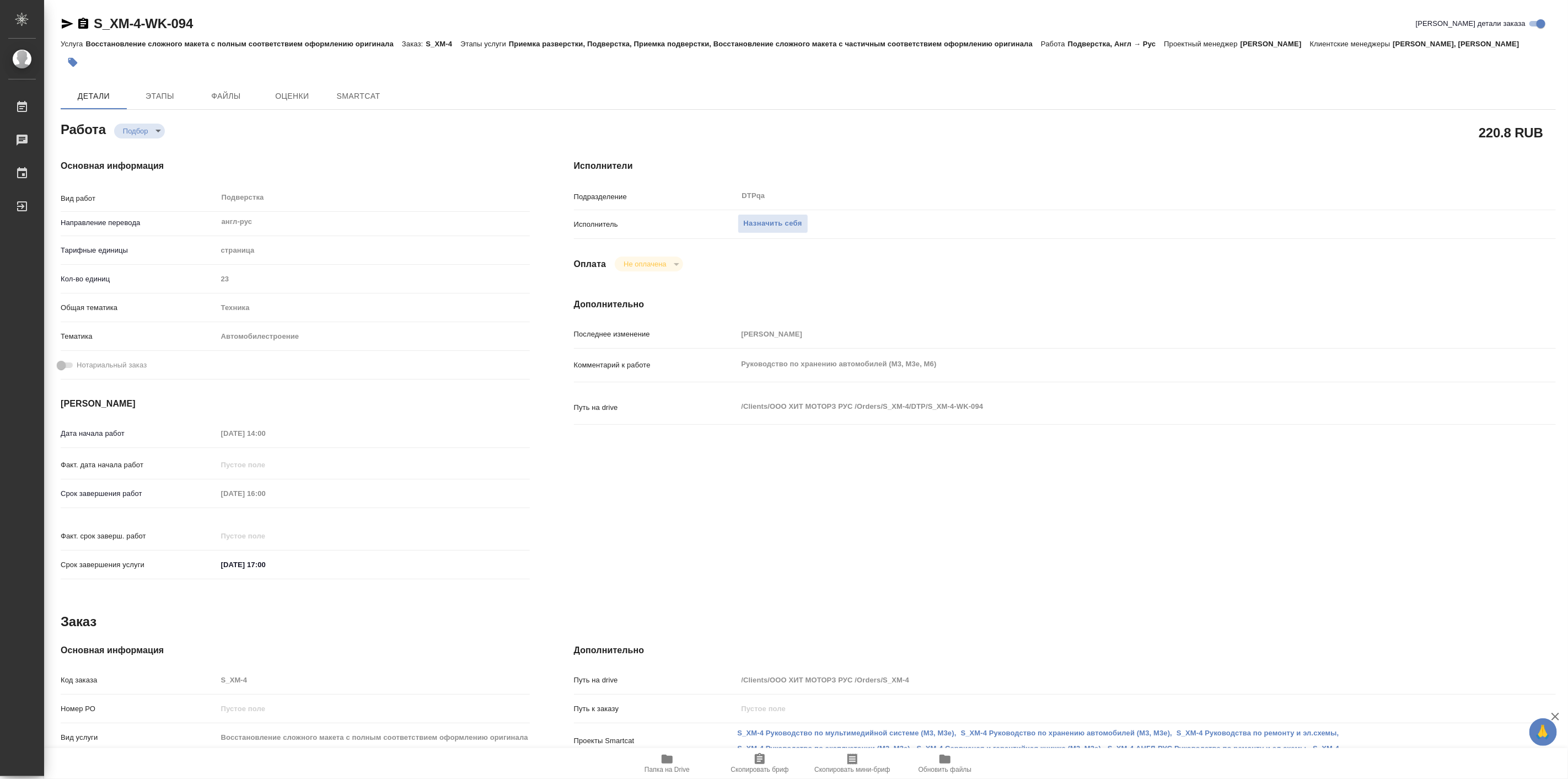
type textarea "x"
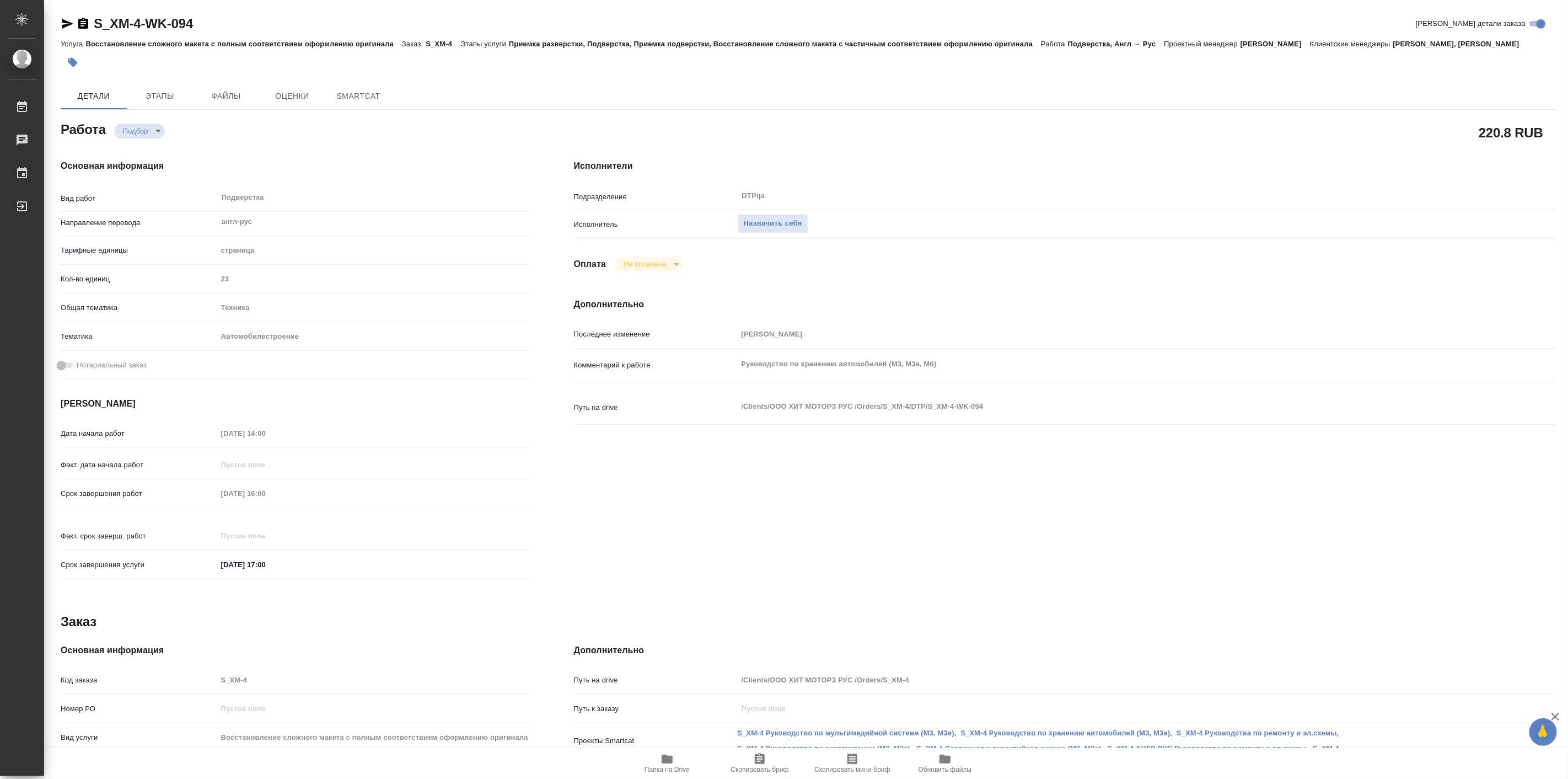
type textarea "x"
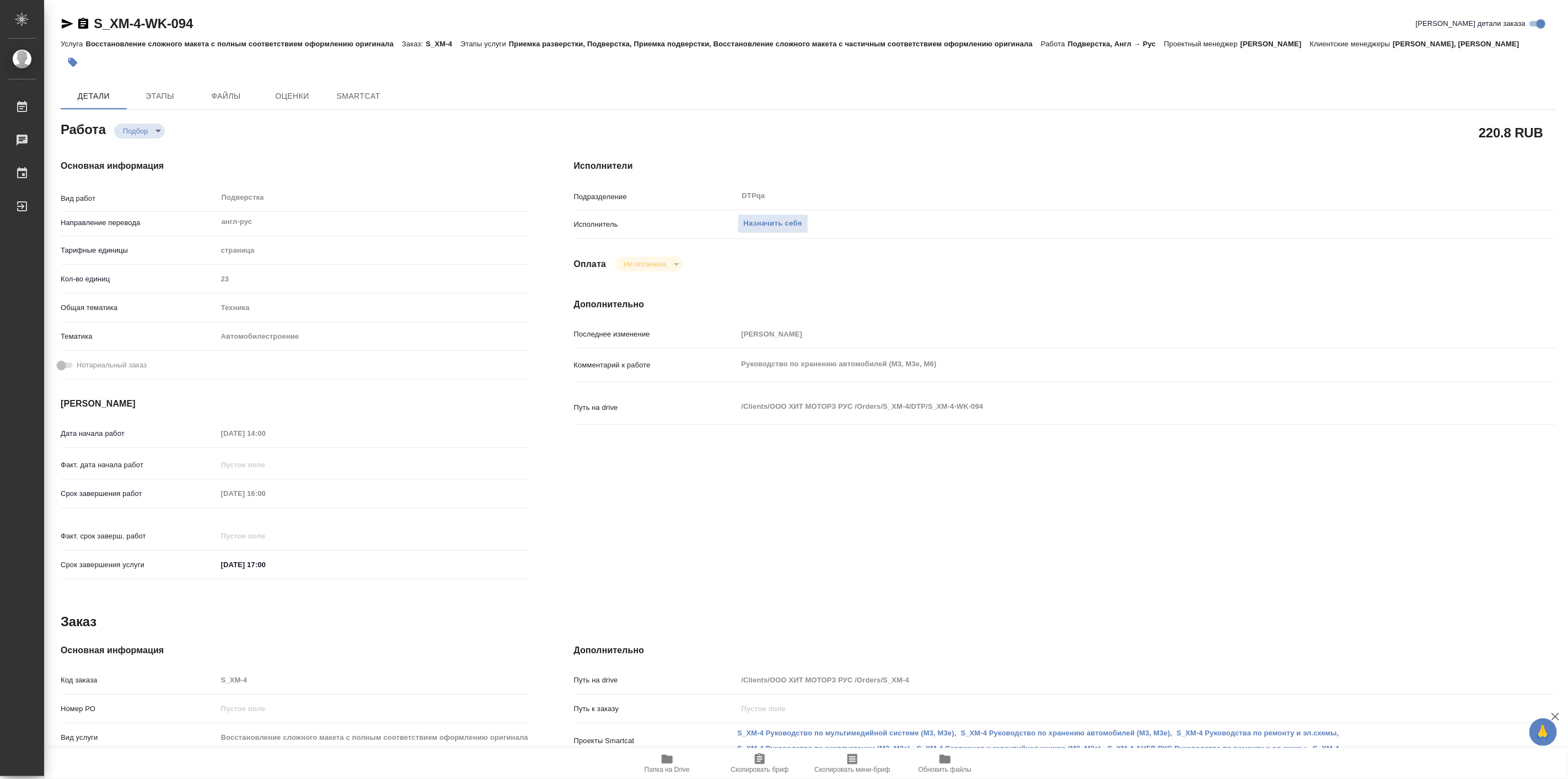
type textarea "x"
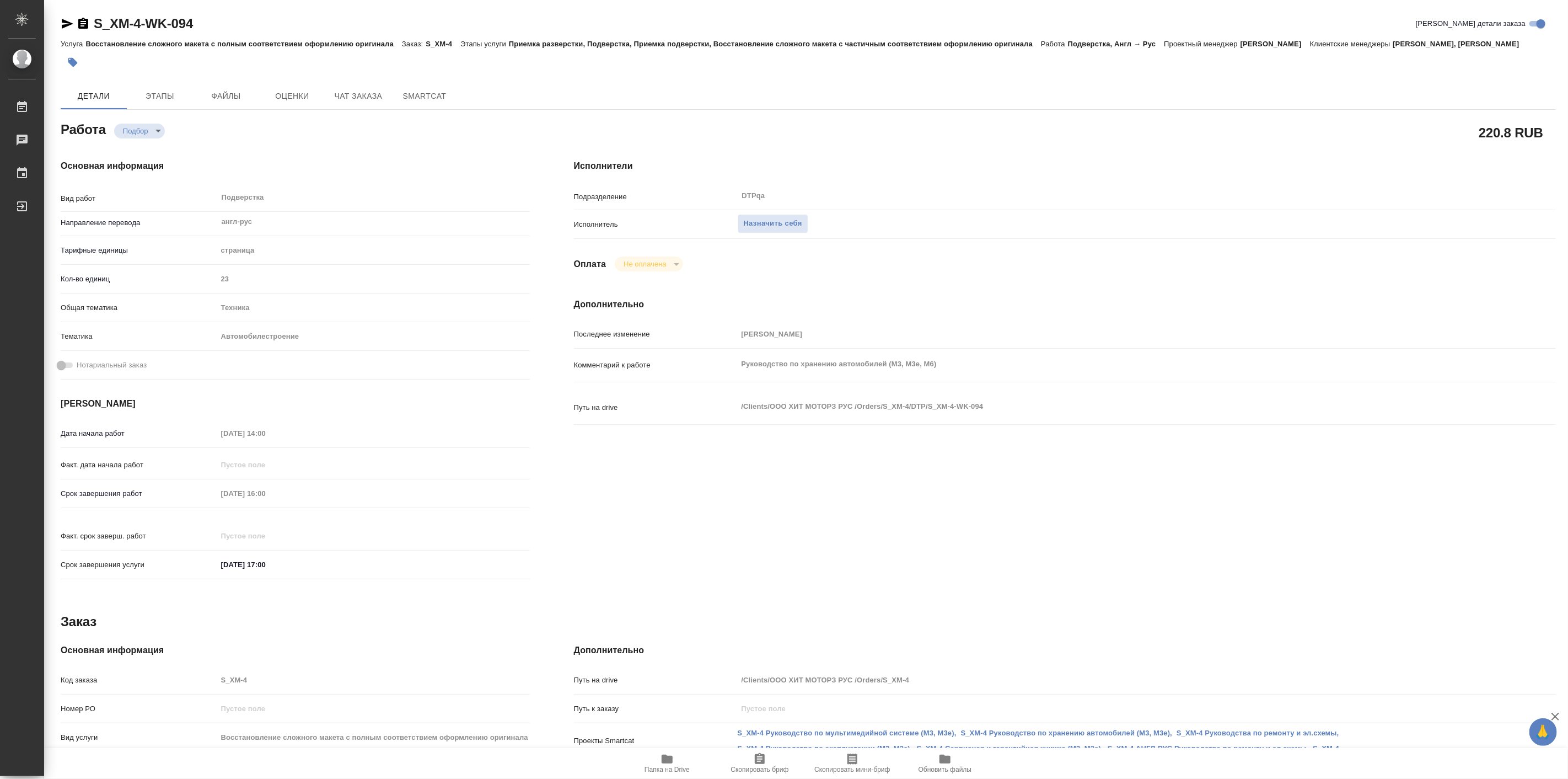
type textarea "x"
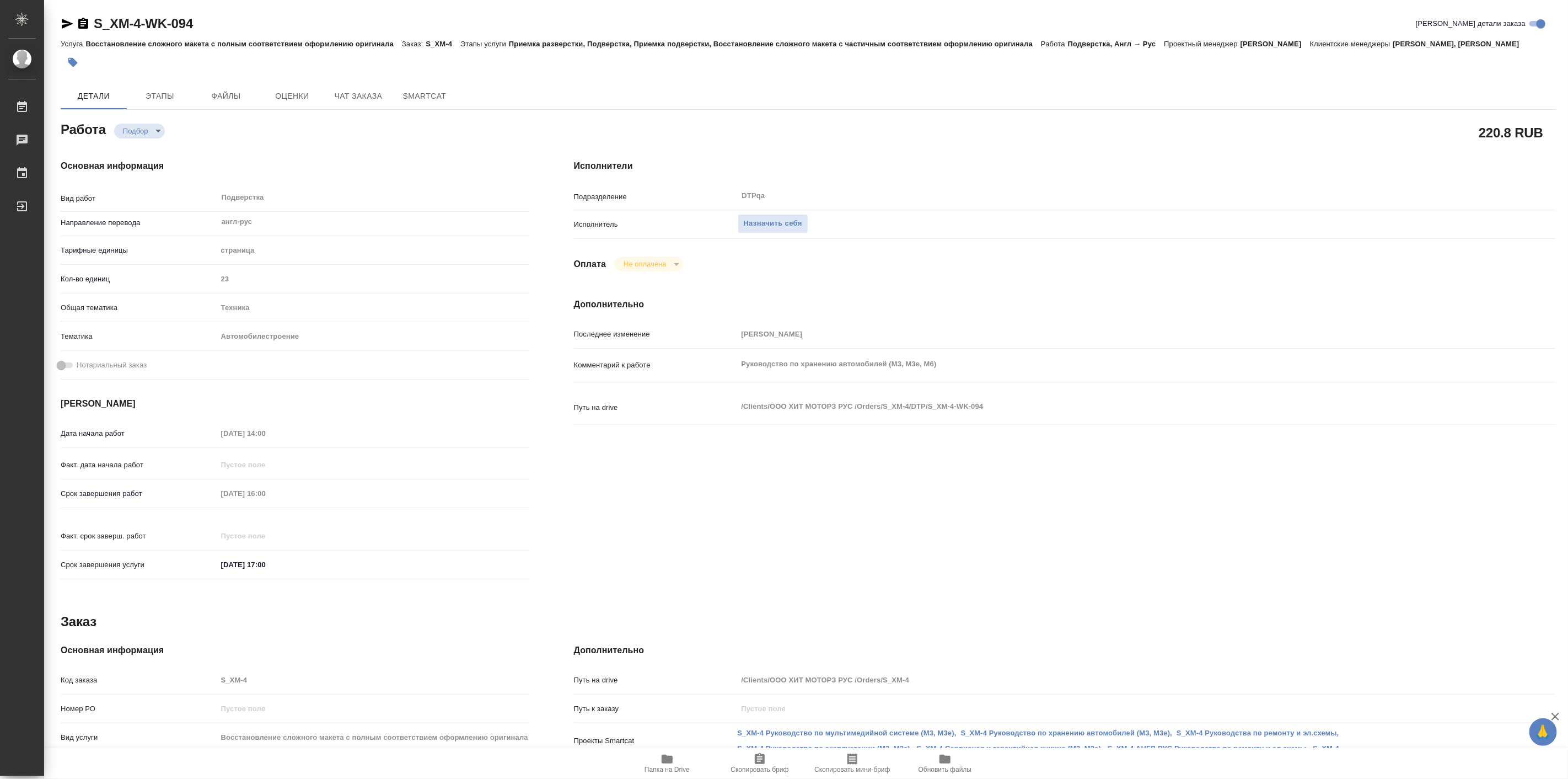
type textarea "x"
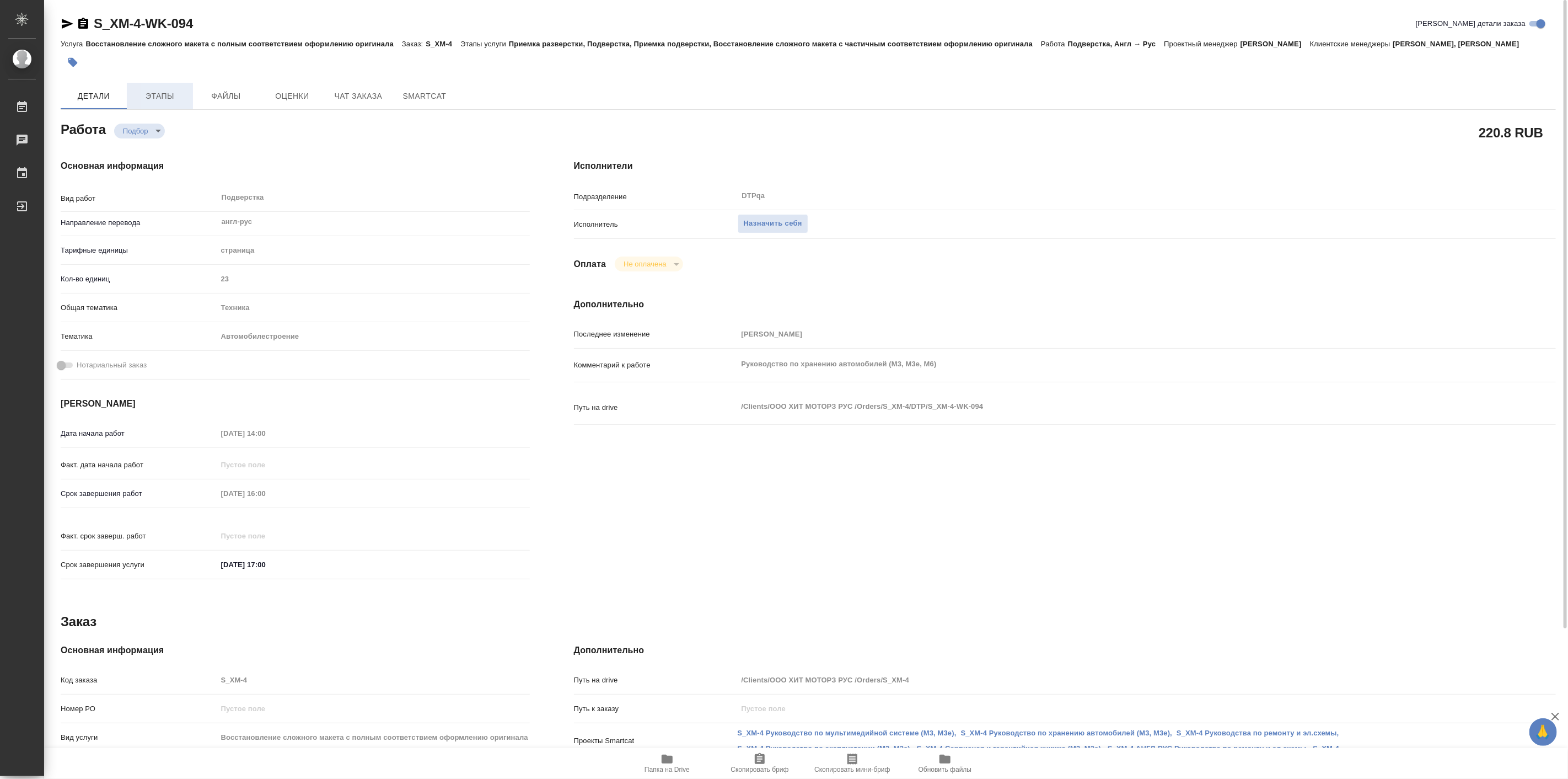
click at [164, 96] on span "Этапы" at bounding box center [159, 97] width 53 height 14
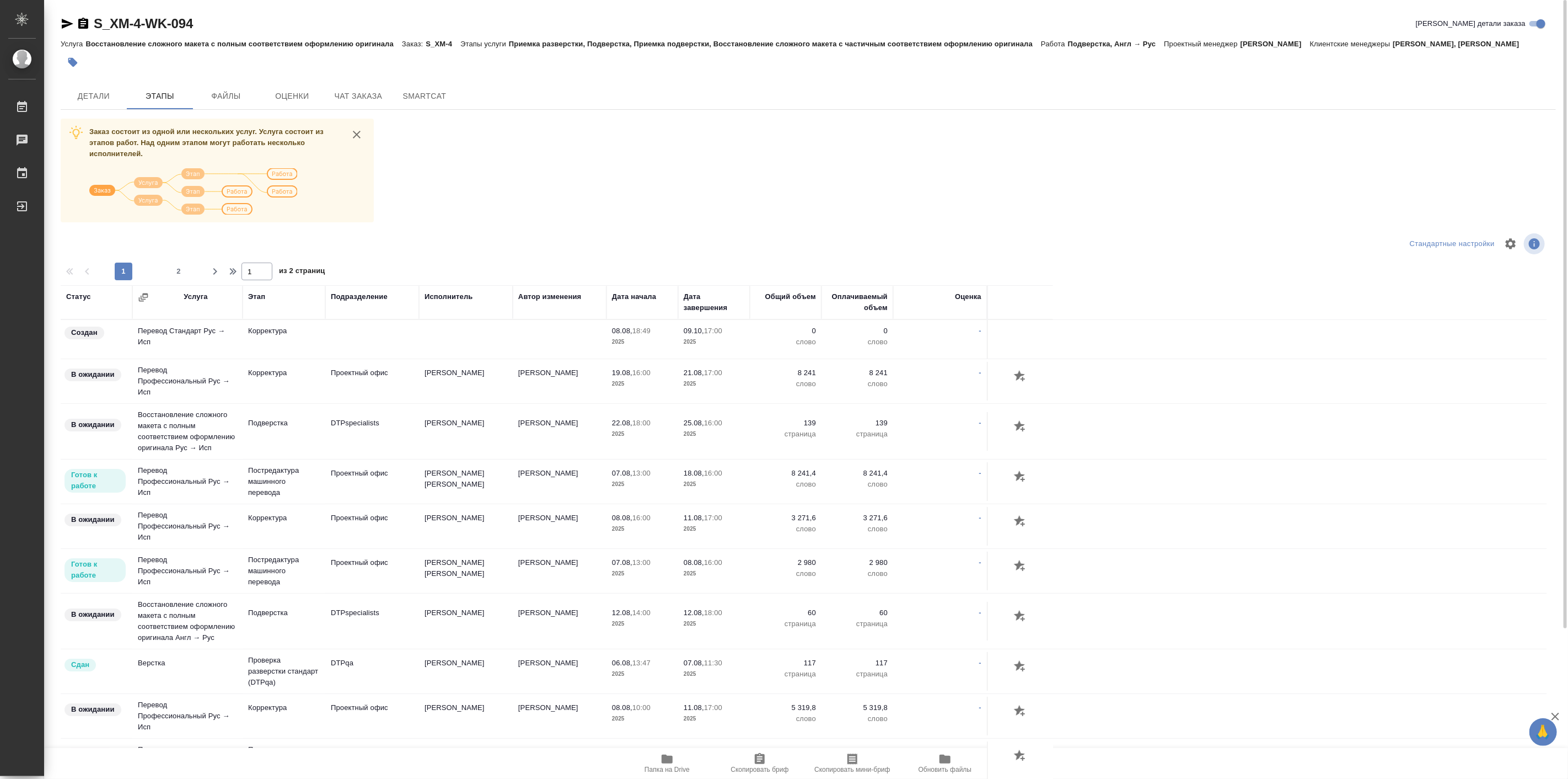
scroll to position [86, 0]
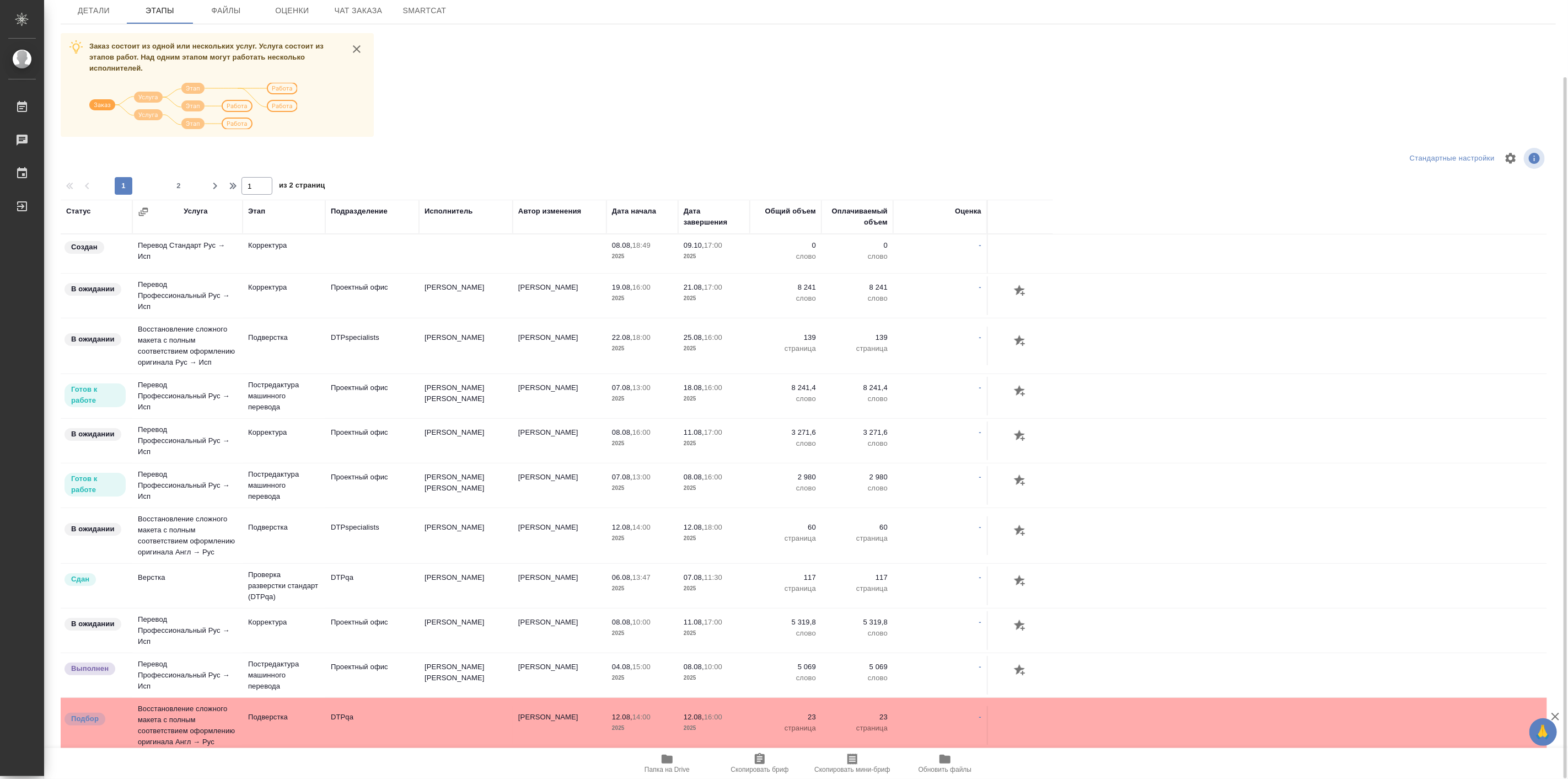
click at [168, 174] on div at bounding box center [808, 175] width 1495 height 5
click at [175, 184] on span "2" at bounding box center [179, 186] width 18 height 11
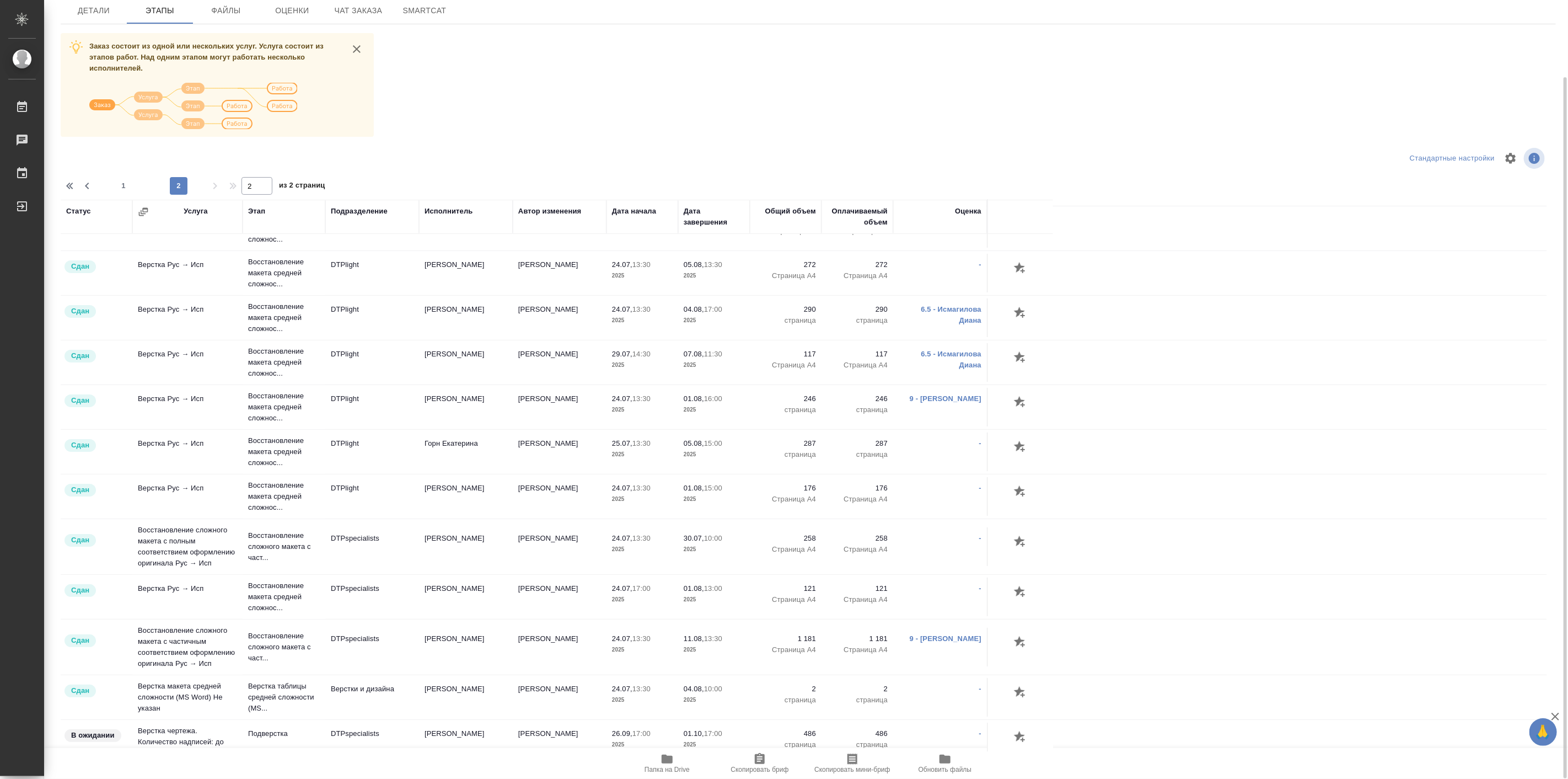
scroll to position [0, 0]
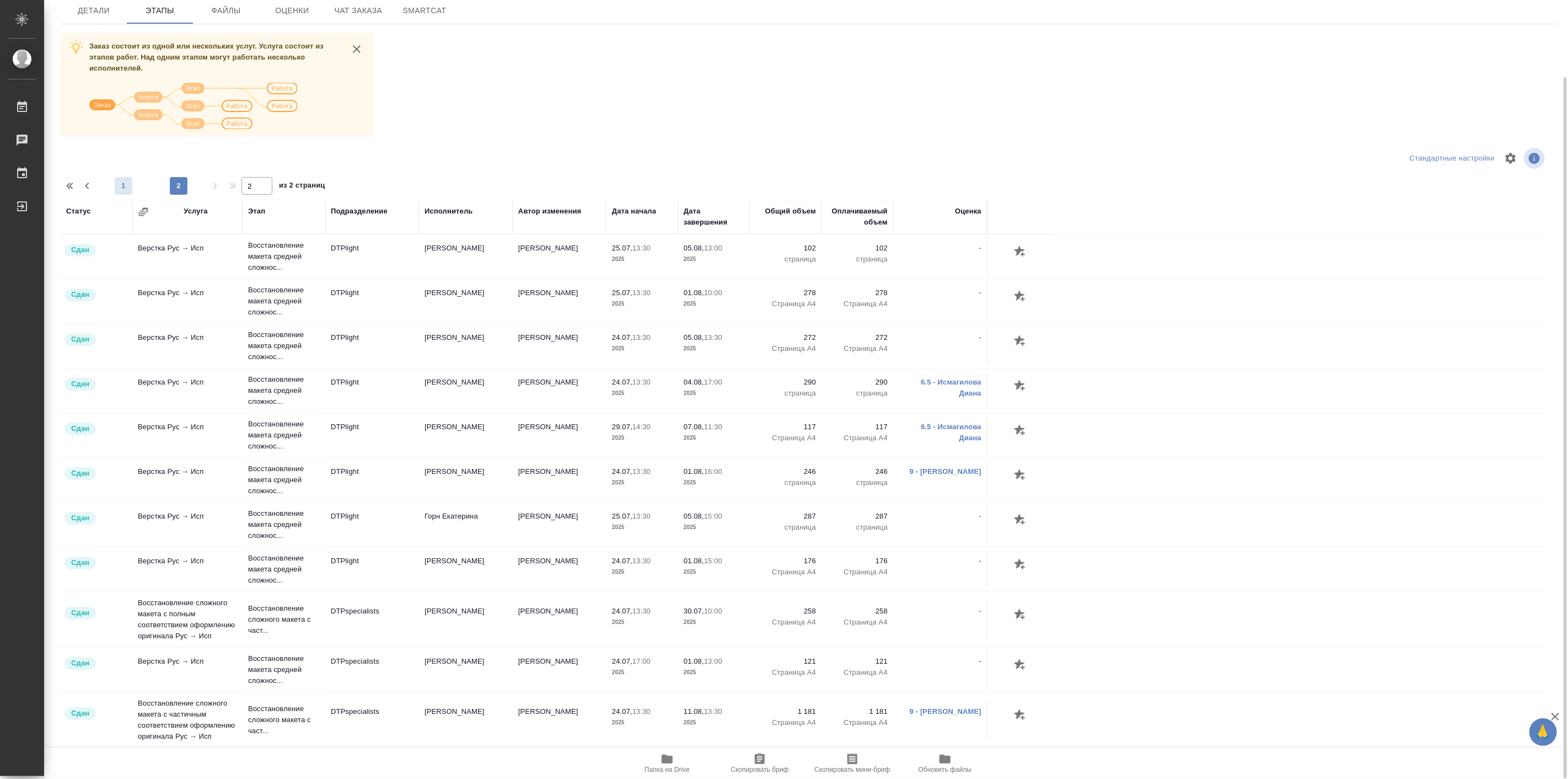
click at [122, 184] on span "1" at bounding box center [124, 186] width 18 height 11
type input "1"
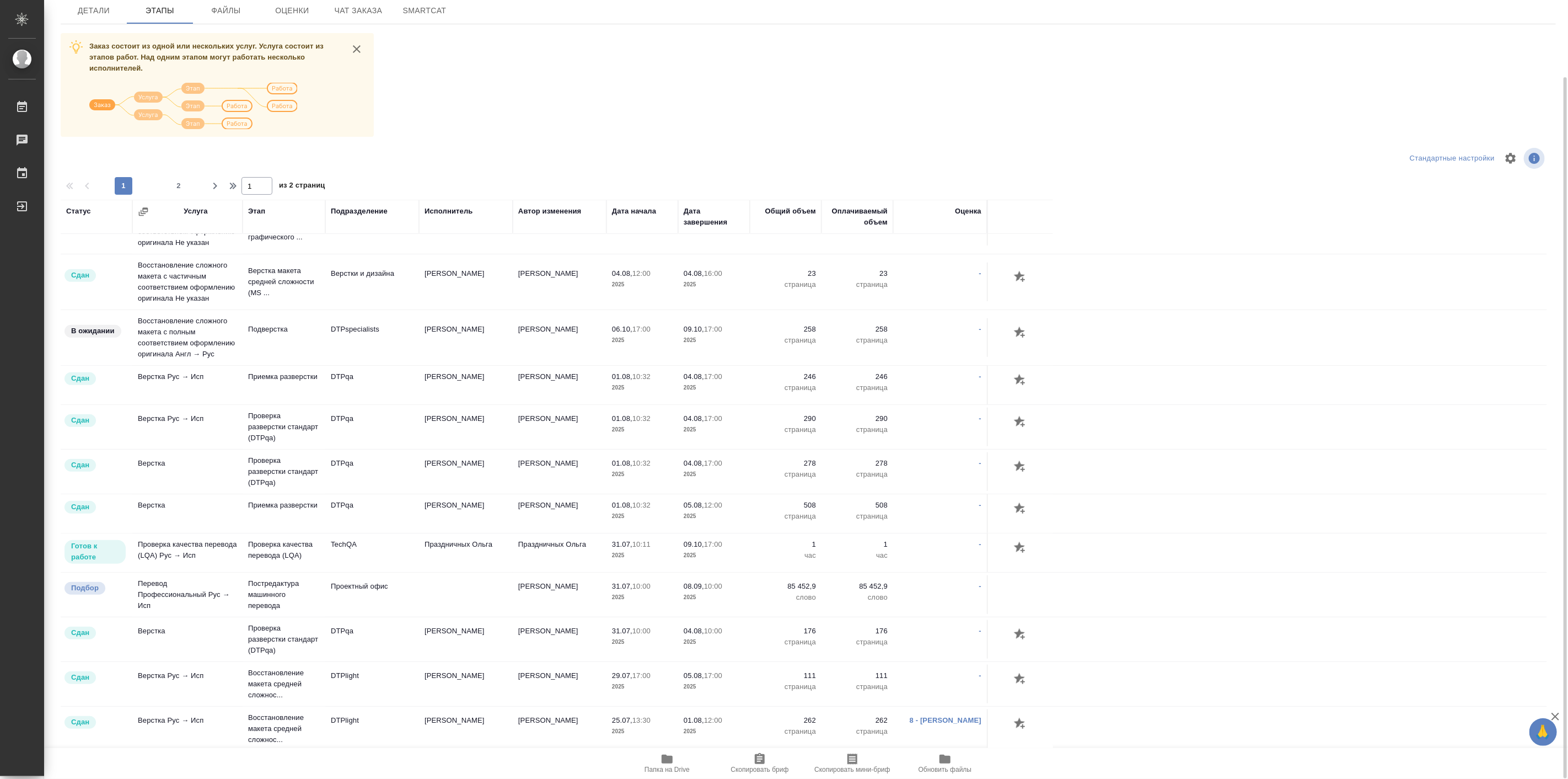
scroll to position [756, 0]
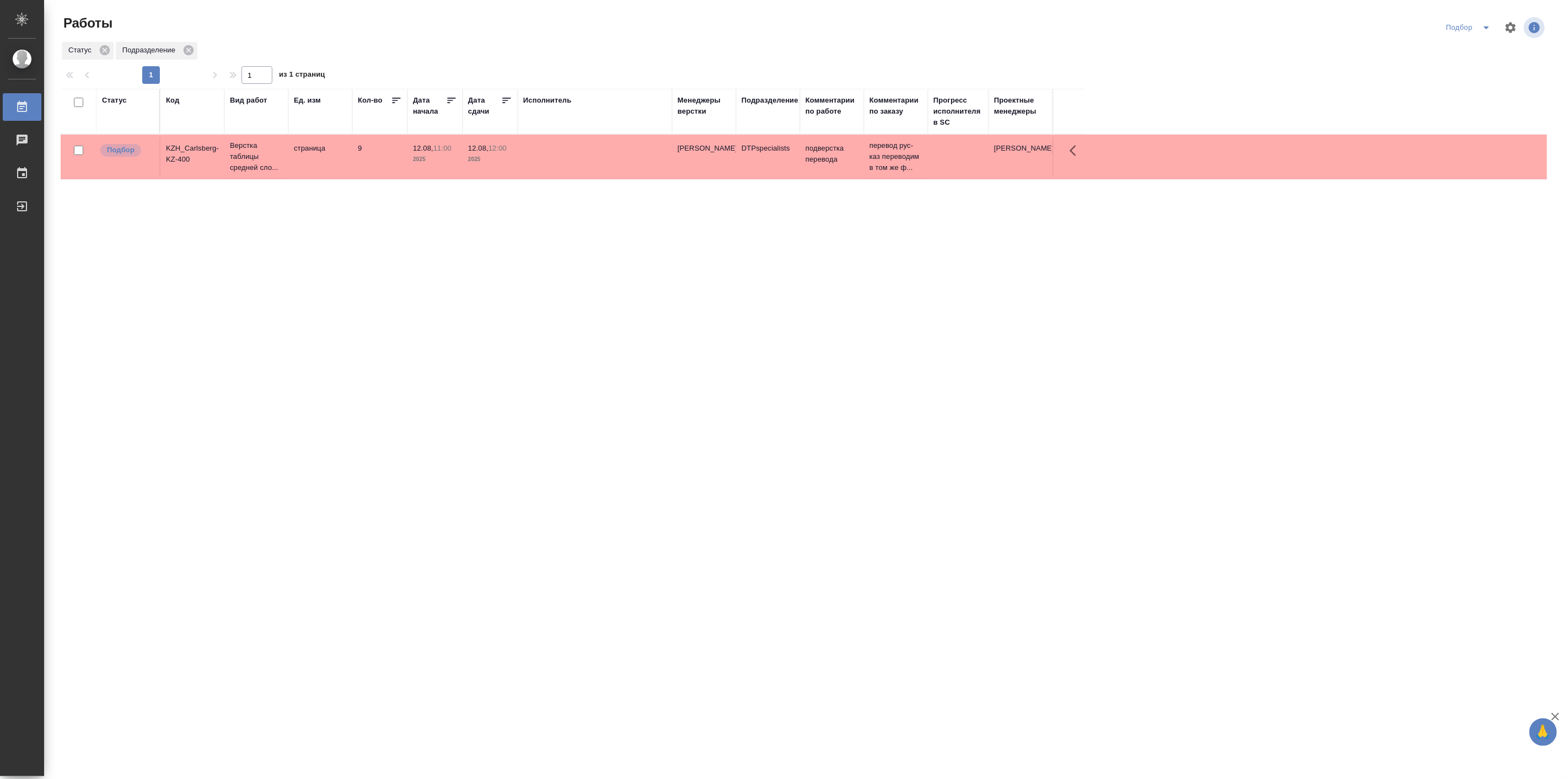
click at [1485, 26] on icon "split button" at bounding box center [1486, 27] width 13 height 13
click at [1456, 83] on li "Мои" at bounding box center [1470, 85] width 62 height 18
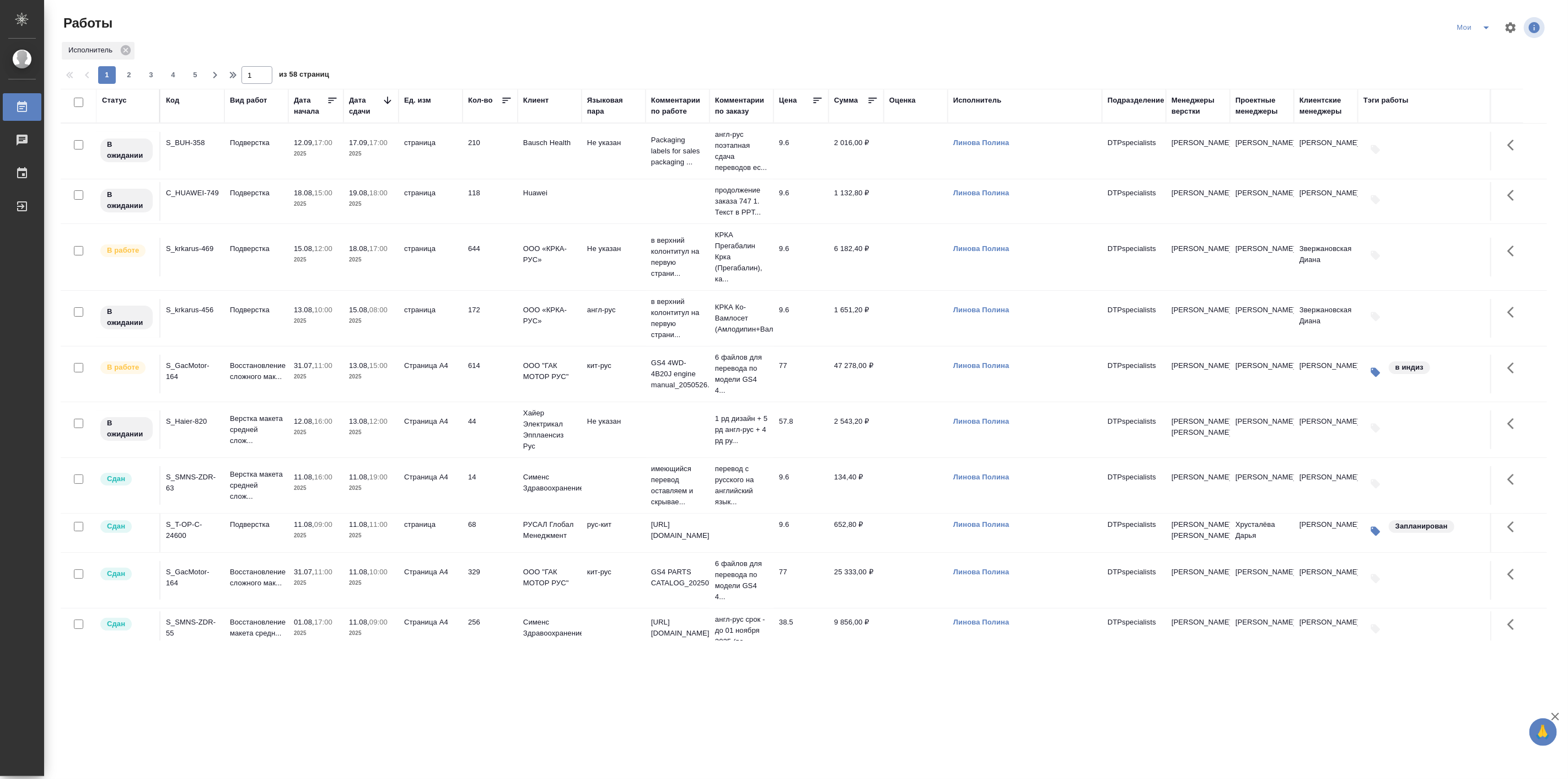
click at [913, 102] on div "Оценка" at bounding box center [902, 101] width 27 height 11
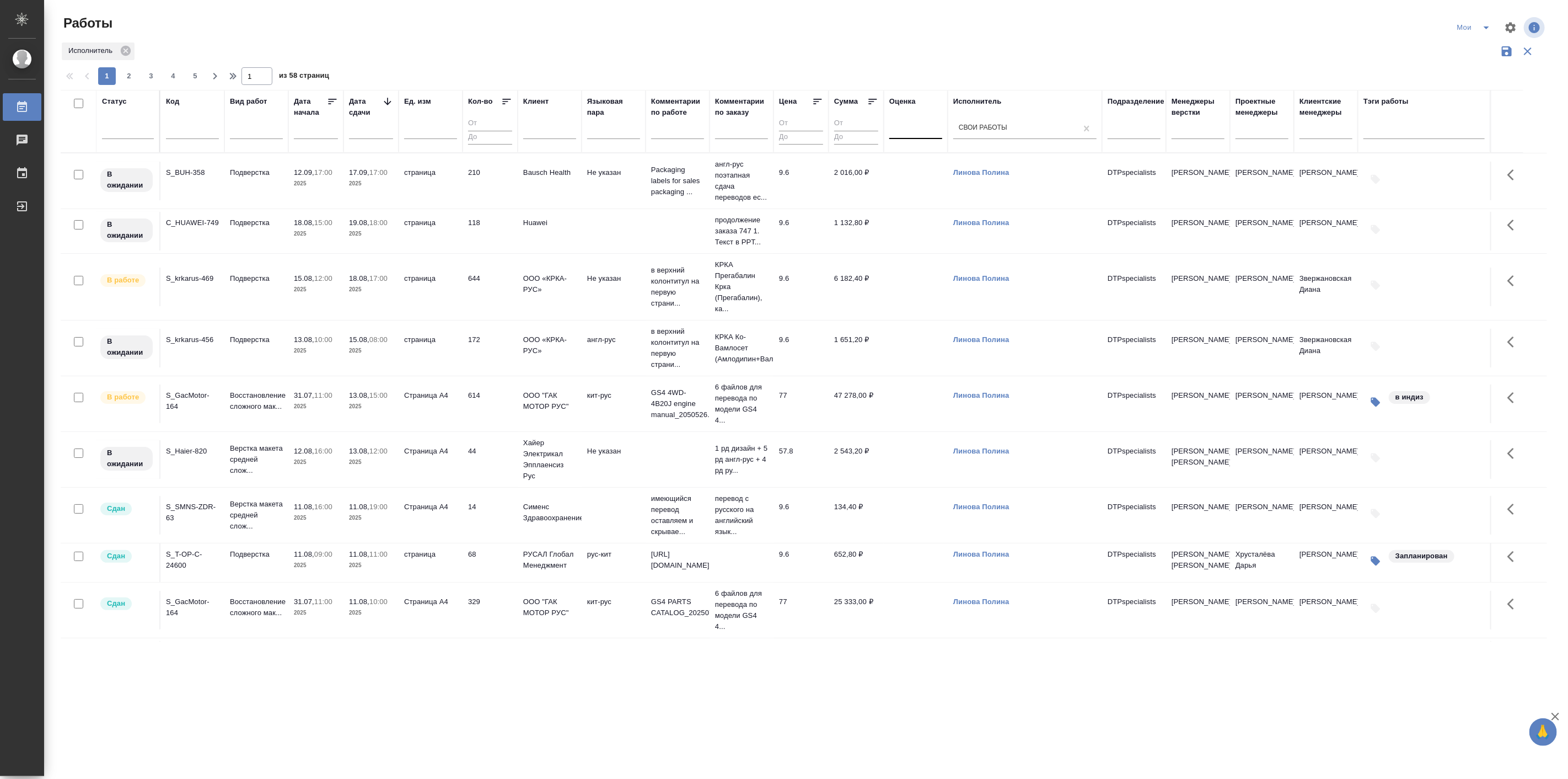
click at [935, 132] on div at bounding box center [915, 127] width 53 height 16
click at [935, 168] on div "Не менее одной оценки" at bounding box center [972, 163] width 166 height 20
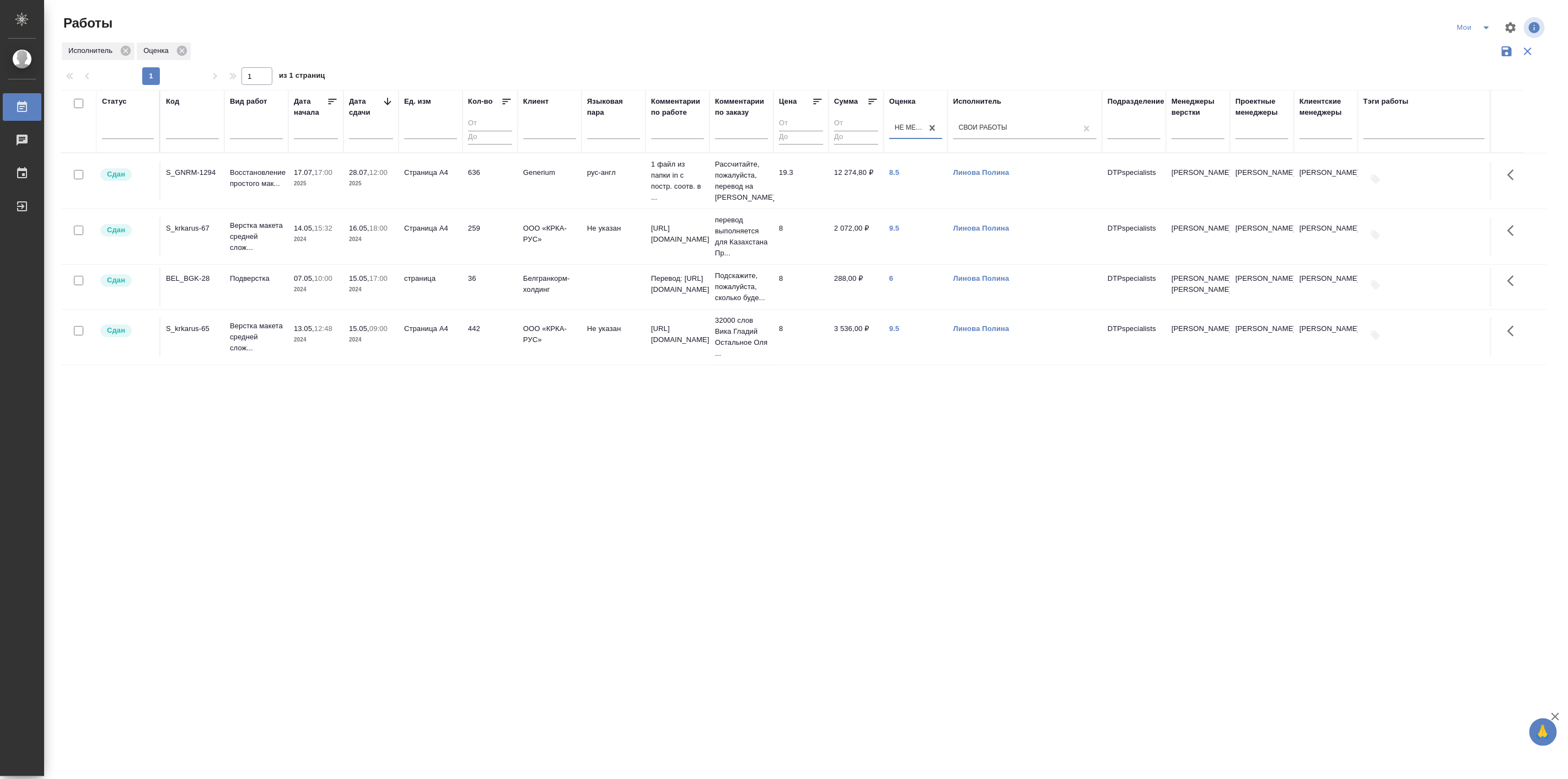
click at [300, 283] on p "07.05," at bounding box center [304, 279] width 21 height 8
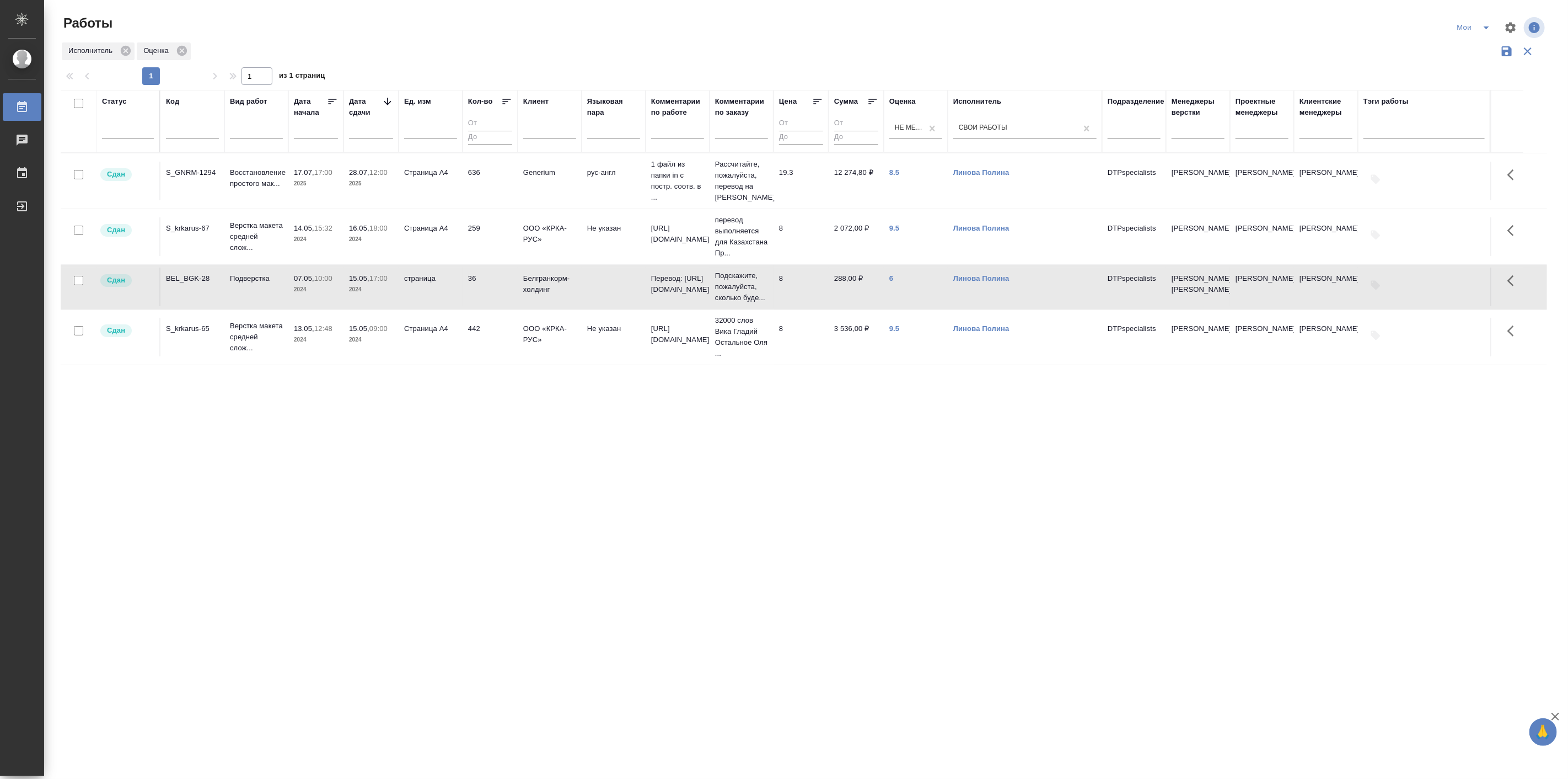
click at [300, 283] on p "07.05," at bounding box center [304, 279] width 21 height 8
click at [345, 173] on td "28.07, 12:00 2025" at bounding box center [371, 181] width 55 height 38
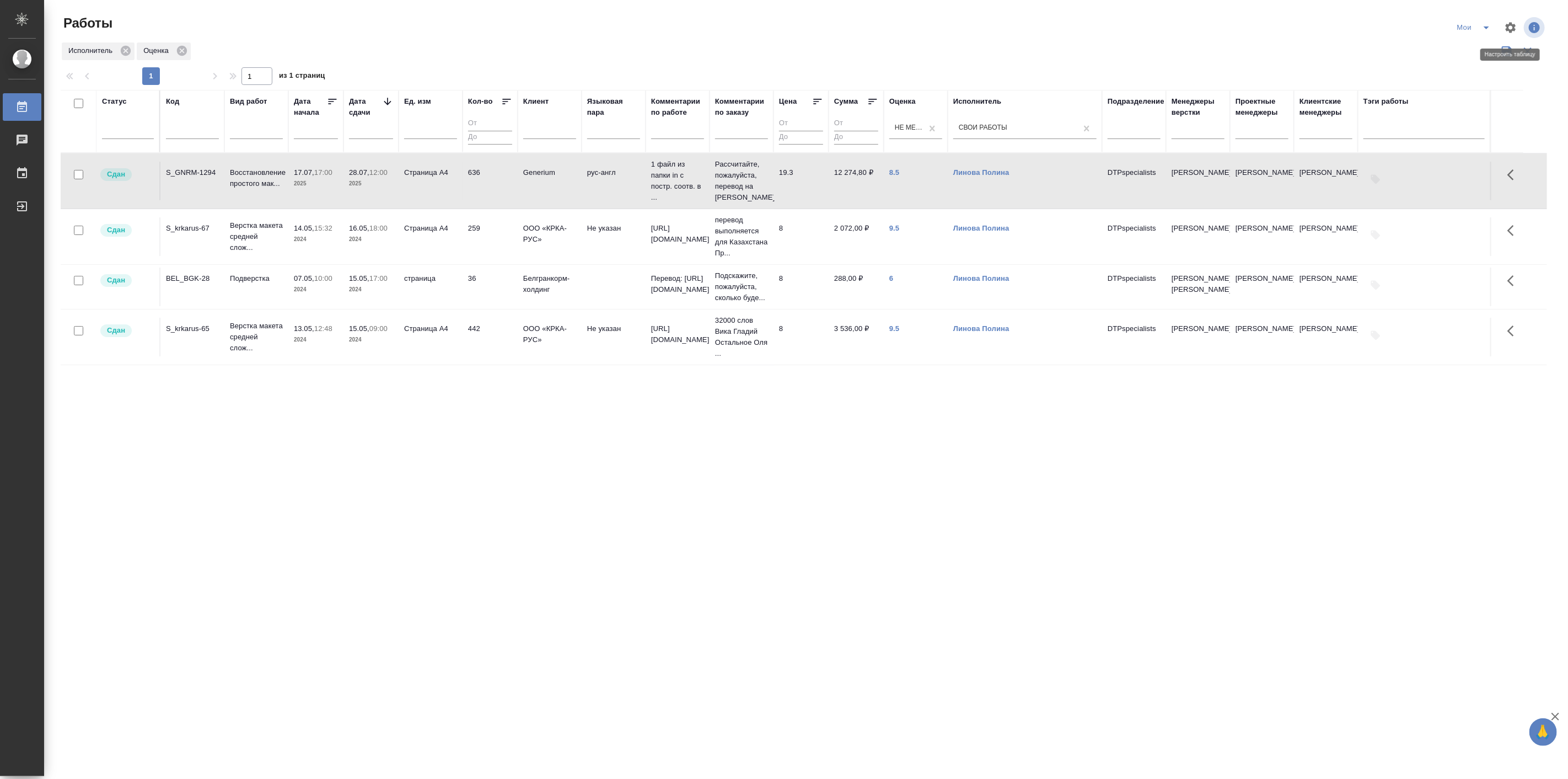
click at [1508, 30] on icon "button" at bounding box center [1511, 27] width 10 height 10
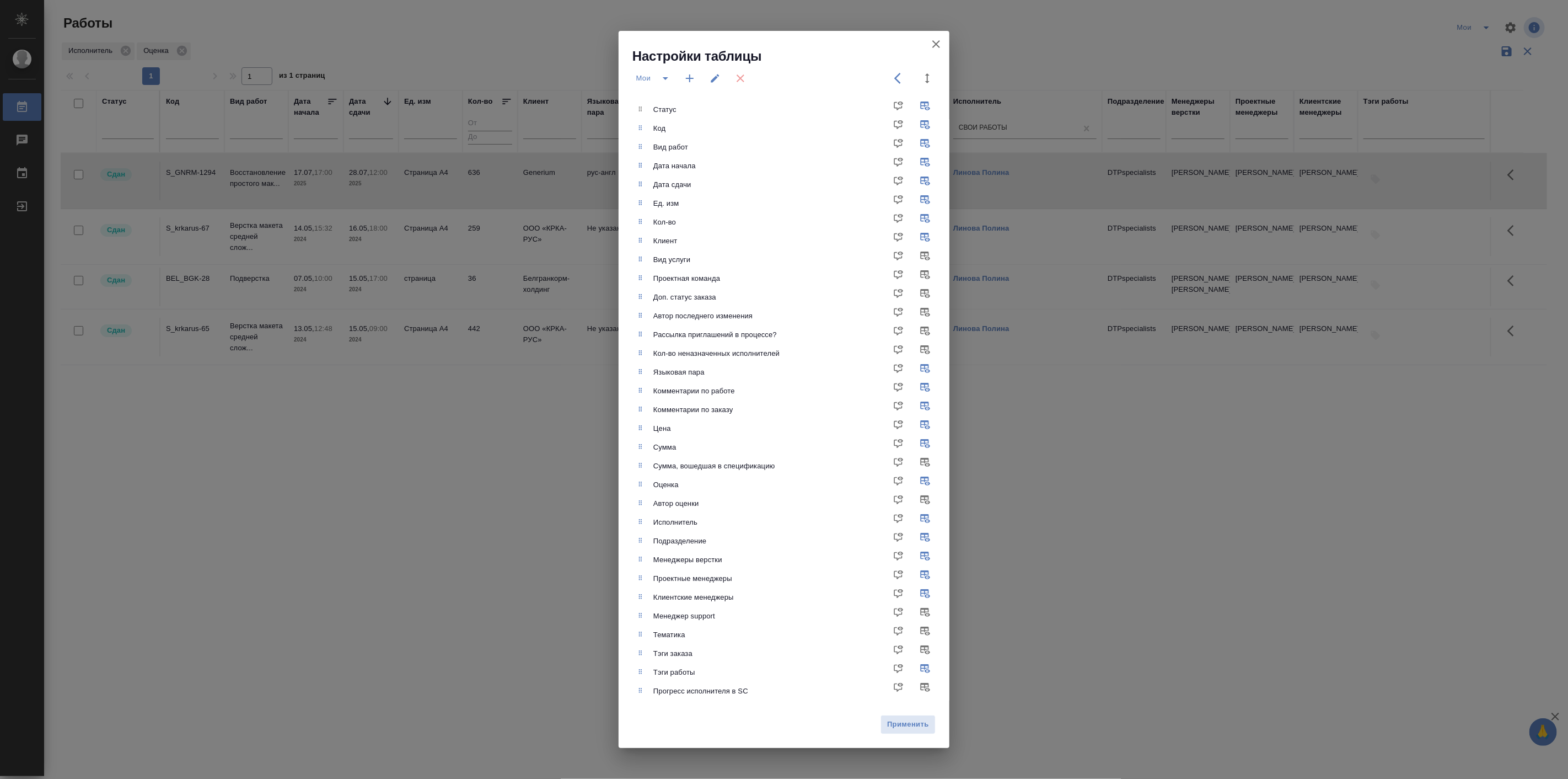
click at [939, 42] on icon "button" at bounding box center [936, 44] width 8 height 8
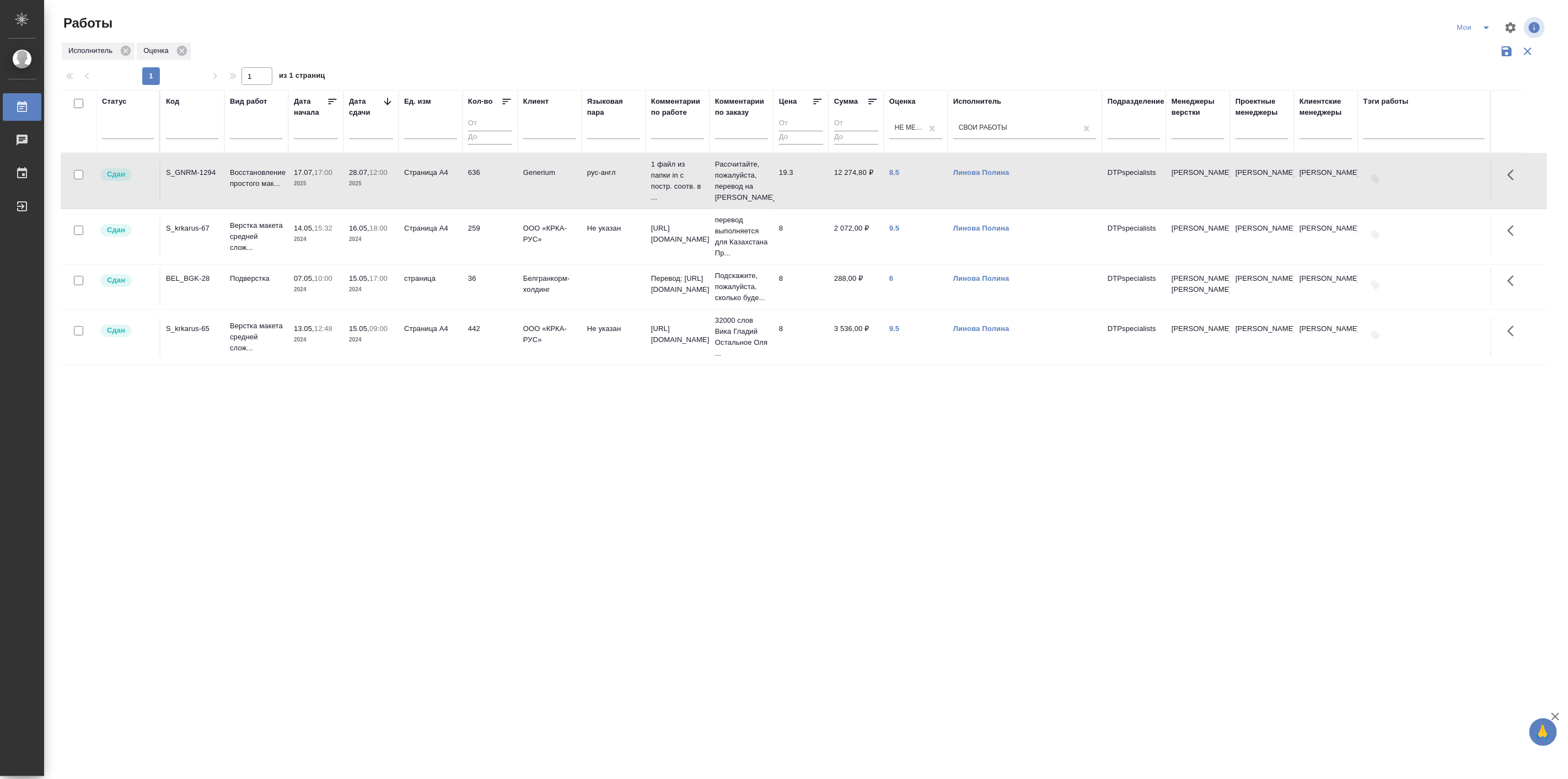
click at [304, 295] on p "2024" at bounding box center [316, 290] width 44 height 11
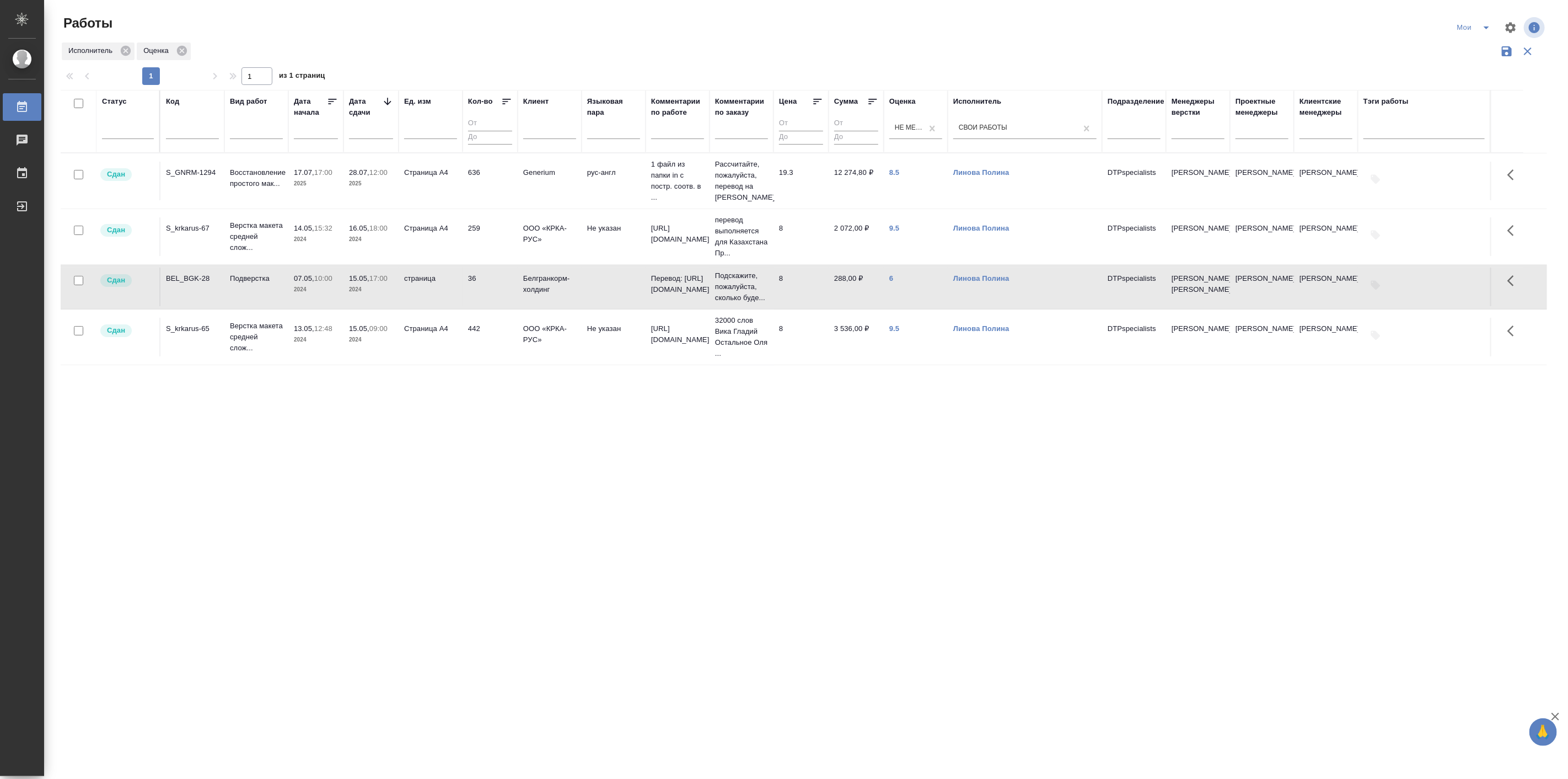
click at [304, 295] on p "2024" at bounding box center [316, 290] width 44 height 11
click at [263, 354] on p "Верстка макета средней слож..." at bounding box center [256, 337] width 53 height 33
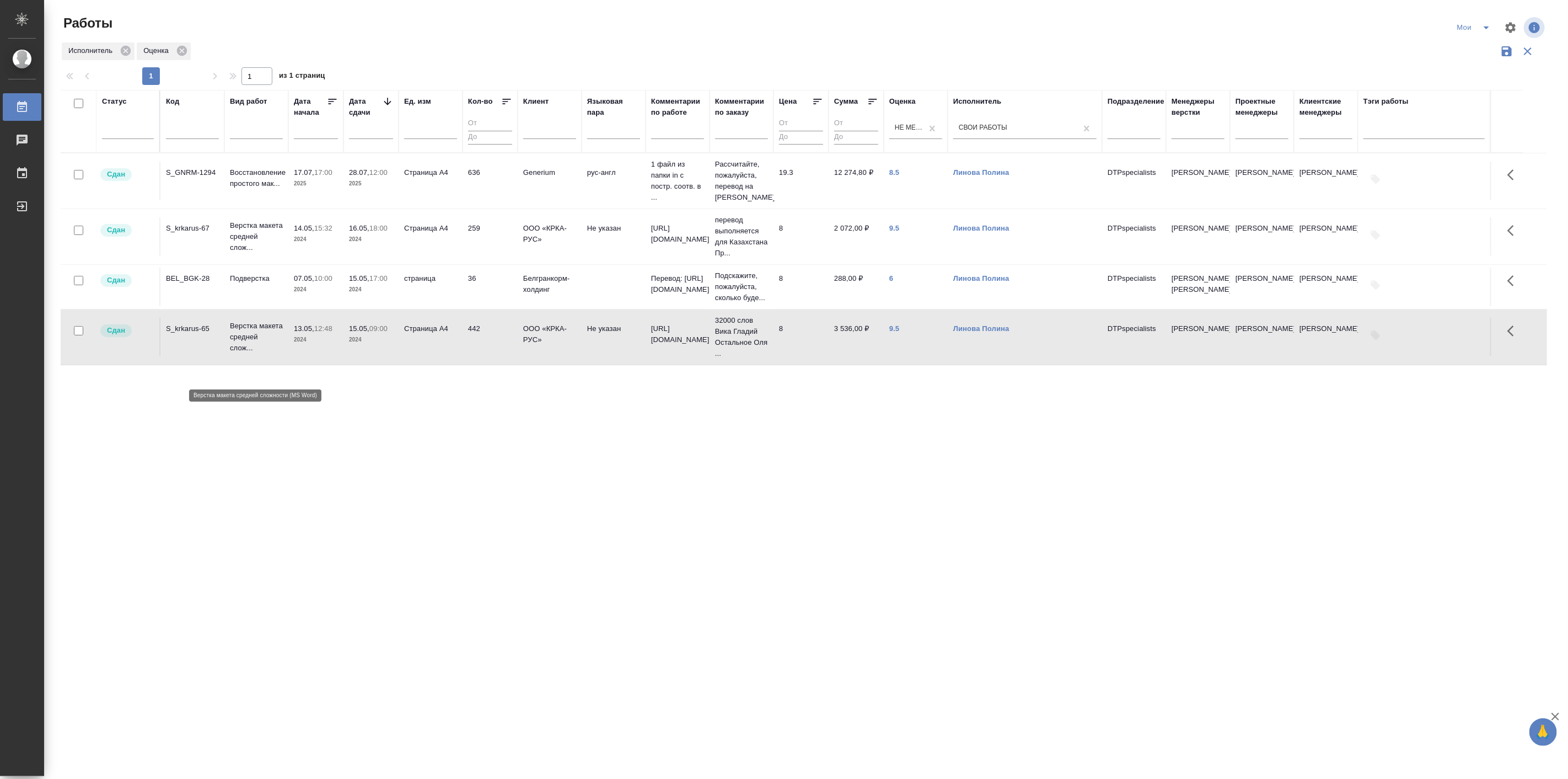
click at [263, 354] on p "Верстка макета средней слож..." at bounding box center [256, 337] width 53 height 33
click at [305, 240] on p "2024" at bounding box center [316, 240] width 44 height 11
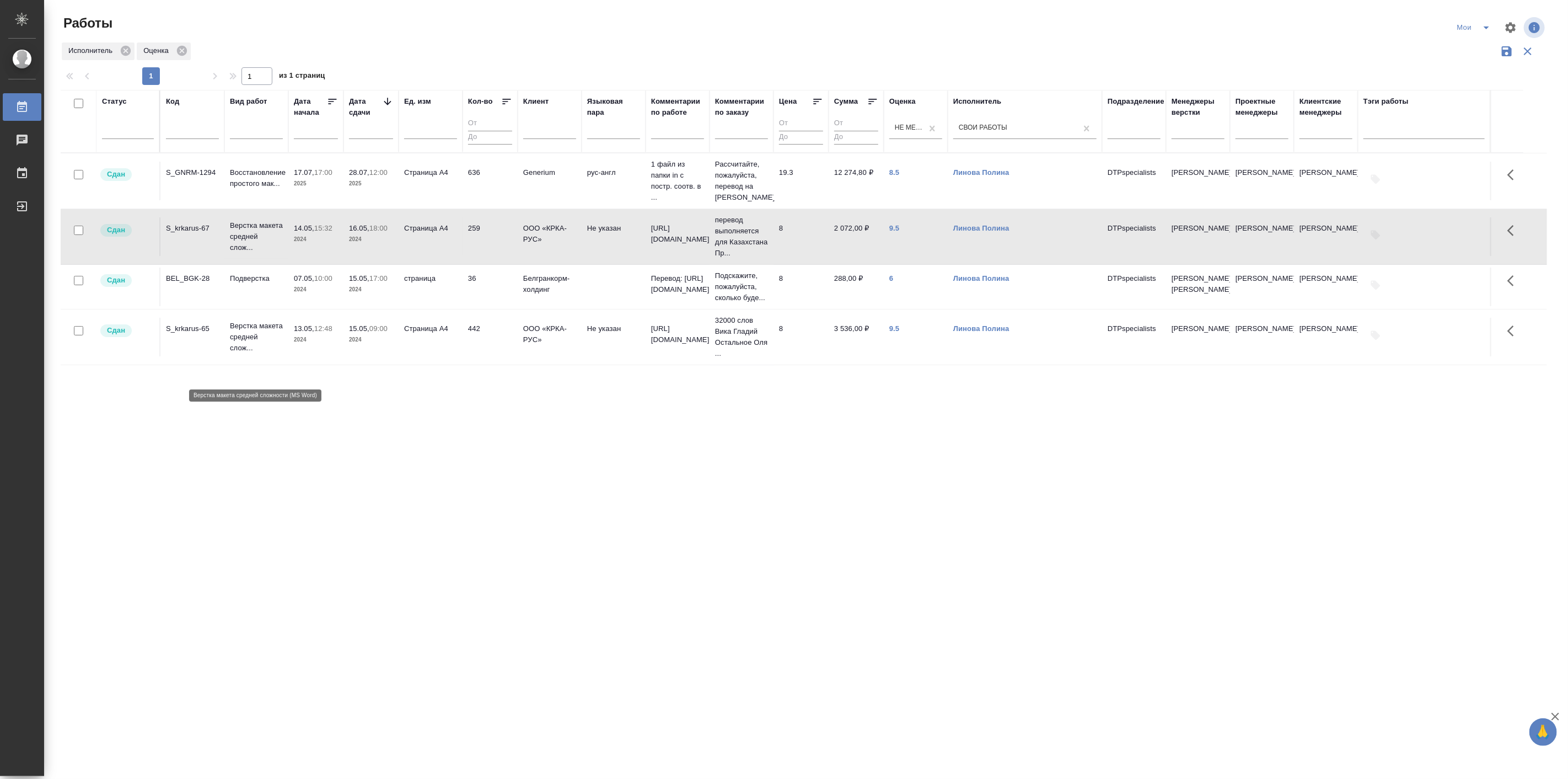
click at [267, 354] on p "Верстка макета средней слож..." at bounding box center [256, 337] width 53 height 33
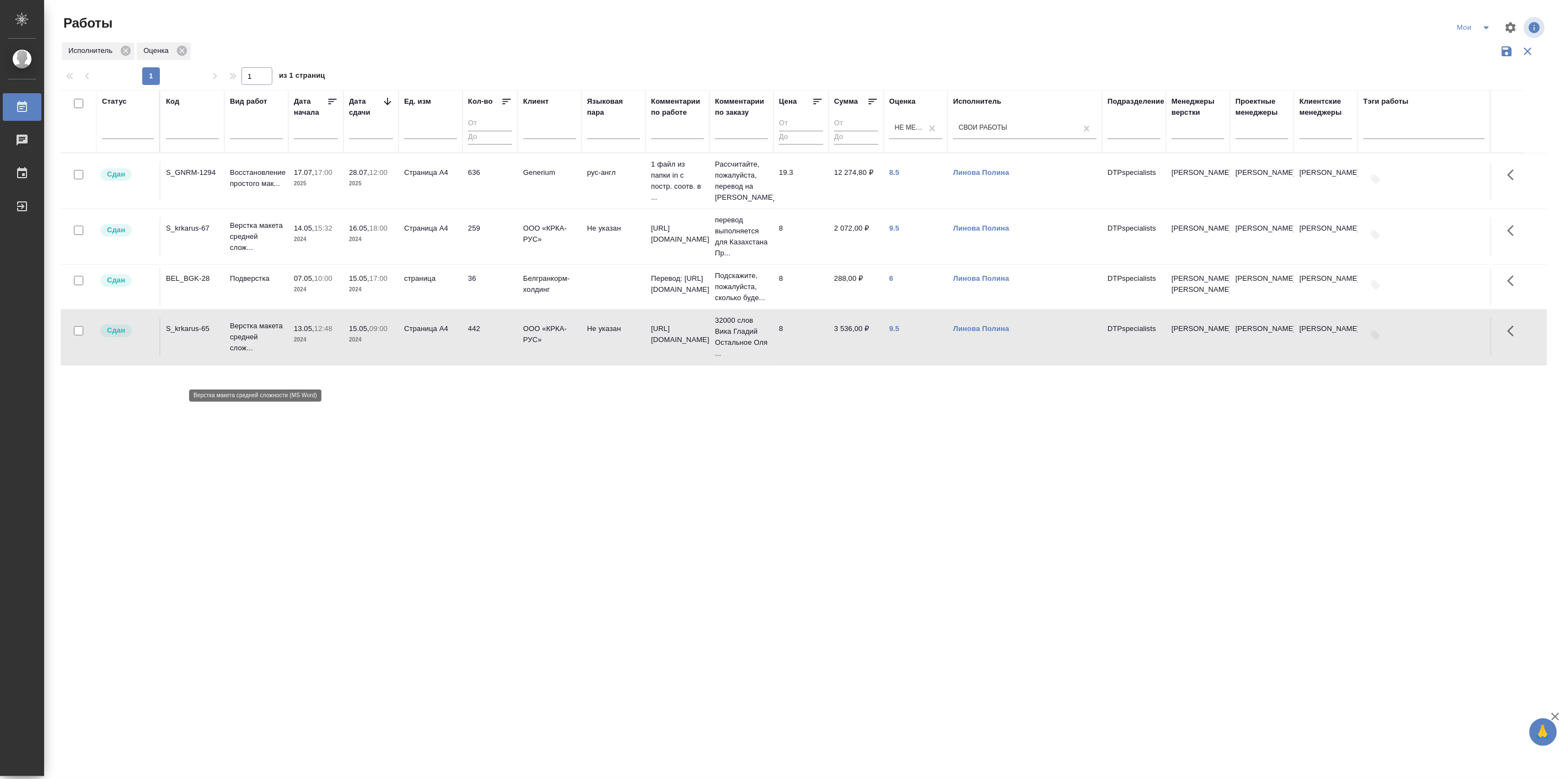
click at [267, 354] on p "Верстка макета средней слож..." at bounding box center [256, 337] width 53 height 33
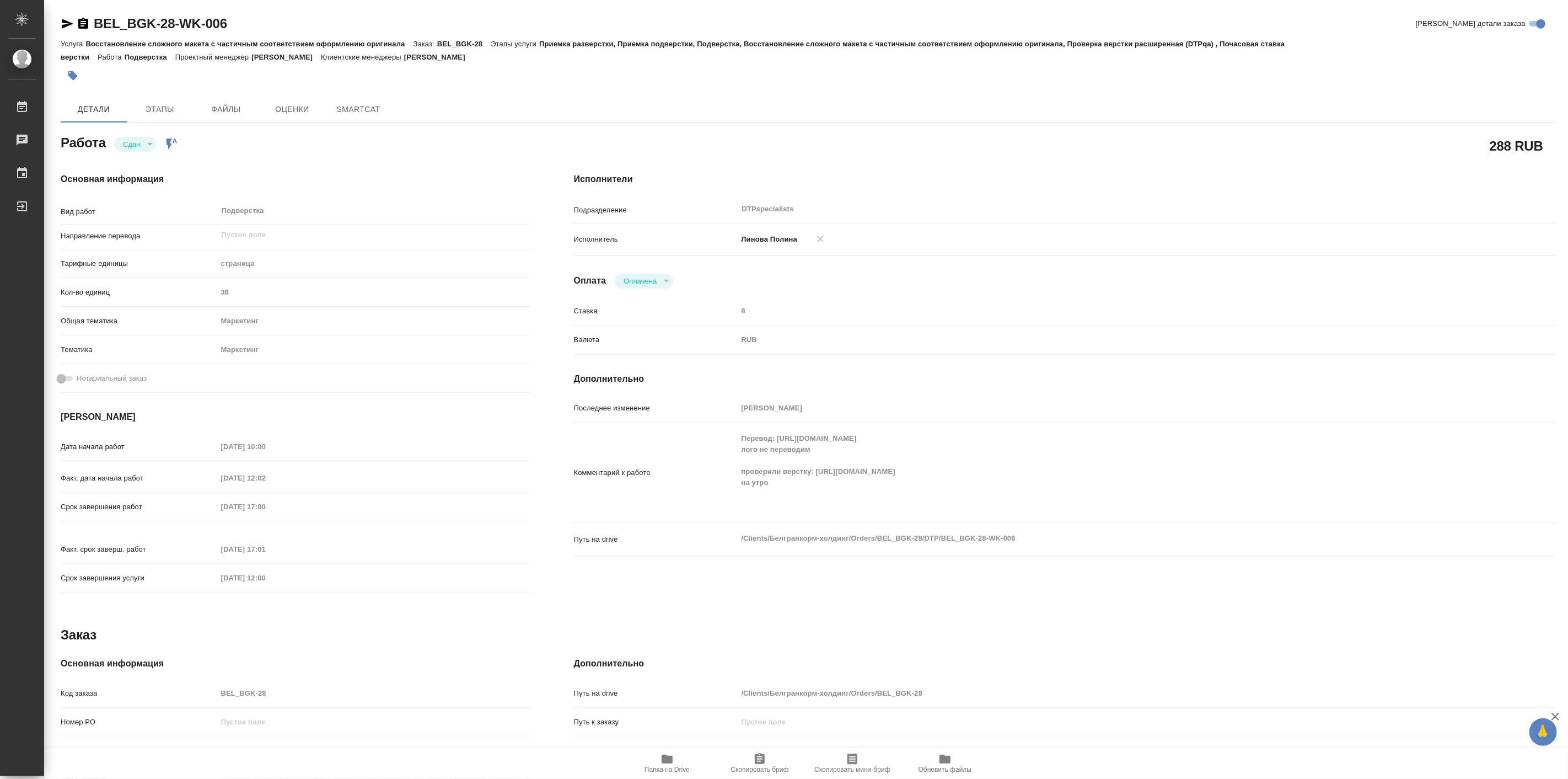
type textarea "x"
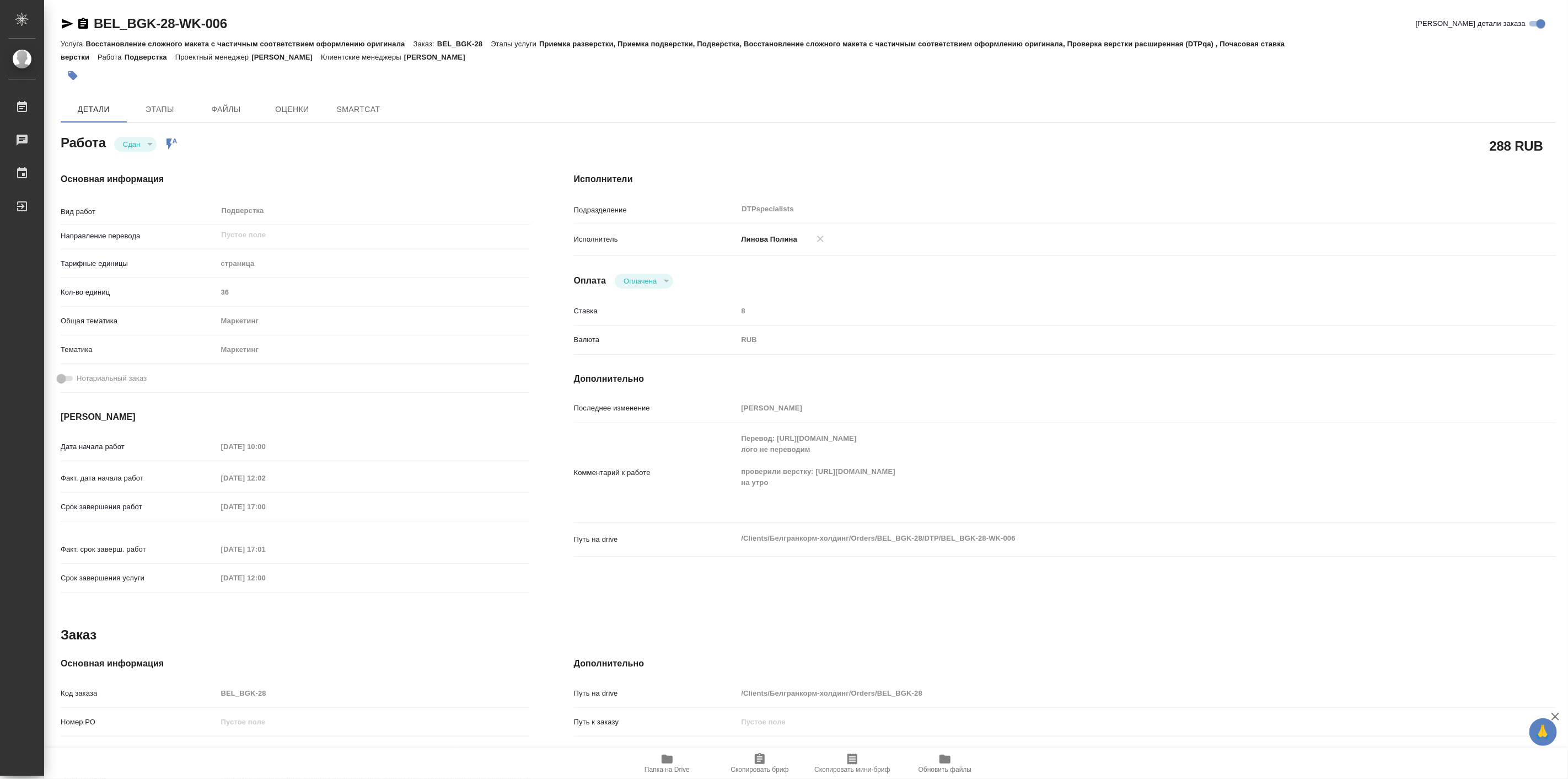
type textarea "x"
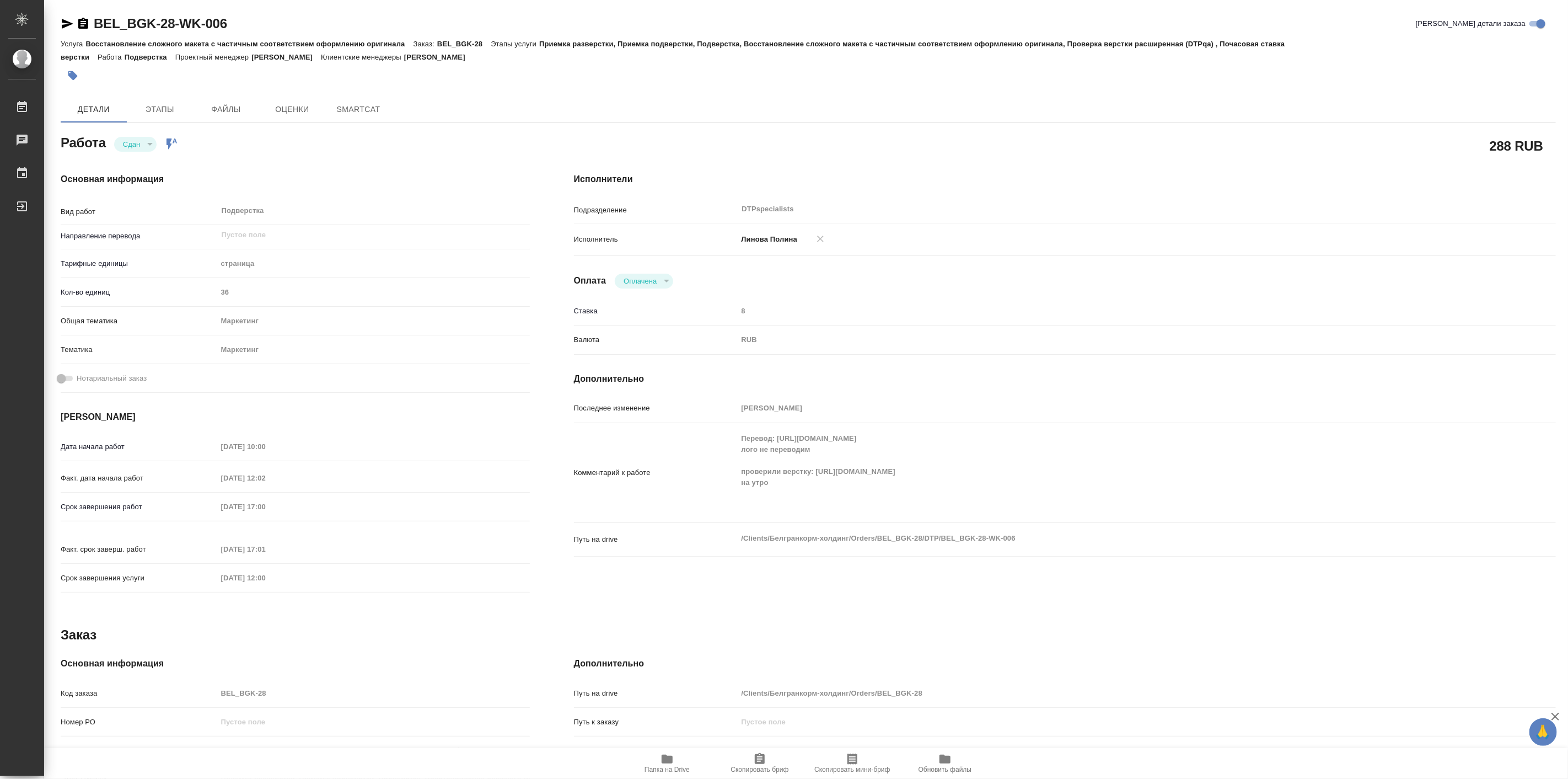
type textarea "x"
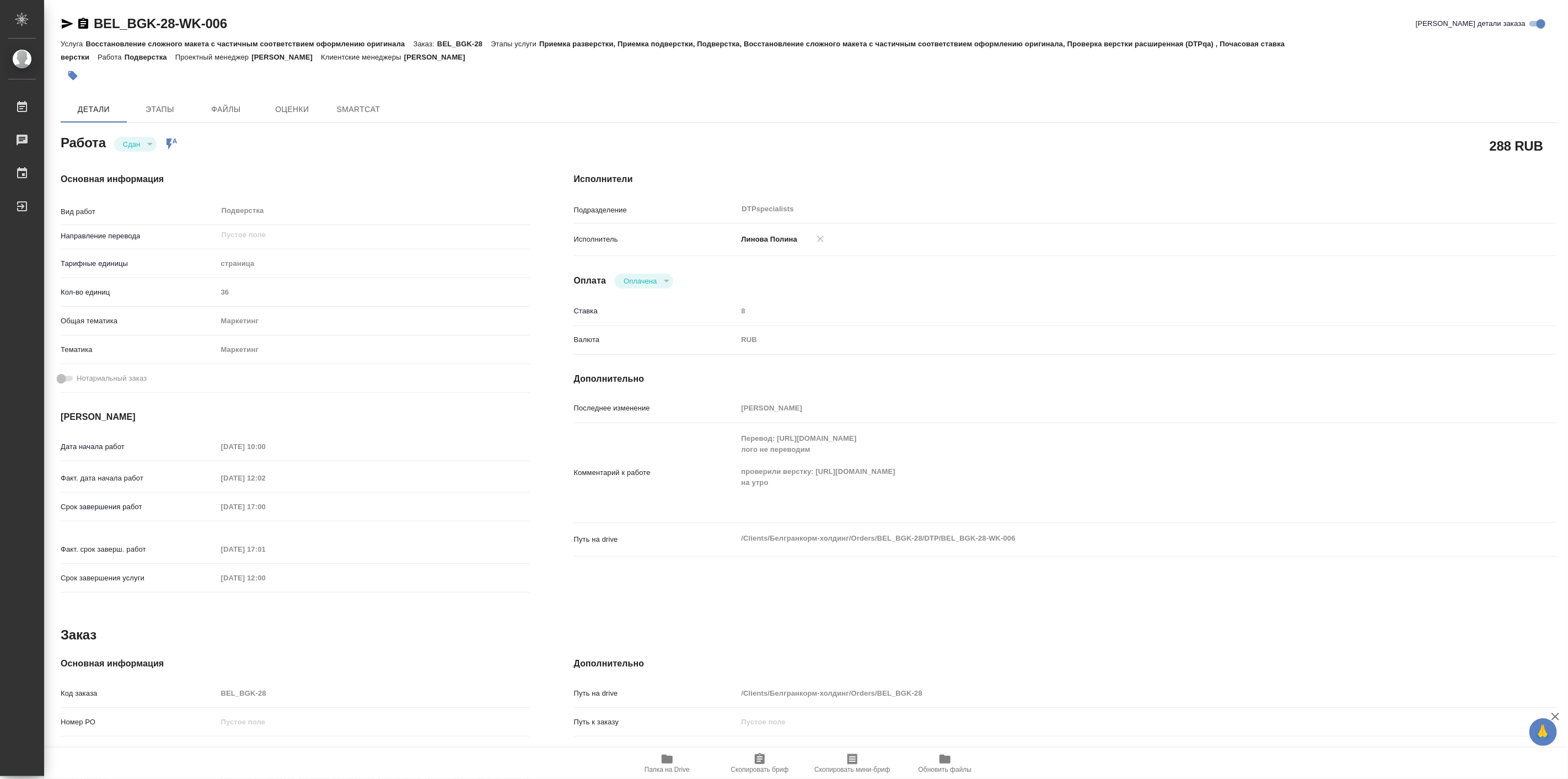
type textarea "x"
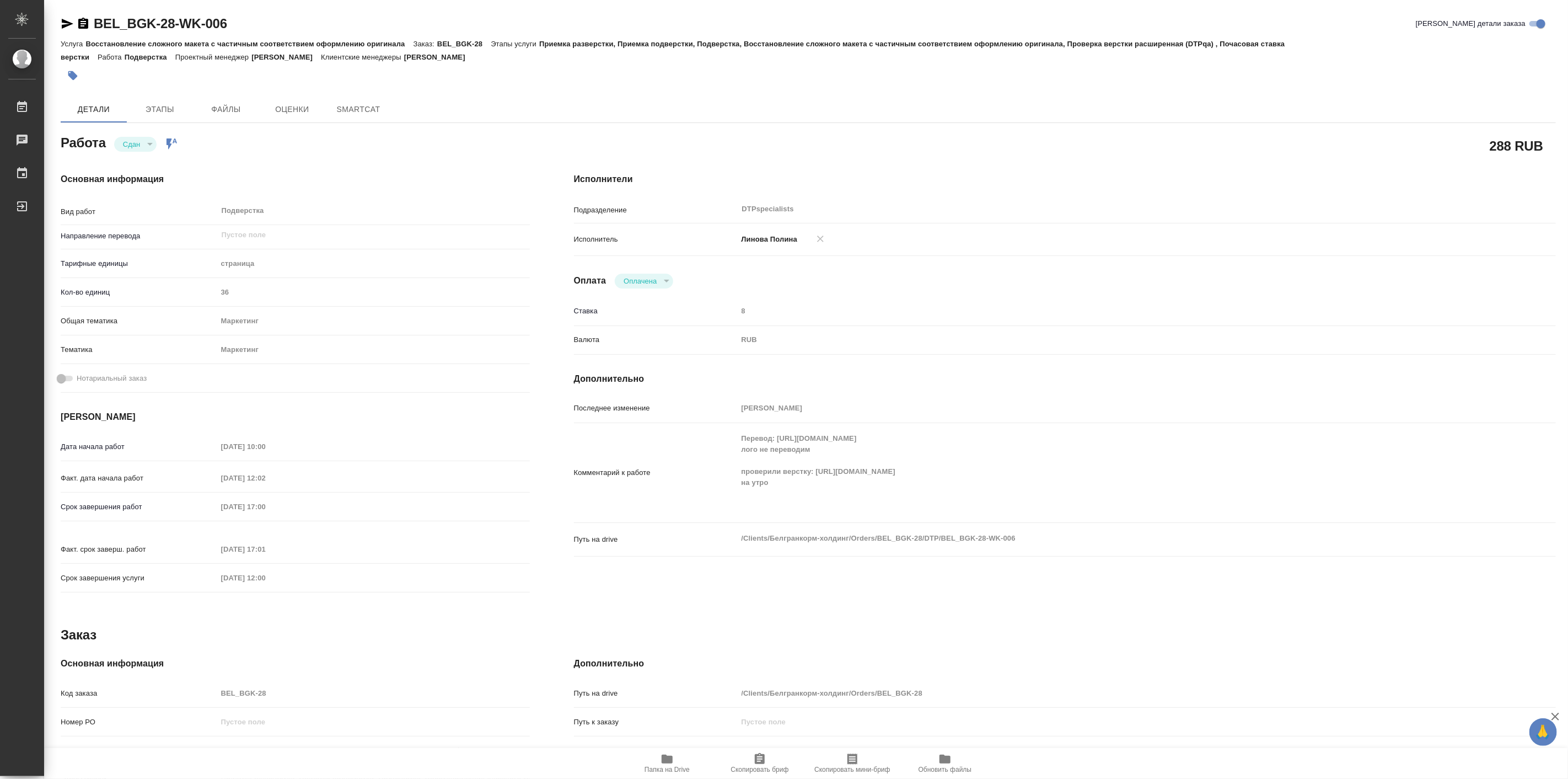
type textarea "x"
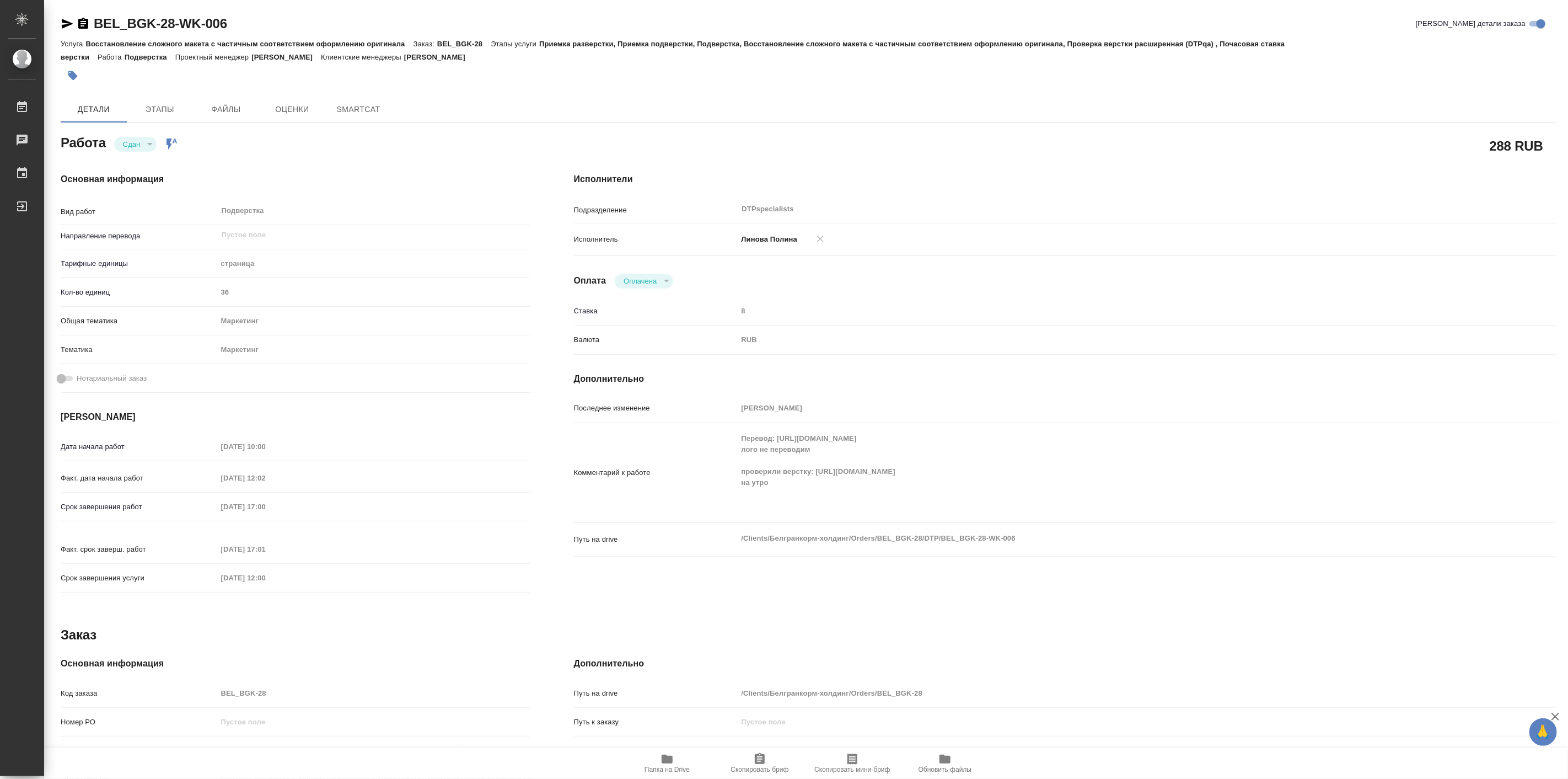
type textarea "x"
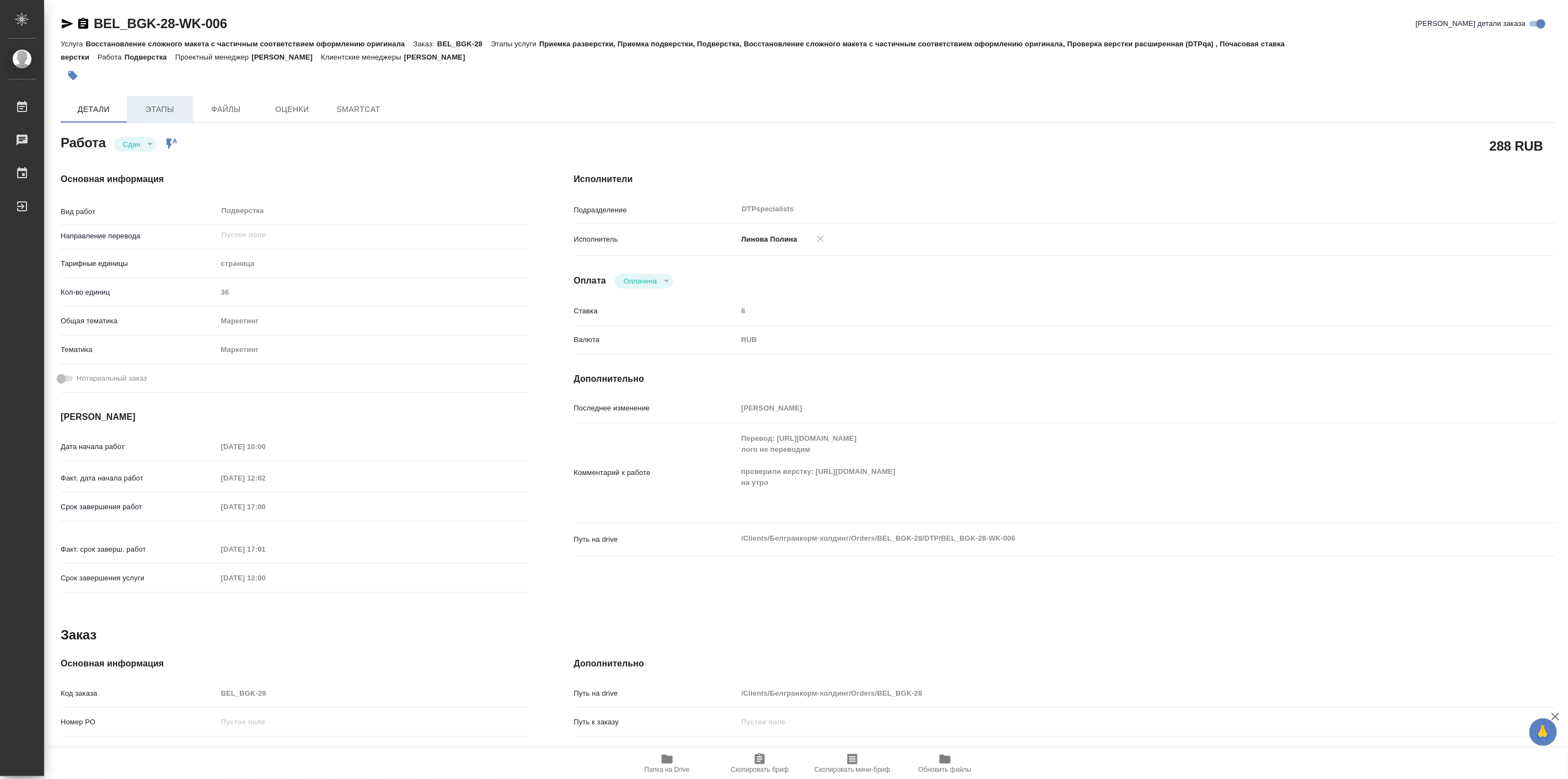
type textarea "x"
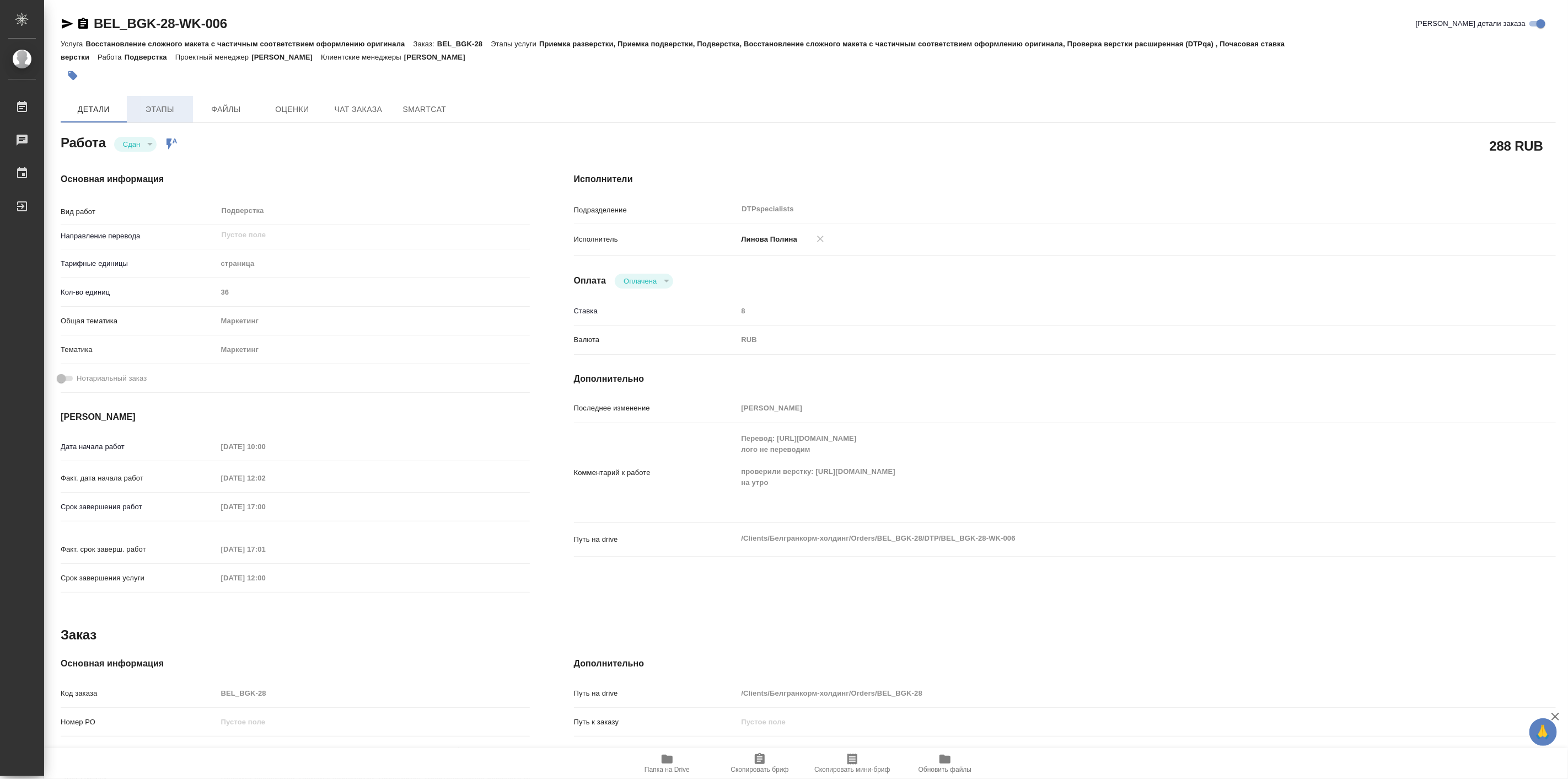
click at [169, 114] on span "Этапы" at bounding box center [159, 110] width 53 height 14
type textarea "x"
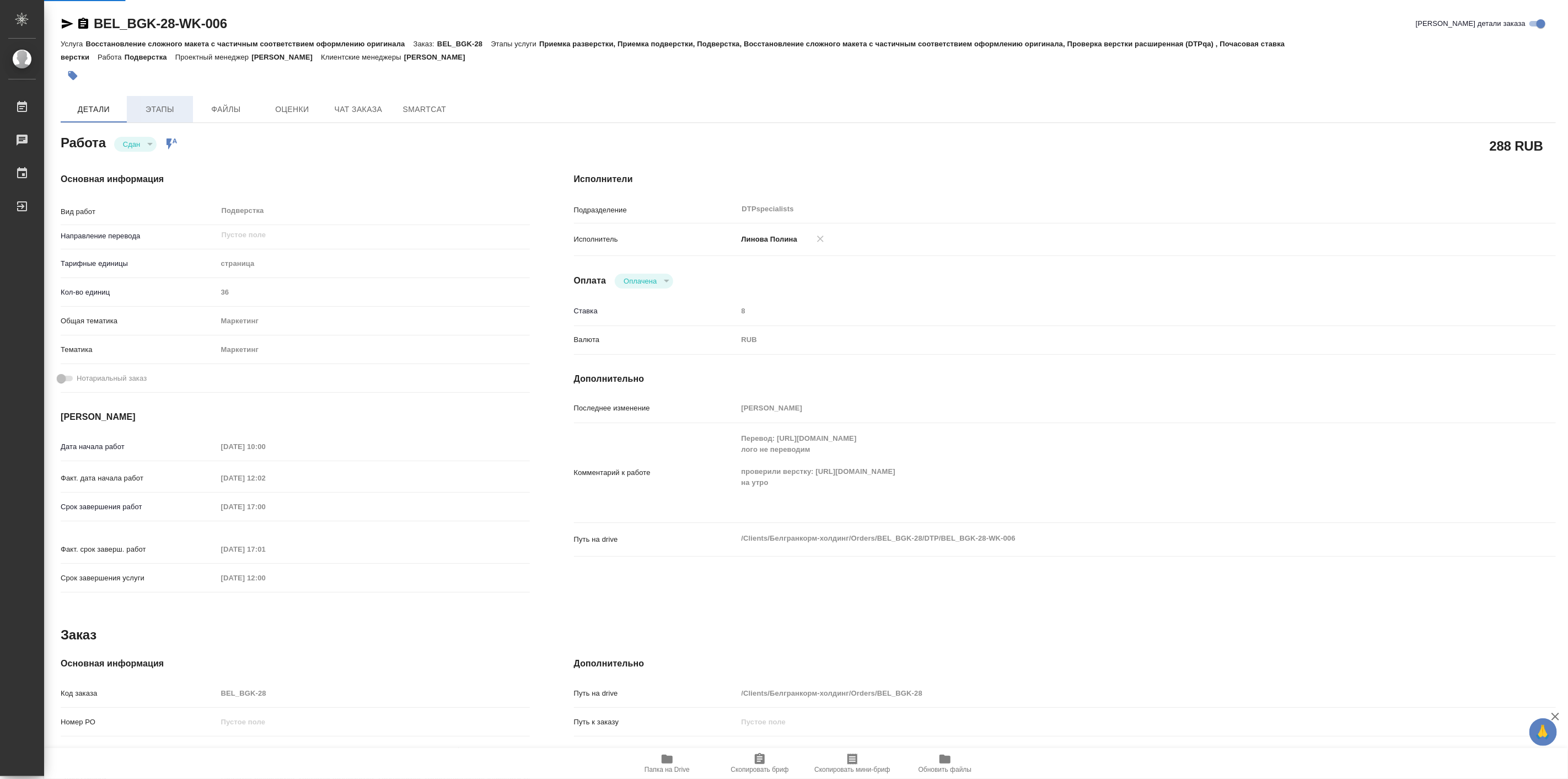
type textarea "x"
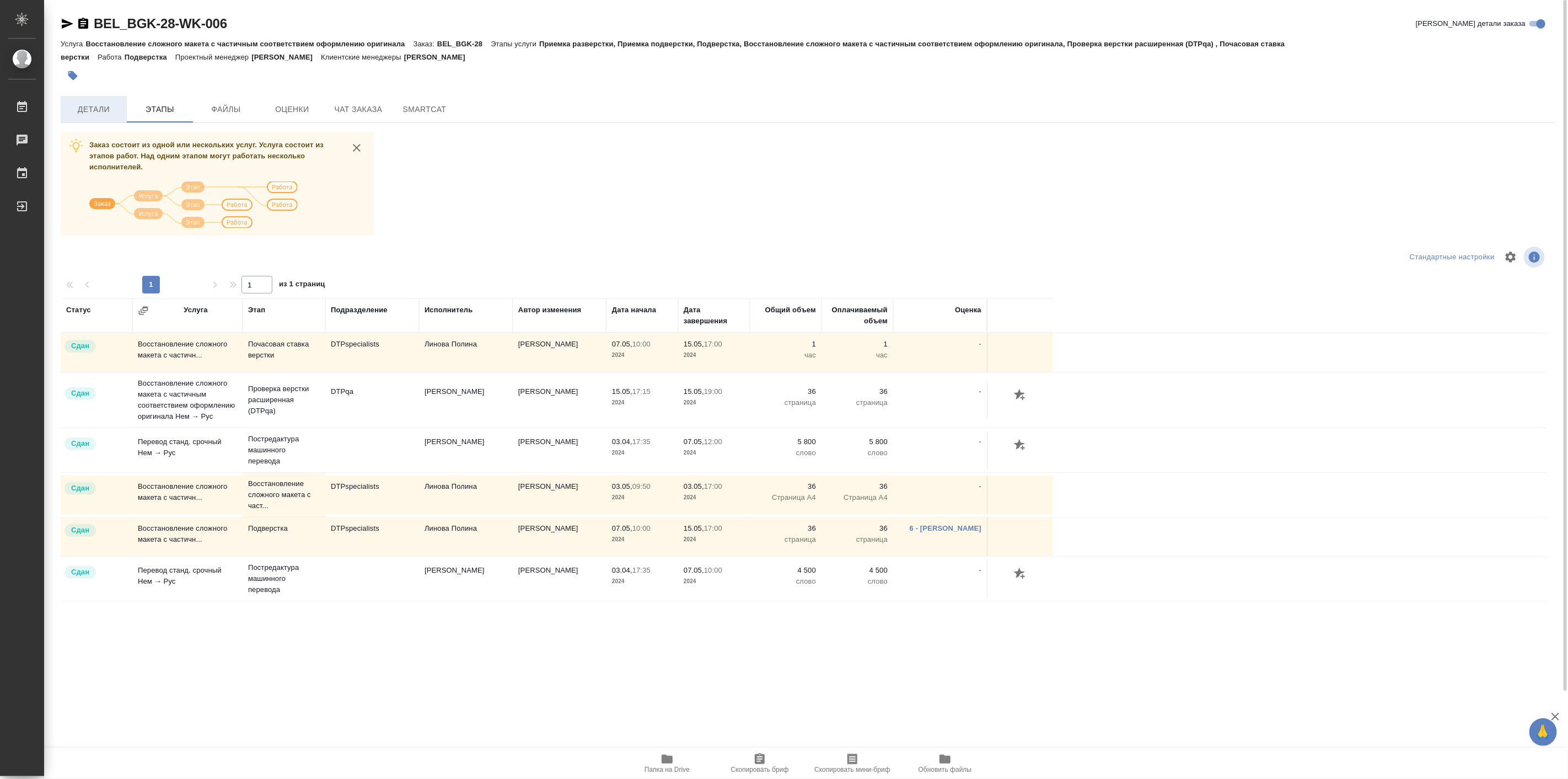
click at [107, 103] on span "Детали" at bounding box center [93, 110] width 53 height 14
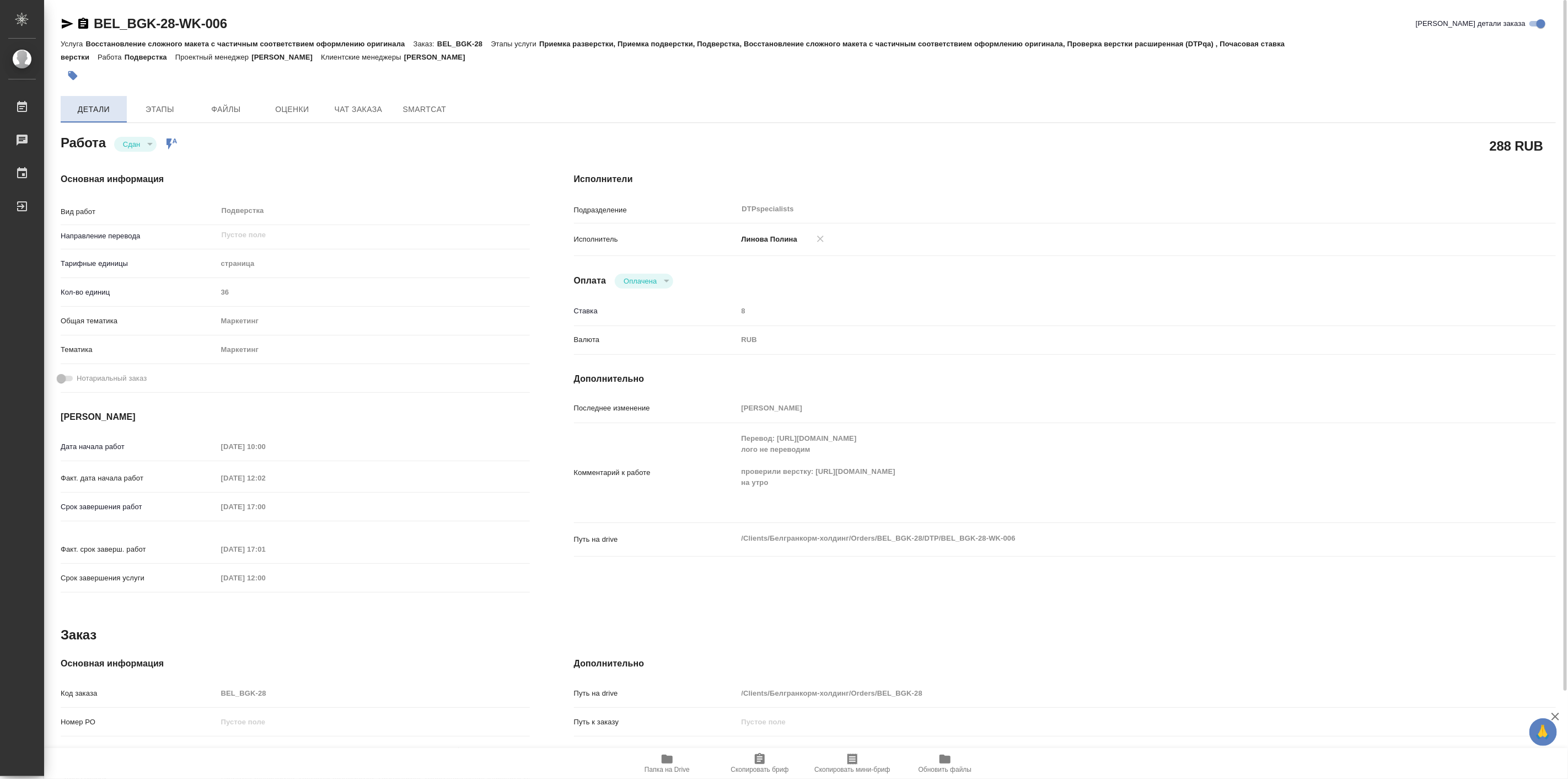
type textarea "x"
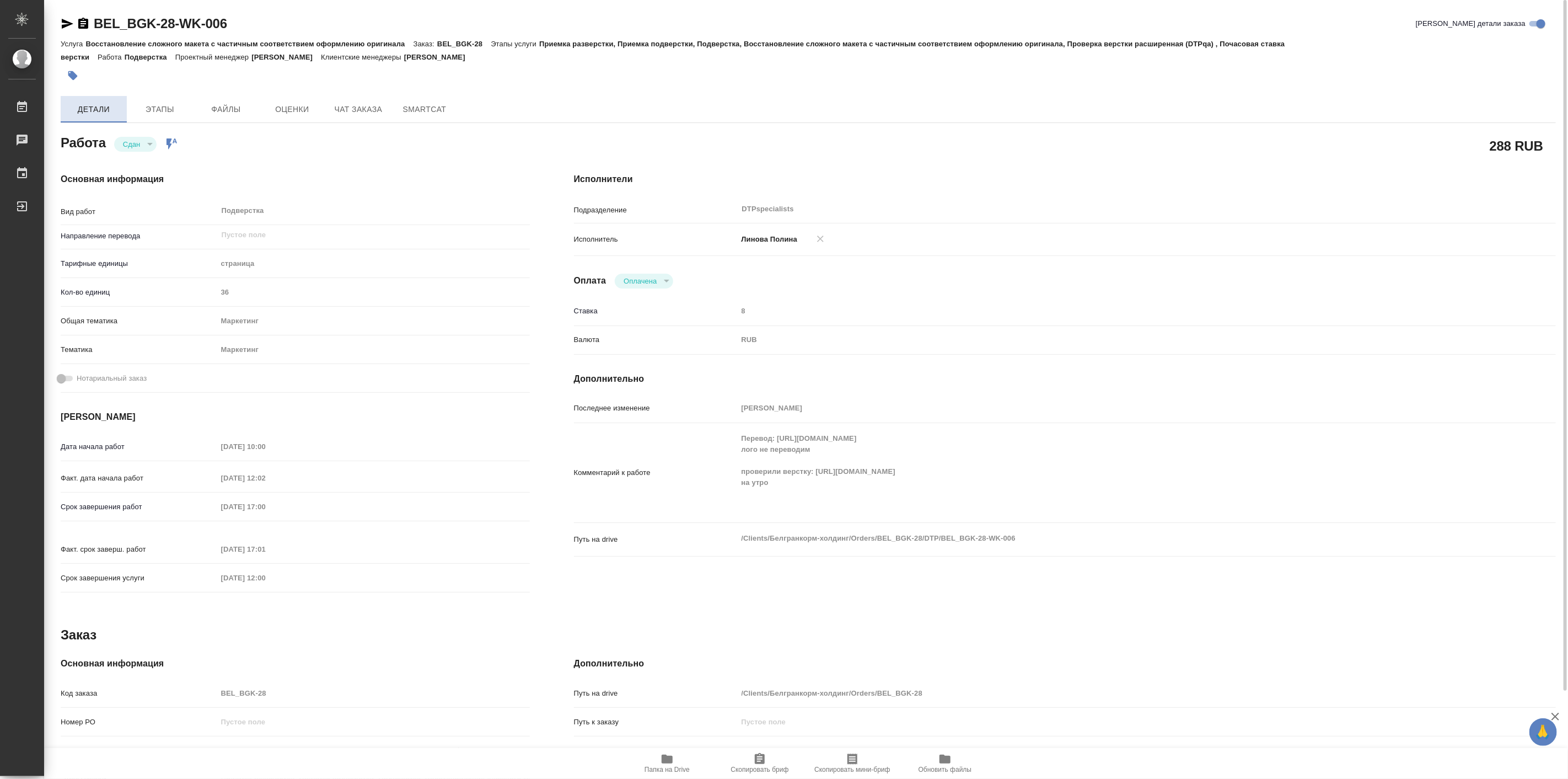
type textarea "x"
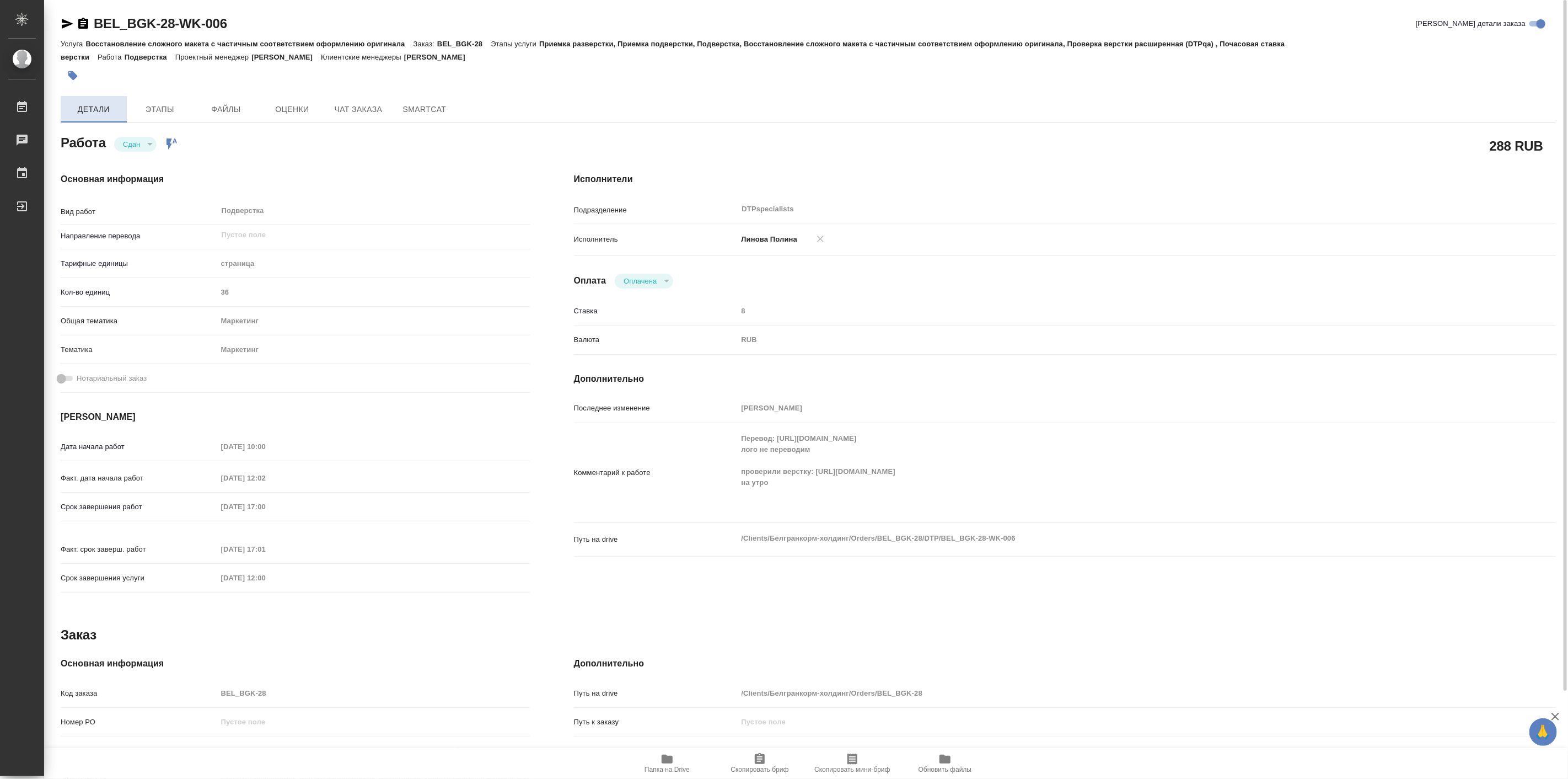
type textarea "x"
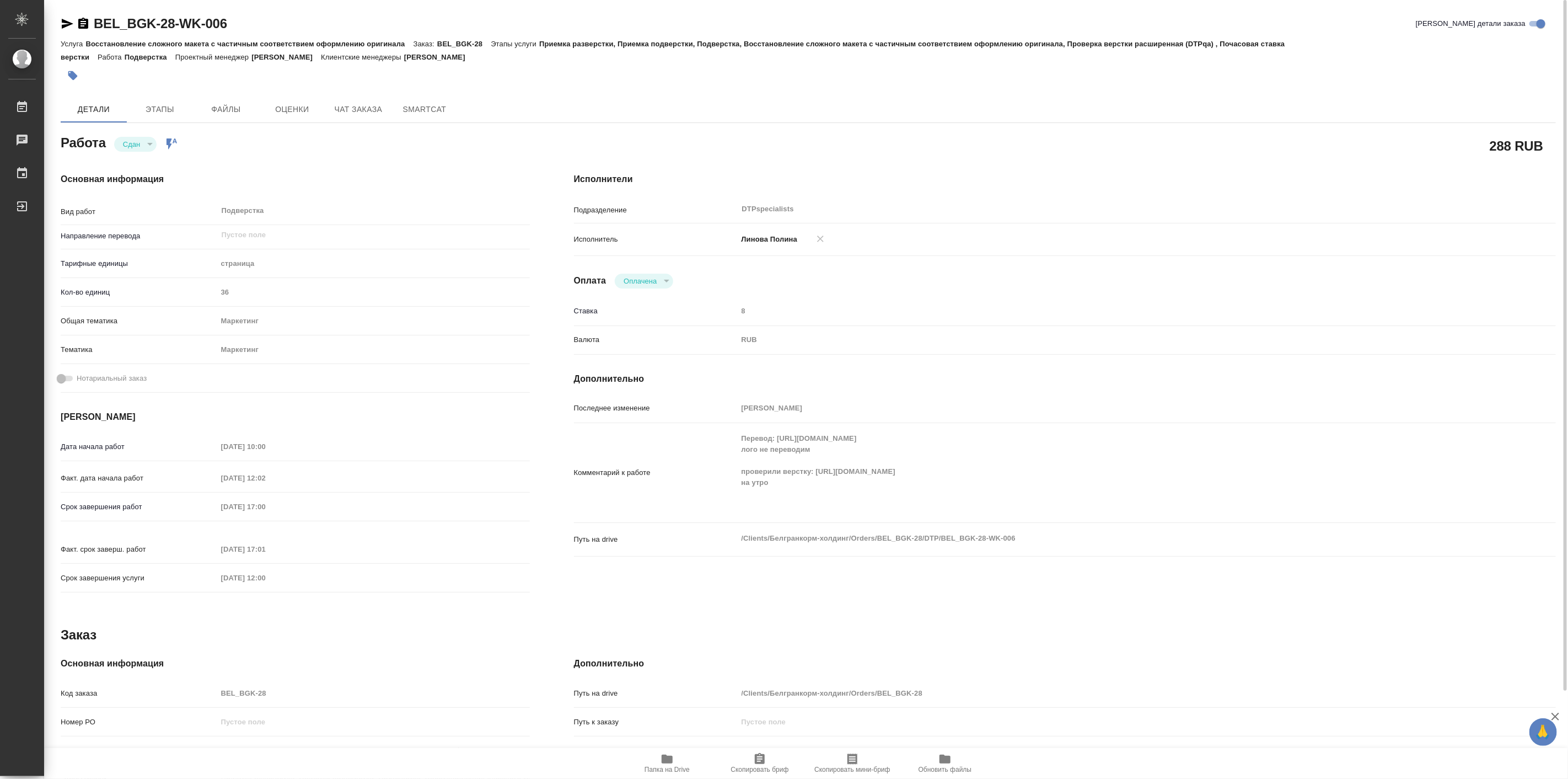
click at [663, 752] on button "Папка на Drive" at bounding box center [666, 763] width 92 height 31
click at [360, 103] on span "Чат заказа" at bounding box center [358, 110] width 53 height 14
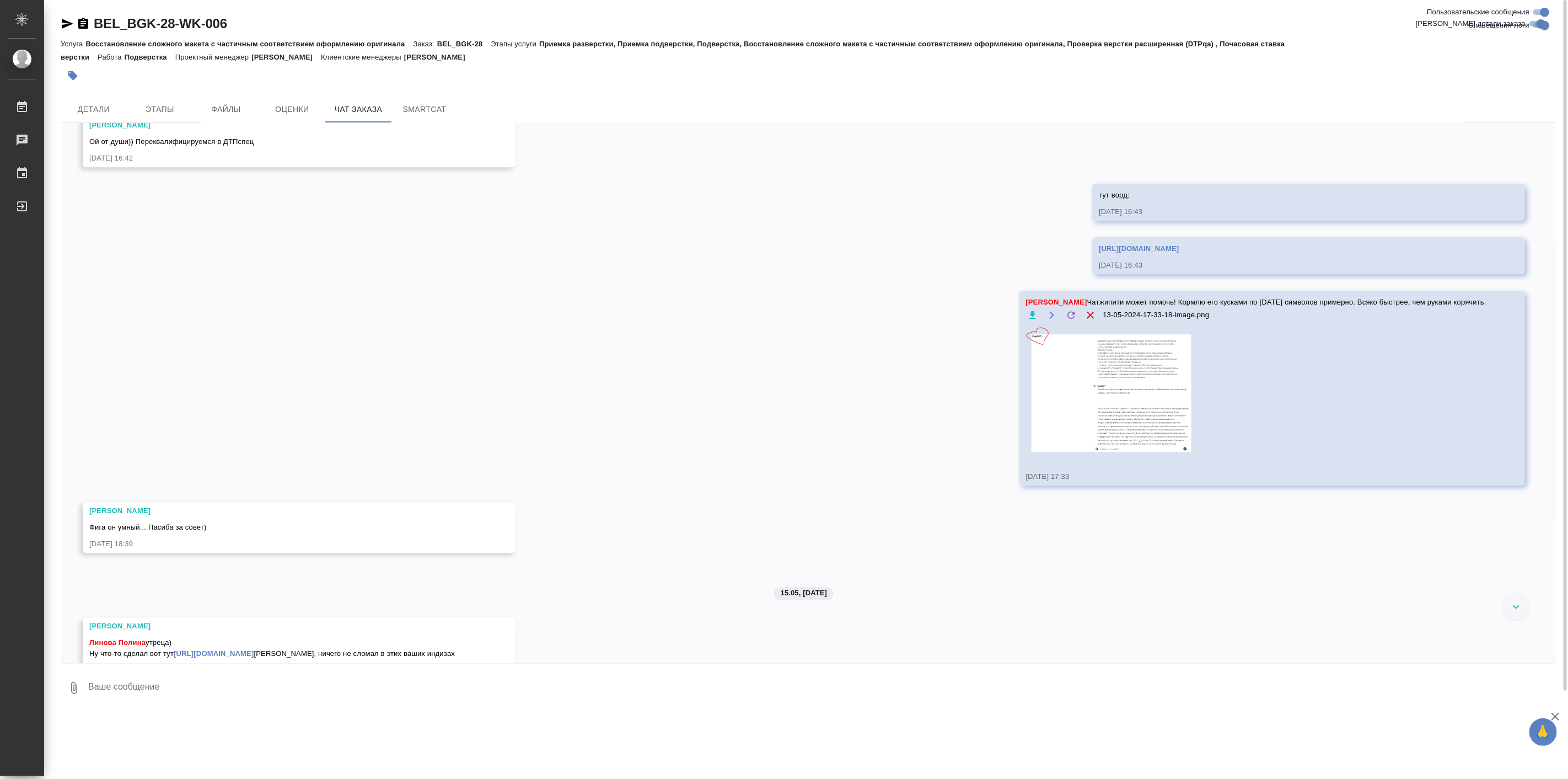
scroll to position [6081, 0]
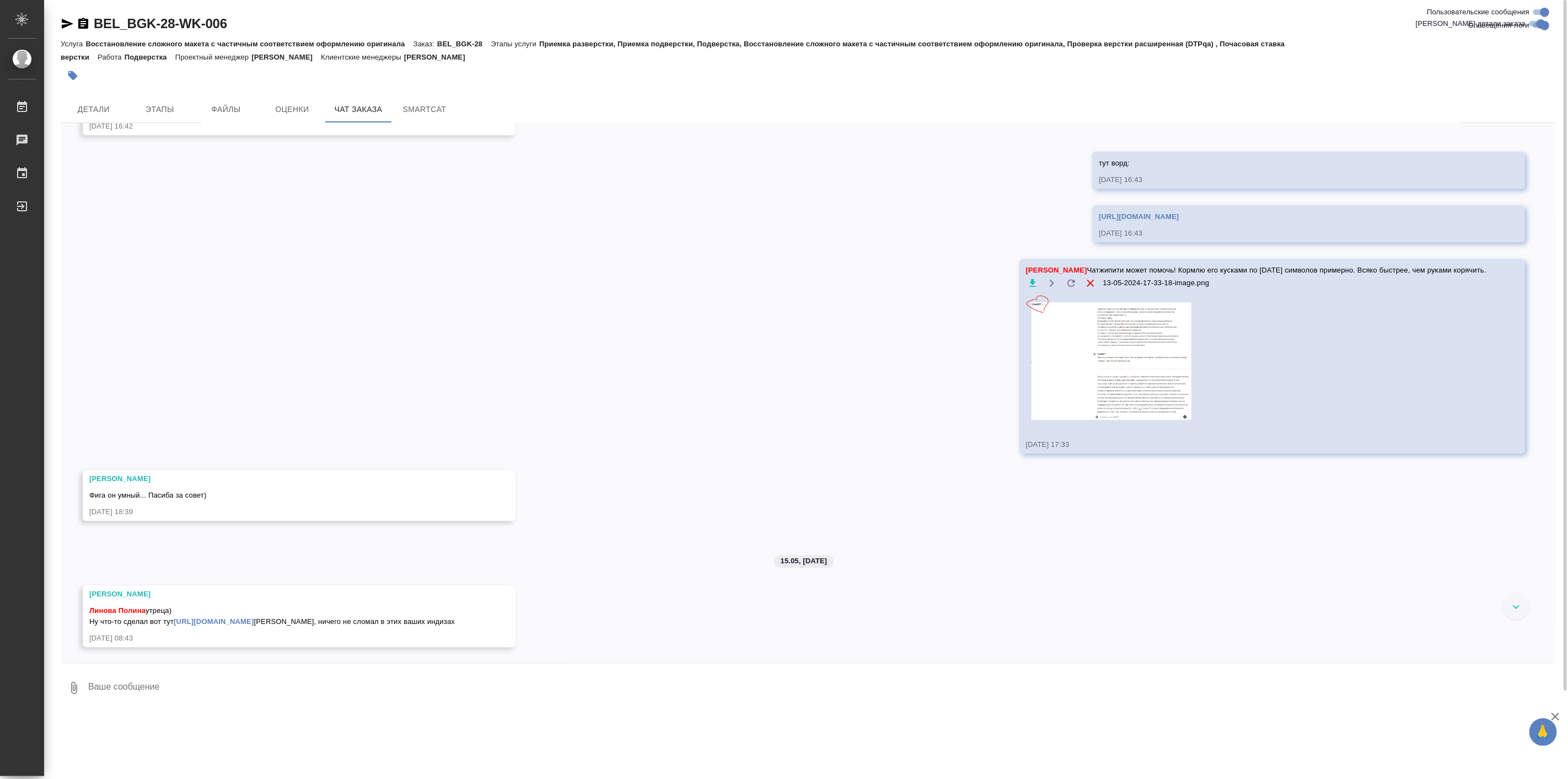
click at [1083, 419] on img at bounding box center [1109, 357] width 166 height 124
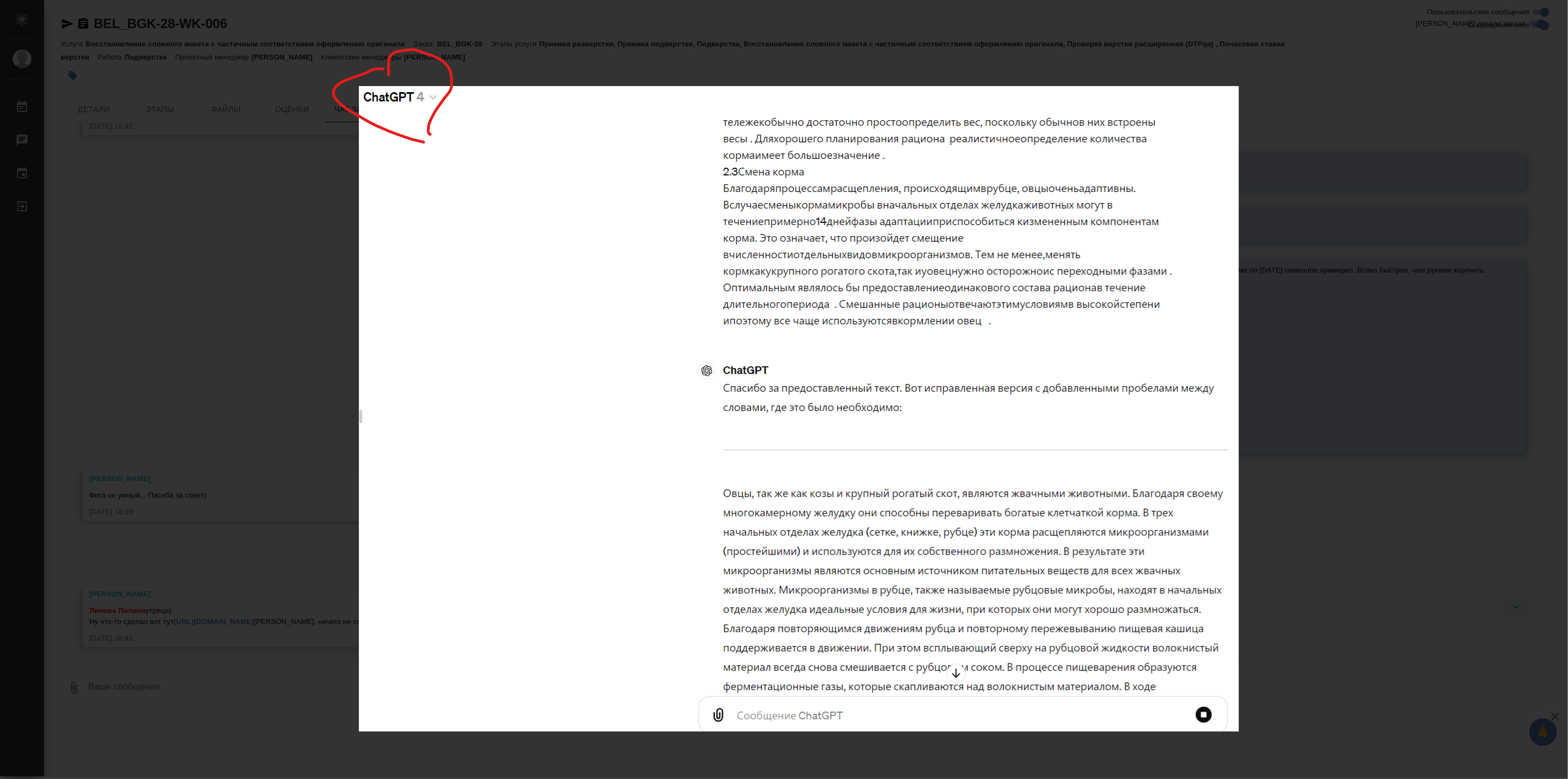
drag, startPoint x: 1491, startPoint y: 375, endPoint x: 1485, endPoint y: 374, distance: 6.1
click at [1485, 374] on div "13-05-2024-17-33-18-image.png 1 of 1" at bounding box center [784, 390] width 1568 height 779
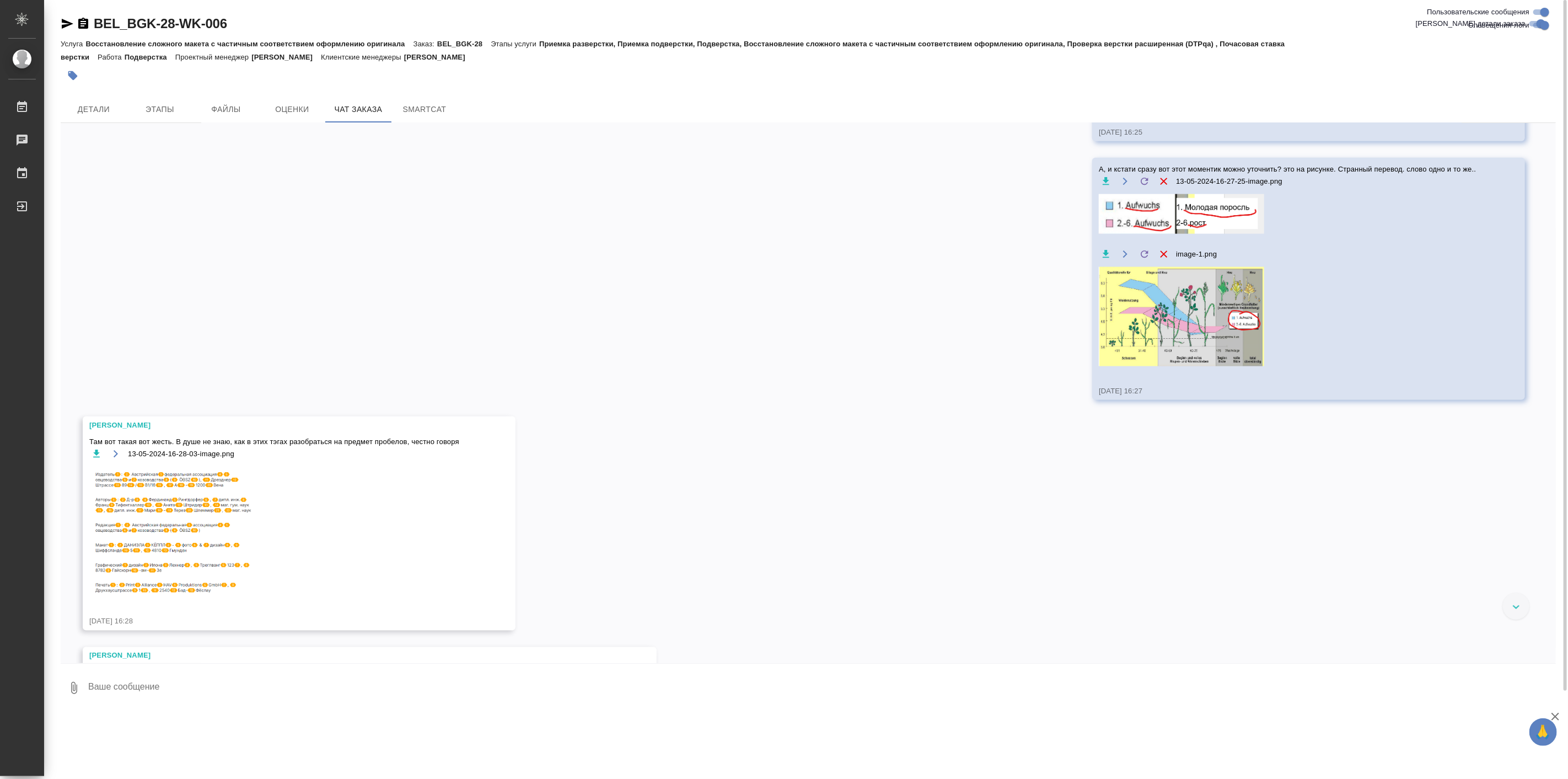
scroll to position [4956, 0]
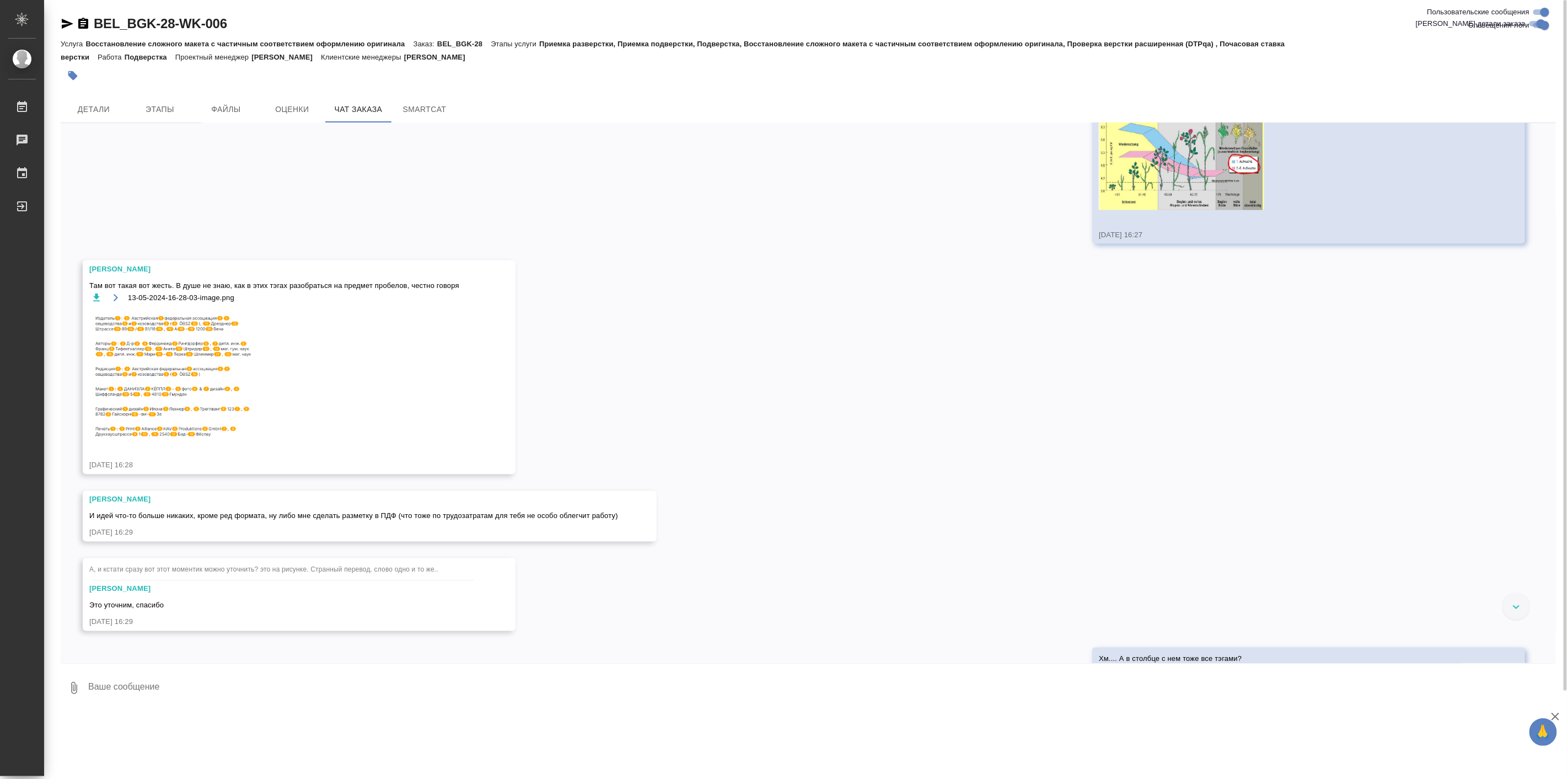
click at [177, 442] on img at bounding box center [172, 376] width 166 height 131
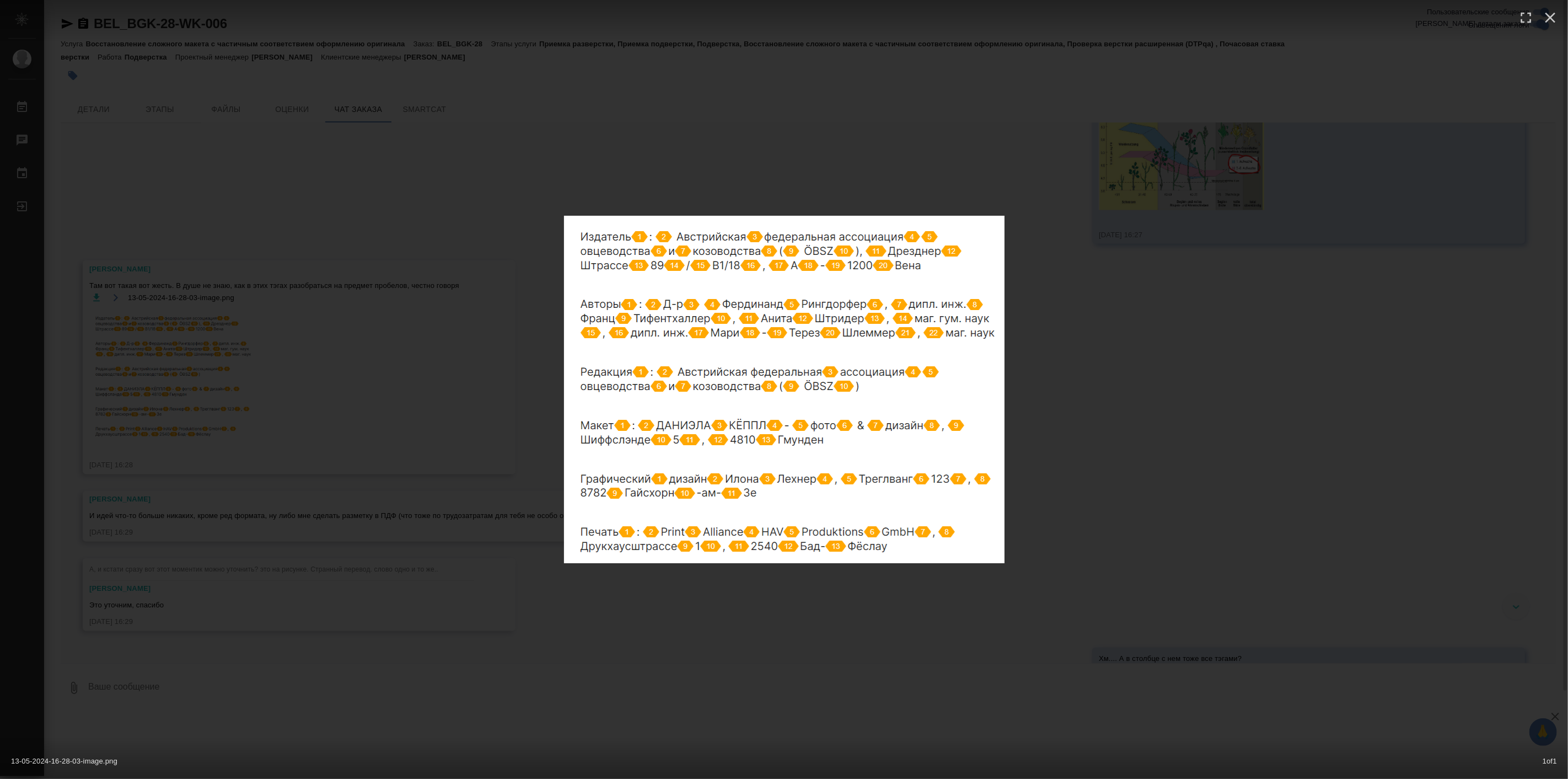
click at [177, 455] on div "13-05-2024-16-28-03-image.png 1 of 1" at bounding box center [784, 390] width 1568 height 779
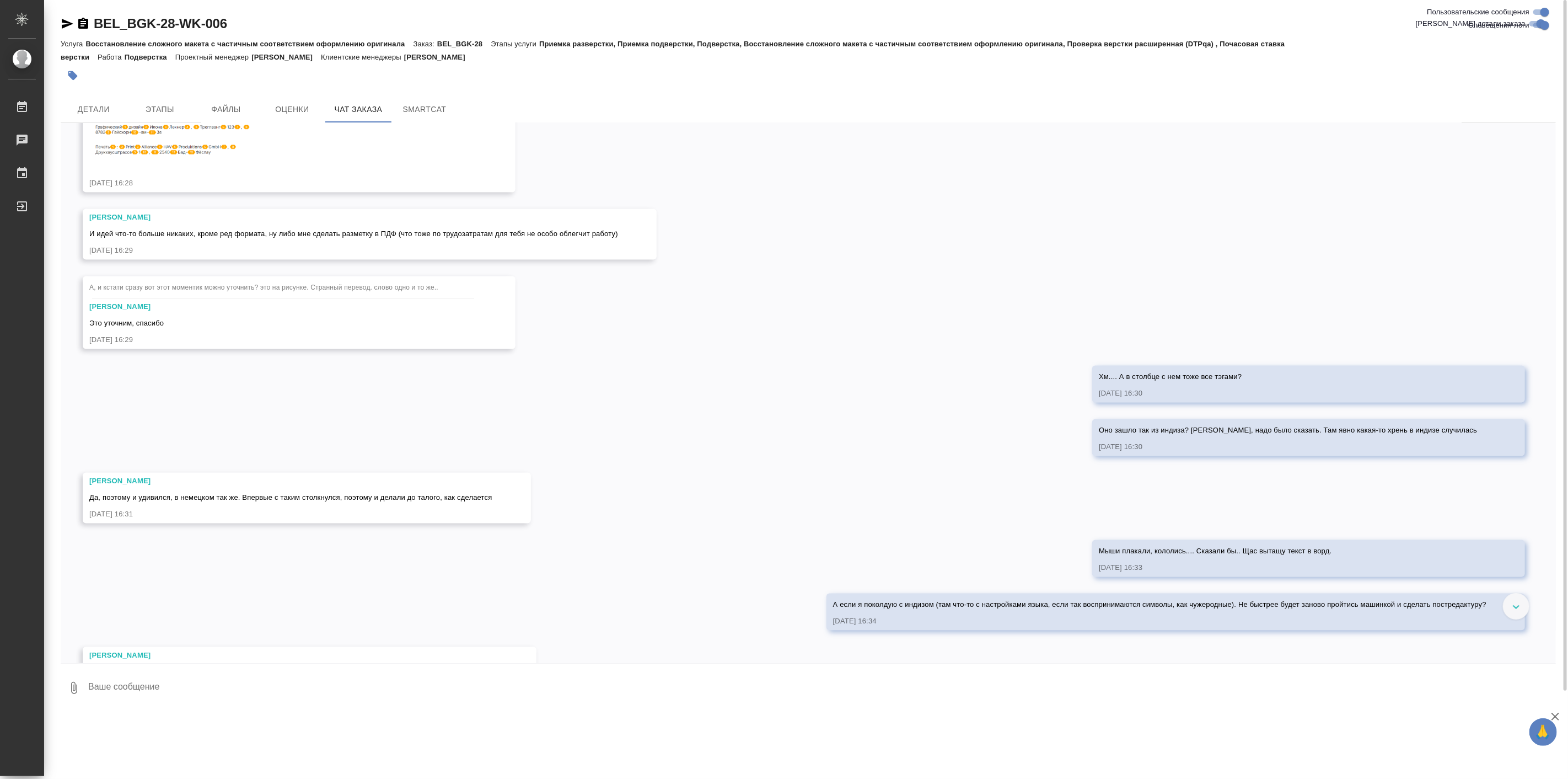
scroll to position [5263, 0]
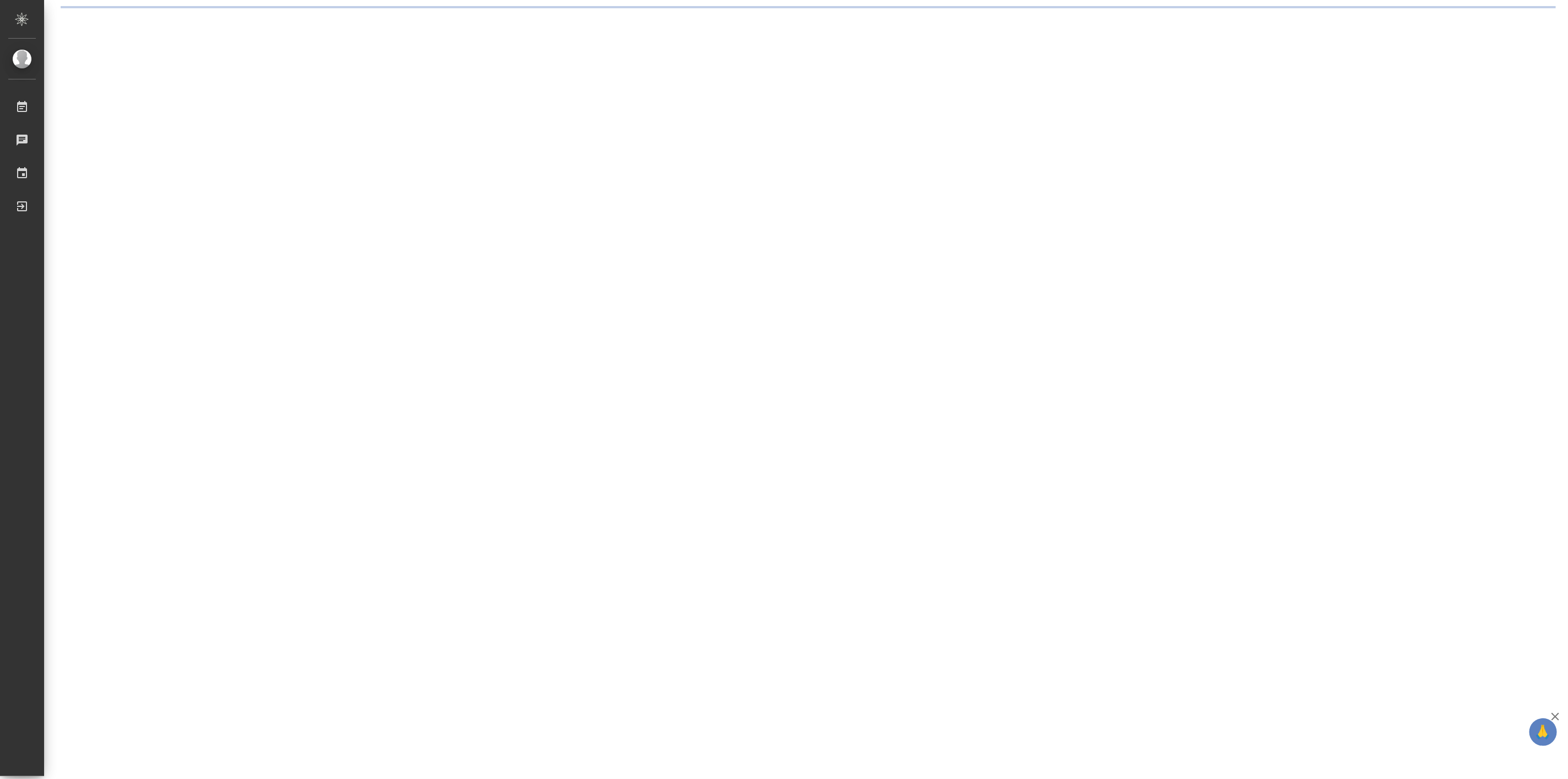
click at [345, 173] on div ".cls-1 fill:#fff; AWATERA [PERSON_NAME] Работы Чаты График Выйти" at bounding box center [784, 390] width 1568 height 779
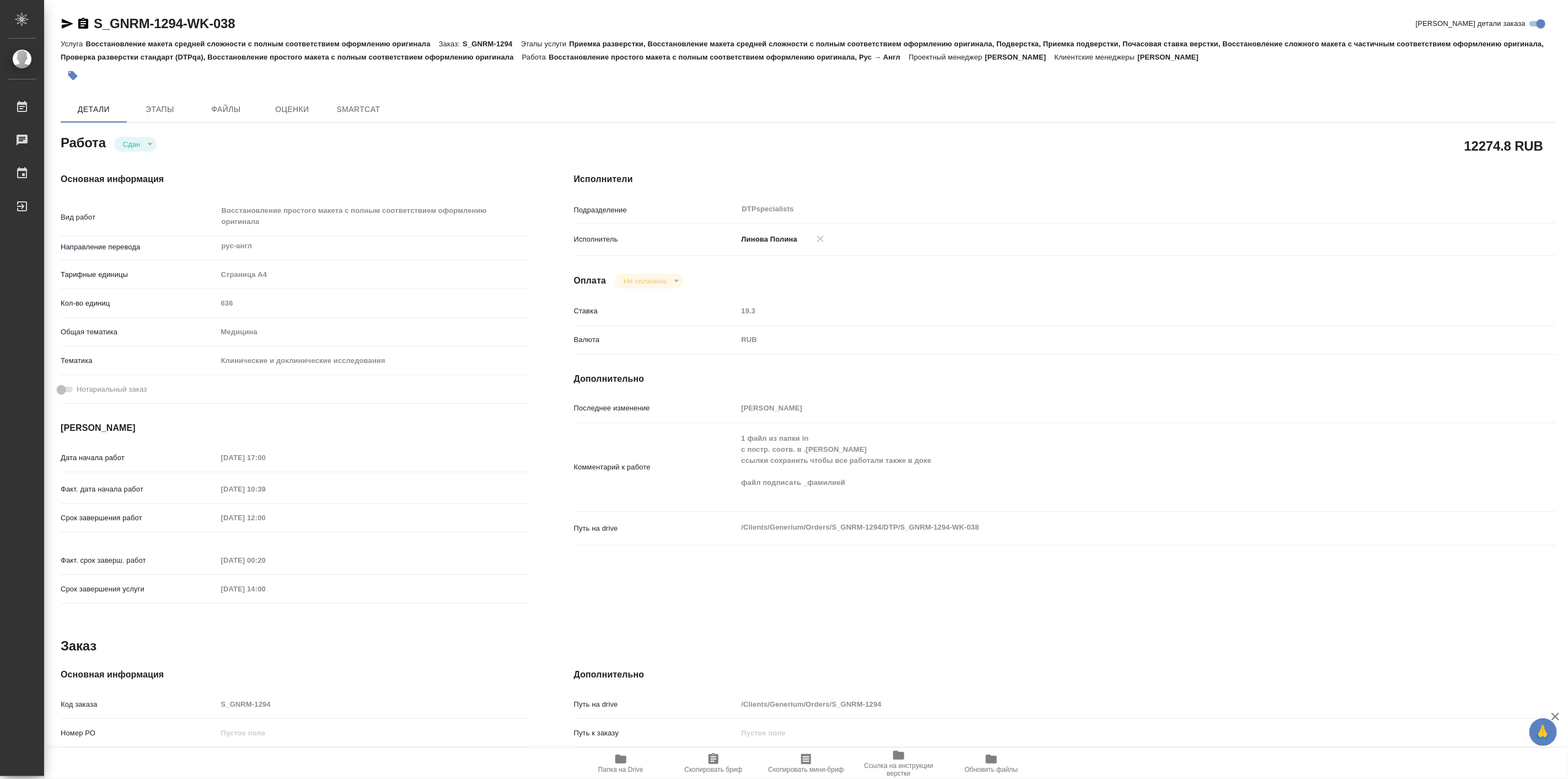
type textarea "x"
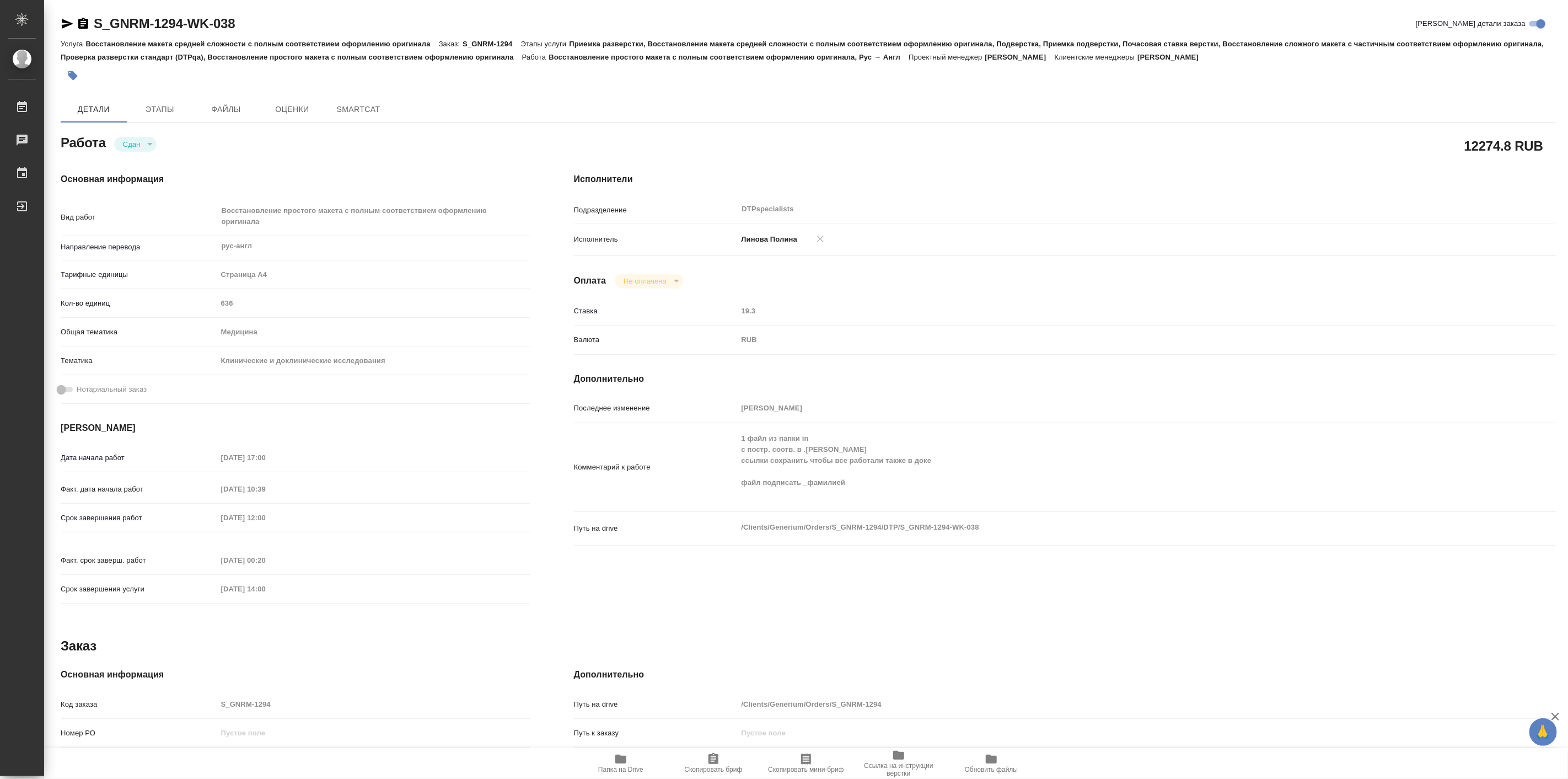
type textarea "x"
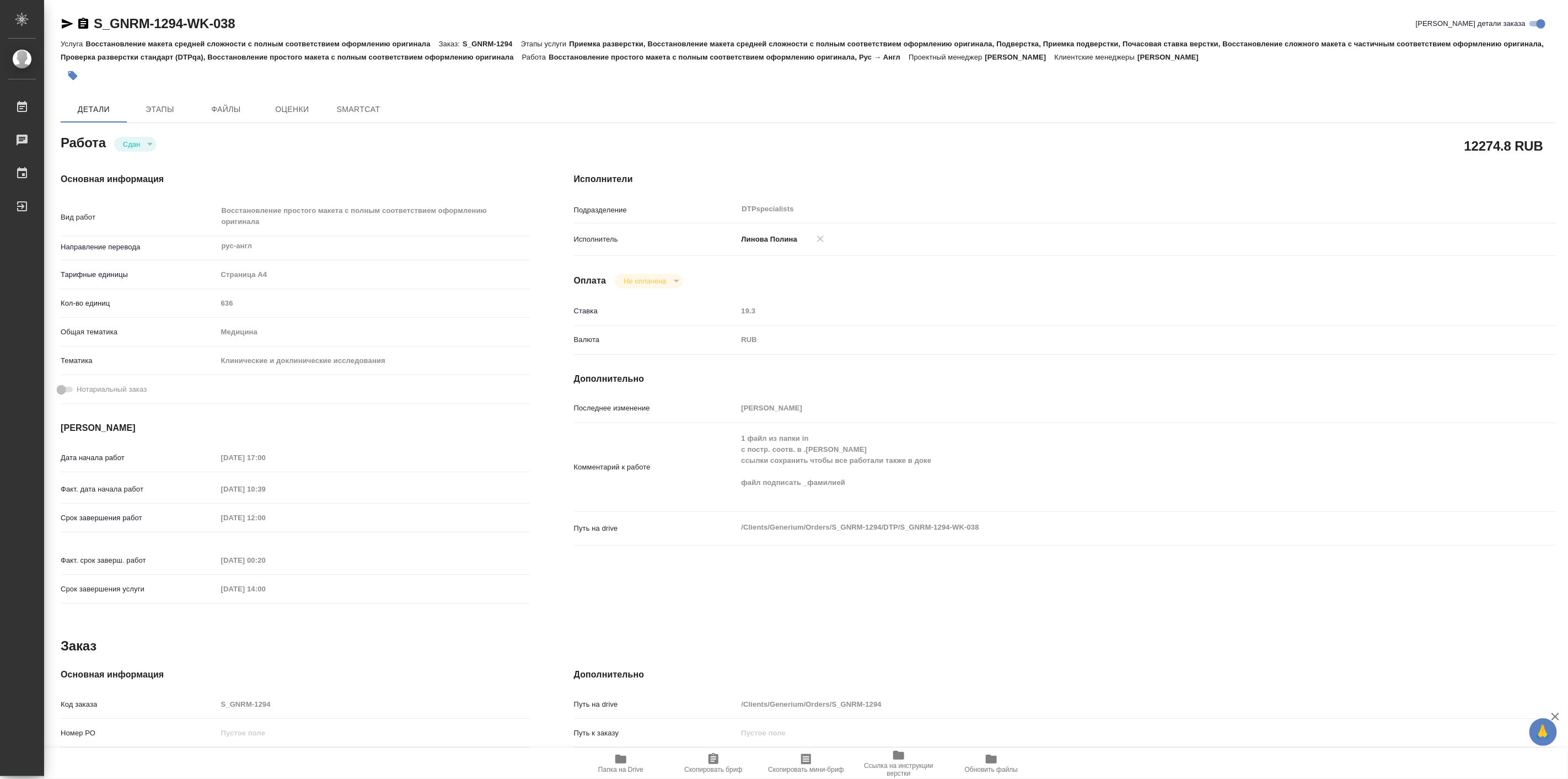
type textarea "x"
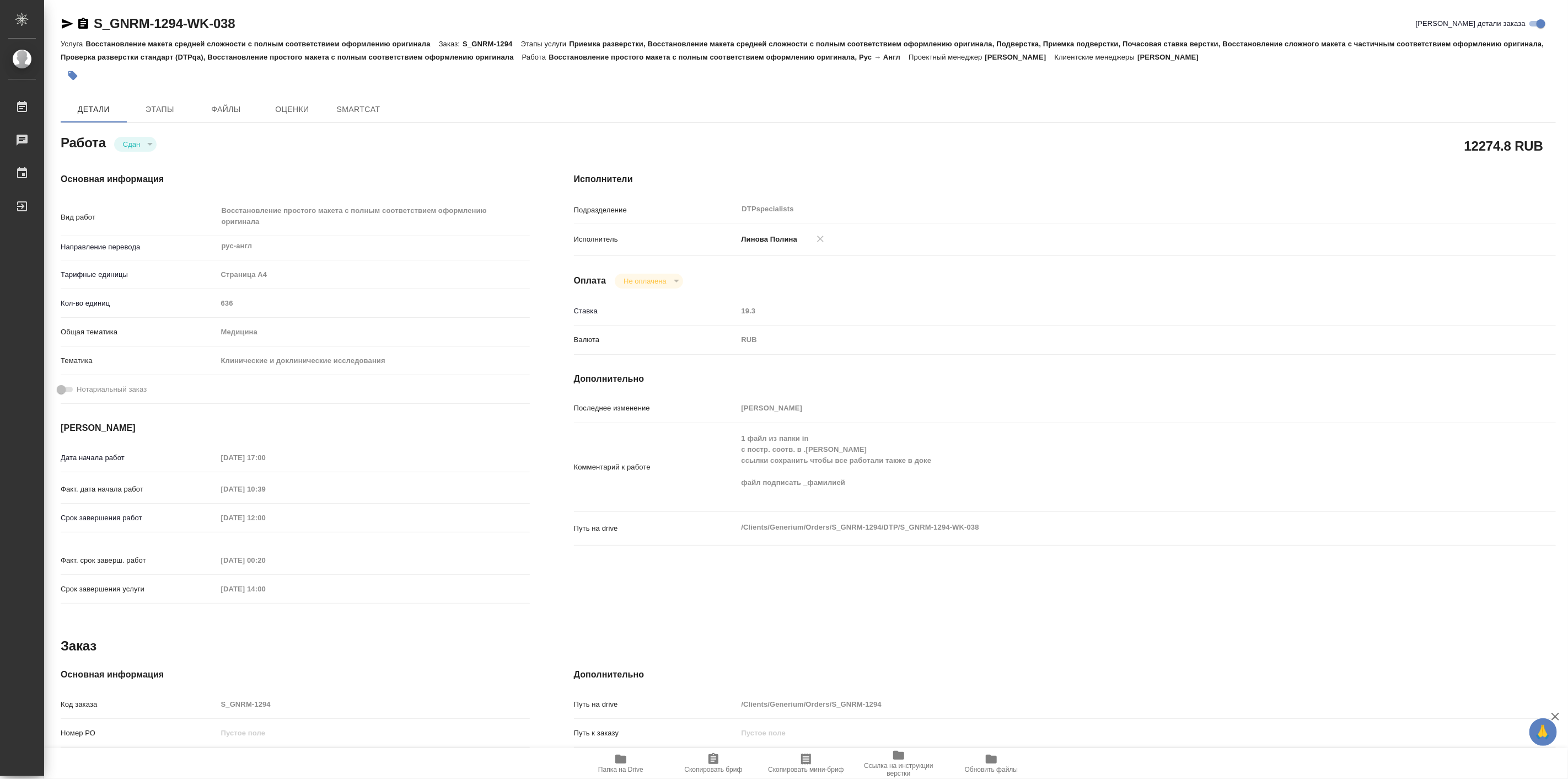
type textarea "x"
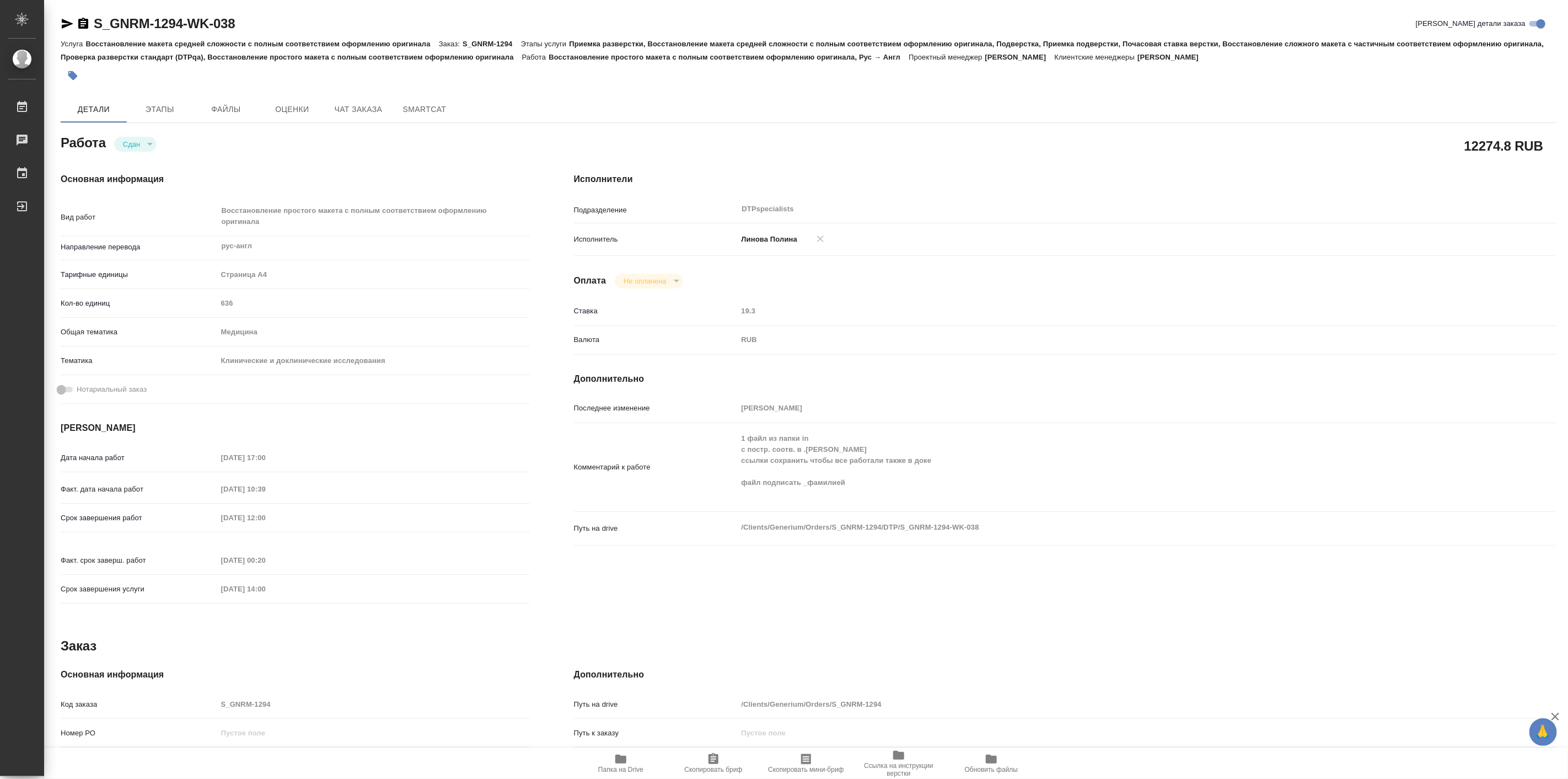
type textarea "x"
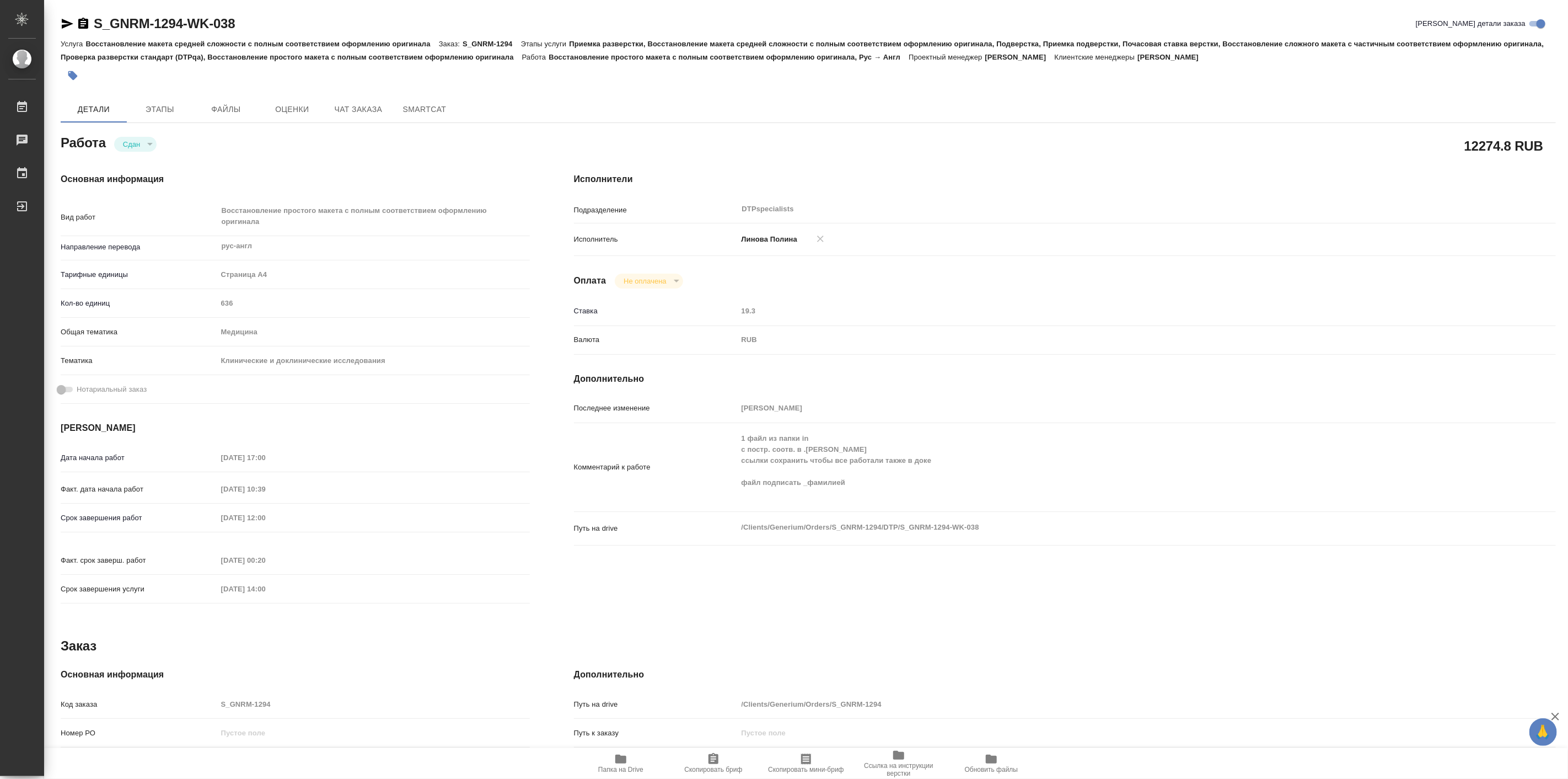
type textarea "x"
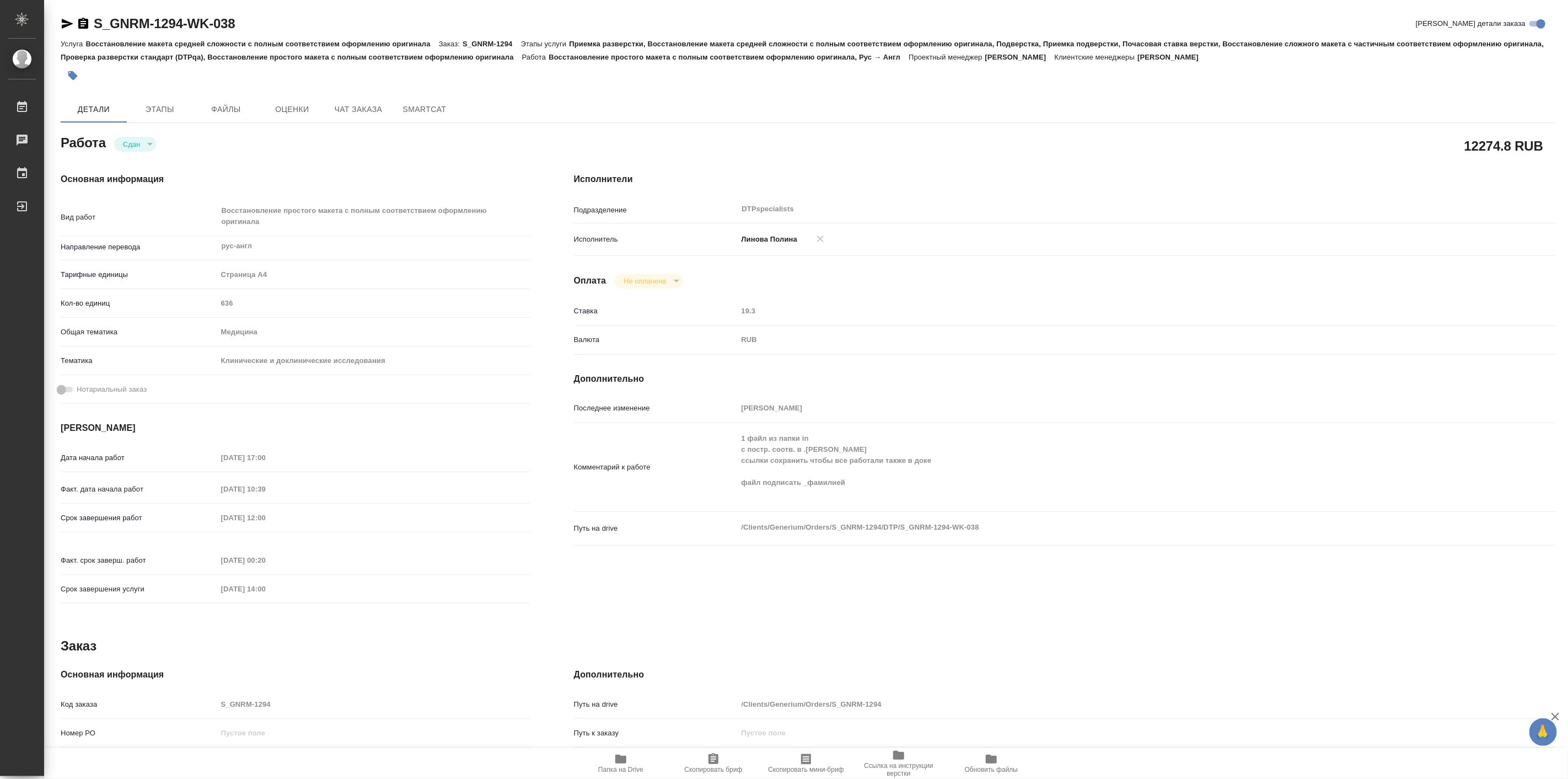
type textarea "x"
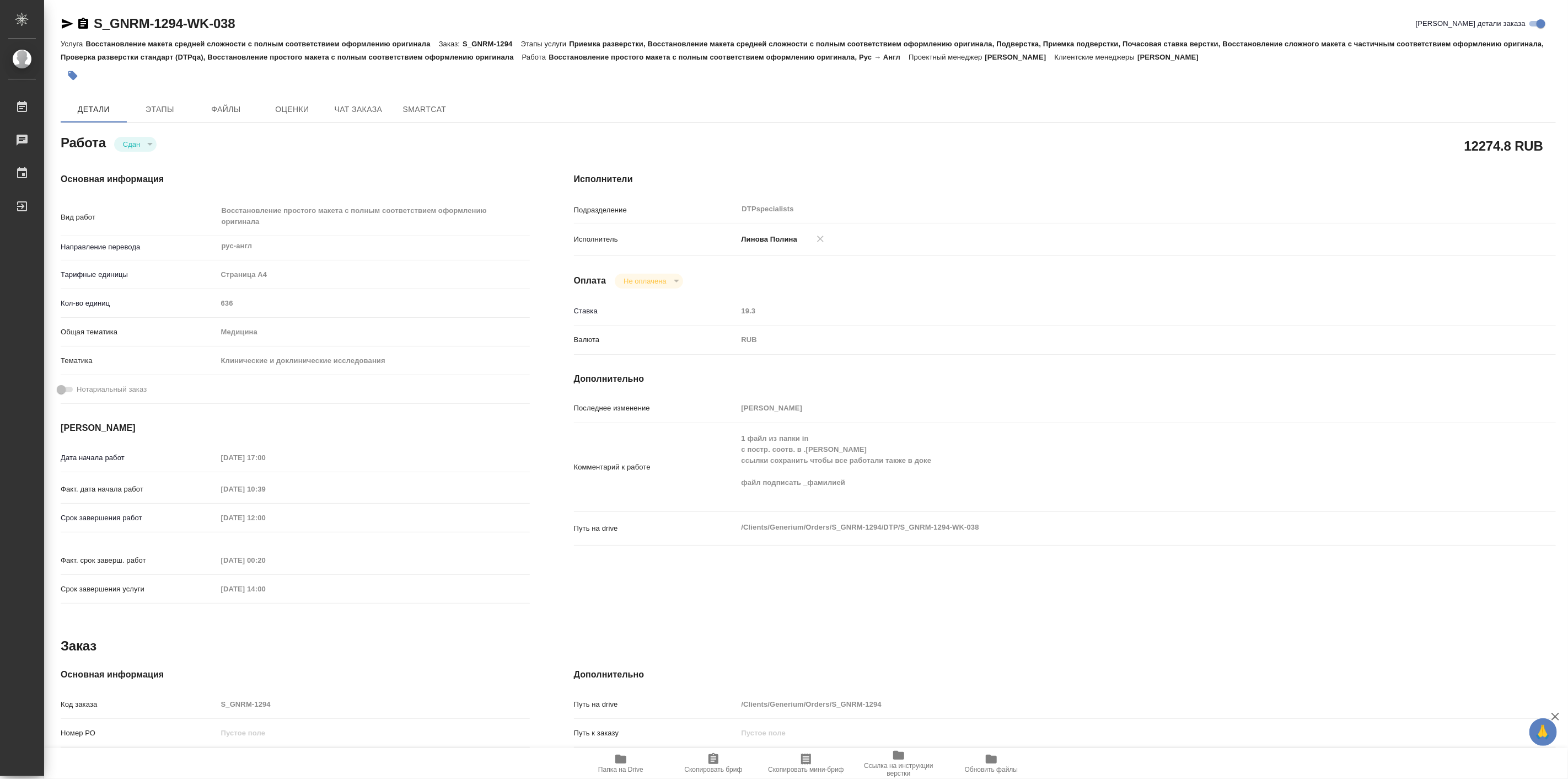
type textarea "x"
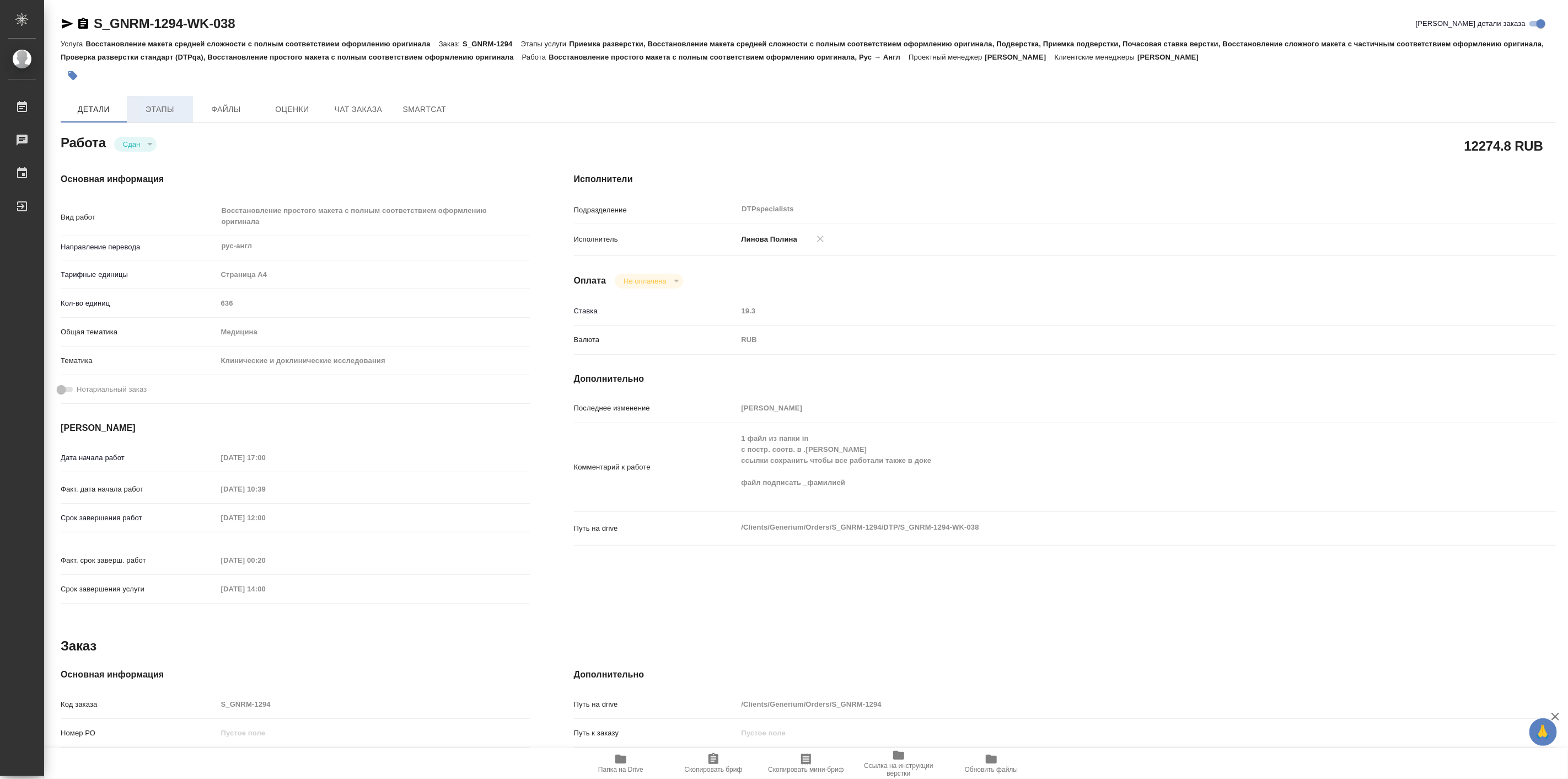
click at [172, 112] on span "Этапы" at bounding box center [159, 110] width 53 height 14
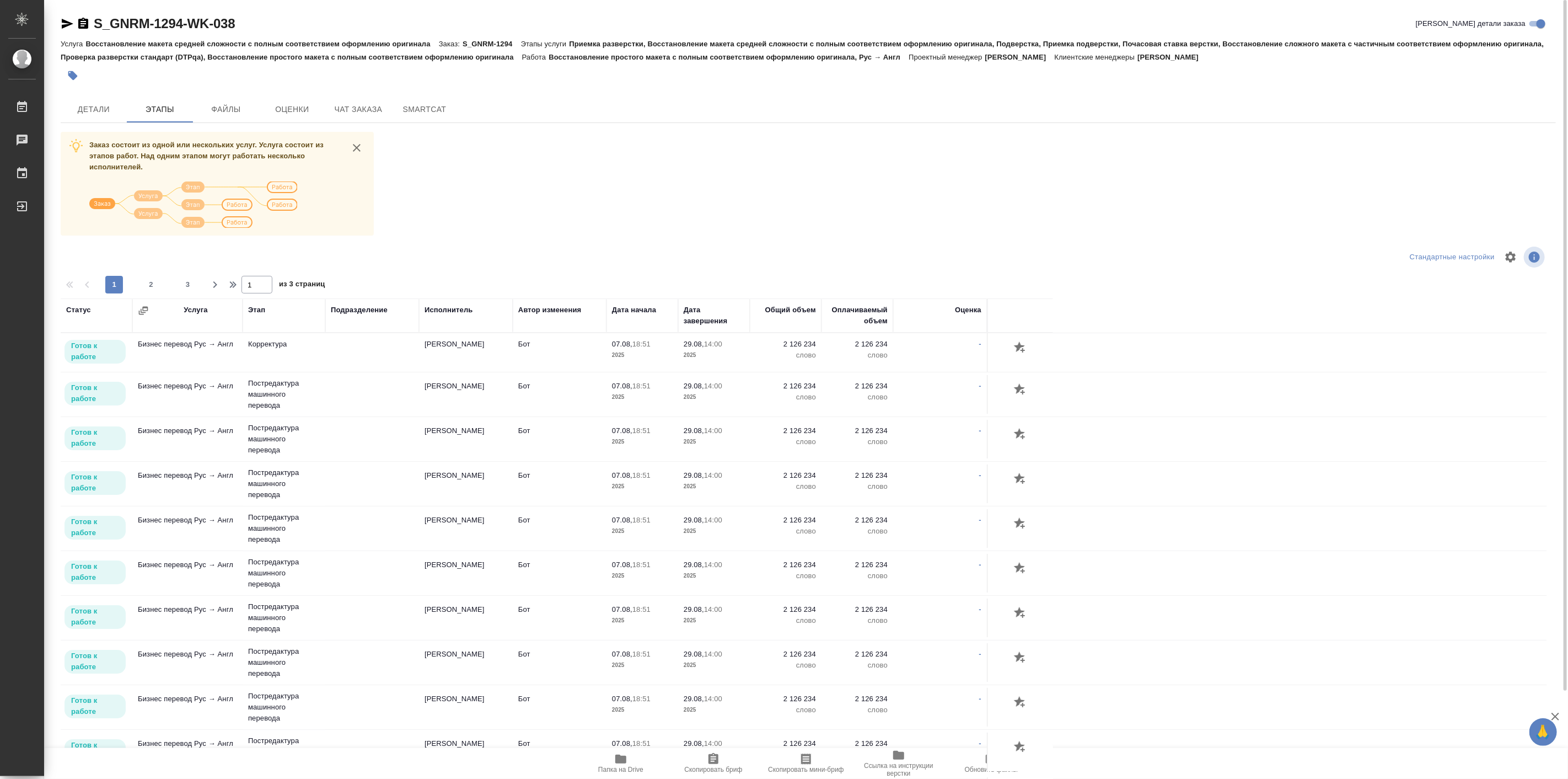
click at [478, 177] on div "Заказ состоит из одной или нескольких услуг. Услуга состоит из этапов работ. На…" at bounding box center [808, 491] width 1495 height 718
click at [283, 110] on span "Оценки" at bounding box center [291, 110] width 53 height 14
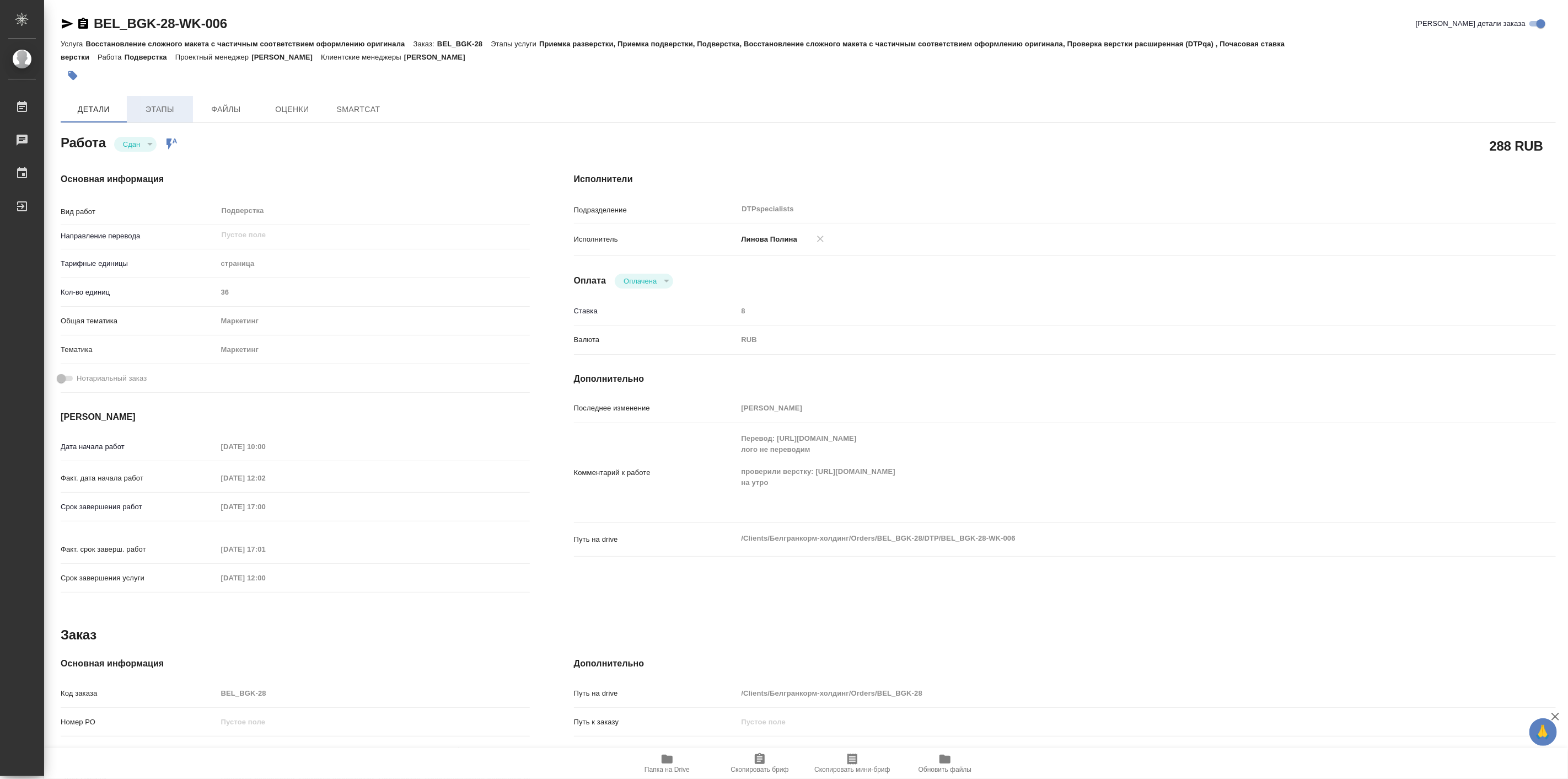
type textarea "x"
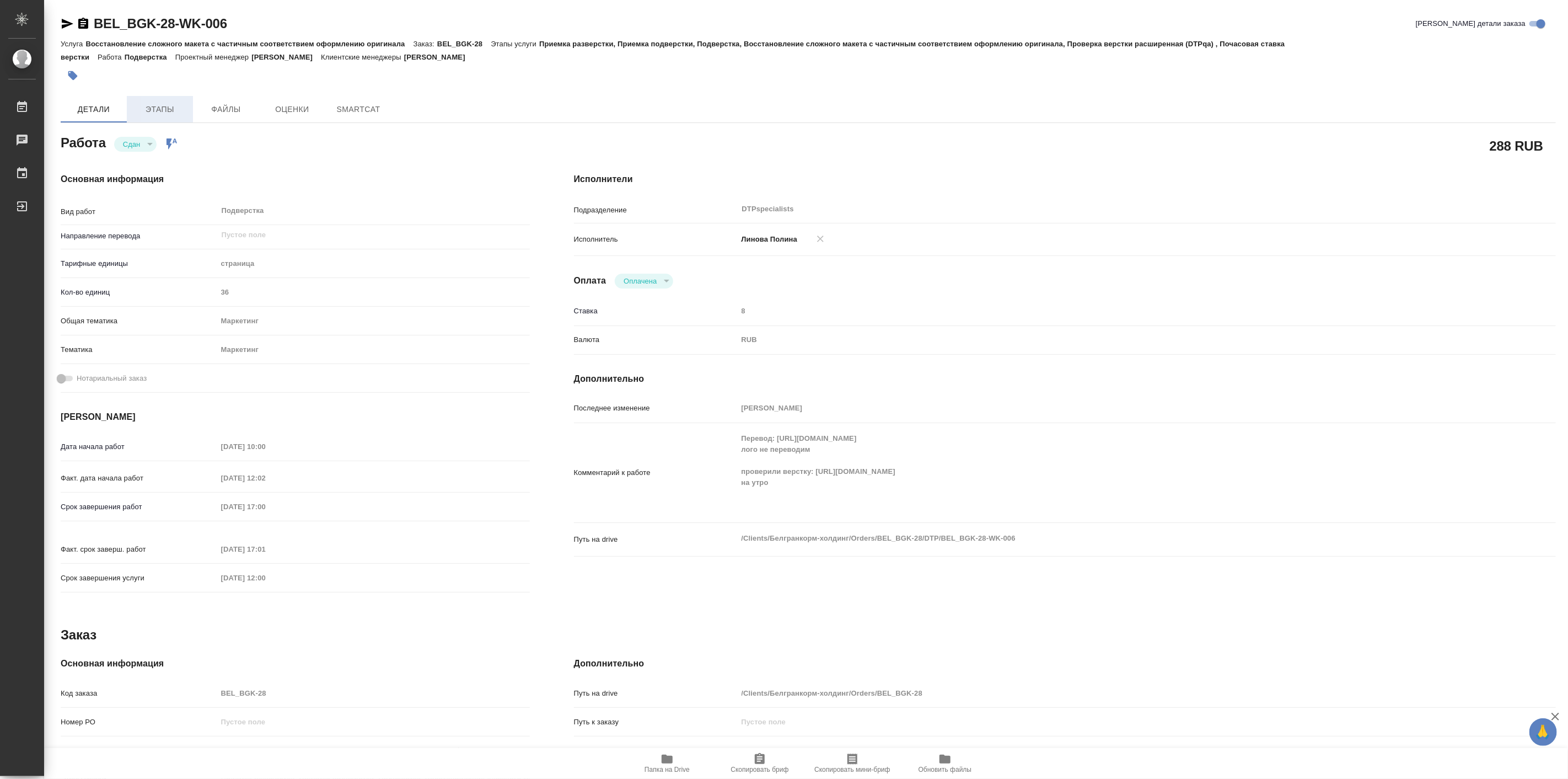
type textarea "x"
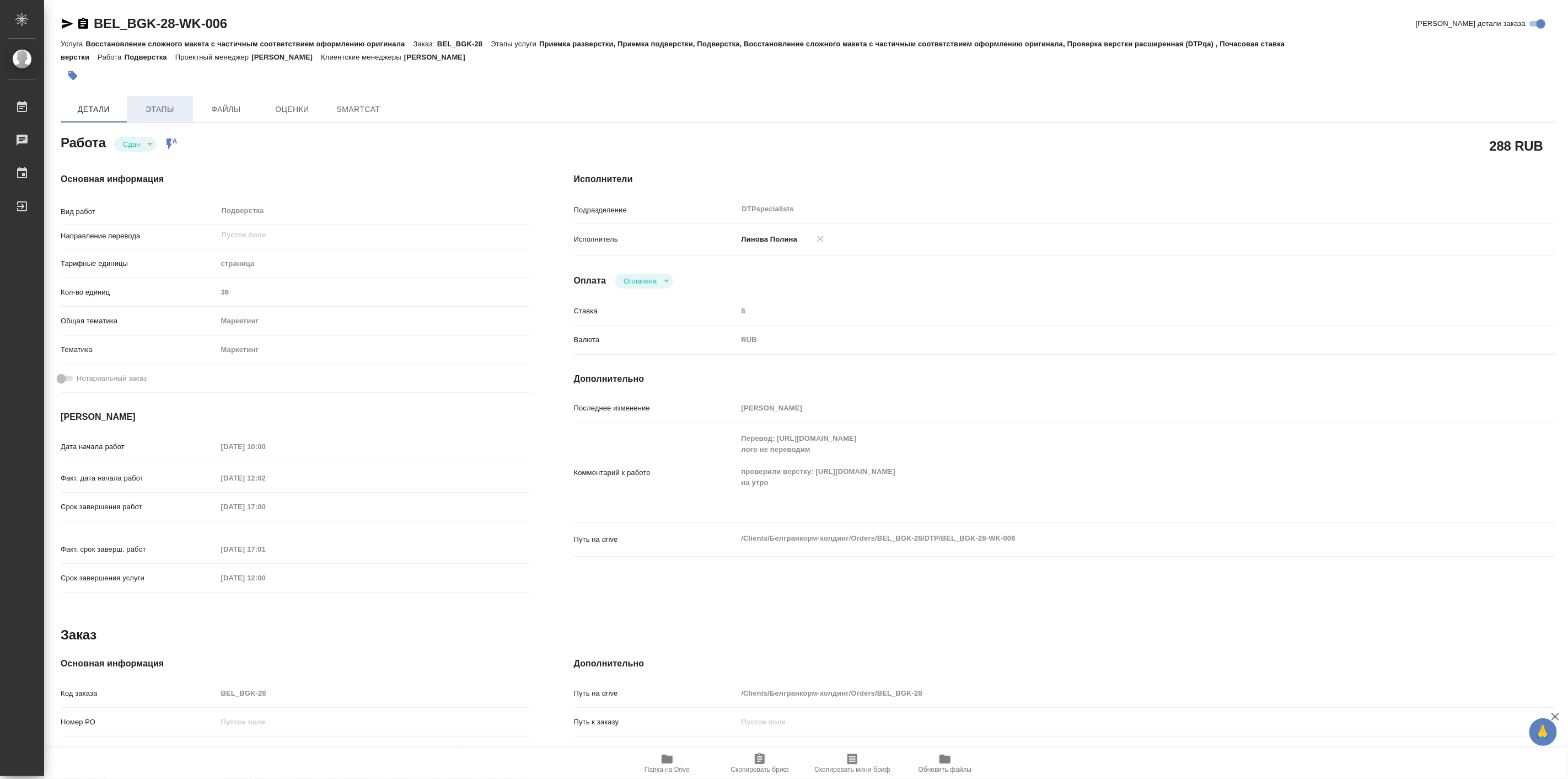
type textarea "x"
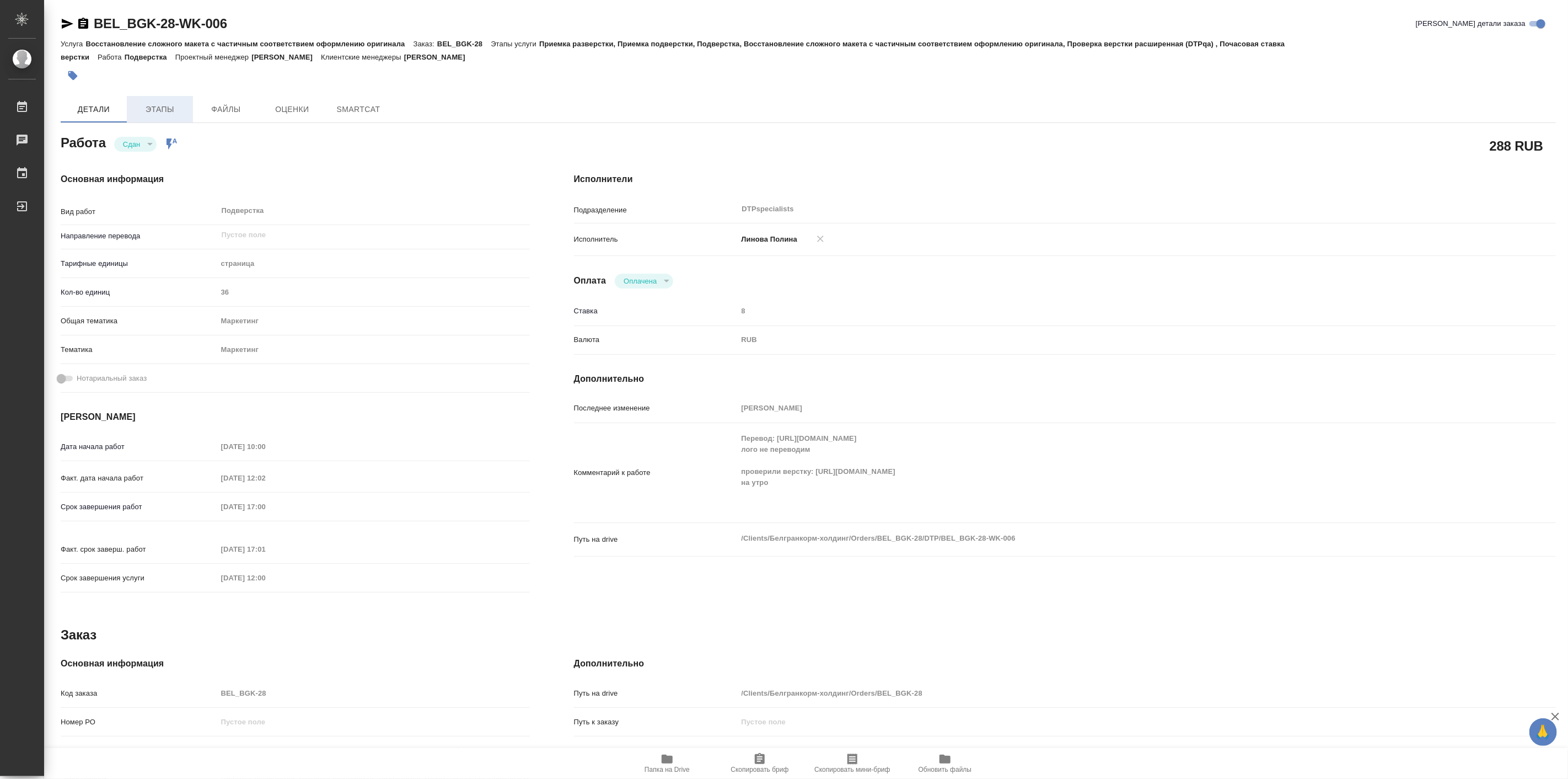
click at [158, 106] on span "Этапы" at bounding box center [159, 110] width 53 height 14
type textarea "x"
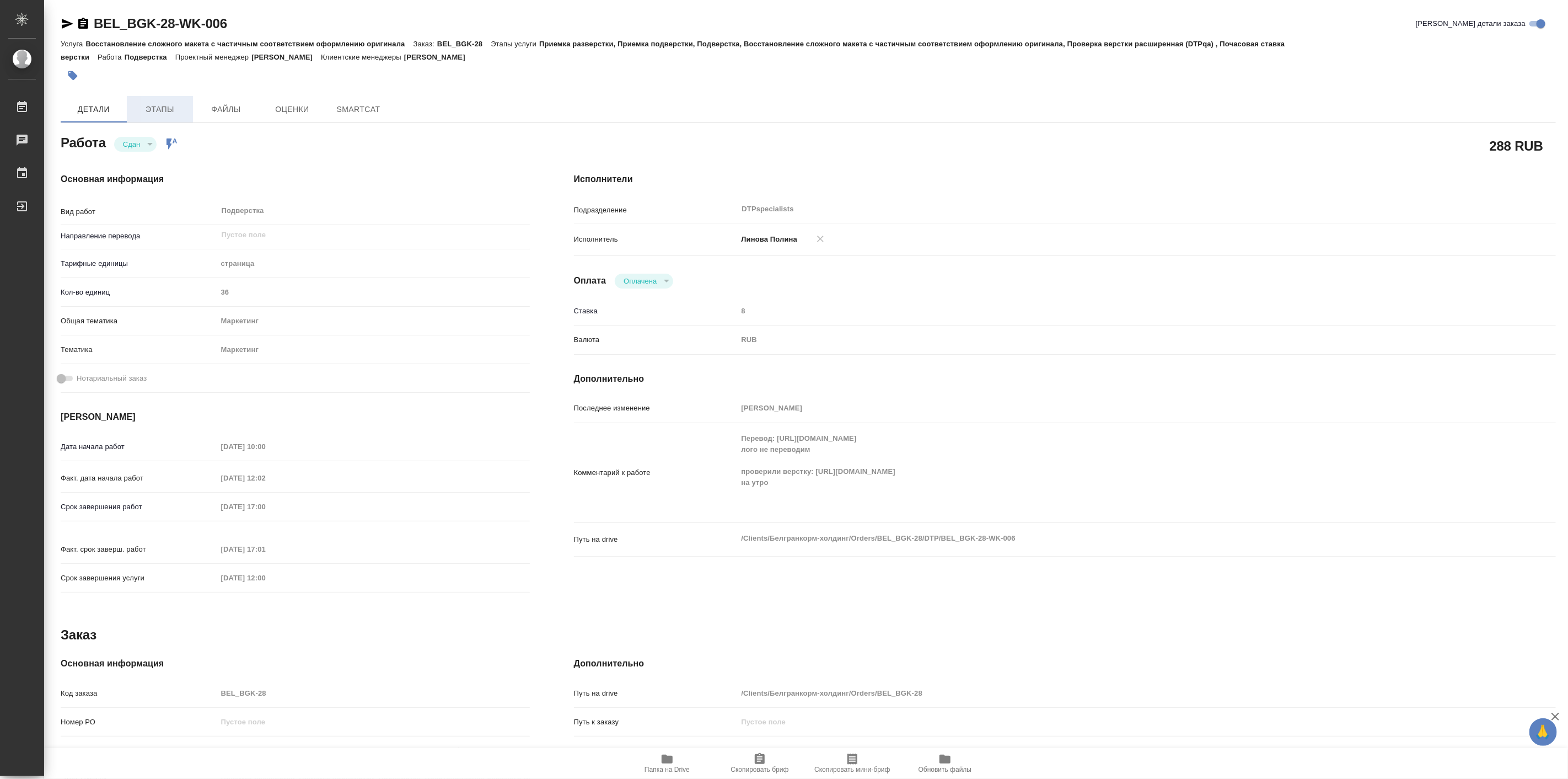
type textarea "x"
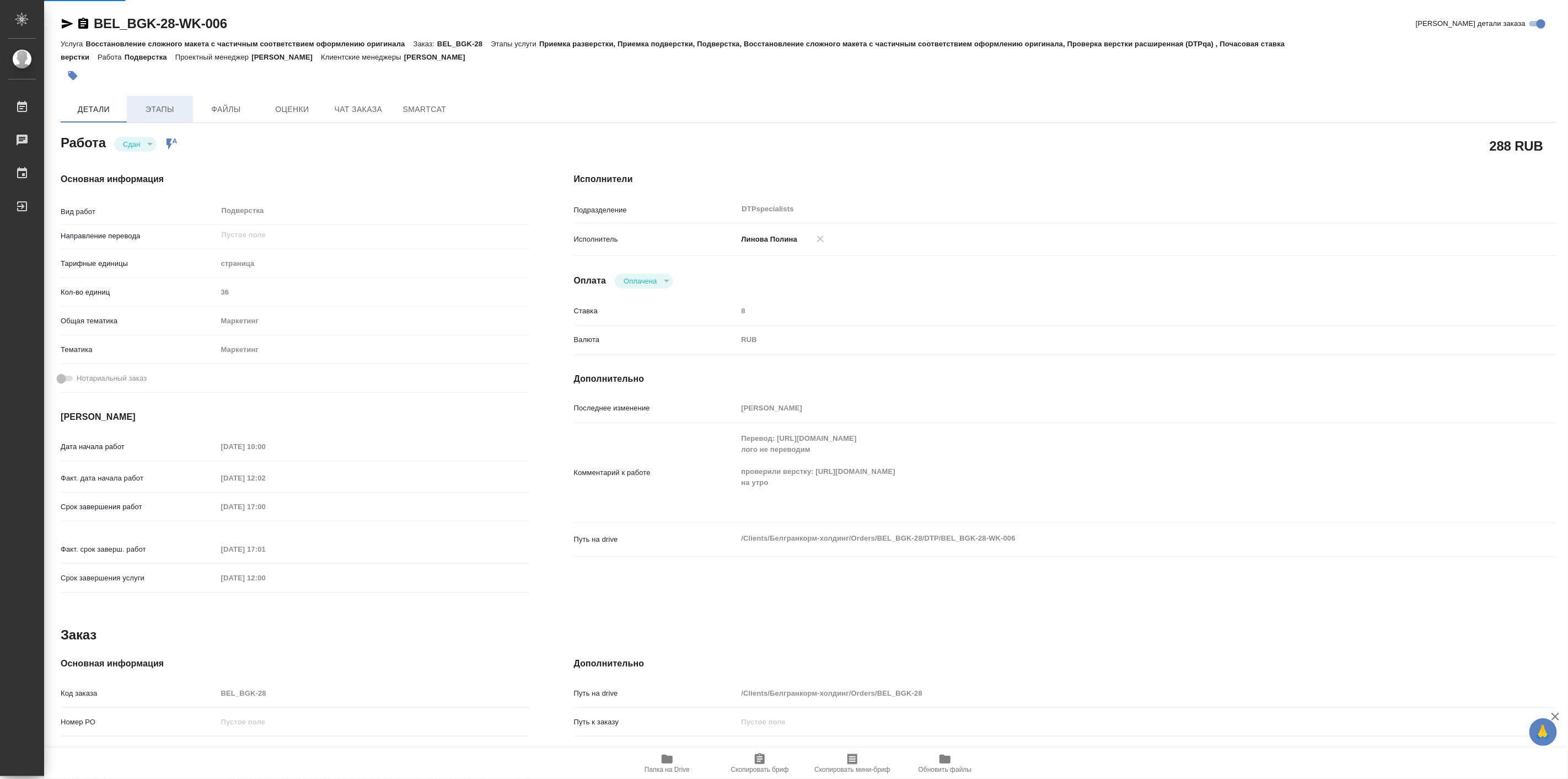
type textarea "x"
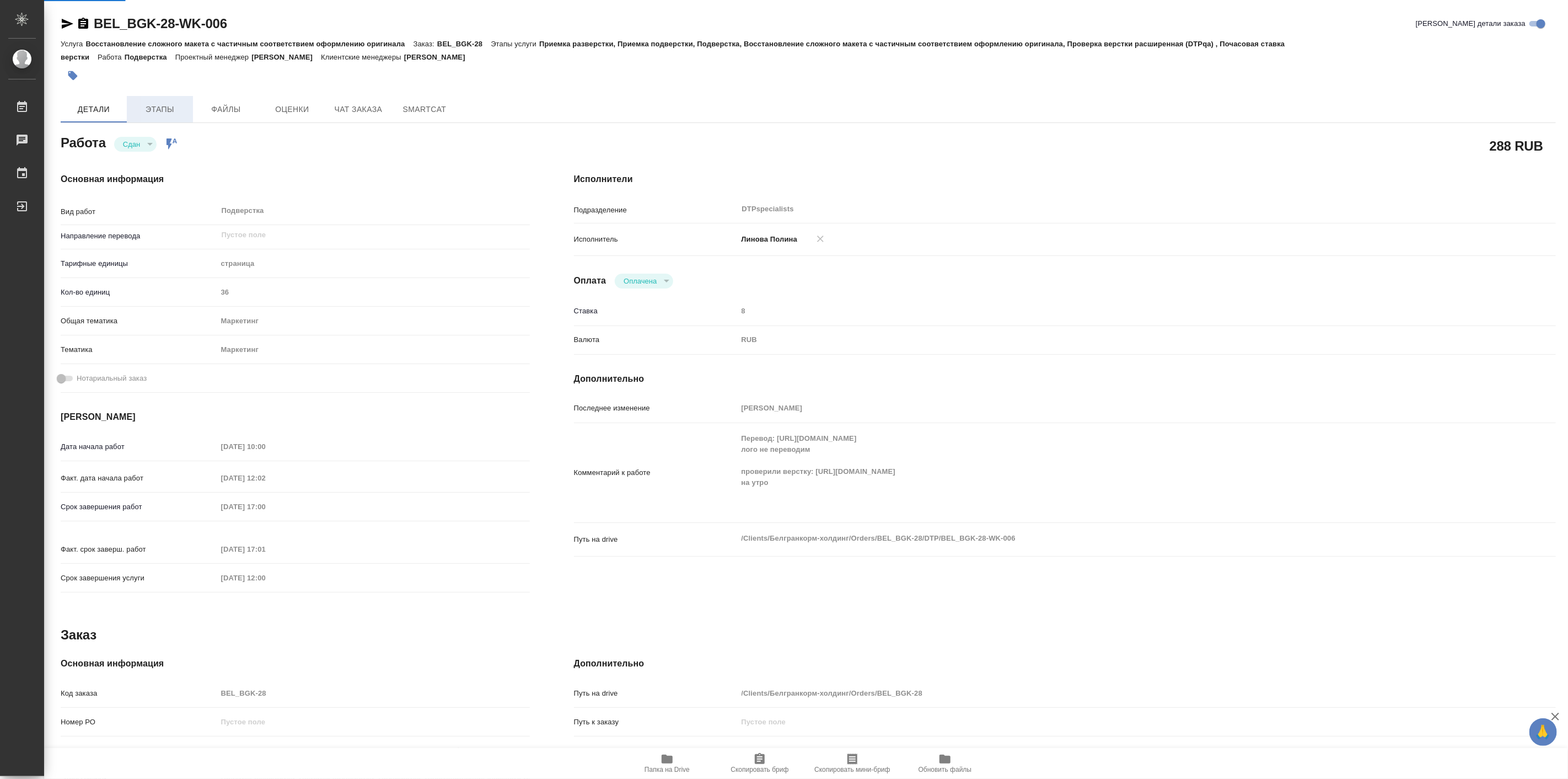
type textarea "x"
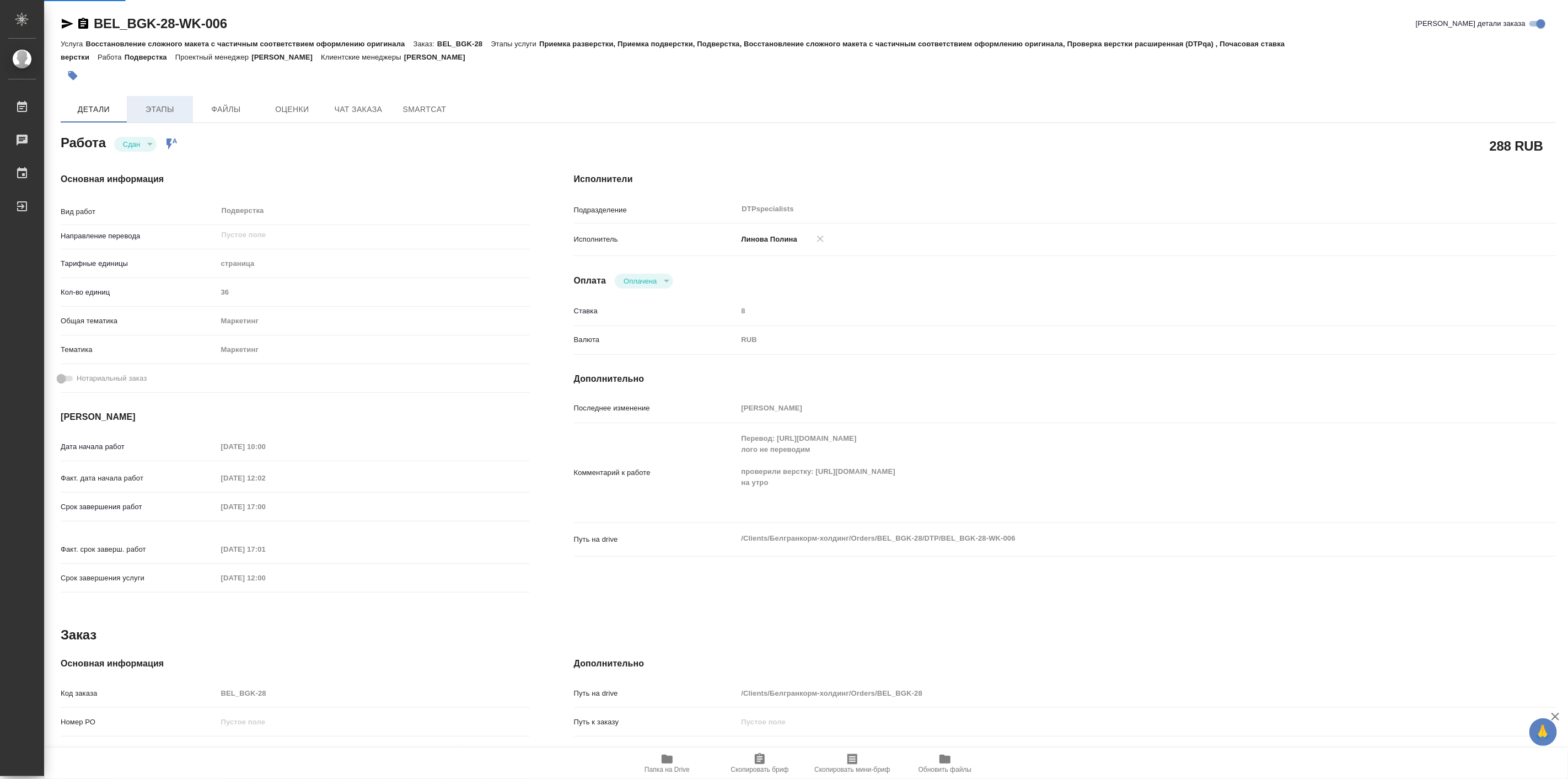
type textarea "x"
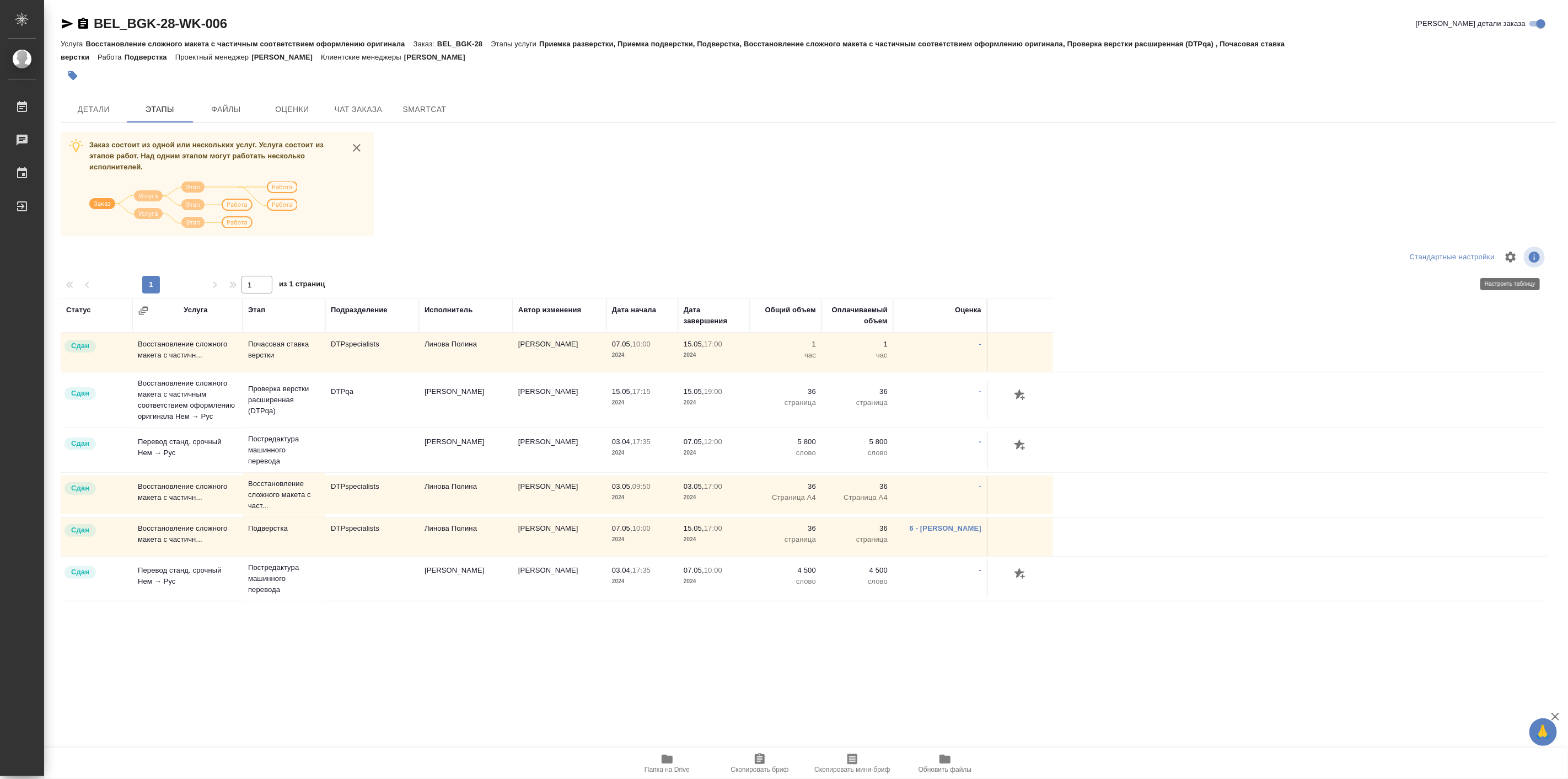
click at [1506, 255] on icon "button" at bounding box center [1511, 256] width 10 height 10
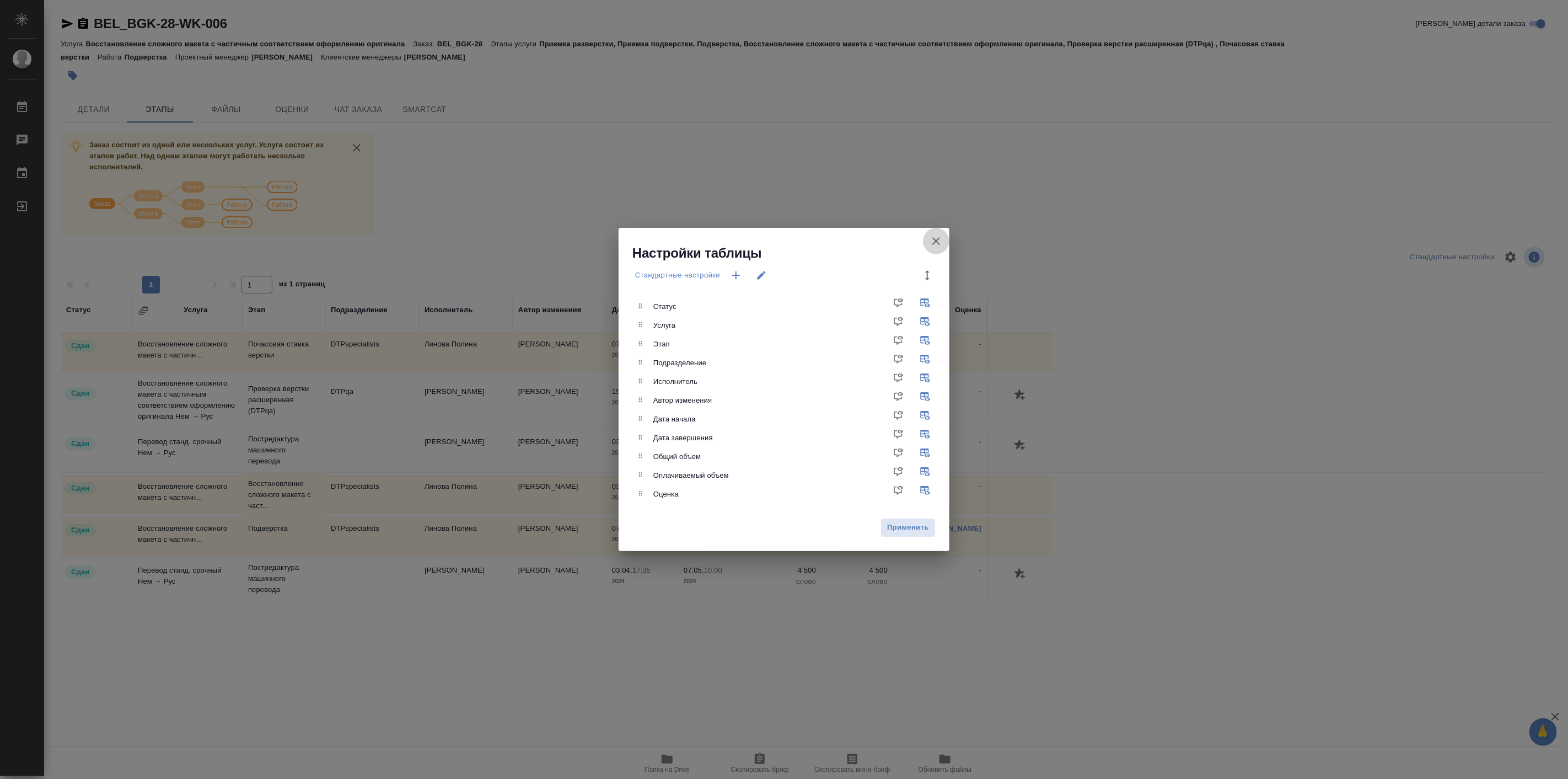
click at [936, 243] on icon "button" at bounding box center [936, 240] width 13 height 13
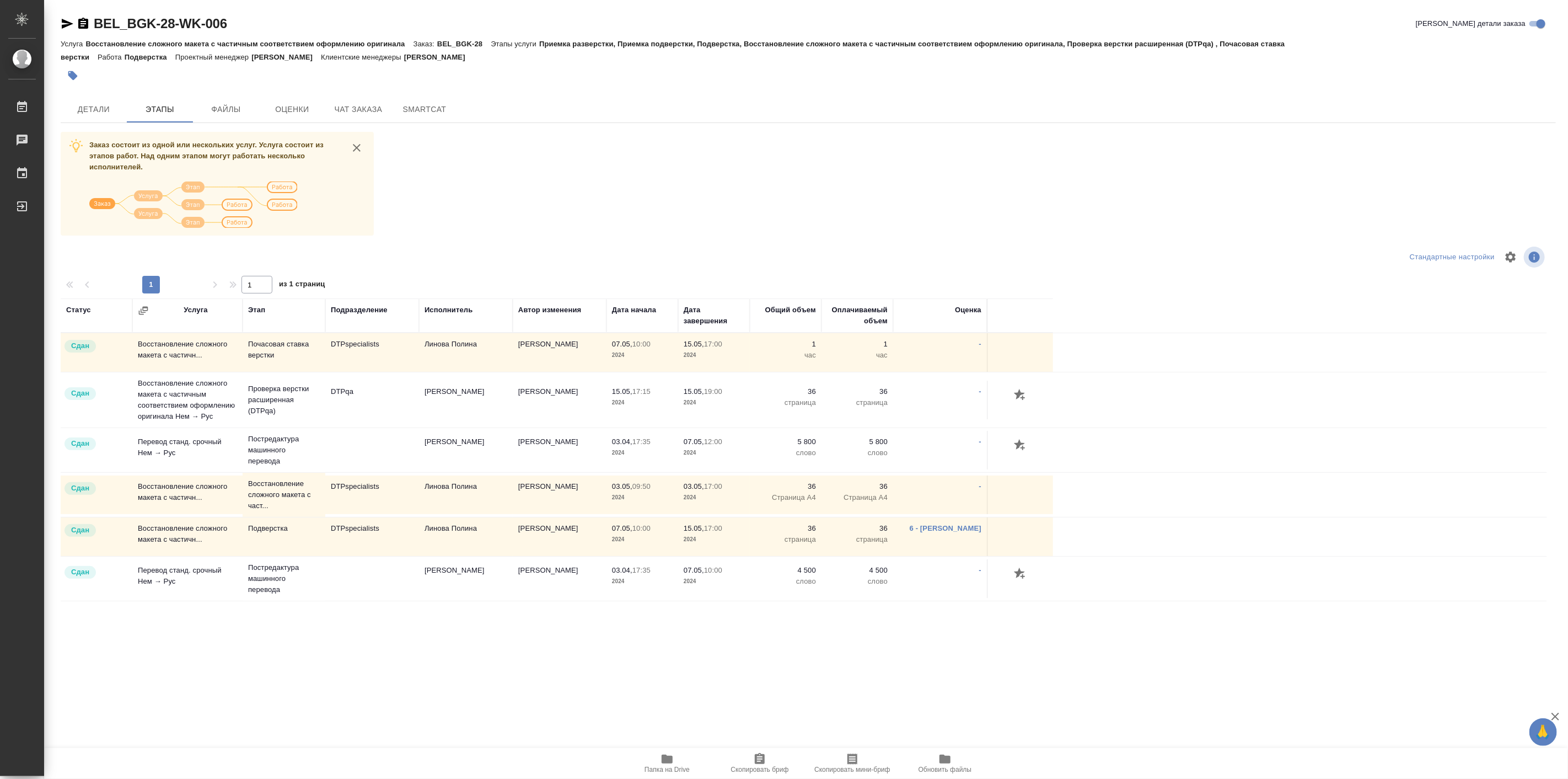
click at [376, 664] on div "Статус Услуга Этап Подразделение Исполнитель Автор изменения Дата начала Дата з…" at bounding box center [804, 574] width 1487 height 552
click at [1021, 400] on icon "button" at bounding box center [1020, 395] width 13 height 13
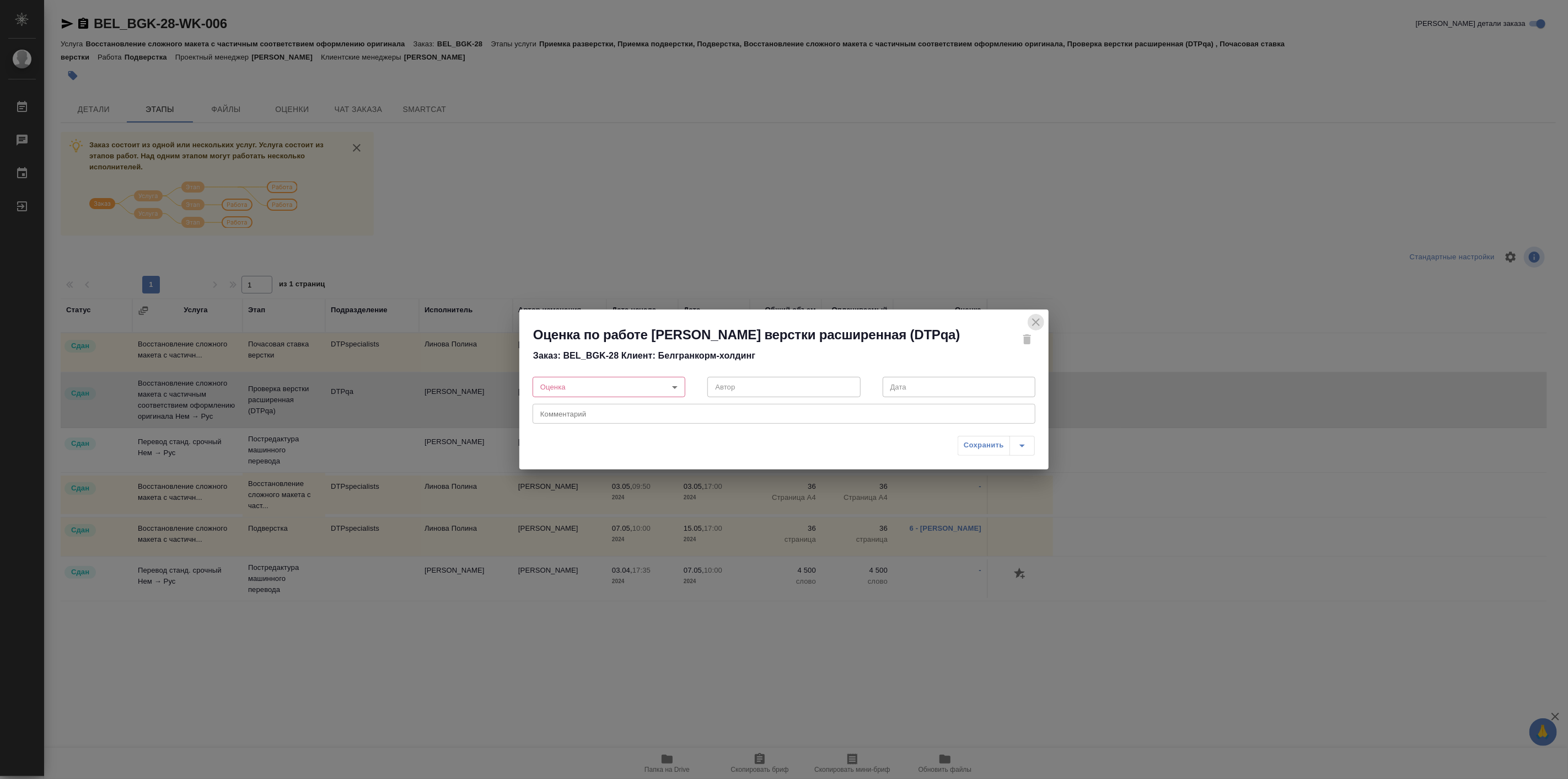
click at [1036, 316] on icon "close" at bounding box center [1036, 322] width 13 height 13
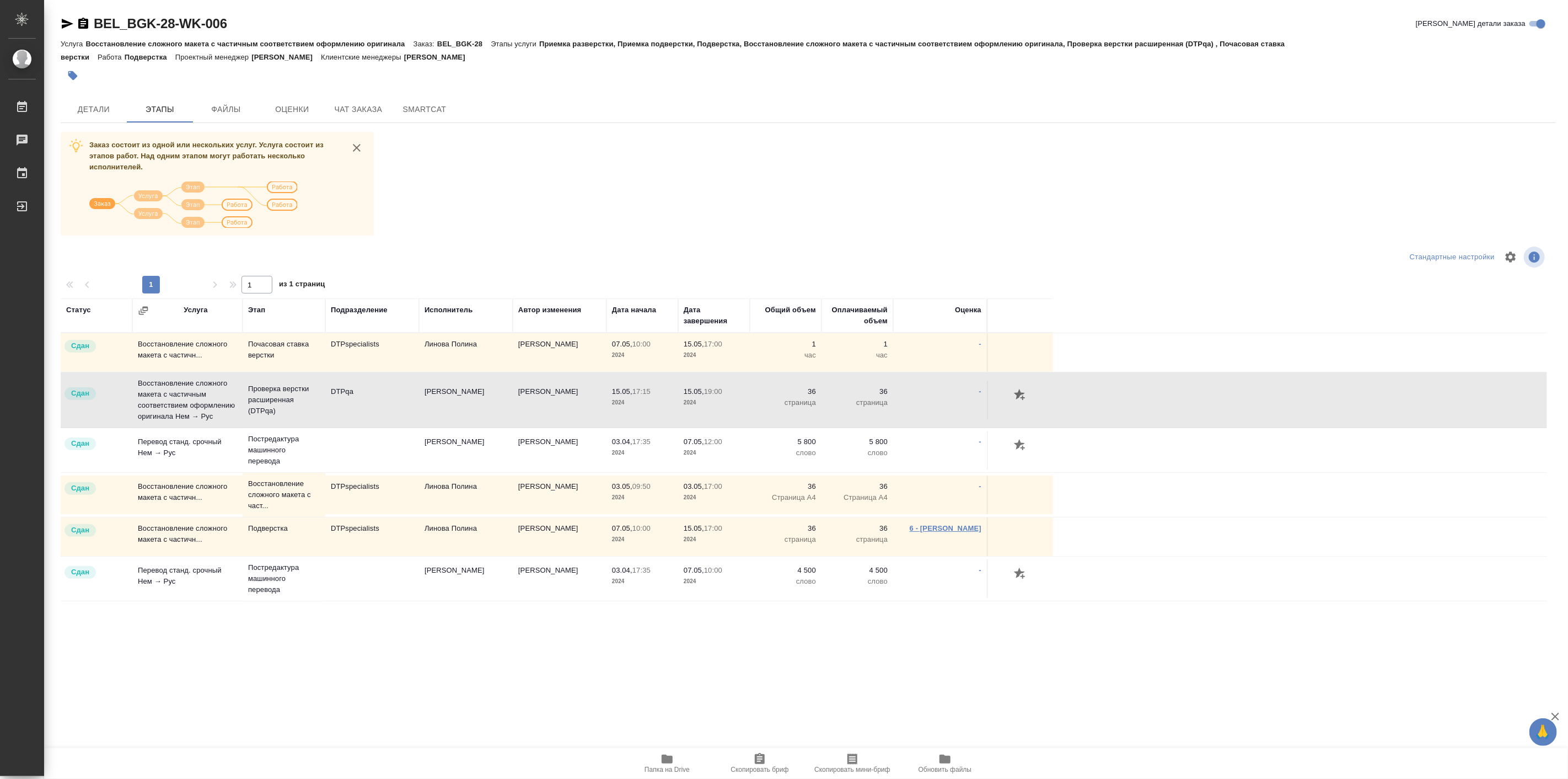
click at [945, 533] on link "6 - Полушина Алена" at bounding box center [945, 528] width 72 height 8
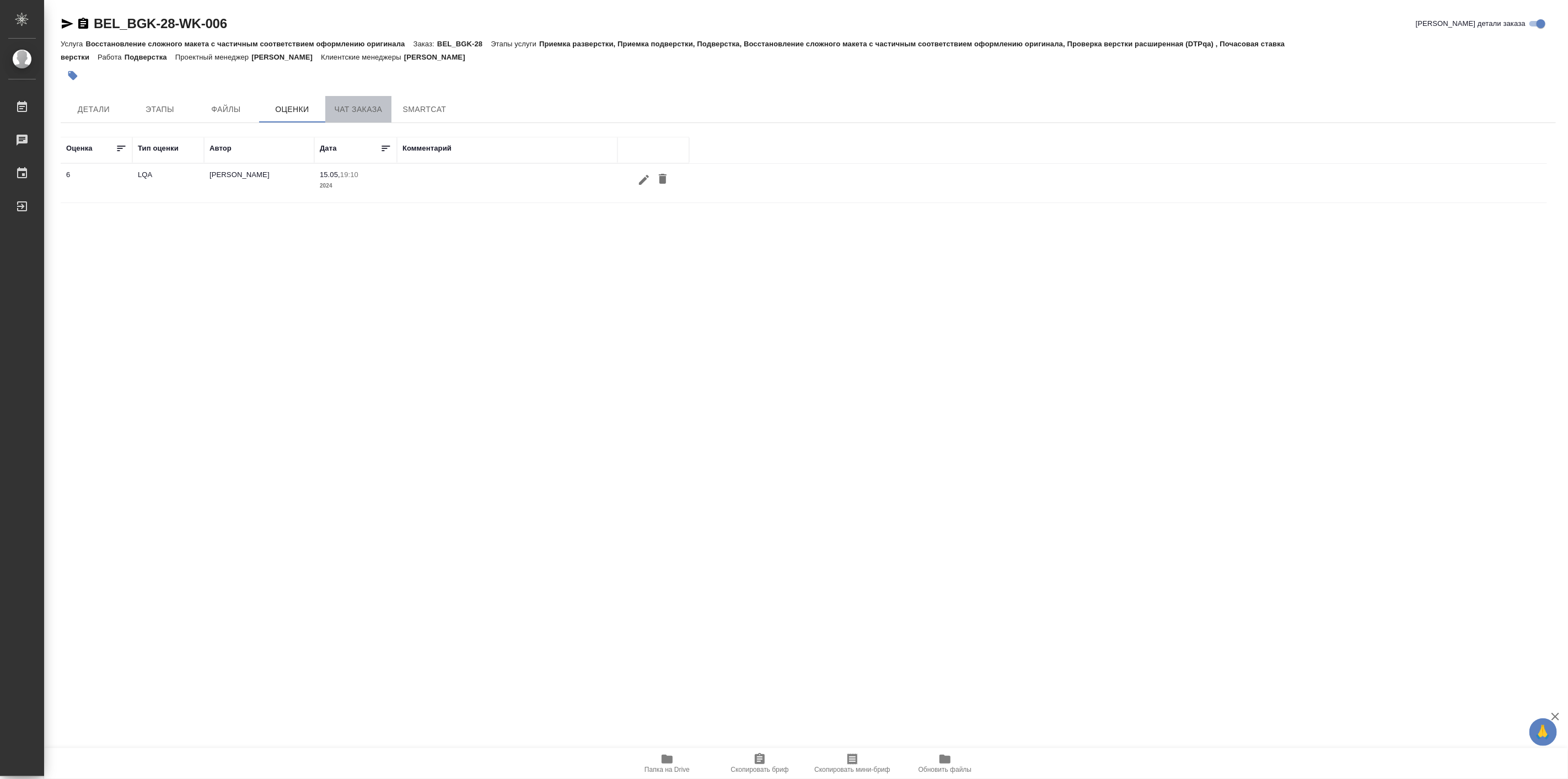
click at [348, 114] on span "Чат заказа" at bounding box center [358, 110] width 53 height 14
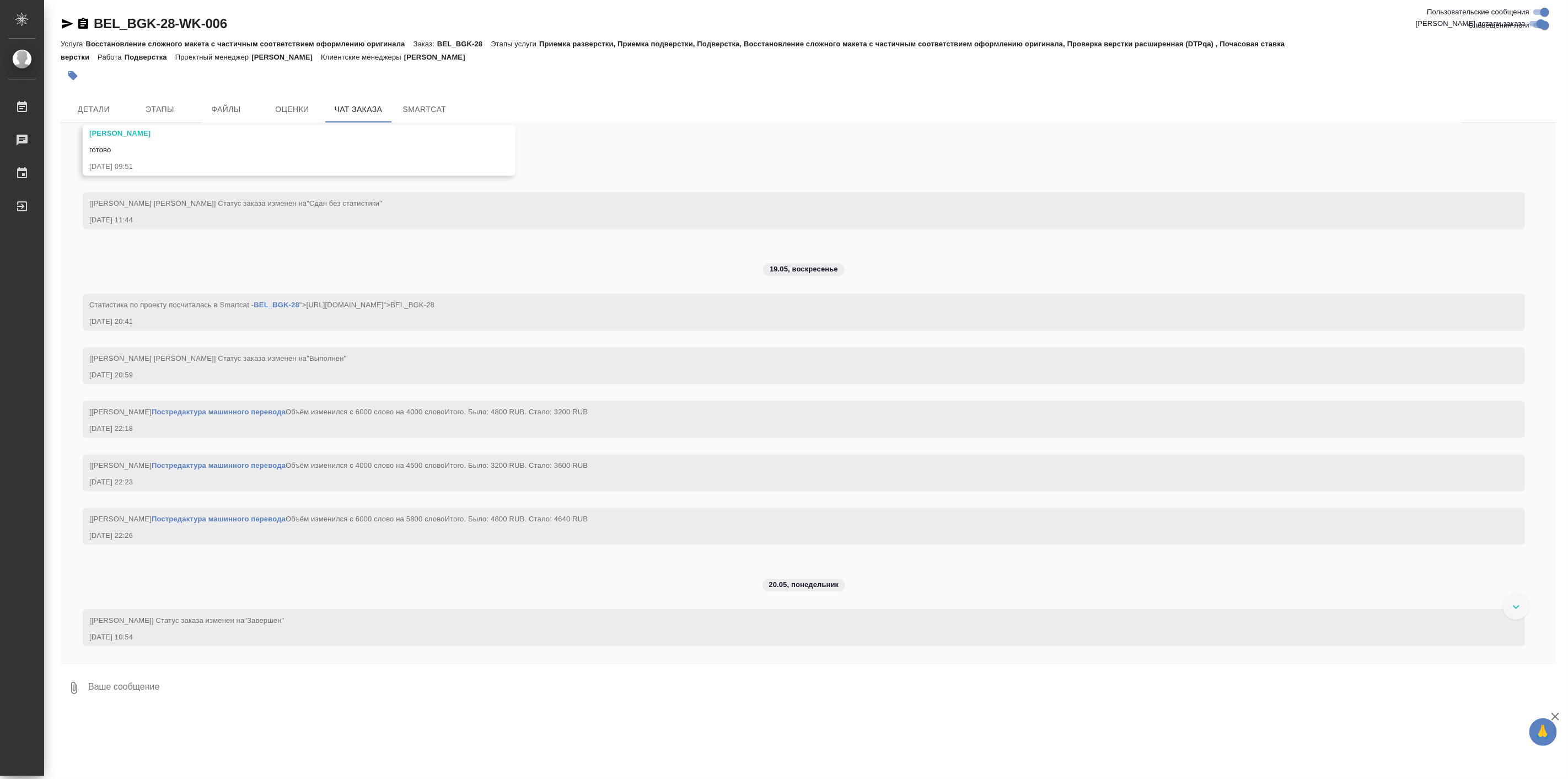
scroll to position [9043, 0]
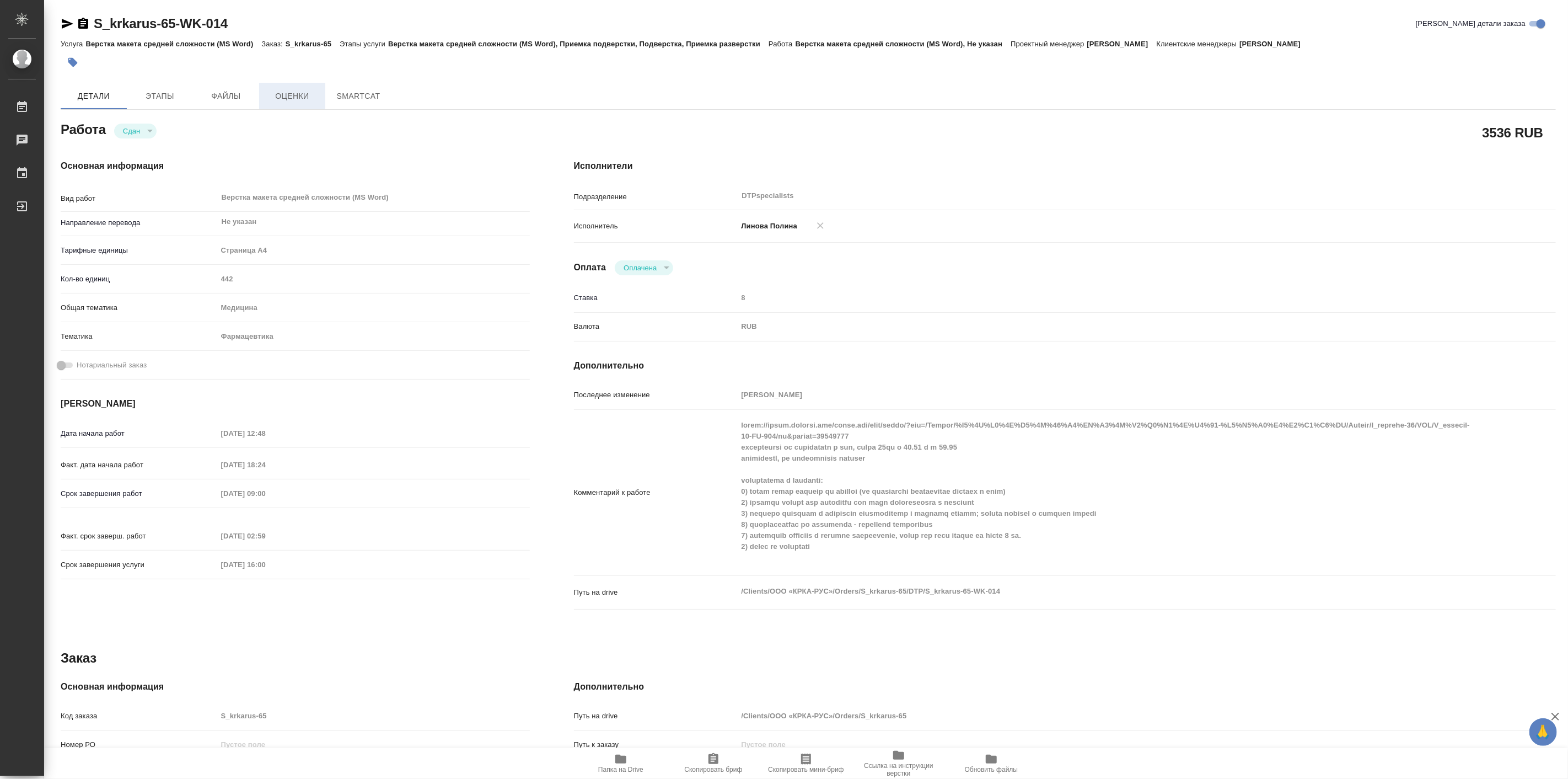
type textarea "x"
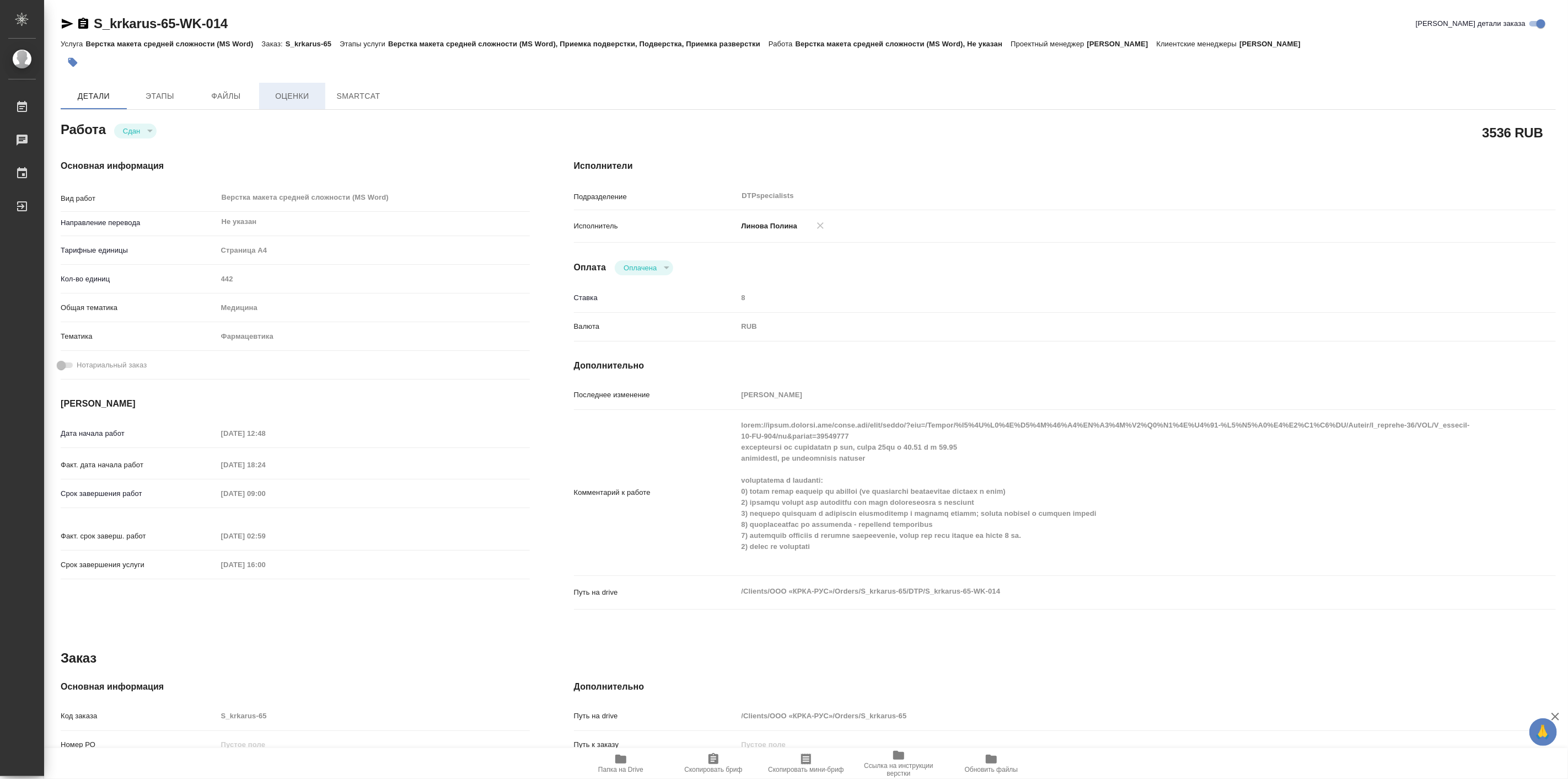
type textarea "x"
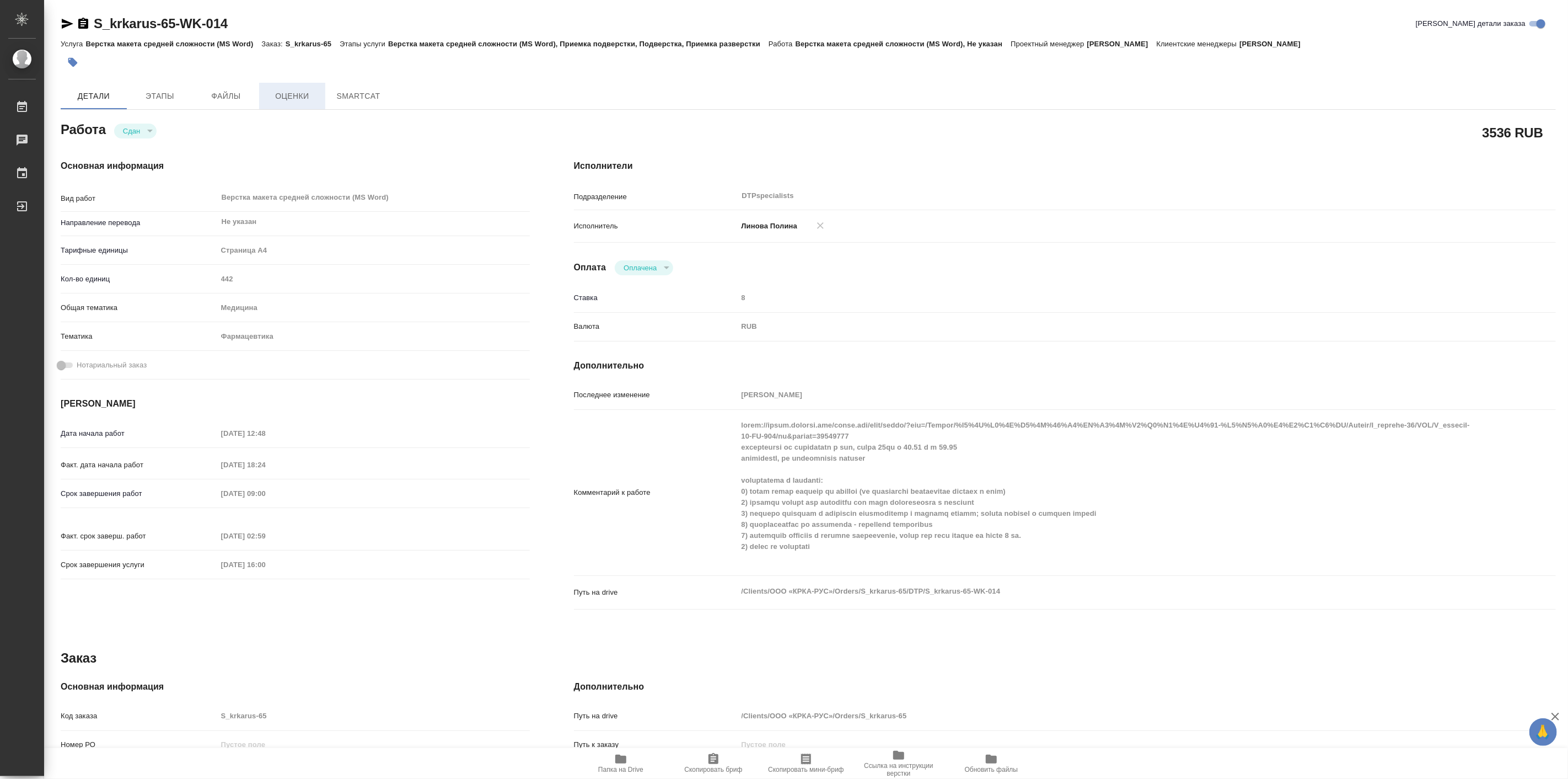
type textarea "x"
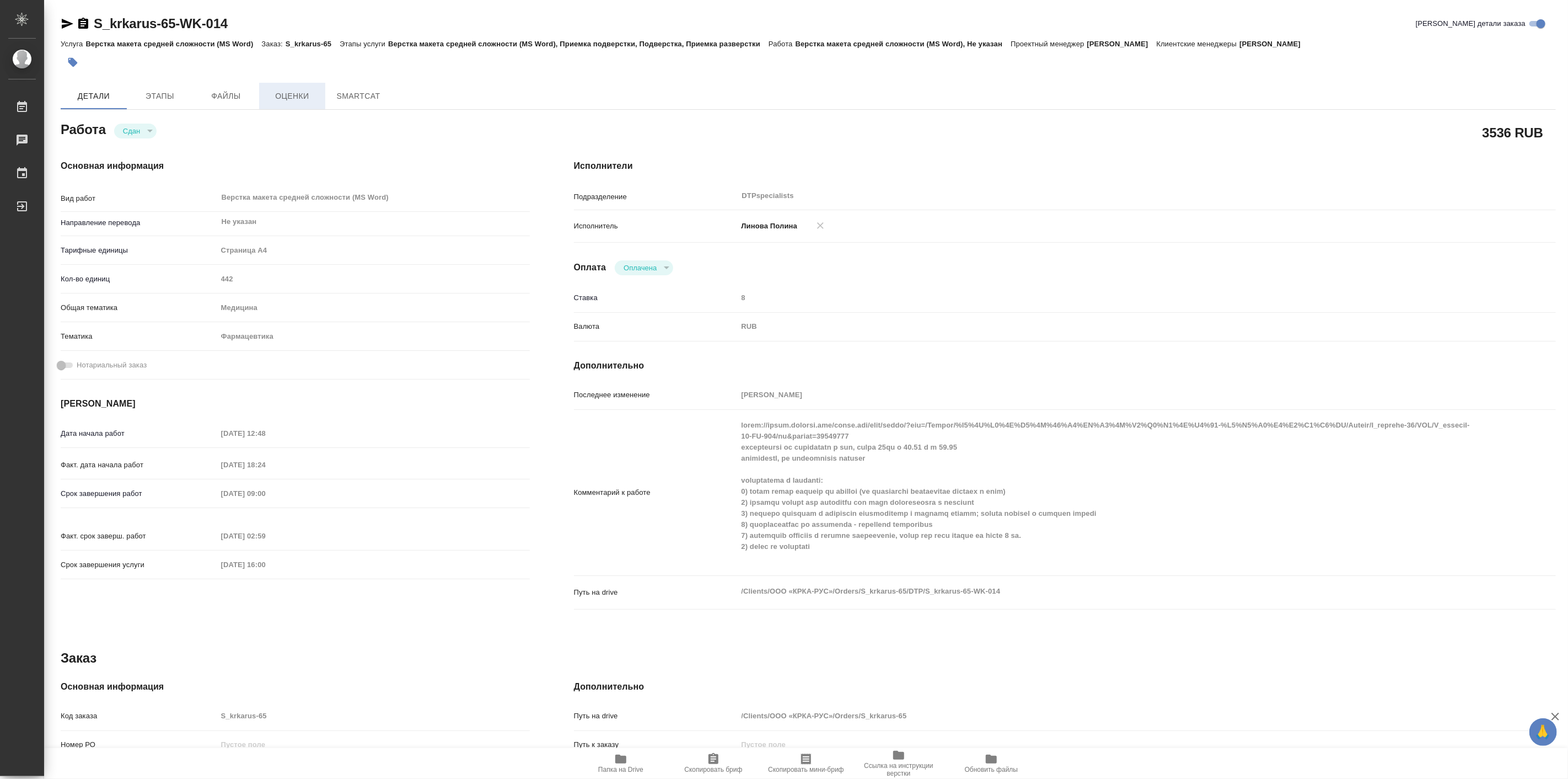
click at [287, 94] on span "Оценки" at bounding box center [291, 97] width 53 height 14
type textarea "x"
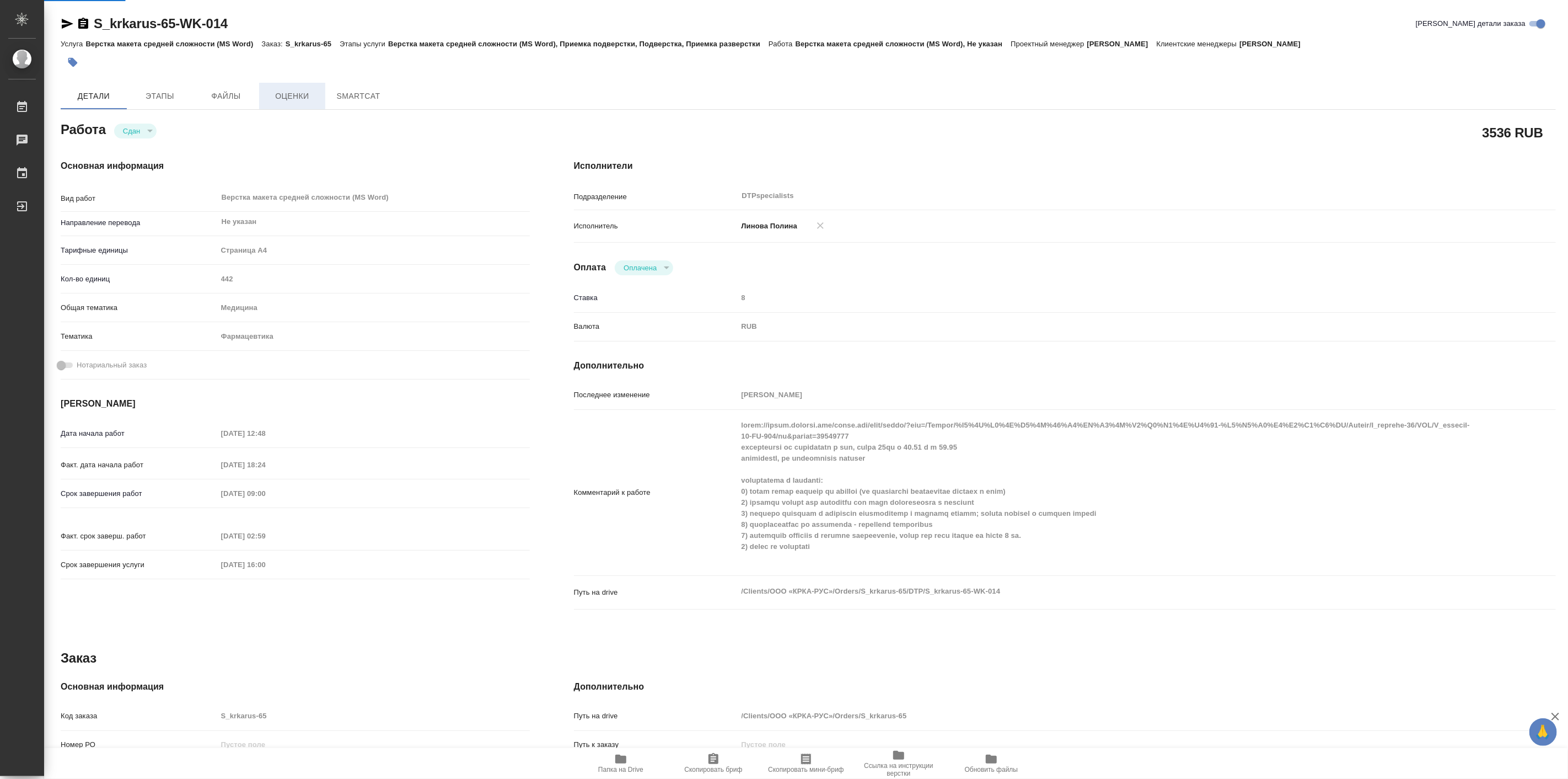
type textarea "x"
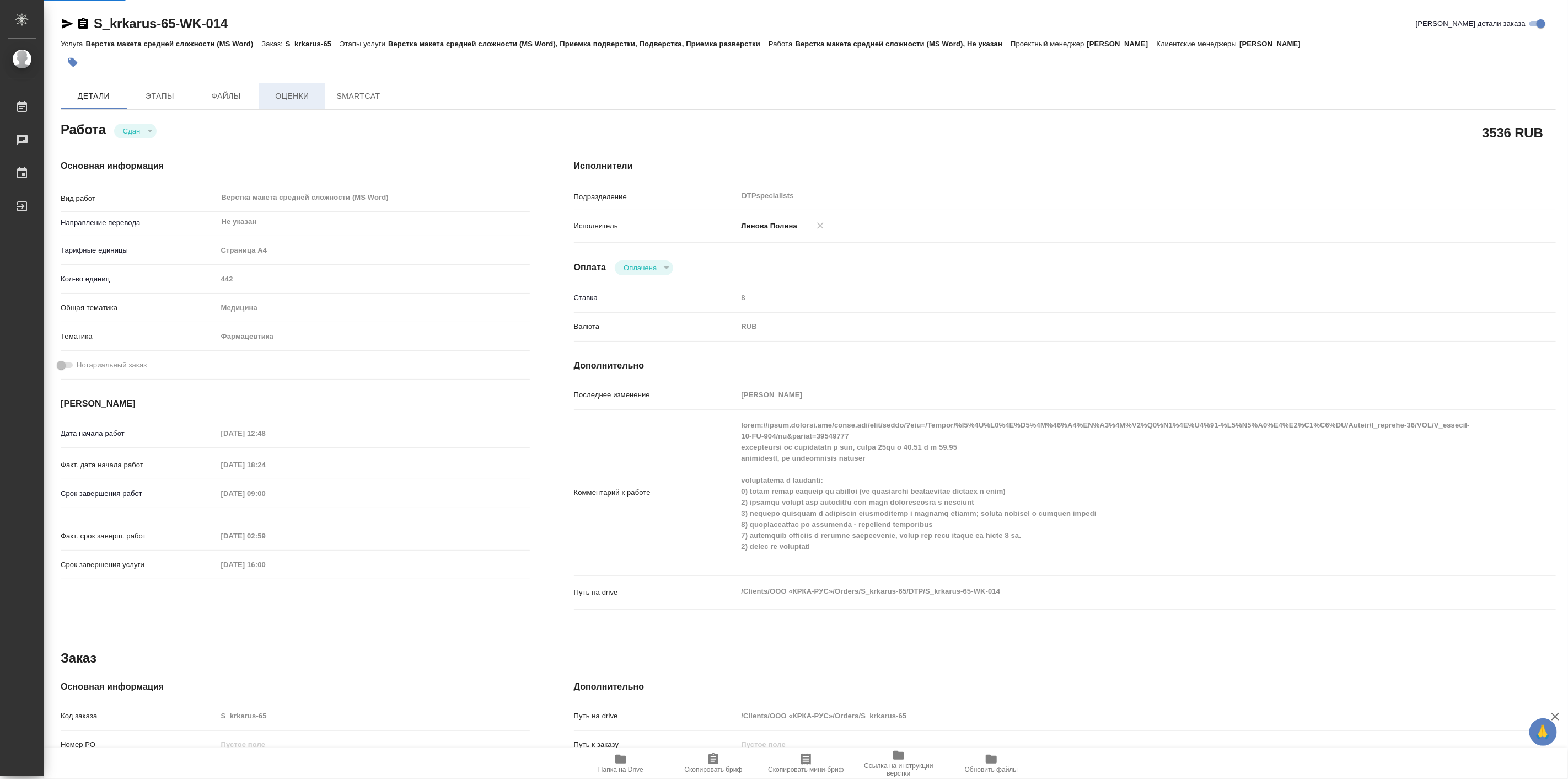
type textarea "x"
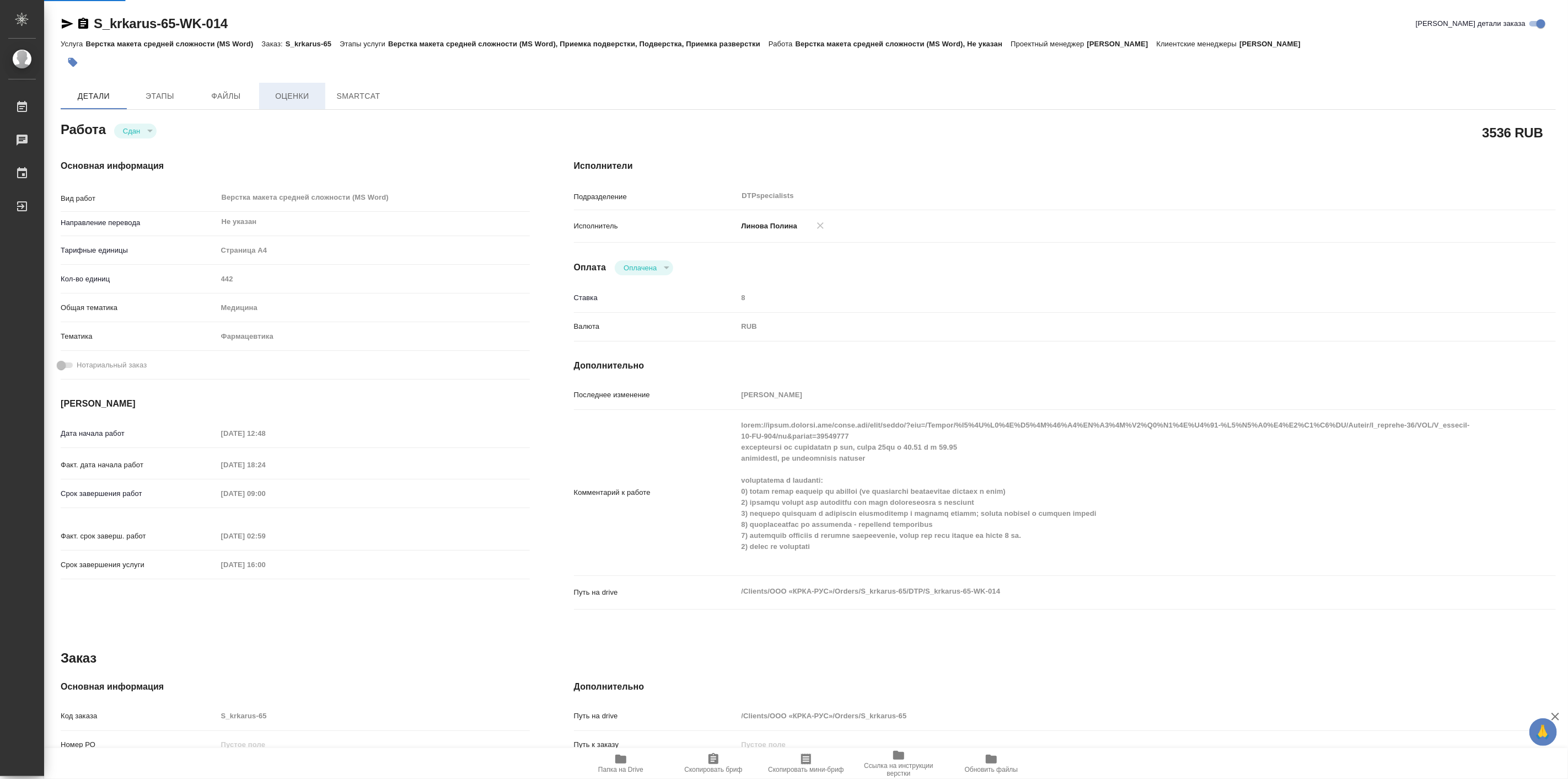
type textarea "x"
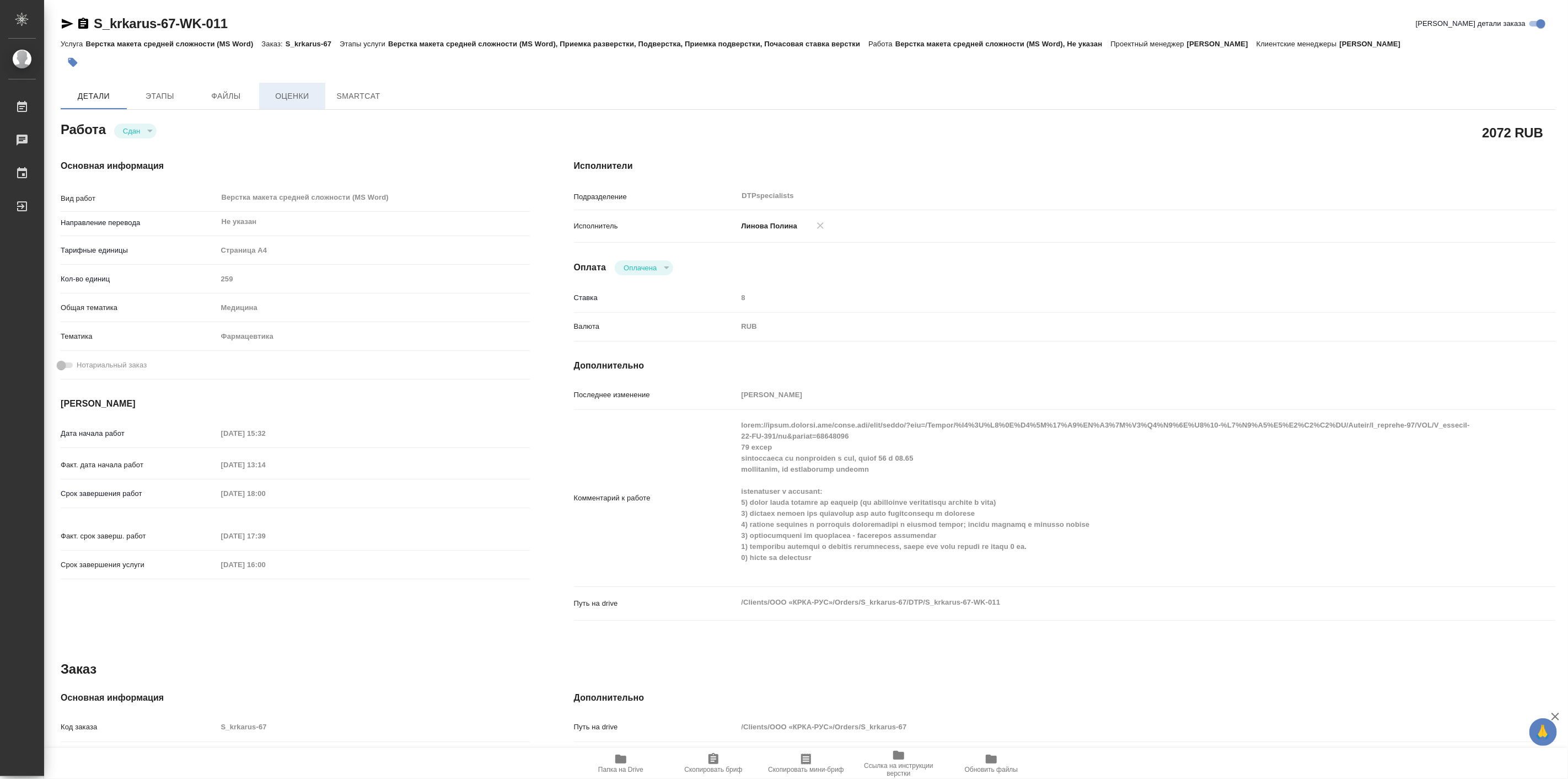
type textarea "x"
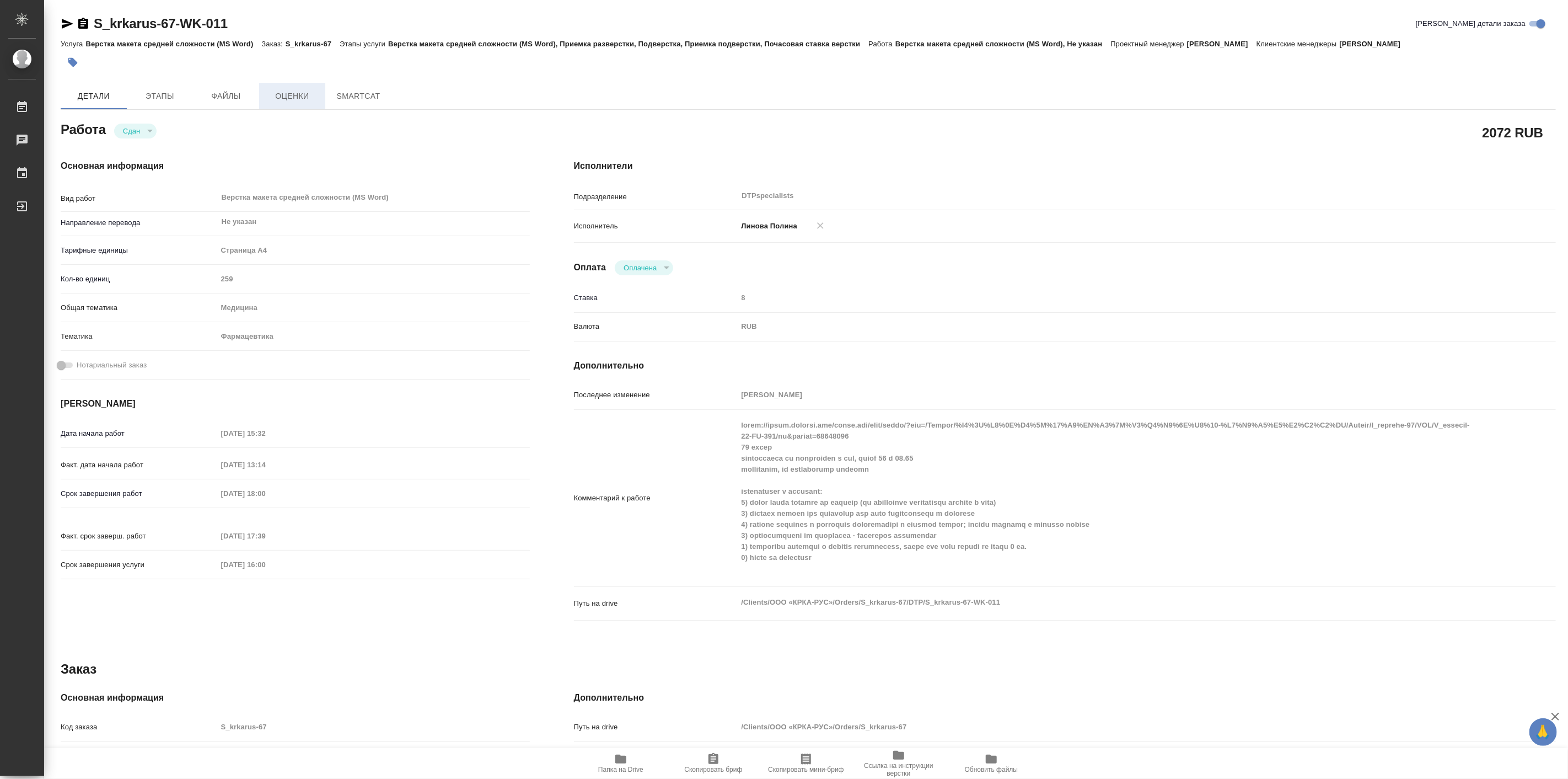
type textarea "x"
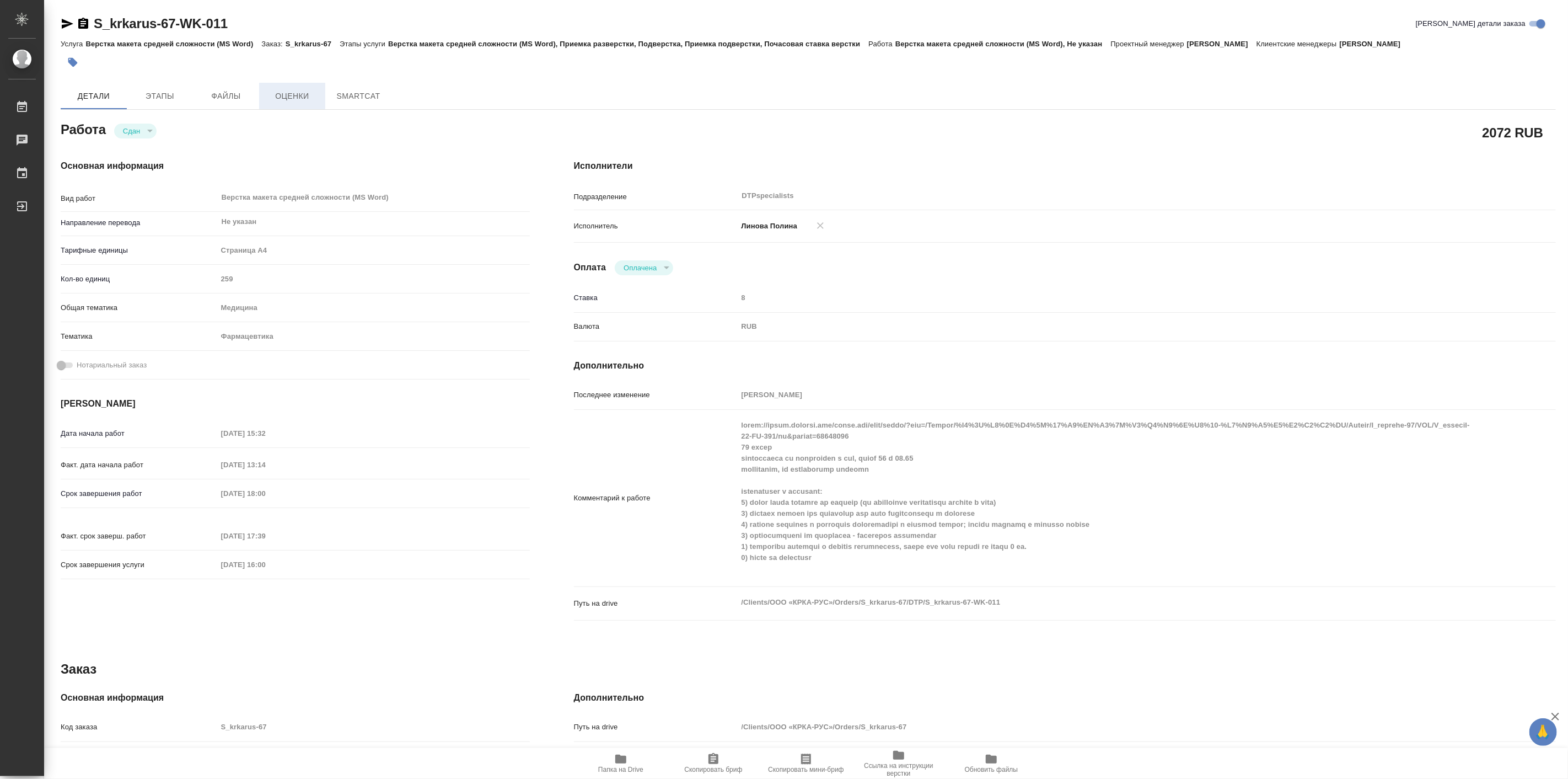
click at [289, 100] on span "Оценки" at bounding box center [291, 97] width 53 height 14
type textarea "x"
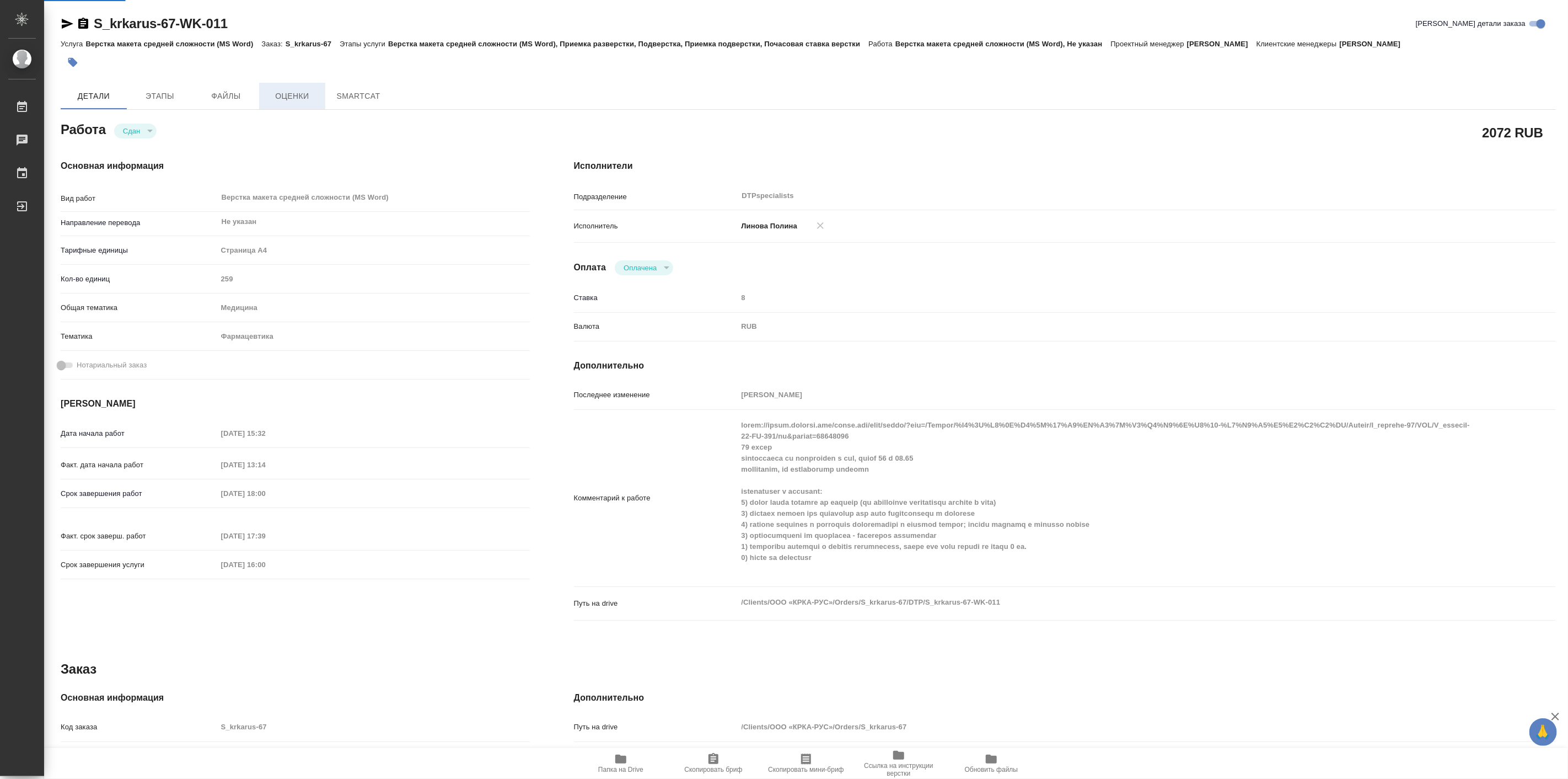
type textarea "x"
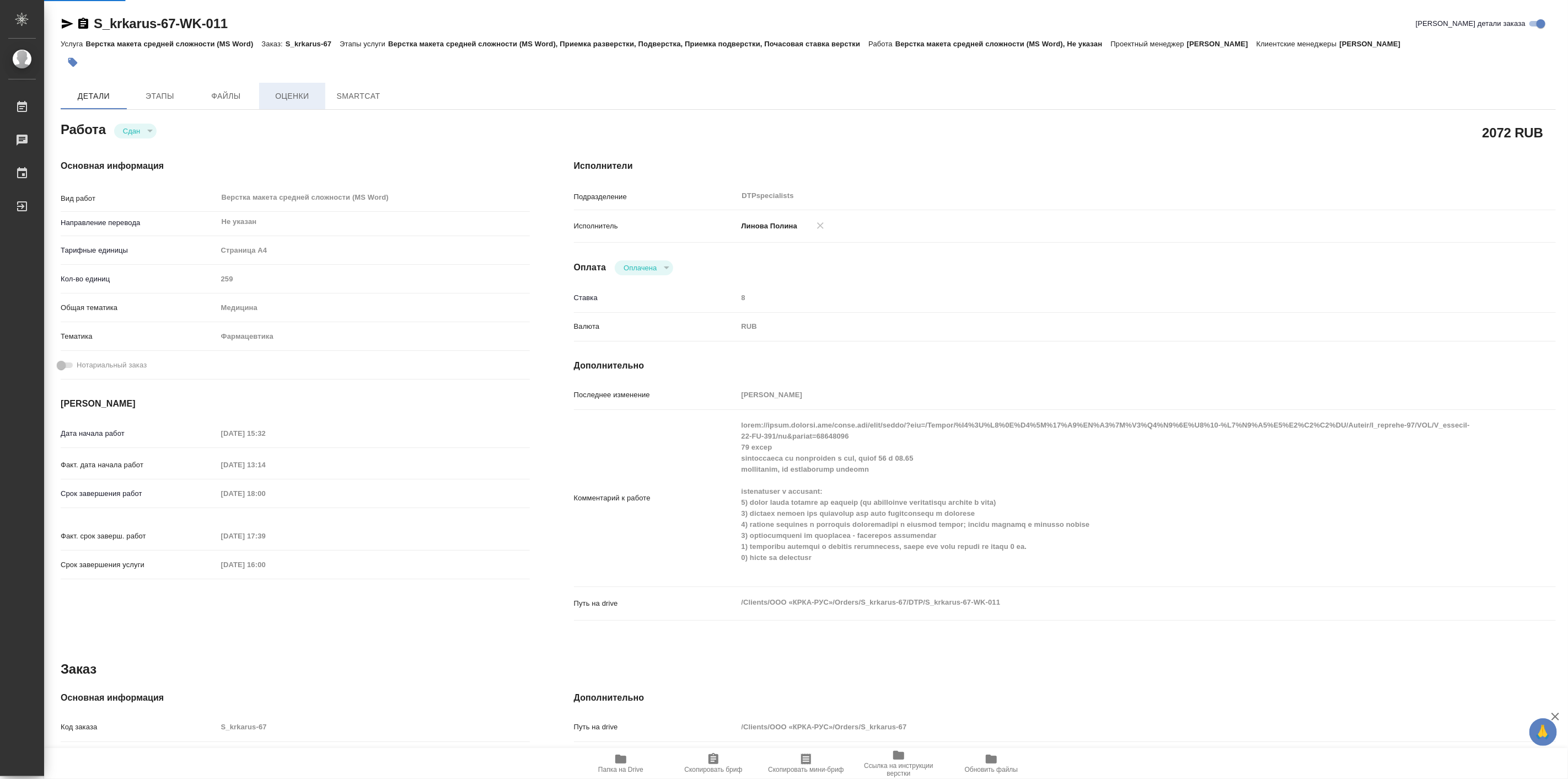
type textarea "x"
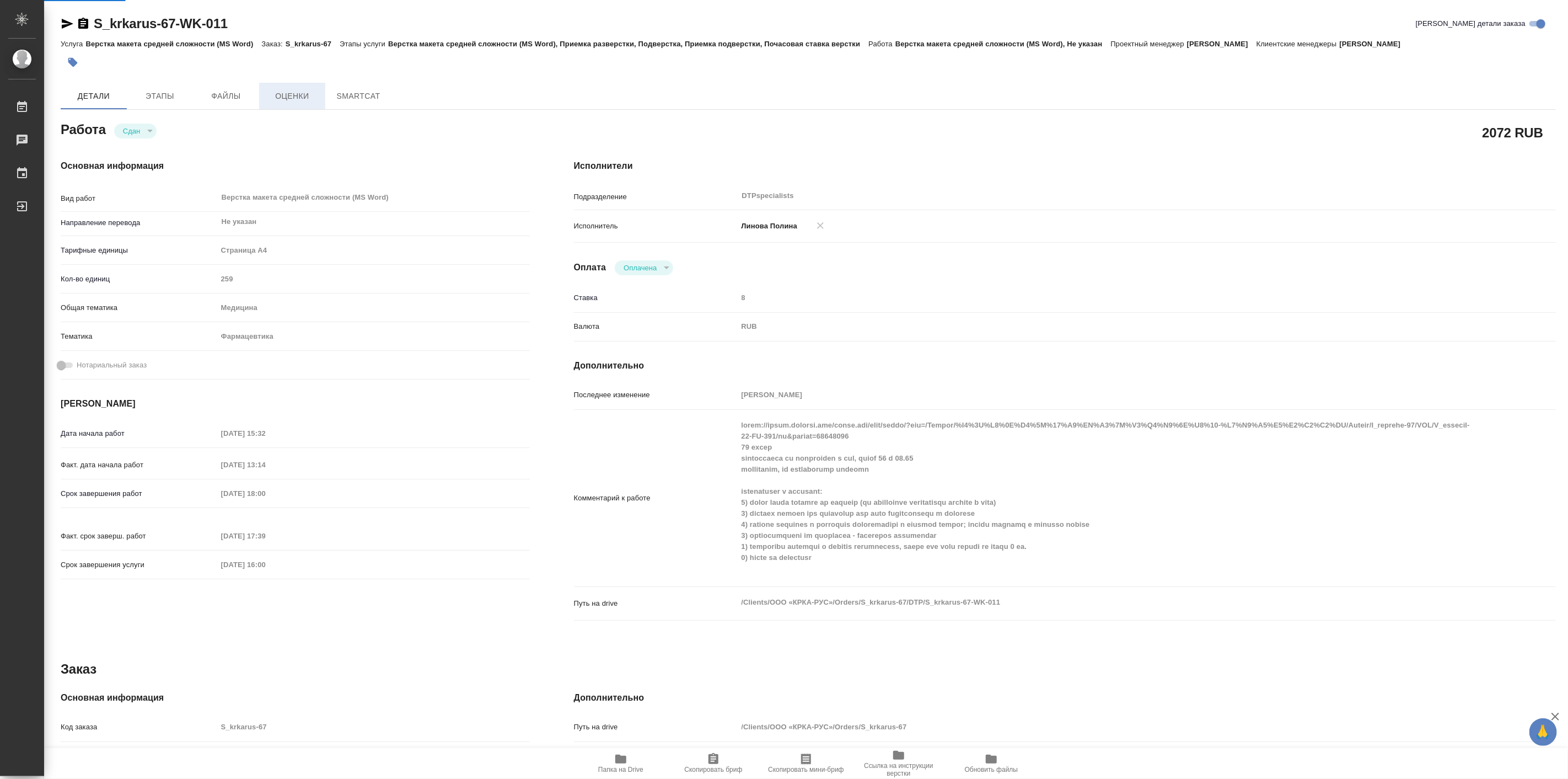
type textarea "x"
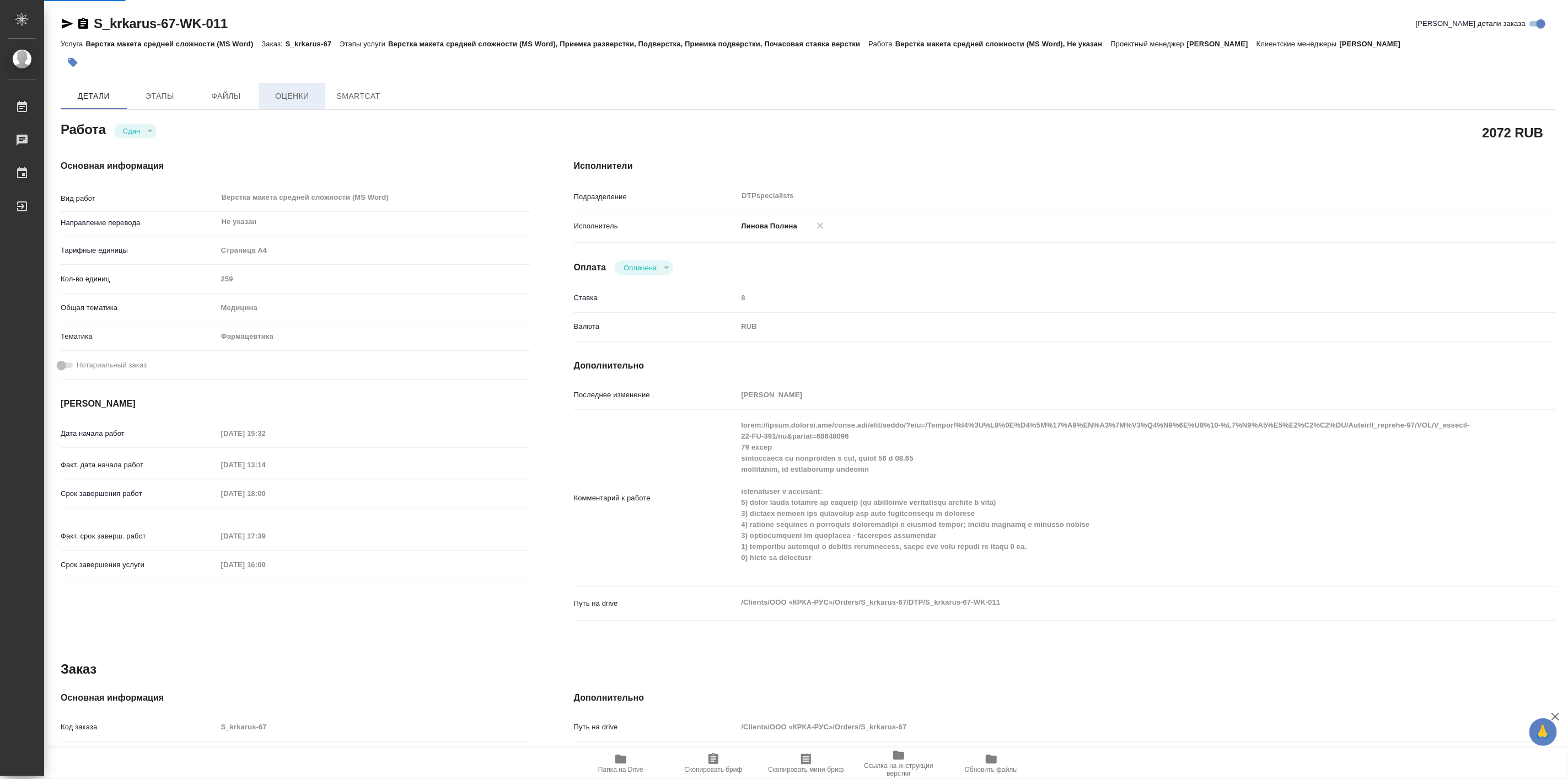
type textarea "x"
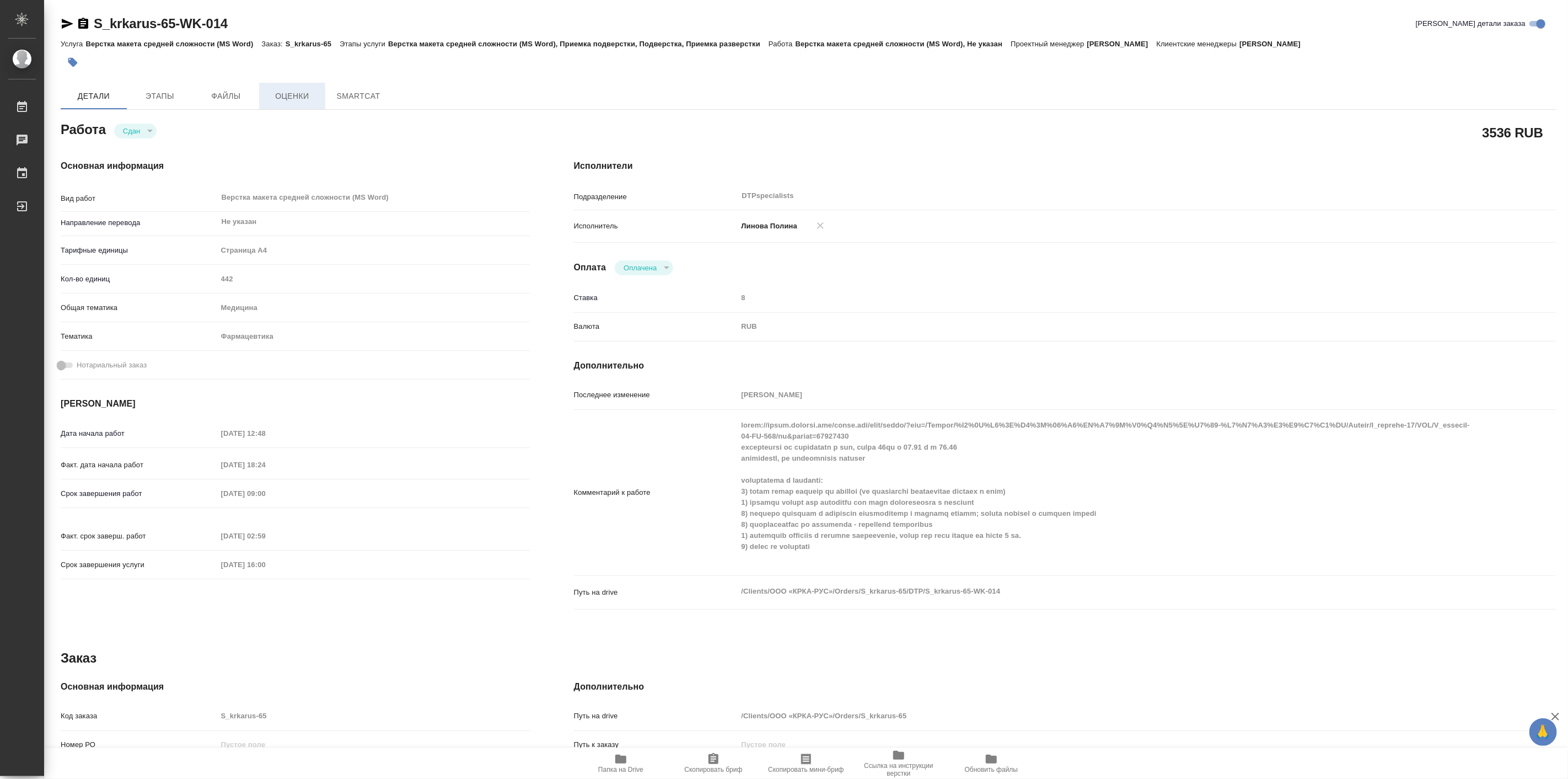
click at [310, 92] on span "Оценки" at bounding box center [291, 97] width 53 height 14
type textarea "x"
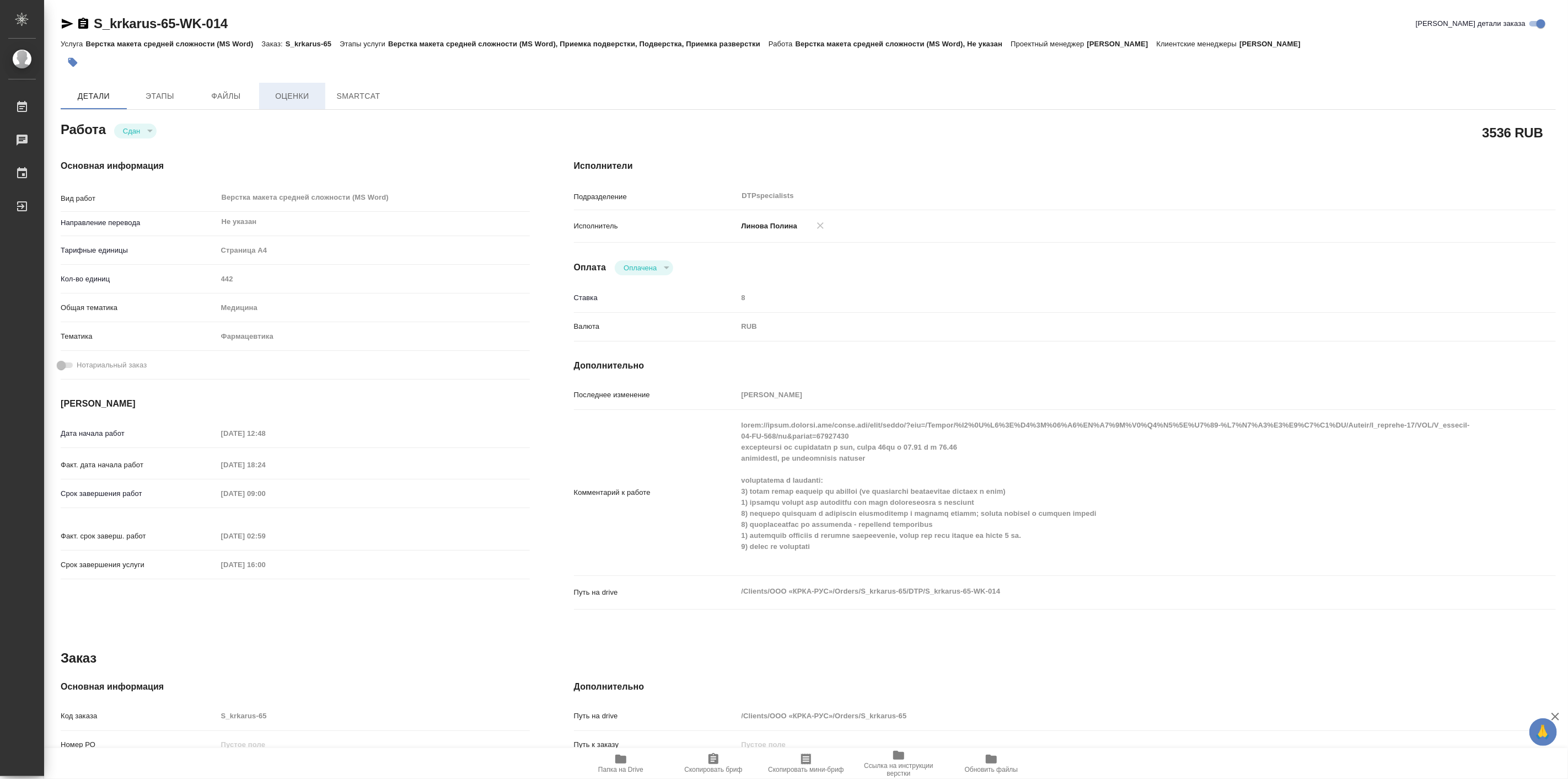
type textarea "x"
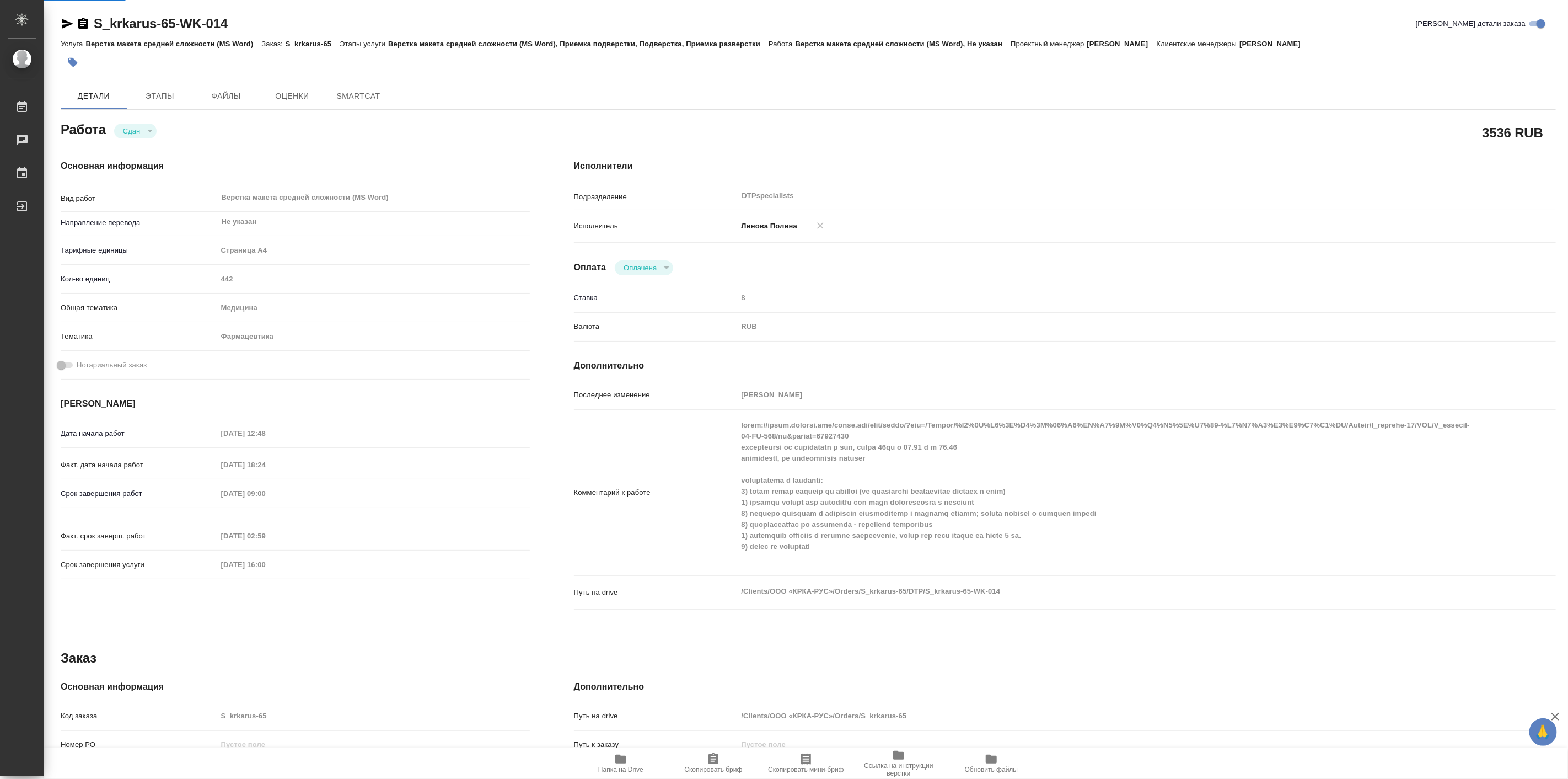
type textarea "x"
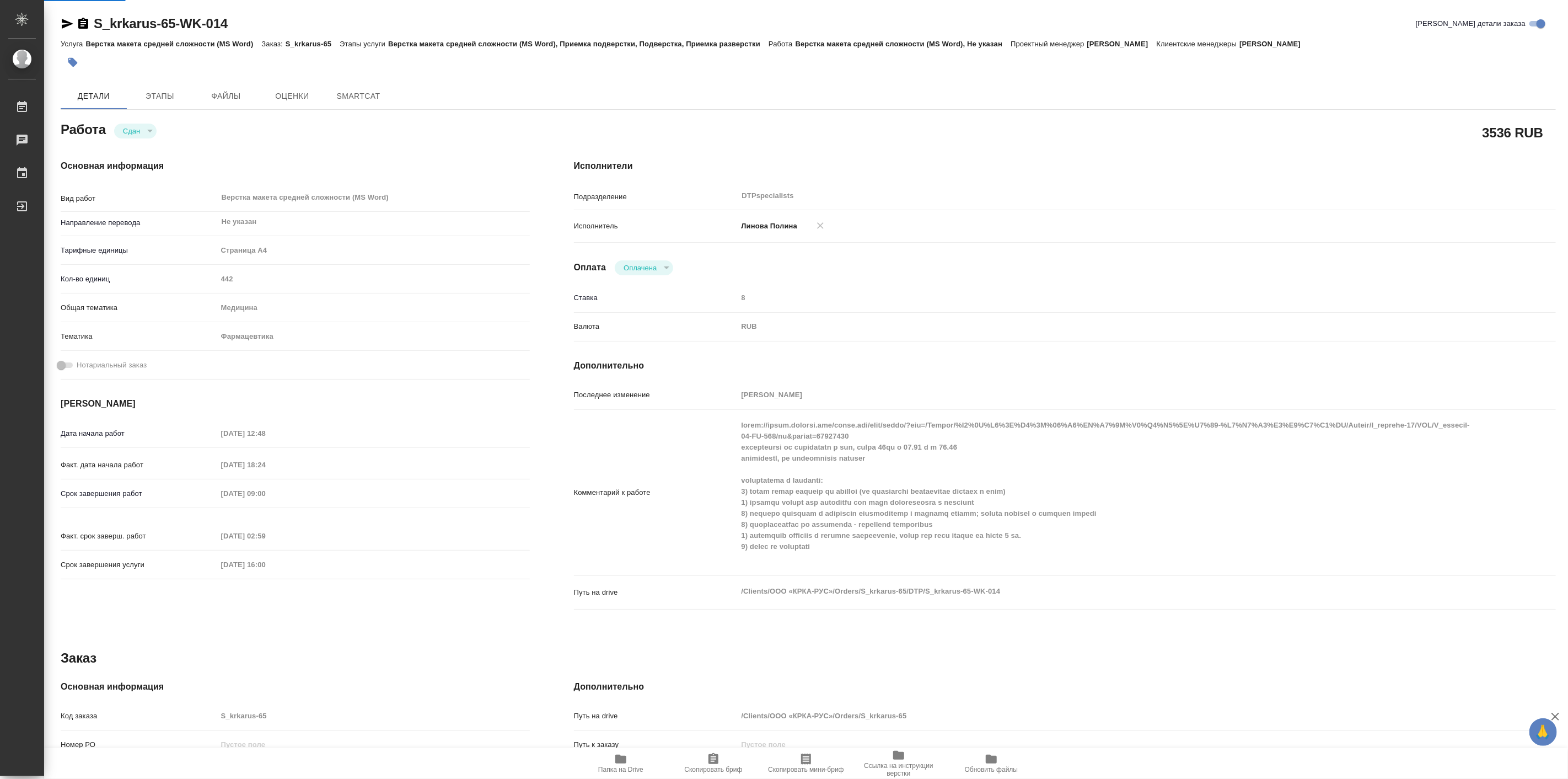
type textarea "x"
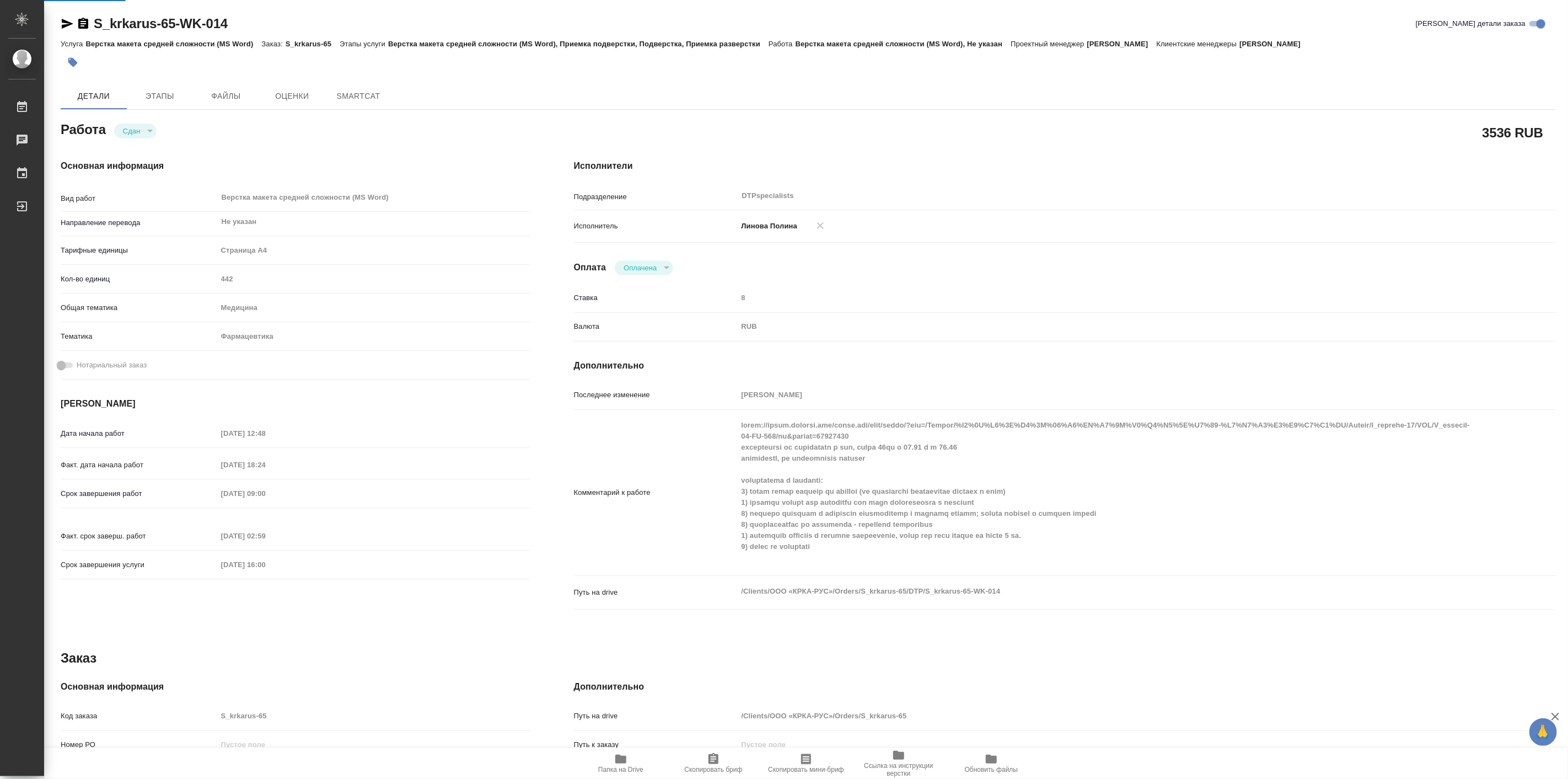
type textarea "x"
